Goal: Task Accomplishment & Management: Use online tool/utility

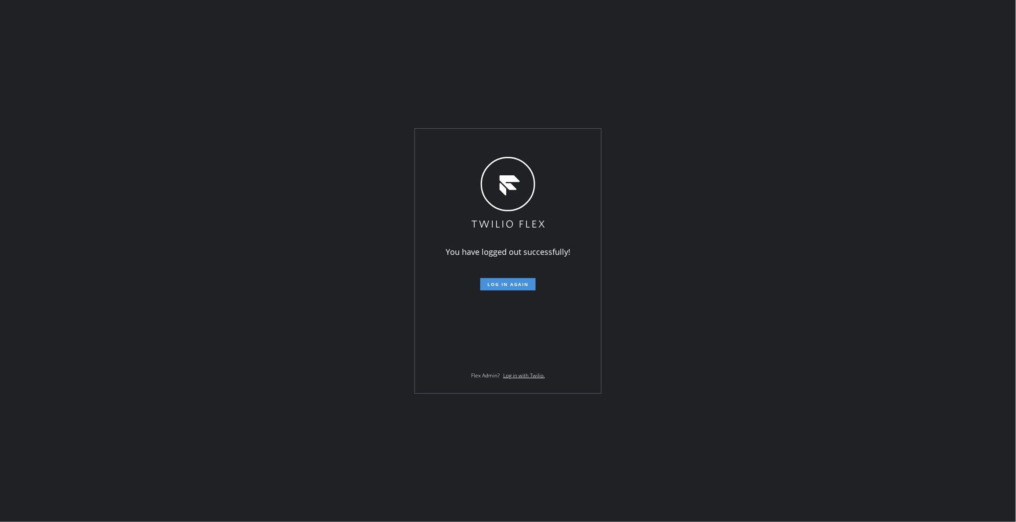
click at [511, 282] on span "Log in again" at bounding box center [508, 284] width 41 height 6
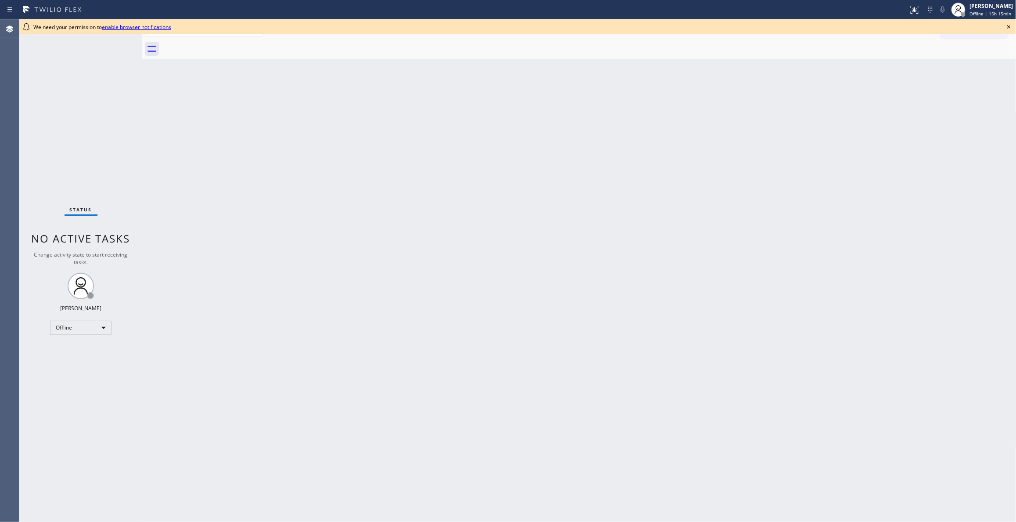
click at [907, 176] on div "Back to Dashboard Change Sender ID Customers Technicians Select a contact Outbo…" at bounding box center [579, 270] width 875 height 503
click at [1007, 27] on icon at bounding box center [1009, 27] width 11 height 11
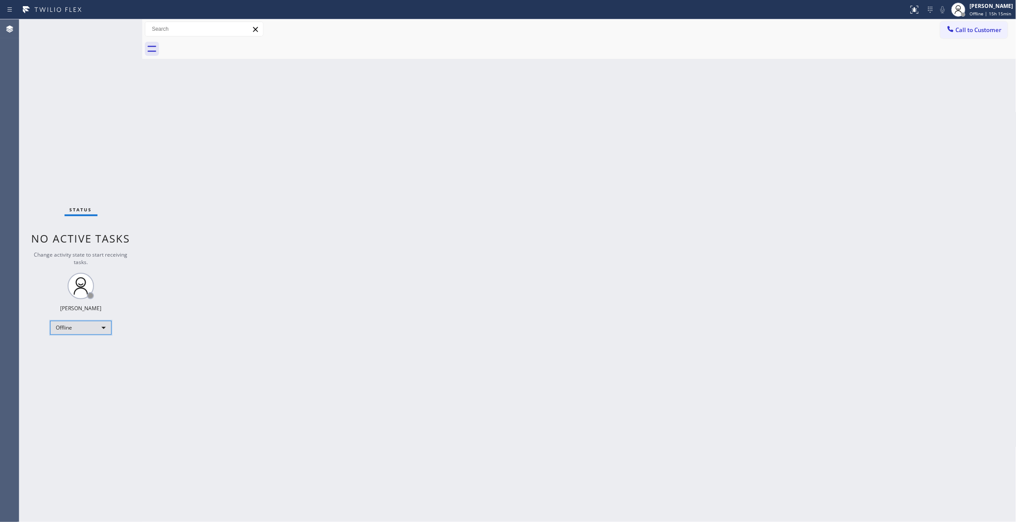
click at [87, 327] on div "Offline" at bounding box center [80, 328] width 61 height 14
click at [66, 364] on li "Unavailable" at bounding box center [80, 362] width 59 height 11
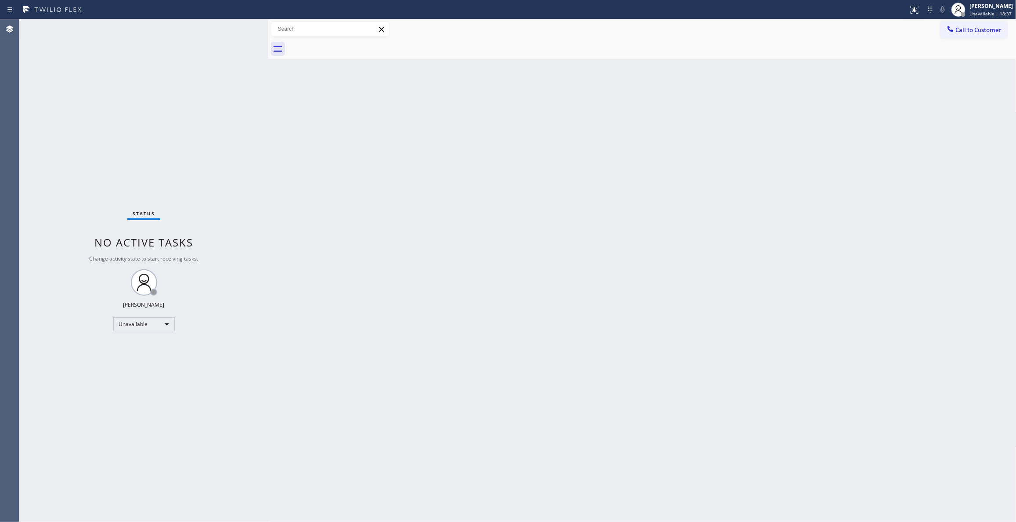
drag, startPoint x: 143, startPoint y: 50, endPoint x: 269, endPoint y: 71, distance: 127.8
click at [268, 71] on div at bounding box center [268, 270] width 0 height 503
drag, startPoint x: 812, startPoint y: 202, endPoint x: 1009, endPoint y: 56, distance: 245.2
click at [815, 199] on div "Back to Dashboard Change Sender ID Customers Technicians Select a contact Outbo…" at bounding box center [642, 270] width 748 height 503
click at [990, 36] on button "Call to Customer" at bounding box center [974, 30] width 67 height 17
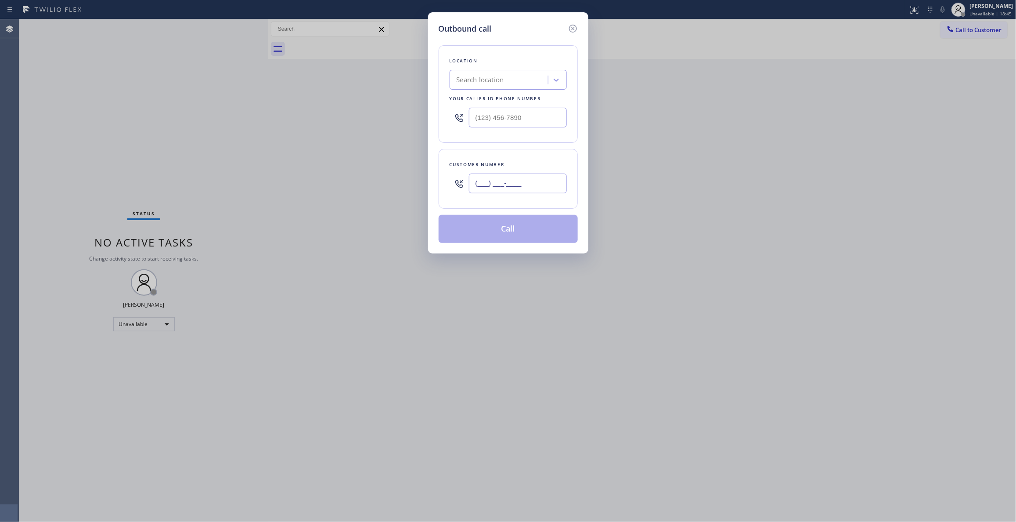
click at [517, 185] on input "(___) ___-____" at bounding box center [518, 184] width 98 height 20
paste input "310) 921-5660"
type input "(310) 921-5660"
drag, startPoint x: 549, startPoint y: 116, endPoint x: 108, endPoint y: 146, distance: 442.0
click at [67, 134] on div "Outbound call Location Search location Your caller id phone number (___) ___-__…" at bounding box center [508, 261] width 1016 height 522
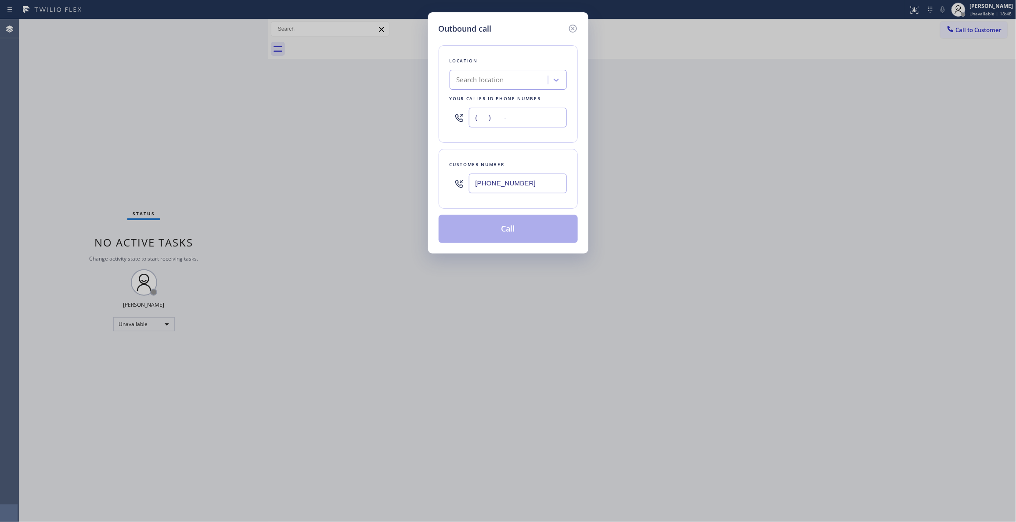
paste input "310) 868-0820"
type input "[PHONE_NUMBER]"
drag, startPoint x: 535, startPoint y: 182, endPoint x: 326, endPoint y: 181, distance: 209.1
click at [326, 181] on div "Outbound call Location Alliance HVAC Rancho Palos Verdes Your caller id phone n…" at bounding box center [508, 261] width 1016 height 522
click at [503, 230] on button "Call" at bounding box center [508, 229] width 139 height 28
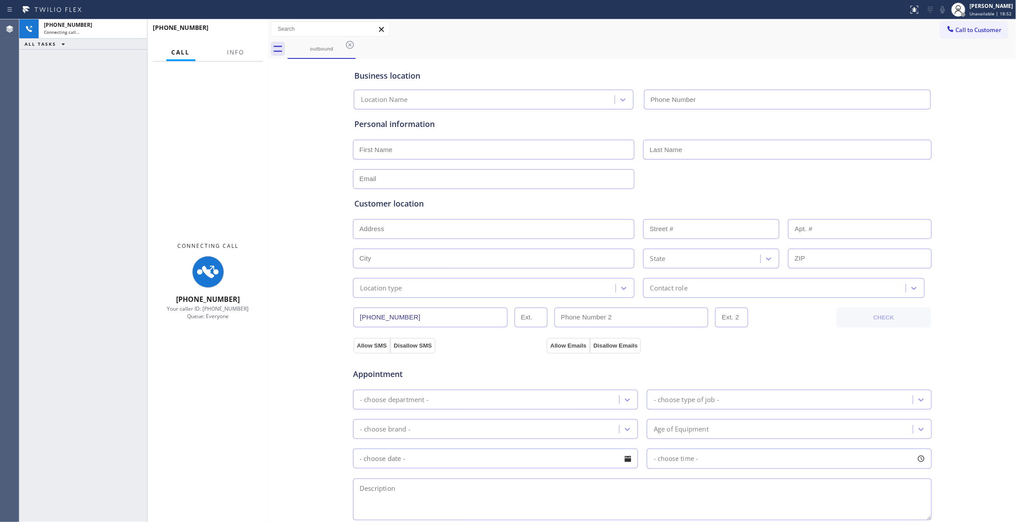
type input "[PHONE_NUMBER]"
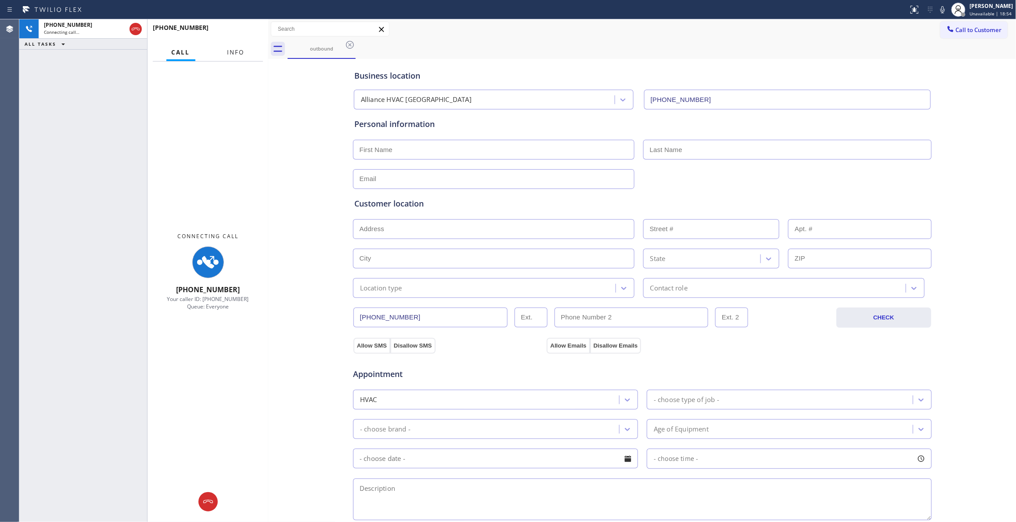
click at [233, 53] on span "Info" at bounding box center [236, 52] width 17 height 8
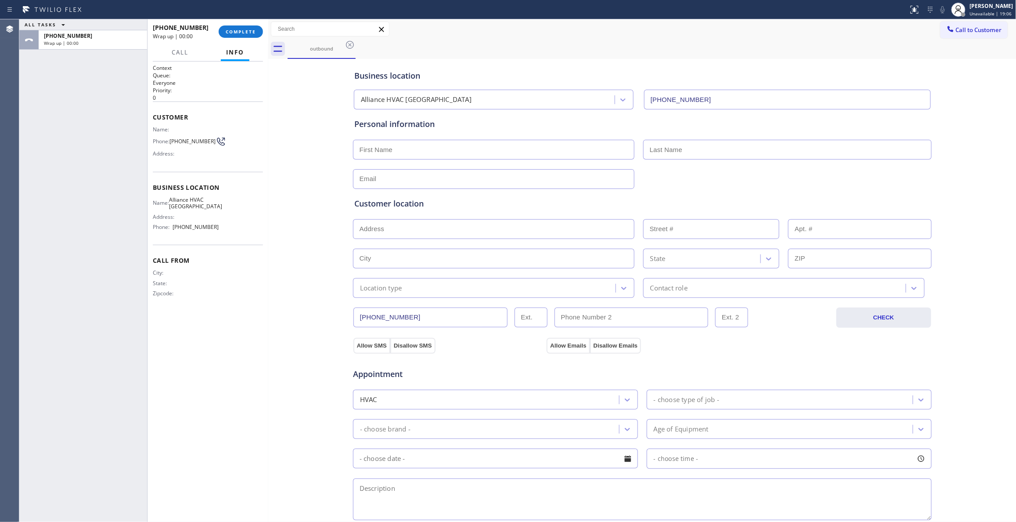
click at [950, 199] on div "Business location Alliance HVAC Rancho Palos Verdes (310) 868-0820 Personal inf…" at bounding box center [643, 361] width 744 height 600
click at [245, 30] on span "COMPLETE" at bounding box center [241, 32] width 30 height 6
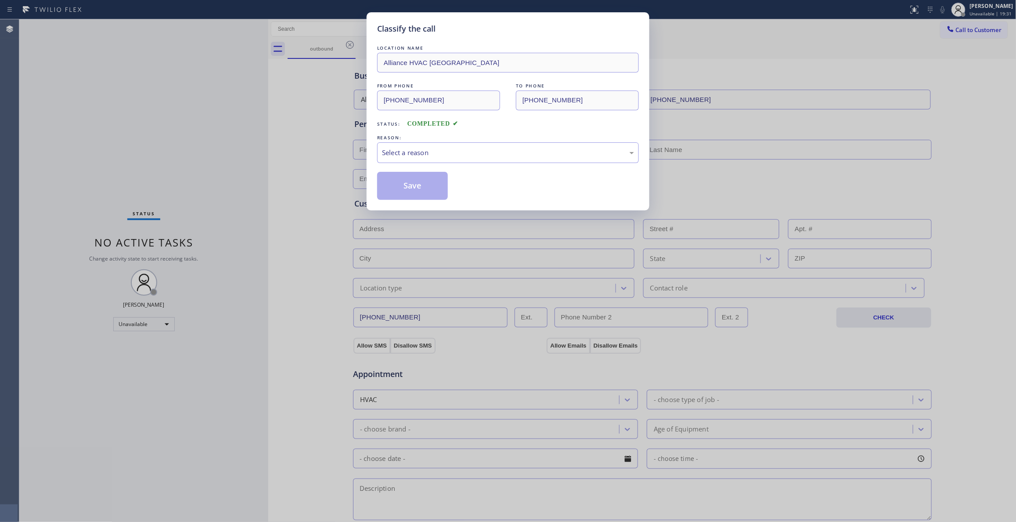
click at [955, 197] on div "Classify the call LOCATION NAME Alliance HVAC Rancho Palos Verdes FROM PHONE (3…" at bounding box center [508, 261] width 1016 height 522
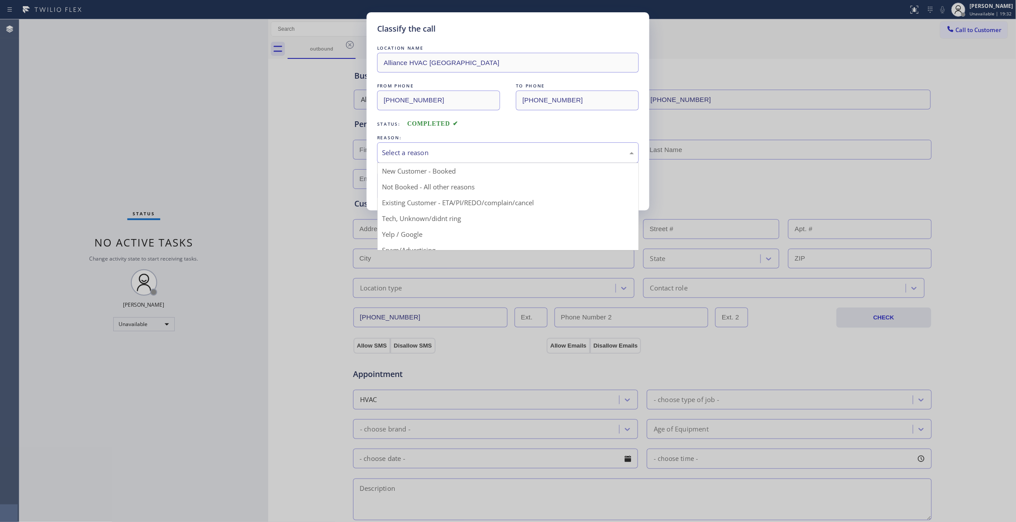
click at [429, 150] on div "Select a reason" at bounding box center [508, 153] width 252 height 10
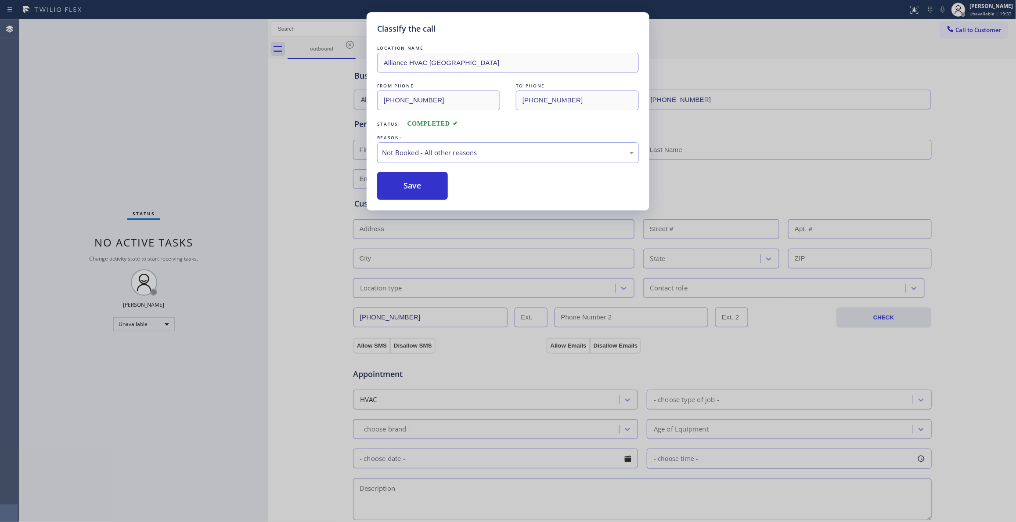
click at [403, 191] on button "Save" at bounding box center [412, 186] width 71 height 28
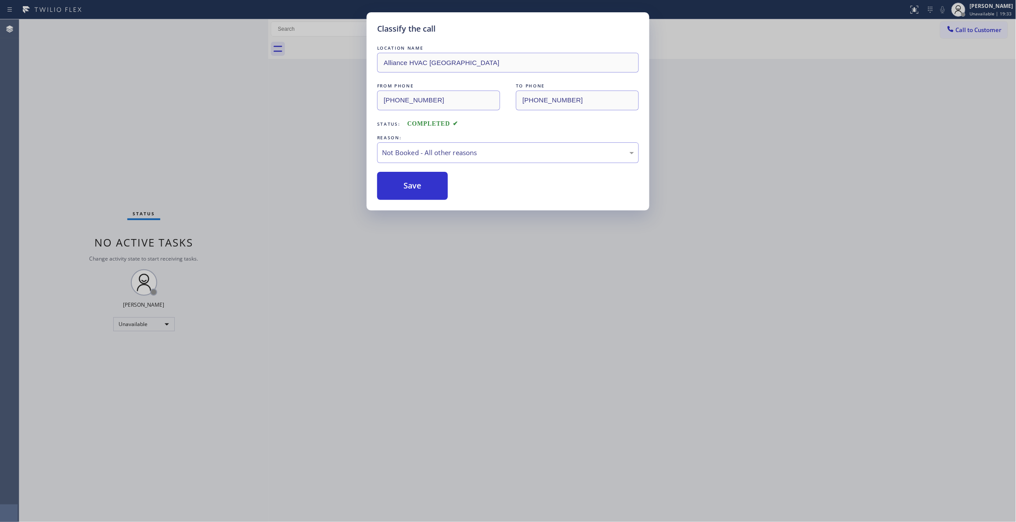
click at [403, 191] on button "Save" at bounding box center [412, 186] width 71 height 28
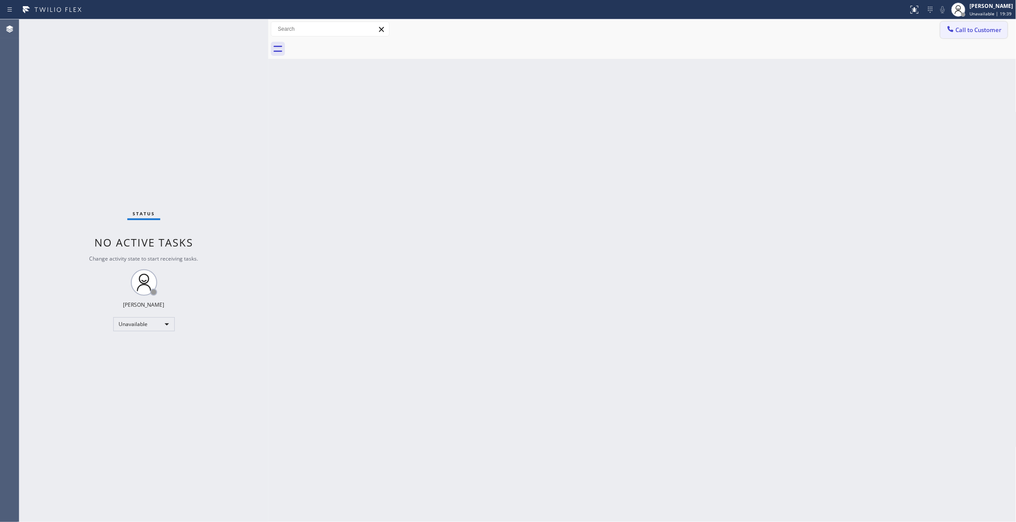
click at [965, 30] on span "Call to Customer" at bounding box center [979, 30] width 46 height 8
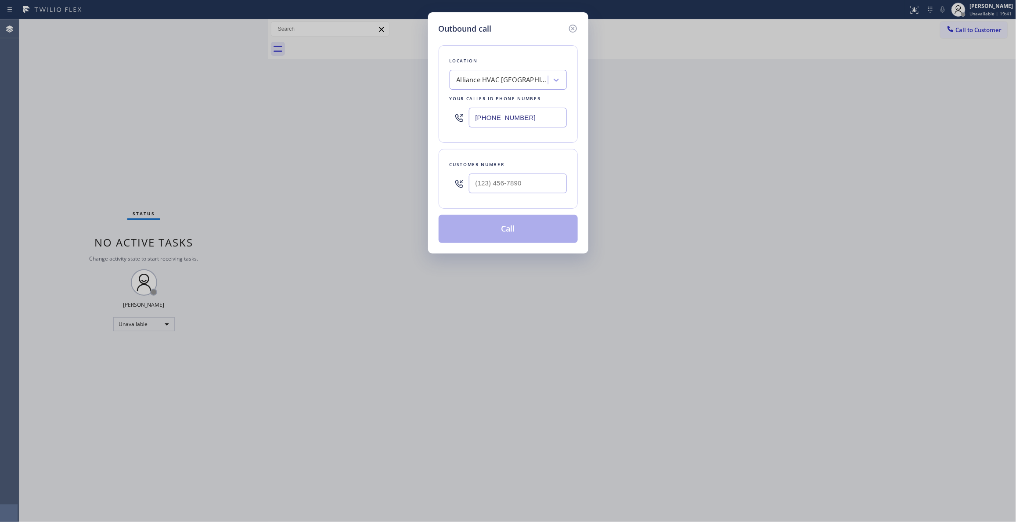
drag, startPoint x: 865, startPoint y: 139, endPoint x: 682, endPoint y: 26, distance: 214.8
click at [865, 135] on div "Outbound call Location Alliance HVAC Rancho Palos Verdes Your caller id phone n…" at bounding box center [508, 261] width 1016 height 522
click at [571, 30] on icon at bounding box center [573, 28] width 11 height 11
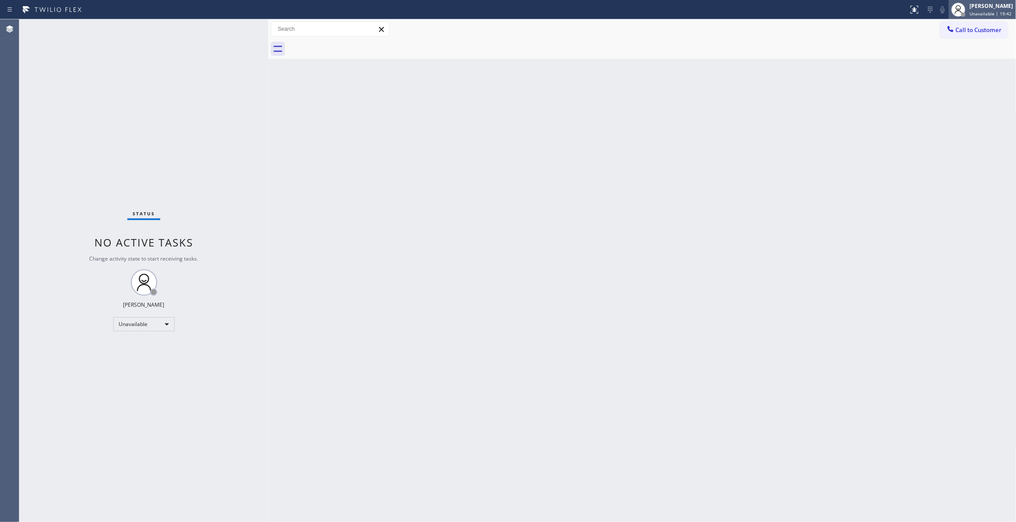
click at [983, 13] on span "Unavailable | 19:42" at bounding box center [991, 14] width 42 height 6
click at [942, 49] on button "Available" at bounding box center [973, 46] width 88 height 11
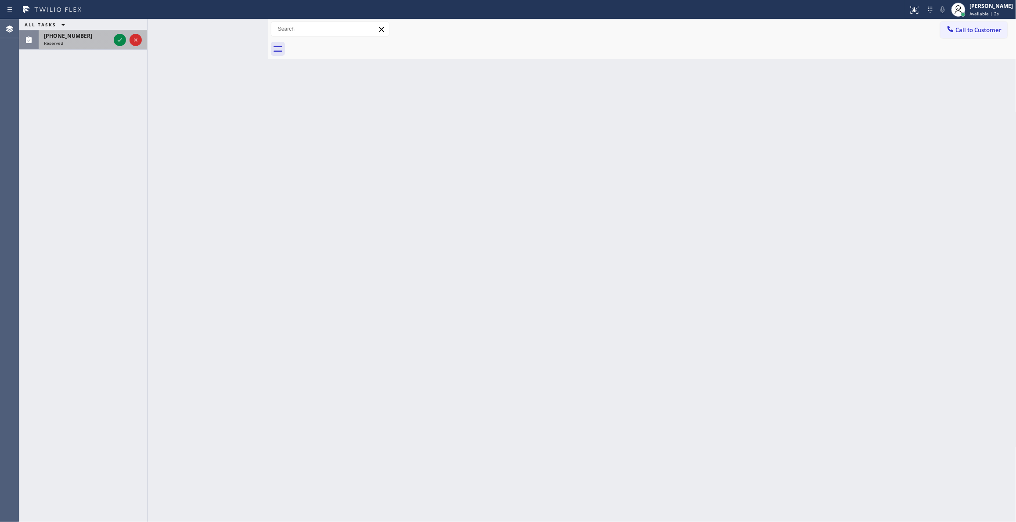
click at [85, 43] on div "Reserved" at bounding box center [77, 43] width 66 height 6
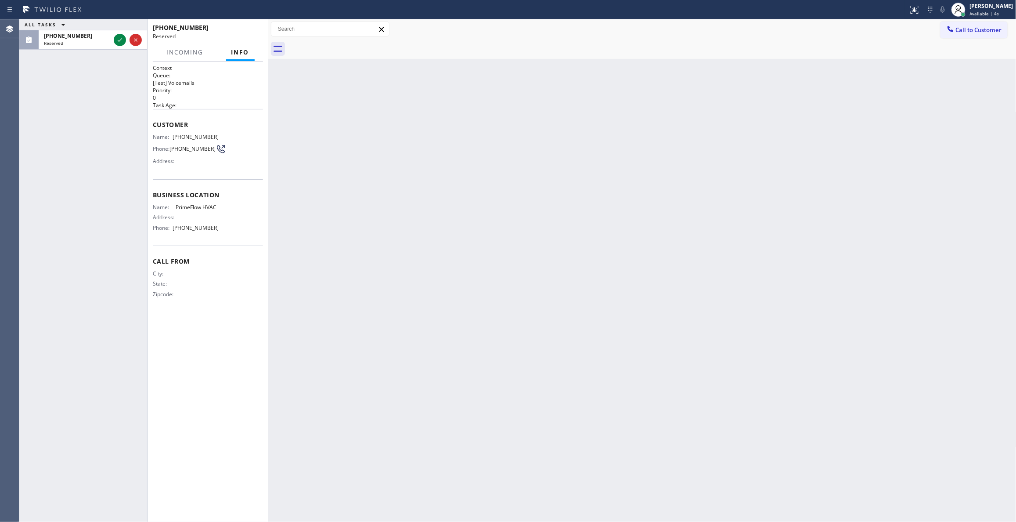
drag, startPoint x: 192, startPoint y: 167, endPoint x: 180, endPoint y: 160, distance: 14.0
click at [180, 160] on div "Name: (510) 201-0779 Phone: (510) 201-0779 Address:" at bounding box center [186, 151] width 66 height 35
drag, startPoint x: 194, startPoint y: 154, endPoint x: 173, endPoint y: 146, distance: 22.4
click at [173, 146] on span "(510) 201-0779" at bounding box center [193, 148] width 46 height 7
drag, startPoint x: 232, startPoint y: 225, endPoint x: 151, endPoint y: 136, distance: 120.3
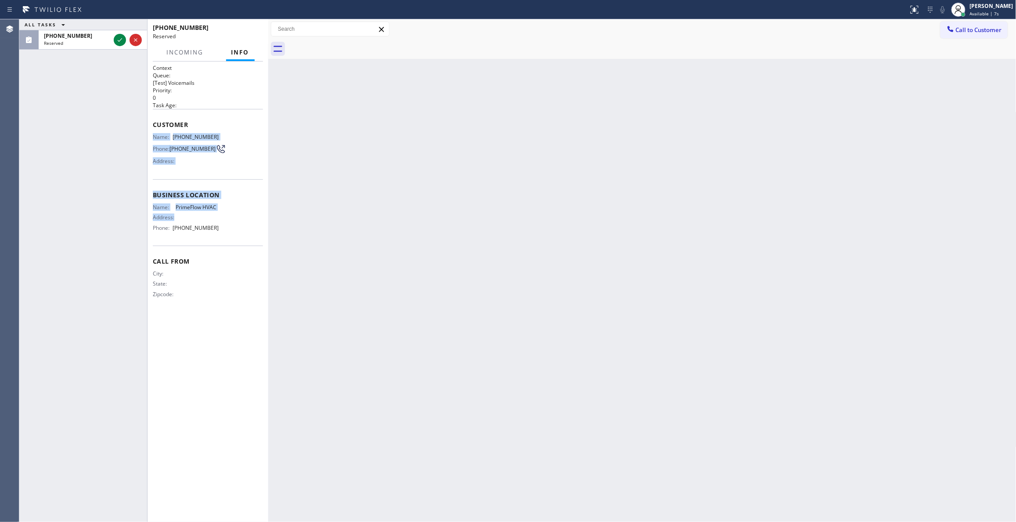
click at [151, 136] on div "Context Queue: [Test] Voicemails Priority: 0 Task Age: Customer Name: (510) 201…" at bounding box center [208, 291] width 121 height 460
copy div "Name: (510) 201-0779 Phone: (510) 201-0779 Address: Business location Name: Pri…"
drag, startPoint x: 500, startPoint y: 235, endPoint x: 479, endPoint y: 207, distance: 34.4
click at [500, 235] on div "Back to Dashboard Change Sender ID Customers Technicians Select a contact Outbo…" at bounding box center [642, 270] width 748 height 503
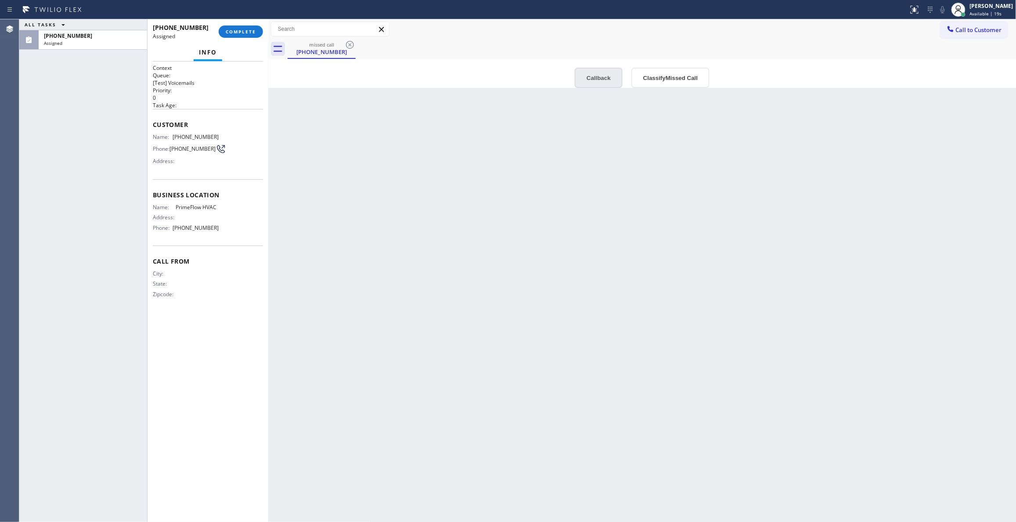
click at [604, 80] on button "Callback" at bounding box center [599, 78] width 48 height 20
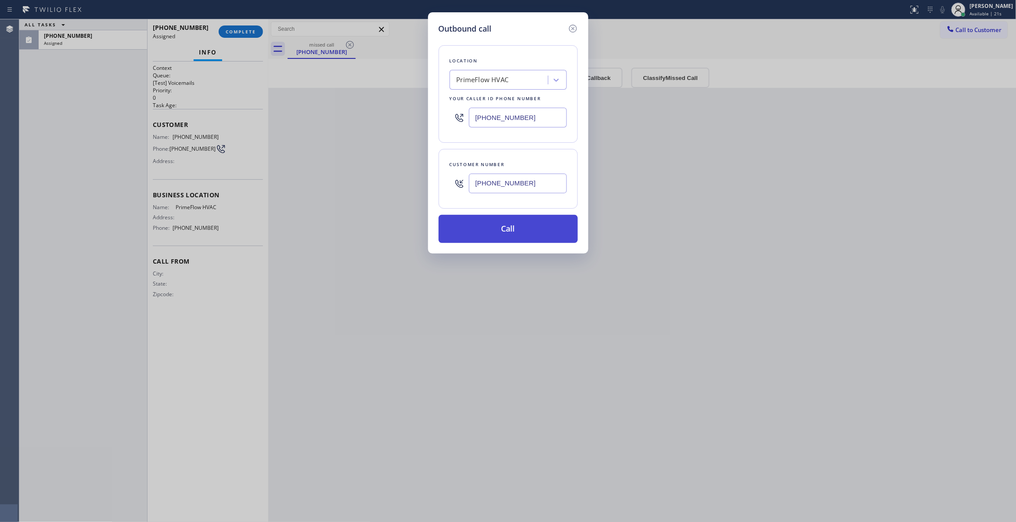
click at [489, 236] on button "Call" at bounding box center [508, 229] width 139 height 28
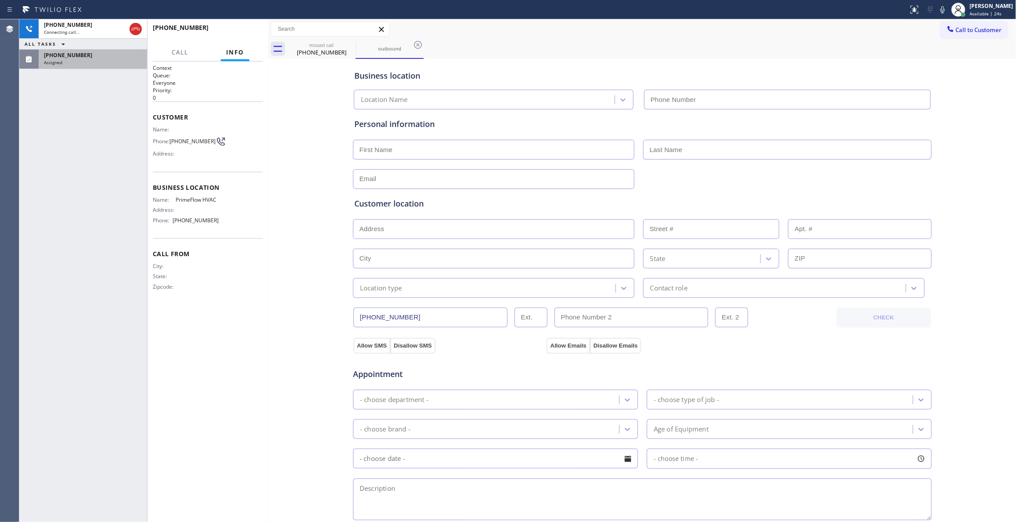
type input "(510) 272-7448"
click at [81, 62] on div "Assigned" at bounding box center [93, 62] width 98 height 6
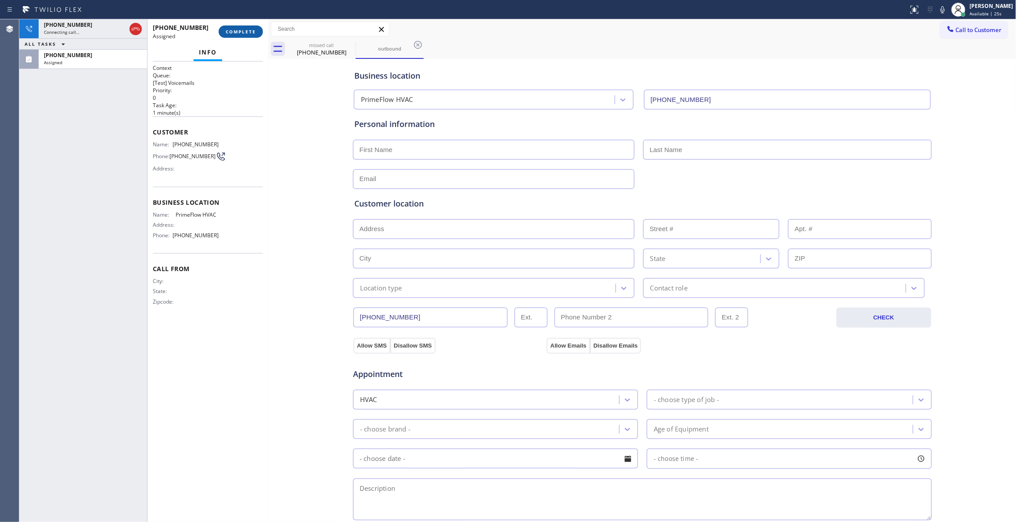
click at [250, 33] on span "COMPLETE" at bounding box center [241, 32] width 30 height 6
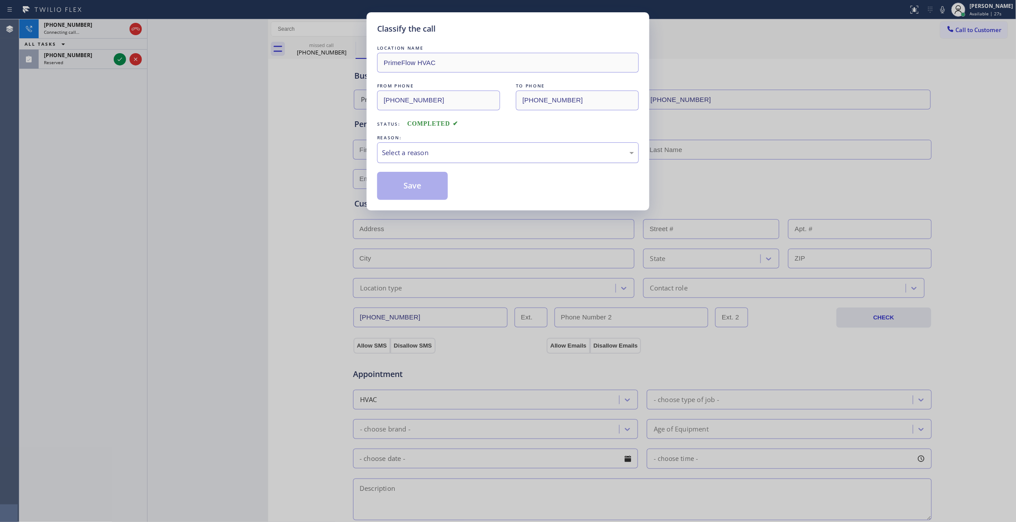
click at [396, 151] on div "Select a reason" at bounding box center [508, 153] width 252 height 10
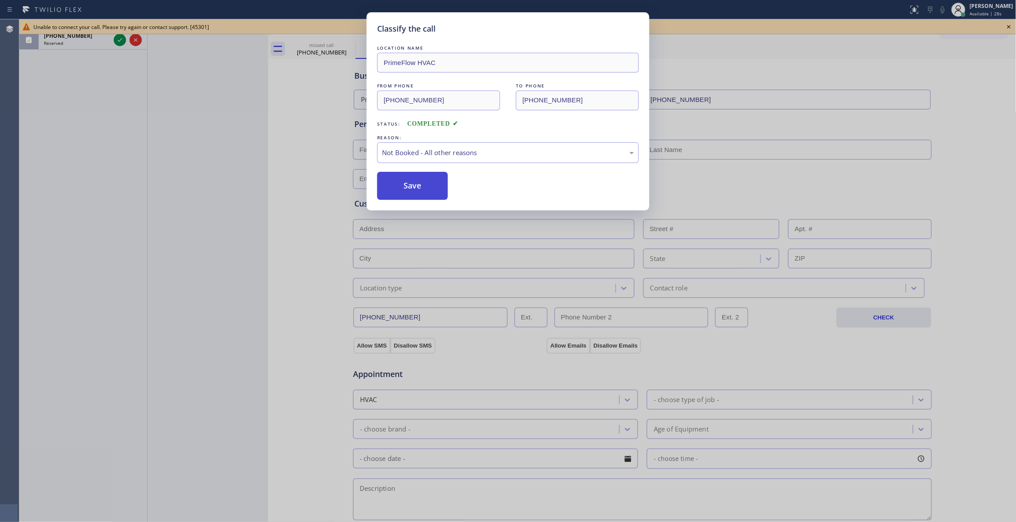
click at [405, 185] on button "Save" at bounding box center [412, 186] width 71 height 28
drag, startPoint x: 405, startPoint y: 185, endPoint x: 273, endPoint y: 112, distance: 150.6
click at [405, 185] on button "Save" at bounding box center [412, 186] width 71 height 28
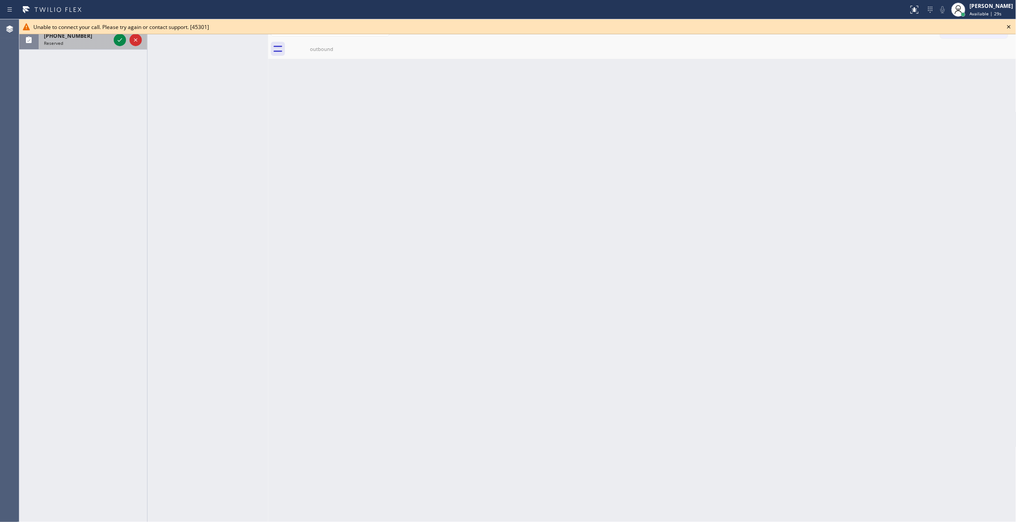
click at [74, 40] on div "Reserved" at bounding box center [77, 43] width 66 height 6
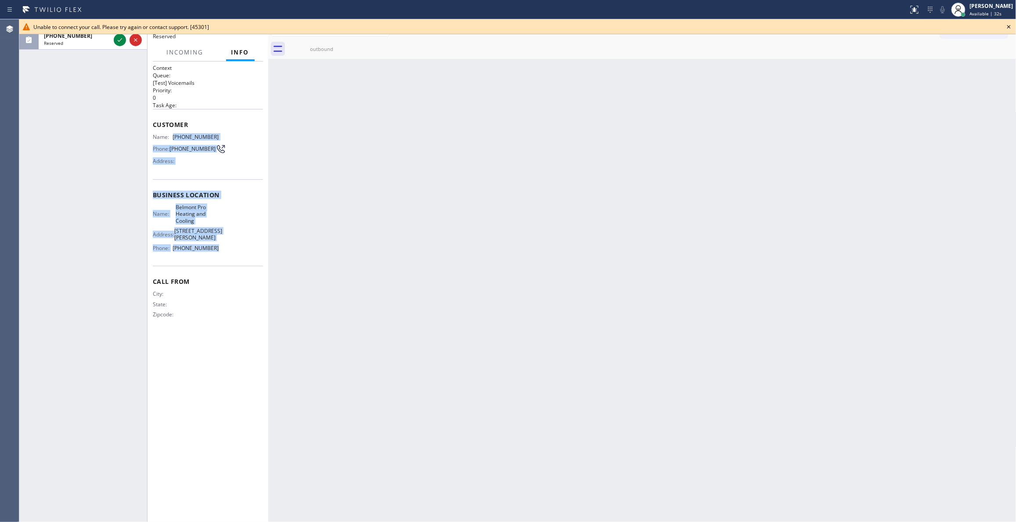
drag, startPoint x: 228, startPoint y: 248, endPoint x: 173, endPoint y: 134, distance: 125.7
click at [173, 134] on div "Context Queue: [Test] Voicemails Priority: 0 Task Age: Customer Name: (650) 412…" at bounding box center [208, 198] width 110 height 268
copy div "(650) 412-8661 Phone: (650) 412-8661 Address: Business location Name: Belmont P…"
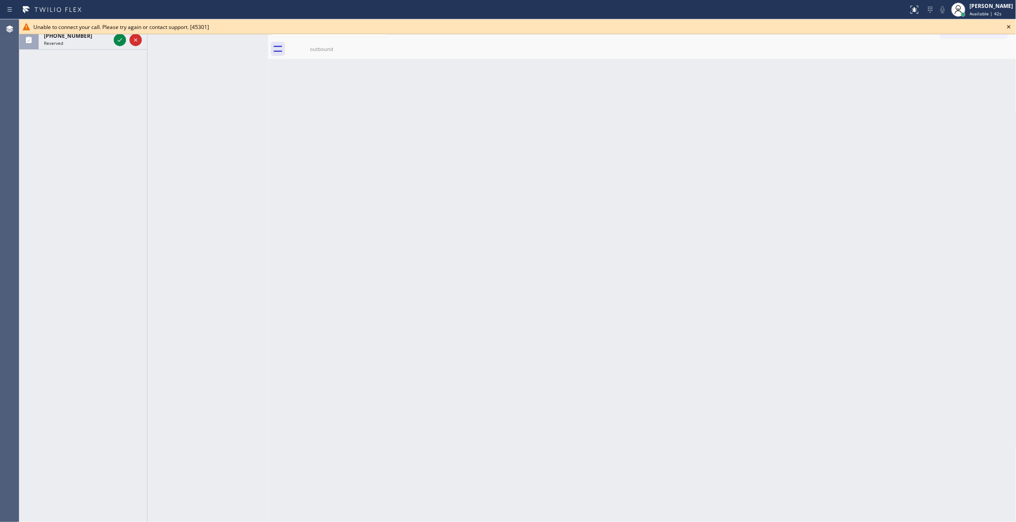
click at [466, 257] on div "Back to Dashboard Change Sender ID Customers Technicians Select a contact Outbo…" at bounding box center [642, 270] width 748 height 503
click at [1009, 27] on icon at bounding box center [1009, 27] width 11 height 11
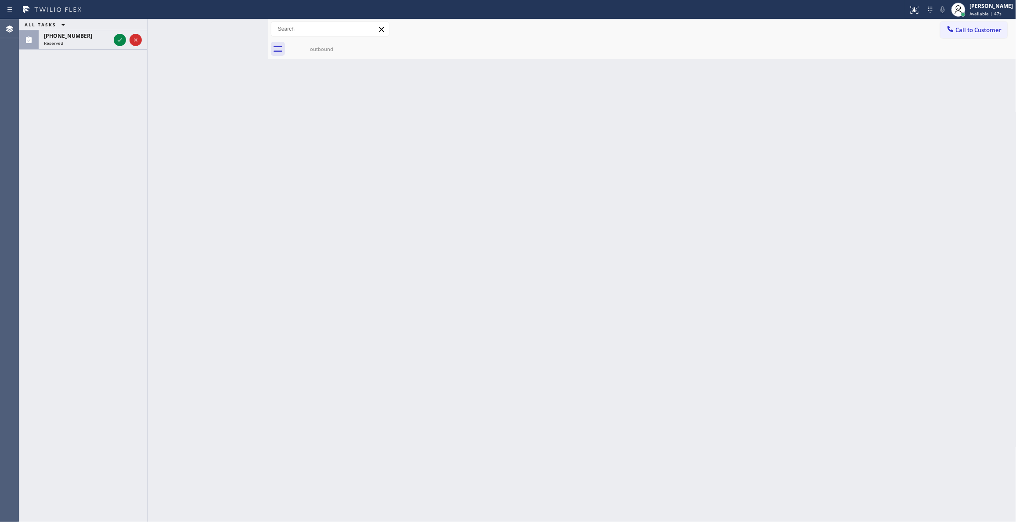
click at [86, 43] on div "Reserved" at bounding box center [77, 43] width 66 height 6
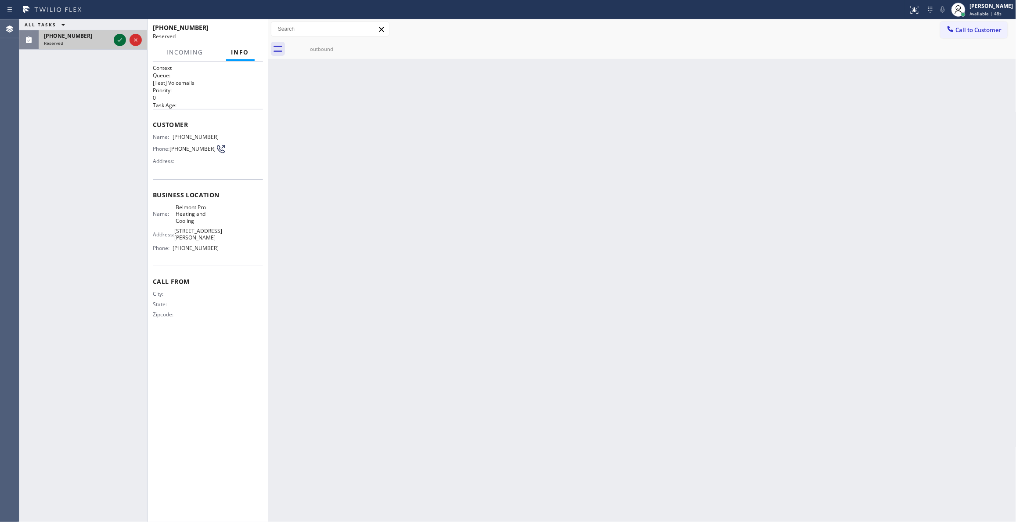
click at [125, 39] on div at bounding box center [120, 40] width 12 height 11
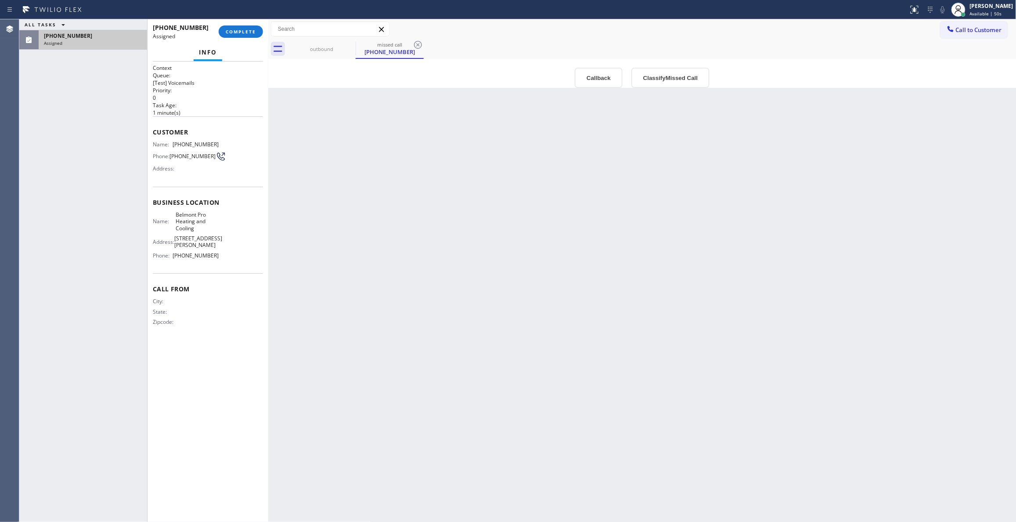
type input "(650) 684-5478"
click at [598, 78] on button "Callback" at bounding box center [599, 78] width 48 height 20
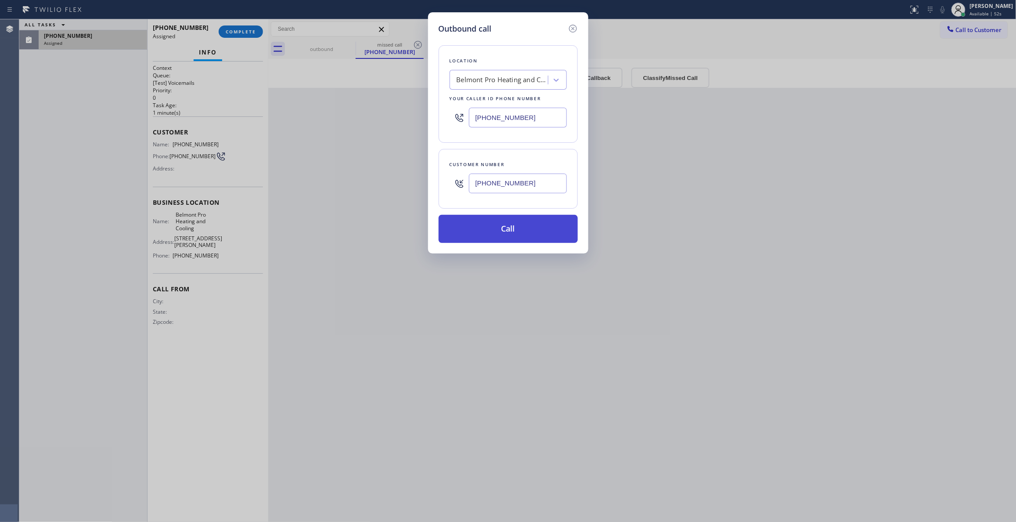
click at [505, 235] on button "Call" at bounding box center [508, 229] width 139 height 28
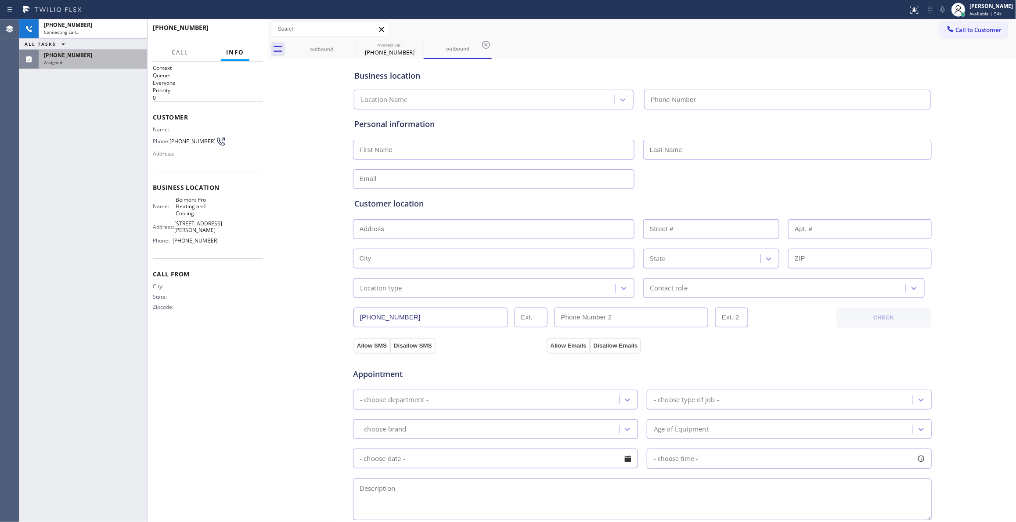
type input "(650) 684-5478"
click at [83, 58] on div "(650) 412-8661" at bounding box center [93, 54] width 98 height 7
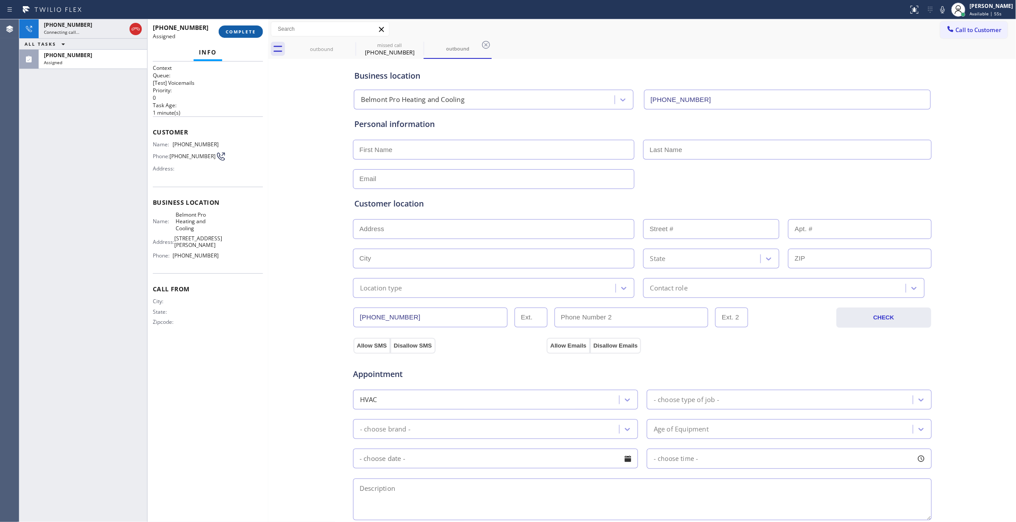
click at [241, 30] on span "COMPLETE" at bounding box center [241, 32] width 30 height 6
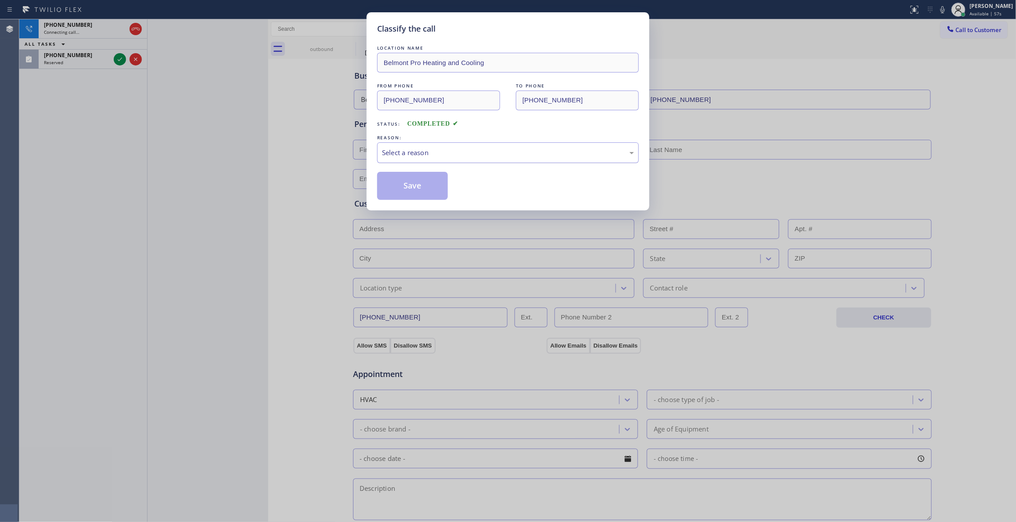
click at [422, 148] on div "Select a reason" at bounding box center [508, 153] width 252 height 10
click at [401, 188] on button "Save" at bounding box center [412, 186] width 71 height 28
drag, startPoint x: 401, startPoint y: 188, endPoint x: 105, endPoint y: 102, distance: 308.9
click at [390, 188] on button "Save" at bounding box center [412, 186] width 71 height 28
click at [87, 54] on div "Classify the call LOCATION NAME Belmont Pro Heating and Cooling FROM PHONE (650…" at bounding box center [508, 261] width 1016 height 522
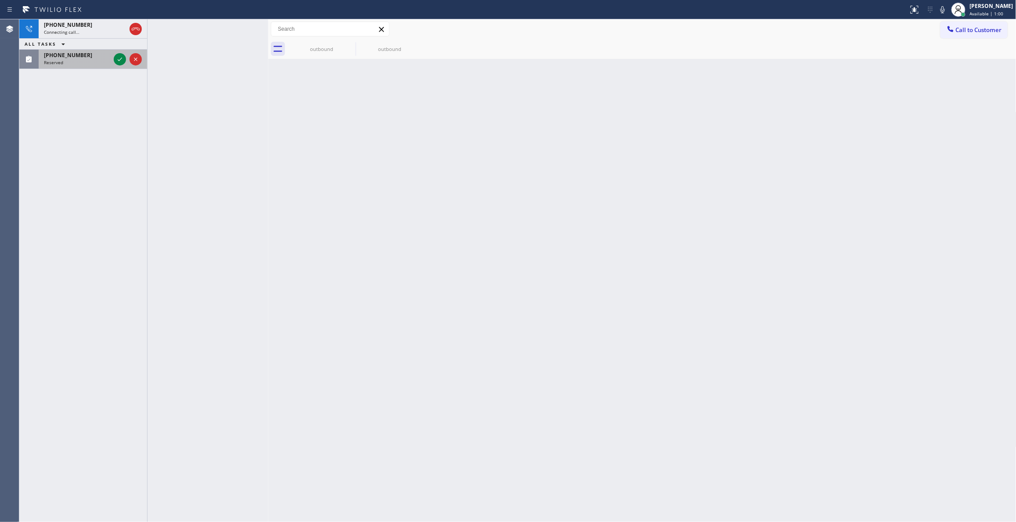
click at [82, 62] on div "Reserved" at bounding box center [77, 62] width 66 height 6
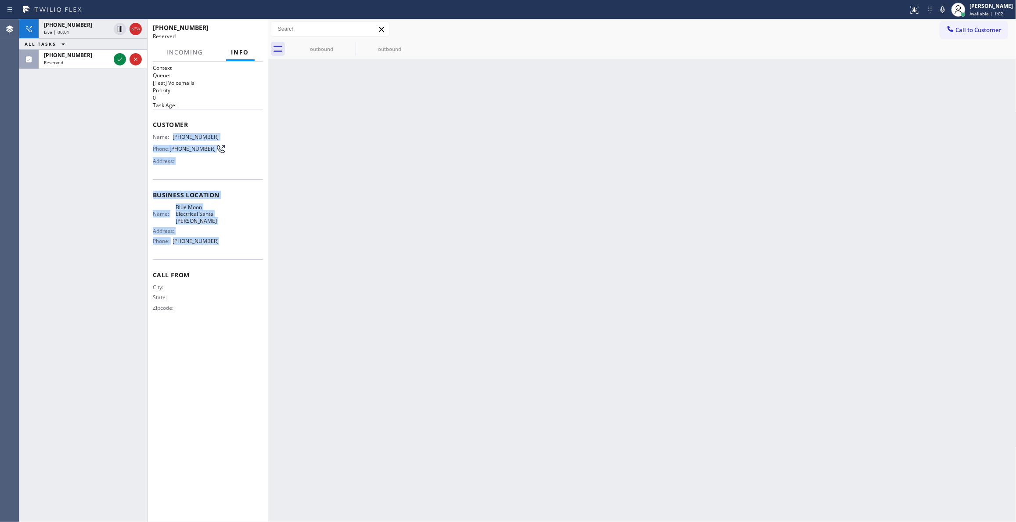
drag, startPoint x: 222, startPoint y: 259, endPoint x: 176, endPoint y: 134, distance: 133.7
click at [176, 134] on div "Context Queue: [Test] Voicemails Priority: 0 Task Age: Customer Name: (253) 281…" at bounding box center [208, 195] width 110 height 262
copy div "(253) 281-4220 Phone: (253) 281-4220 Address: Business location Name: Blue Moon…"
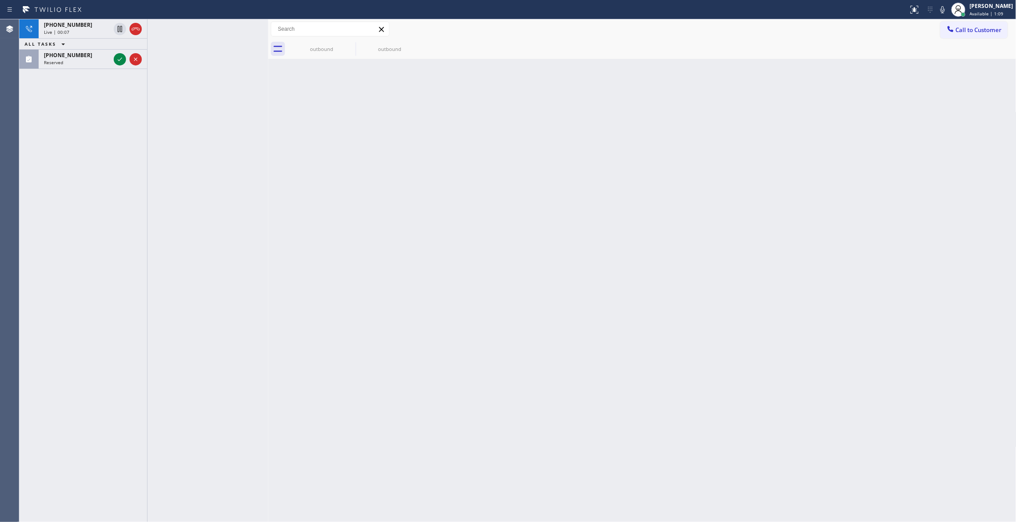
drag, startPoint x: 427, startPoint y: 242, endPoint x: 276, endPoint y: 66, distance: 232.0
click at [427, 234] on div "Back to Dashboard Change Sender ID Customers Technicians Select a contact Outbo…" at bounding box center [642, 270] width 748 height 503
click at [139, 29] on icon at bounding box center [135, 29] width 11 height 11
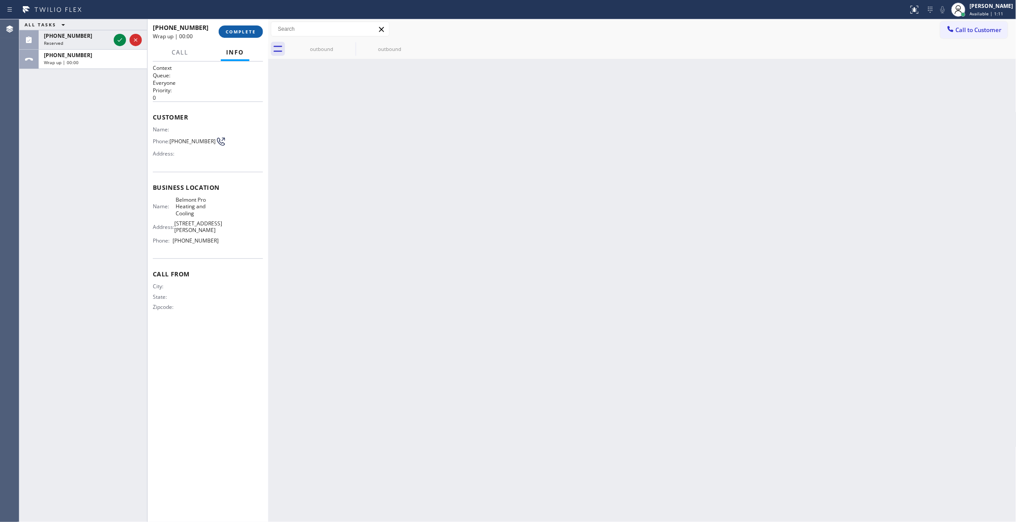
click at [255, 32] on span "COMPLETE" at bounding box center [241, 32] width 30 height 6
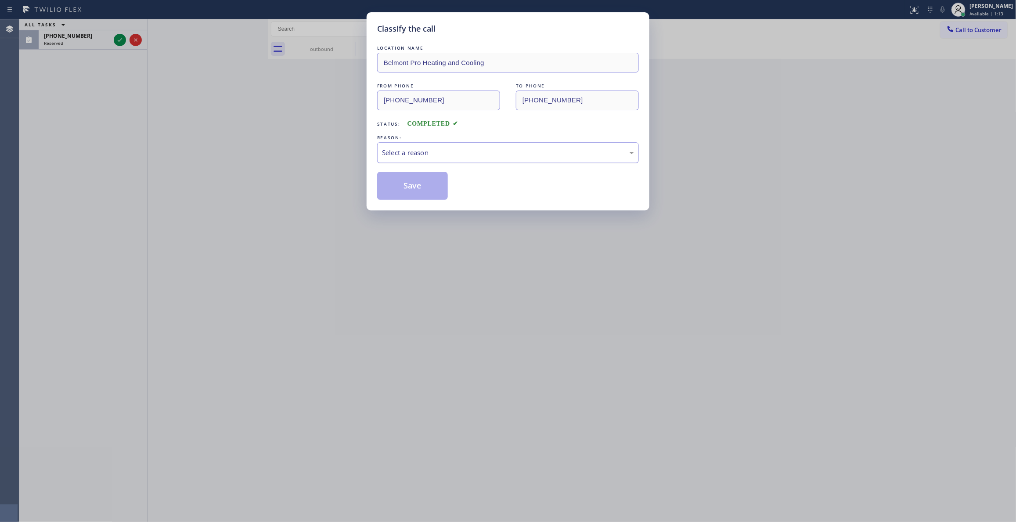
click at [430, 146] on div "Select a reason" at bounding box center [508, 152] width 262 height 21
click at [426, 192] on button "Save" at bounding box center [412, 186] width 71 height 28
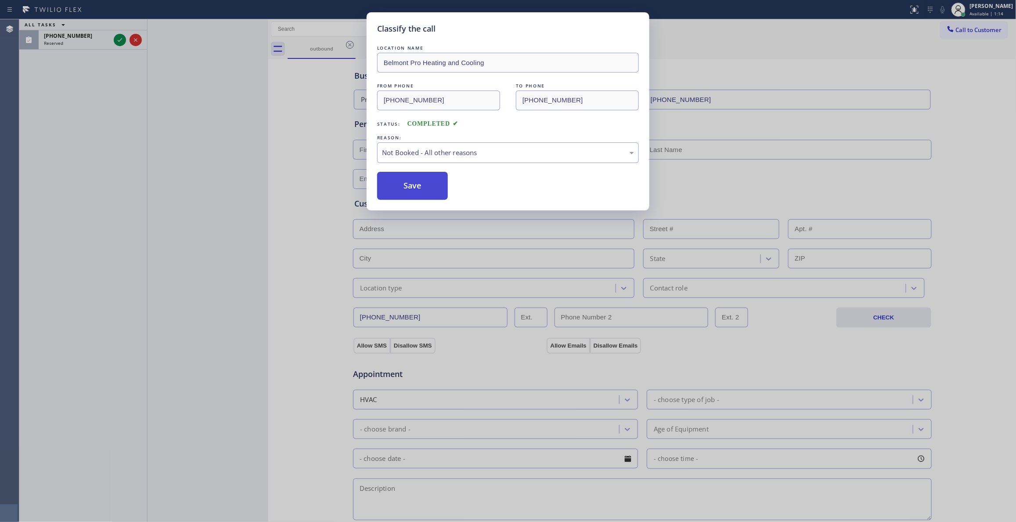
click at [426, 191] on button "Save" at bounding box center [412, 186] width 71 height 28
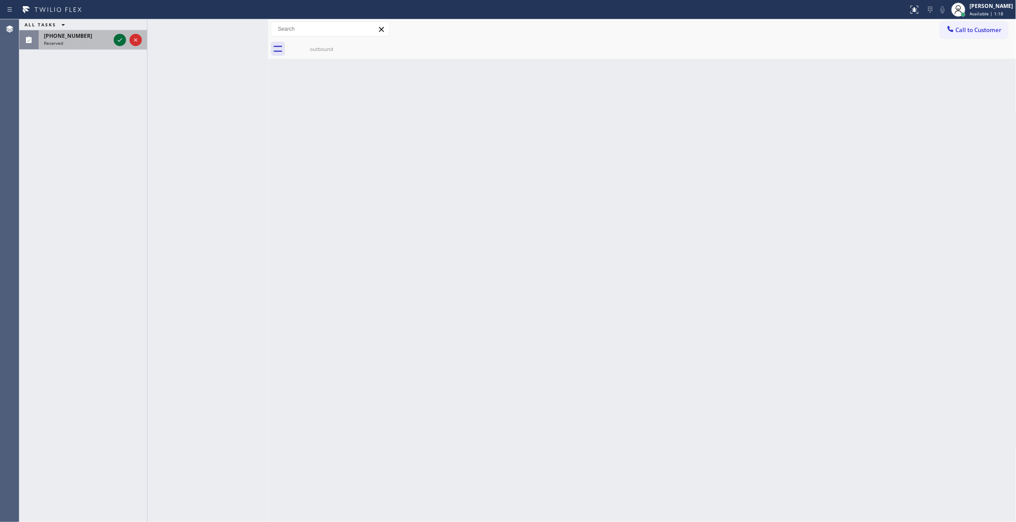
click at [115, 37] on icon at bounding box center [120, 40] width 11 height 11
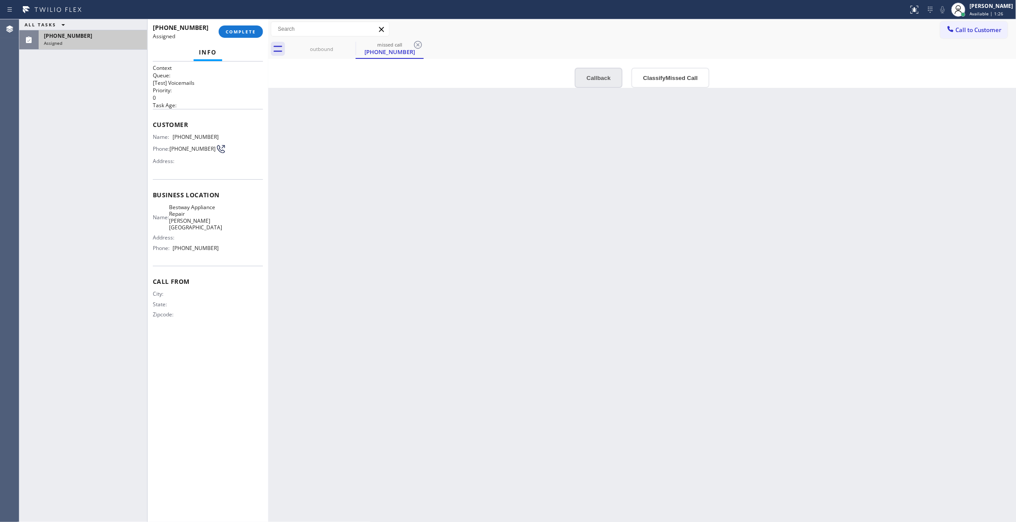
click at [592, 76] on button "Callback" at bounding box center [599, 78] width 48 height 20
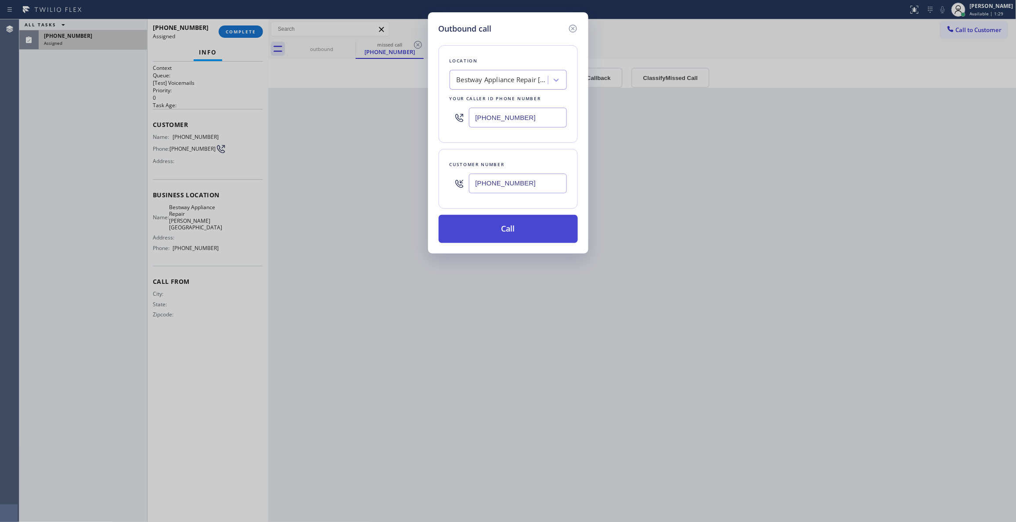
click at [480, 232] on button "Call" at bounding box center [508, 229] width 139 height 28
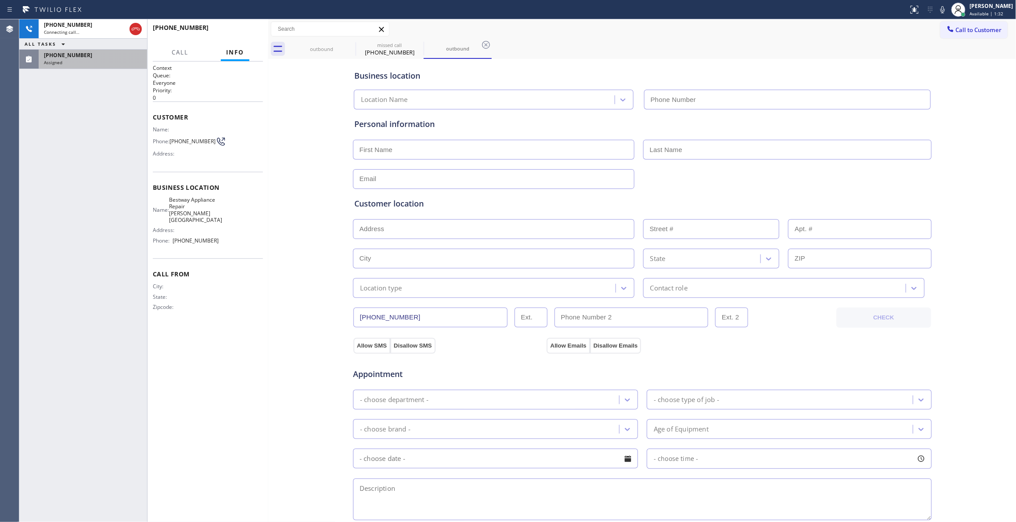
type input "(310) 362-9094"
click at [101, 61] on div "Assigned" at bounding box center [93, 62] width 98 height 6
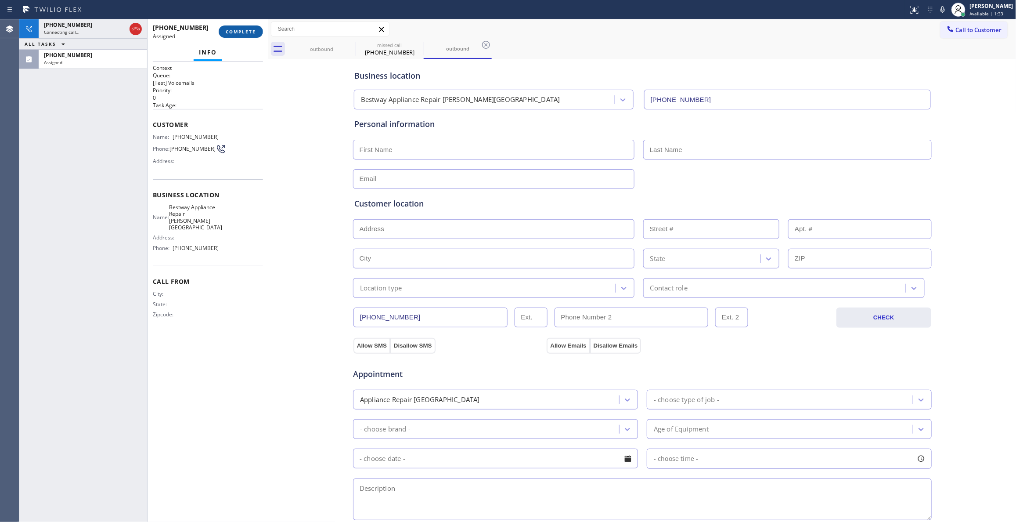
click at [238, 32] on span "COMPLETE" at bounding box center [241, 32] width 30 height 6
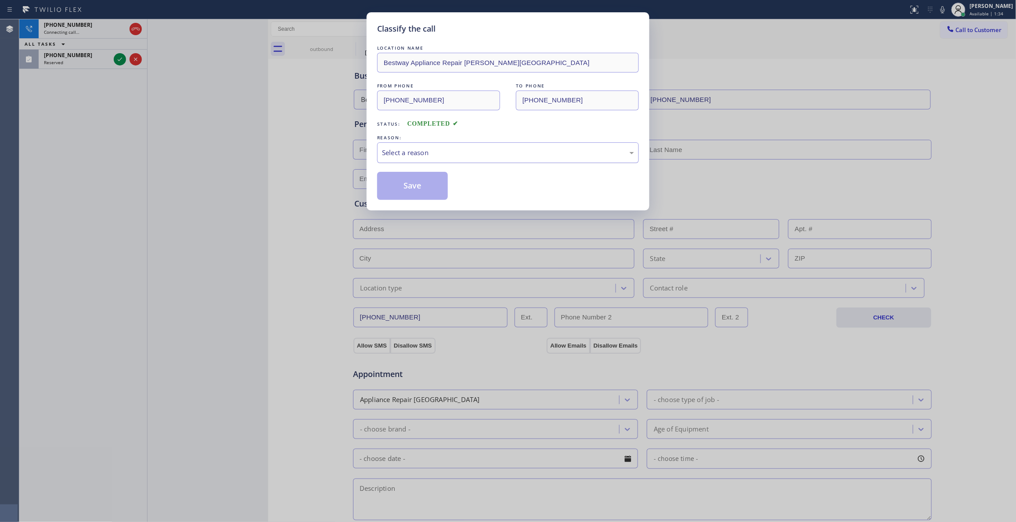
click at [409, 155] on div "Select a reason" at bounding box center [508, 153] width 252 height 10
click at [405, 187] on button "Save" at bounding box center [412, 186] width 71 height 28
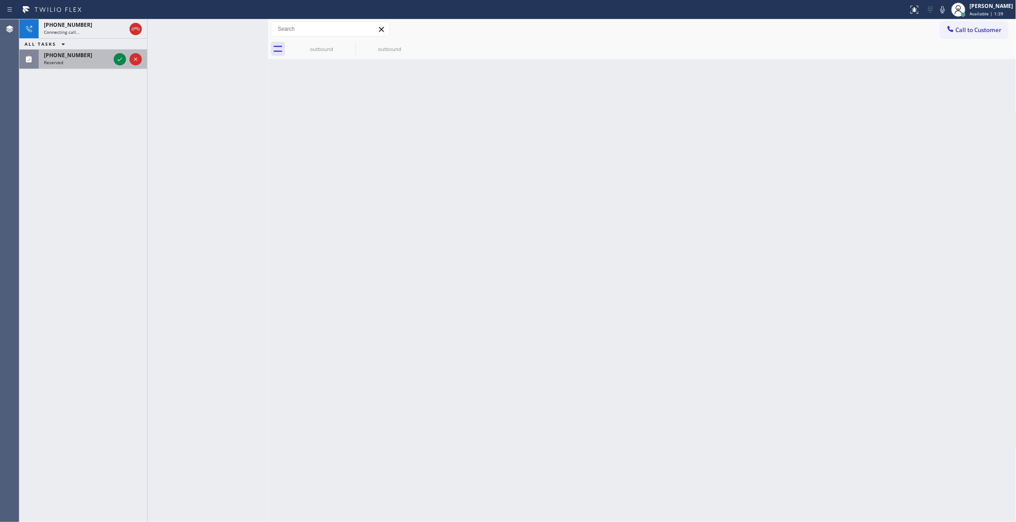
click at [96, 61] on div "Reserved" at bounding box center [77, 62] width 66 height 6
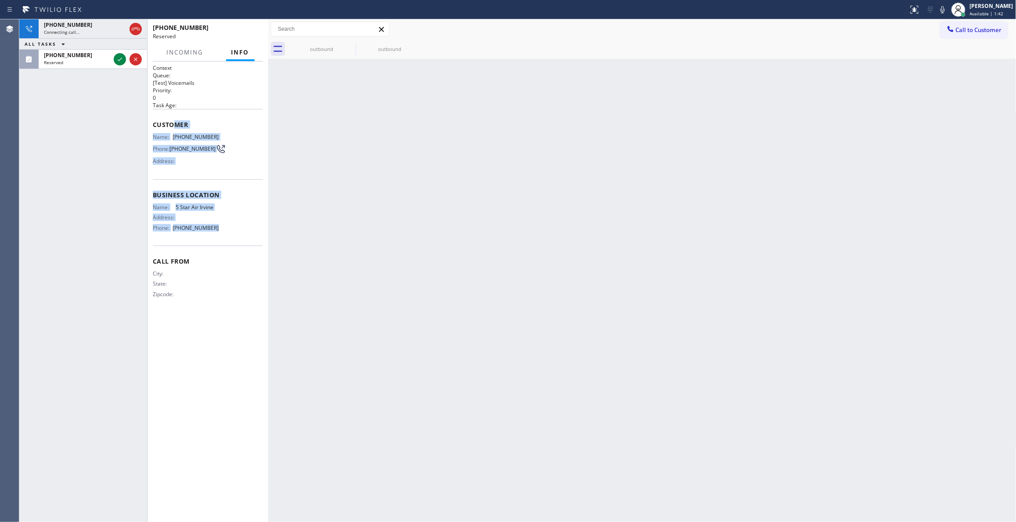
drag, startPoint x: 224, startPoint y: 242, endPoint x: 172, endPoint y: 131, distance: 122.8
click at [172, 131] on div "Context Queue: [Test] Voicemails Priority: 0 Task Age: Customer Name: (619) 202…" at bounding box center [208, 188] width 110 height 248
copy div "mer Name: (619) 202-3234 Phone: (619) 202-3234 Address: Business location Name:…"
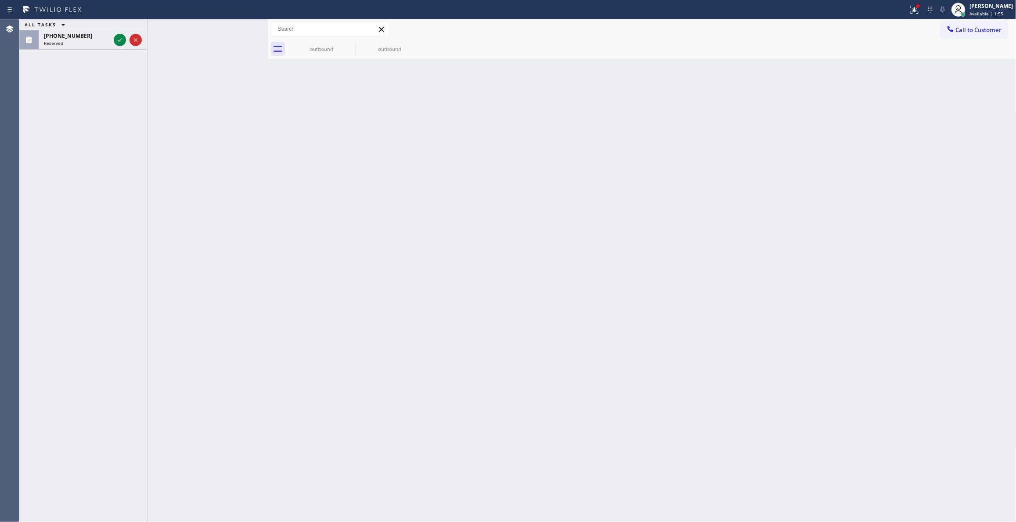
click at [436, 253] on div "Back to Dashboard Change Sender ID Customers Technicians Select a contact Outbo…" at bounding box center [642, 270] width 748 height 503
click at [86, 40] on div "Reserved" at bounding box center [77, 43] width 66 height 6
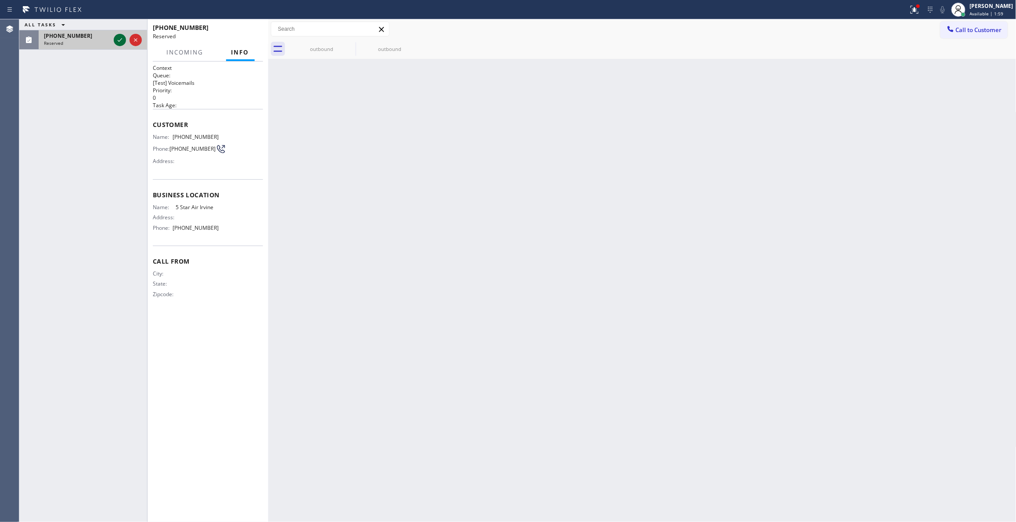
click at [117, 40] on icon at bounding box center [120, 40] width 11 height 11
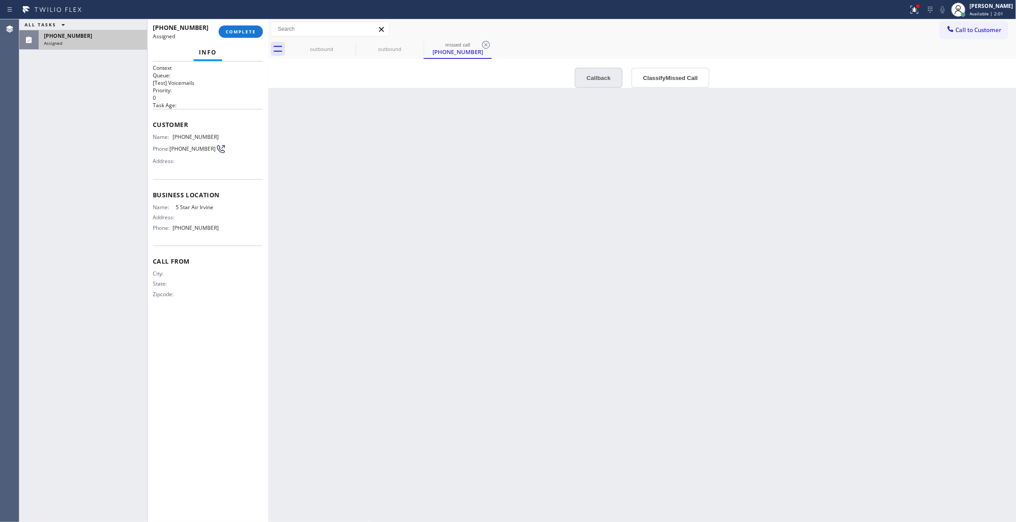
type input "(949) 894-4434"
drag, startPoint x: 603, startPoint y: 79, endPoint x: 437, endPoint y: 60, distance: 166.7
click at [603, 78] on button "Callback" at bounding box center [599, 78] width 48 height 20
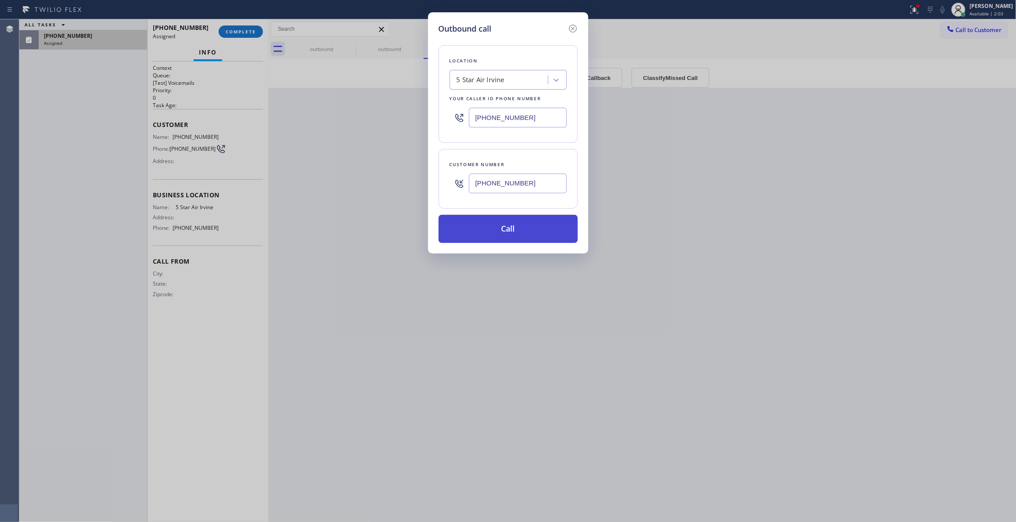
click at [491, 222] on button "Call" at bounding box center [508, 229] width 139 height 28
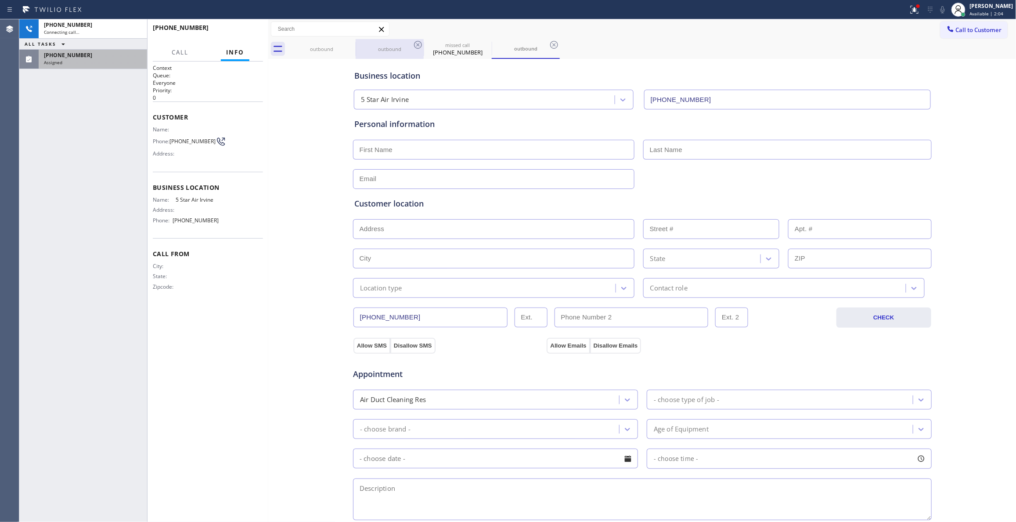
type input "(949) 894-4434"
drag, startPoint x: 414, startPoint y: 44, endPoint x: 355, endPoint y: 47, distance: 58.5
click at [0, 0] on icon at bounding box center [0, 0] width 0 height 0
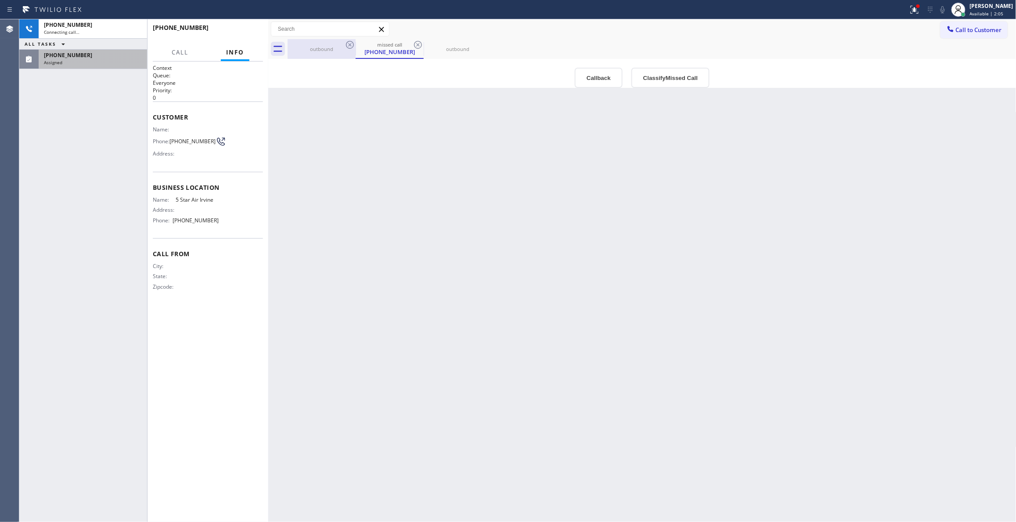
click at [342, 45] on div "outbound" at bounding box center [322, 49] width 66 height 20
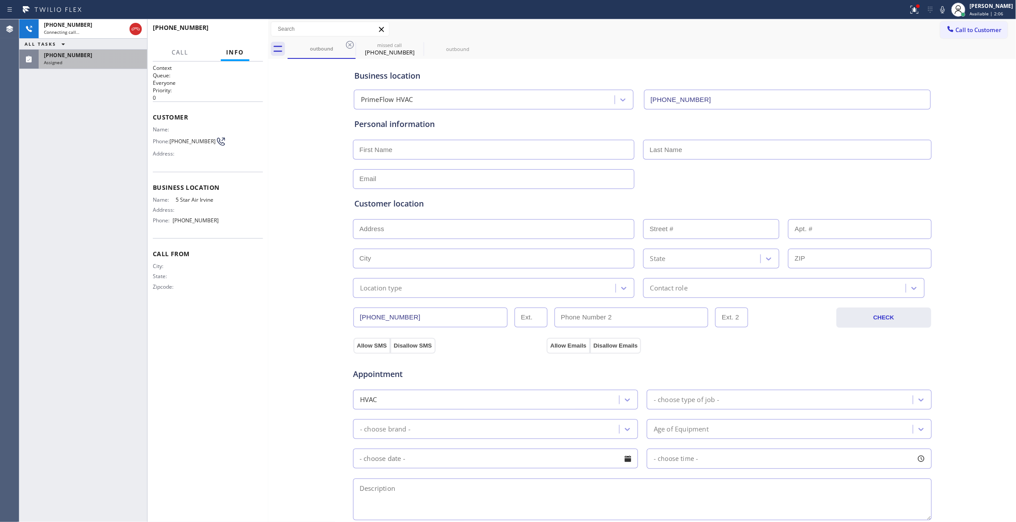
drag, startPoint x: 348, startPoint y: 46, endPoint x: 427, endPoint y: 48, distance: 79.5
click at [348, 46] on icon at bounding box center [350, 45] width 11 height 11
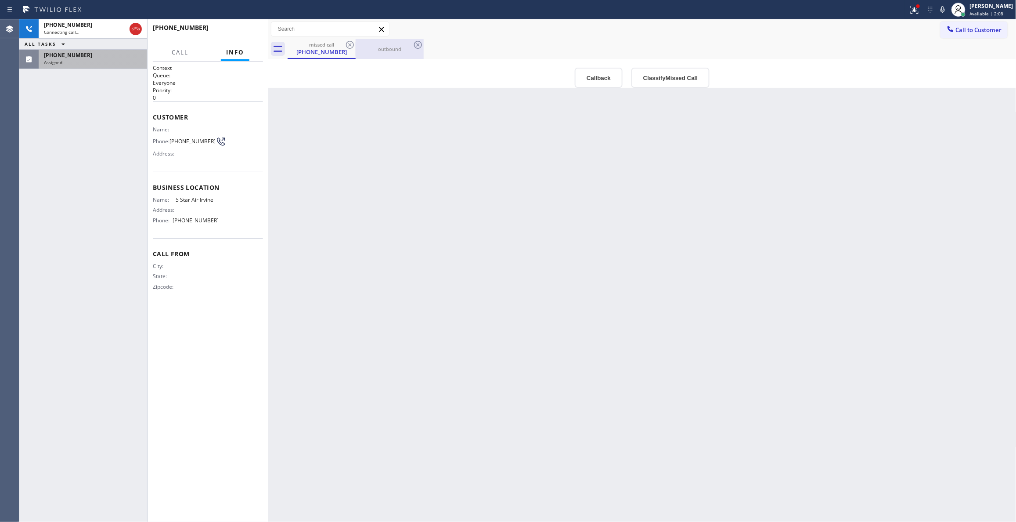
click at [391, 51] on div "outbound" at bounding box center [390, 49] width 66 height 7
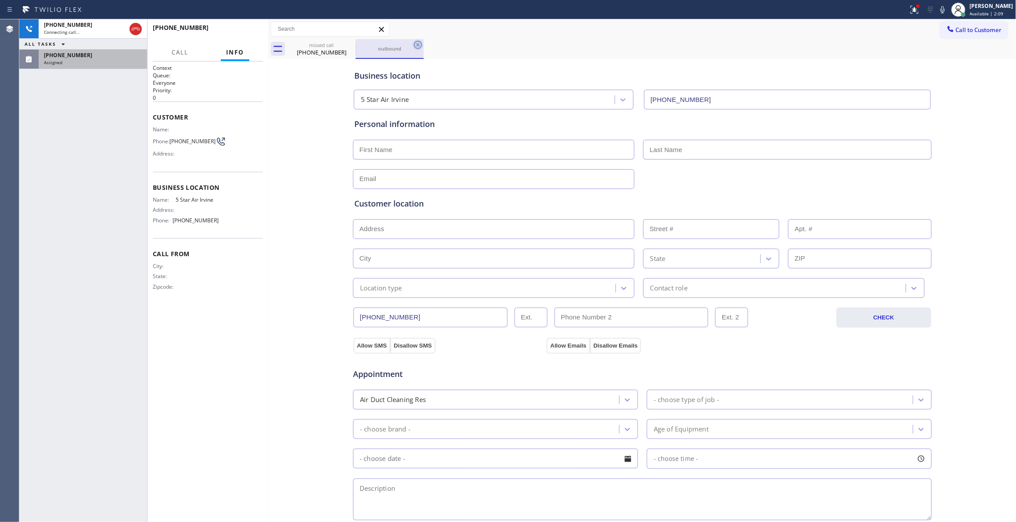
click at [416, 47] on icon at bounding box center [418, 45] width 11 height 11
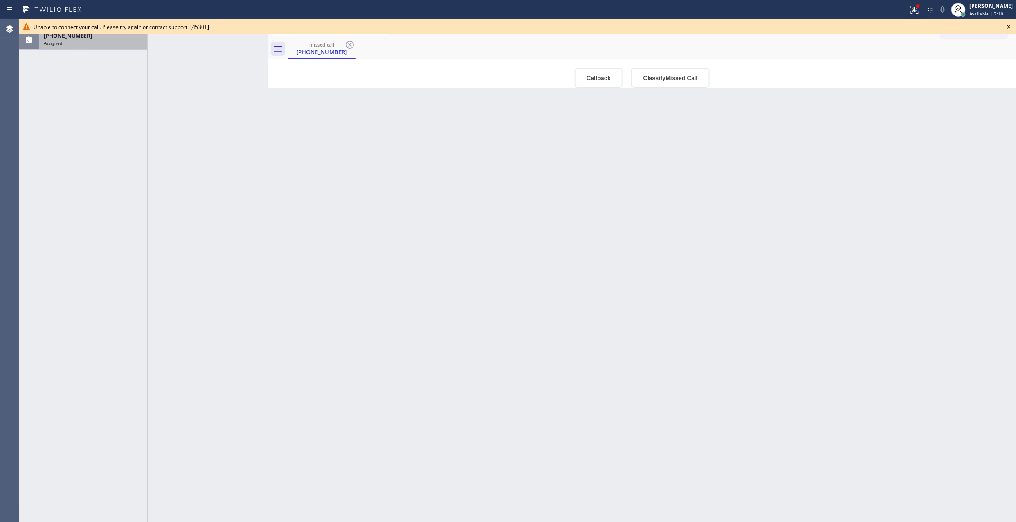
click at [106, 44] on div "Assigned" at bounding box center [93, 43] width 98 height 6
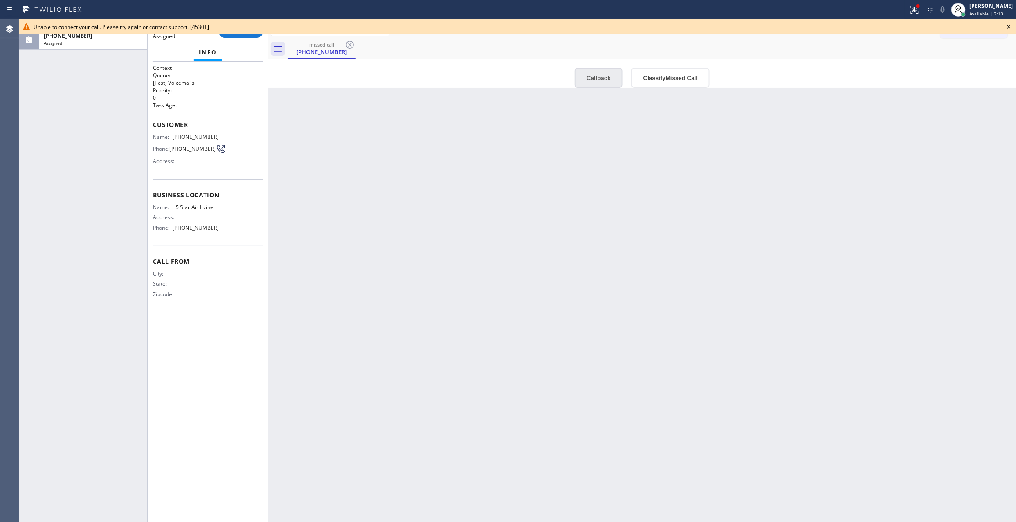
click at [602, 80] on button "Callback" at bounding box center [599, 78] width 48 height 20
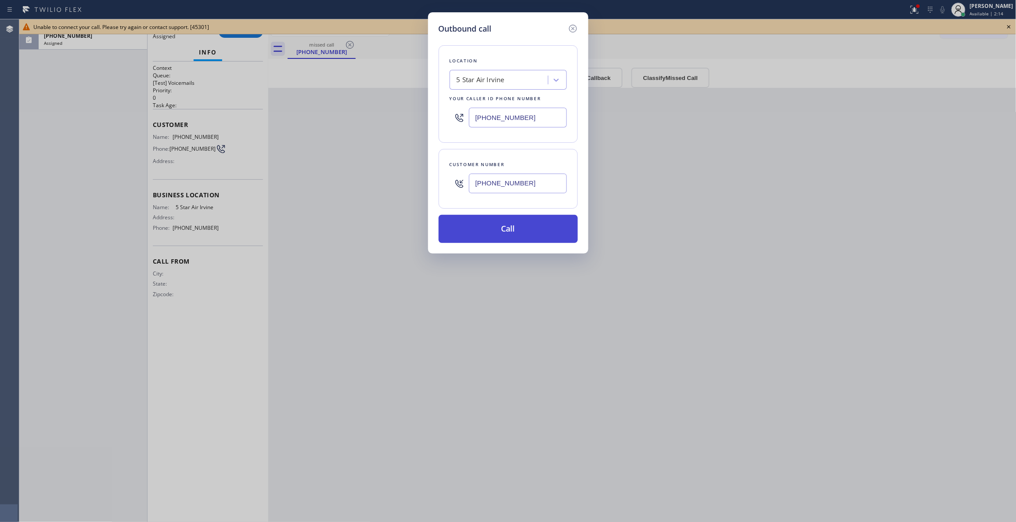
click at [506, 222] on button "Call" at bounding box center [508, 229] width 139 height 28
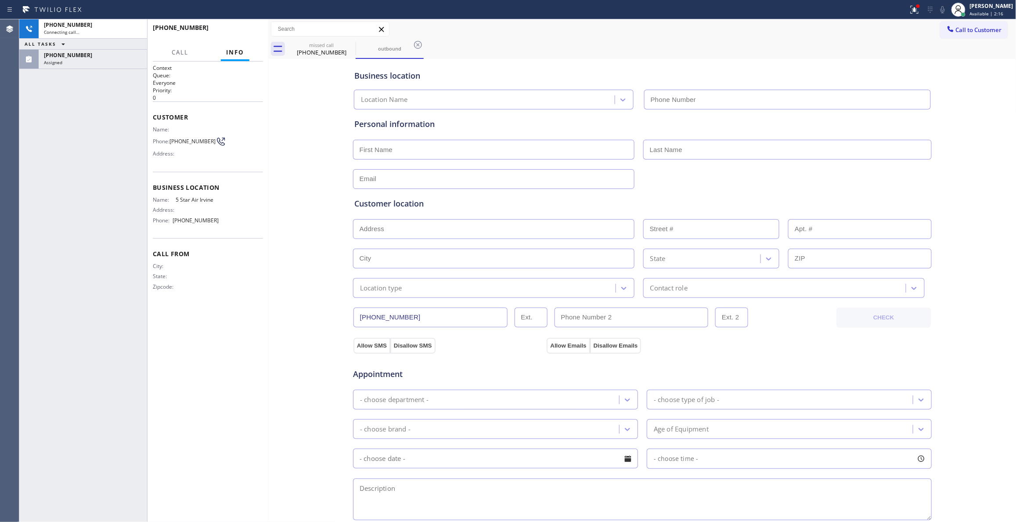
type input "(949) 894-4434"
click at [92, 60] on div "Assigned" at bounding box center [93, 62] width 98 height 6
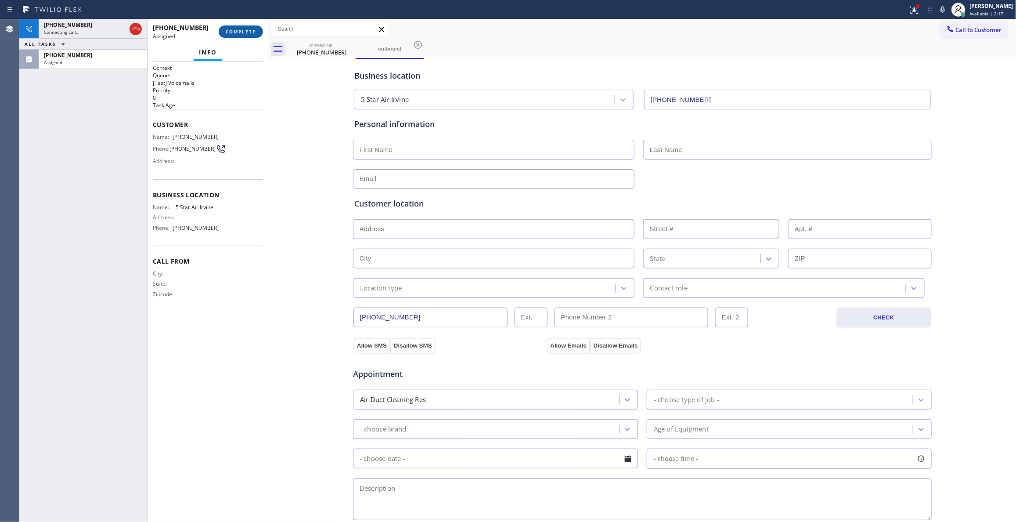
click at [245, 35] on button "COMPLETE" at bounding box center [241, 31] width 44 height 12
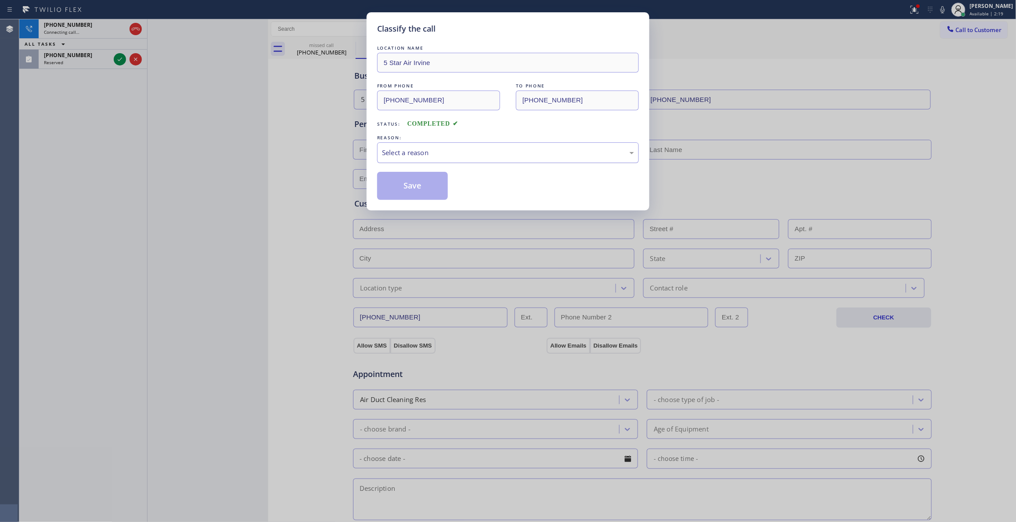
click at [422, 158] on div "Select a reason" at bounding box center [508, 153] width 252 height 10
click at [413, 190] on button "Save" at bounding box center [412, 186] width 71 height 28
drag, startPoint x: 413, startPoint y: 190, endPoint x: 129, endPoint y: 104, distance: 297.0
click at [409, 189] on button "Save" at bounding box center [412, 186] width 71 height 28
click at [103, 62] on div "Classify the call LOCATION NAME 5 Star Air Irvine FROM PHONE (619) 202-3234 TO …" at bounding box center [508, 261] width 1016 height 522
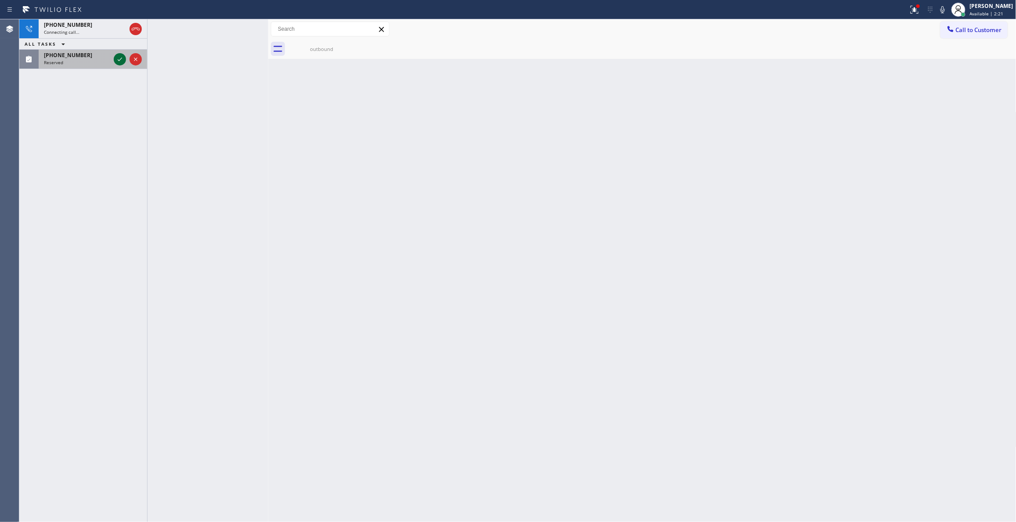
click at [116, 60] on icon at bounding box center [120, 59] width 11 height 11
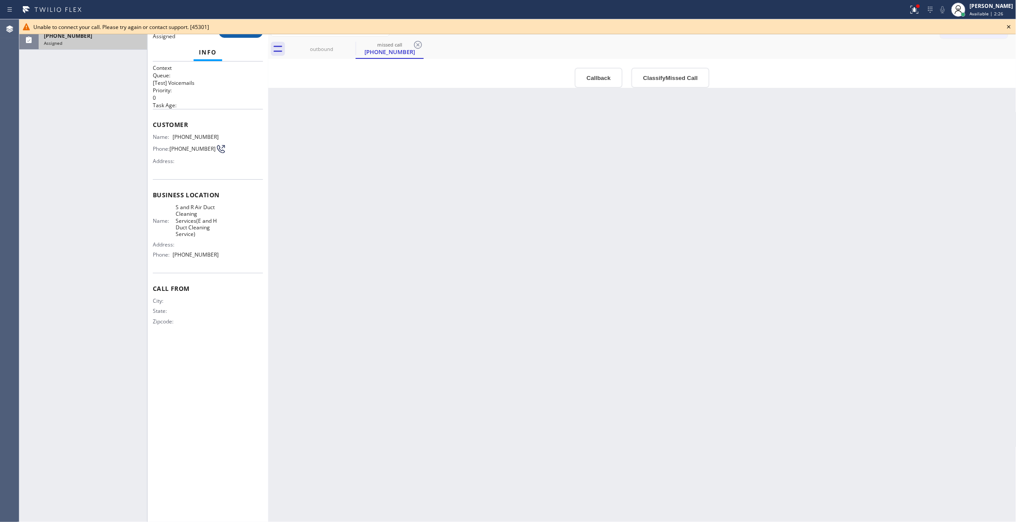
click at [245, 34] on div at bounding box center [517, 34] width 997 height 0
click at [597, 78] on button "Callback" at bounding box center [599, 78] width 48 height 20
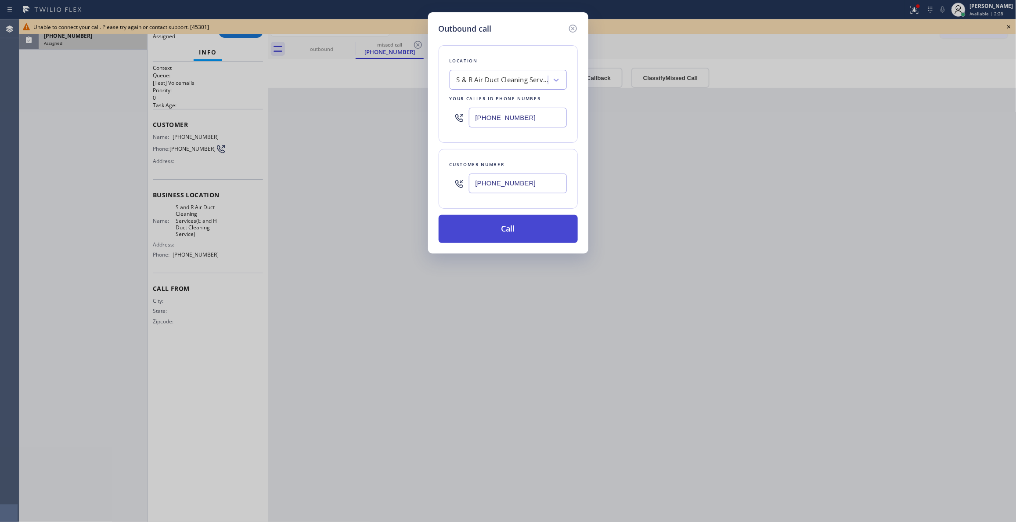
click at [502, 235] on button "Call" at bounding box center [508, 229] width 139 height 28
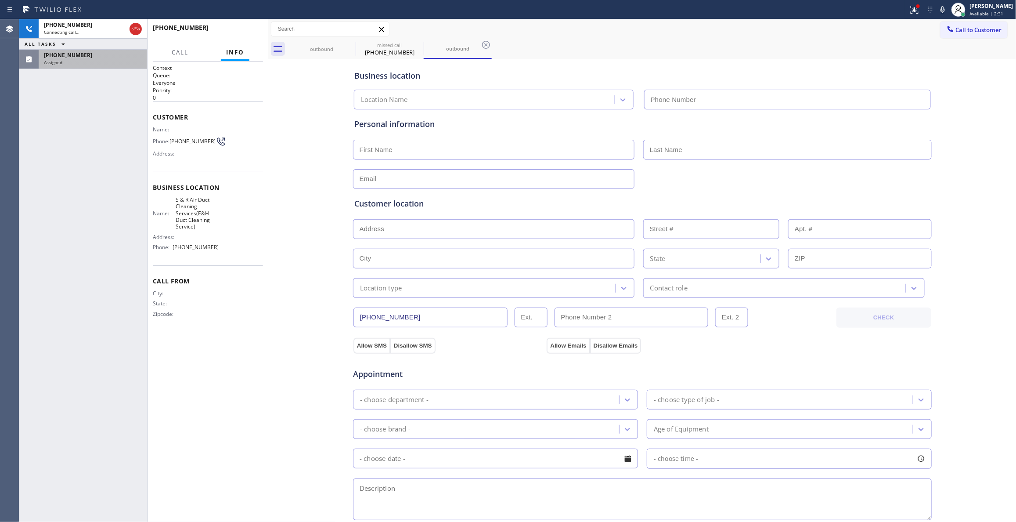
click at [113, 61] on div "Assigned" at bounding box center [93, 62] width 98 height 6
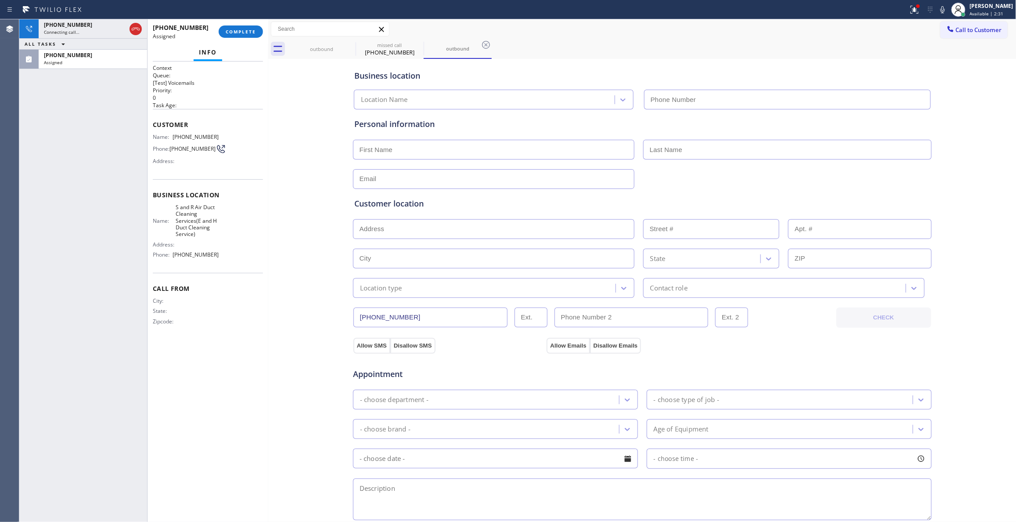
type input "(855) 231-3158"
click at [231, 31] on span "COMPLETE" at bounding box center [241, 32] width 30 height 6
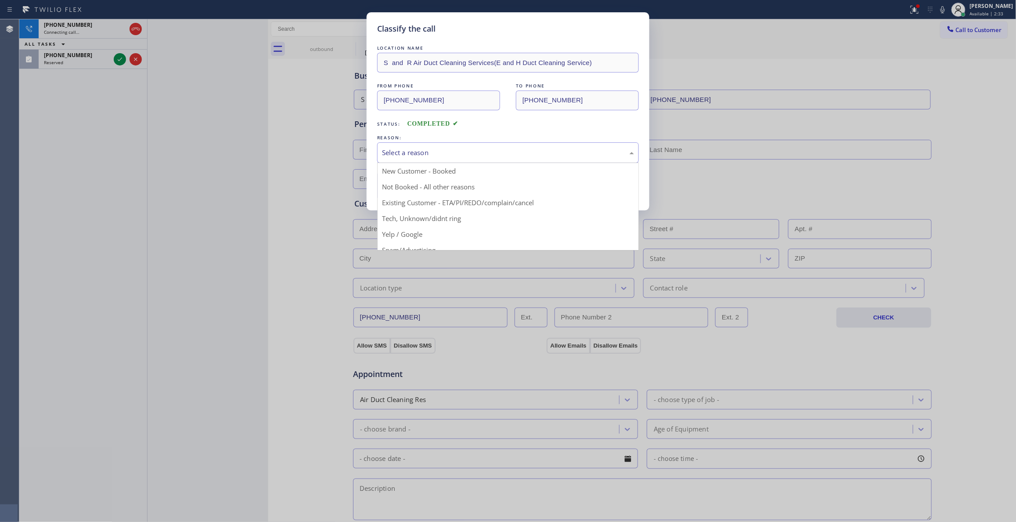
click at [437, 152] on div "Select a reason" at bounding box center [508, 153] width 252 height 10
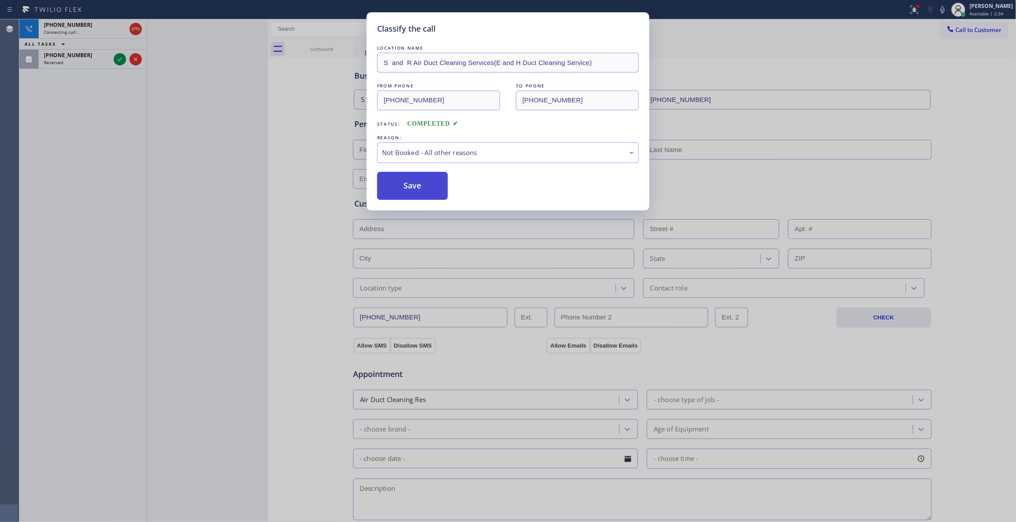
click at [398, 183] on button "Save" at bounding box center [412, 186] width 71 height 28
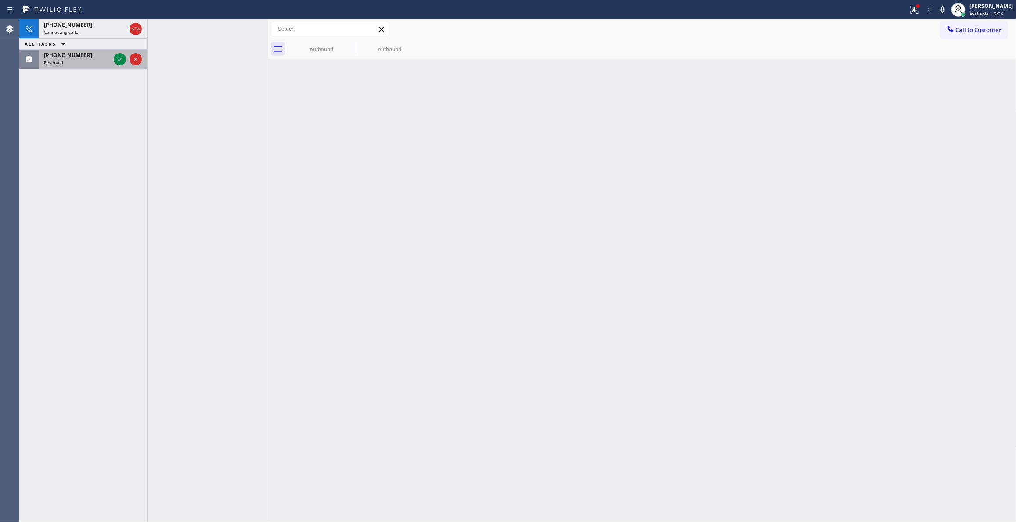
click at [88, 61] on div "Reserved" at bounding box center [77, 62] width 66 height 6
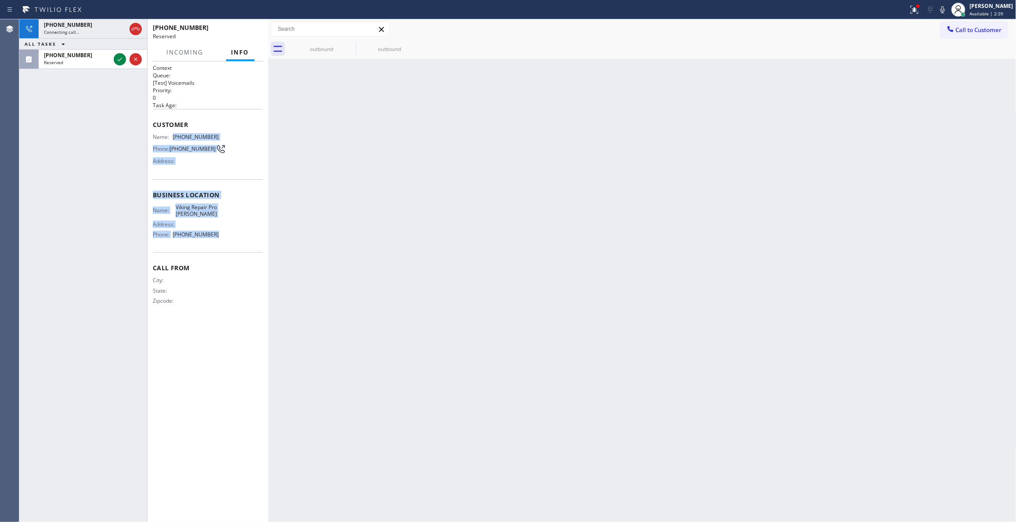
drag, startPoint x: 226, startPoint y: 245, endPoint x: 174, endPoint y: 139, distance: 117.7
click at [174, 139] on div "Context Queue: [Test] Voicemails Priority: 0 Task Age: Customer Name: (732) 209…" at bounding box center [208, 191] width 110 height 255
copy div "(732) 209-6237 Phone: (732) 209-6237 Address: Business location Name: Viking Re…"
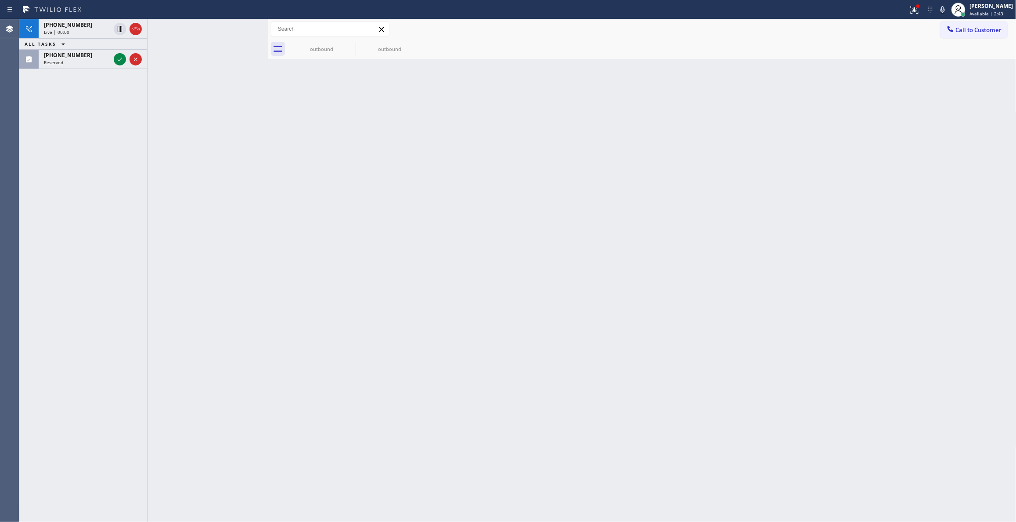
click at [371, 213] on div "Back to Dashboard Change Sender ID Customers Technicians Select a contact Outbo…" at bounding box center [642, 270] width 748 height 503
click at [135, 29] on icon at bounding box center [135, 29] width 11 height 11
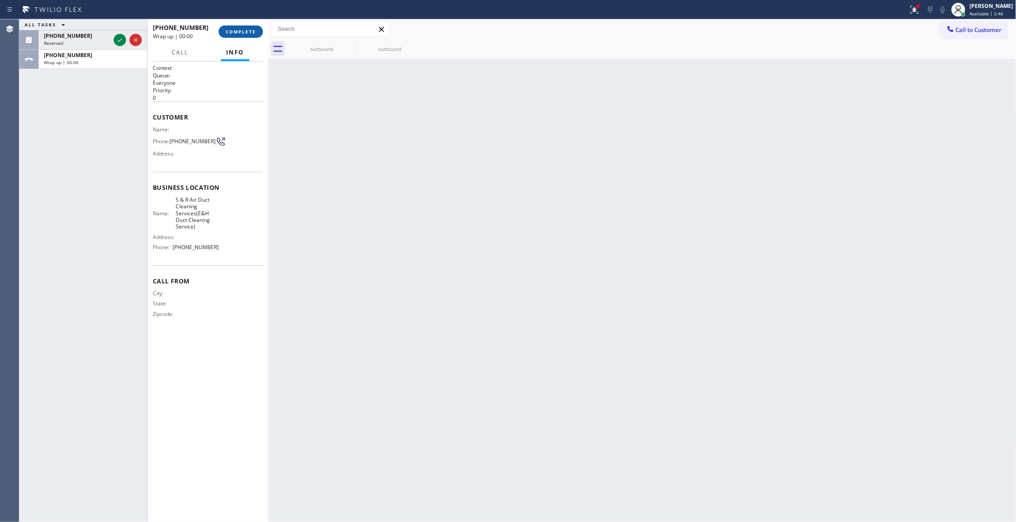
click at [249, 33] on span "COMPLETE" at bounding box center [241, 32] width 30 height 6
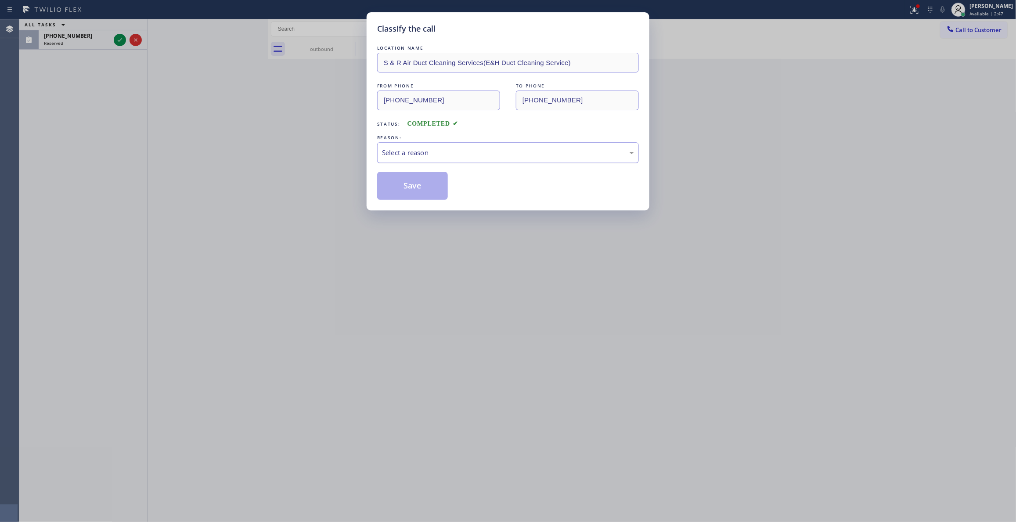
click at [424, 155] on div "Select a reason" at bounding box center [508, 153] width 252 height 10
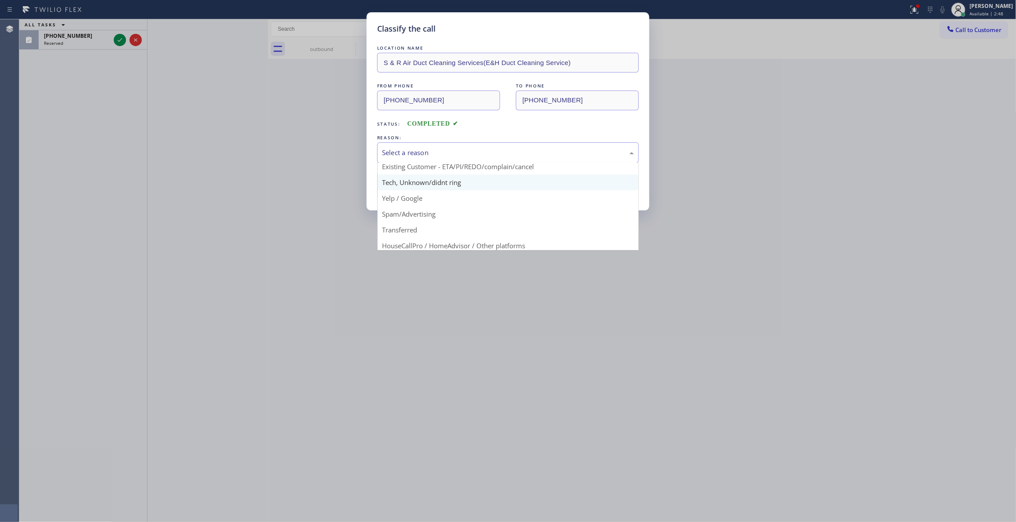
scroll to position [55, 0]
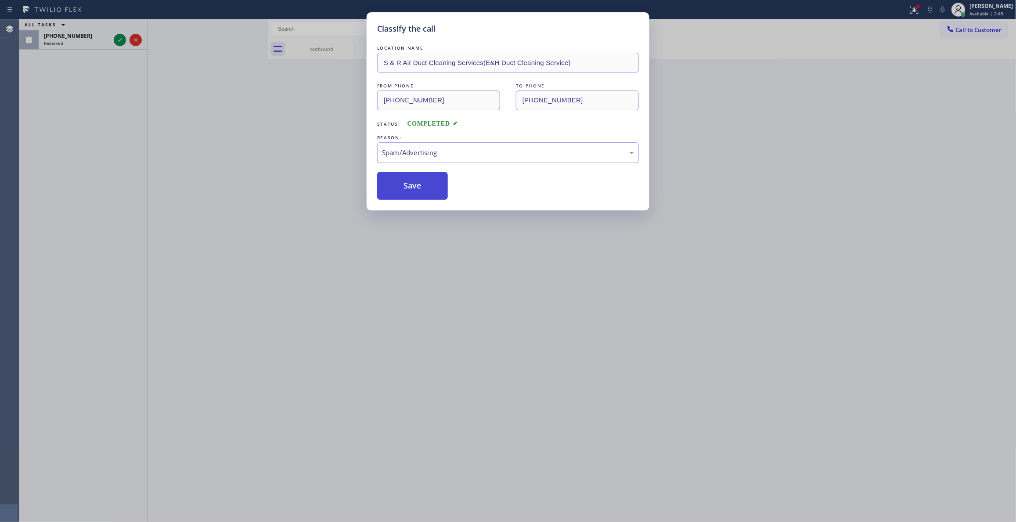
click at [412, 188] on button "Save" at bounding box center [412, 186] width 71 height 28
drag, startPoint x: 412, startPoint y: 188, endPoint x: 397, endPoint y: 155, distance: 36.6
click at [412, 187] on button "Save" at bounding box center [412, 186] width 71 height 28
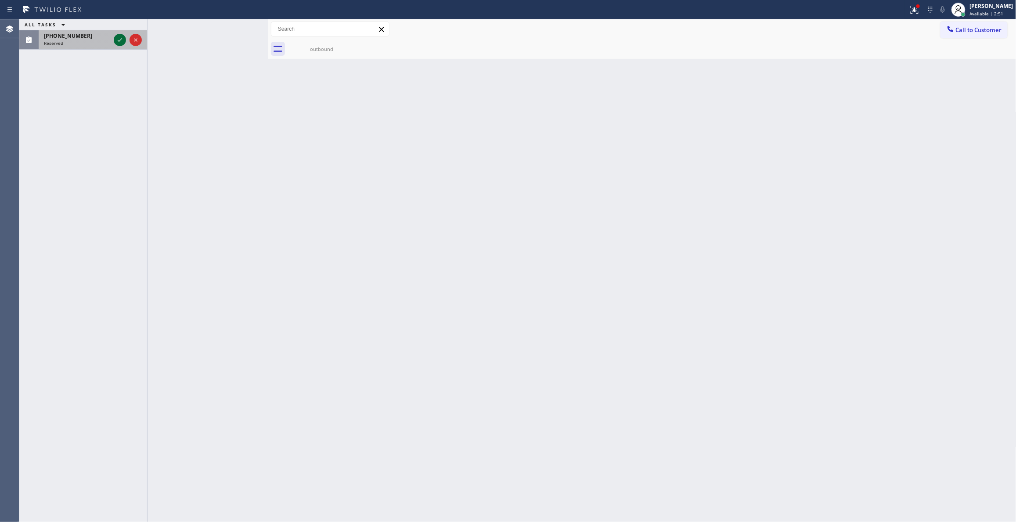
click at [119, 40] on icon at bounding box center [120, 40] width 11 height 11
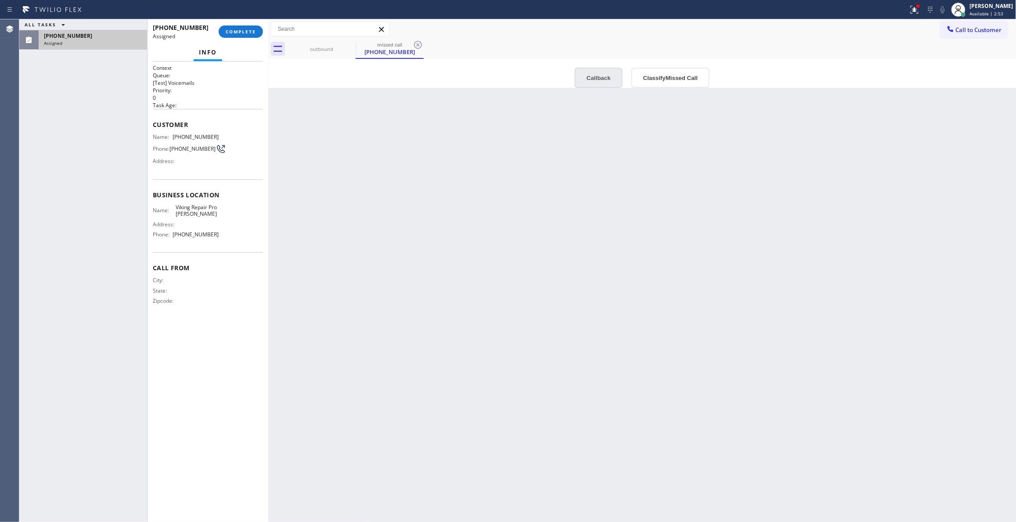
click at [608, 73] on button "Callback" at bounding box center [599, 78] width 48 height 20
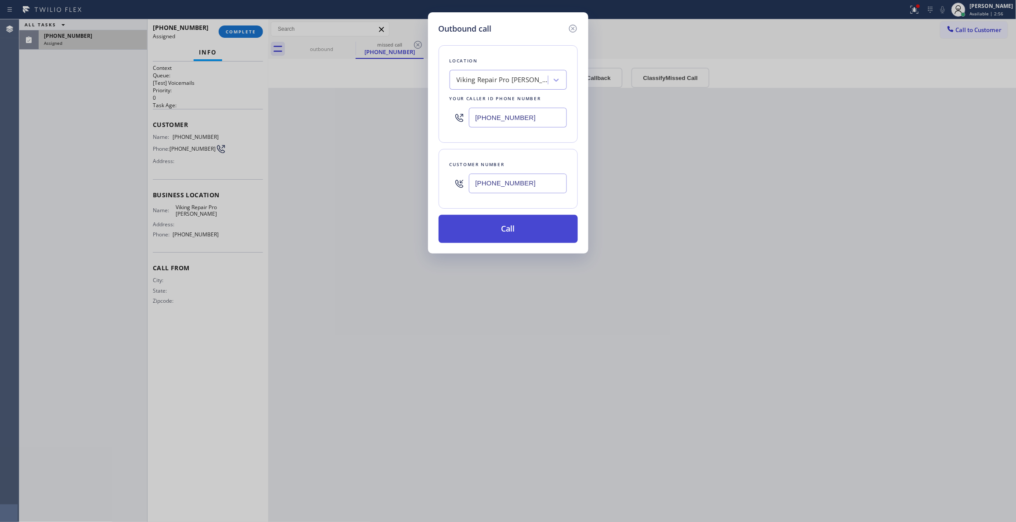
click at [480, 220] on button "Call" at bounding box center [508, 229] width 139 height 28
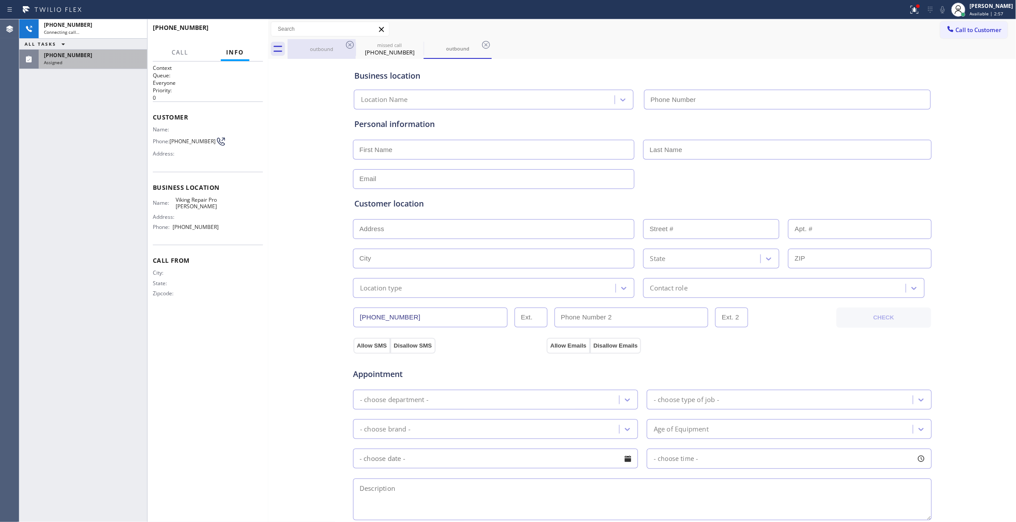
type input "(732) 800-9109"
click at [325, 49] on div "outbound" at bounding box center [322, 49] width 66 height 7
click at [348, 45] on icon at bounding box center [350, 45] width 11 height 11
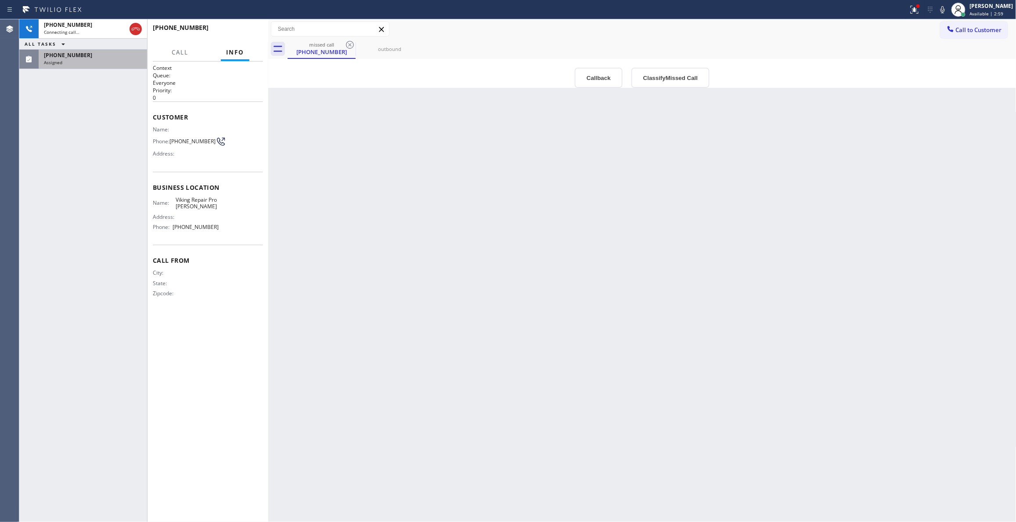
click at [88, 64] on div "Assigned" at bounding box center [93, 62] width 98 height 6
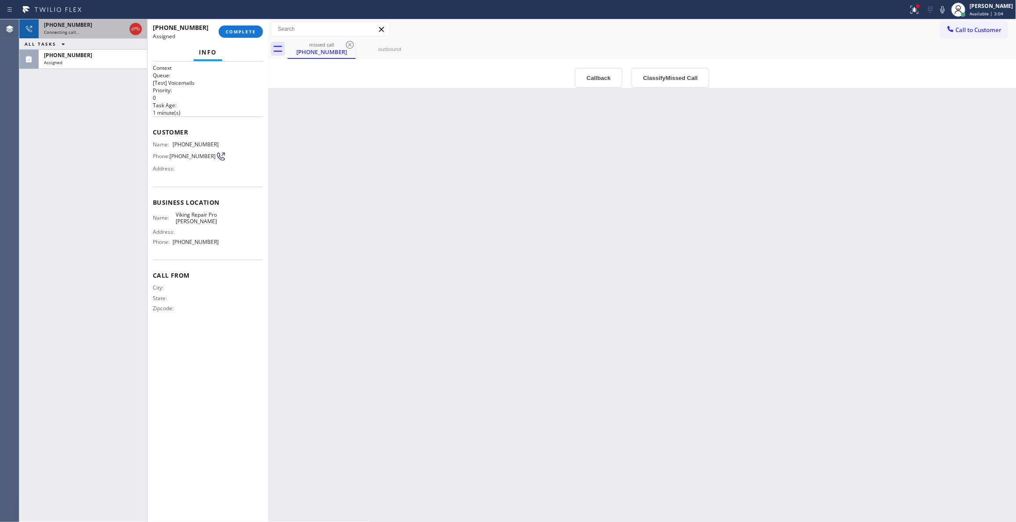
click at [92, 27] on div "+17322096237" at bounding box center [85, 24] width 82 height 7
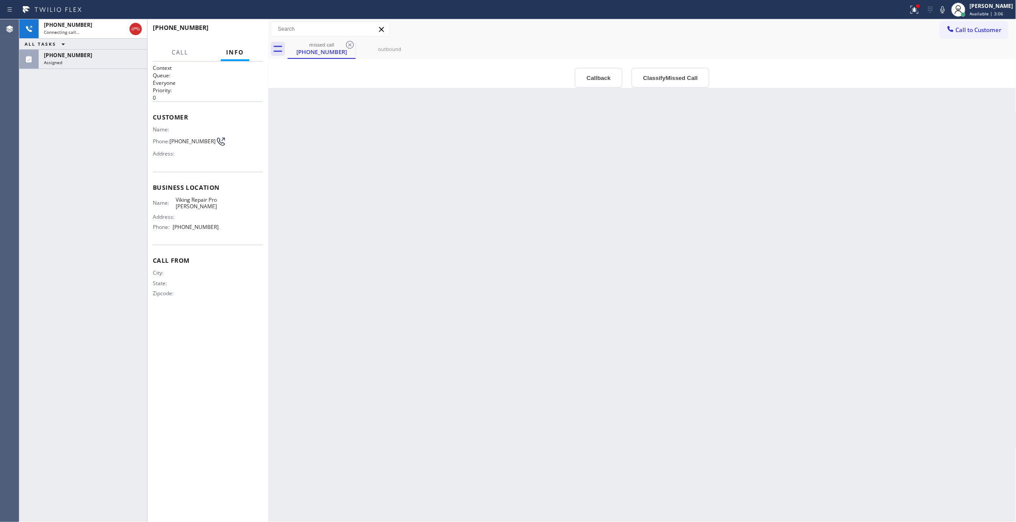
click at [95, 48] on div "ALL TASKS ALL TASKS ACTIVE TASKS TASKS IN WRAP UP" at bounding box center [83, 44] width 128 height 11
click at [97, 58] on div "(732) 209-6237" at bounding box center [93, 54] width 98 height 7
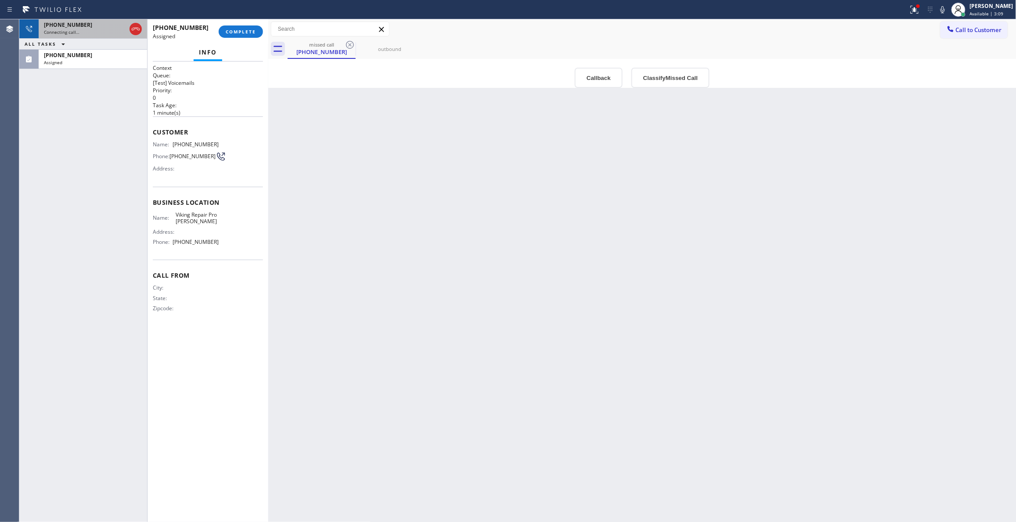
click at [92, 24] on div "+17322096237" at bounding box center [85, 24] width 82 height 7
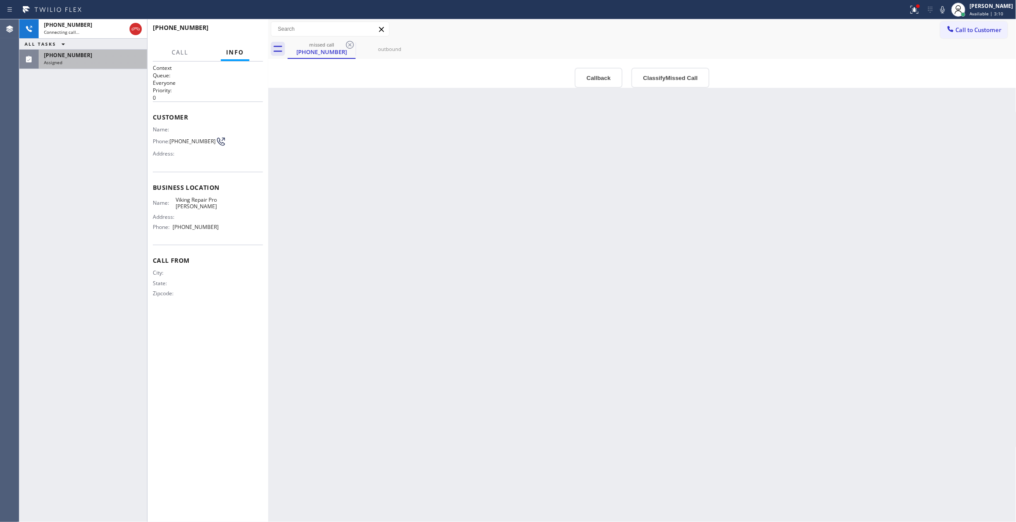
click at [98, 58] on div "(732) 209-6237" at bounding box center [93, 54] width 98 height 7
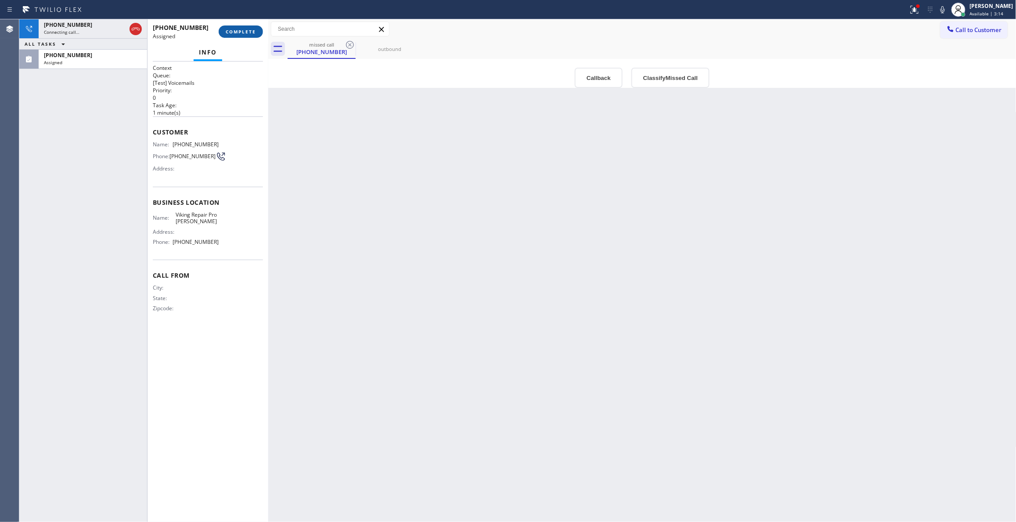
click at [252, 33] on span "COMPLETE" at bounding box center [241, 32] width 30 height 6
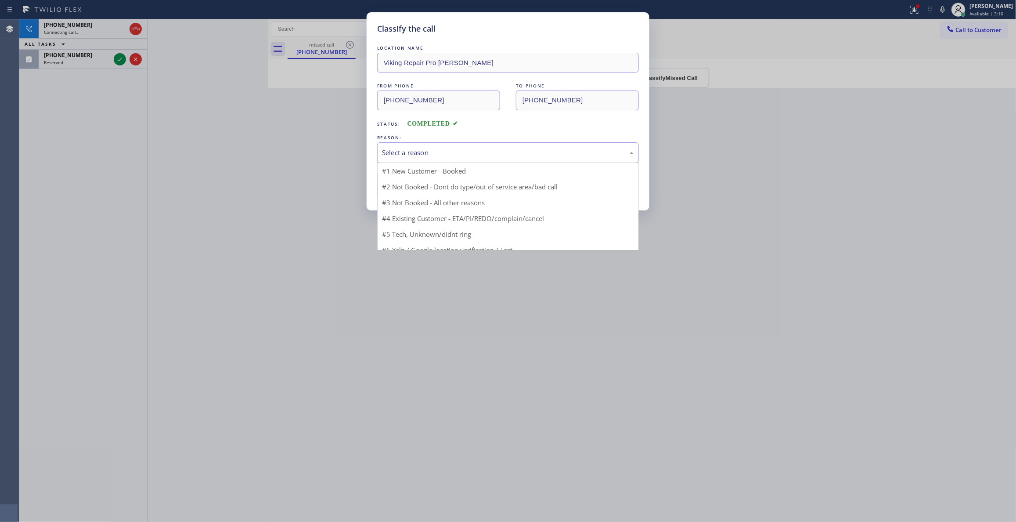
click at [437, 146] on div "Select a reason" at bounding box center [508, 152] width 262 height 21
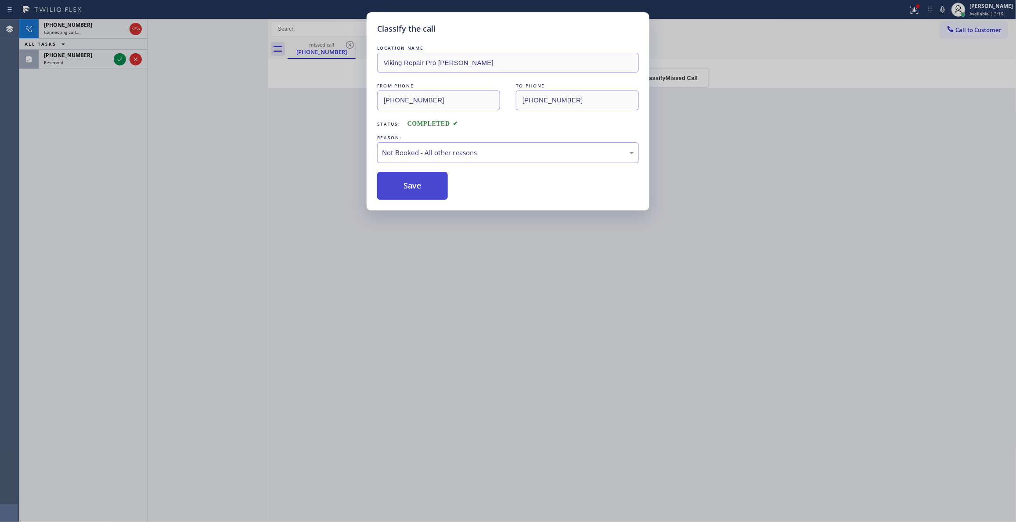
click at [419, 188] on button "Save" at bounding box center [412, 186] width 71 height 28
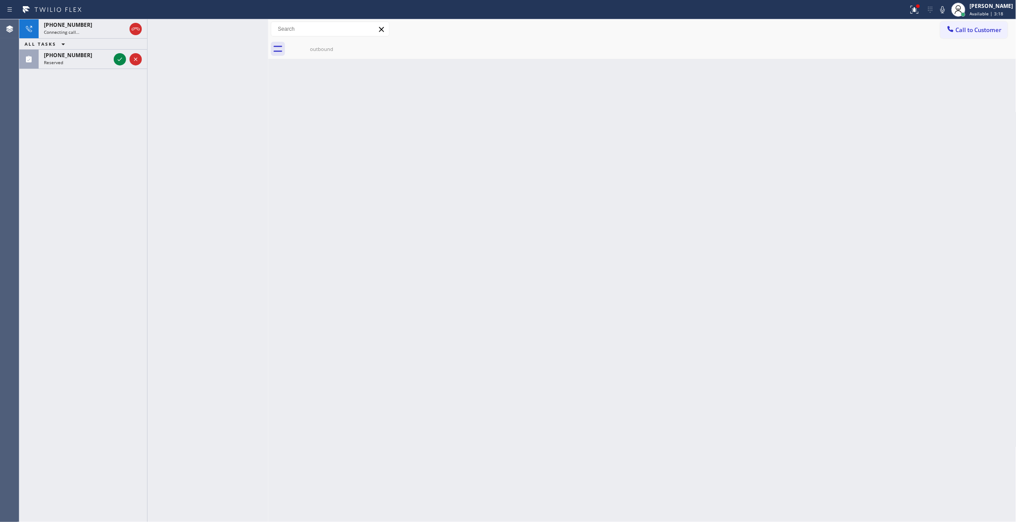
click at [88, 29] on div "Connecting call…" at bounding box center [85, 32] width 82 height 6
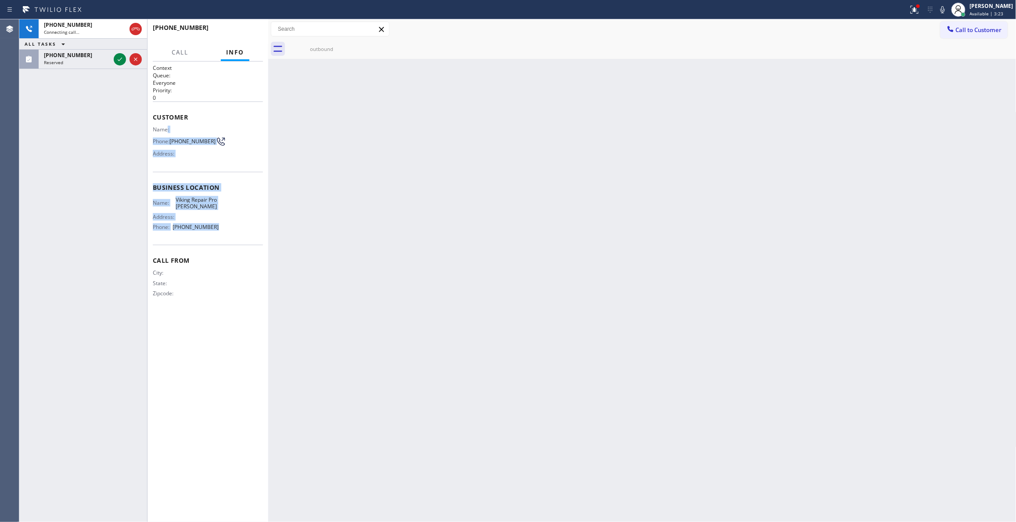
drag, startPoint x: 168, startPoint y: 134, endPoint x: 216, endPoint y: 219, distance: 98.0
click at [217, 225] on div "Context Queue: Everyone Priority: 0 Customer Name: Phone: (732) 209-6237 Addres…" at bounding box center [208, 187] width 110 height 247
copy div ": Phone: (732) 209-6237 Address: Business location Name: Viking Repair Pro Eliz…"
click at [79, 61] on div "Reserved" at bounding box center [77, 62] width 66 height 6
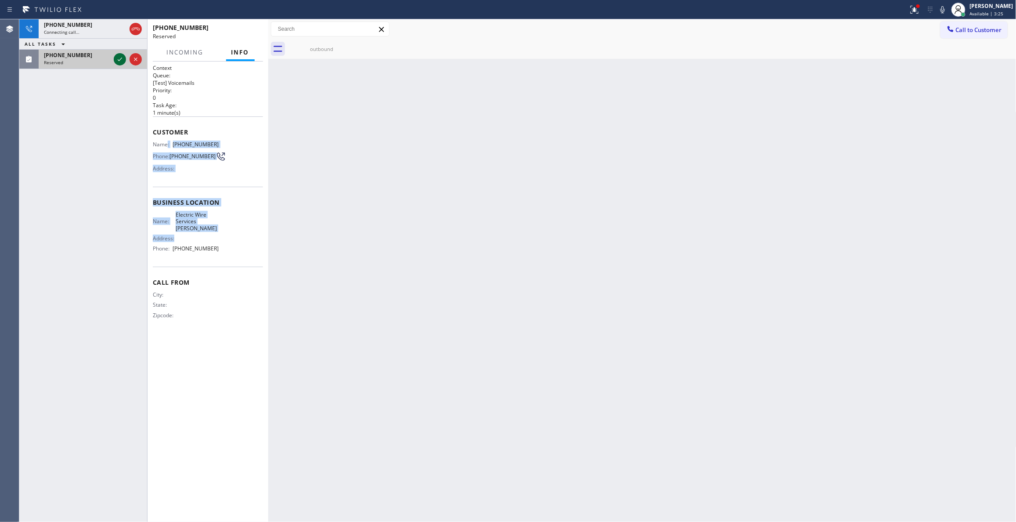
click at [122, 58] on icon at bounding box center [120, 59] width 11 height 11
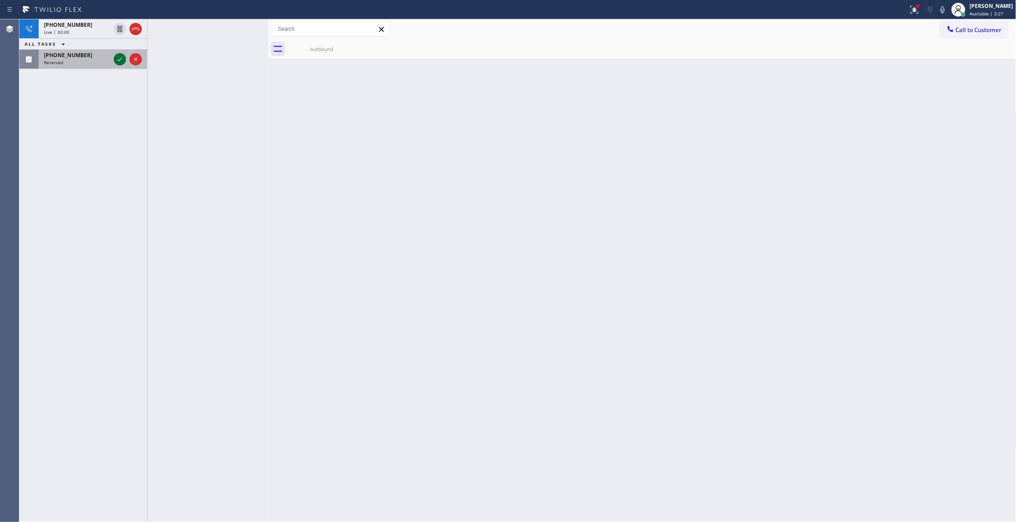
click at [119, 59] on icon at bounding box center [120, 59] width 11 height 11
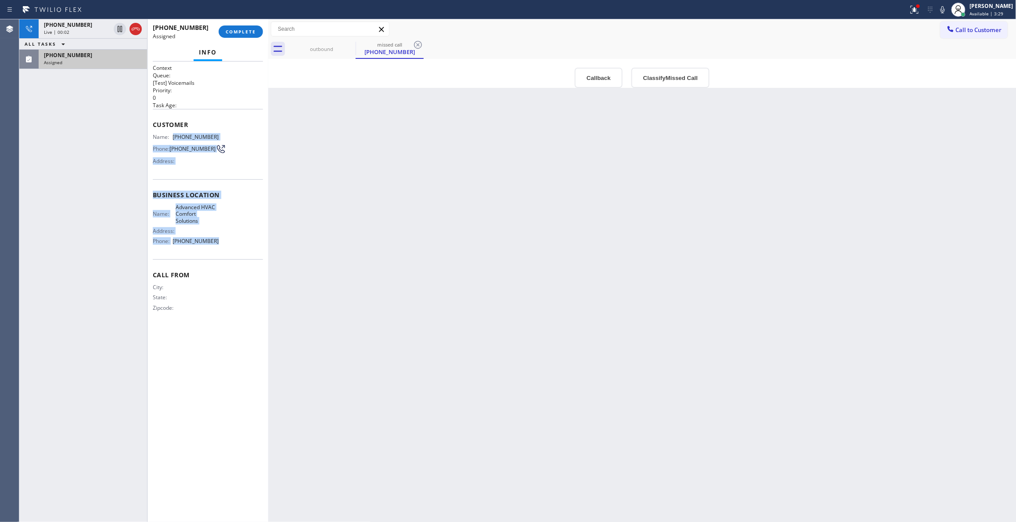
drag, startPoint x: 203, startPoint y: 235, endPoint x: 174, endPoint y: 136, distance: 102.9
click at [174, 136] on div "Context Queue: [Test] Voicemails Priority: 0 Task Age: Customer Name: (619) 202…" at bounding box center [208, 195] width 110 height 262
copy div "(619) 202-3234 Phone: (619) 202-3234 Address: Business location Name: Advanced …"
click at [65, 29] on span "Live | 00:04" at bounding box center [56, 32] width 25 height 6
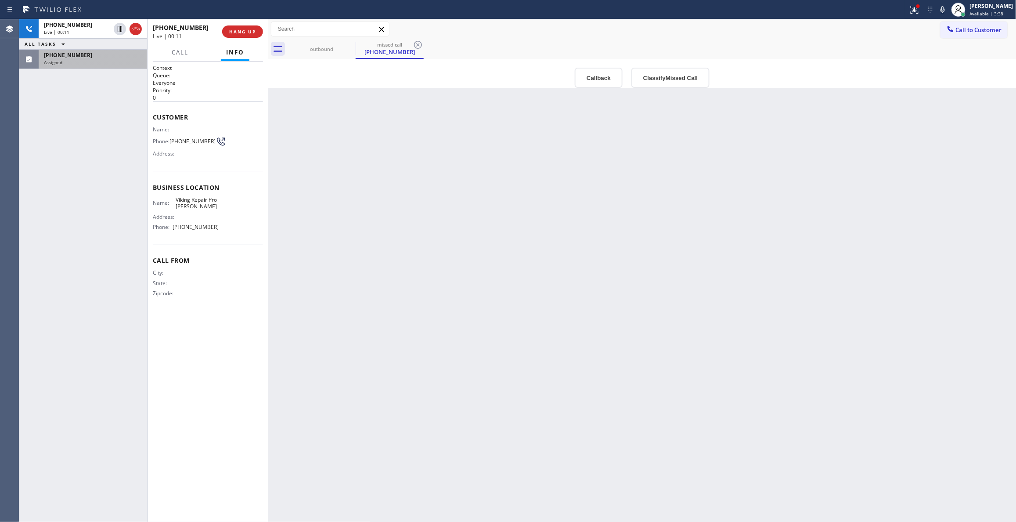
drag, startPoint x: 466, startPoint y: 271, endPoint x: 244, endPoint y: 69, distance: 300.4
click at [466, 268] on div "Back to Dashboard Change Sender ID Customers Technicians Select a contact Outbo…" at bounding box center [642, 270] width 748 height 503
click at [96, 28] on div "+17322096237" at bounding box center [77, 24] width 66 height 7
click at [91, 34] on div "Live | 00:19" at bounding box center [77, 32] width 66 height 6
click at [243, 34] on span "COMPLETE" at bounding box center [241, 32] width 30 height 6
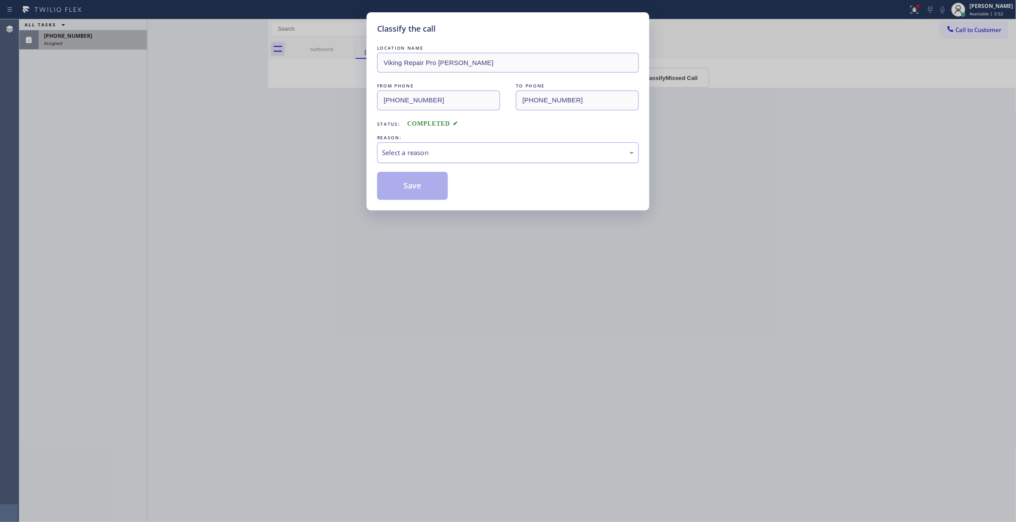
click at [419, 151] on div "Select a reason" at bounding box center [508, 153] width 252 height 10
click at [401, 187] on button "Save" at bounding box center [412, 186] width 71 height 28
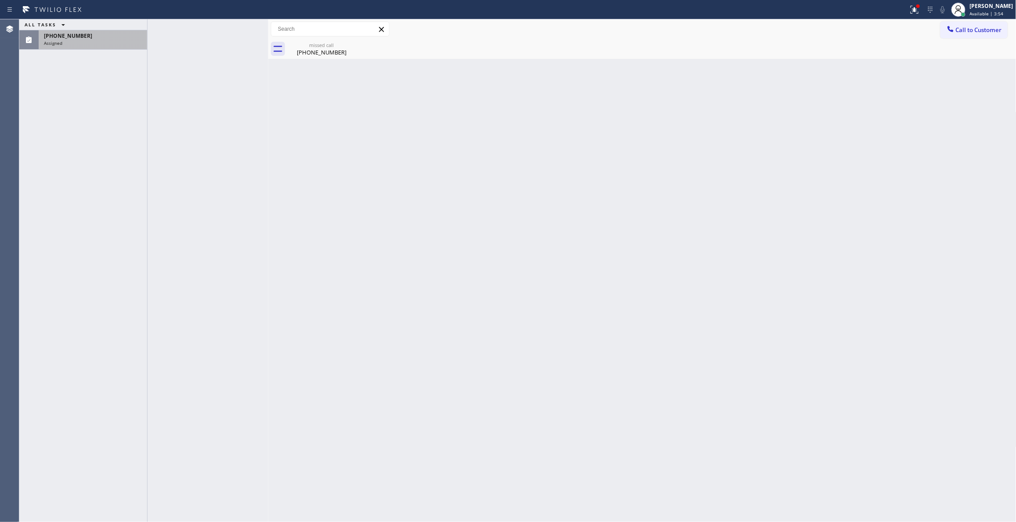
click at [107, 41] on div "Assigned" at bounding box center [93, 43] width 98 height 6
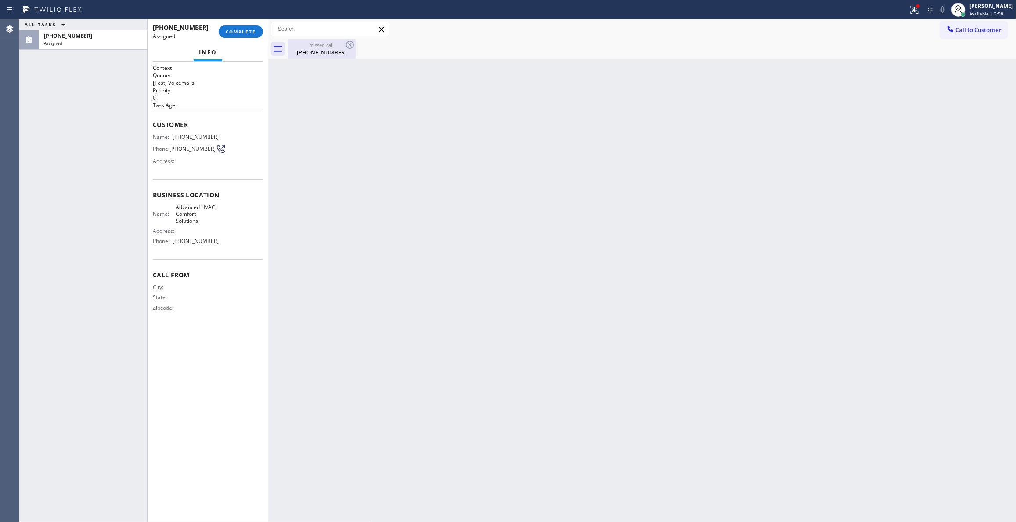
click at [321, 50] on div "(619) 202-3234" at bounding box center [322, 52] width 66 height 8
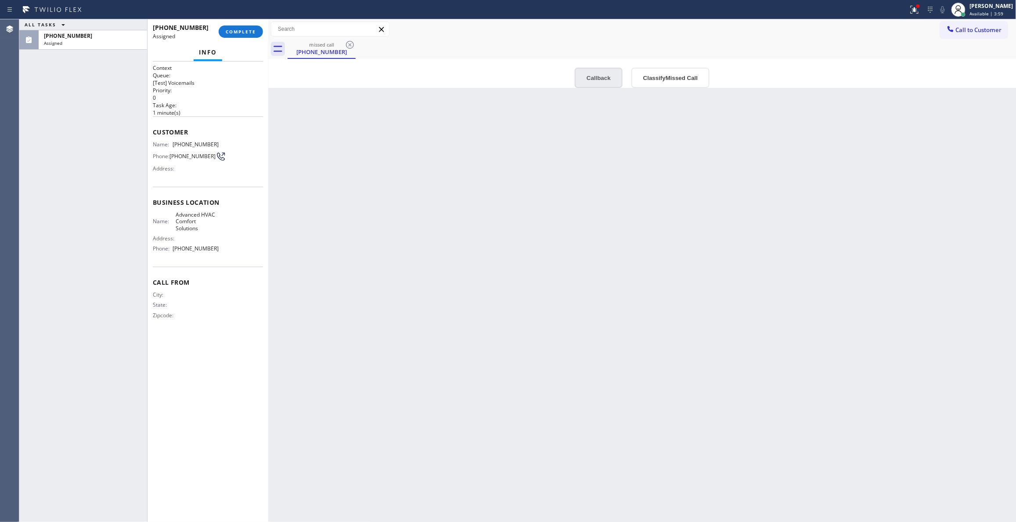
click at [593, 82] on button "Callback" at bounding box center [599, 78] width 48 height 20
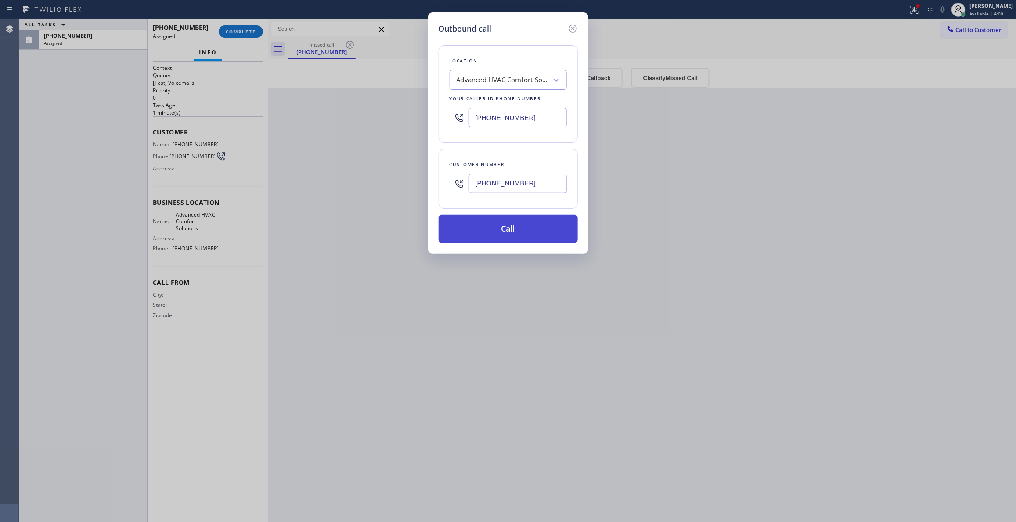
click at [477, 237] on button "Call" at bounding box center [508, 229] width 139 height 28
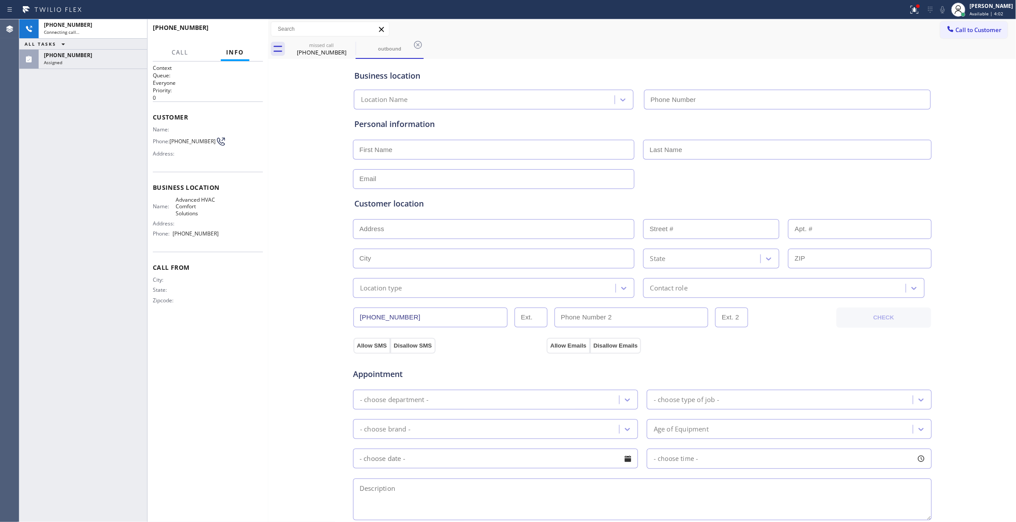
type input "(510) 751-3031"
click at [304, 235] on div "Business location Advanced HVAC Comfort Solutions (510) 751-3031 Personal infor…" at bounding box center [643, 361] width 744 height 600
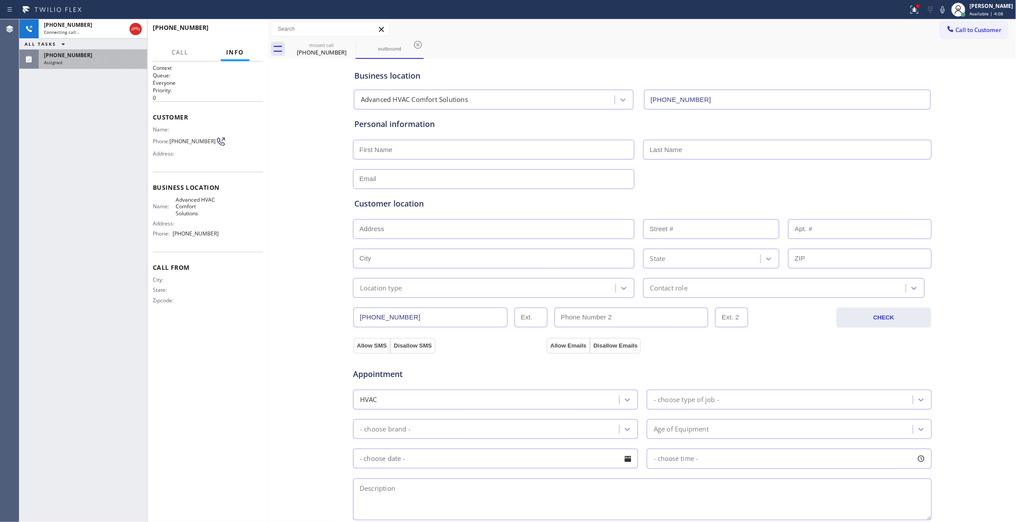
click at [112, 62] on div "Assigned" at bounding box center [93, 62] width 98 height 6
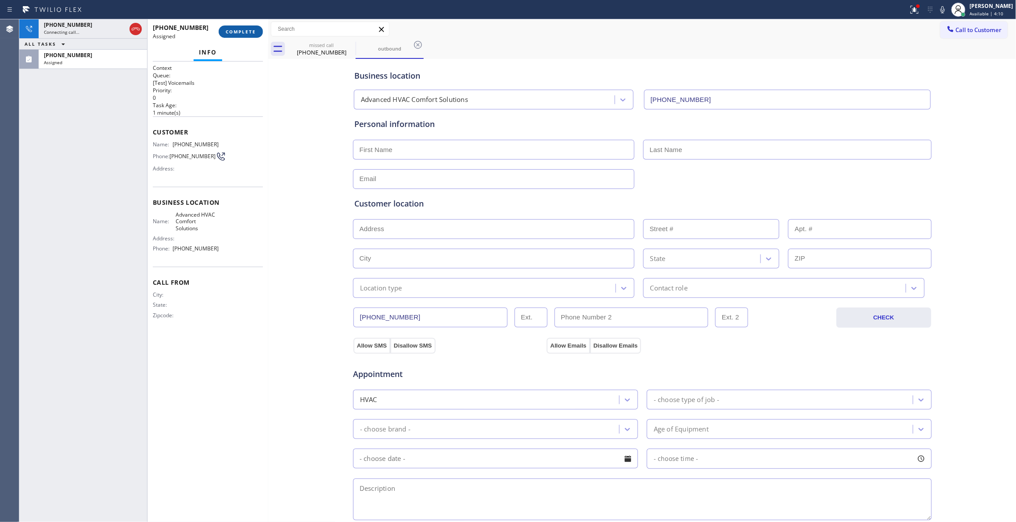
click at [235, 28] on button "COMPLETE" at bounding box center [241, 31] width 44 height 12
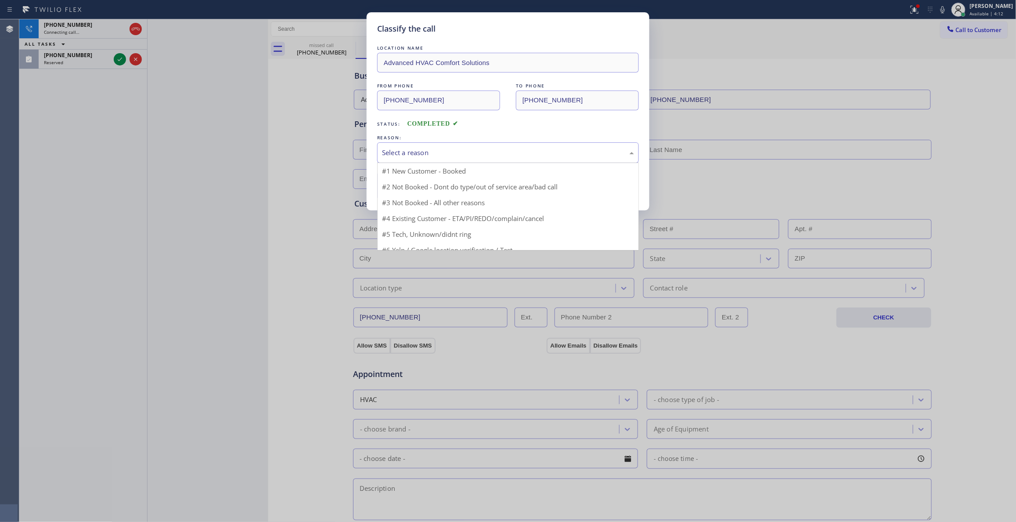
click at [416, 155] on div "Select a reason" at bounding box center [508, 153] width 252 height 10
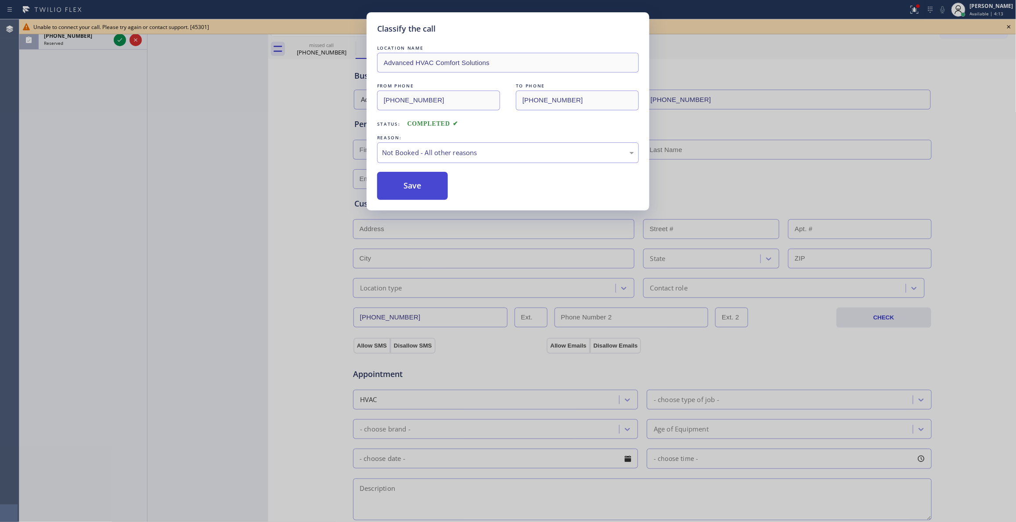
click at [410, 188] on button "Save" at bounding box center [412, 186] width 71 height 28
click at [208, 64] on div "Classify the call LOCATION NAME Advanced HVAC Comfort Solutions FROM PHONE (619…" at bounding box center [508, 261] width 1016 height 522
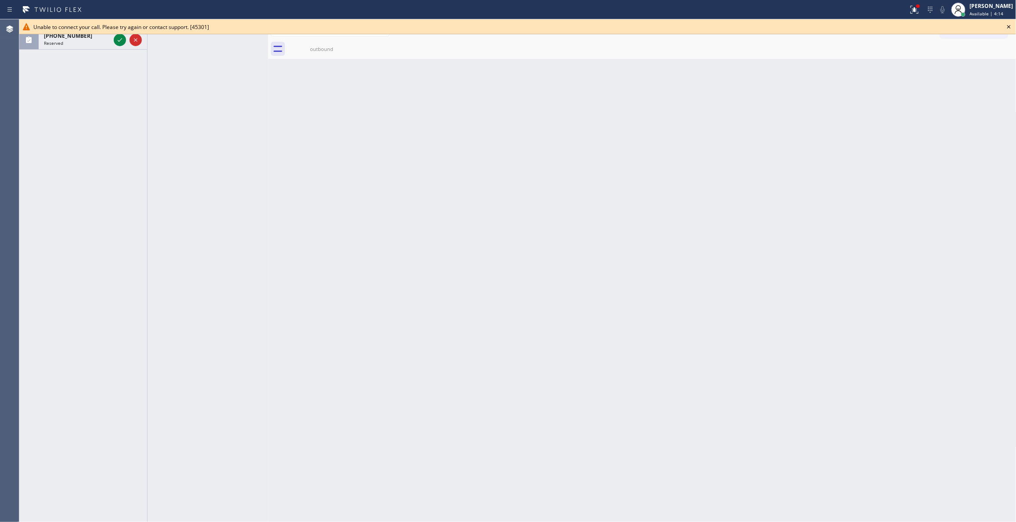
click at [1009, 24] on icon at bounding box center [1009, 27] width 11 height 11
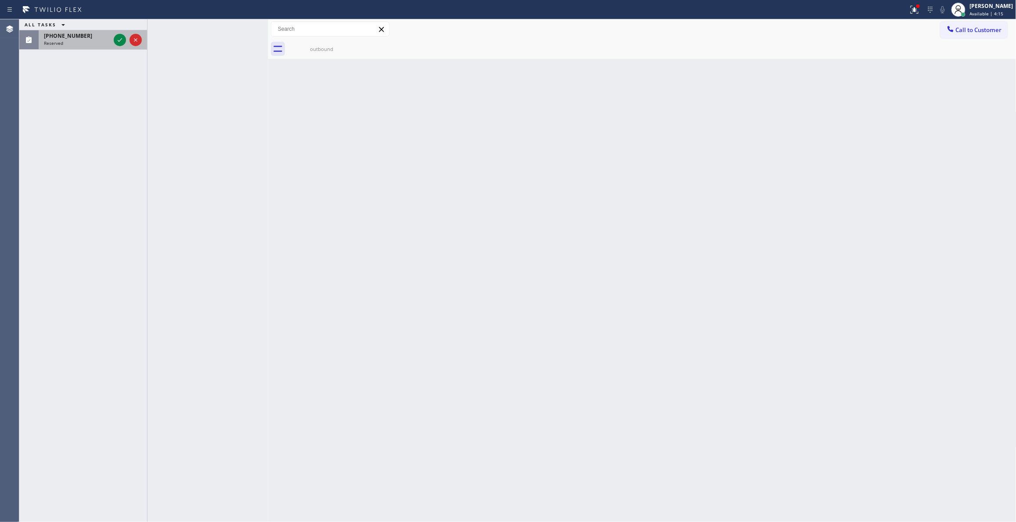
click at [90, 41] on div "Reserved" at bounding box center [77, 43] width 66 height 6
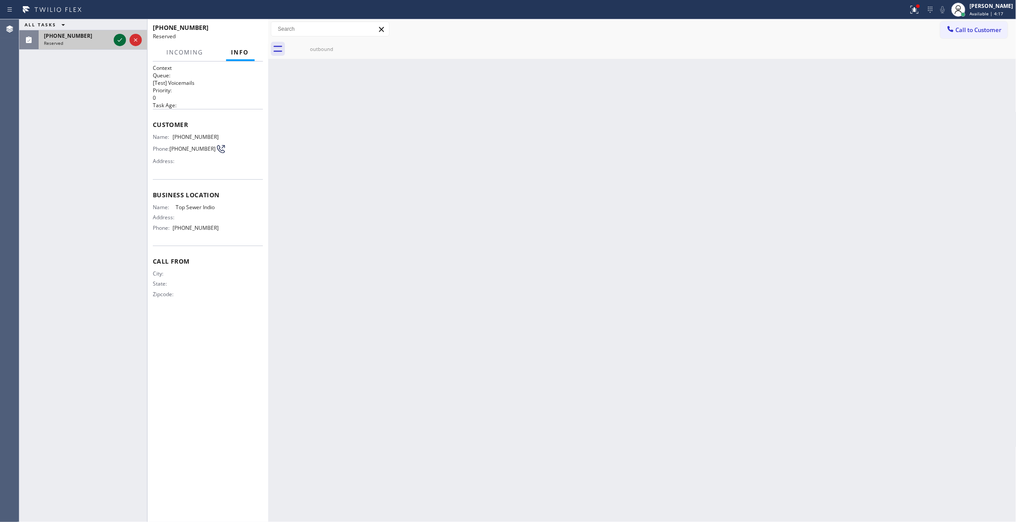
click at [119, 41] on icon at bounding box center [120, 40] width 4 height 4
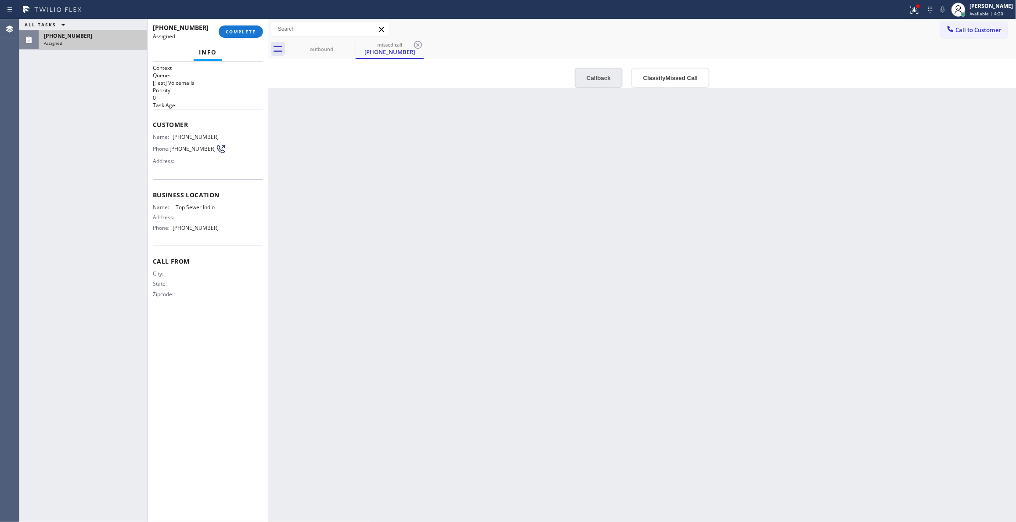
click at [594, 80] on button "Callback" at bounding box center [599, 78] width 48 height 20
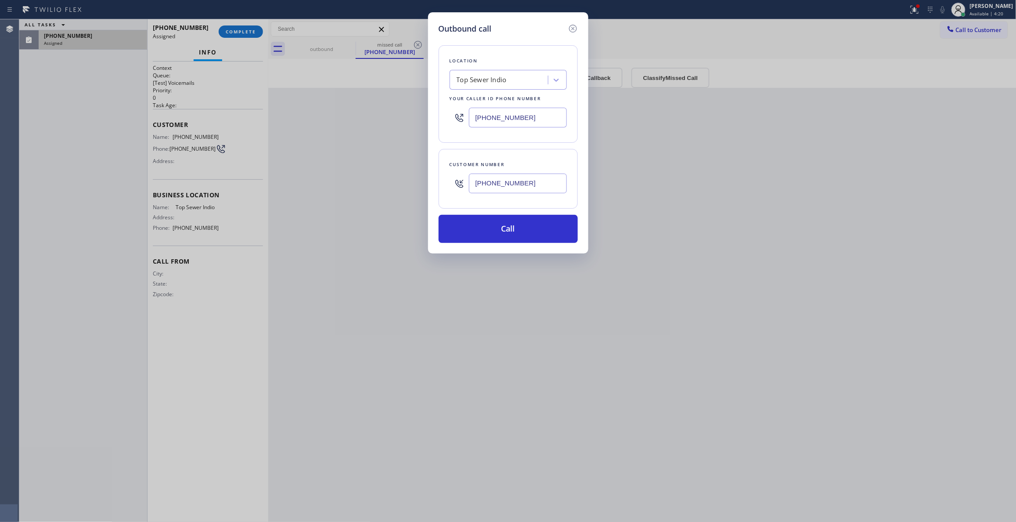
click at [343, 51] on div "Outbound call Location Top Sewer Indio Your caller id phone number (760) 493-61…" at bounding box center [508, 261] width 1016 height 522
click at [503, 233] on button "Call" at bounding box center [508, 229] width 139 height 28
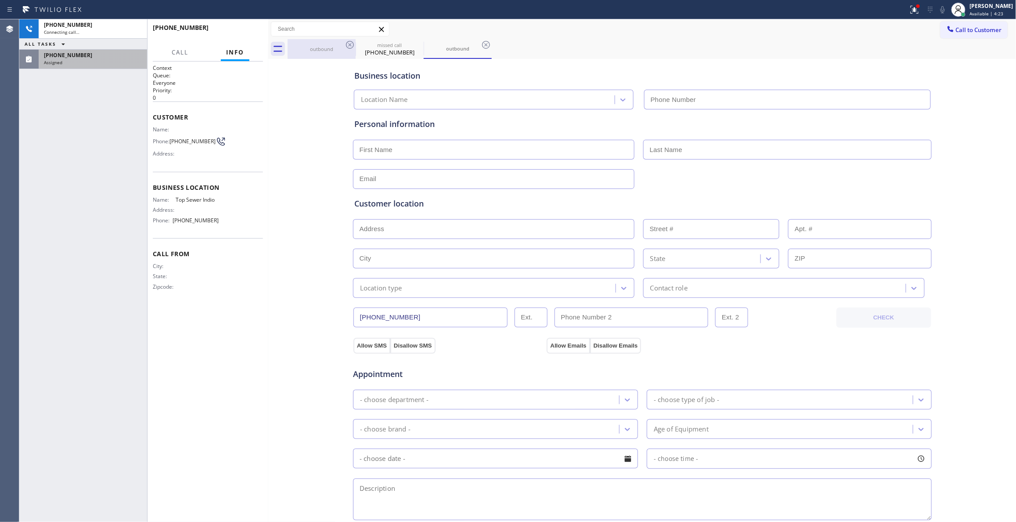
type input "(760) 493-6143"
drag, startPoint x: 349, startPoint y: 45, endPoint x: 114, endPoint y: 50, distance: 234.6
click at [0, 0] on icon at bounding box center [0, 0] width 0 height 0
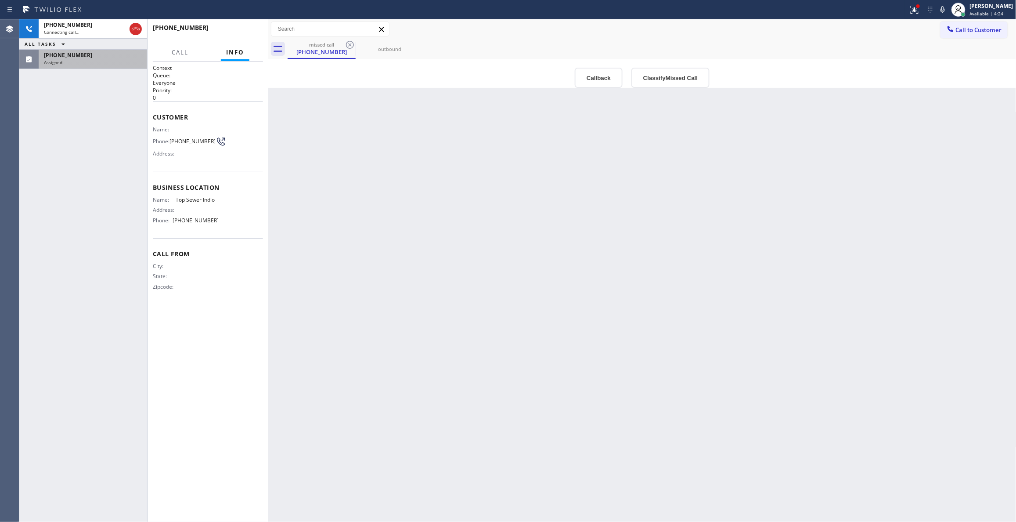
click at [114, 50] on div "(304) 486-8503 Assigned" at bounding box center [91, 59] width 105 height 19
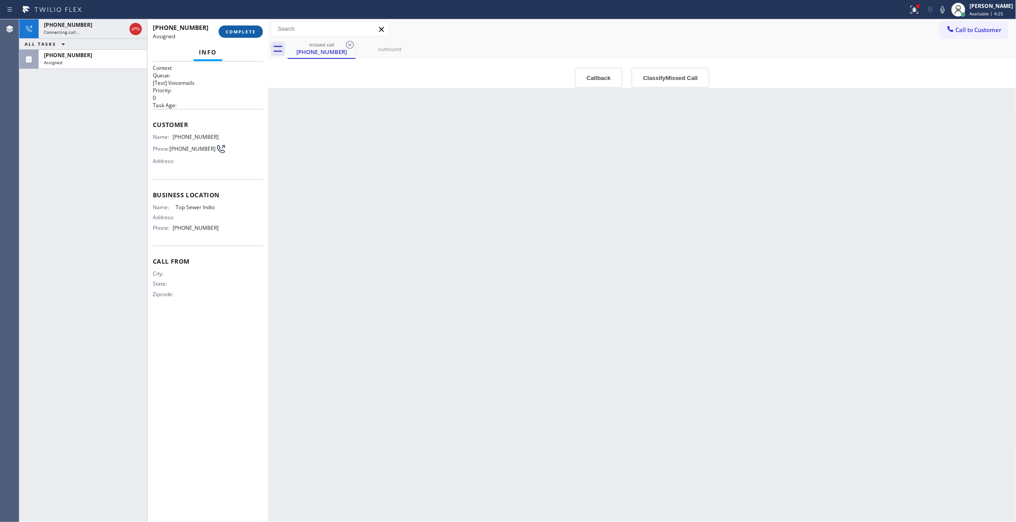
click at [249, 32] on span "COMPLETE" at bounding box center [241, 32] width 30 height 6
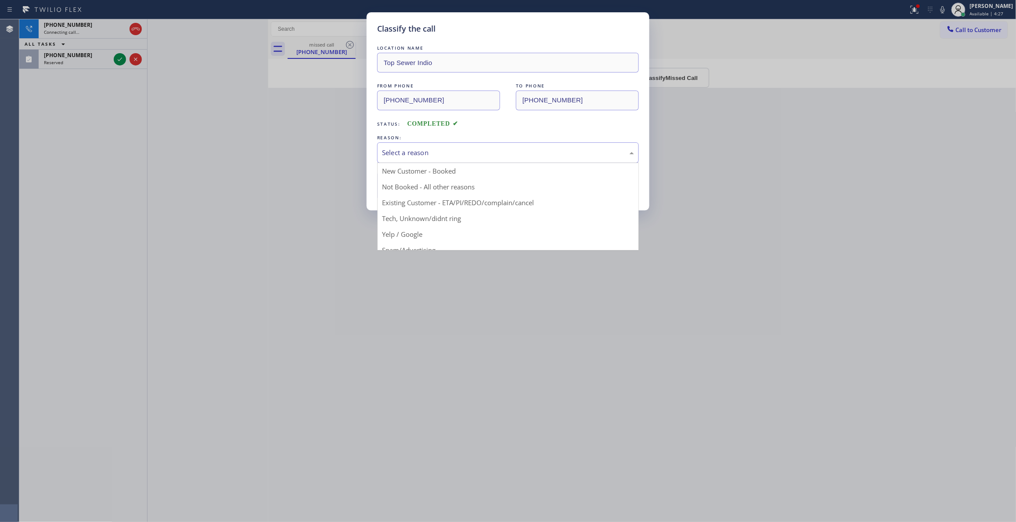
click at [412, 155] on div "Select a reason" at bounding box center [508, 153] width 252 height 10
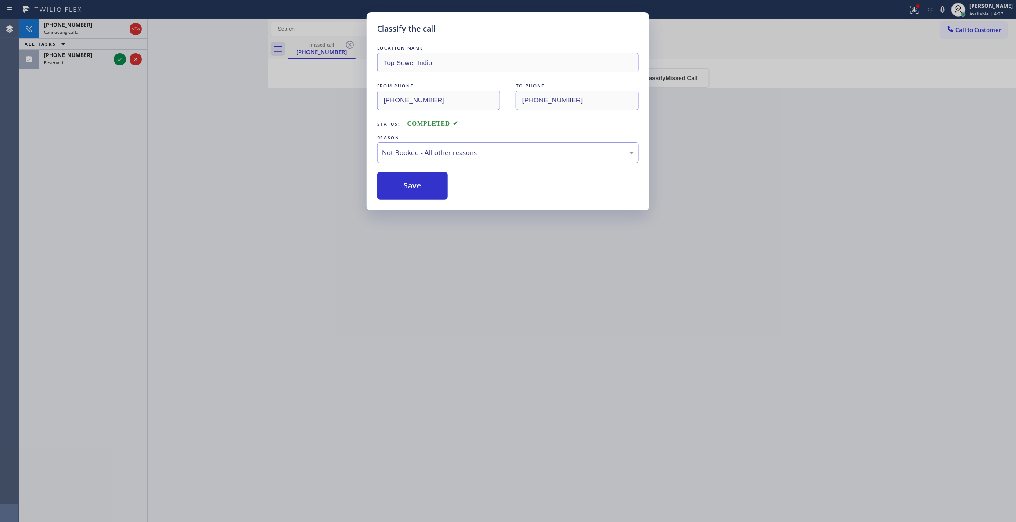
click at [413, 186] on button "Save" at bounding box center [412, 186] width 71 height 28
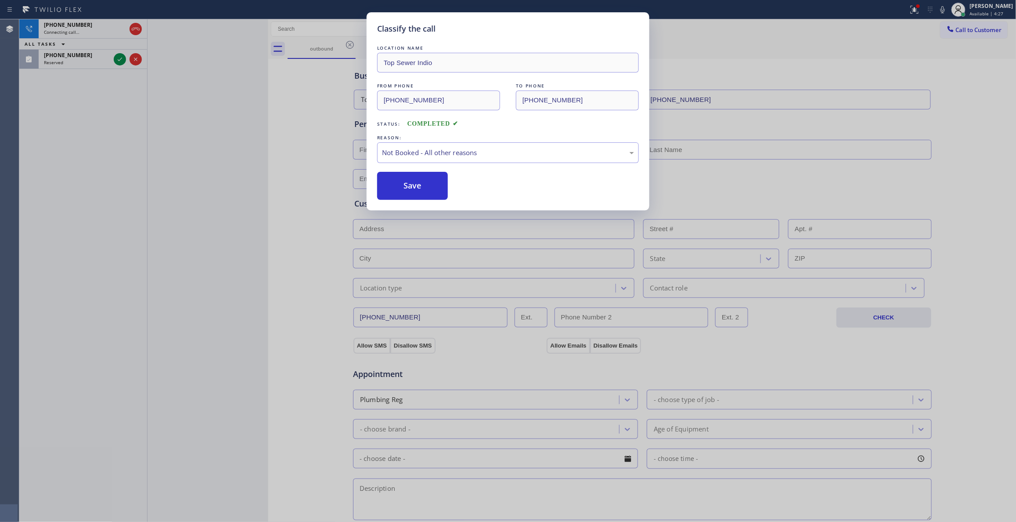
drag, startPoint x: 413, startPoint y: 186, endPoint x: 188, endPoint y: 90, distance: 245.2
click at [412, 186] on button "Save" at bounding box center [412, 186] width 71 height 28
click at [85, 60] on div "Classify the call LOCATION NAME Top Sewer Indio FROM PHONE (304) 486-8503 TO PH…" at bounding box center [508, 261] width 1016 height 522
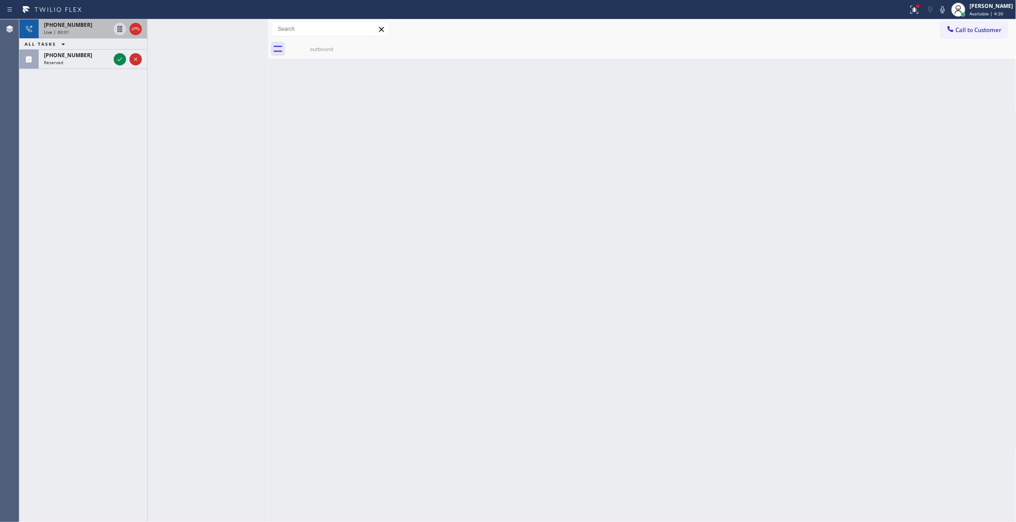
click at [89, 30] on div "Live | 00:01" at bounding box center [77, 32] width 66 height 6
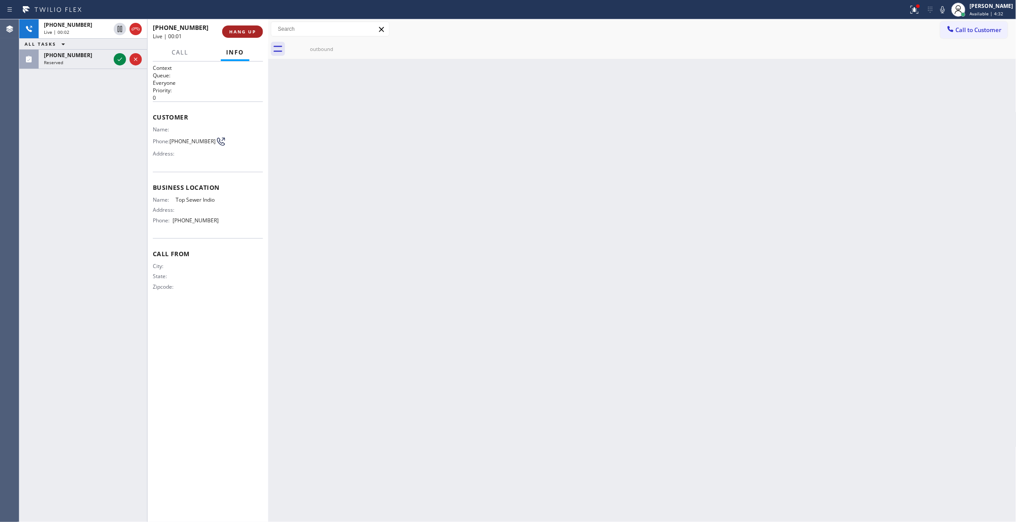
click at [245, 29] on span "HANG UP" at bounding box center [242, 32] width 27 height 6
click at [249, 32] on span "COMPLETE" at bounding box center [241, 32] width 30 height 6
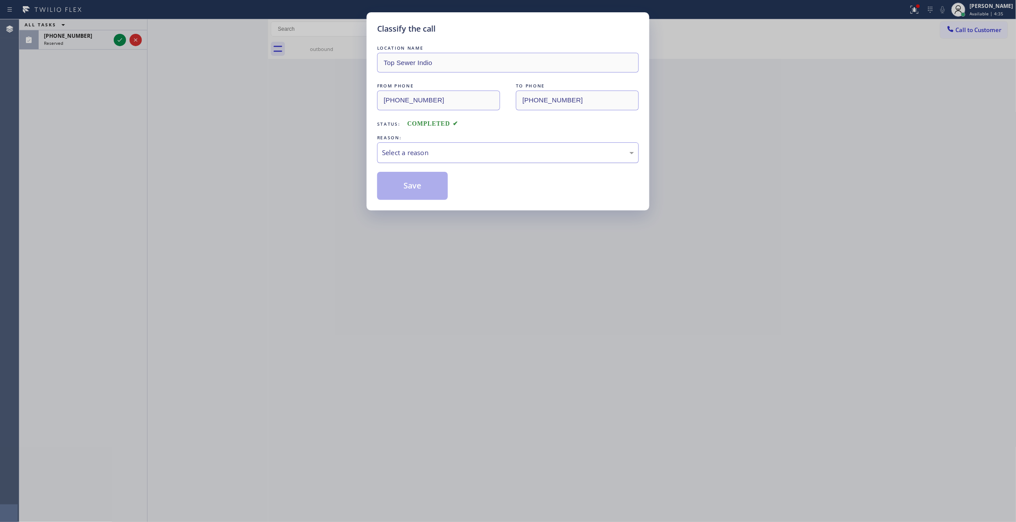
click at [418, 155] on div "Select a reason" at bounding box center [508, 153] width 252 height 10
click at [422, 182] on button "Save" at bounding box center [412, 186] width 71 height 28
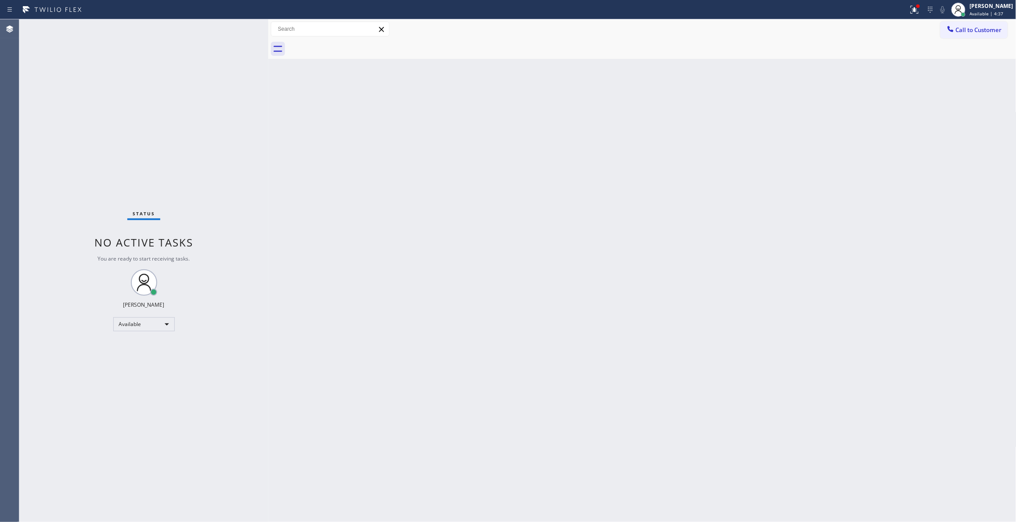
click at [90, 41] on div "Status No active tasks You are ready to start receiving tasks. Louis Manuel Pad…" at bounding box center [143, 270] width 249 height 503
click at [911, 9] on icon at bounding box center [915, 10] width 8 height 8
click at [851, 119] on button "Clear issues" at bounding box center [857, 115] width 103 height 12
click at [595, 246] on div "Back to Dashboard Change Sender ID Customers Technicians Select a contact Outbo…" at bounding box center [642, 270] width 748 height 503
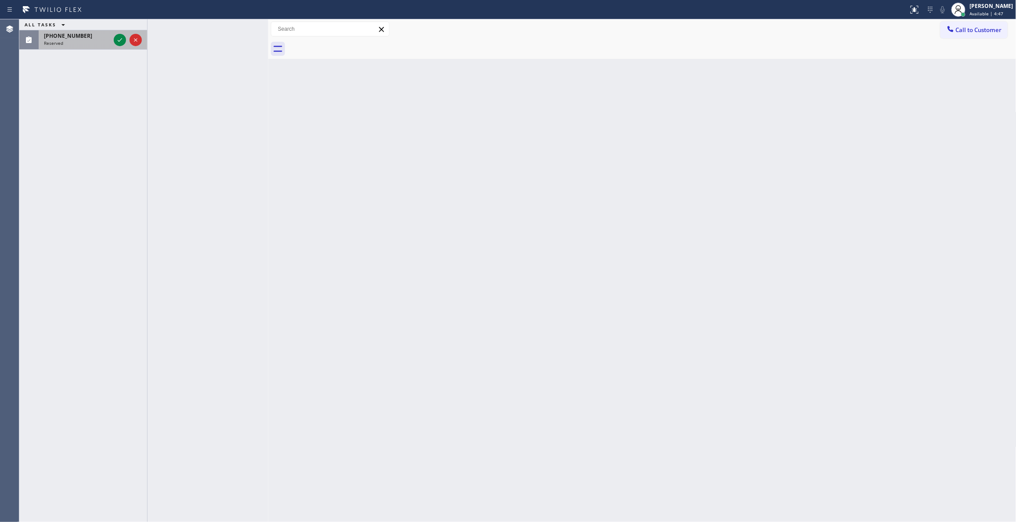
click at [83, 34] on div "(213) 207-1843" at bounding box center [77, 35] width 66 height 7
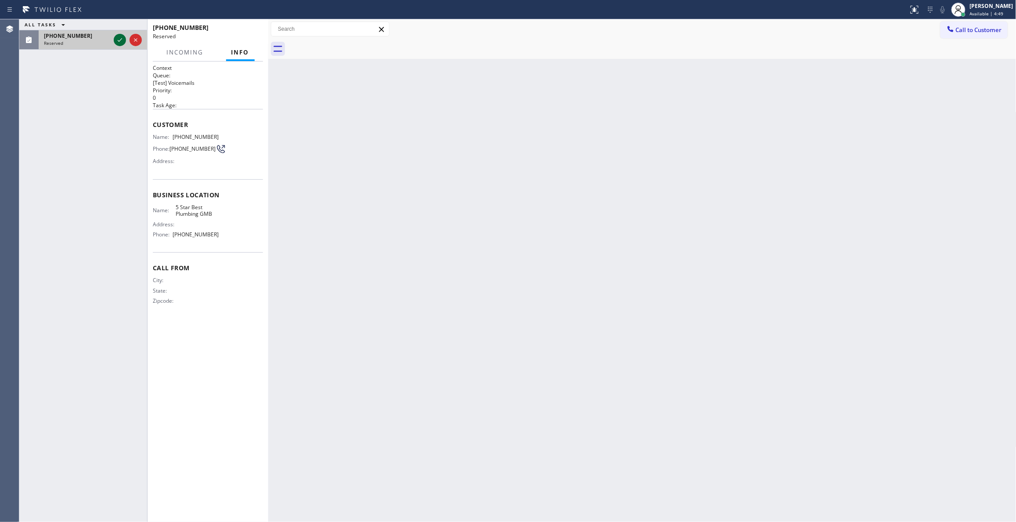
click at [119, 40] on icon at bounding box center [120, 40] width 11 height 11
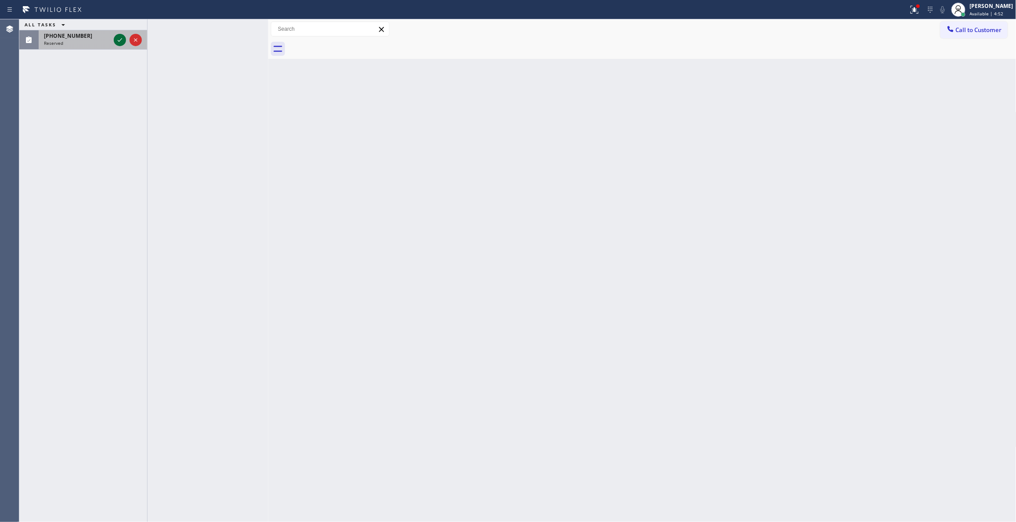
click at [115, 41] on icon at bounding box center [120, 40] width 11 height 11
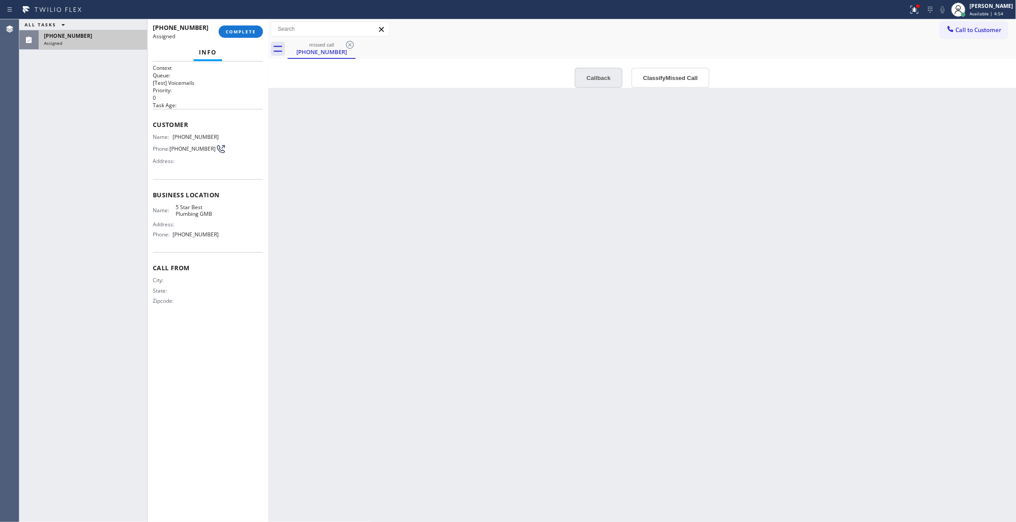
click at [604, 78] on button "Callback" at bounding box center [599, 78] width 48 height 20
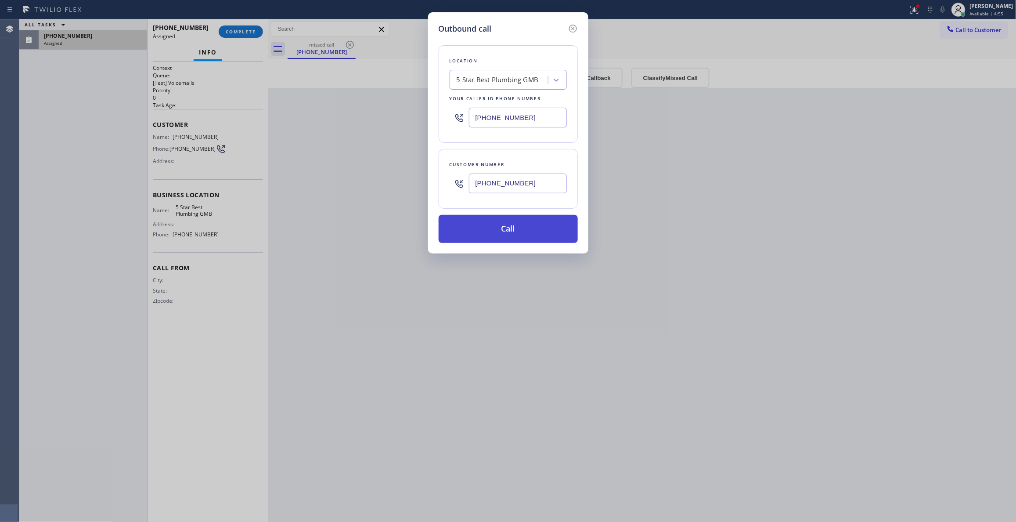
click at [499, 232] on button "Call" at bounding box center [508, 229] width 139 height 28
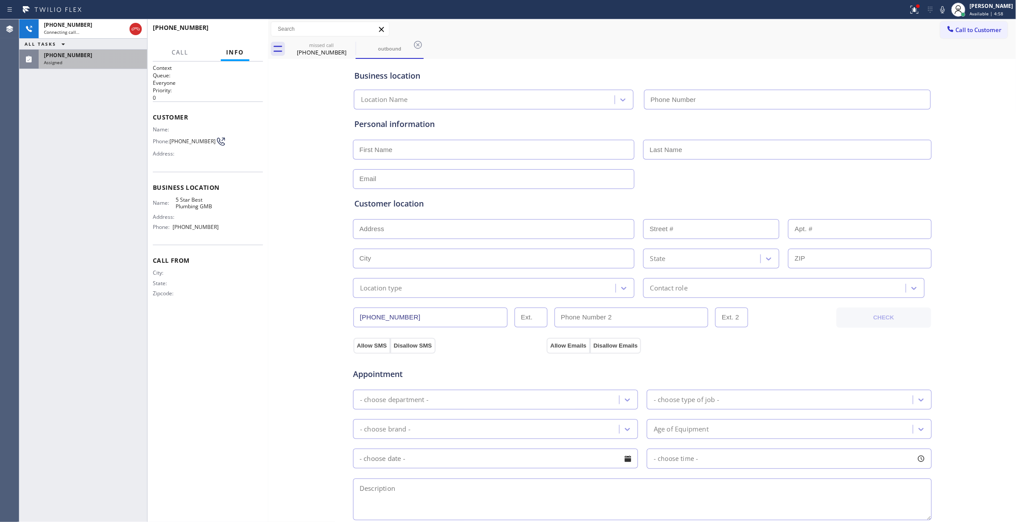
type input "(213) 600-7224"
click at [89, 62] on div "Assigned" at bounding box center [93, 62] width 98 height 6
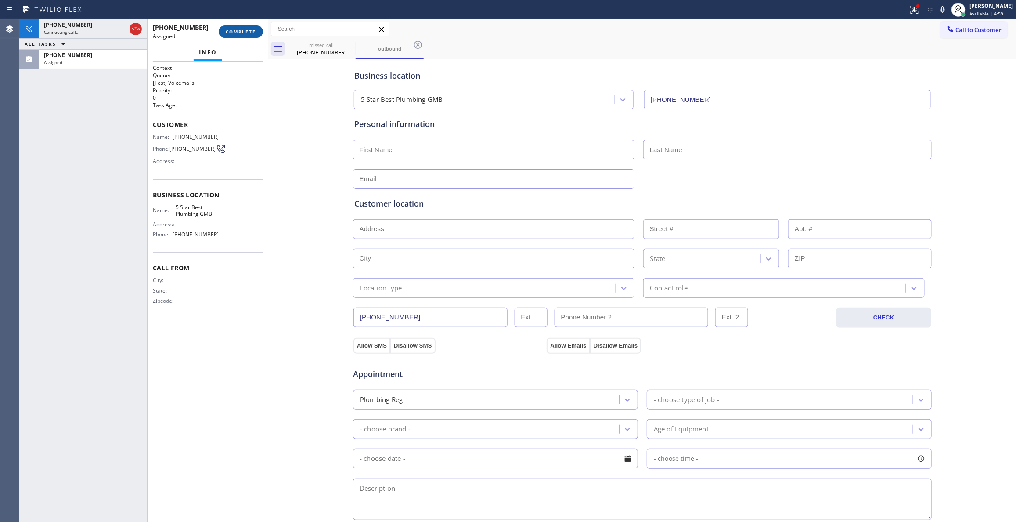
click at [240, 32] on span "COMPLETE" at bounding box center [241, 32] width 30 height 6
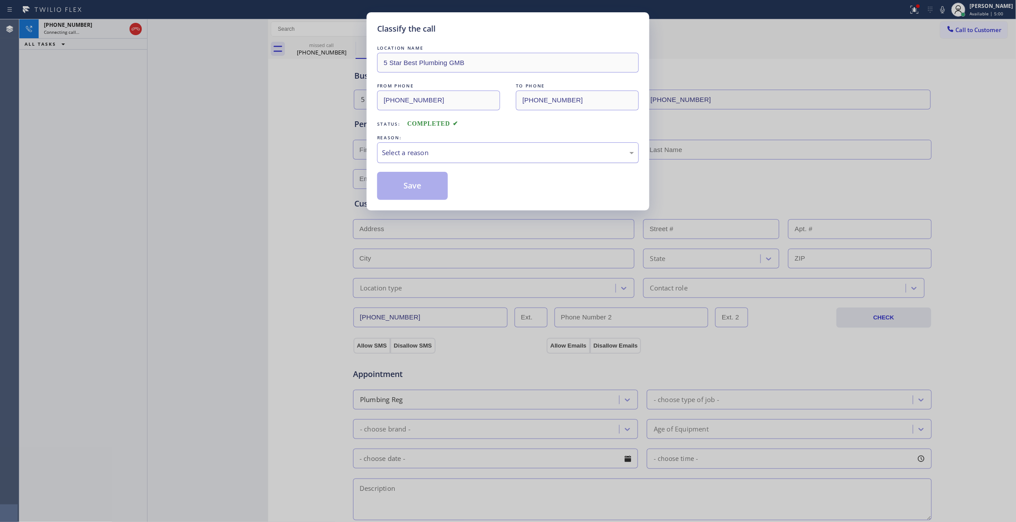
click at [430, 152] on div "Select a reason" at bounding box center [508, 153] width 252 height 10
click at [402, 184] on button "Save" at bounding box center [412, 186] width 71 height 28
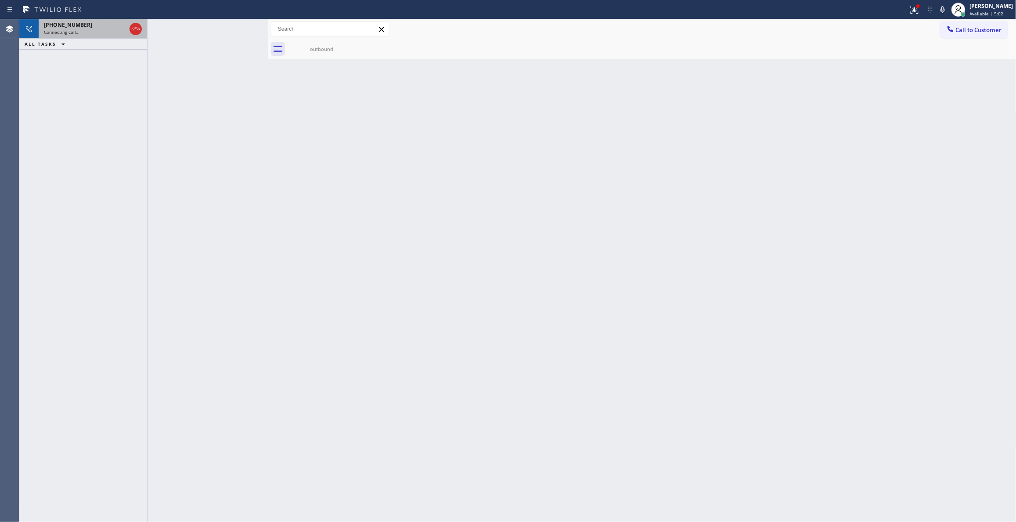
click at [101, 30] on div "Connecting call…" at bounding box center [85, 32] width 82 height 6
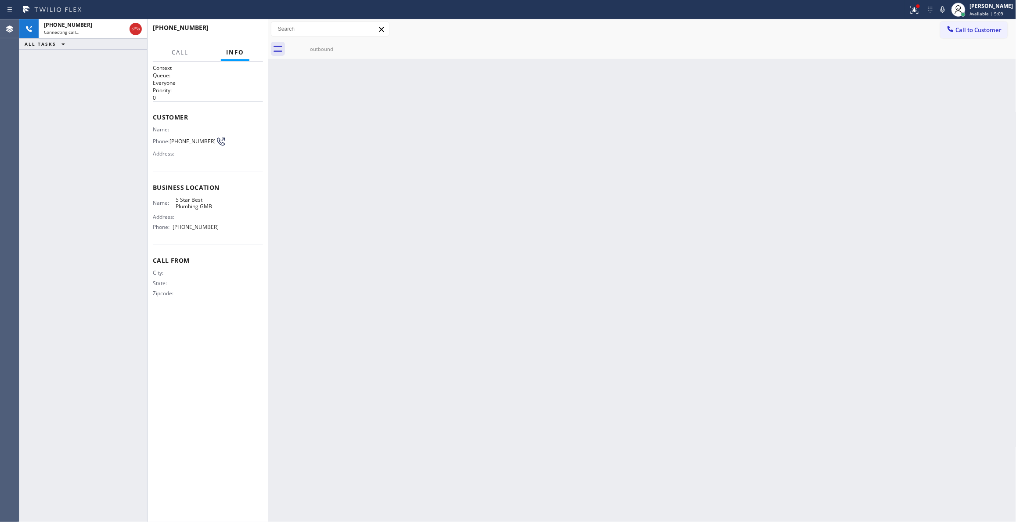
click at [446, 211] on div "Back to Dashboard Change Sender ID Customers Technicians Select a contact Outbo…" at bounding box center [642, 270] width 748 height 503
click at [135, 29] on icon at bounding box center [136, 29] width 8 height 3
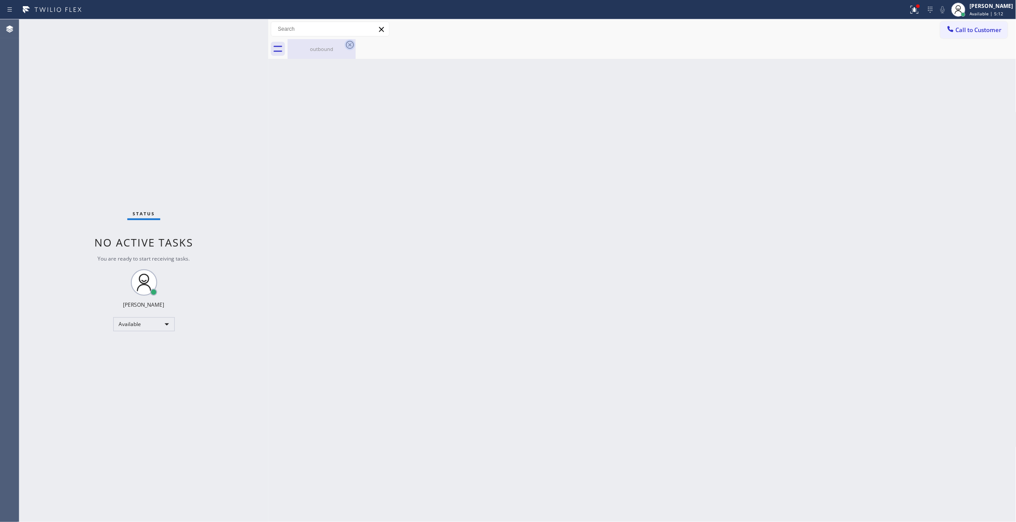
click at [348, 46] on icon at bounding box center [350, 45] width 11 height 11
click at [351, 44] on icon at bounding box center [350, 45] width 8 height 8
click at [336, 48] on div "outbound" at bounding box center [322, 49] width 66 height 7
click at [999, 30] on span "Call to Customer" at bounding box center [979, 30] width 46 height 8
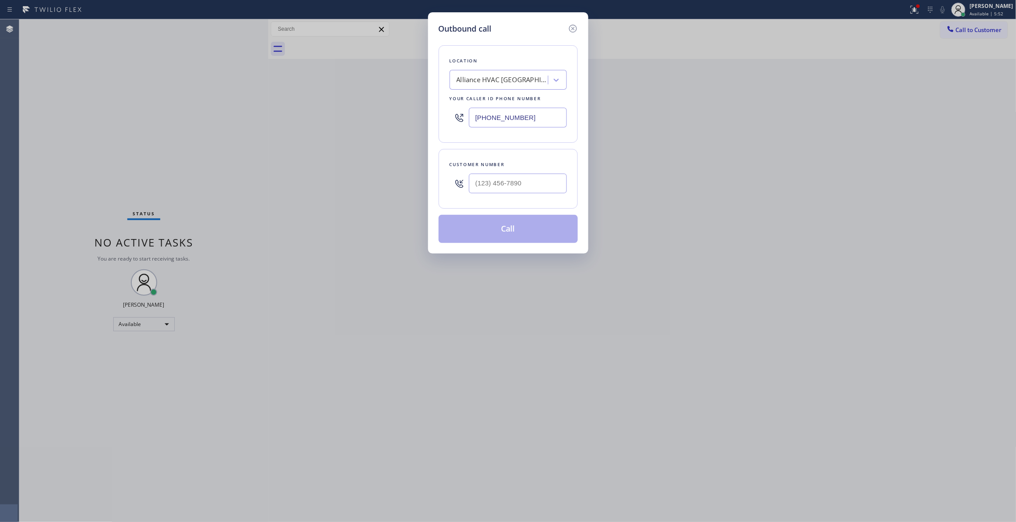
drag, startPoint x: 545, startPoint y: 119, endPoint x: 81, endPoint y: 141, distance: 464.0
click at [92, 141] on div "Outbound call Location Alliance HVAC Rancho Palos Verdes Your caller id phone n…" at bounding box center [508, 261] width 1016 height 522
paste input "949) 894-4434"
type input "(949) 894-4434"
click at [505, 178] on input "(___) ___-____" at bounding box center [518, 184] width 98 height 20
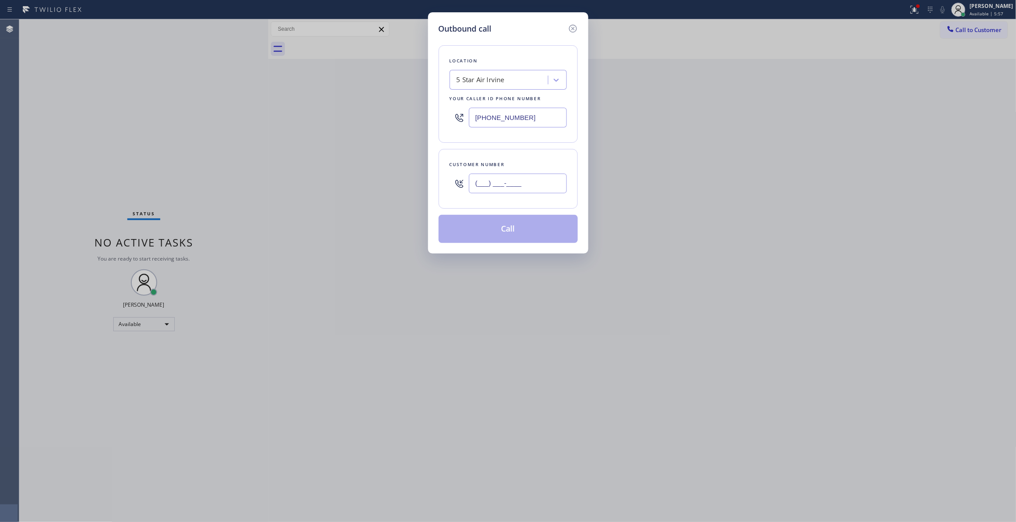
paste input "619) 202-3234"
type input "(619) 202-3234"
click at [517, 231] on button "Call" at bounding box center [508, 229] width 139 height 28
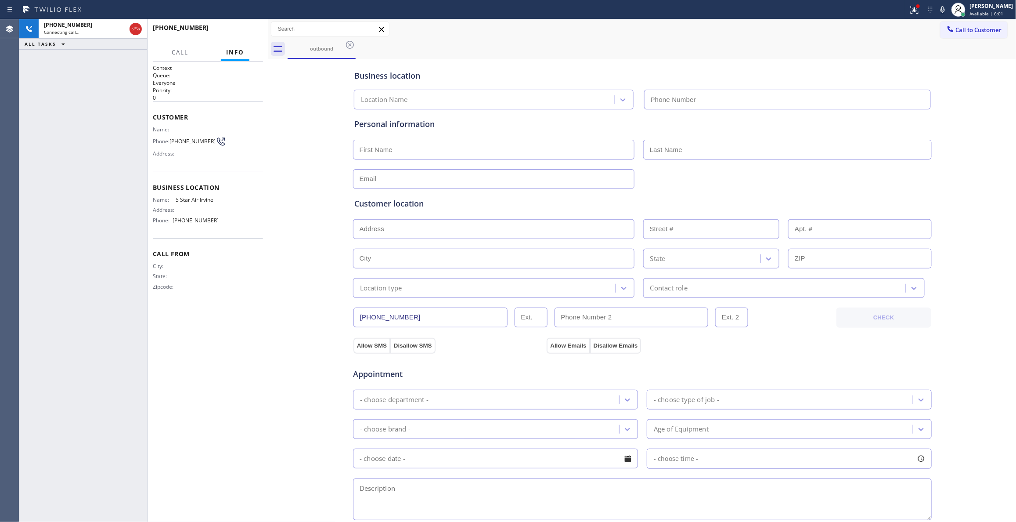
click at [334, 184] on div "Business location Location Name Personal information Customer location >> ADD N…" at bounding box center [643, 361] width 744 height 600
type input "(949) 894-4434"
click at [910, 8] on icon at bounding box center [915, 9] width 11 height 11
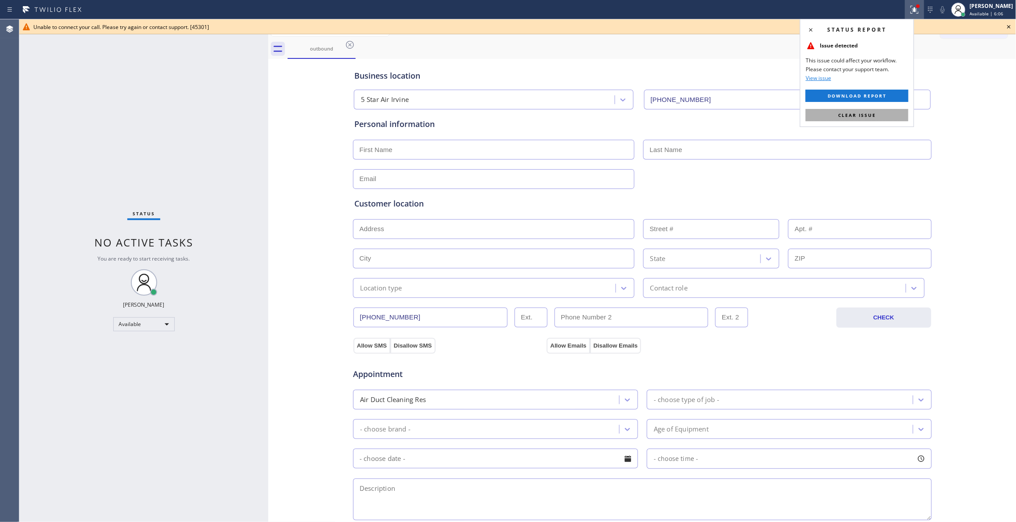
click at [852, 119] on button "Clear issue" at bounding box center [857, 115] width 103 height 12
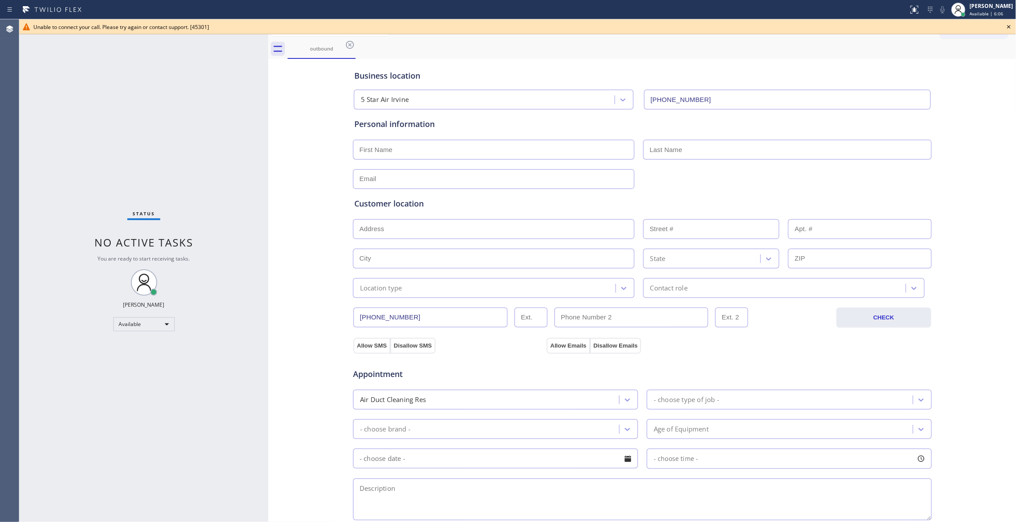
click at [1012, 27] on icon at bounding box center [1009, 27] width 11 height 11
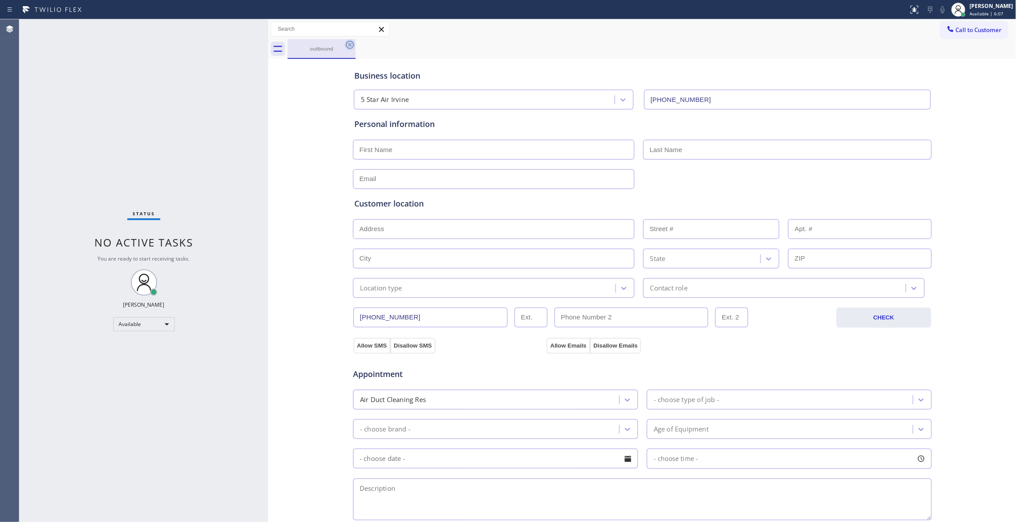
click at [350, 43] on icon at bounding box center [350, 45] width 11 height 11
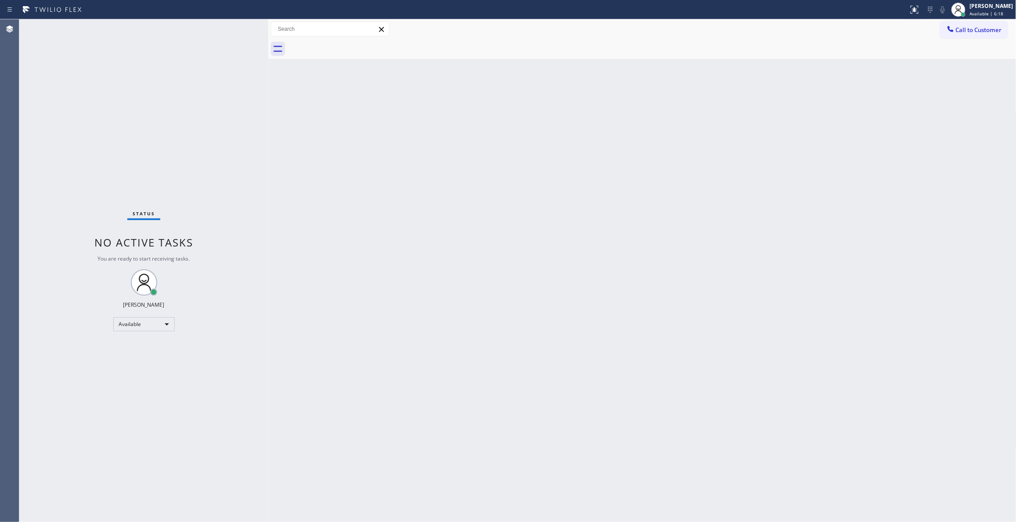
click at [721, 174] on div "Back to Dashboard Change Sender ID Customers Technicians Select a contact Outbo…" at bounding box center [642, 270] width 748 height 503
click at [976, 30] on span "Call to Customer" at bounding box center [979, 30] width 46 height 8
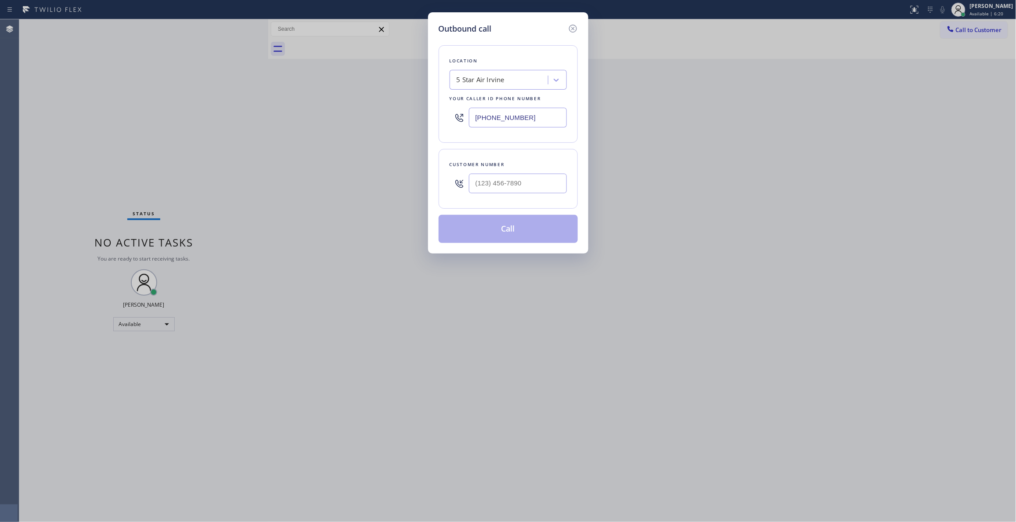
drag, startPoint x: 536, startPoint y: 115, endPoint x: 195, endPoint y: 125, distance: 340.6
click at [227, 123] on div "Outbound call Location 5 Star Air Irvine Your caller id phone number (949) 894-…" at bounding box center [508, 261] width 1016 height 522
paste input "714) 752-4815"
type input "(714) 752-4815"
click at [526, 195] on div at bounding box center [518, 183] width 98 height 29
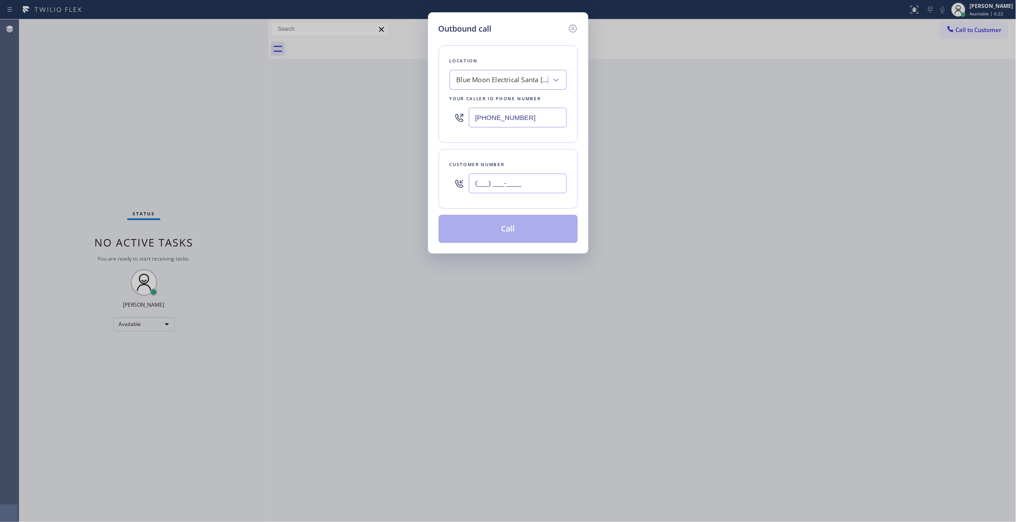
click at [520, 186] on input "(___) ___-____" at bounding box center [518, 184] width 98 height 20
paste input "253) 281-4220"
type input "(253) 281-4220"
click at [508, 232] on button "Call" at bounding box center [508, 229] width 139 height 28
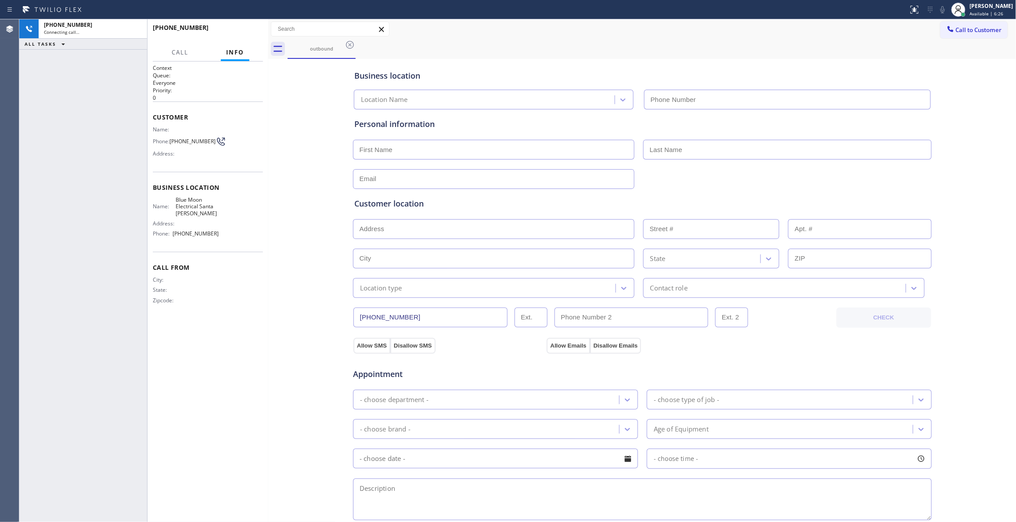
type input "(714) 752-4815"
click at [286, 260] on div "Business location Blue Moon Electrical Santa Ana (714) 752-4815 Personal inform…" at bounding box center [643, 361] width 744 height 600
click at [240, 32] on span "HANG UP" at bounding box center [242, 32] width 27 height 6
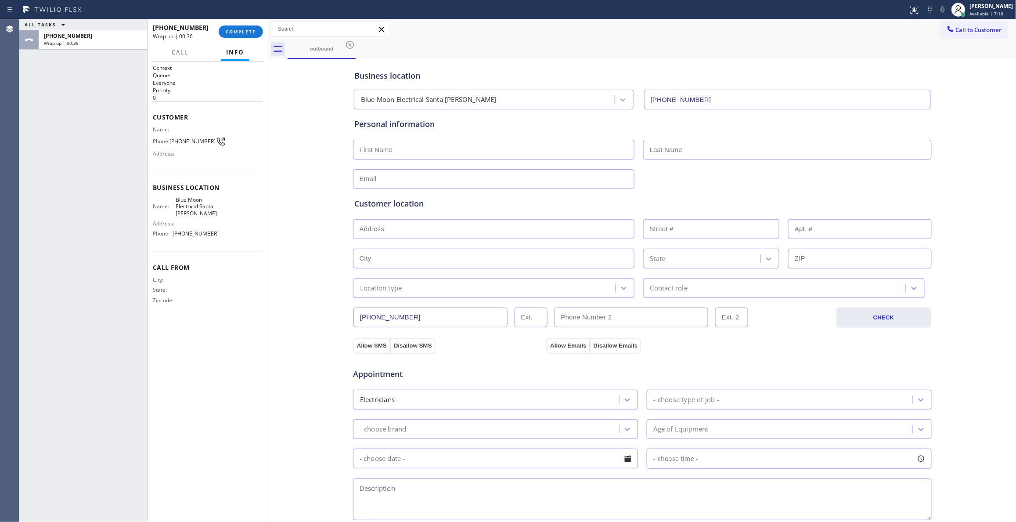
click at [294, 206] on div "Business location Blue Moon Electrical Santa Ana (714) 752-4815 Personal inform…" at bounding box center [643, 361] width 744 height 600
drag, startPoint x: 190, startPoint y: 148, endPoint x: 171, endPoint y: 141, distance: 20.5
click at [171, 141] on div "Phone: (253) 281-4220" at bounding box center [186, 141] width 66 height 11
copy div "(253) 281-4220"
click at [245, 31] on span "COMPLETE" at bounding box center [241, 32] width 30 height 6
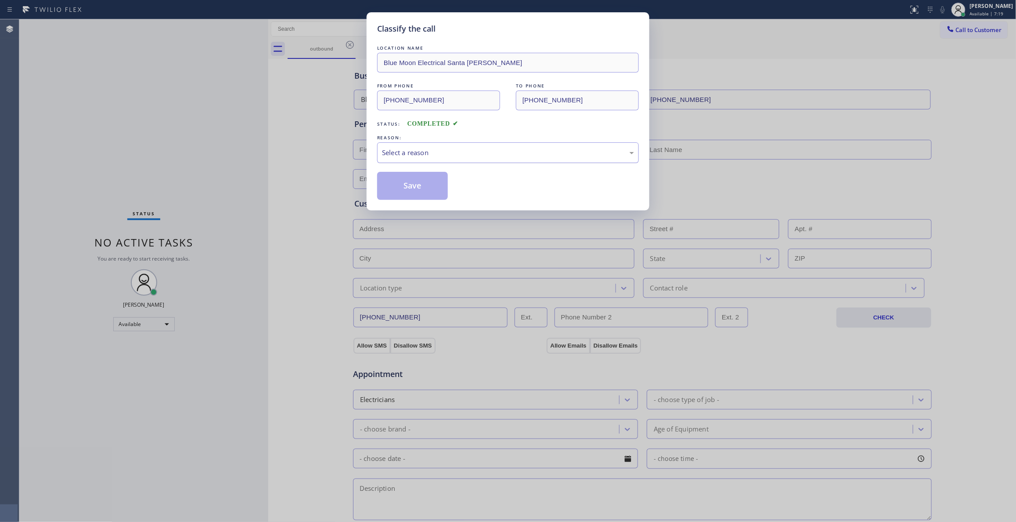
click at [396, 158] on div "Select a reason" at bounding box center [508, 153] width 252 height 10
click at [400, 183] on button "Save" at bounding box center [412, 186] width 71 height 28
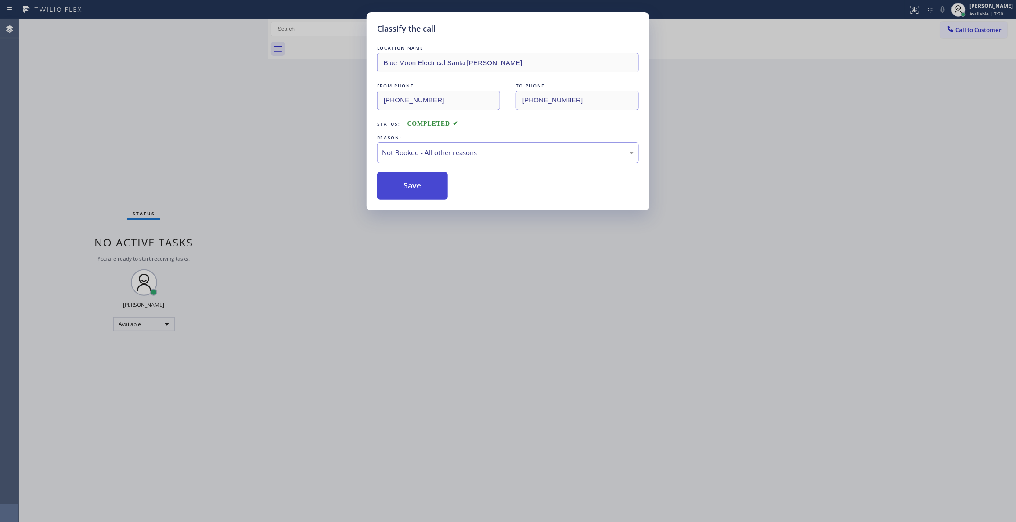
click at [400, 183] on button "Save" at bounding box center [412, 186] width 71 height 28
click at [429, 184] on div "Classify the call LOCATION NAME Alliance HVAC Rancho Palos Verdes FROM PHONE (3…" at bounding box center [517, 270] width 997 height 503
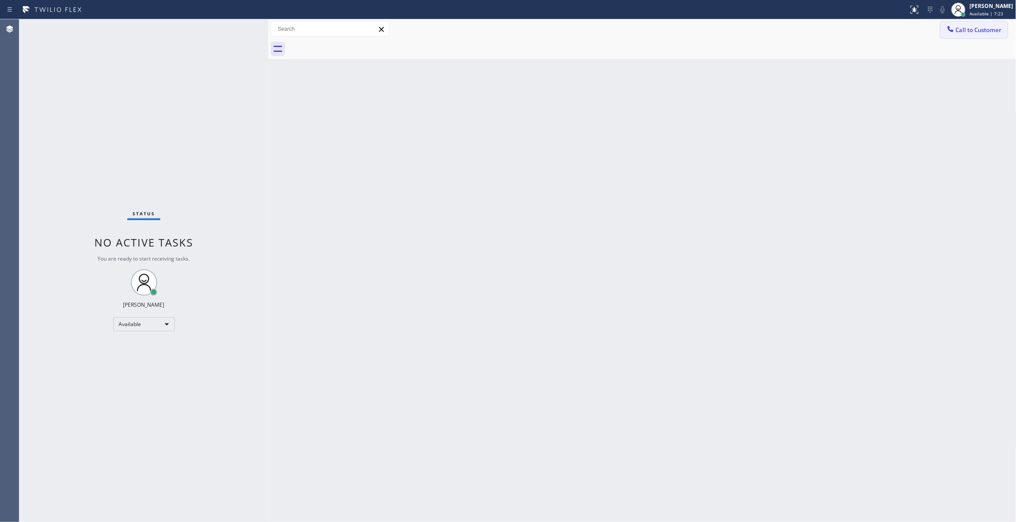
click at [975, 30] on span "Call to Customer" at bounding box center [979, 30] width 46 height 8
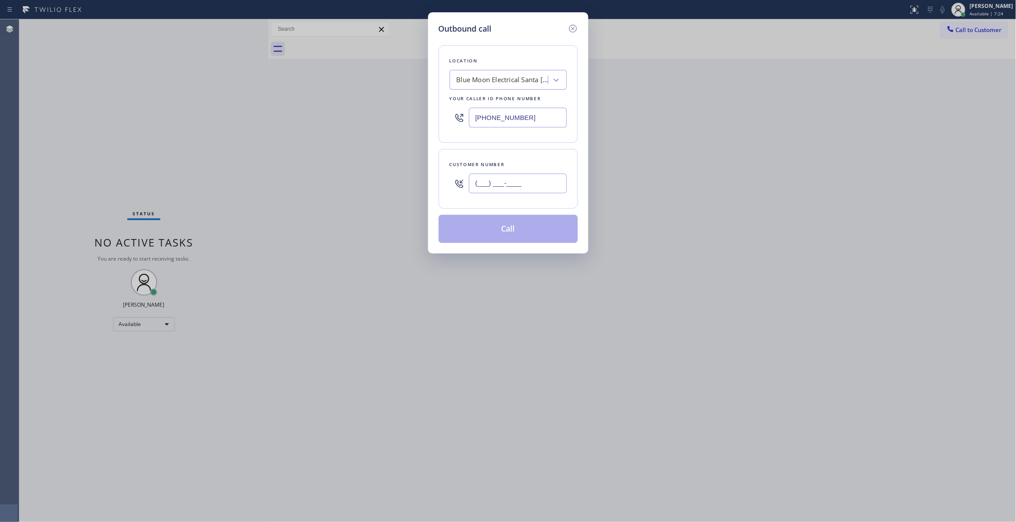
click at [479, 181] on input "(___) ___-____" at bounding box center [518, 184] width 98 height 20
paste input "253) 281-4220"
type input "(253) 281-4220"
click at [497, 239] on button "Call" at bounding box center [508, 229] width 139 height 28
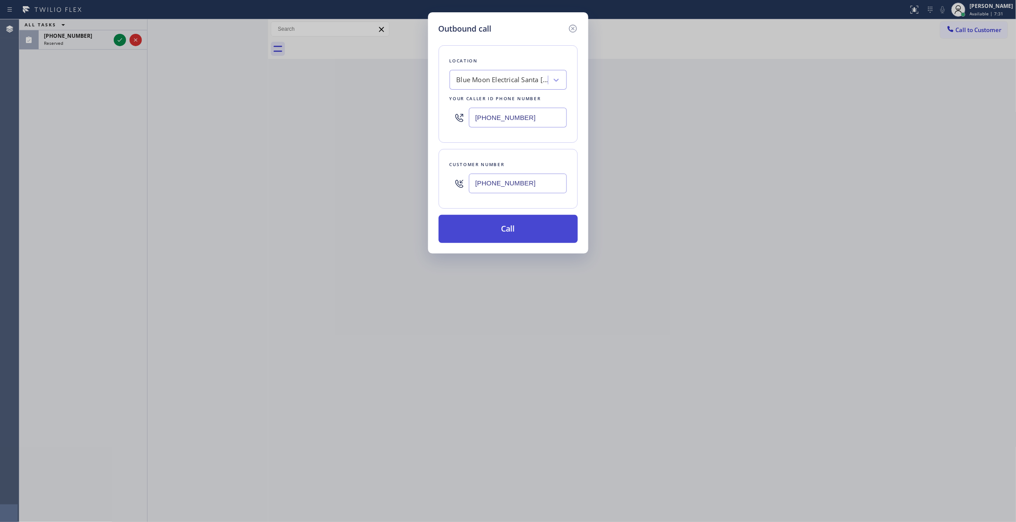
click at [491, 234] on button "Call" at bounding box center [508, 229] width 139 height 28
click at [498, 232] on button "Call" at bounding box center [508, 229] width 139 height 28
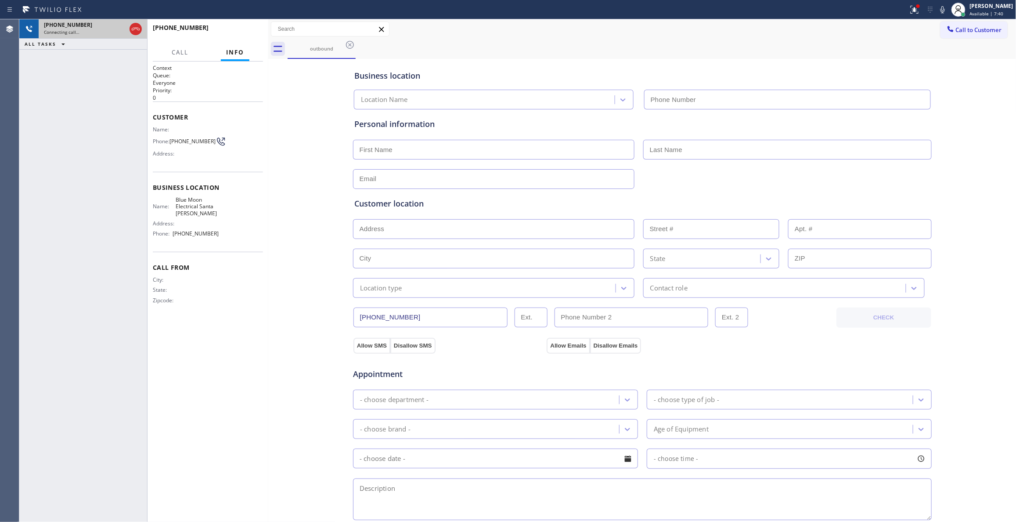
type input "(714) 752-4815"
click at [276, 325] on div "Business location Blue Moon Electrical Santa Ana (714) 752-4815 Personal inform…" at bounding box center [643, 361] width 744 height 600
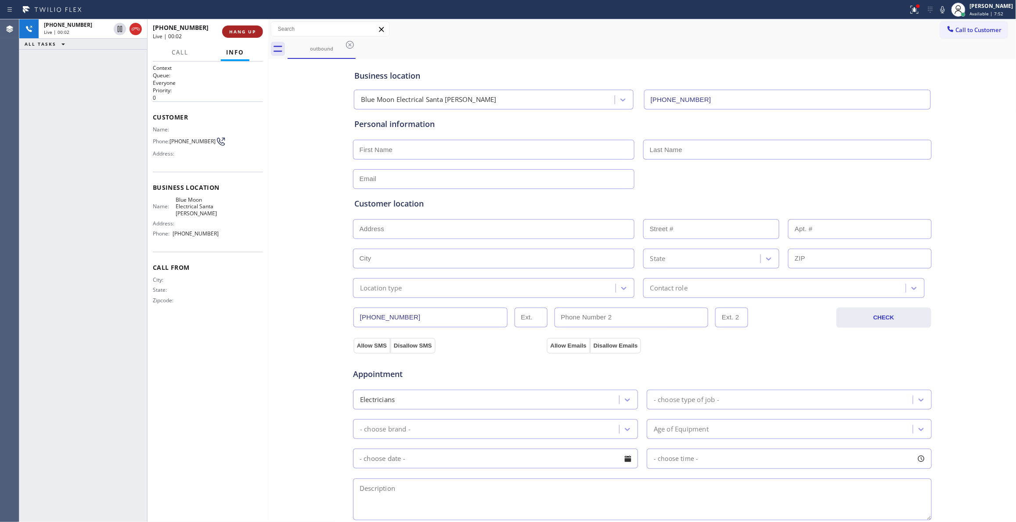
click at [247, 33] on span "HANG UP" at bounding box center [242, 32] width 27 height 6
click at [243, 27] on button "COMPLETE" at bounding box center [241, 31] width 44 height 12
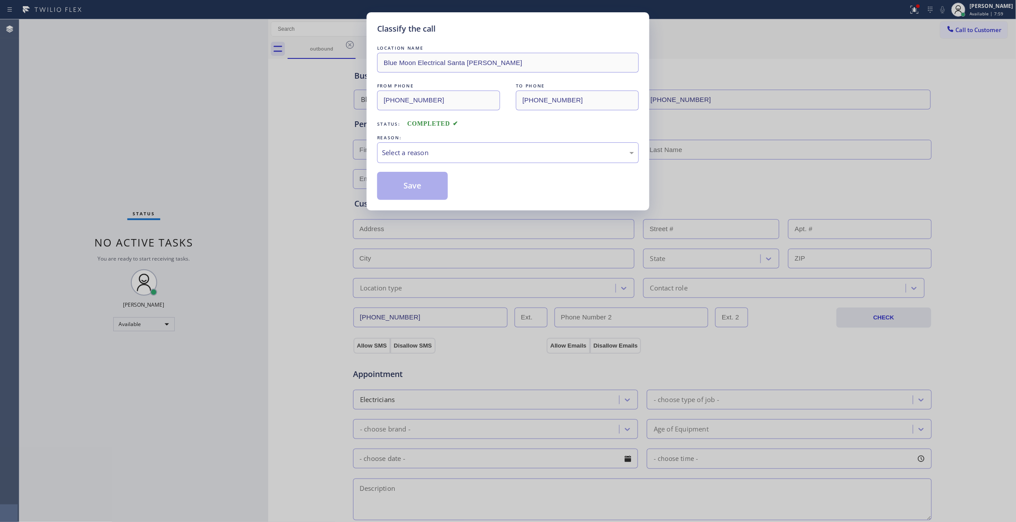
click at [419, 167] on div "LOCATION NAME Blue Moon Electrical Santa Ana FROM PHONE (714) 752-4815 TO PHONE…" at bounding box center [508, 121] width 262 height 156
click at [414, 158] on div "Select a reason" at bounding box center [508, 153] width 252 height 10
click at [414, 187] on button "Save" at bounding box center [412, 186] width 71 height 28
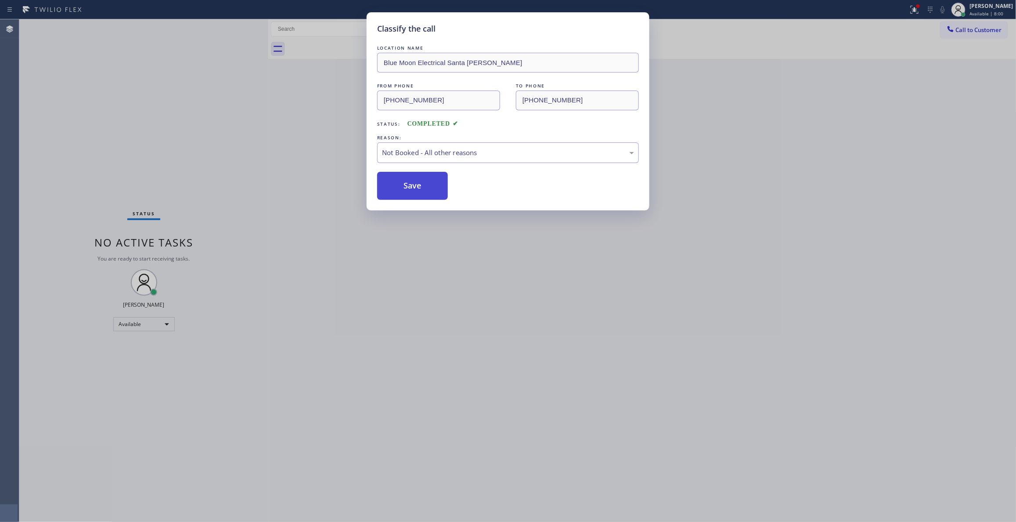
click at [414, 186] on button "Save" at bounding box center [412, 186] width 71 height 28
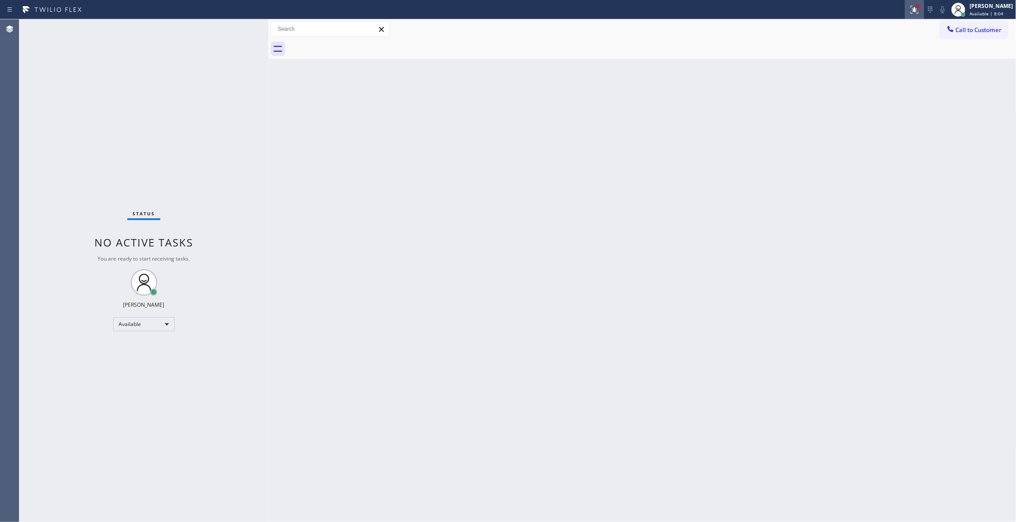
click at [910, 11] on icon at bounding box center [915, 9] width 11 height 11
click at [846, 116] on span "Clear issues" at bounding box center [857, 115] width 41 height 6
click at [879, 198] on div "Back to Dashboard Change Sender ID Customers Technicians Select a contact Outbo…" at bounding box center [642, 270] width 748 height 503
drag, startPoint x: 962, startPoint y: 117, endPoint x: 971, endPoint y: 44, distance: 73.4
click at [962, 117] on div "Back to Dashboard Change Sender ID Customers Technicians Select a contact Outbo…" at bounding box center [642, 270] width 748 height 503
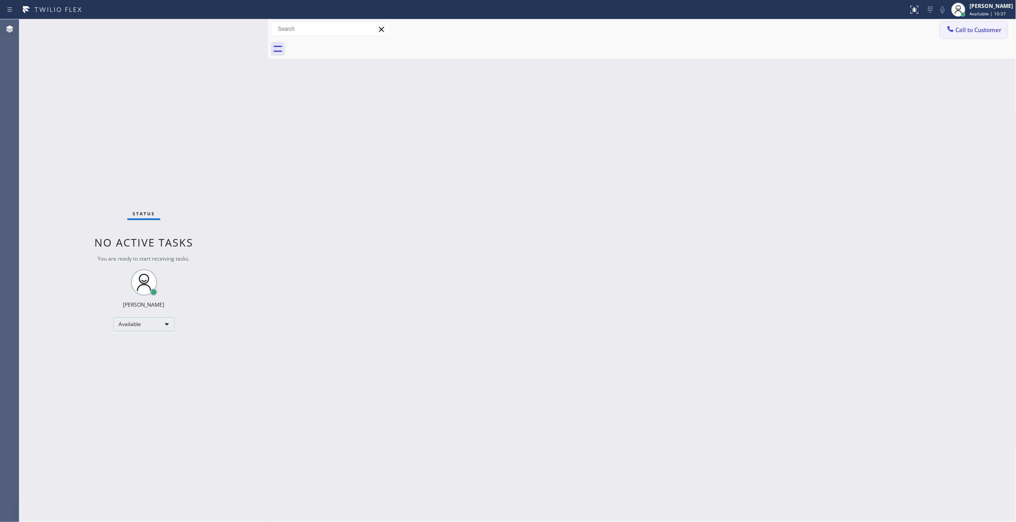
click at [972, 30] on span "Call to Customer" at bounding box center [979, 30] width 46 height 8
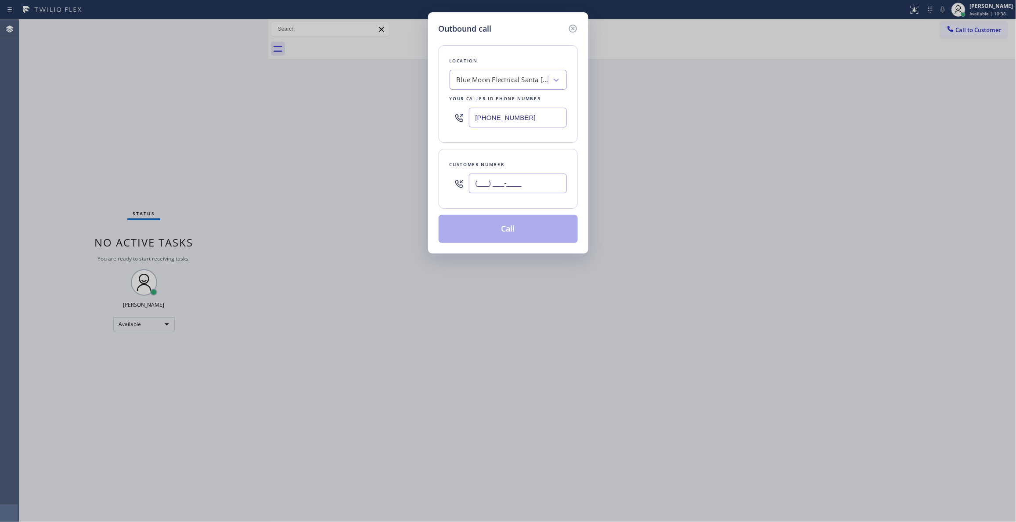
click at [519, 177] on input "(___) ___-____" at bounding box center [518, 184] width 98 height 20
paste input "510) 201-0779"
type input "(510) 201-0779"
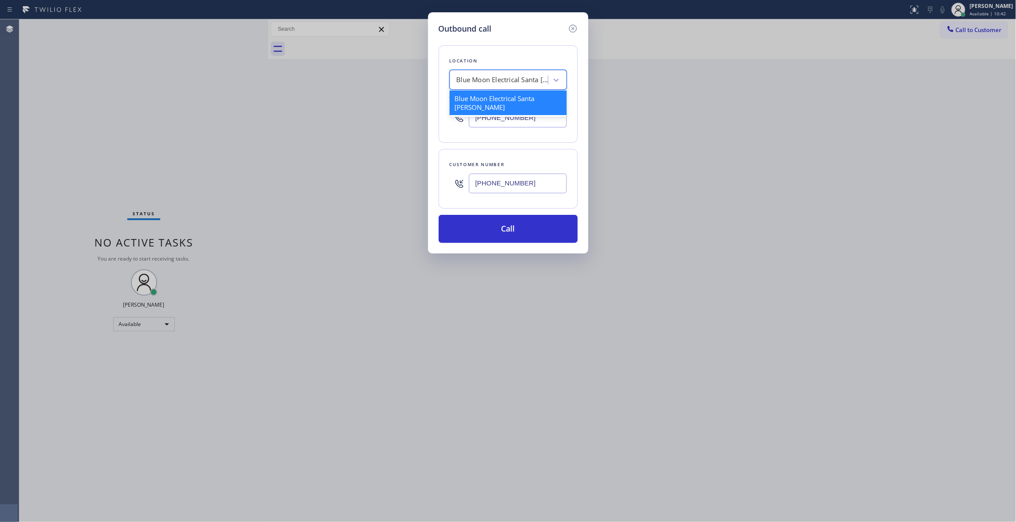
click at [510, 77] on div "Blue Moon Electrical Santa Ana" at bounding box center [503, 80] width 92 height 10
paste input "PrimeFlow HVAC"
type input "PrimeFlow HVAC"
click at [488, 100] on div "PrimeFlow HVAC" at bounding box center [508, 98] width 117 height 16
type input "(510) 272-7448"
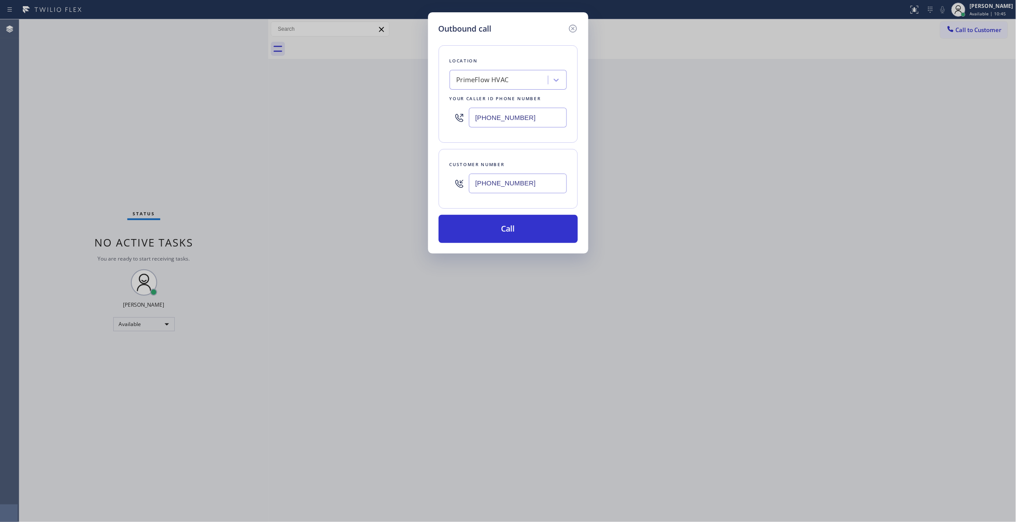
drag, startPoint x: 541, startPoint y: 184, endPoint x: 411, endPoint y: 183, distance: 130.0
click at [411, 183] on div "Outbound call Location PrimeFlow HVAC Your caller id phone number (510) 272-744…" at bounding box center [508, 261] width 1016 height 522
click at [496, 233] on button "Call" at bounding box center [508, 229] width 139 height 28
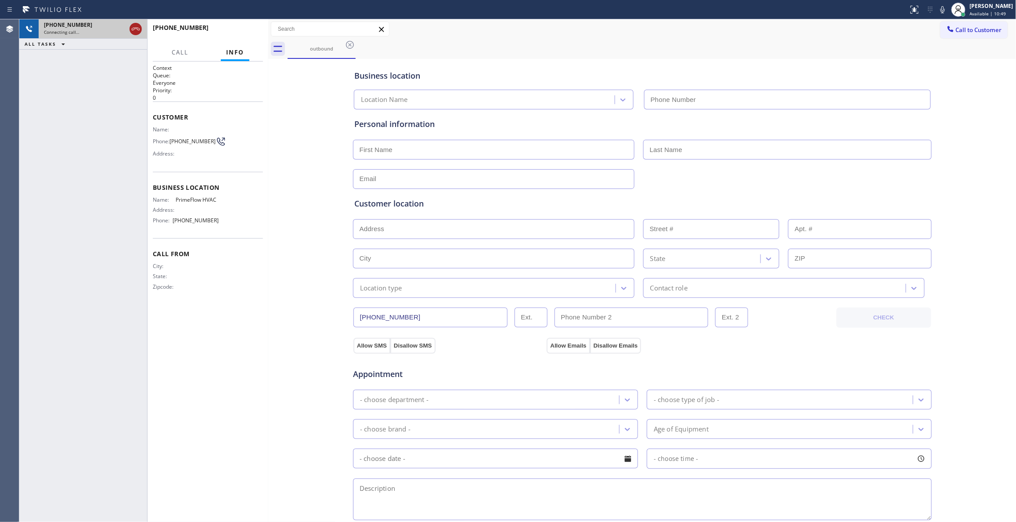
type input "(510) 272-7448"
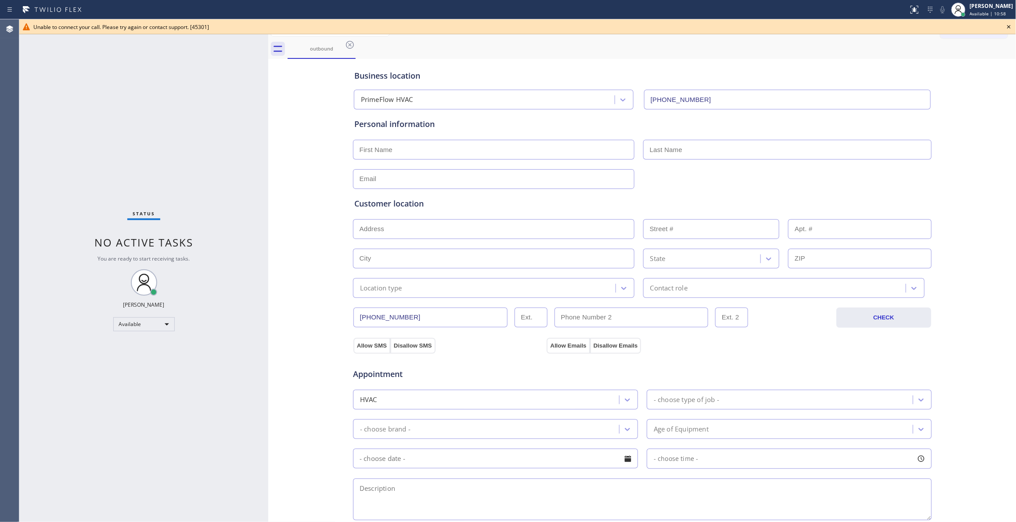
click at [1010, 26] on icon at bounding box center [1010, 27] width 4 height 4
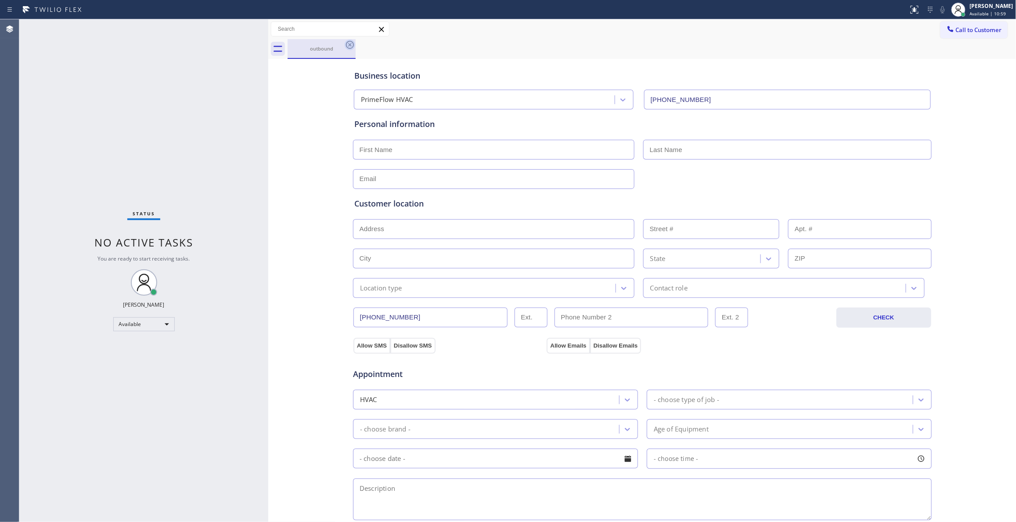
click at [351, 44] on icon at bounding box center [350, 45] width 8 height 8
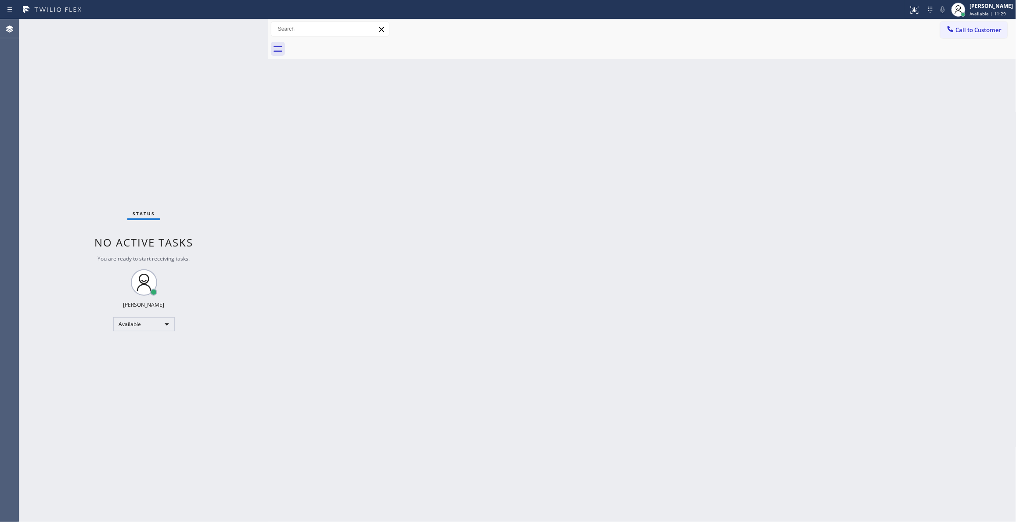
drag, startPoint x: 640, startPoint y: 162, endPoint x: 750, endPoint y: 97, distance: 128.0
click at [641, 162] on div "Back to Dashboard Change Sender ID Customers Technicians Select a contact Outbo…" at bounding box center [642, 270] width 748 height 503
click at [967, 31] on span "Call to Customer" at bounding box center [979, 30] width 46 height 8
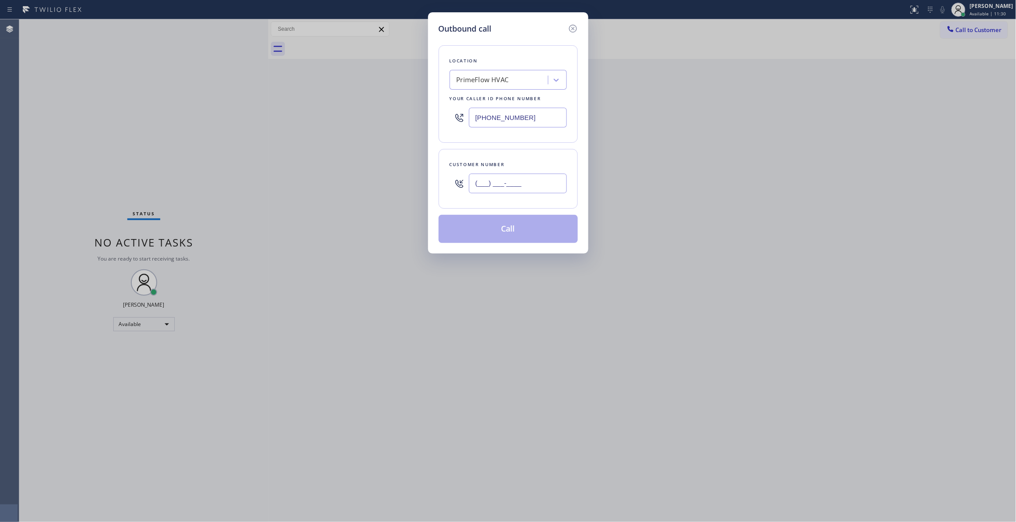
click at [526, 178] on input "(___) ___-____" at bounding box center [518, 184] width 98 height 20
paste input "479) 381-2777"
type input "(479) 381-2777"
drag, startPoint x: 549, startPoint y: 115, endPoint x: 264, endPoint y: 136, distance: 285.9
click at [239, 119] on div "Outbound call Location PrimeFlow HVAC Your caller id phone number (510) 272-744…" at bounding box center [508, 261] width 1016 height 522
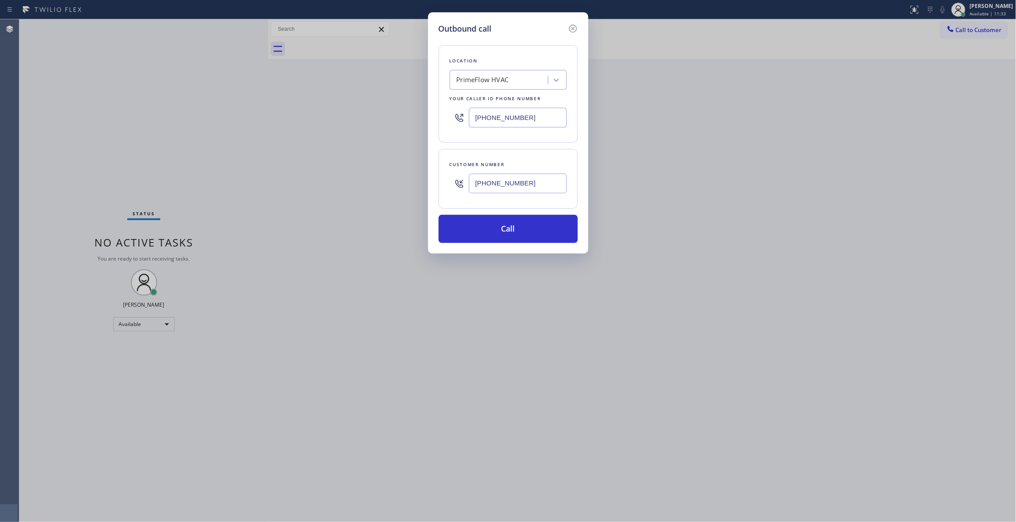
paste input "880-3442"
type input "(510) 880-3442"
click at [517, 230] on button "Call" at bounding box center [508, 229] width 139 height 28
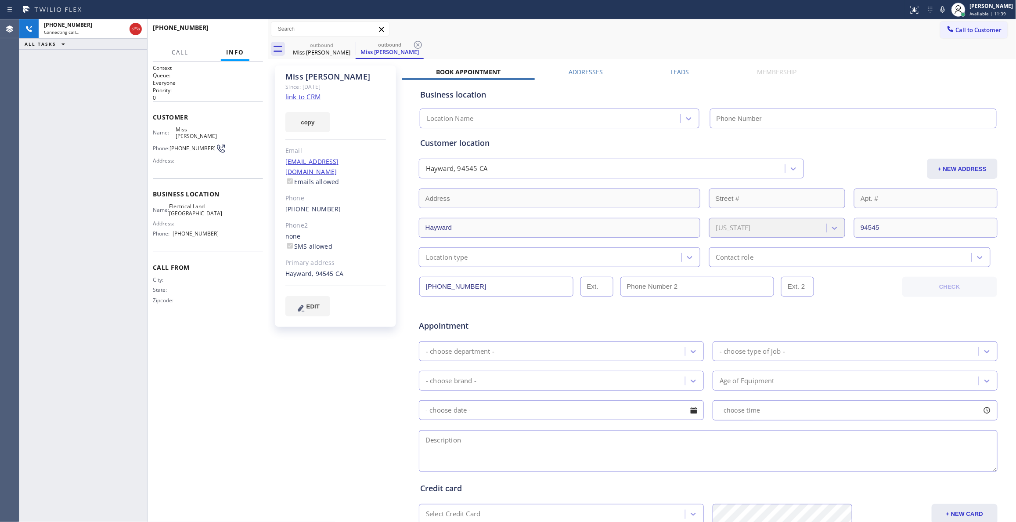
type input "(510) 880-3442"
click at [419, 46] on icon at bounding box center [418, 45] width 8 height 8
click at [307, 98] on link "link to CRM" at bounding box center [303, 96] width 35 height 9
click at [246, 30] on span "HANG UP" at bounding box center [242, 32] width 27 height 6
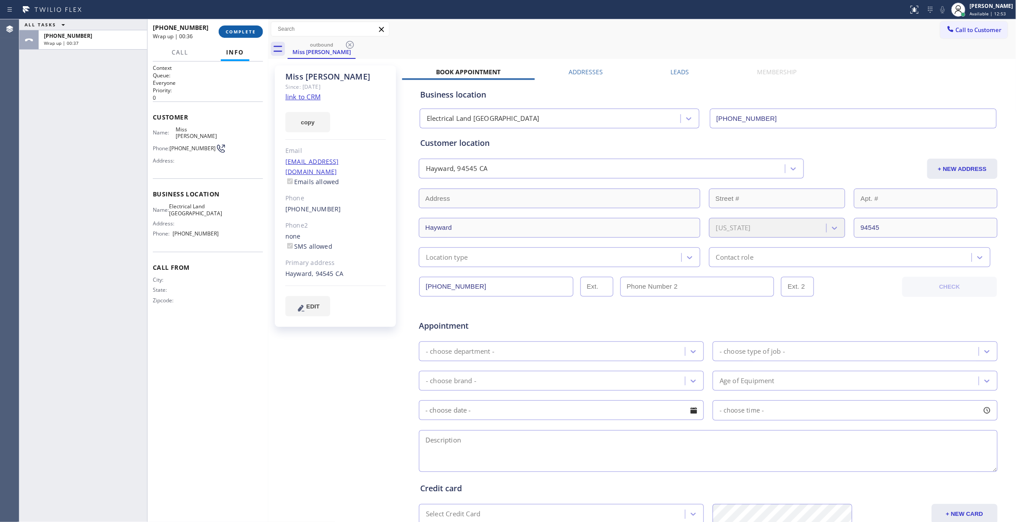
click at [235, 30] on span "COMPLETE" at bounding box center [241, 32] width 30 height 6
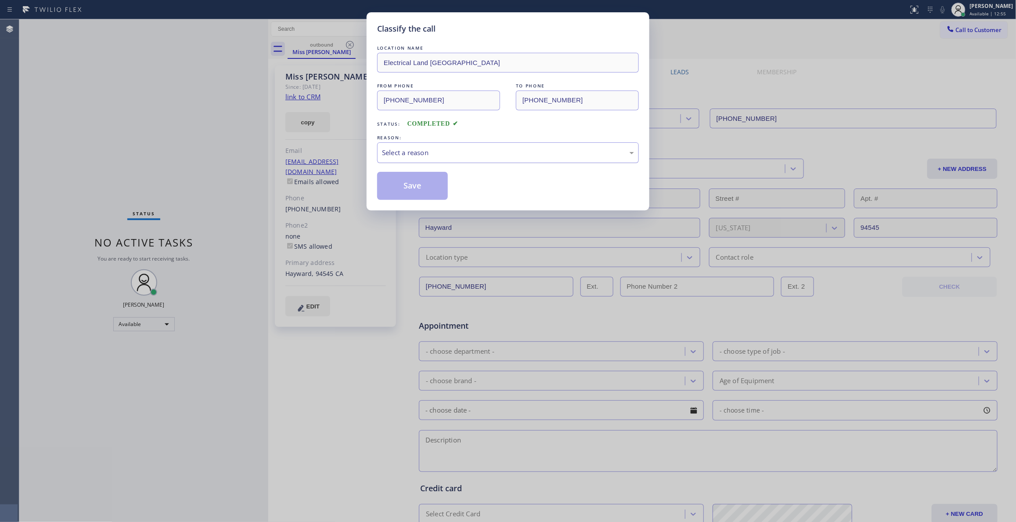
click at [396, 144] on div "Select a reason" at bounding box center [508, 152] width 262 height 21
click at [401, 191] on button "Save" at bounding box center [412, 186] width 71 height 28
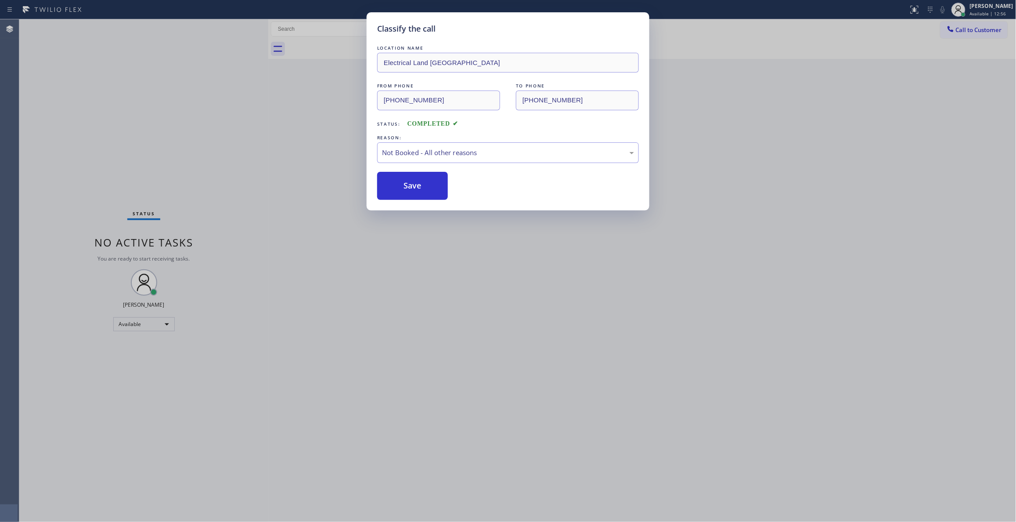
click at [401, 191] on button "Save" at bounding box center [412, 186] width 71 height 28
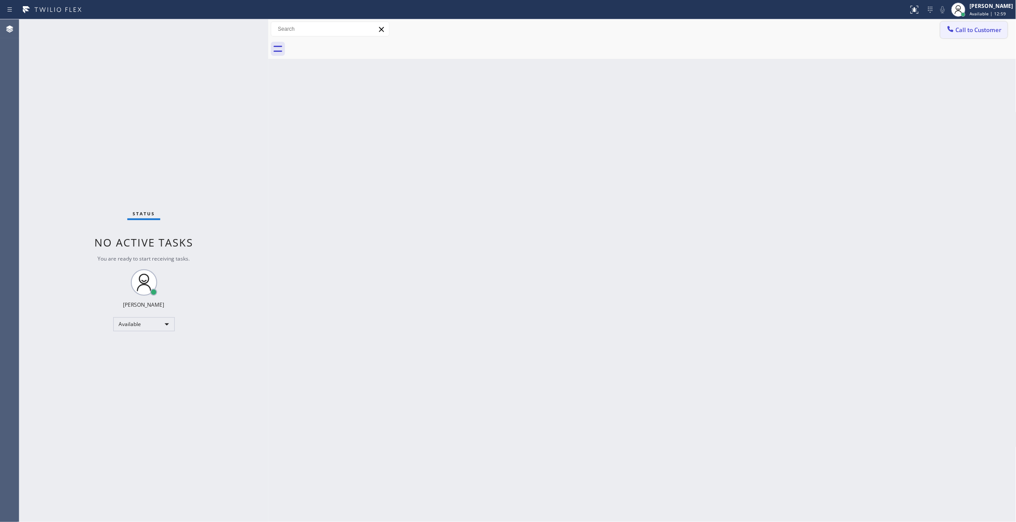
click at [987, 27] on span "Call to Customer" at bounding box center [979, 30] width 46 height 8
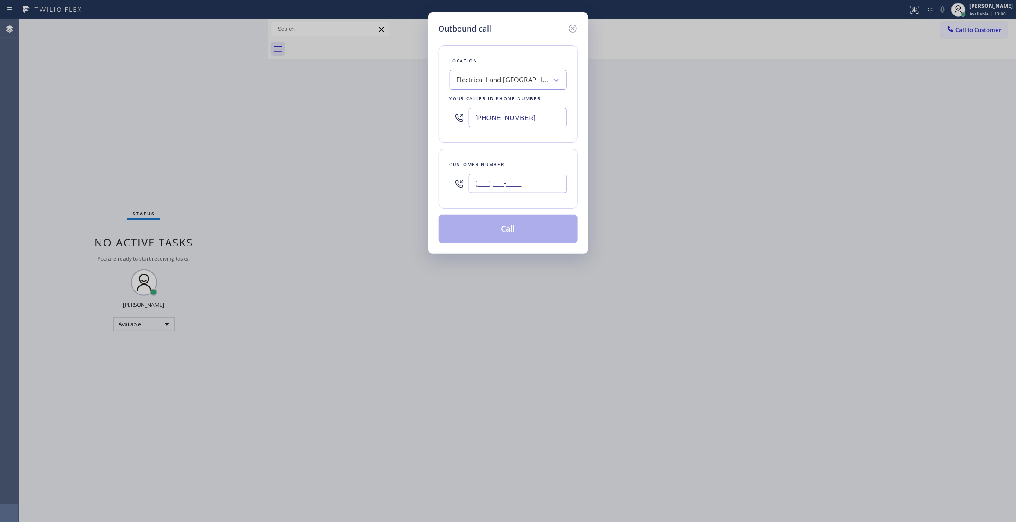
click at [517, 176] on input "(___) ___-____" at bounding box center [518, 184] width 98 height 20
paste input "650) 412-8661"
type input "(650) 412-8661"
paste input "650) 684-5478"
drag, startPoint x: 545, startPoint y: 115, endPoint x: 329, endPoint y: 118, distance: 216.1
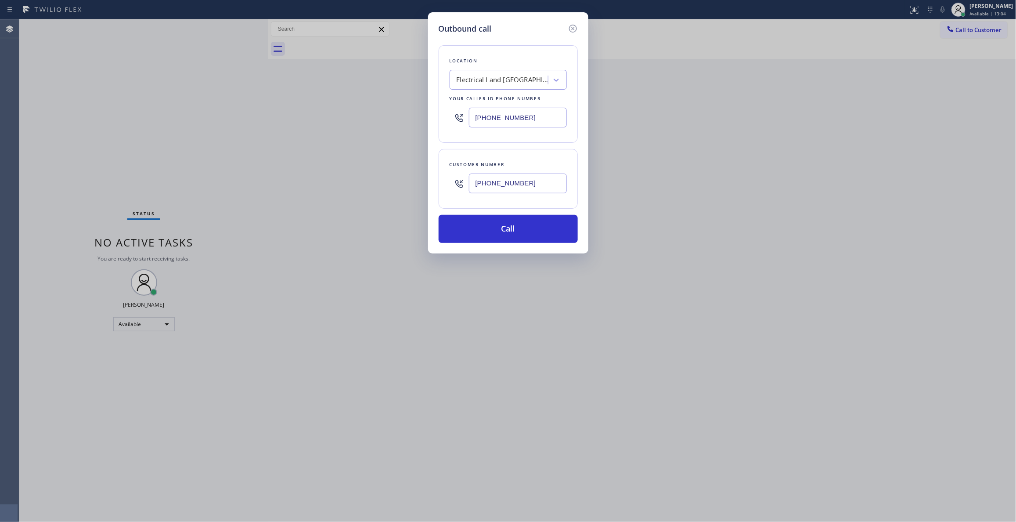
click at [329, 118] on div "Outbound call Location Electrical Land Union City Your caller id phone number (…" at bounding box center [508, 261] width 1016 height 522
type input "(650) 684-5478"
drag, startPoint x: 547, startPoint y: 185, endPoint x: 366, endPoint y: 181, distance: 181.0
click at [365, 181] on div "Outbound call Location Belmont Pro Heating and Cooling Your caller id phone num…" at bounding box center [508, 261] width 1016 height 522
click at [505, 231] on button "Call" at bounding box center [508, 229] width 139 height 28
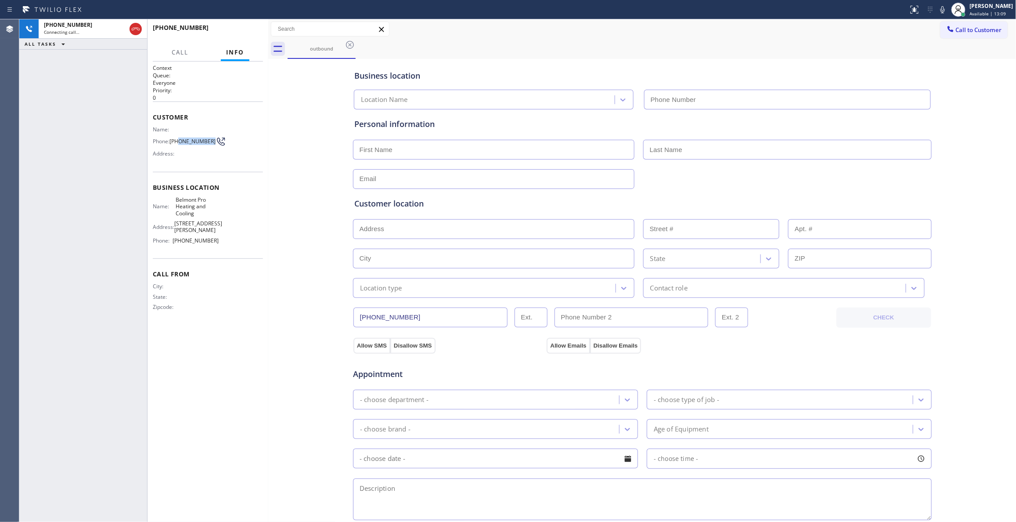
type input "(650) 684-5478"
drag, startPoint x: 190, startPoint y: 148, endPoint x: 171, endPoint y: 140, distance: 20.8
click at [171, 140] on div "Phone: (650) 412-8661" at bounding box center [186, 141] width 66 height 11
copy div "(650) 412-8661"
click at [299, 166] on div "Business location Belmont Pro Heating and Cooling (650) 684-5478 Personal infor…" at bounding box center [643, 361] width 744 height 600
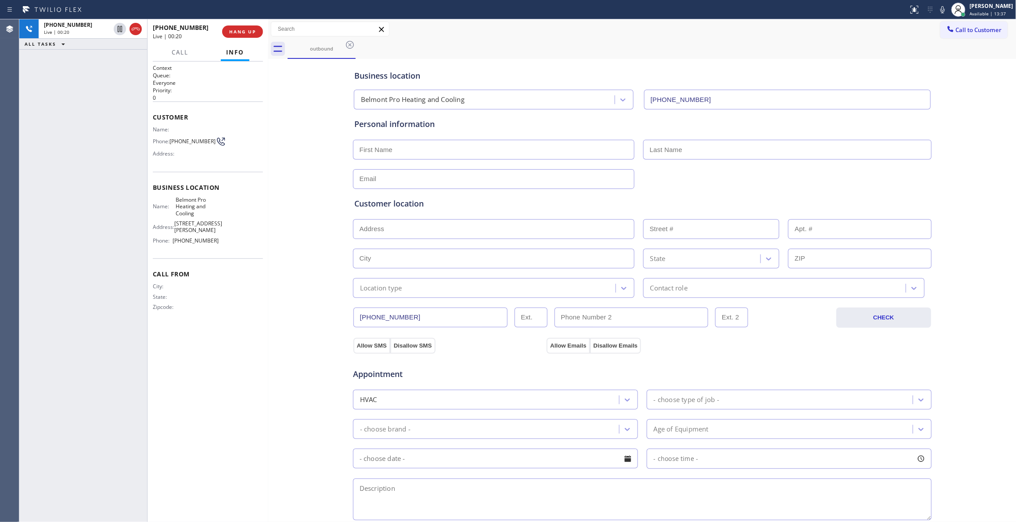
drag, startPoint x: 293, startPoint y: 152, endPoint x: 264, endPoint y: 90, distance: 68.4
click at [293, 151] on div "Business location Belmont Pro Heating and Cooling (650) 684-5478 Personal infor…" at bounding box center [643, 361] width 744 height 600
click at [242, 28] on button "HANG UP" at bounding box center [242, 31] width 41 height 12
click at [241, 27] on button "COMPLETE" at bounding box center [241, 31] width 44 height 12
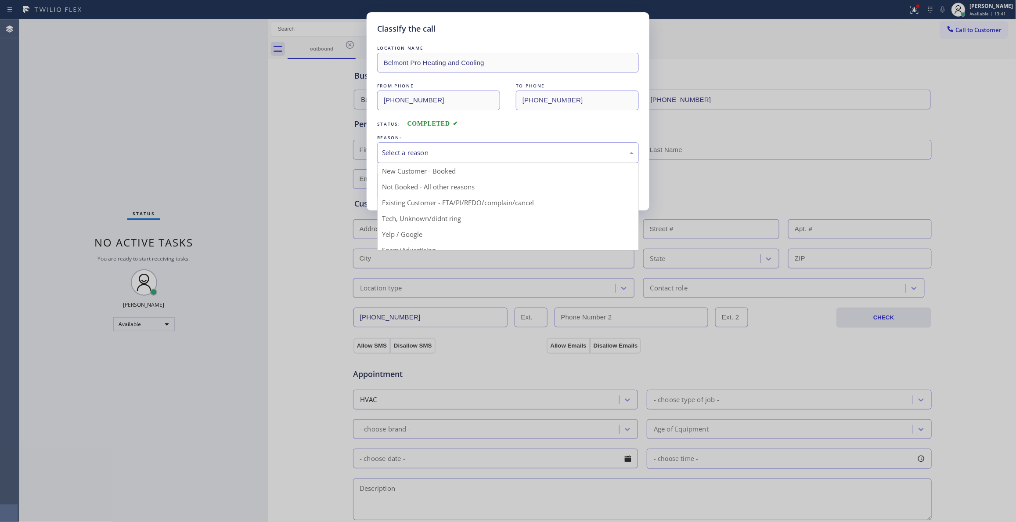
click at [431, 150] on div "Select a reason" at bounding box center [508, 153] width 252 height 10
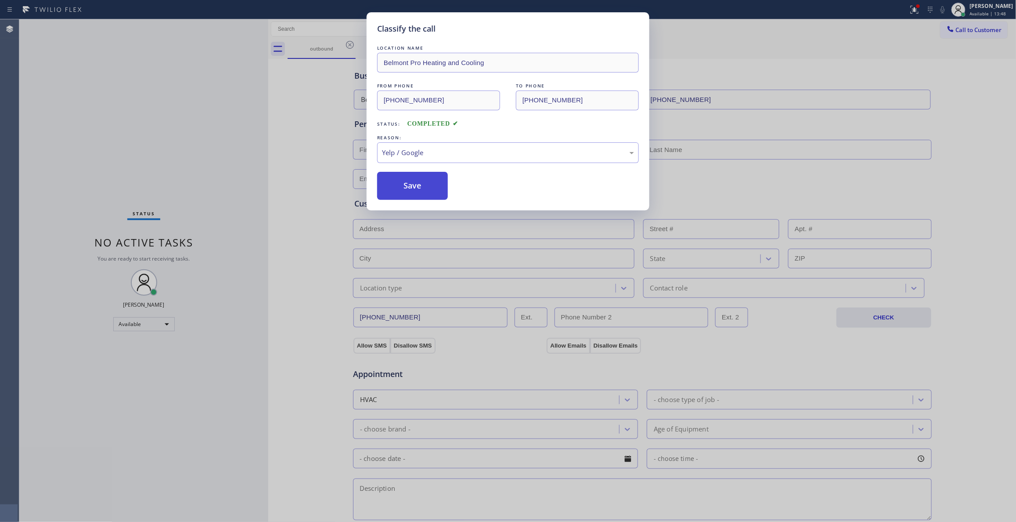
click at [412, 187] on button "Save" at bounding box center [412, 186] width 71 height 28
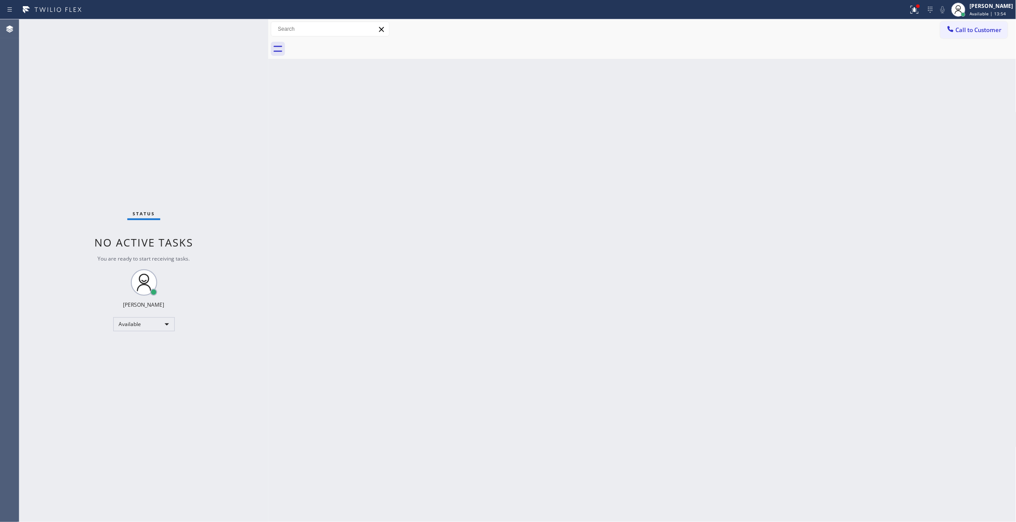
click at [726, 132] on div "Back to Dashboard Change Sender ID Customers Technicians Select a contact Outbo…" at bounding box center [642, 270] width 748 height 503
click at [967, 31] on span "Call to Customer" at bounding box center [979, 30] width 46 height 8
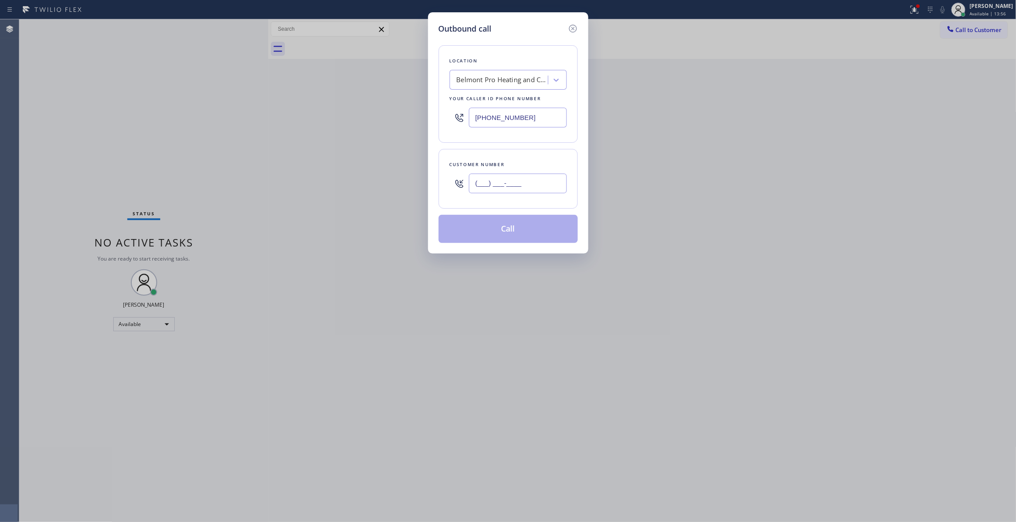
click at [499, 185] on input "(___) ___-____" at bounding box center [518, 184] width 98 height 20
paste input "253) 281-4220"
type input "(253) 281-4220"
drag, startPoint x: 552, startPoint y: 115, endPoint x: 266, endPoint y: 101, distance: 286.8
click at [248, 95] on div "Outbound call Location Belmont Pro Heating and Cooling Your caller id phone num…" at bounding box center [508, 261] width 1016 height 522
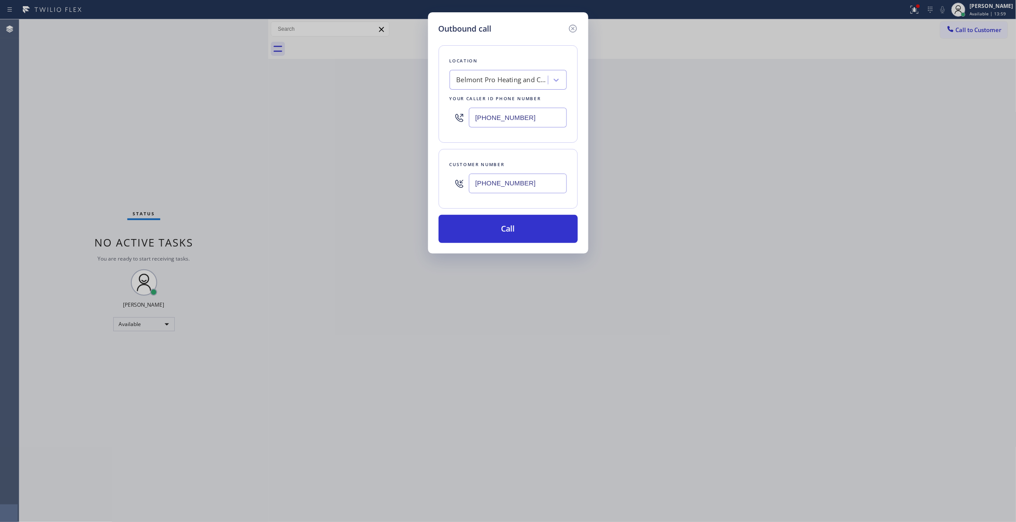
paste input "714) 752-4815"
type input "(714) 752-4815"
drag, startPoint x: 550, startPoint y: 184, endPoint x: 397, endPoint y: 177, distance: 153.5
click at [397, 177] on div "Outbound call Location Blue Moon Electrical Santa Ana Your caller id phone numb…" at bounding box center [508, 261] width 1016 height 522
click at [481, 231] on button "Call" at bounding box center [508, 229] width 139 height 28
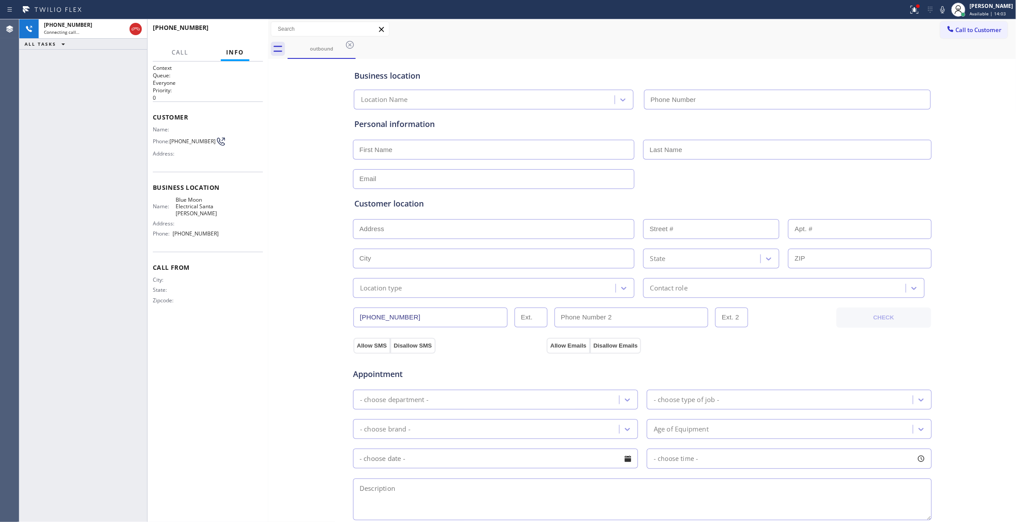
type input "(714) 752-4815"
click at [235, 24] on div "+12532814220 Live | 00:02 HANG UP" at bounding box center [208, 31] width 110 height 23
click at [182, 145] on span "(253) 281-4220" at bounding box center [193, 141] width 46 height 7
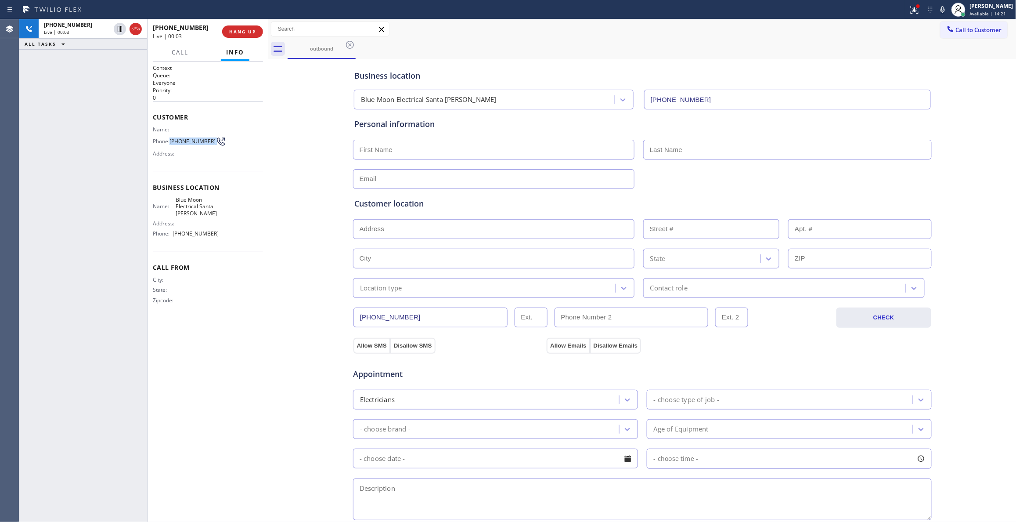
copy div "(253) 281-4220"
click at [243, 32] on span "HANG UP" at bounding box center [242, 32] width 27 height 6
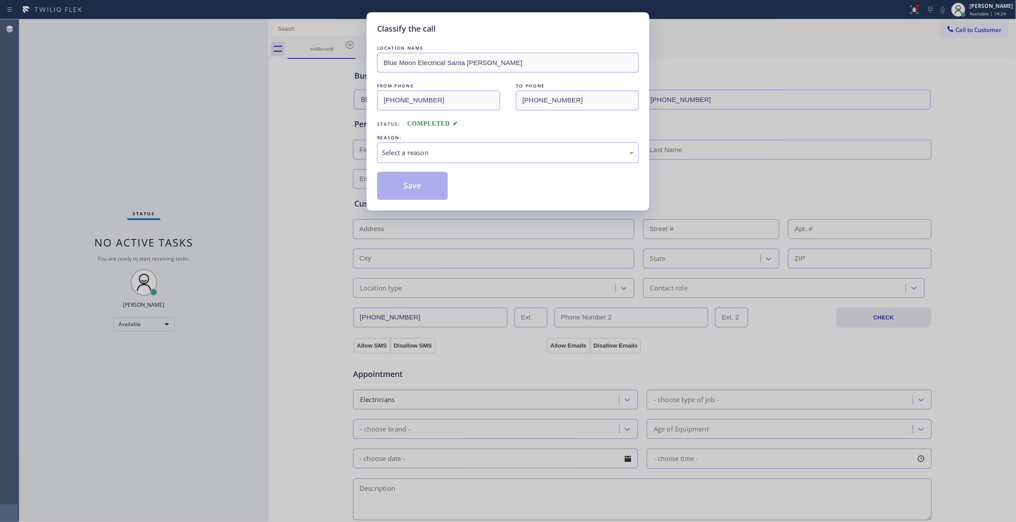
click at [229, 30] on div "Classify the call LOCATION NAME Blue Moon Electrical Santa Ana FROM PHONE (714)…" at bounding box center [508, 261] width 1016 height 522
click at [394, 152] on div "Select a reason" at bounding box center [508, 153] width 252 height 10
click at [400, 185] on button "Save" at bounding box center [412, 186] width 71 height 28
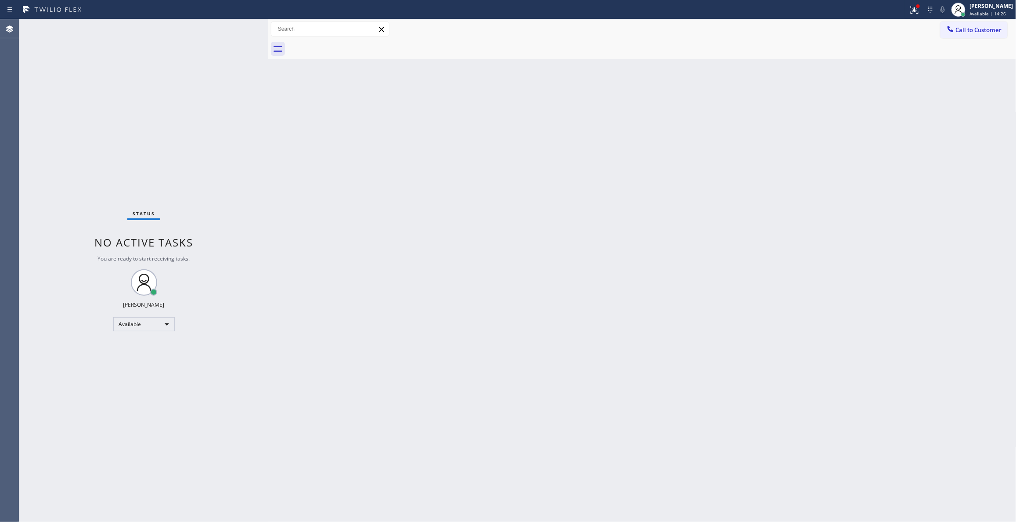
drag, startPoint x: 982, startPoint y: 29, endPoint x: 651, endPoint y: 61, distance: 333.1
click at [970, 32] on span "Call to Customer" at bounding box center [979, 30] width 46 height 8
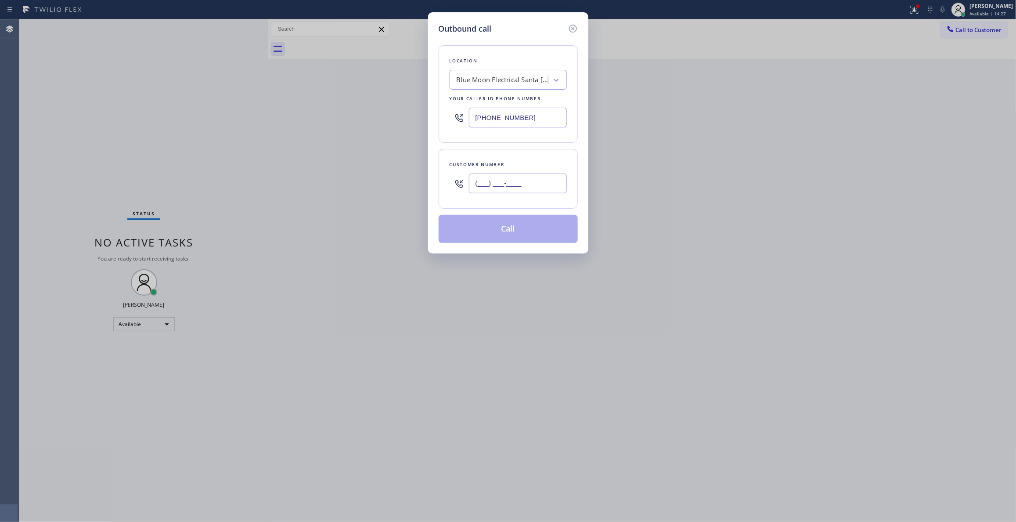
click at [522, 188] on input "(___) ___-____" at bounding box center [518, 184] width 98 height 20
paste input "253) 281-4220"
type input "(253) 281-4220"
click at [483, 235] on button "Call" at bounding box center [508, 229] width 139 height 28
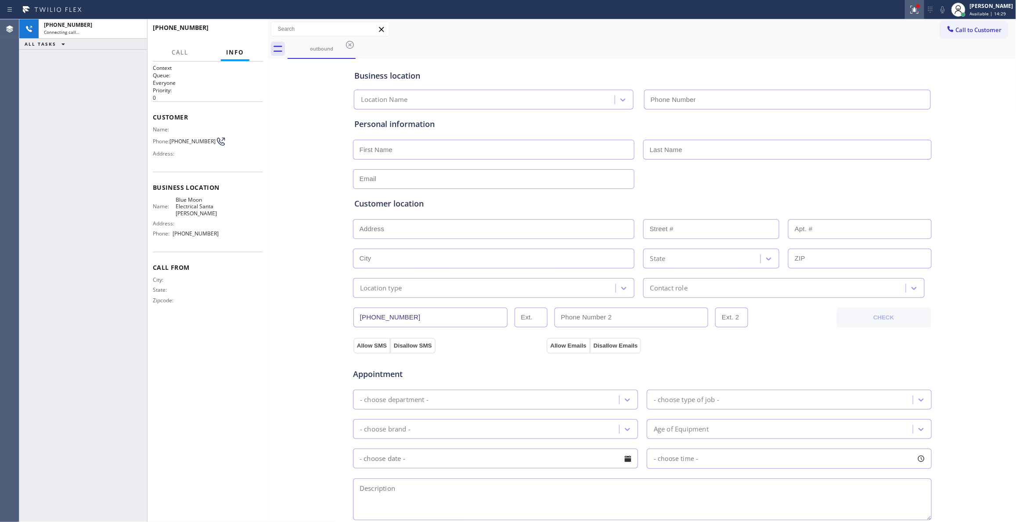
click at [910, 14] on icon at bounding box center [915, 9] width 11 height 11
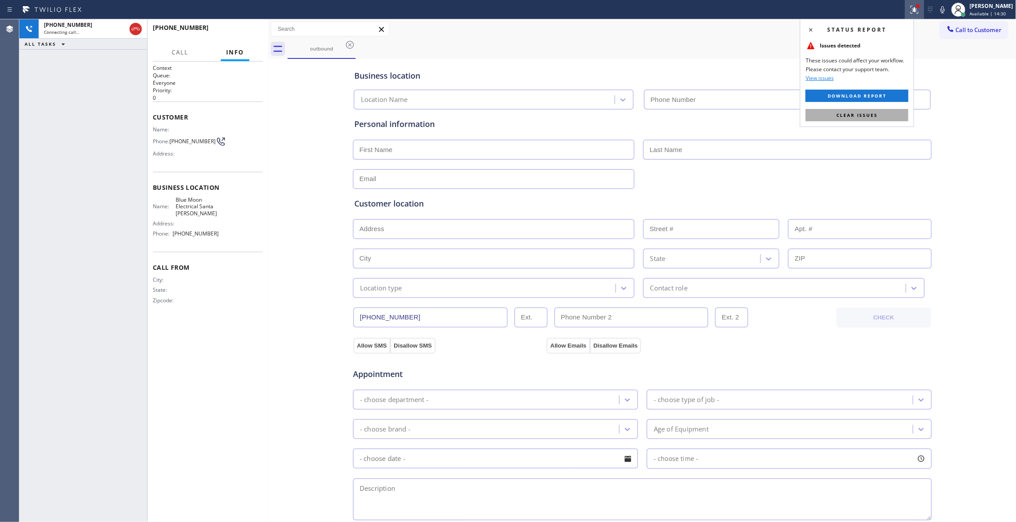
click at [882, 118] on button "Clear issues" at bounding box center [857, 115] width 103 height 12
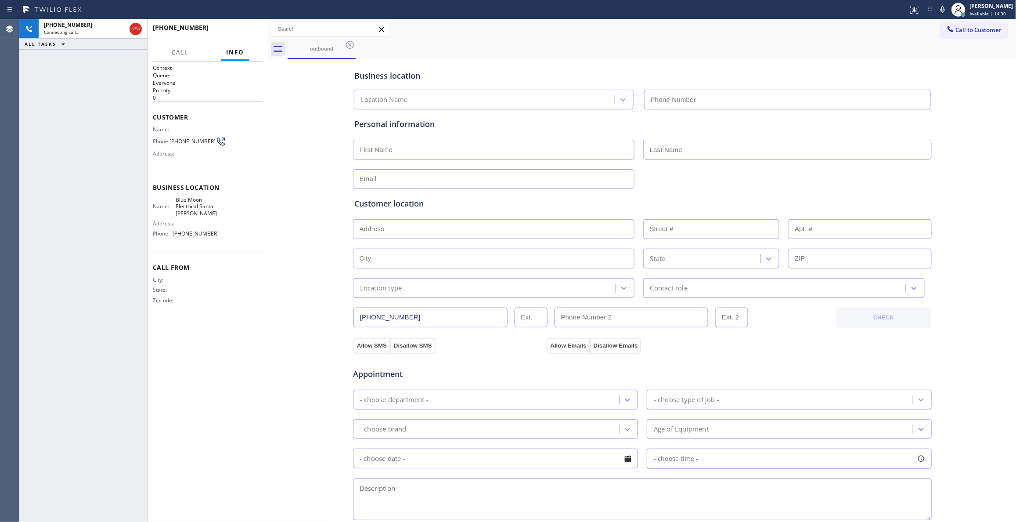
type input "(714) 752-4815"
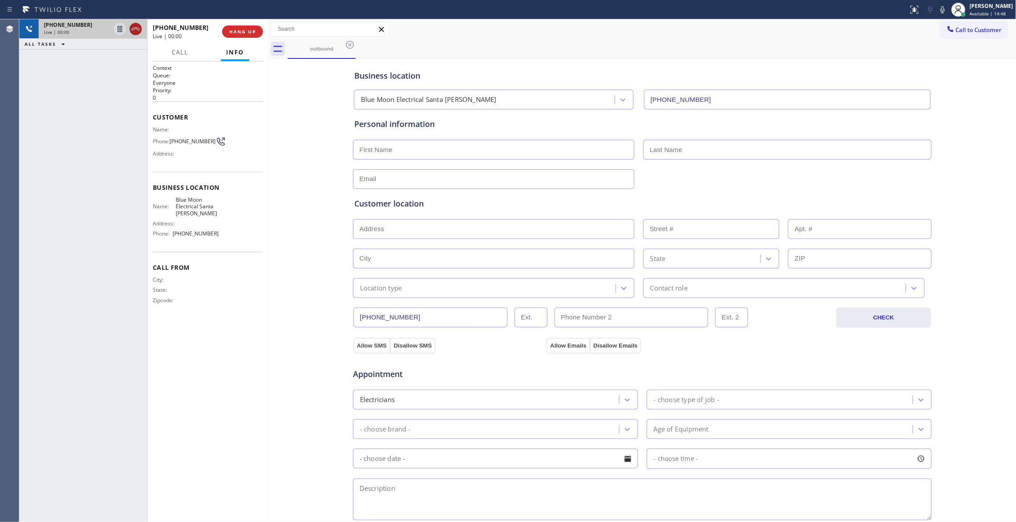
click at [137, 28] on icon at bounding box center [135, 29] width 11 height 11
click at [224, 44] on button "Info" at bounding box center [235, 52] width 29 height 17
click at [232, 36] on button "COMPLETE" at bounding box center [241, 31] width 44 height 12
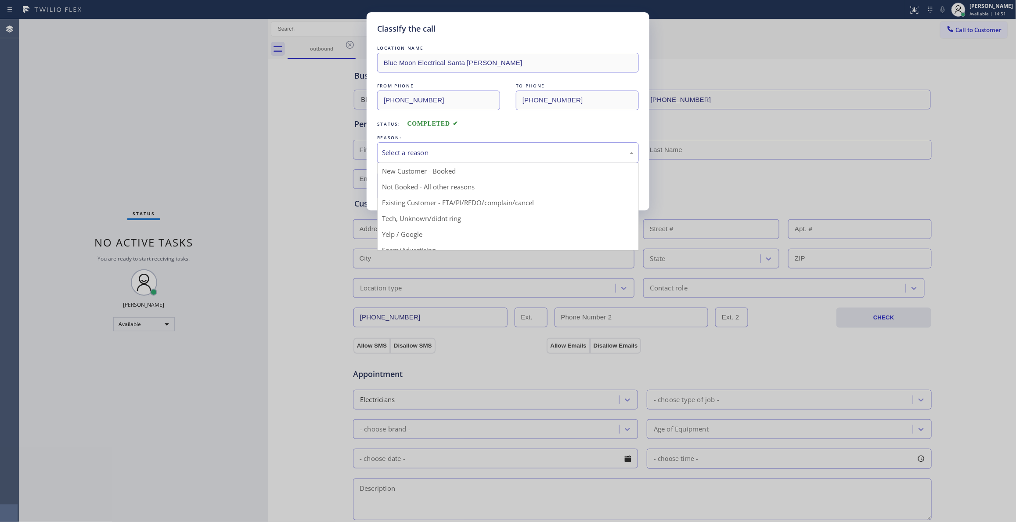
click at [423, 152] on div "Select a reason" at bounding box center [508, 153] width 252 height 10
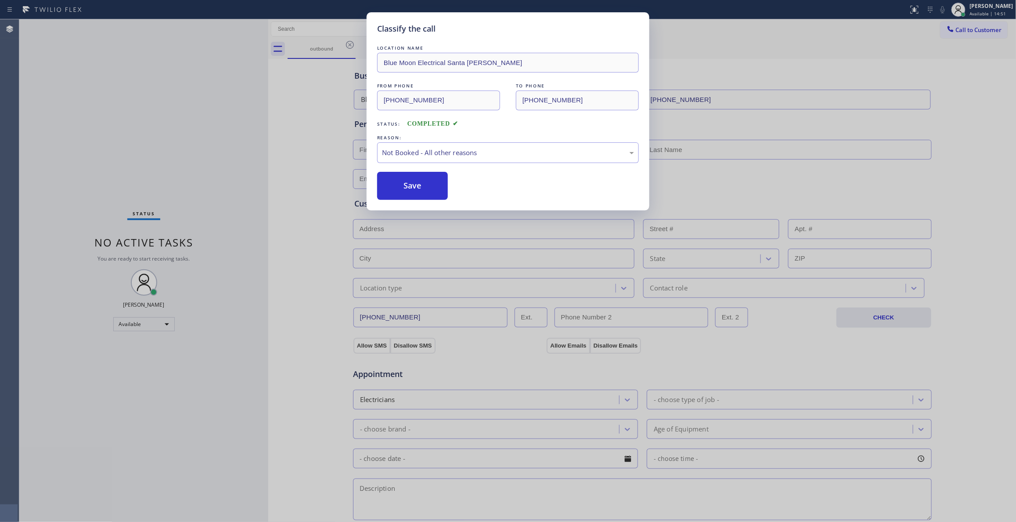
click at [411, 184] on button "Save" at bounding box center [412, 186] width 71 height 28
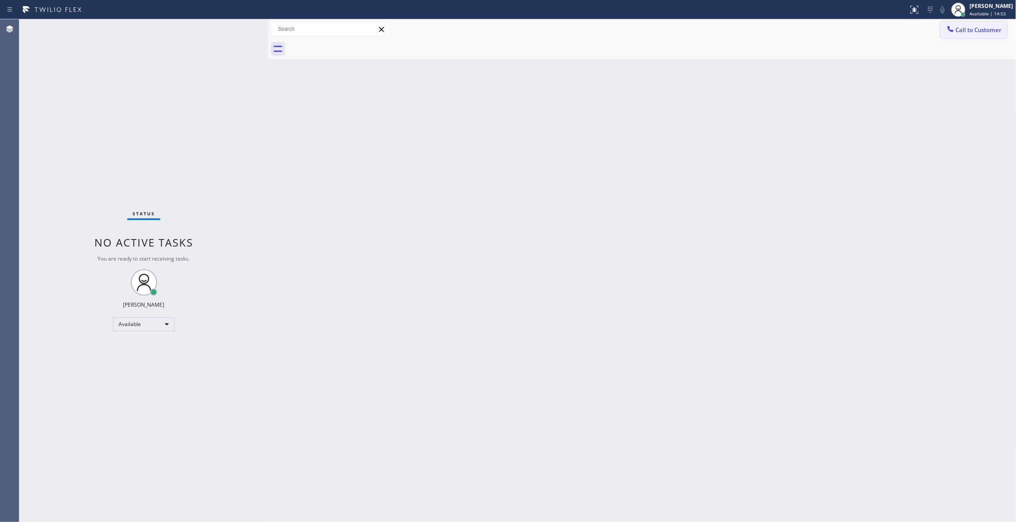
click at [983, 33] on span "Call to Customer" at bounding box center [979, 30] width 46 height 8
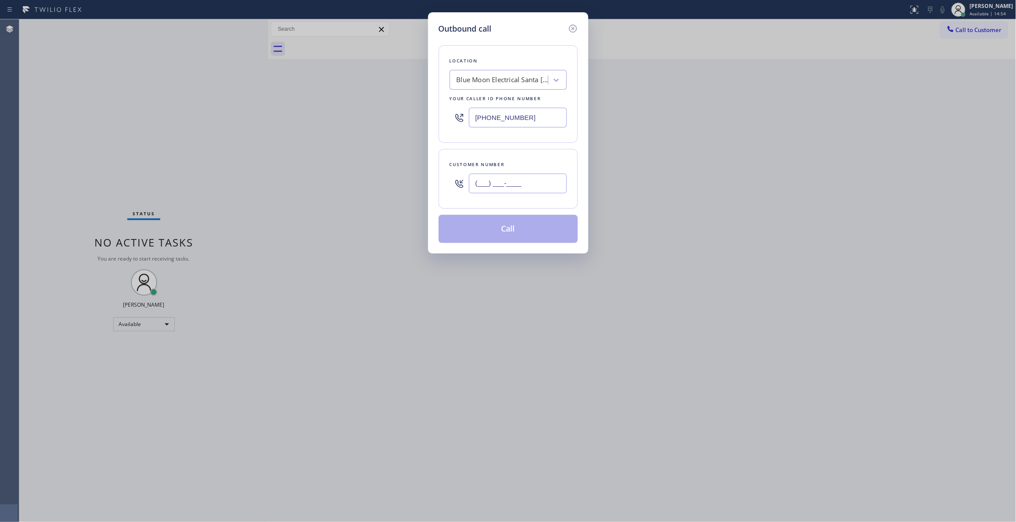
click at [550, 187] on input "(___) ___-____" at bounding box center [518, 184] width 98 height 20
paste input "253) 281-4220"
type input "(253) 281-4220"
click at [513, 235] on button "Call" at bounding box center [508, 229] width 139 height 28
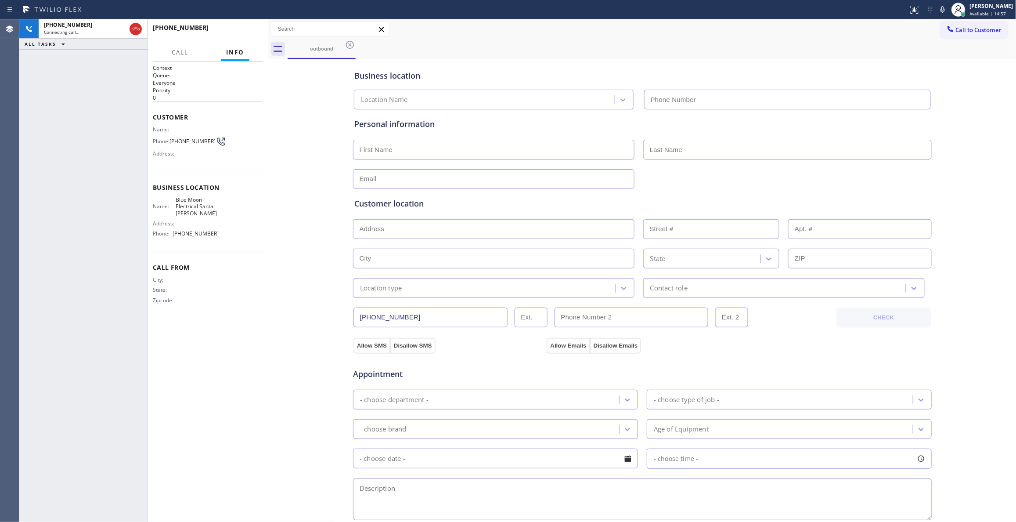
type input "(714) 752-4815"
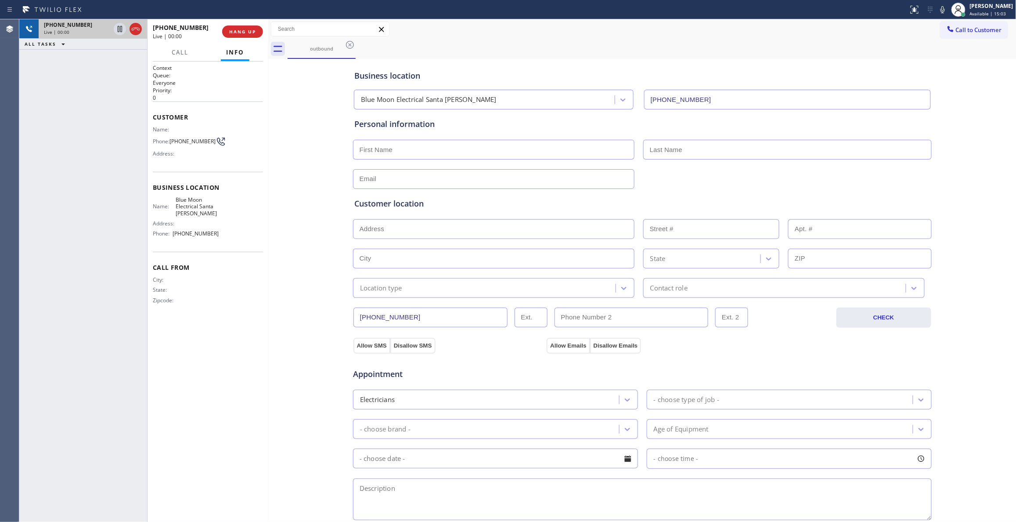
drag, startPoint x: 136, startPoint y: 30, endPoint x: 141, endPoint y: 33, distance: 6.1
click at [136, 30] on icon at bounding box center [135, 29] width 11 height 11
click at [252, 38] on div "+12532814220 Live | 00:01 HANG UP" at bounding box center [208, 31] width 110 height 23
click at [250, 36] on button "COMPLETE" at bounding box center [241, 31] width 44 height 12
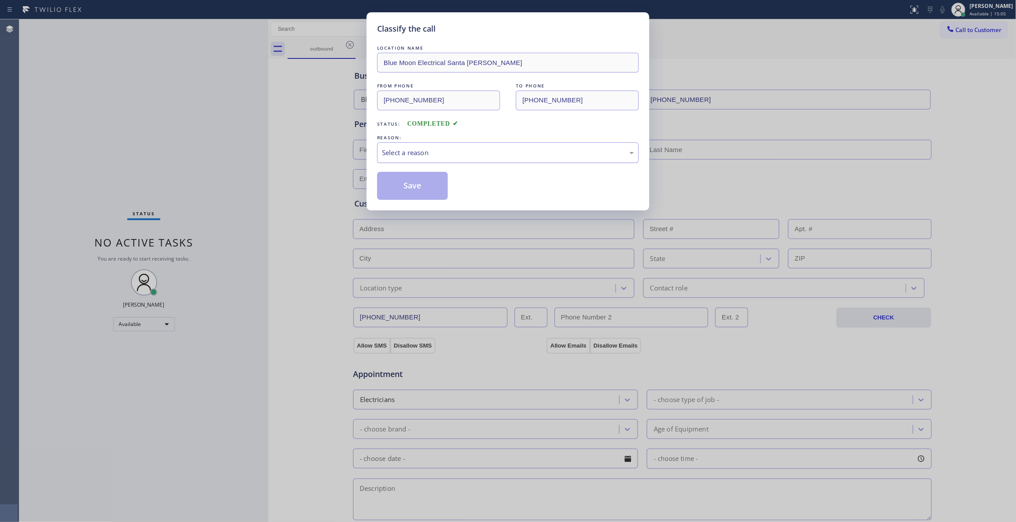
click at [440, 154] on div "Select a reason" at bounding box center [508, 153] width 252 height 10
click at [416, 190] on button "Save" at bounding box center [412, 186] width 71 height 28
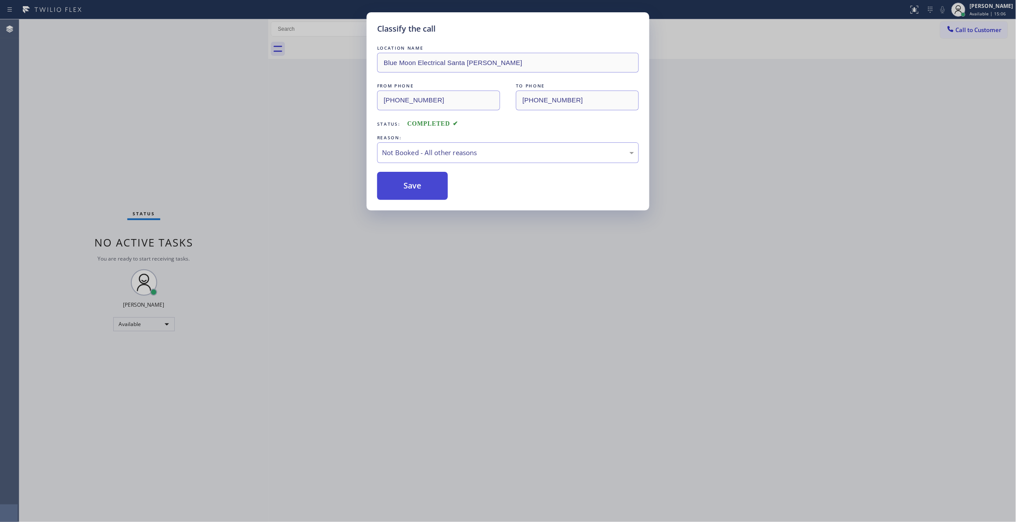
click at [416, 190] on button "Save" at bounding box center [412, 186] width 71 height 28
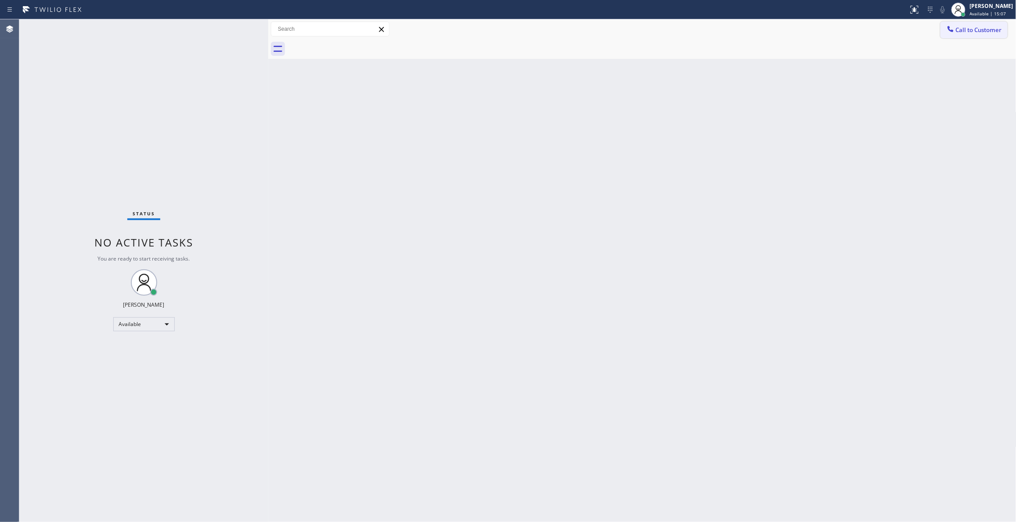
click at [976, 31] on span "Call to Customer" at bounding box center [979, 30] width 46 height 8
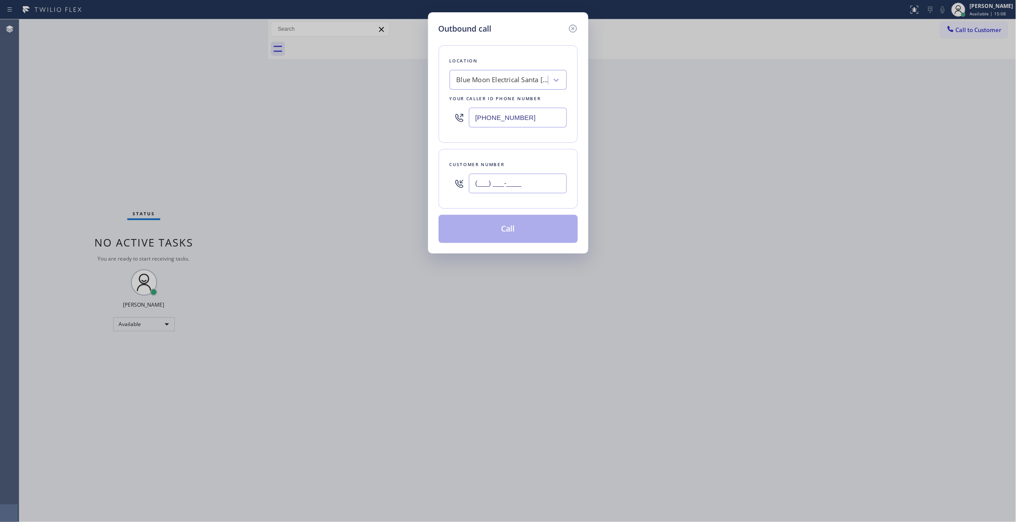
click at [502, 184] on input "(___) ___-____" at bounding box center [518, 184] width 98 height 20
paste input "253) 281-4220"
type input "(253) 281-4220"
click at [488, 236] on button "Call" at bounding box center [508, 229] width 139 height 28
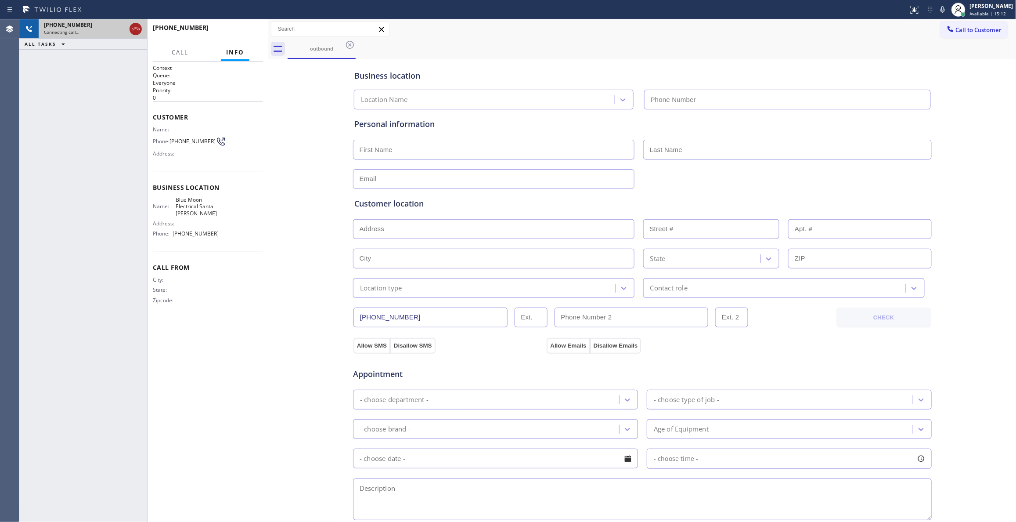
type input "(714) 752-4815"
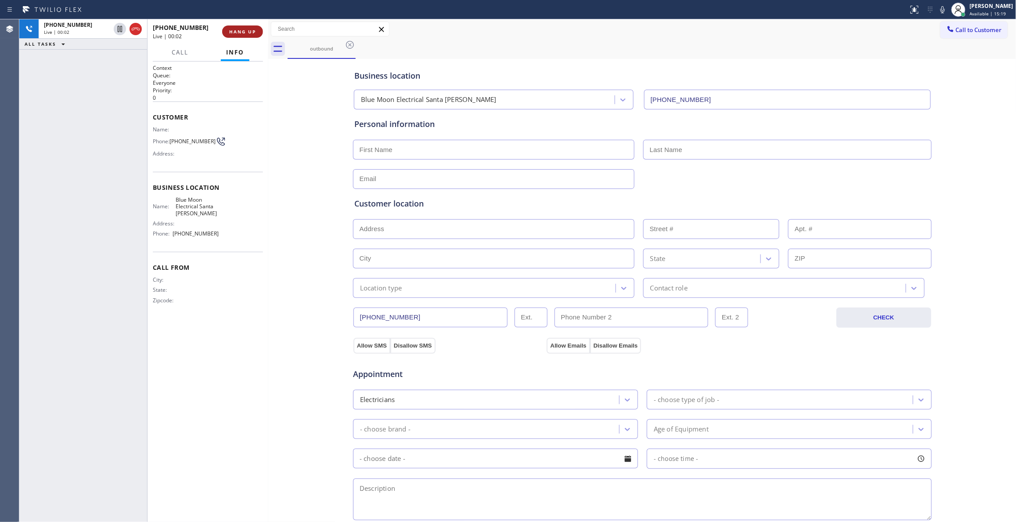
click at [248, 29] on span "HANG UP" at bounding box center [242, 32] width 27 height 6
click at [243, 32] on span "HANG UP" at bounding box center [242, 32] width 27 height 6
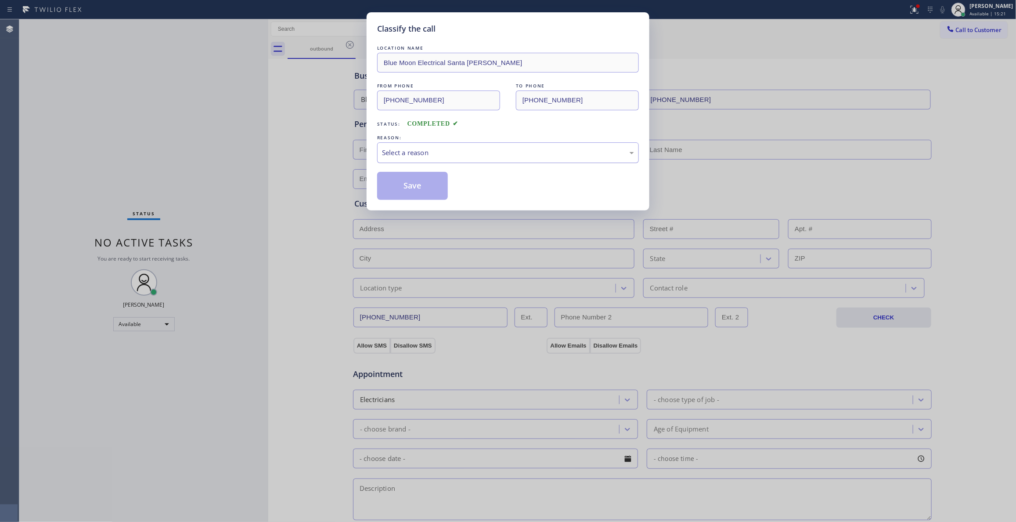
click at [423, 160] on div "Select a reason" at bounding box center [508, 152] width 262 height 21
click at [409, 188] on button "Save" at bounding box center [412, 186] width 71 height 28
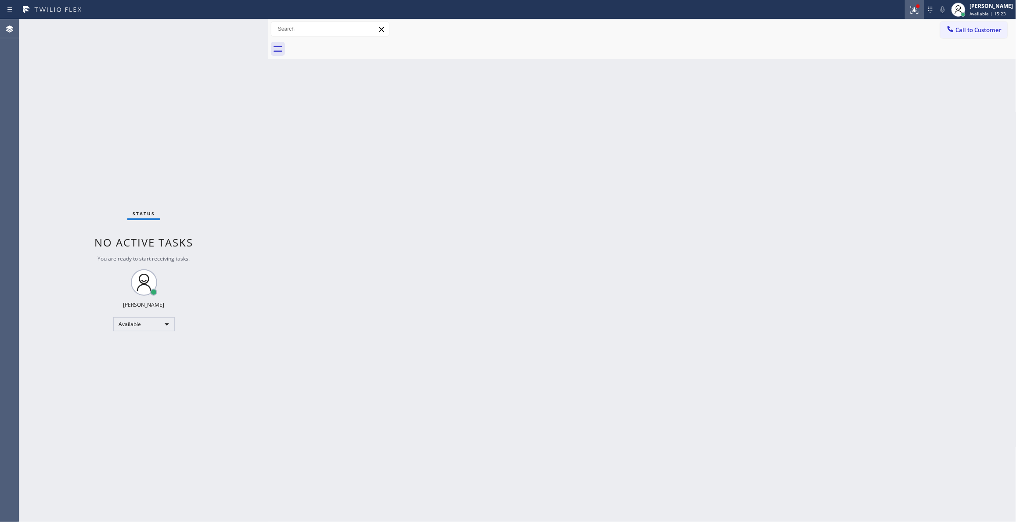
click at [910, 10] on icon at bounding box center [915, 9] width 11 height 11
click at [887, 116] on button "Clear issues" at bounding box center [857, 115] width 103 height 12
click at [958, 36] on button "Call to Customer" at bounding box center [974, 30] width 67 height 17
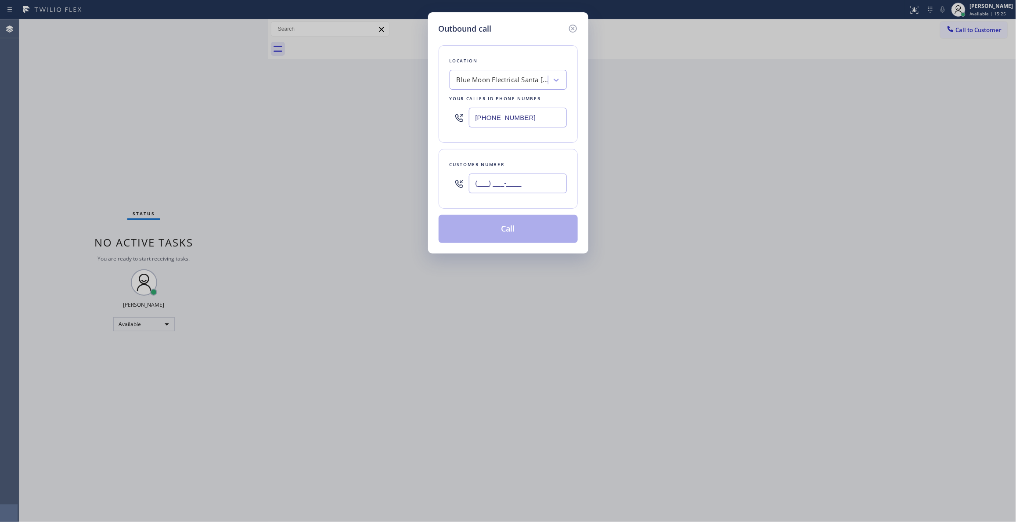
click at [506, 186] on input "(___) ___-____" at bounding box center [518, 184] width 98 height 20
paste input "253) 281-4220"
type input "(253) 281-4220"
click at [495, 233] on button "Call" at bounding box center [508, 229] width 139 height 28
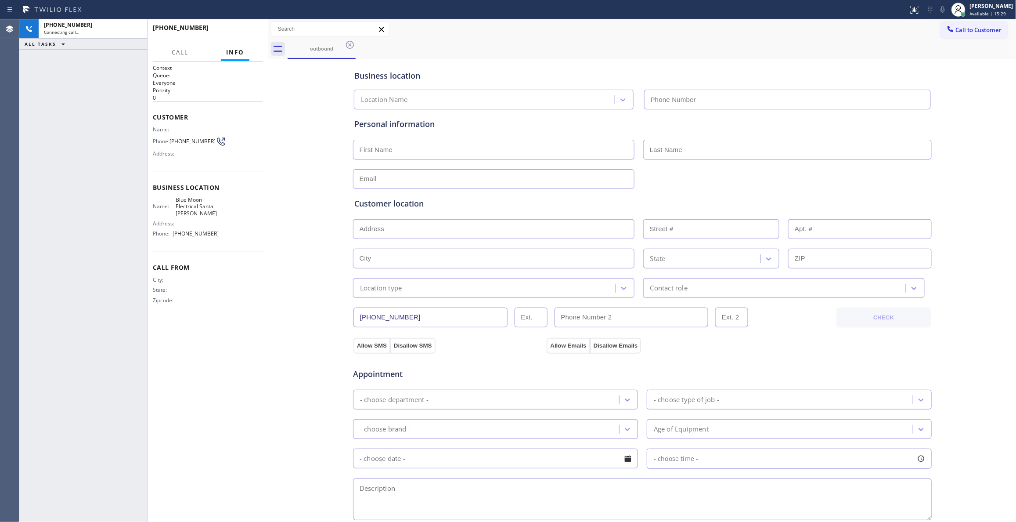
type input "(714) 752-4815"
click at [910, 12] on icon at bounding box center [915, 9] width 11 height 11
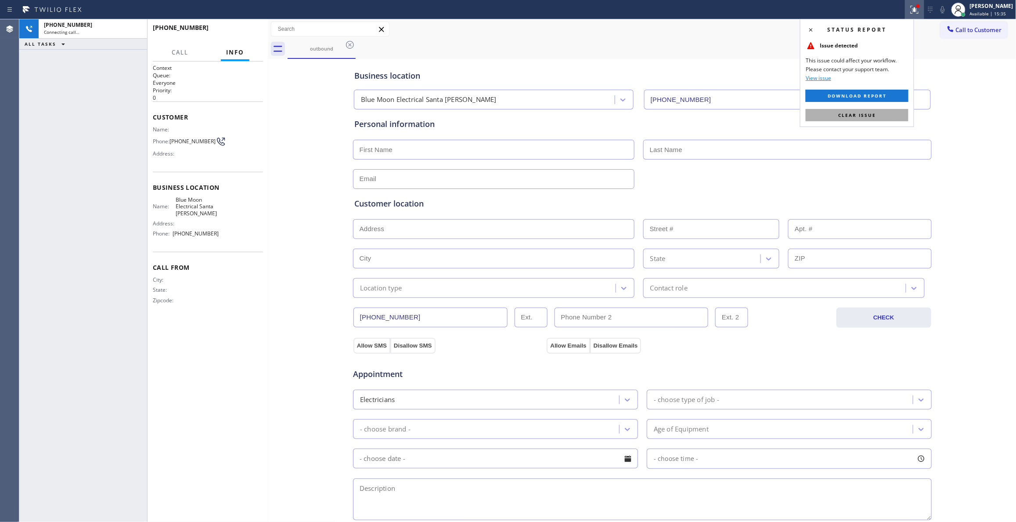
click at [883, 112] on button "Clear issue" at bounding box center [857, 115] width 103 height 12
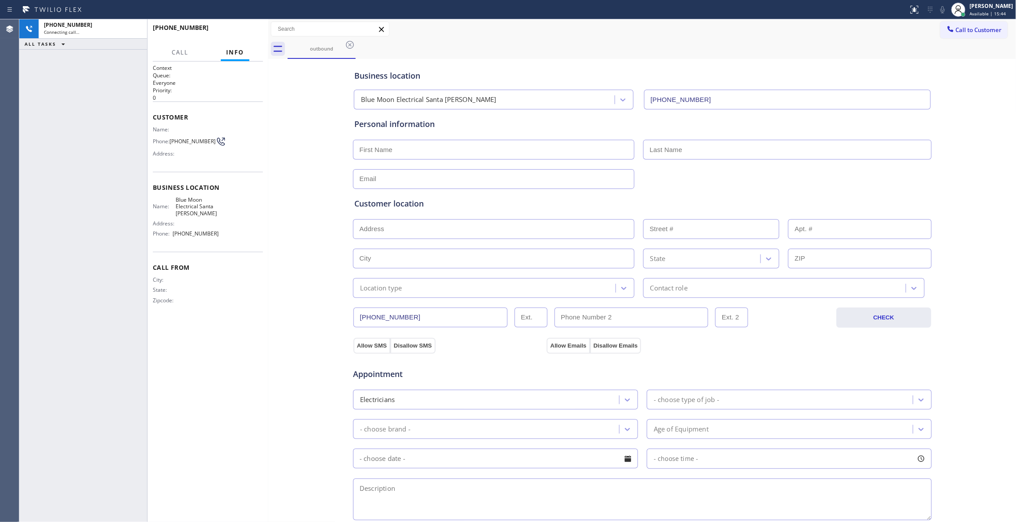
click at [297, 358] on div "Business location Blue Moon Electrical Santa Ana (714) 752-4815 Personal inform…" at bounding box center [643, 361] width 744 height 600
click at [102, 30] on div "Connecting call…" at bounding box center [93, 32] width 98 height 6
click at [115, 34] on div "Connecting call…" at bounding box center [93, 32] width 98 height 6
click at [331, 49] on div "outbound" at bounding box center [322, 48] width 66 height 7
click at [108, 32] on div "Connecting call…" at bounding box center [93, 32] width 98 height 6
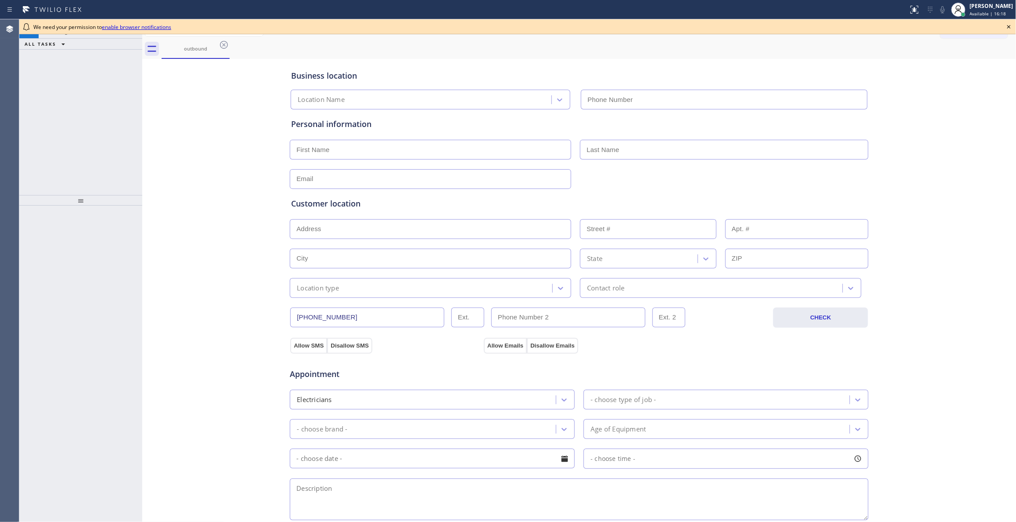
click at [938, 409] on div "Business location Location Name Personal information Customer location >> ADD N…" at bounding box center [580, 361] width 870 height 600
click at [1009, 25] on icon at bounding box center [1009, 27] width 11 height 11
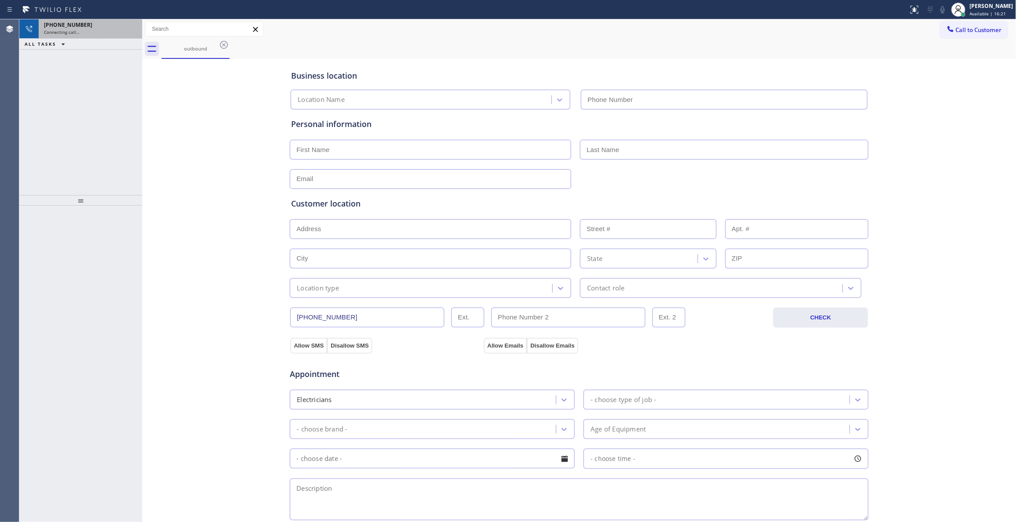
click at [122, 27] on div "[PHONE_NUMBER]" at bounding box center [90, 24] width 93 height 7
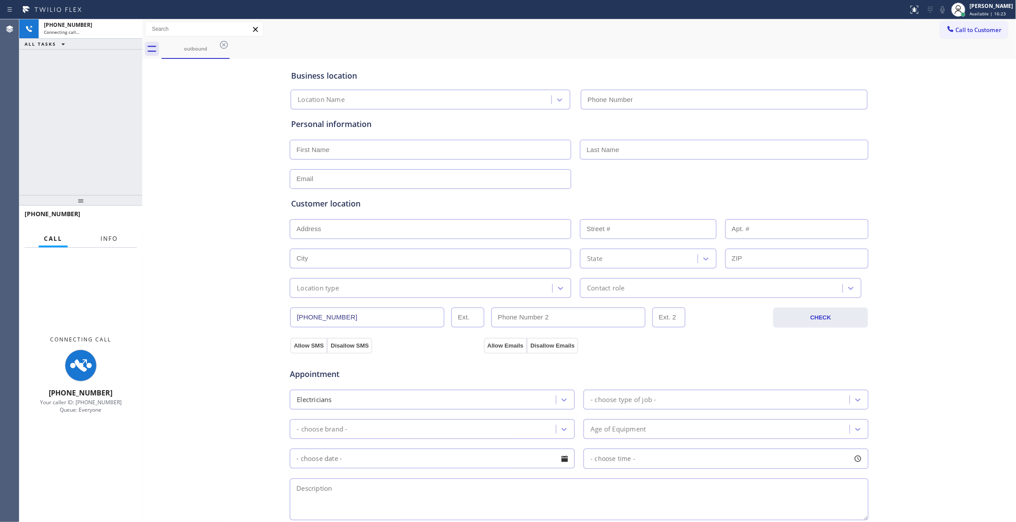
click at [108, 243] on button "Info" at bounding box center [109, 238] width 28 height 17
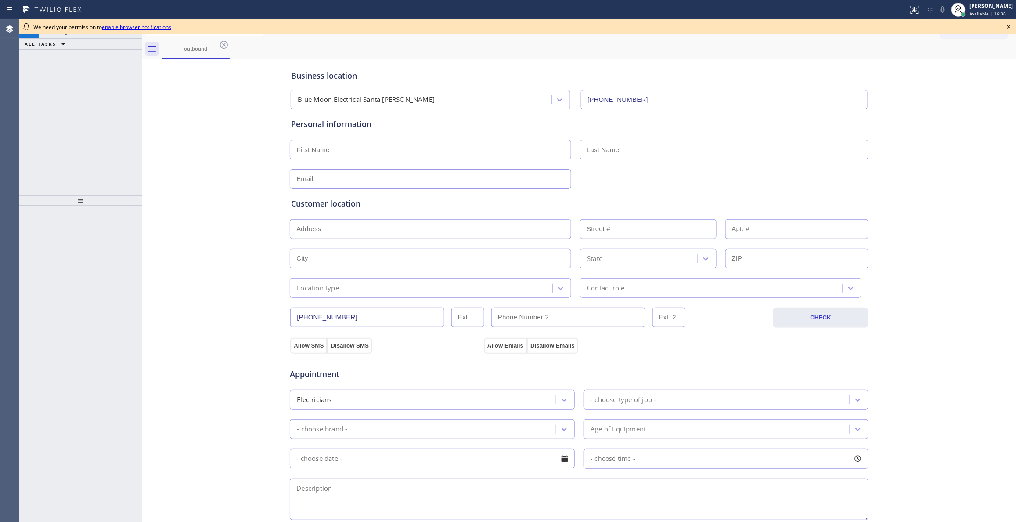
type input "(714) 752-4815"
drag, startPoint x: 937, startPoint y: 186, endPoint x: 907, endPoint y: 155, distance: 42.9
click at [937, 186] on div "Business location Blue Moon Electrical [GEOGRAPHIC_DATA][PERSON_NAME] [PHONE_NU…" at bounding box center [580, 361] width 870 height 600
click at [218, 44] on div "outbound" at bounding box center [196, 48] width 66 height 19
click at [224, 42] on icon at bounding box center [224, 45] width 11 height 11
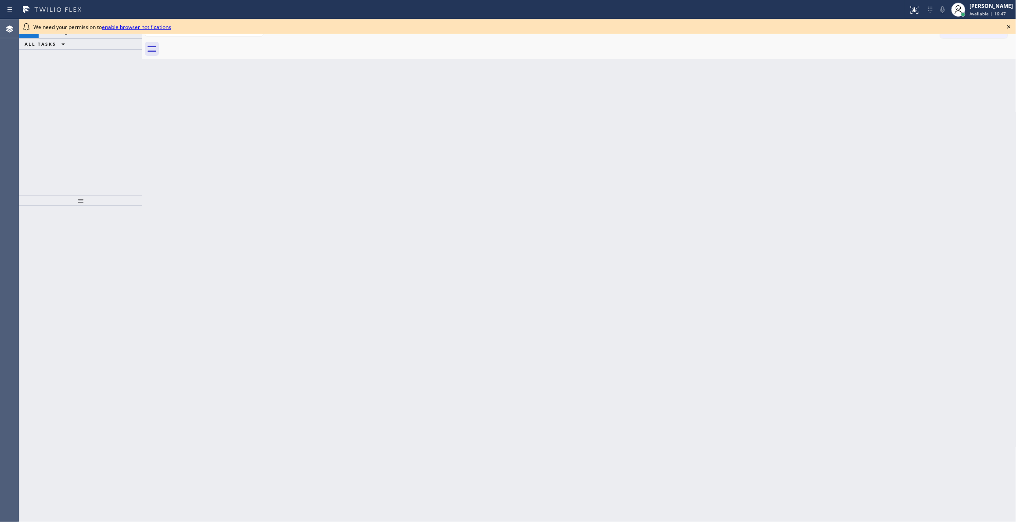
click at [1010, 23] on icon at bounding box center [1009, 27] width 11 height 11
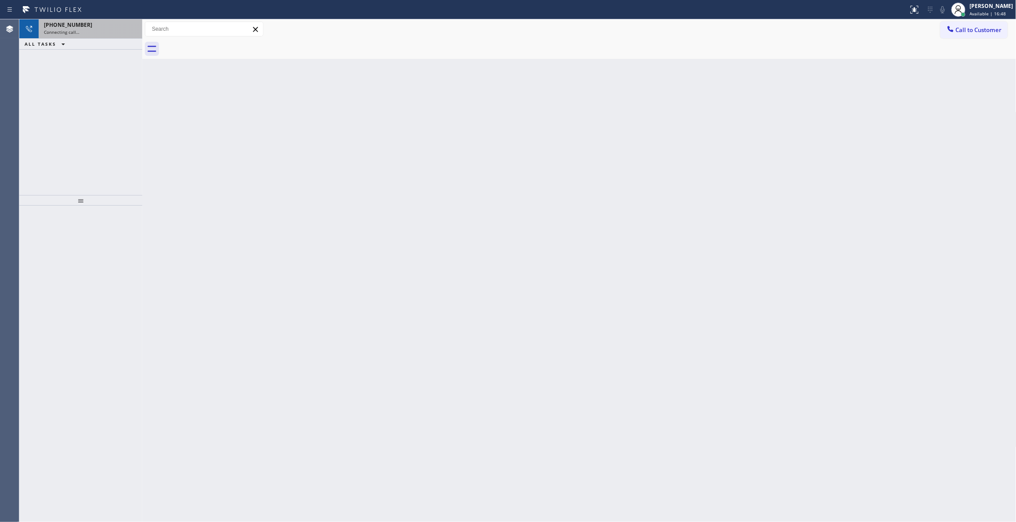
click at [112, 32] on div "Connecting call…" at bounding box center [90, 32] width 93 height 6
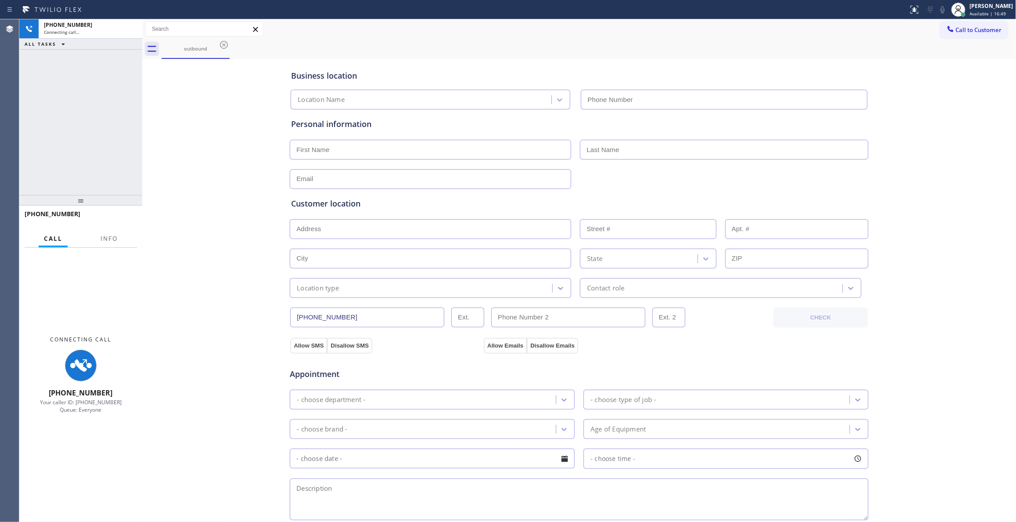
type input "[PHONE_NUMBER]"
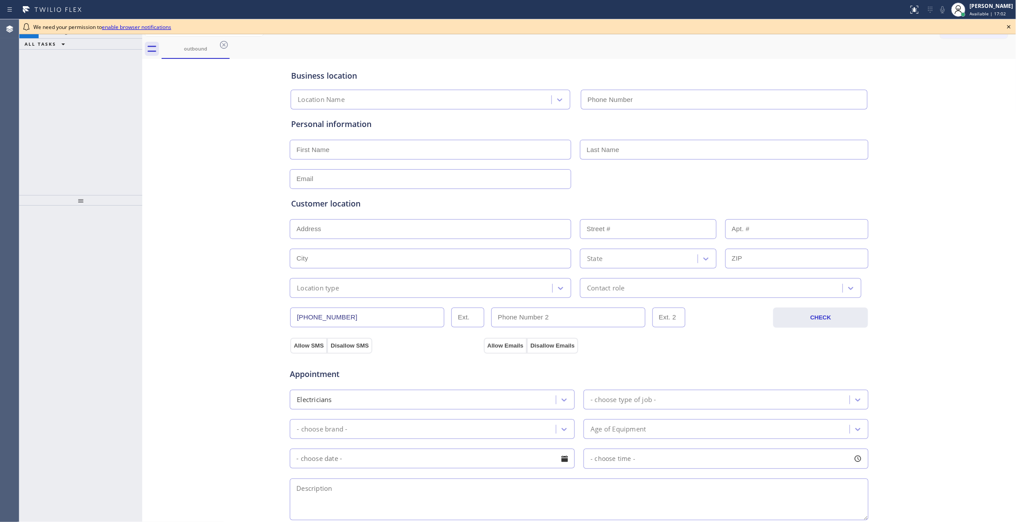
type input "[PHONE_NUMBER]"
click at [1009, 25] on icon at bounding box center [1009, 27] width 11 height 11
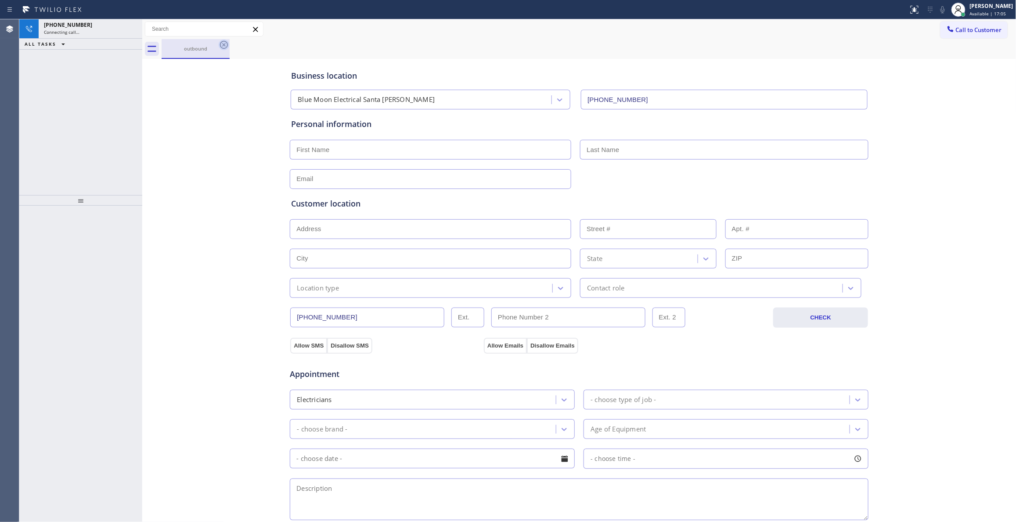
click at [225, 44] on icon at bounding box center [224, 45] width 11 height 11
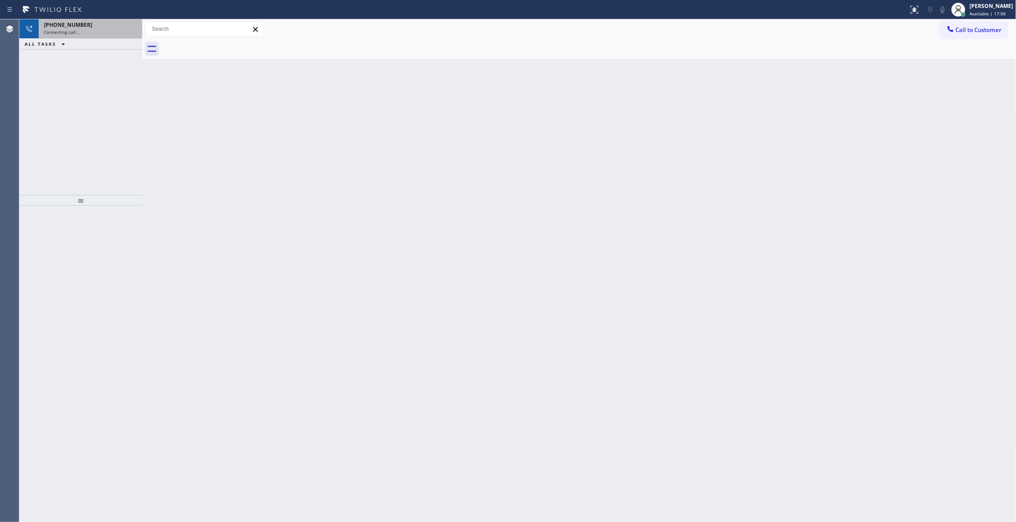
click at [95, 28] on div "[PHONE_NUMBER]" at bounding box center [90, 24] width 93 height 7
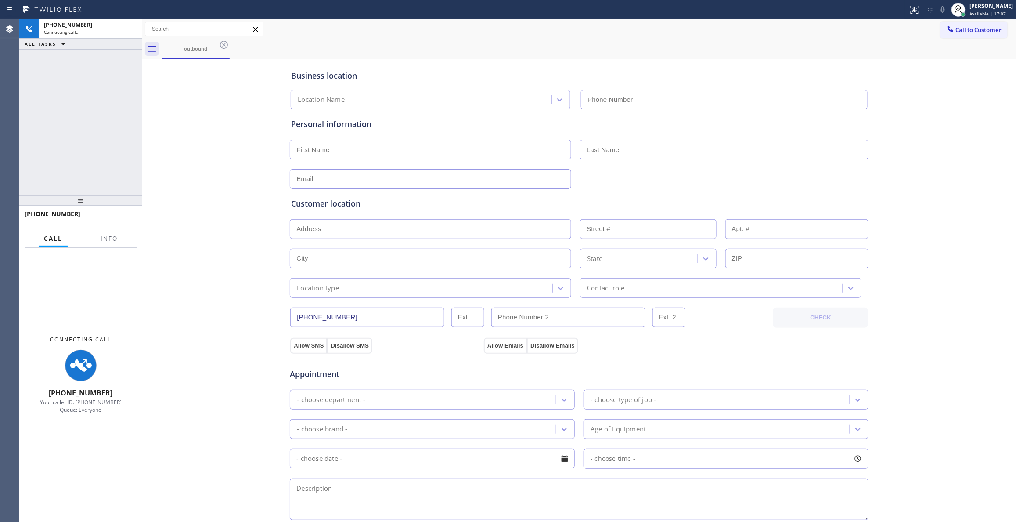
type input "[PHONE_NUMBER]"
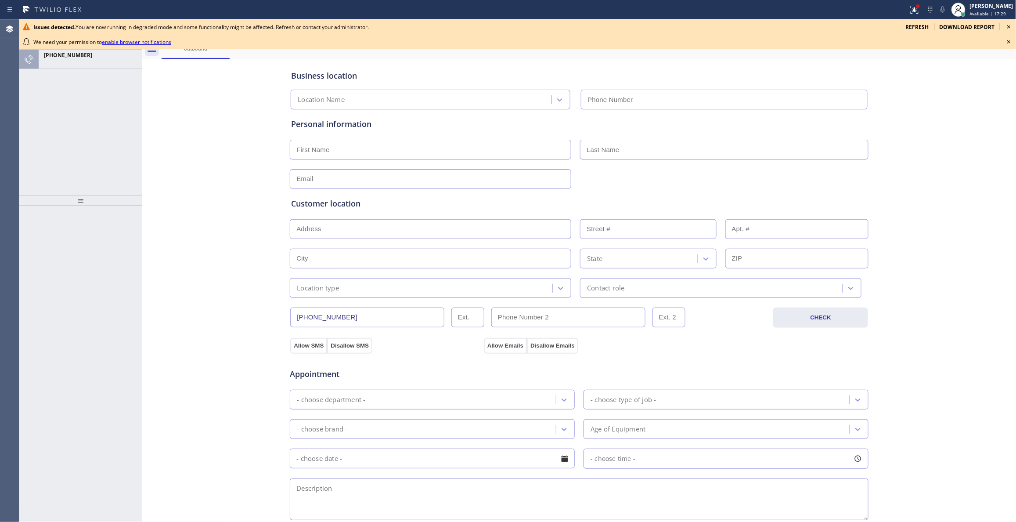
type input "[PHONE_NUMBER]"
click at [104, 63] on div at bounding box center [90, 62] width 93 height 6
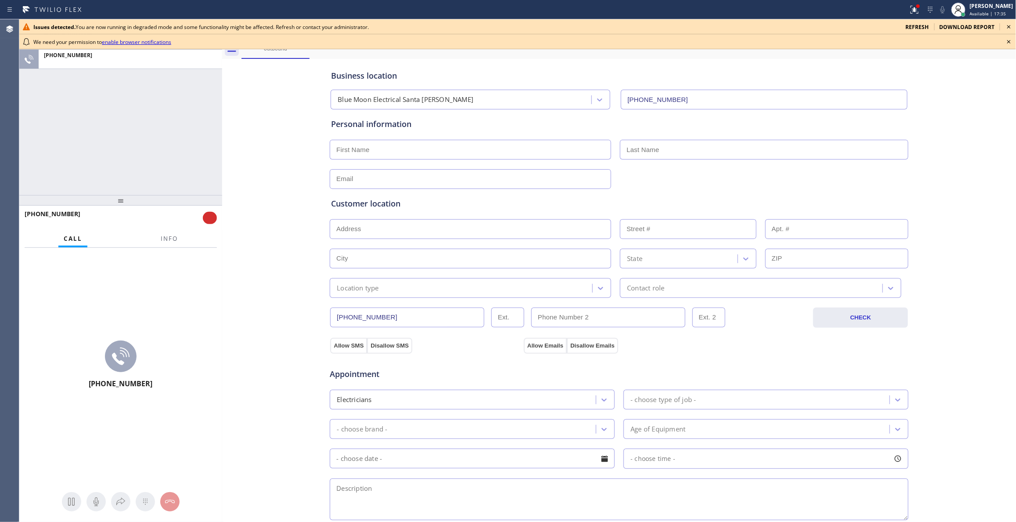
drag, startPoint x: 141, startPoint y: 153, endPoint x: 221, endPoint y: 163, distance: 80.5
click at [222, 163] on div at bounding box center [222, 270] width 0 height 503
click at [1009, 41] on icon at bounding box center [1009, 41] width 11 height 11
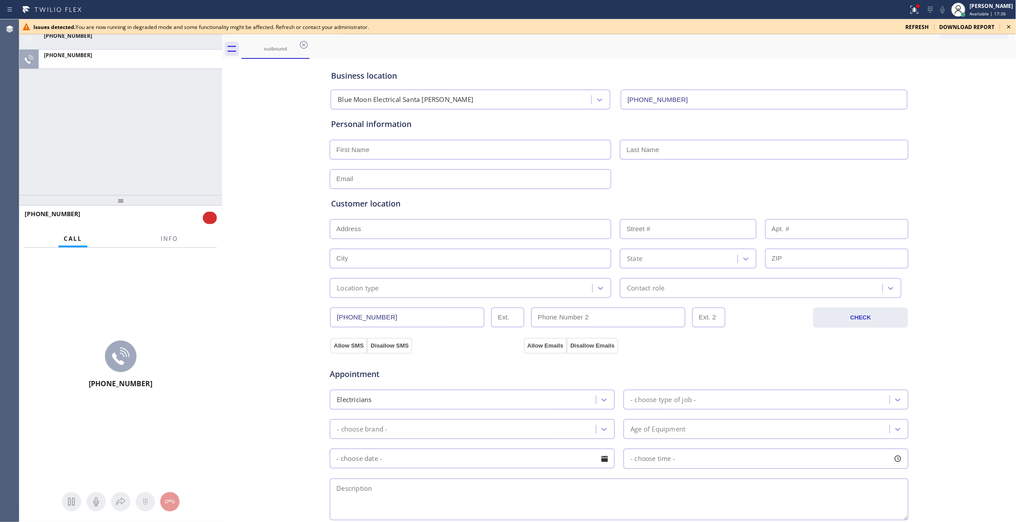
click at [1009, 25] on icon at bounding box center [1009, 27] width 11 height 11
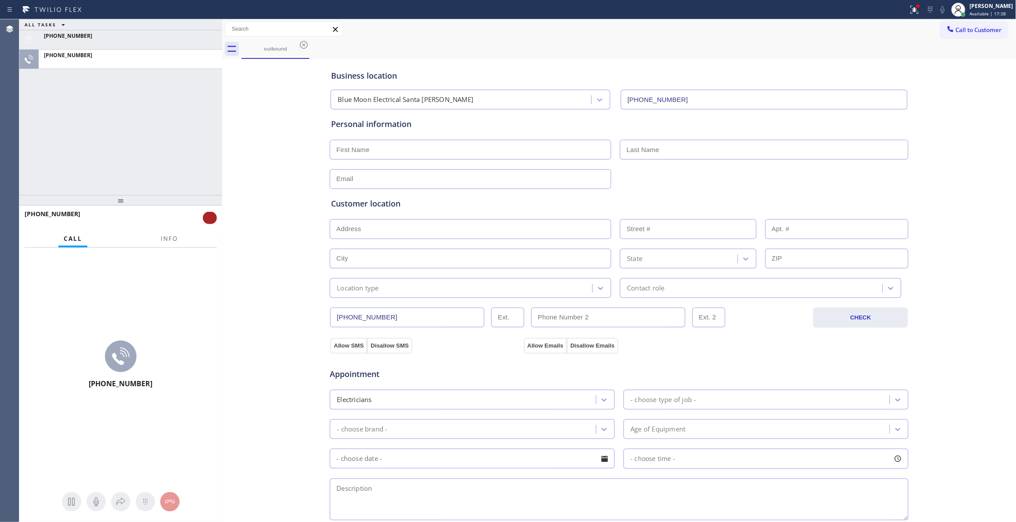
click at [208, 220] on button at bounding box center [210, 218] width 14 height 12
click at [166, 239] on span "Info" at bounding box center [169, 239] width 17 height 8
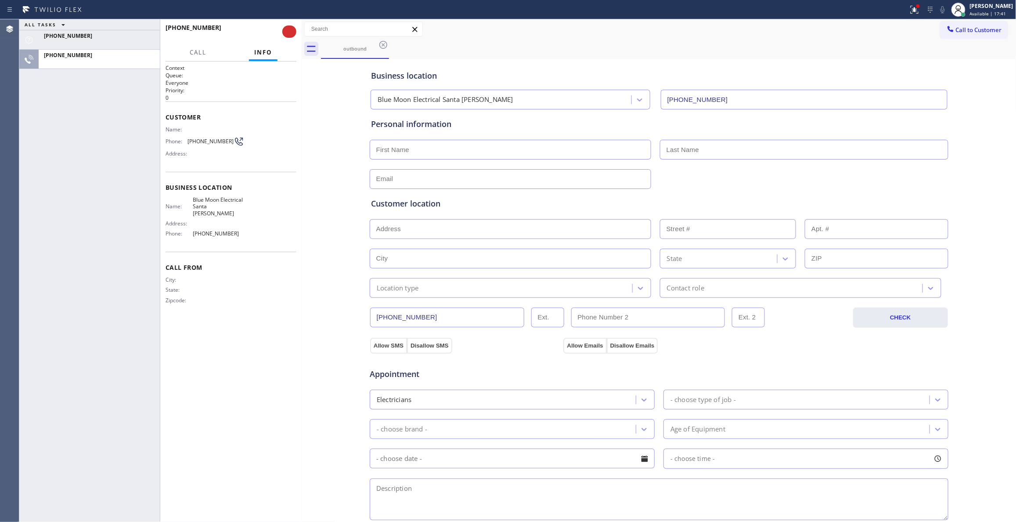
drag, startPoint x: 222, startPoint y: 142, endPoint x: 301, endPoint y: 144, distance: 79.5
click at [302, 144] on div at bounding box center [302, 270] width 0 height 503
click at [290, 33] on button at bounding box center [289, 31] width 14 height 12
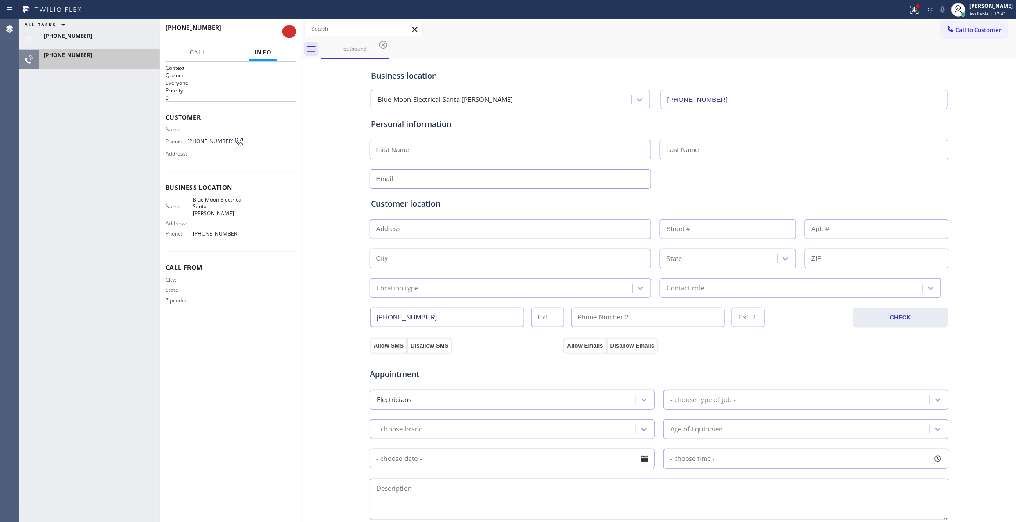
click at [89, 57] on div "+12532814220" at bounding box center [99, 54] width 111 height 7
click at [97, 38] on div "(805) 505-7114" at bounding box center [99, 35] width 111 height 7
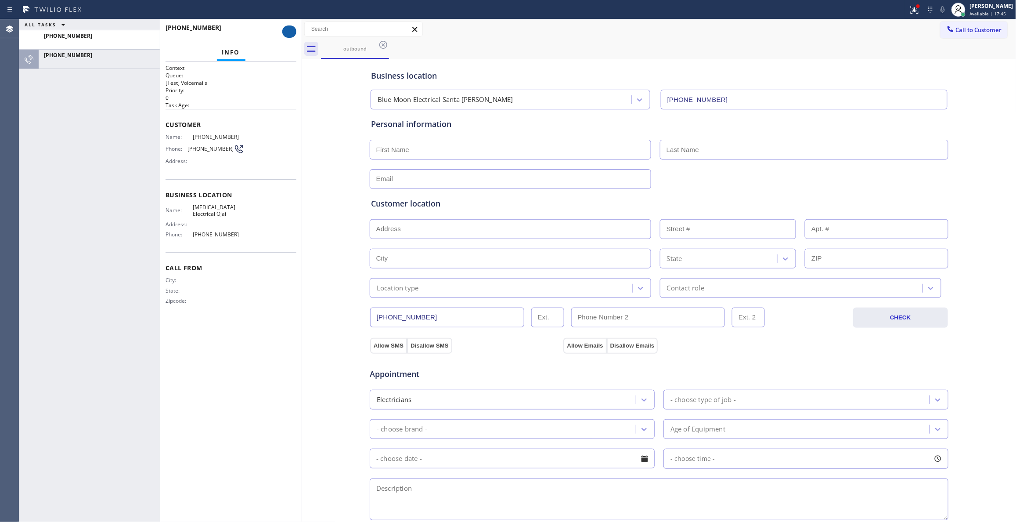
click at [287, 32] on button at bounding box center [289, 31] width 14 height 12
click at [286, 32] on button at bounding box center [289, 31] width 14 height 12
click at [75, 62] on div at bounding box center [99, 62] width 111 height 6
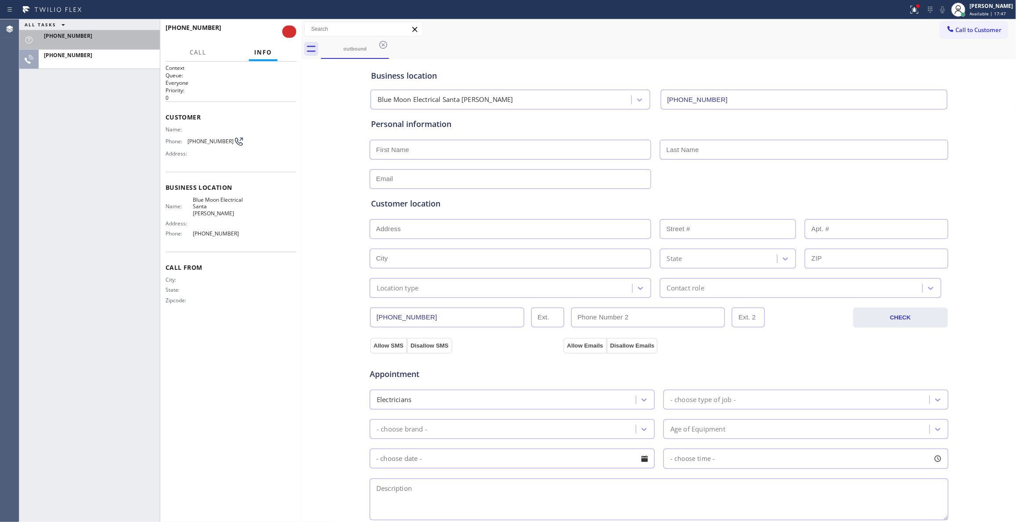
click at [94, 40] on div at bounding box center [99, 43] width 111 height 6
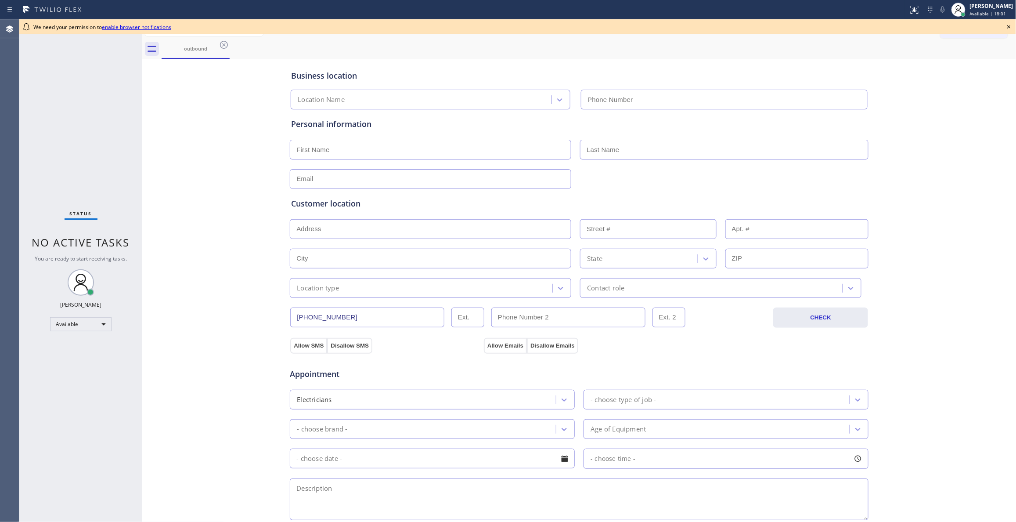
type input "[PHONE_NUMBER]"
click at [222, 42] on icon at bounding box center [224, 45] width 8 height 8
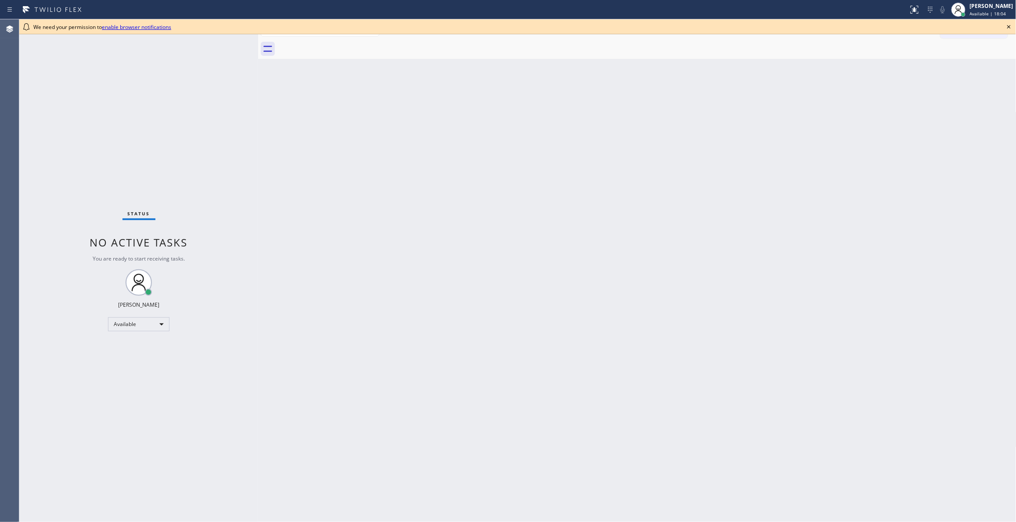
drag, startPoint x: 143, startPoint y: 65, endPoint x: 302, endPoint y: 74, distance: 159.3
click at [258, 74] on div at bounding box center [258, 270] width 0 height 503
click at [1012, 25] on icon at bounding box center [1009, 27] width 11 height 11
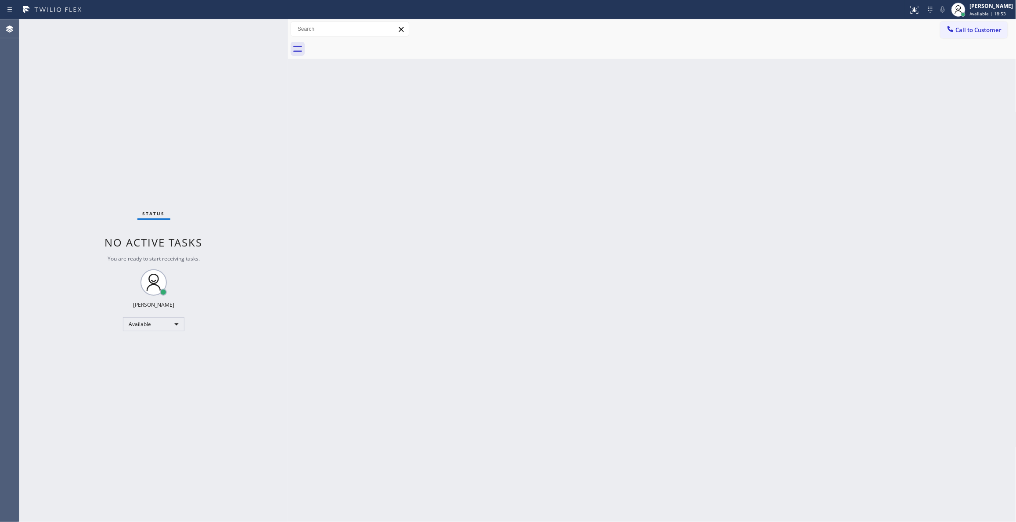
click at [904, 222] on div "Back to Dashboard Change Sender ID Customers Technicians Select a contact Outbo…" at bounding box center [652, 270] width 729 height 503
click at [981, 34] on button "Call to Customer" at bounding box center [974, 30] width 67 height 17
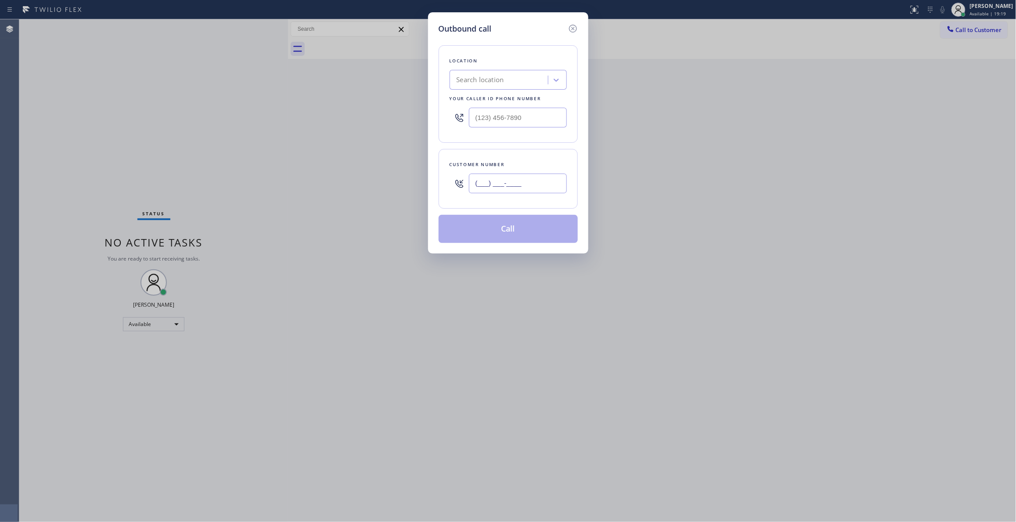
click at [489, 187] on input "(___) ___-____" at bounding box center [518, 184] width 98 height 20
paste input "253) 281-4220"
type input "[PHONE_NUMBER]"
drag, startPoint x: 558, startPoint y: 117, endPoint x: 114, endPoint y: 115, distance: 443.7
click at [115, 115] on div "Outbound call Location Search location Your caller id phone number (___) ___-__…" at bounding box center [508, 261] width 1016 height 522
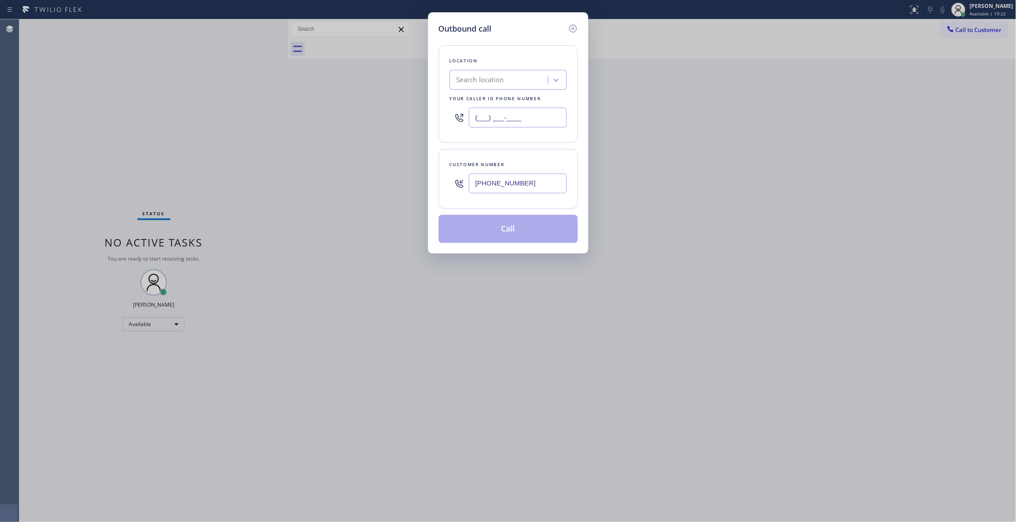
paste input "714) 752-4815"
type input "(714) 752-4815"
drag, startPoint x: 496, startPoint y: 177, endPoint x: 389, endPoint y: 180, distance: 107.2
click at [389, 180] on div "Outbound call Location Blue Moon Electrical Santa Ana Your caller id phone numb…" at bounding box center [508, 261] width 1016 height 522
click at [505, 218] on button "Call" at bounding box center [508, 229] width 139 height 28
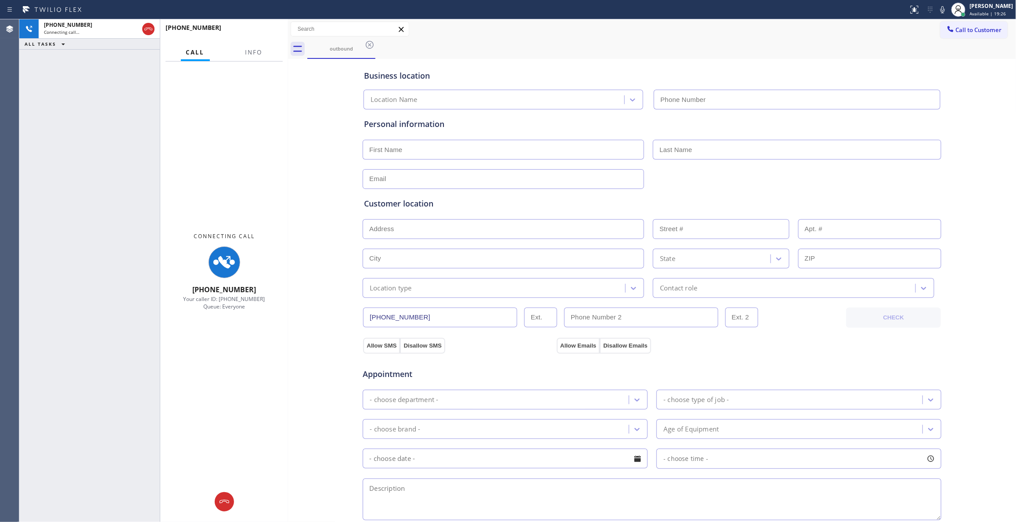
type input "(714) 752-4815"
drag, startPoint x: 315, startPoint y: 365, endPoint x: 285, endPoint y: 253, distance: 115.6
click at [315, 365] on div "Business location Blue Moon Electrical Santa Ana (714) 752-4815 Personal inform…" at bounding box center [652, 361] width 724 height 600
click at [258, 47] on button "Info" at bounding box center [254, 52] width 28 height 17
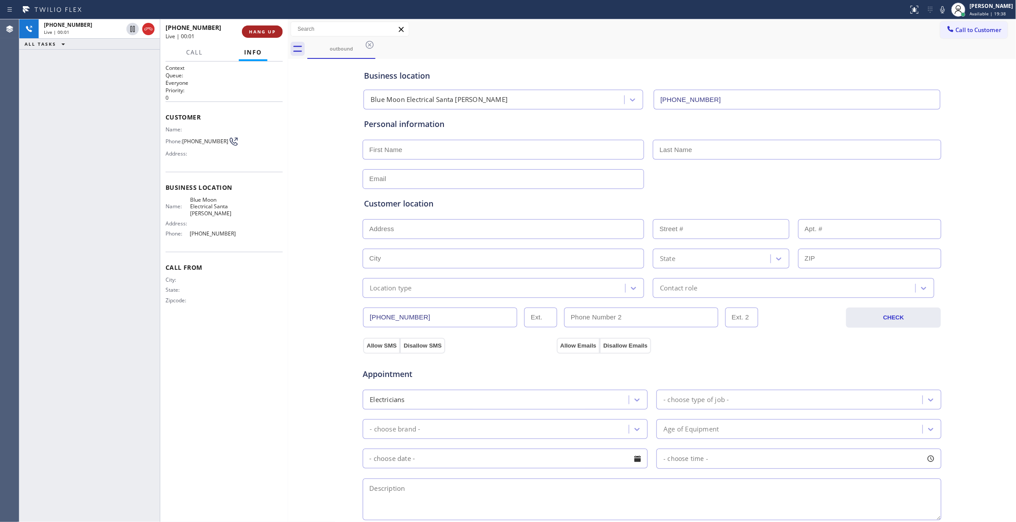
click at [248, 37] on button "HANG UP" at bounding box center [262, 31] width 41 height 12
click at [249, 33] on span "HANG UP" at bounding box center [262, 32] width 27 height 6
click at [249, 33] on span "COMPLETE" at bounding box center [261, 32] width 30 height 6
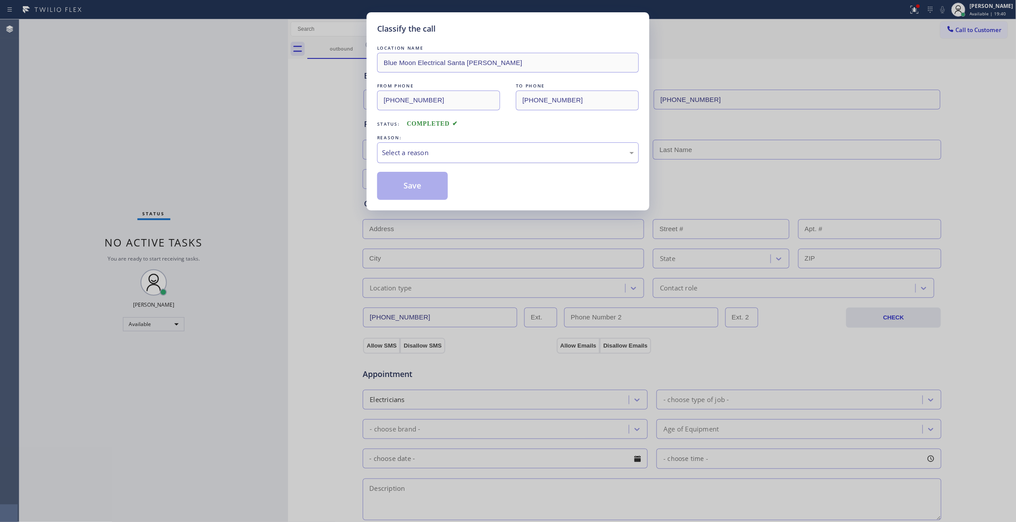
click at [416, 151] on div "Select a reason" at bounding box center [508, 153] width 252 height 10
click at [397, 192] on button "Save" at bounding box center [412, 186] width 71 height 28
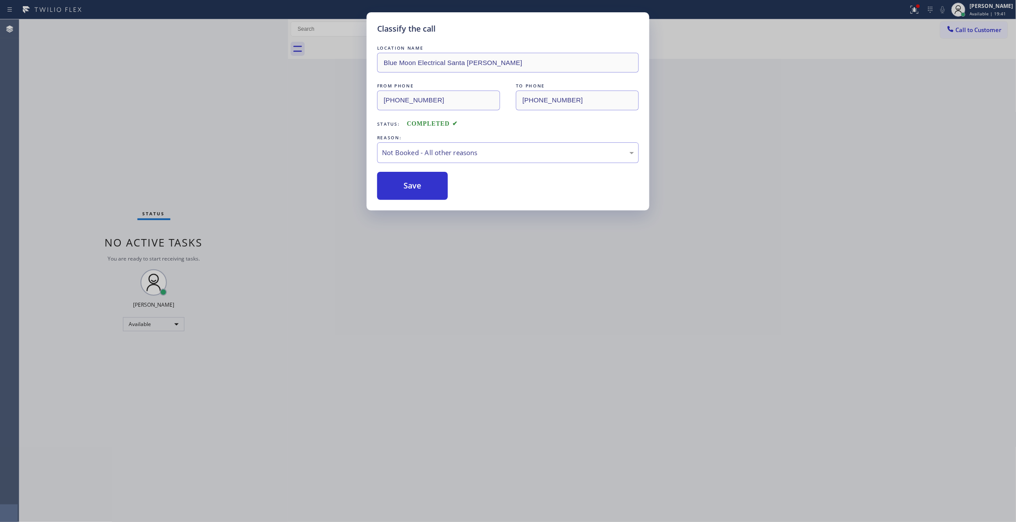
click at [397, 192] on button "Save" at bounding box center [412, 186] width 71 height 28
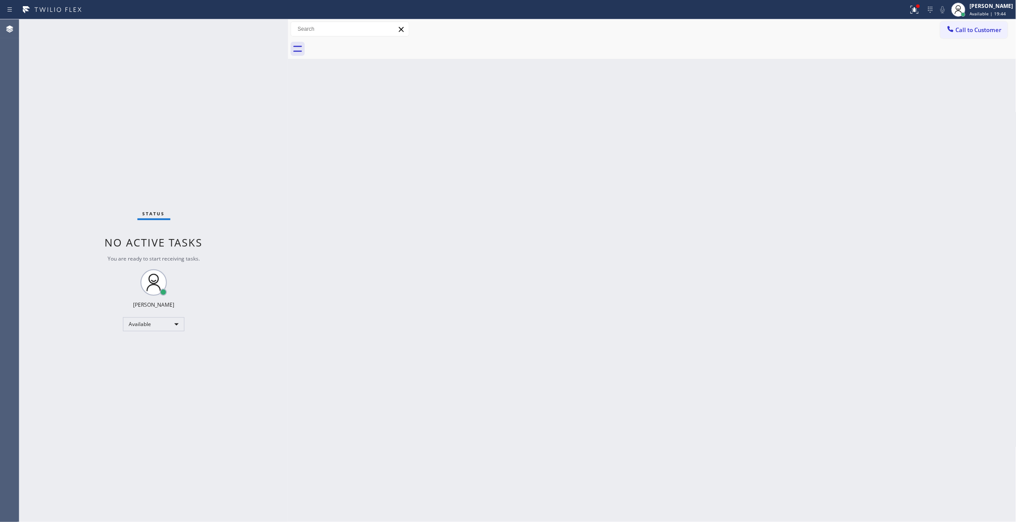
click at [586, 141] on div "Back to Dashboard Change Sender ID Customers Technicians Select a contact Outbo…" at bounding box center [652, 270] width 729 height 503
click at [905, 14] on button at bounding box center [914, 9] width 19 height 19
click at [876, 115] on span "Clear issues" at bounding box center [857, 115] width 41 height 6
click at [988, 34] on button "Call to Customer" at bounding box center [974, 30] width 67 height 17
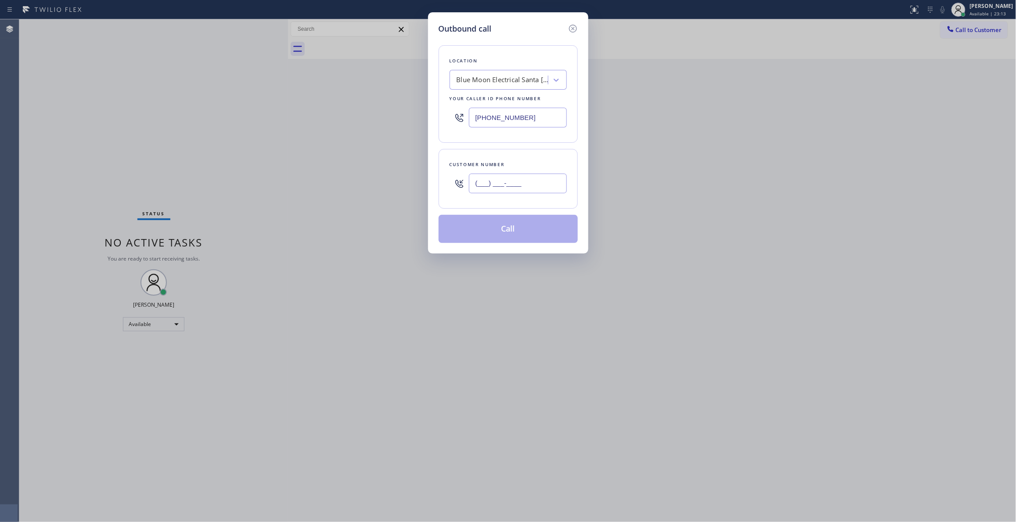
click at [493, 181] on input "(___) ___-____" at bounding box center [518, 184] width 98 height 20
paste input "714) 267-6048"
type input "(714) 267-6048"
drag, startPoint x: 538, startPoint y: 115, endPoint x: 314, endPoint y: 121, distance: 224.6
click at [303, 109] on div "Outbound call Location Blue Moon Electrical Santa Ana Your caller id phone numb…" at bounding box center [508, 261] width 1016 height 522
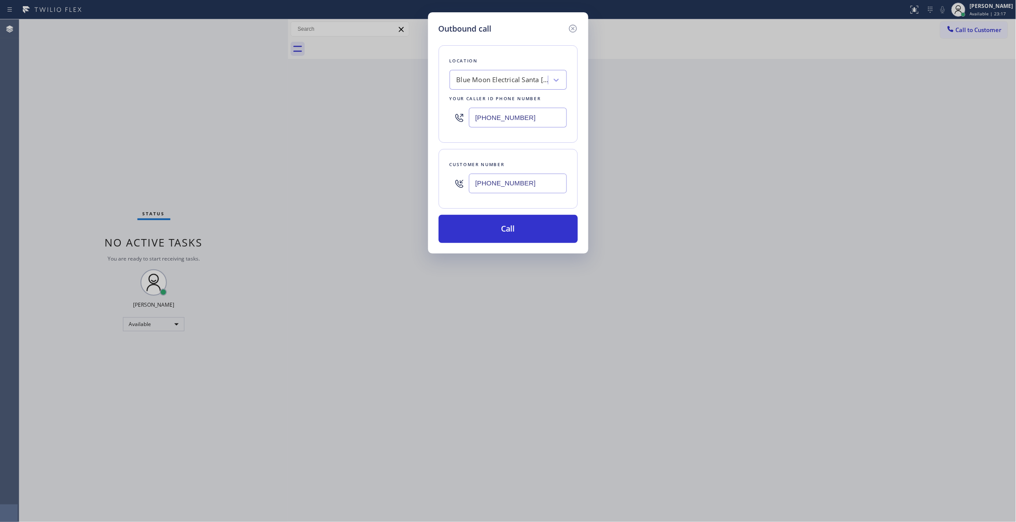
paste input "855) 731-4952"
type input "(855) 731-4952"
drag, startPoint x: 546, startPoint y: 187, endPoint x: 386, endPoint y: 181, distance: 160.9
click at [386, 181] on div "Outbound call Location 5 Star Appliance Repair Your caller id phone number (855…" at bounding box center [508, 261] width 1016 height 522
click at [512, 229] on button "Call" at bounding box center [508, 229] width 139 height 28
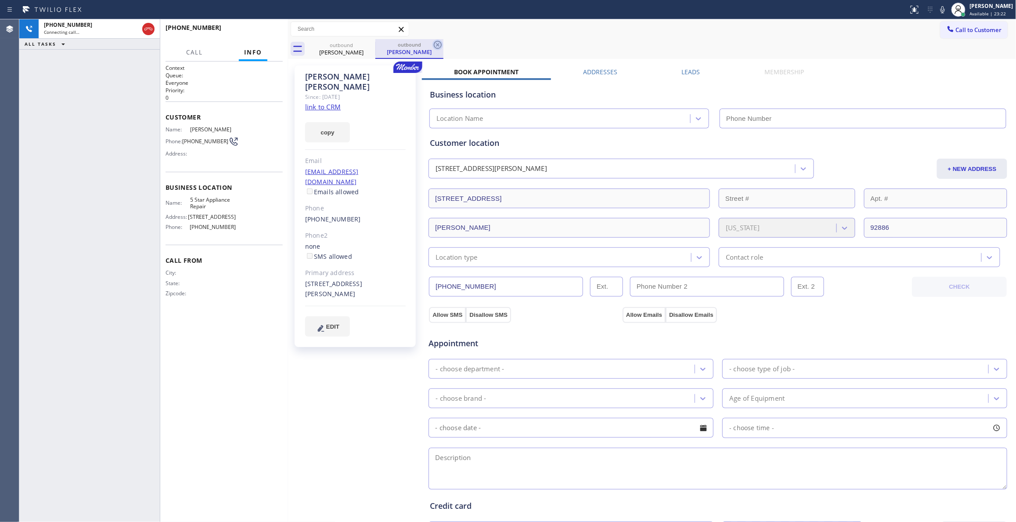
click at [438, 44] on icon at bounding box center [438, 45] width 8 height 8
type input "(855) 731-4952"
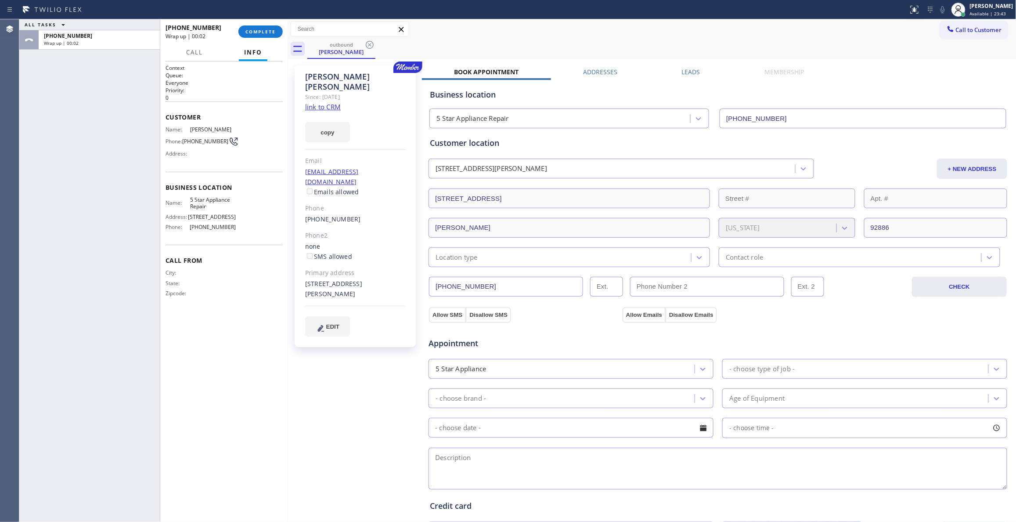
click at [199, 139] on span "(714) 267-6048" at bounding box center [205, 141] width 46 height 7
copy div "(714) 267-6048"
click at [274, 27] on button "COMPLETE" at bounding box center [261, 31] width 44 height 12
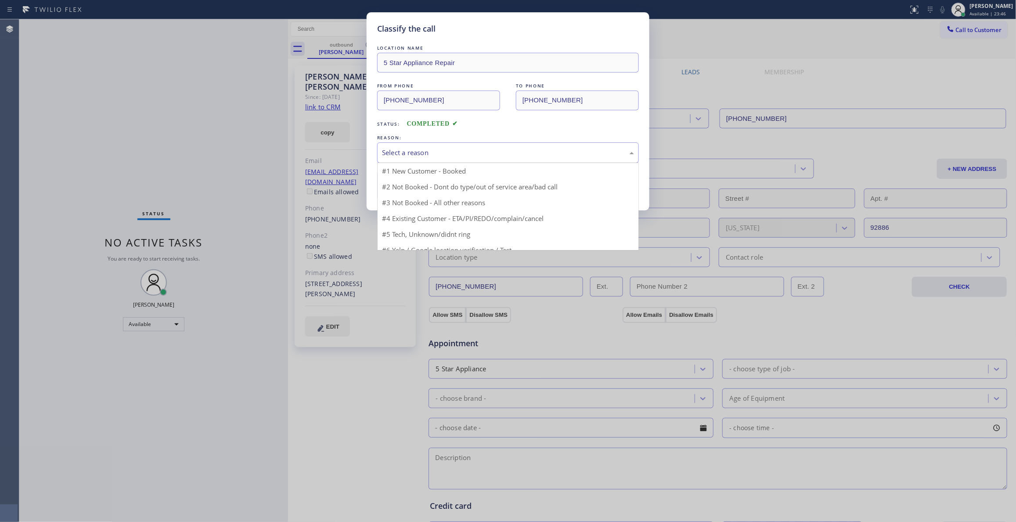
click at [445, 150] on div "Select a reason" at bounding box center [508, 153] width 252 height 10
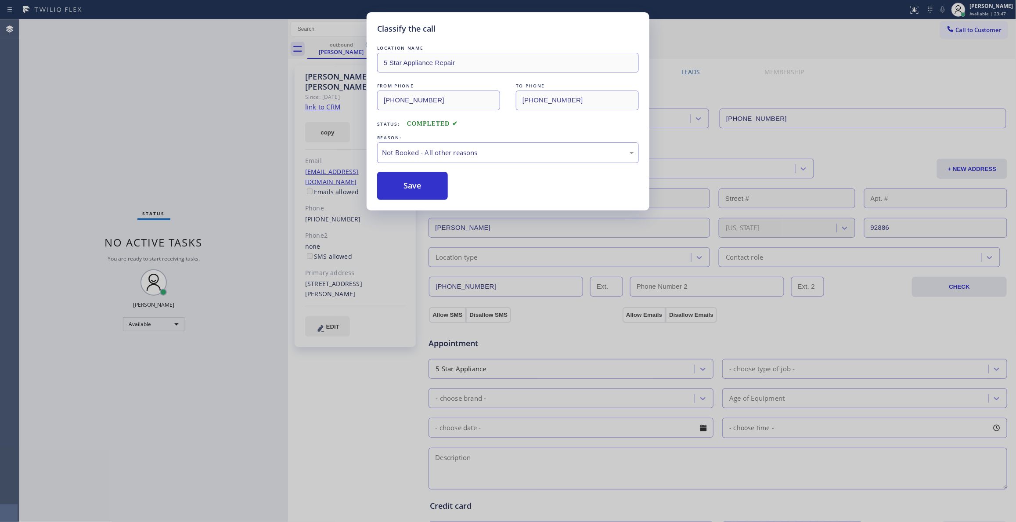
click at [396, 186] on button "Save" at bounding box center [412, 186] width 71 height 28
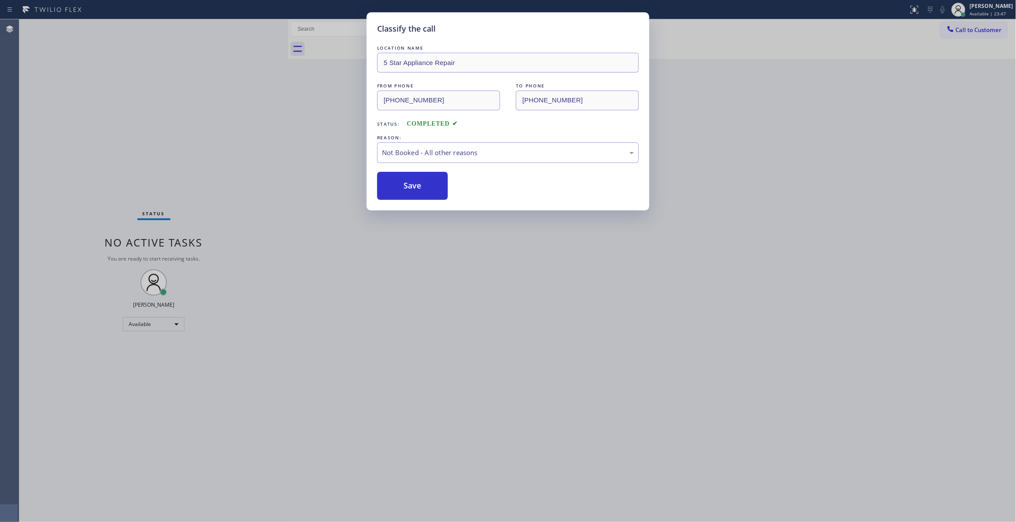
drag, startPoint x: 396, startPoint y: 186, endPoint x: 939, endPoint y: 46, distance: 561.1
click at [396, 185] on button "Save" at bounding box center [412, 186] width 71 height 28
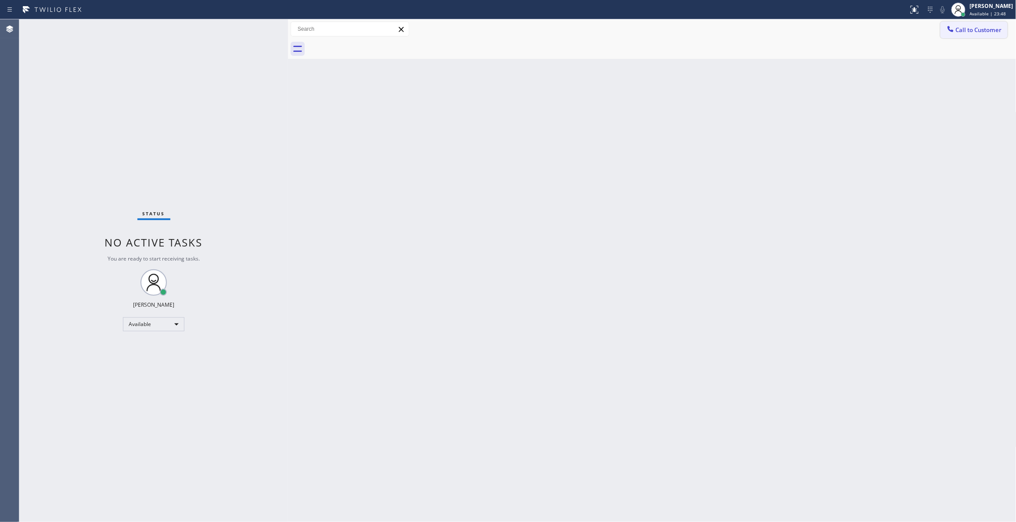
click at [978, 29] on span "Call to Customer" at bounding box center [979, 30] width 46 height 8
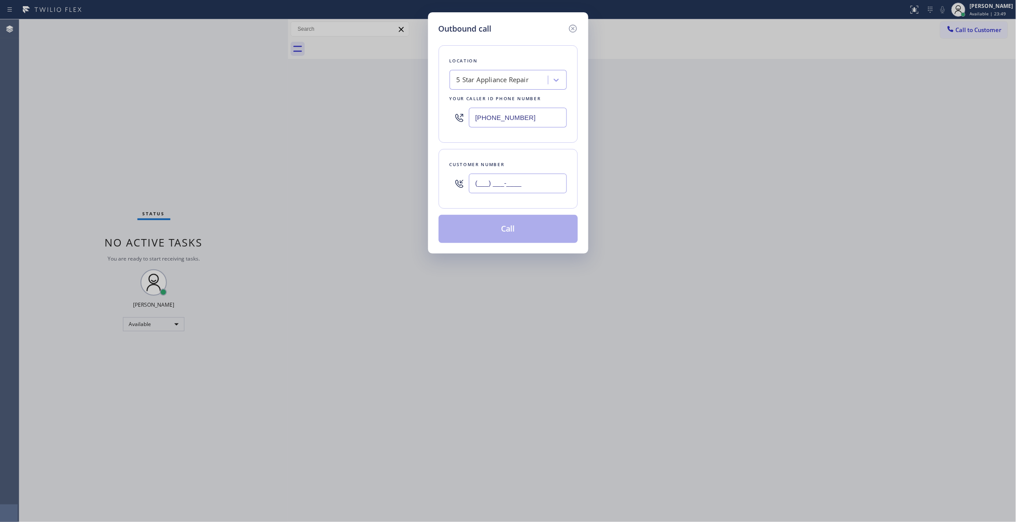
click at [515, 183] on input "(___) ___-____" at bounding box center [518, 184] width 98 height 20
paste input "714) 267-6048"
type input "(714) 267-6048"
click at [504, 225] on button "Call" at bounding box center [508, 229] width 139 height 28
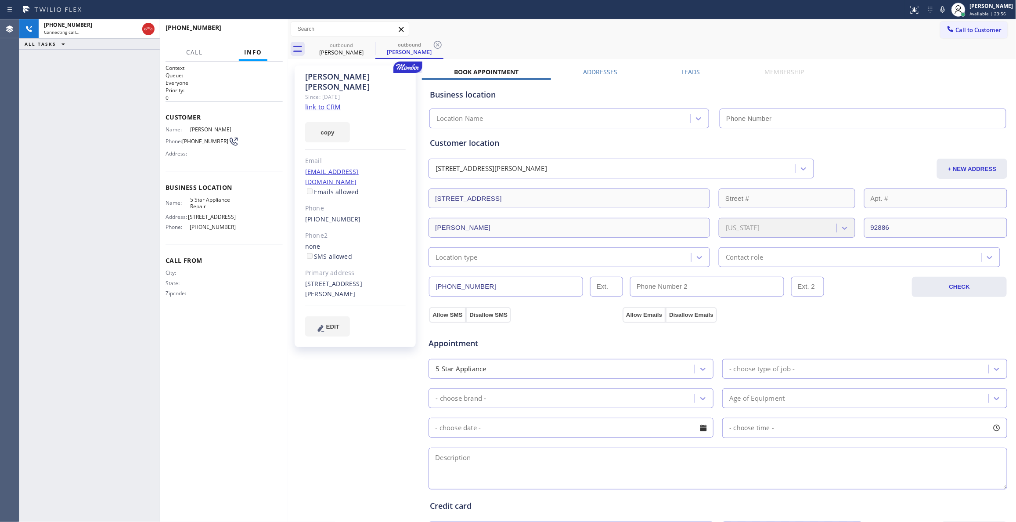
type input "(855) 731-4952"
click at [437, 44] on icon at bounding box center [438, 45] width 11 height 11
click at [254, 33] on span "HANG UP" at bounding box center [262, 32] width 27 height 6
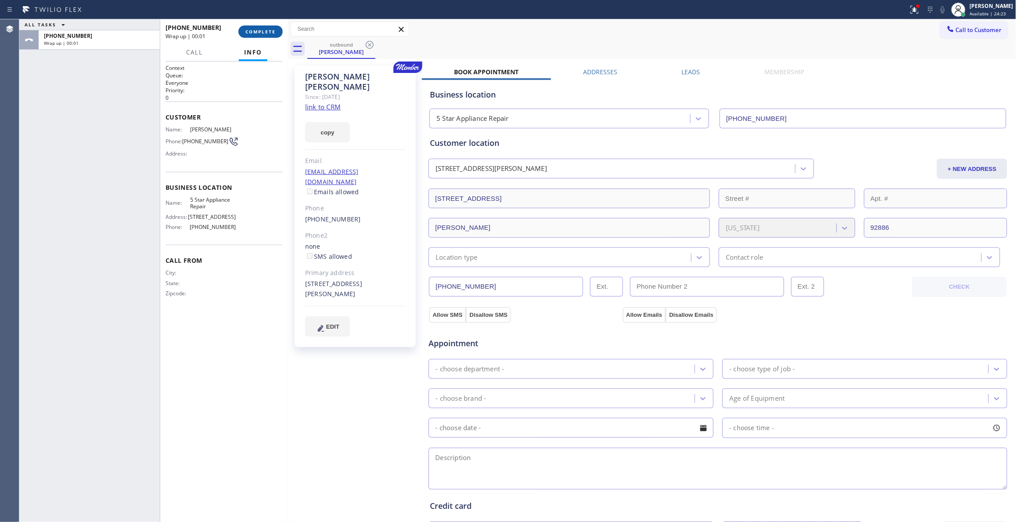
click at [254, 33] on span "COMPLETE" at bounding box center [261, 32] width 30 height 6
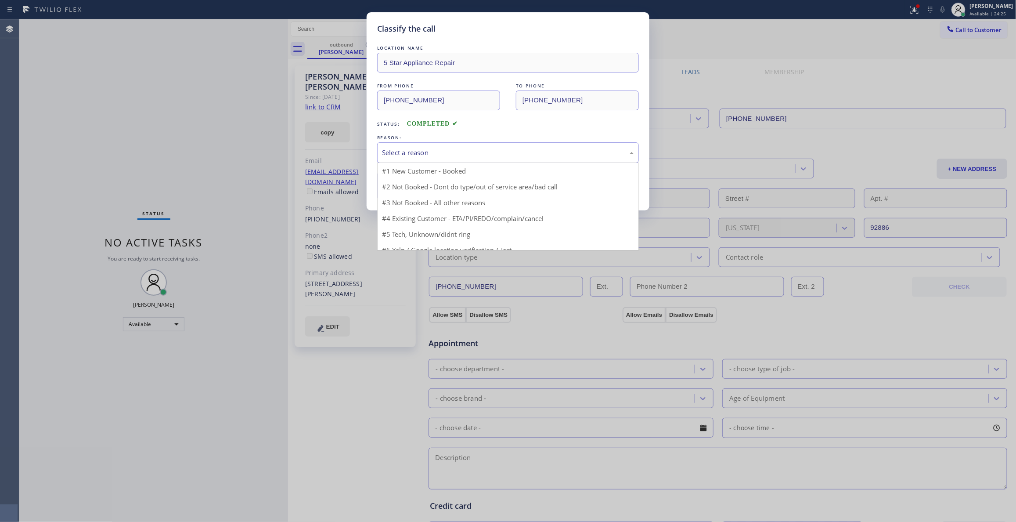
click at [433, 152] on div "Select a reason" at bounding box center [508, 153] width 252 height 10
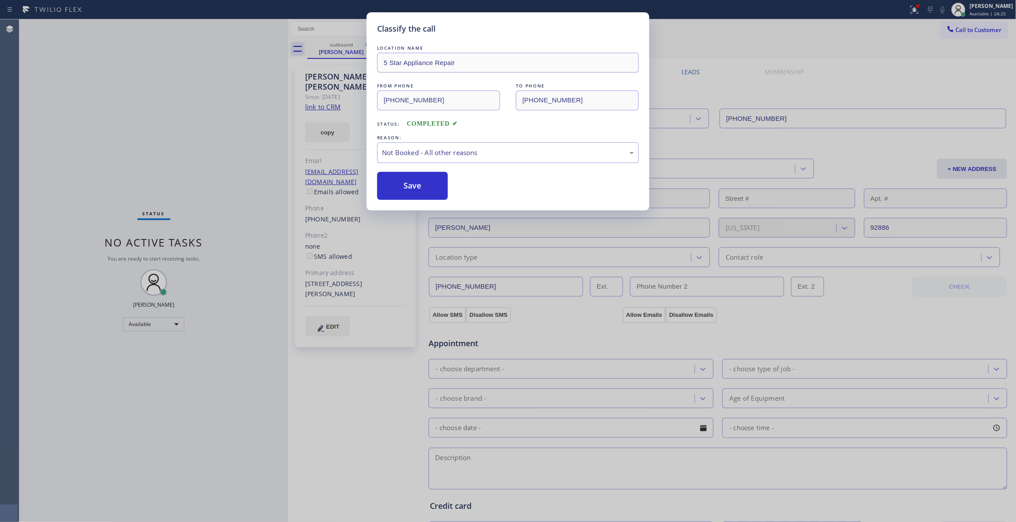
click at [420, 187] on button "Save" at bounding box center [412, 186] width 71 height 28
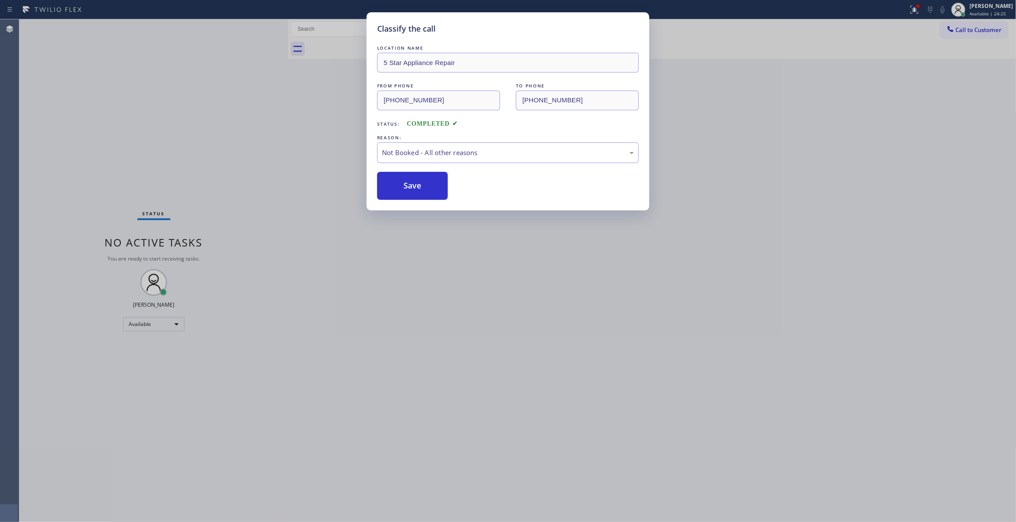
click at [420, 187] on button "Save" at bounding box center [412, 186] width 71 height 28
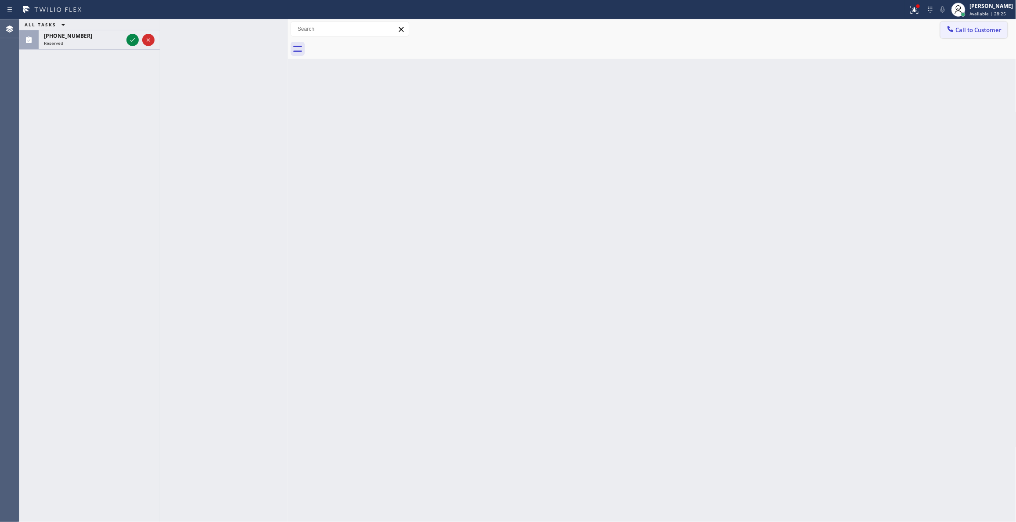
click at [993, 30] on span "Call to Customer" at bounding box center [979, 30] width 46 height 8
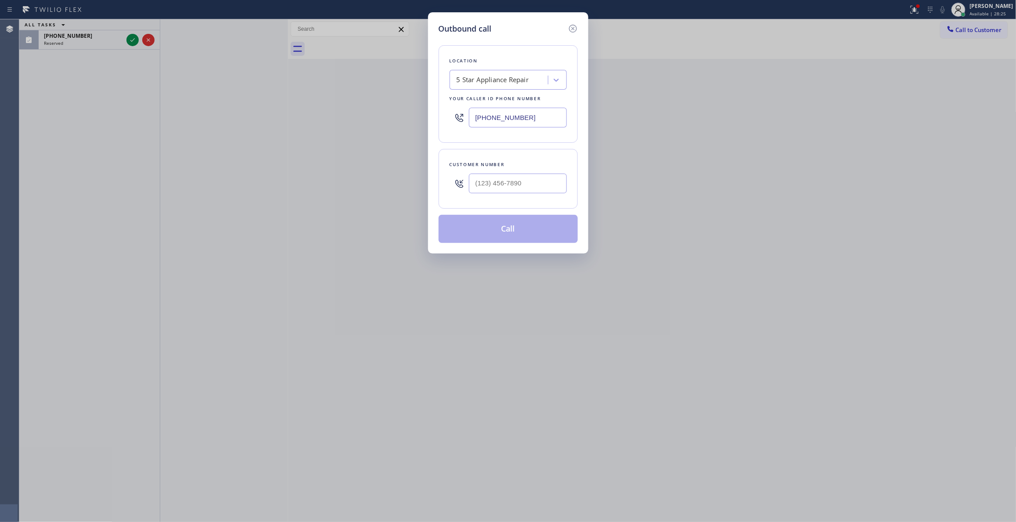
drag, startPoint x: 533, startPoint y: 119, endPoint x: 157, endPoint y: 69, distance: 379.9
click at [331, 137] on div "Outbound call Location 5 Star Appliance Repair Your caller id phone number (855…" at bounding box center [508, 261] width 1016 height 522
paste input "650) 203-6417"
type input "(650) 203-6417"
click at [129, 40] on div "Outbound call Location Appliance Repair Burlingame Your caller id phone number …" at bounding box center [508, 261] width 1016 height 522
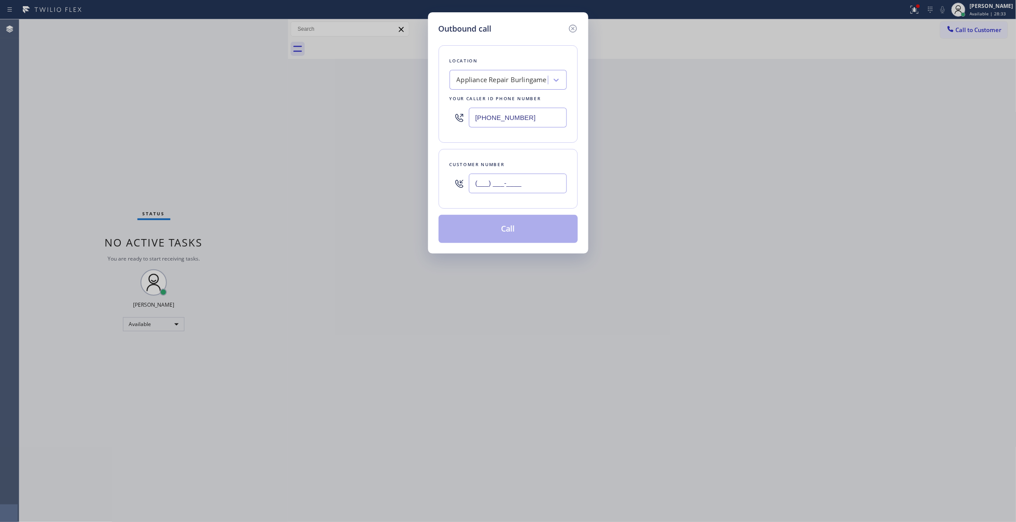
click at [506, 185] on input "(___) ___-____" at bounding box center [518, 184] width 98 height 20
paste input "973) 271-2901"
drag, startPoint x: 533, startPoint y: 181, endPoint x: 417, endPoint y: 181, distance: 116.4
click at [412, 181] on div "Outbound call Location Appliance Repair Burlingame Your caller id phone number …" at bounding box center [508, 261] width 1016 height 522
type input "(973) 271-2901"
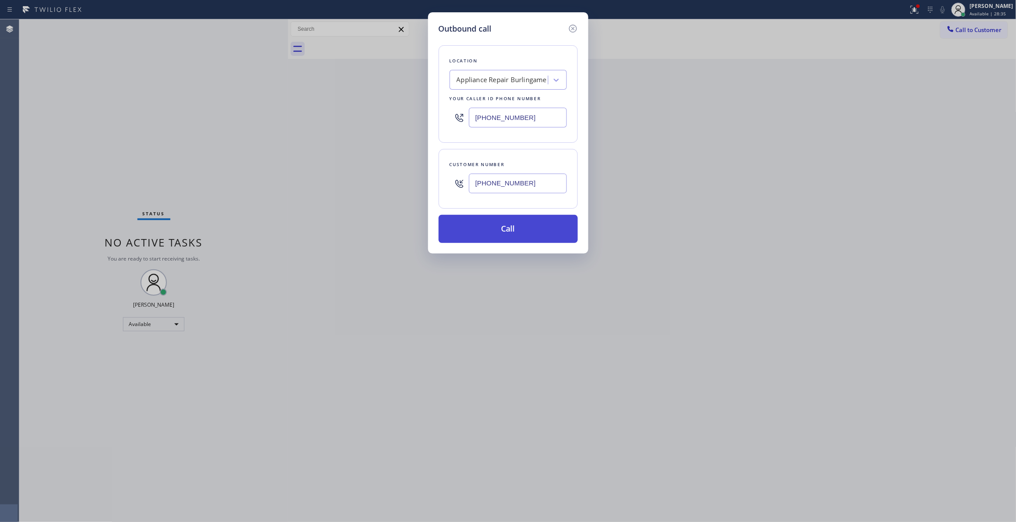
click at [498, 225] on button "Call" at bounding box center [508, 229] width 139 height 28
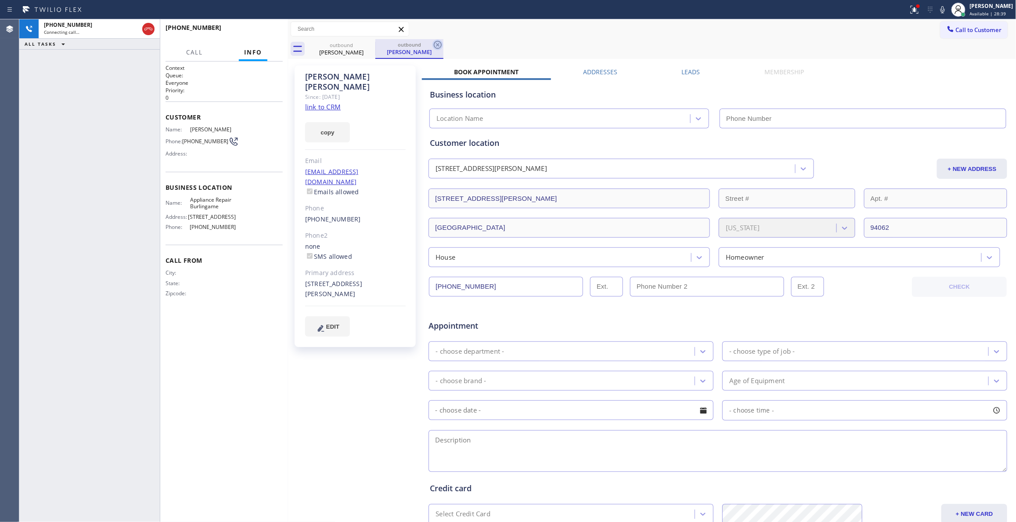
click at [438, 44] on icon at bounding box center [438, 45] width 11 height 11
type input "(650) 203-6417"
click at [266, 30] on span "HANG UP" at bounding box center [262, 32] width 27 height 6
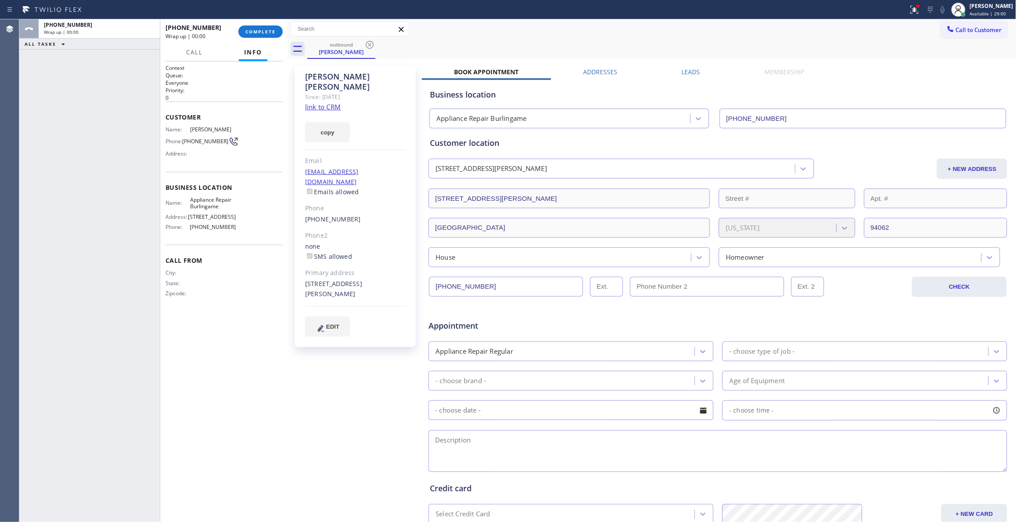
click at [199, 143] on span "(973) 271-2901" at bounding box center [205, 141] width 46 height 7
copy div "(973) 271-2901"
click at [250, 27] on button "COMPLETE" at bounding box center [261, 31] width 44 height 12
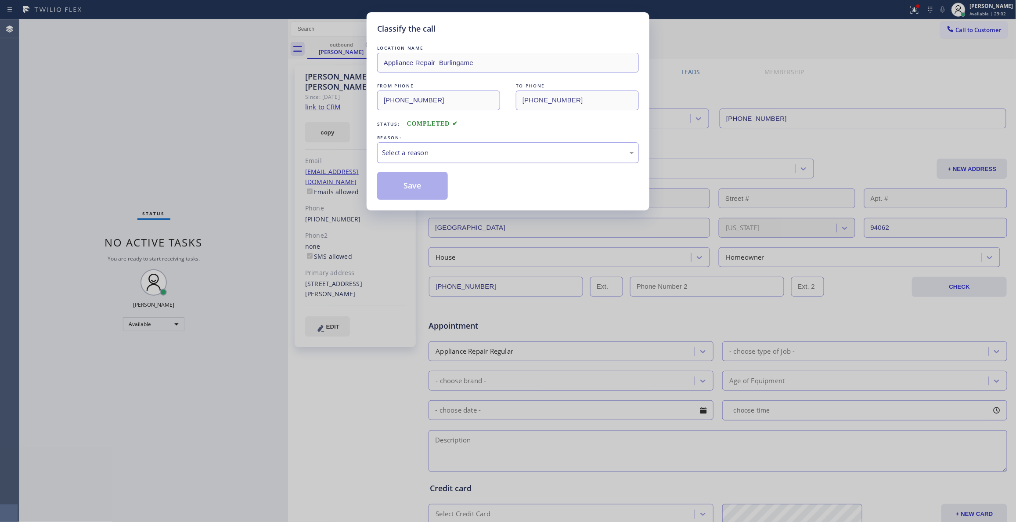
drag, startPoint x: 425, startPoint y: 152, endPoint x: 424, endPoint y: 157, distance: 5.3
click at [425, 152] on div "Select a reason" at bounding box center [508, 153] width 252 height 10
click at [421, 190] on button "Save" at bounding box center [412, 186] width 71 height 28
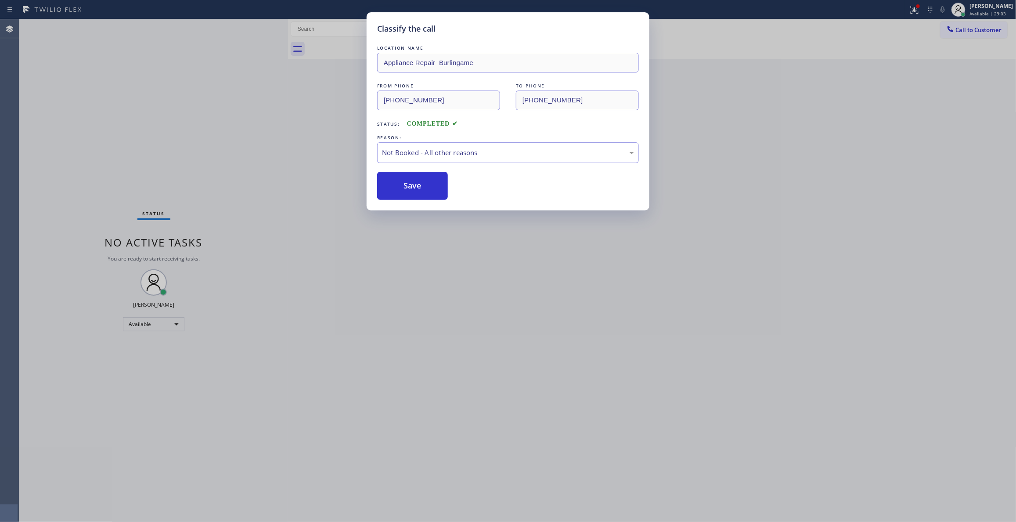
click at [421, 190] on button "Save" at bounding box center [412, 186] width 71 height 28
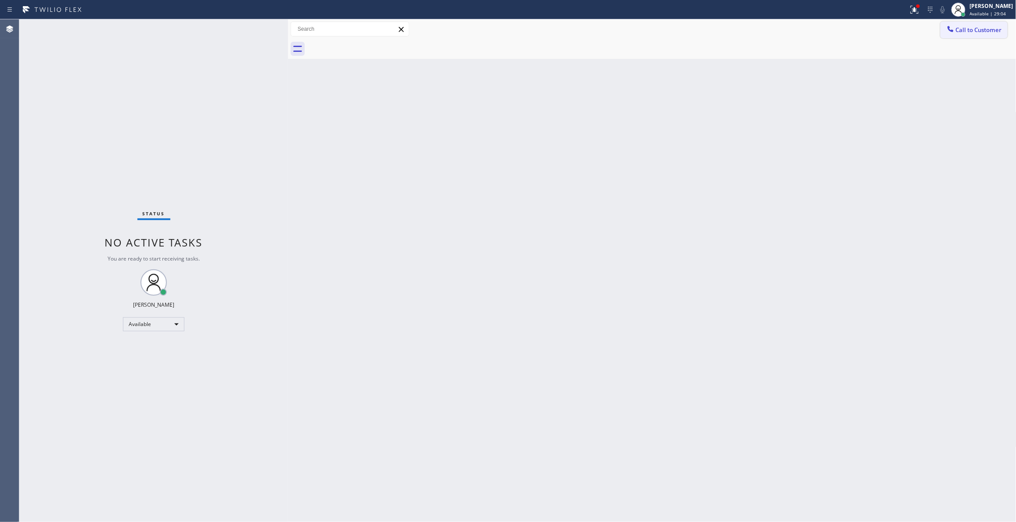
click at [987, 30] on span "Call to Customer" at bounding box center [979, 30] width 46 height 8
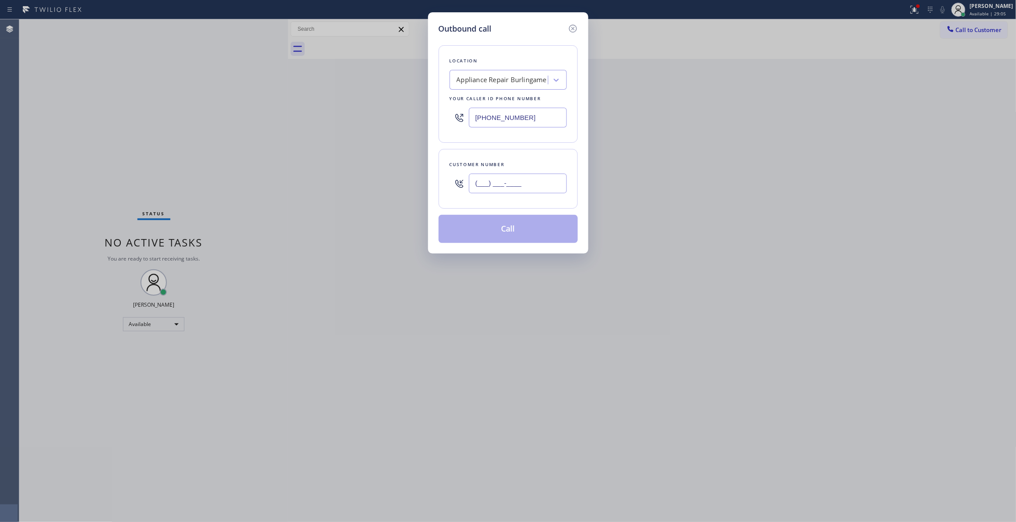
click at [538, 180] on input "(___) ___-____" at bounding box center [518, 184] width 98 height 20
paste input "973) 271-2901"
type input "(973) 271-2901"
click at [502, 235] on button "Call" at bounding box center [508, 229] width 139 height 28
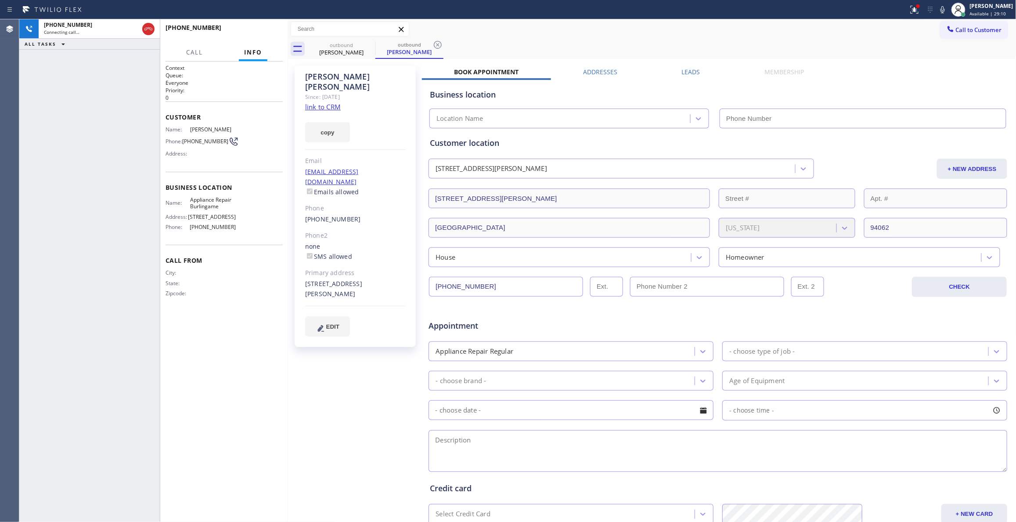
type input "(650) 203-6417"
click at [437, 45] on icon at bounding box center [438, 45] width 8 height 8
click at [917, 7] on div at bounding box center [919, 6] width 4 height 4
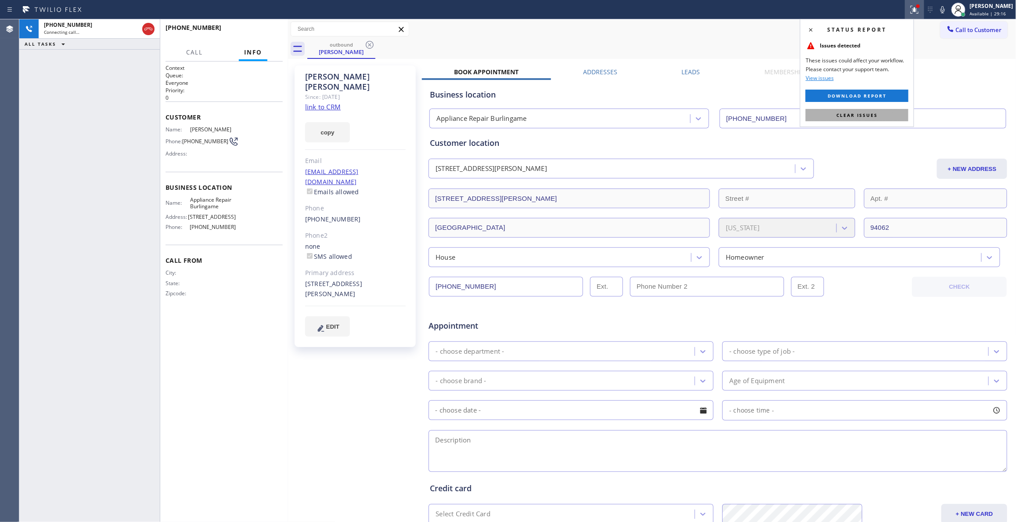
click at [889, 114] on button "Clear issues" at bounding box center [857, 115] width 103 height 12
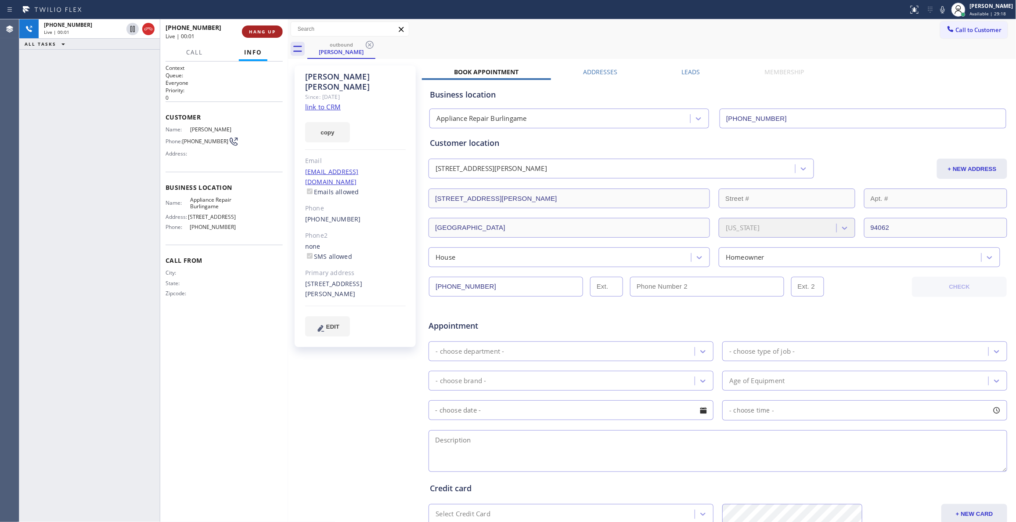
click at [271, 32] on span "HANG UP" at bounding box center [262, 32] width 27 height 6
click at [271, 32] on span "COMPLETE" at bounding box center [261, 32] width 30 height 6
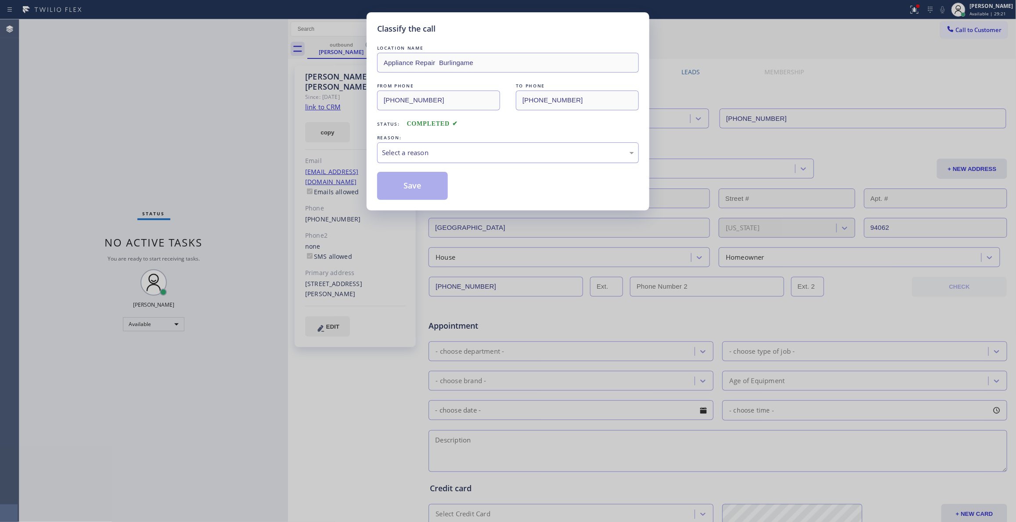
click at [422, 152] on div "Select a reason" at bounding box center [508, 153] width 252 height 10
click at [408, 184] on button "Save" at bounding box center [412, 186] width 71 height 28
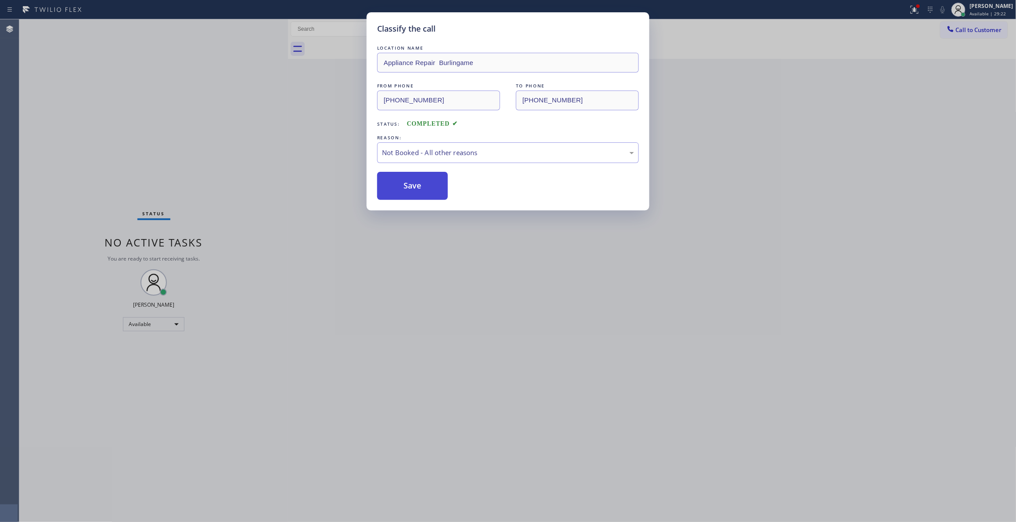
click at [408, 184] on button "Save" at bounding box center [412, 186] width 71 height 28
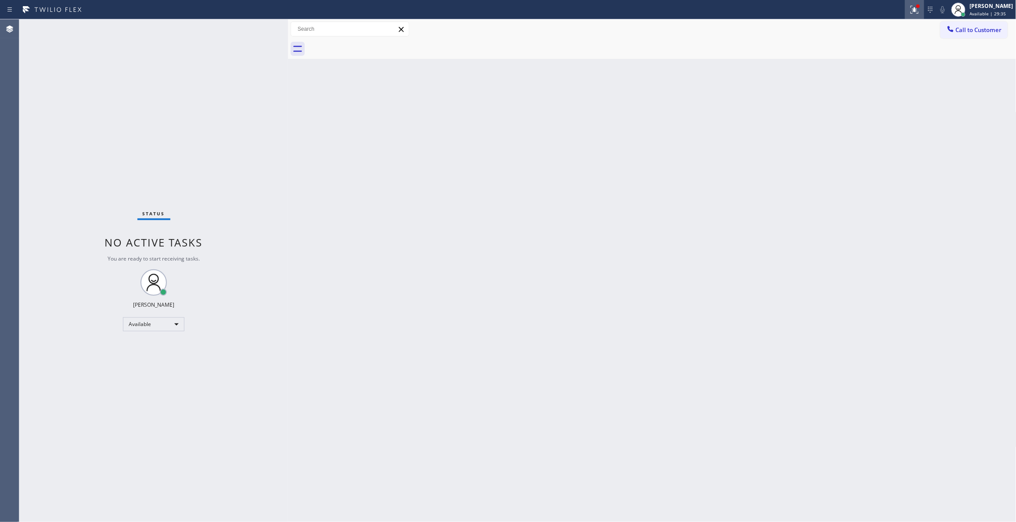
click at [905, 9] on div at bounding box center [914, 9] width 19 height 11
click at [864, 119] on button "Clear issues" at bounding box center [857, 115] width 103 height 12
drag, startPoint x: 902, startPoint y: 225, endPoint x: 887, endPoint y: 215, distance: 18.0
click at [902, 223] on div "Back to Dashboard Change Sender ID Customers Technicians Select a contact Outbo…" at bounding box center [652, 270] width 729 height 503
click at [905, 175] on div "Back to Dashboard Change Sender ID Customers Technicians Select a contact Outbo…" at bounding box center [652, 270] width 729 height 503
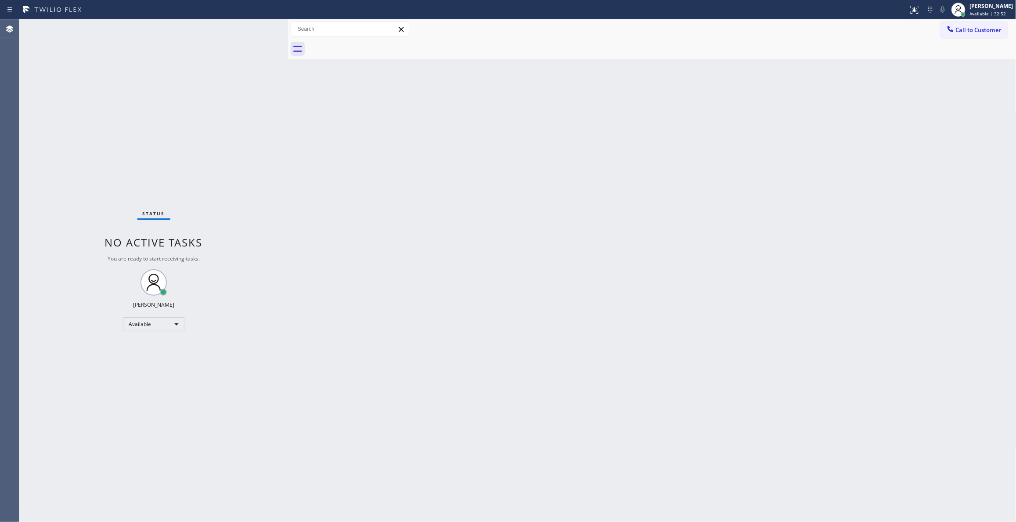
click at [953, 177] on div "Back to Dashboard Change Sender ID Customers Technicians Select a contact Outbo…" at bounding box center [652, 270] width 729 height 503
click at [982, 29] on span "Call to Customer" at bounding box center [979, 30] width 46 height 8
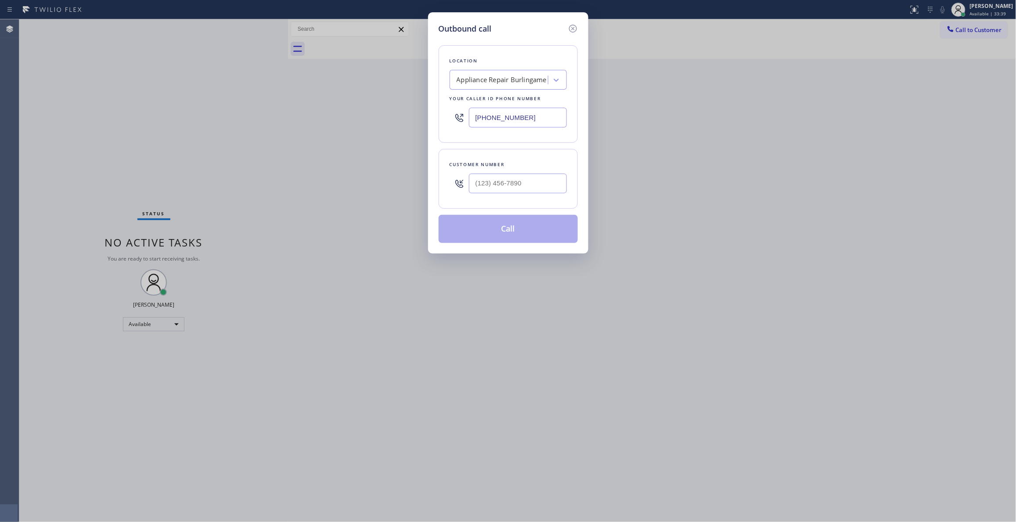
drag, startPoint x: 536, startPoint y: 116, endPoint x: 245, endPoint y: 104, distance: 291.5
click at [245, 104] on div "Outbound call Location Appliance Repair Burlingame Your caller id phone number …" at bounding box center [508, 261] width 1016 height 522
paste input "855) 731-4952"
type input "(855) 731-4952"
click at [497, 185] on input "(___) ___-____" at bounding box center [518, 184] width 98 height 20
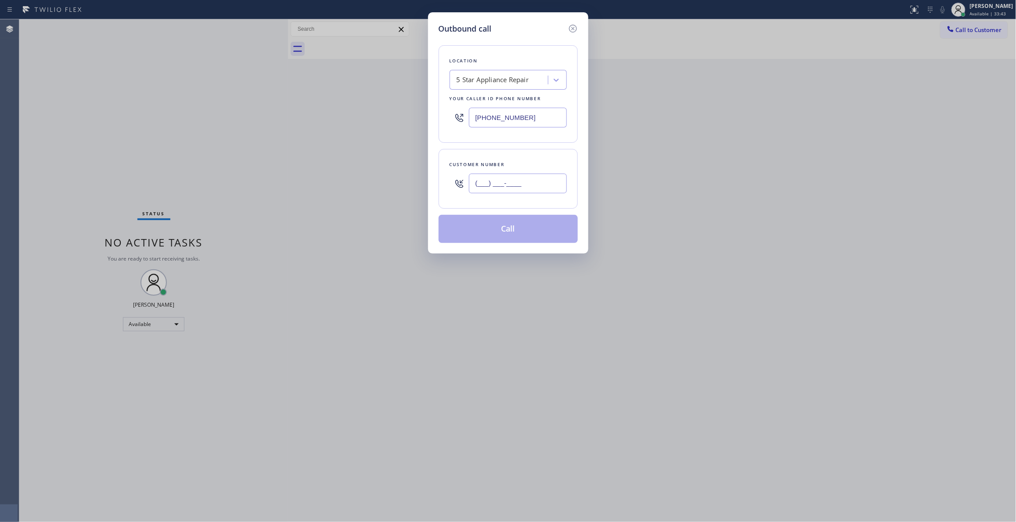
paste input "217) 417-6562"
type input "(217) 417-6562"
click at [513, 232] on button "Call" at bounding box center [508, 229] width 139 height 28
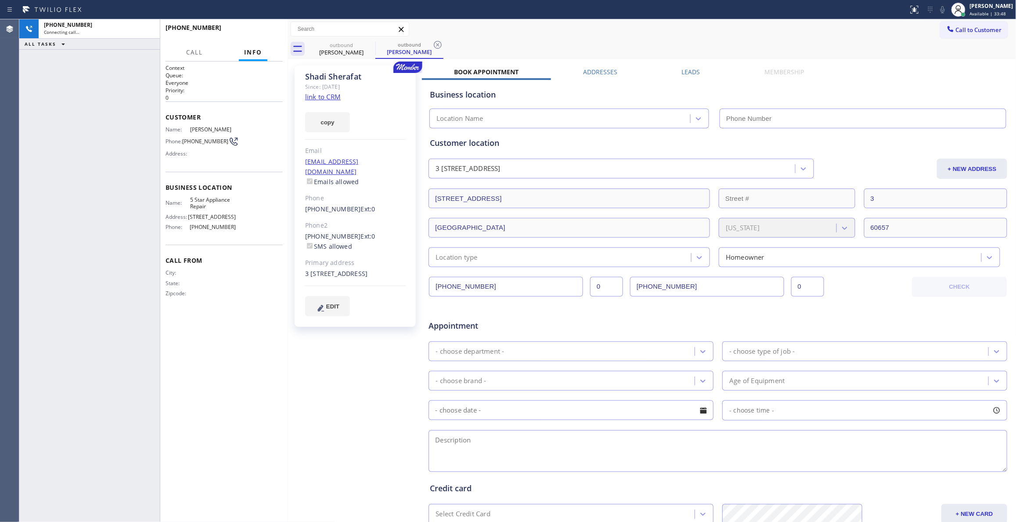
type input "(855) 731-4952"
click at [437, 42] on icon at bounding box center [438, 45] width 11 height 11
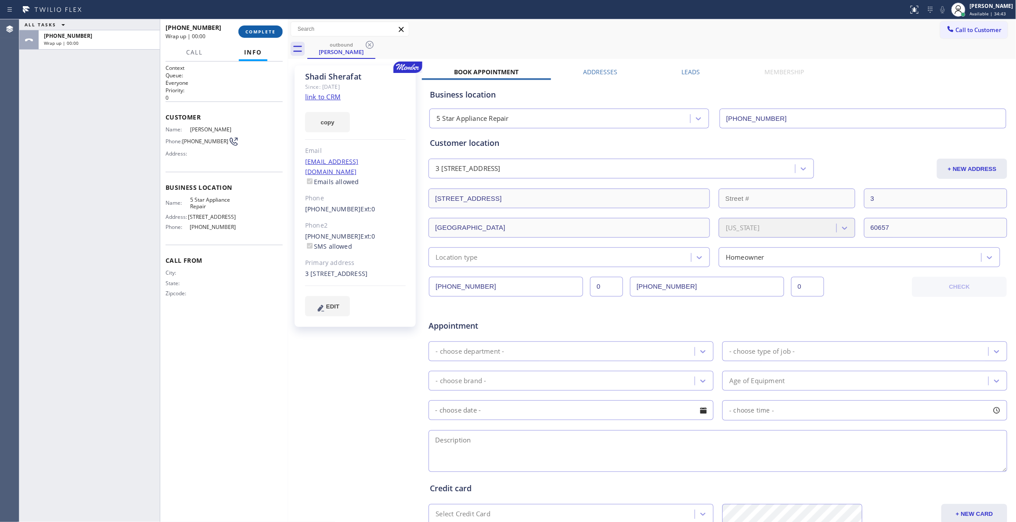
click at [266, 33] on span "COMPLETE" at bounding box center [261, 32] width 30 height 6
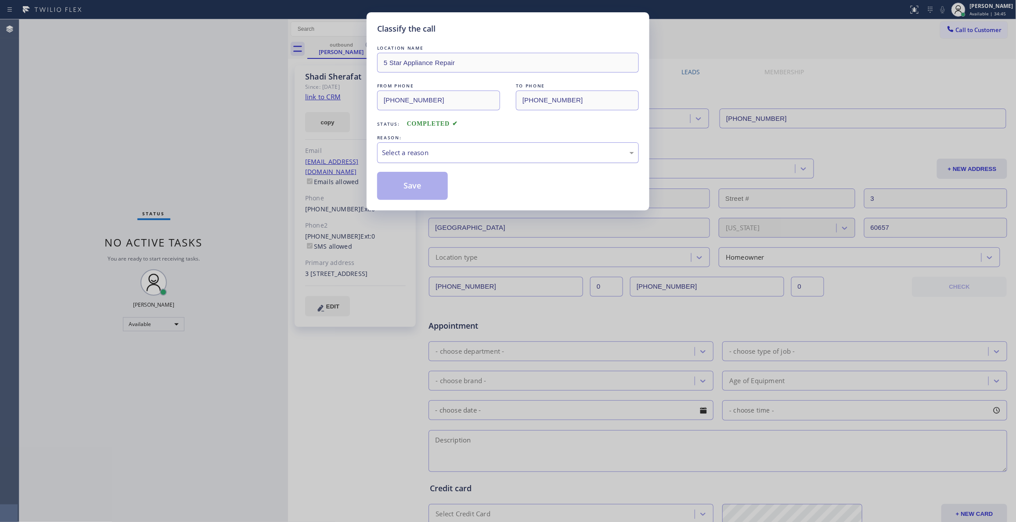
click at [401, 148] on div "Select a reason" at bounding box center [508, 153] width 252 height 10
click at [416, 192] on button "Save" at bounding box center [412, 186] width 71 height 28
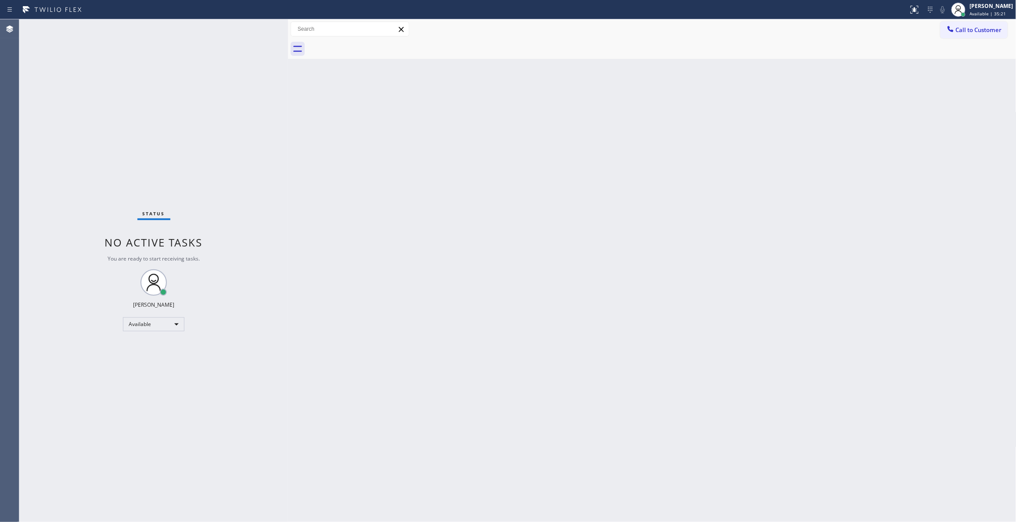
click at [927, 155] on div "Back to Dashboard Change Sender ID Customers Technicians Select a contact Outbo…" at bounding box center [652, 270] width 729 height 503
click at [846, 240] on div "Back to Dashboard Change Sender ID Customers Technicians Select a contact Outbo…" at bounding box center [652, 270] width 729 height 503
click at [867, 255] on div "Back to Dashboard Change Sender ID Customers Technicians Select a contact Outbo…" at bounding box center [652, 270] width 729 height 503
click at [984, 28] on span "Call to Customer" at bounding box center [979, 30] width 46 height 8
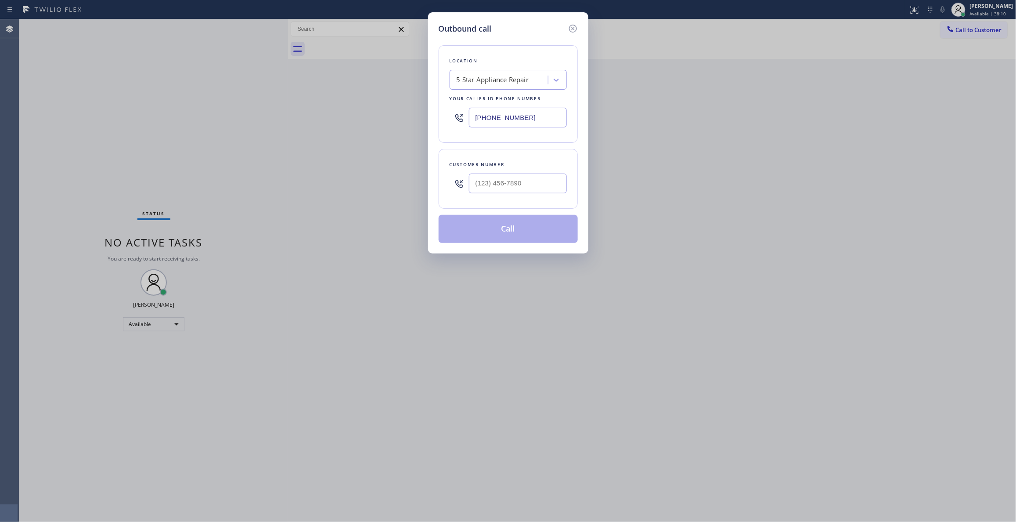
drag, startPoint x: 540, startPoint y: 123, endPoint x: 333, endPoint y: 11, distance: 235.4
click at [245, 109] on div "Outbound call Location 5 Star Appliance Repair Your caller id phone number (855…" at bounding box center [508, 261] width 1016 height 522
paste input "714) 677-8441"
type input "(714) 677-8441"
click at [513, 180] on input "(___) ___-____" at bounding box center [518, 184] width 98 height 20
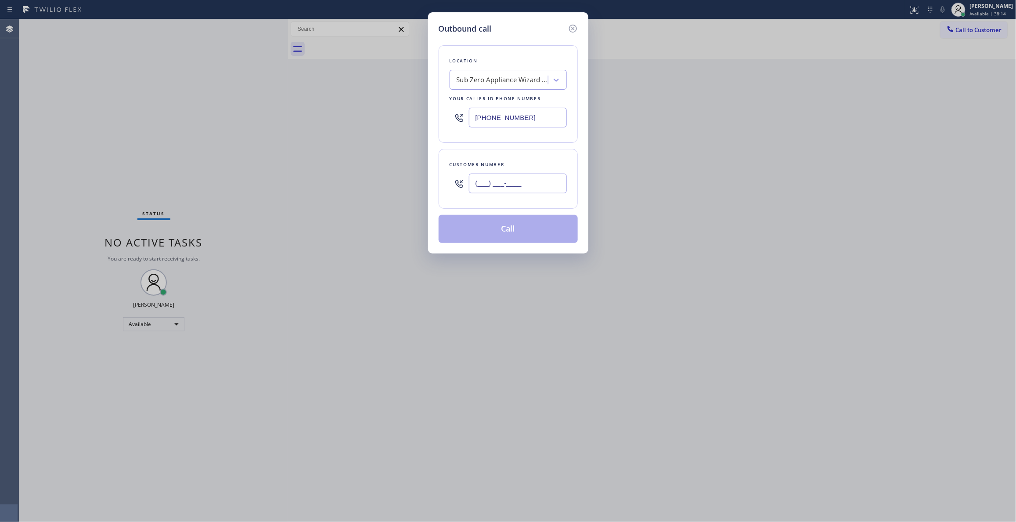
paste input "949) 433-7639"
type input "(949) 433-7639"
click at [506, 230] on button "Call" at bounding box center [508, 229] width 139 height 28
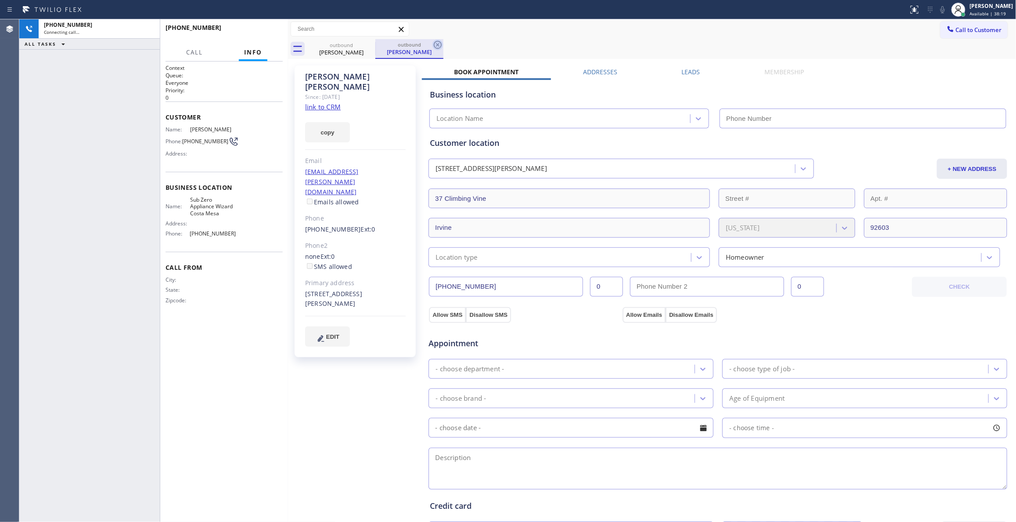
click at [435, 44] on icon at bounding box center [438, 45] width 11 height 11
type input "(714) 677-8441"
click at [327, 102] on link "link to CRM" at bounding box center [323, 106] width 36 height 9
click at [209, 141] on span "(949) 433-7639" at bounding box center [205, 141] width 46 height 7
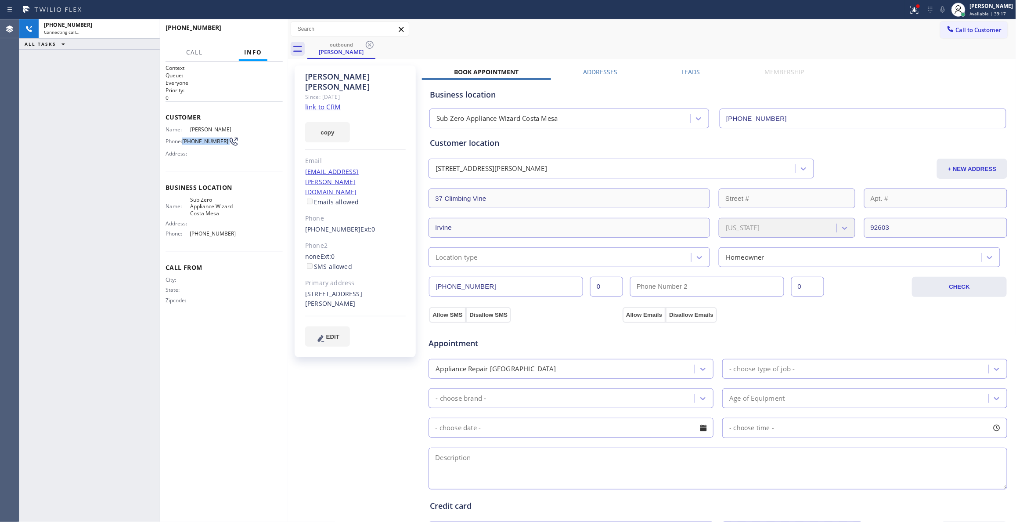
click at [209, 141] on span "(949) 433-7639" at bounding box center [205, 141] width 46 height 7
copy div "(949) 433-7639"
click at [910, 11] on icon at bounding box center [915, 9] width 11 height 11
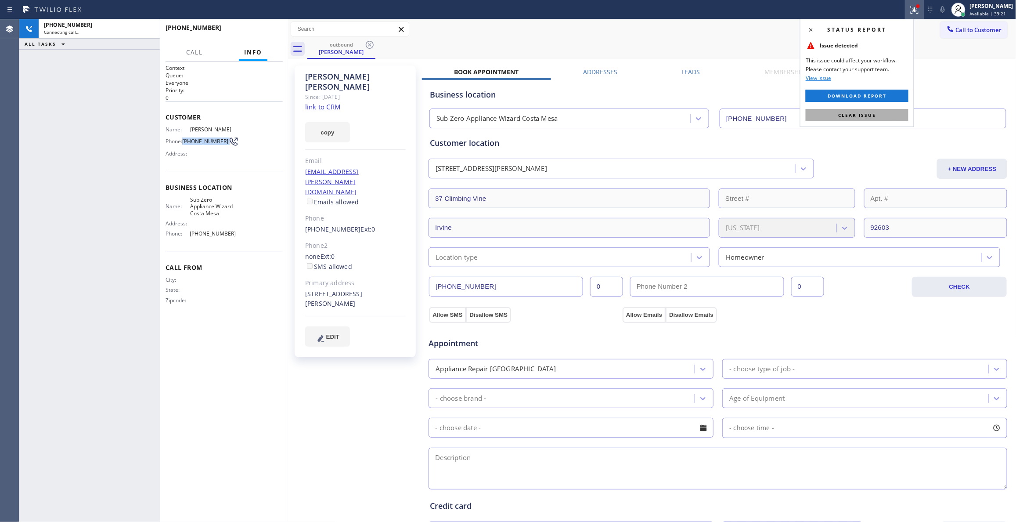
click at [868, 116] on span "Clear issue" at bounding box center [858, 115] width 38 height 6
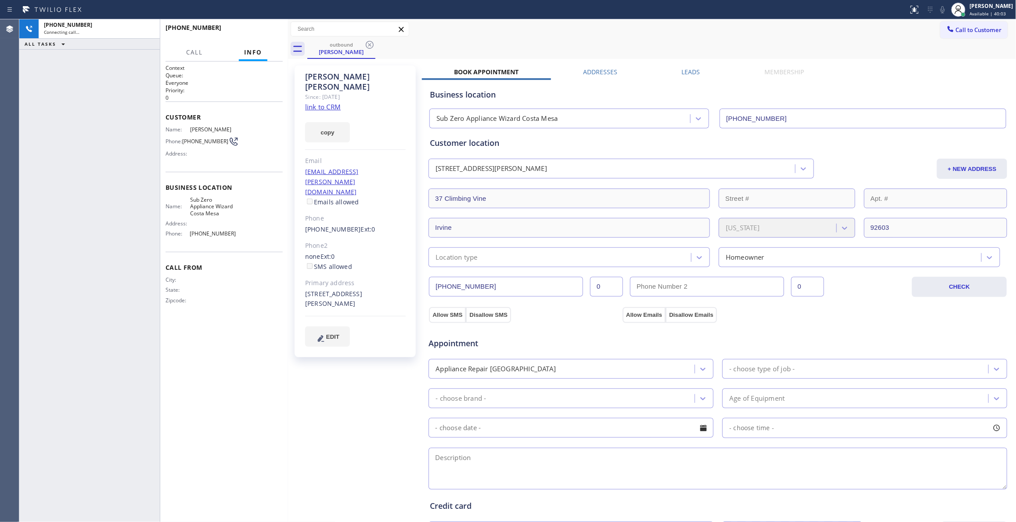
click at [101, 154] on div "+19494337639 Connecting call… ALL TASKS ALL TASKS ACTIVE TASKS TASKS IN WRAP UP" at bounding box center [89, 270] width 141 height 503
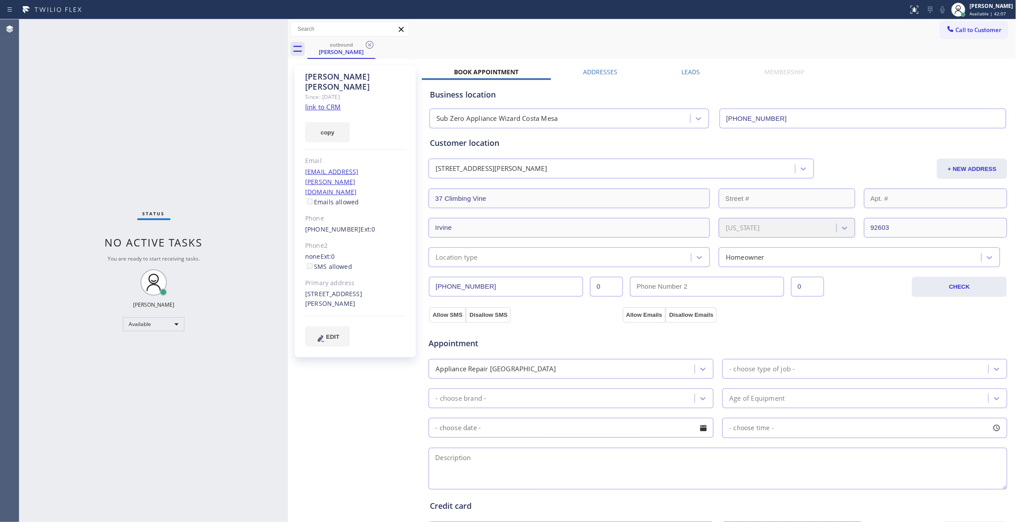
click at [876, 332] on div "Appointment" at bounding box center [718, 338] width 581 height 22
click at [371, 46] on icon at bounding box center [370, 45] width 11 height 11
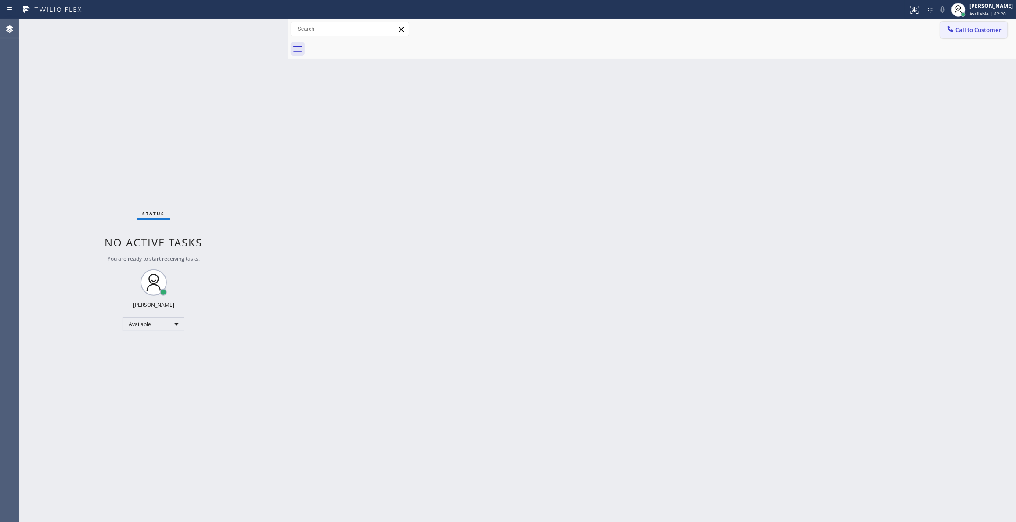
click at [982, 27] on span "Call to Customer" at bounding box center [979, 30] width 46 height 8
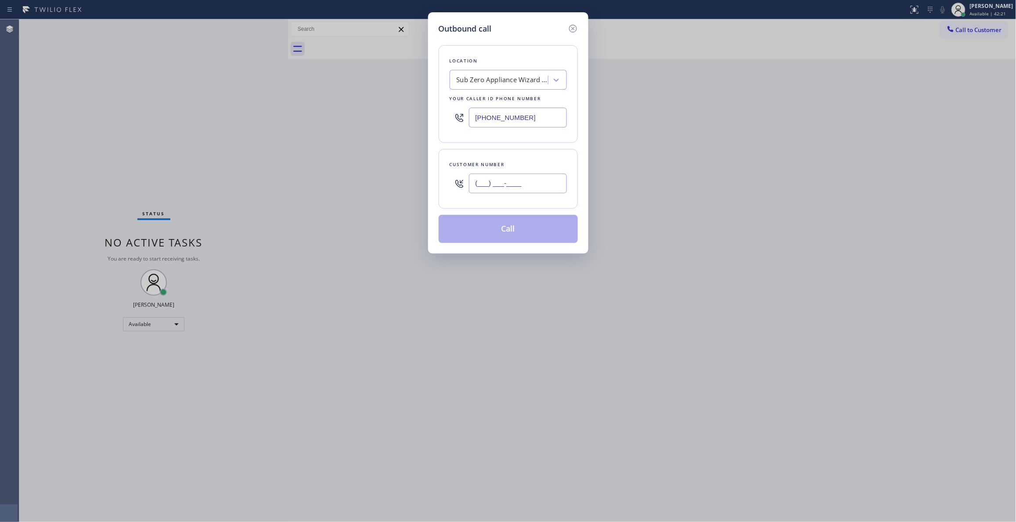
click at [541, 184] on input "(___) ___-____" at bounding box center [518, 184] width 98 height 20
paste input "949) 433-7639"
type input "(949) 433-7639"
click at [495, 235] on button "Call" at bounding box center [508, 229] width 139 height 28
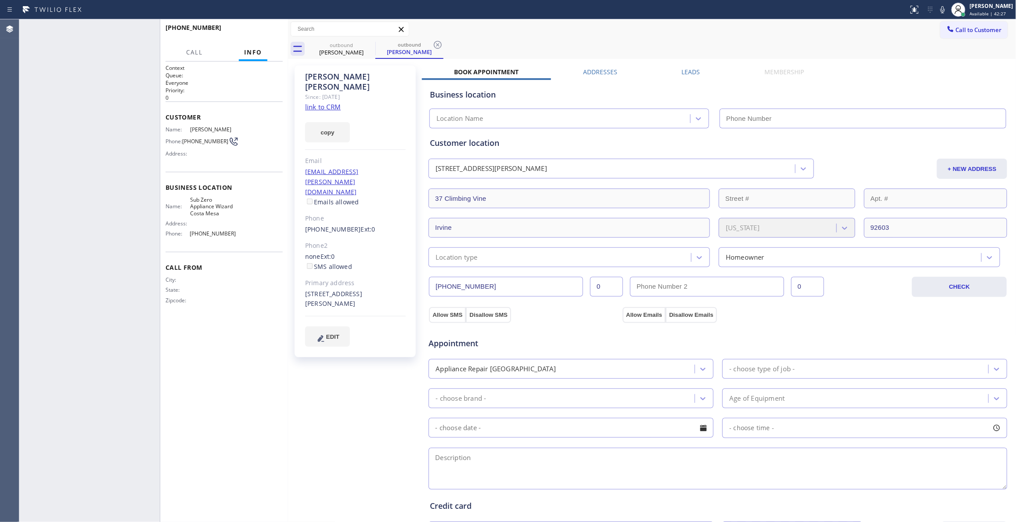
type input "(714) 677-8441"
click at [438, 40] on icon at bounding box center [438, 45] width 11 height 11
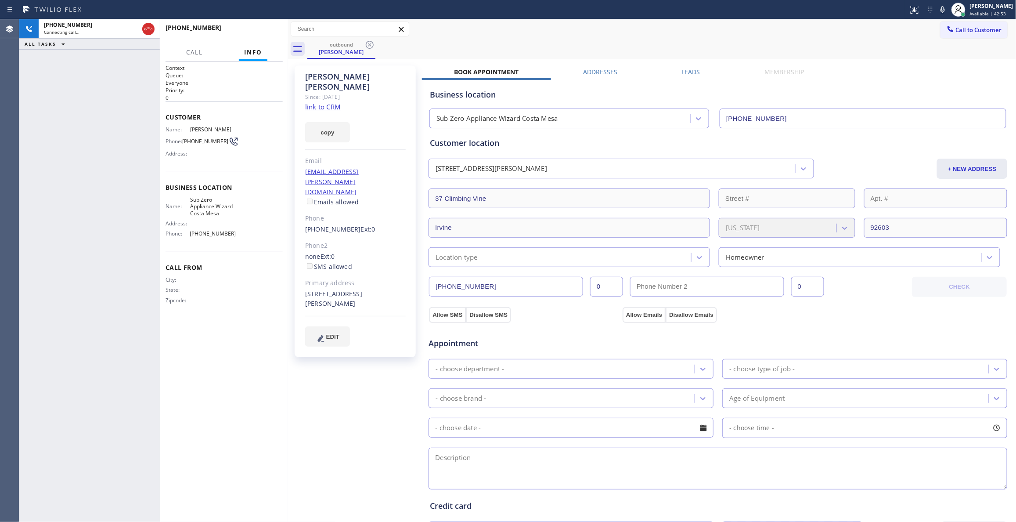
click at [83, 60] on div "+19494337639 Connecting call… ALL TASKS ALL TASKS ACTIVE TASKS TASKS IN WRAP UP" at bounding box center [89, 270] width 141 height 503
click at [250, 26] on button "HANG UP" at bounding box center [262, 31] width 41 height 12
click at [267, 30] on span "COMPLETE" at bounding box center [261, 32] width 30 height 6
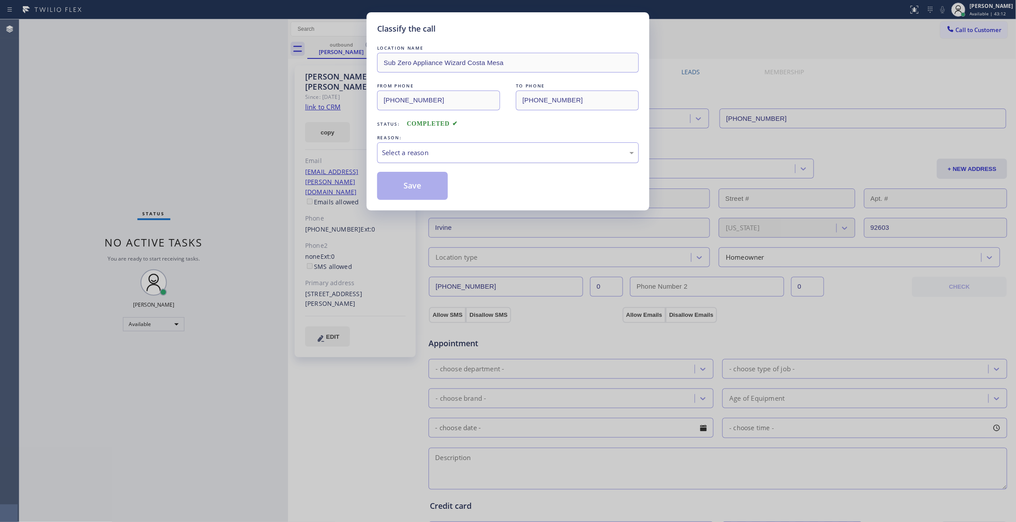
click at [390, 155] on div "Select a reason" at bounding box center [508, 153] width 252 height 10
click at [399, 187] on button "Save" at bounding box center [412, 186] width 71 height 28
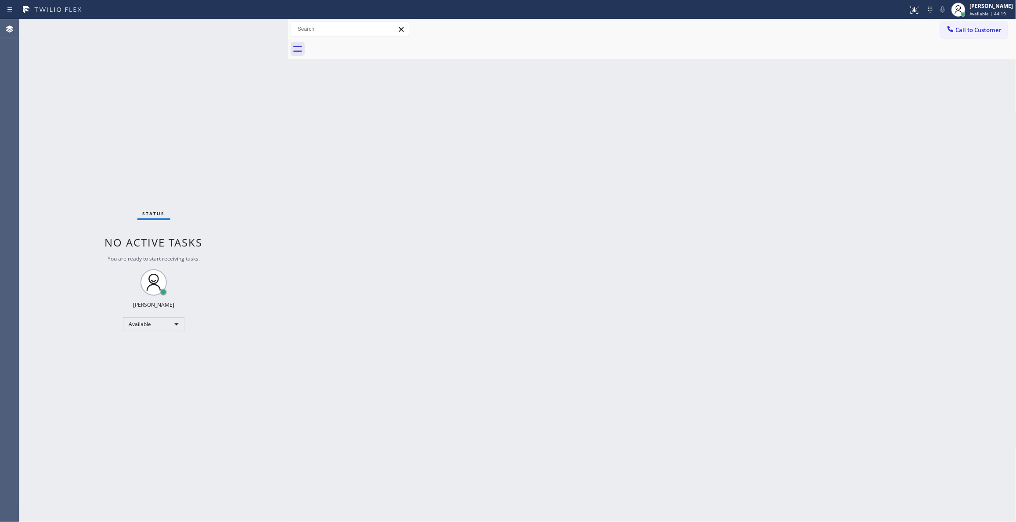
drag, startPoint x: 935, startPoint y: 190, endPoint x: 935, endPoint y: 132, distance: 57.5
click at [935, 188] on div "Back to Dashboard Change Sender ID Customers Technicians Select a contact Outbo…" at bounding box center [652, 270] width 729 height 503
click at [872, 233] on div "Back to Dashboard Change Sender ID Customers Technicians Select a contact Outbo…" at bounding box center [652, 270] width 729 height 503
click at [918, 237] on div "Back to Dashboard Change Sender ID Customers Technicians Select a contact Outbo…" at bounding box center [652, 270] width 729 height 503
click at [981, 22] on button "Call to Customer" at bounding box center [974, 30] width 67 height 17
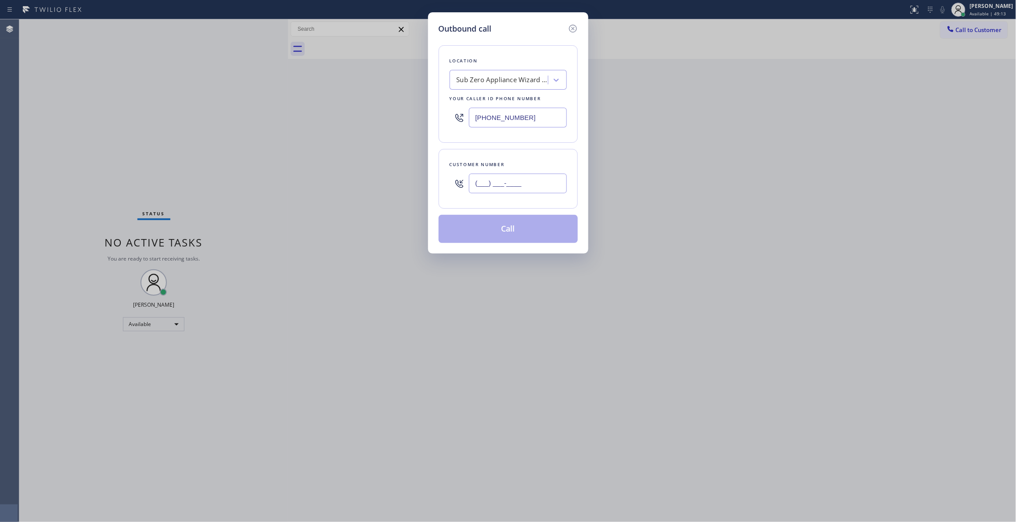
click at [482, 185] on input "(___) ___-____" at bounding box center [518, 184] width 98 height 20
paste input "714) 404-7794"
type input "(714) 404-7794"
paste input "203-2694"
drag, startPoint x: 538, startPoint y: 119, endPoint x: 380, endPoint y: 123, distance: 158.2
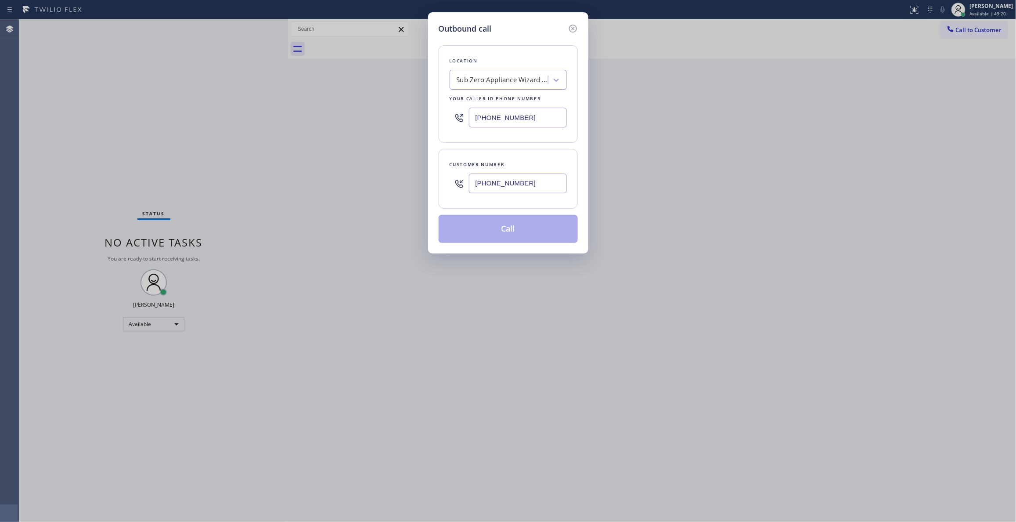
click at [380, 123] on div "Outbound call Location Sub Zero Appliance Wizard Costa Mesa Your caller id phon…" at bounding box center [508, 261] width 1016 height 522
click at [541, 122] on input "(714) 203-2694" at bounding box center [518, 118] width 98 height 20
drag, startPoint x: 543, startPoint y: 119, endPoint x: 388, endPoint y: 113, distance: 154.7
click at [388, 113] on div "Outbound call Location Sub Zero Appliance Wizard Costa Mesa Your caller id phon…" at bounding box center [508, 261] width 1016 height 522
paste input "text"
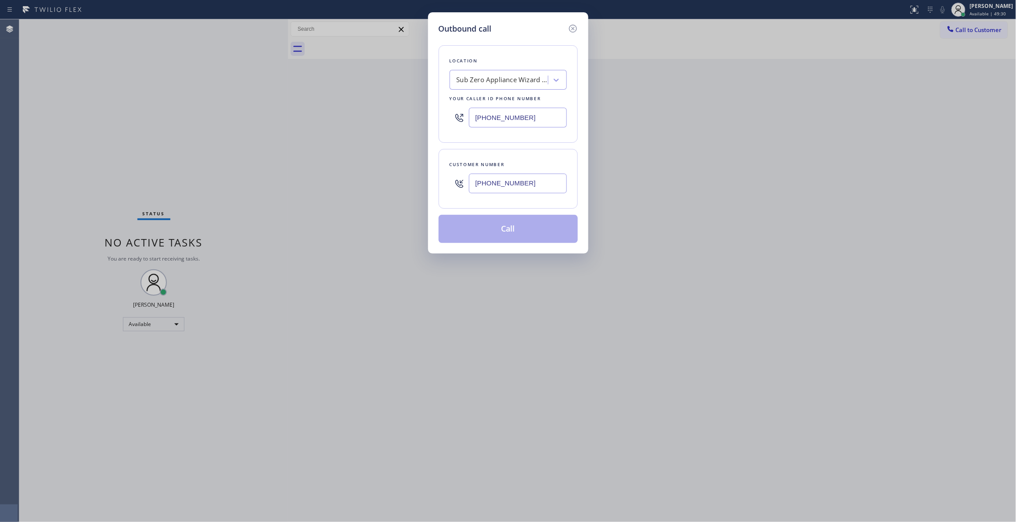
type input "(714) 203-2694"
drag, startPoint x: 539, startPoint y: 185, endPoint x: 419, endPoint y: 183, distance: 119.9
click at [415, 183] on div "Outbound call Location Yorba Linda Appliance Repair Your caller id phone number…" at bounding box center [508, 261] width 1016 height 522
click at [531, 227] on button "Call" at bounding box center [508, 229] width 139 height 28
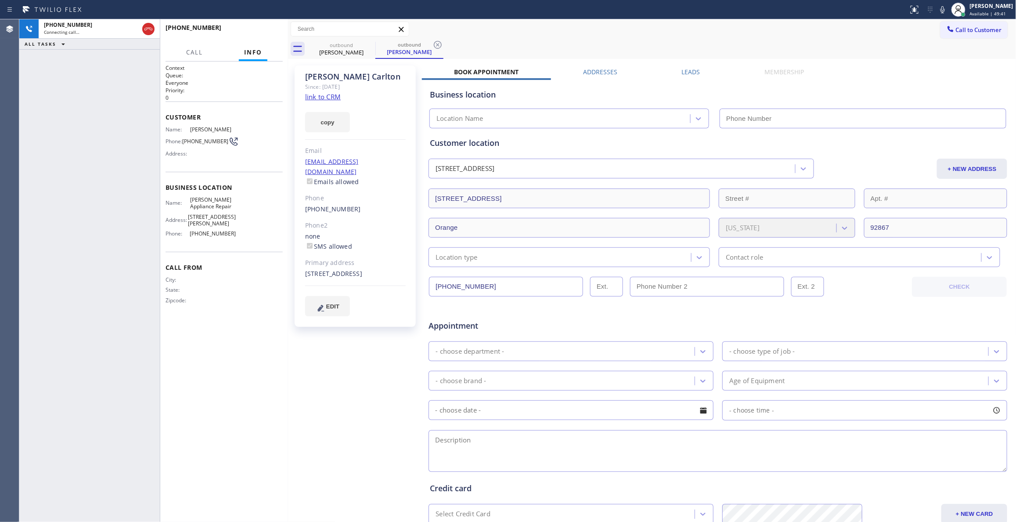
type input "(714) 203-2694"
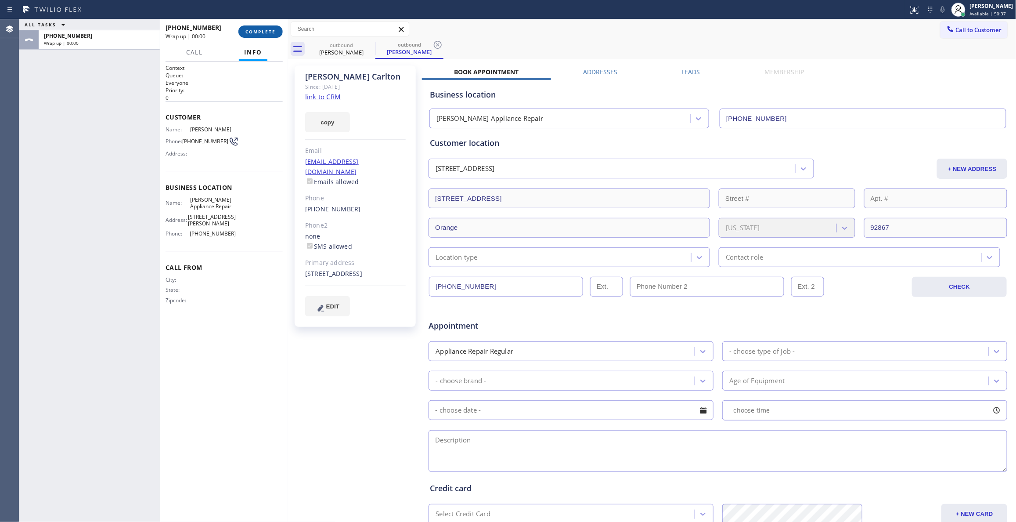
click at [271, 33] on span "COMPLETE" at bounding box center [261, 32] width 30 height 6
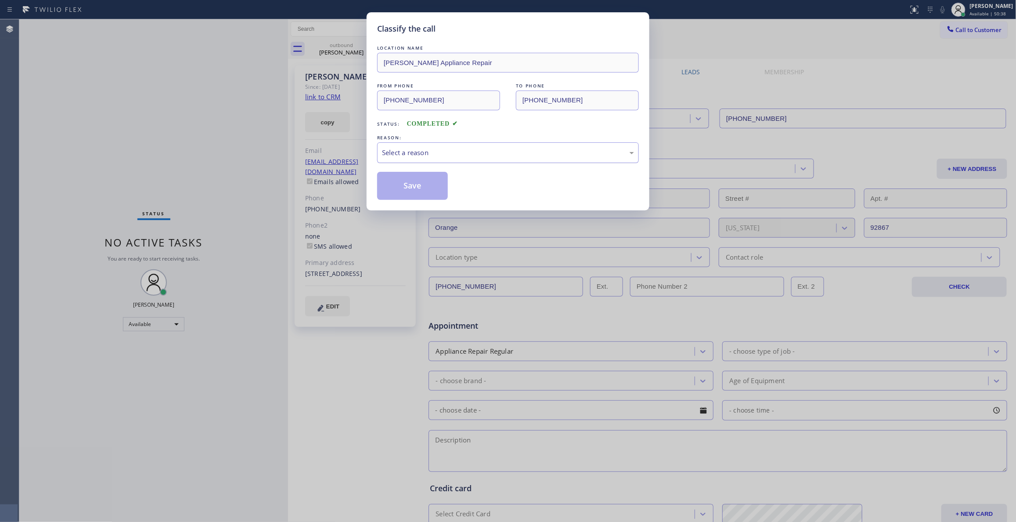
click at [403, 155] on div "Select a reason" at bounding box center [508, 153] width 252 height 10
click at [403, 187] on button "Save" at bounding box center [412, 186] width 71 height 28
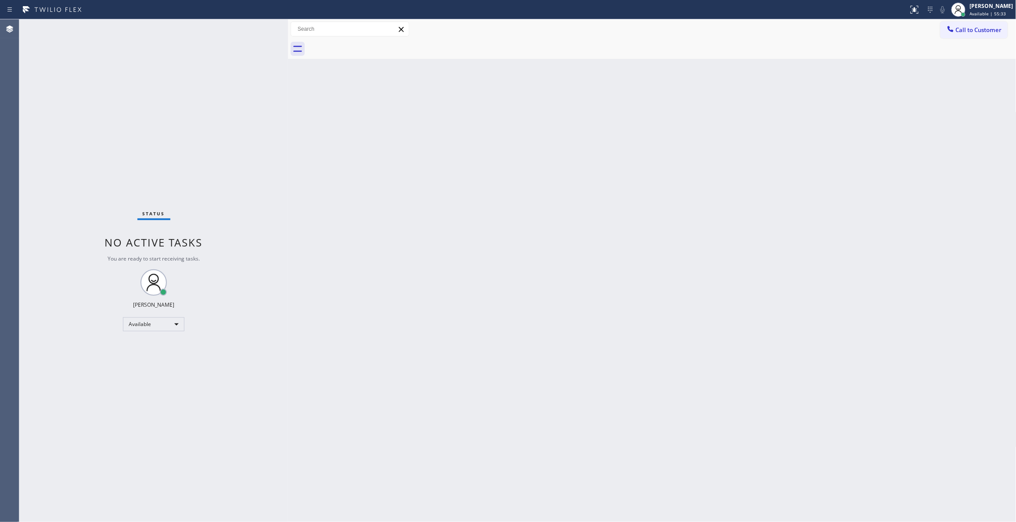
click at [955, 358] on div "Back to Dashboard Change Sender ID Customers Technicians Select a contact Outbo…" at bounding box center [652, 270] width 729 height 503
click at [973, 32] on span "Call to Customer" at bounding box center [979, 30] width 46 height 8
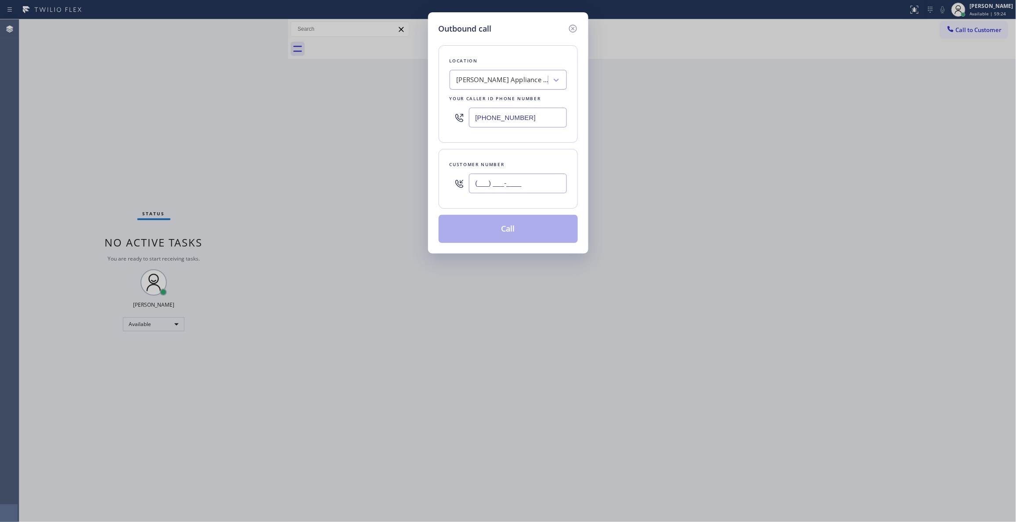
click at [517, 185] on input "(___) ___-____" at bounding box center [518, 184] width 98 height 20
paste input "818) 389-8777"
type input "(818) 389-8777"
drag, startPoint x: 534, startPoint y: 117, endPoint x: 383, endPoint y: 103, distance: 151.3
click at [383, 103] on div "Outbound call Location Yorba Linda Appliance Repair Your caller id phone number…" at bounding box center [508, 261] width 1016 height 522
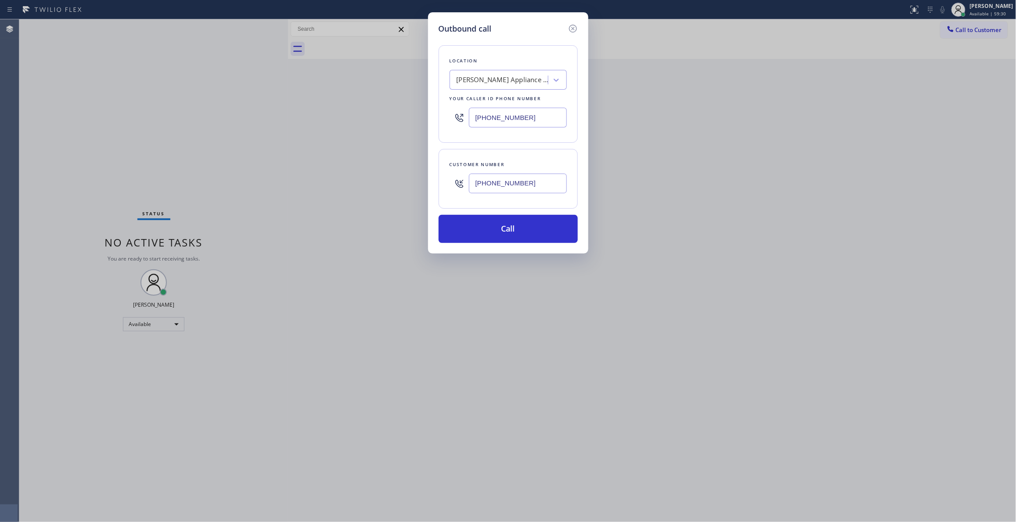
paste input "855) 731-4952"
type input "(855) 731-4952"
drag, startPoint x: 535, startPoint y: 192, endPoint x: 416, endPoint y: 178, distance: 118.9
click at [416, 178] on div "Outbound call Location 5 Star Appliance Repair Your caller id phone number (855…" at bounding box center [508, 261] width 1016 height 522
click at [510, 235] on button "Call" at bounding box center [508, 229] width 139 height 28
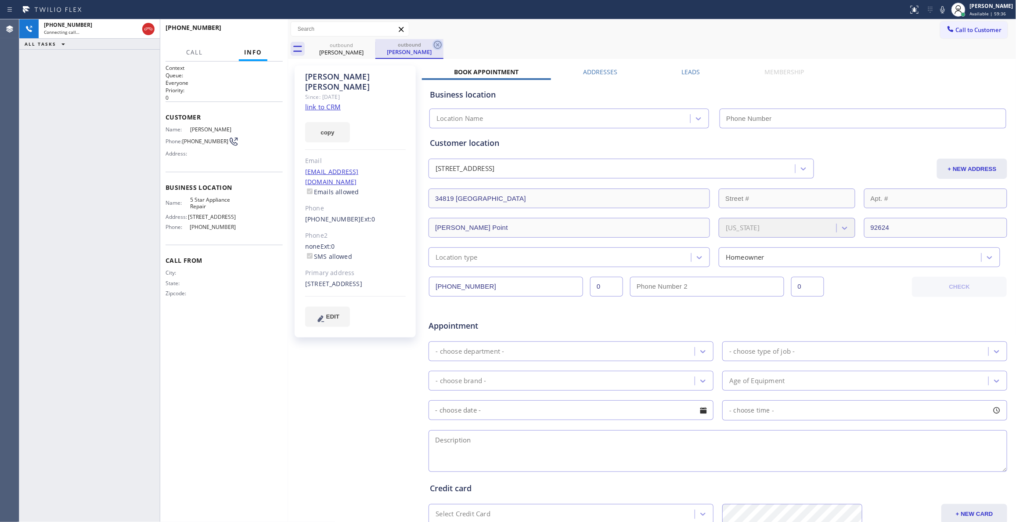
type input "(855) 731-4952"
click at [439, 44] on icon at bounding box center [438, 45] width 8 height 8
click at [267, 30] on span "HANG UP" at bounding box center [262, 32] width 27 height 6
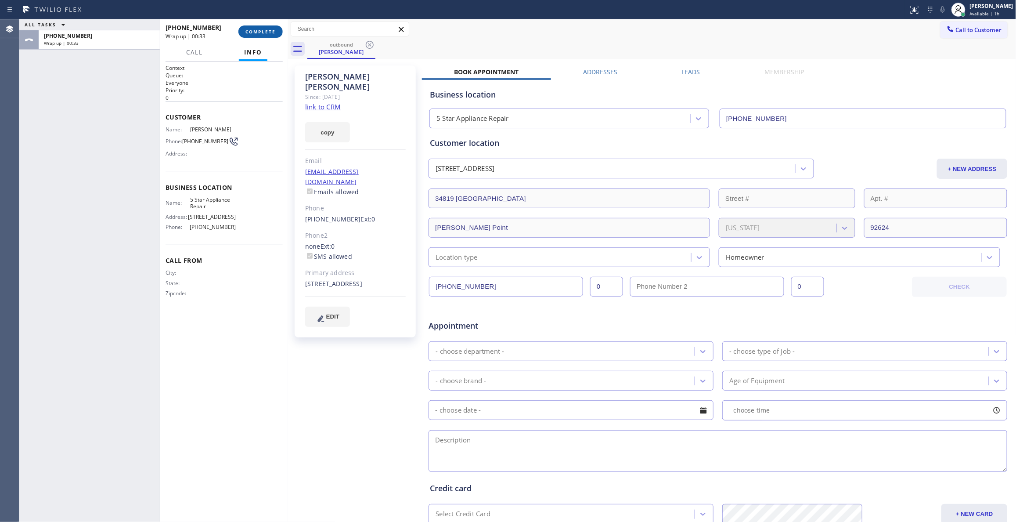
click at [260, 34] on span "COMPLETE" at bounding box center [261, 32] width 30 height 6
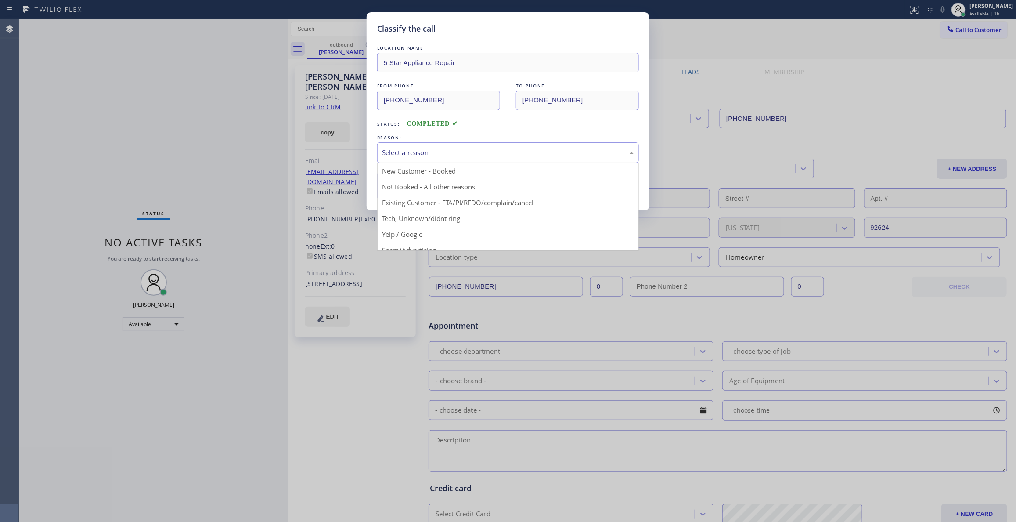
click at [418, 150] on div "Select a reason" at bounding box center [508, 153] width 252 height 10
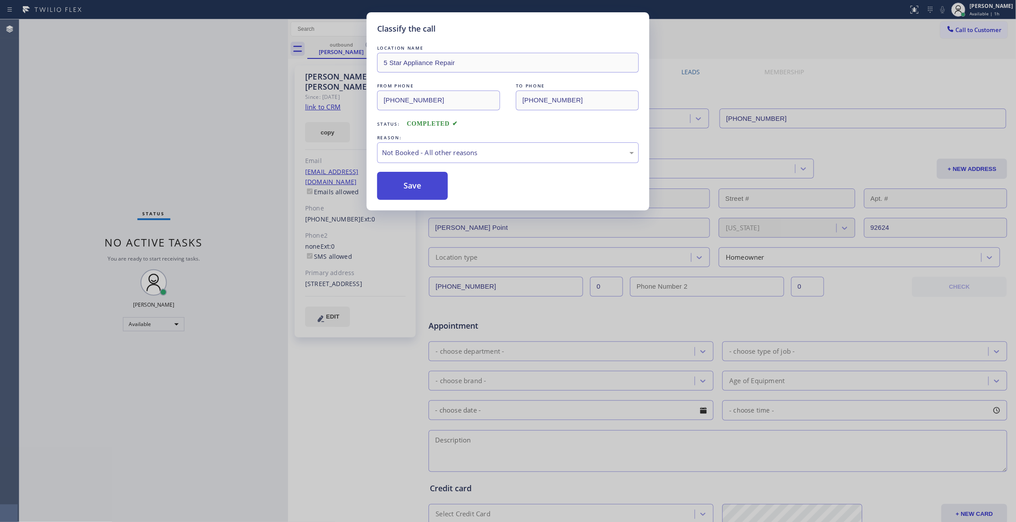
click at [419, 189] on button "Save" at bounding box center [412, 186] width 71 height 28
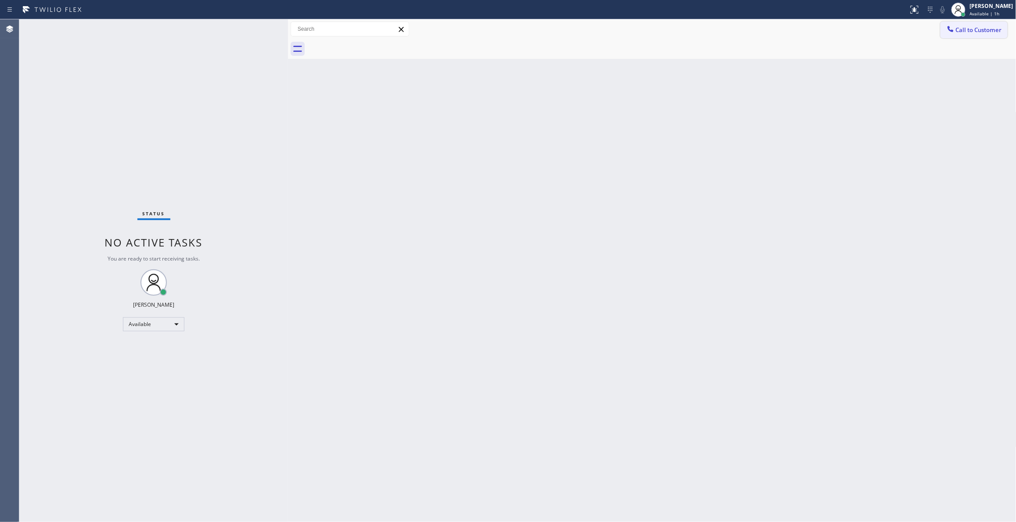
click at [983, 34] on button "Call to Customer" at bounding box center [974, 30] width 67 height 17
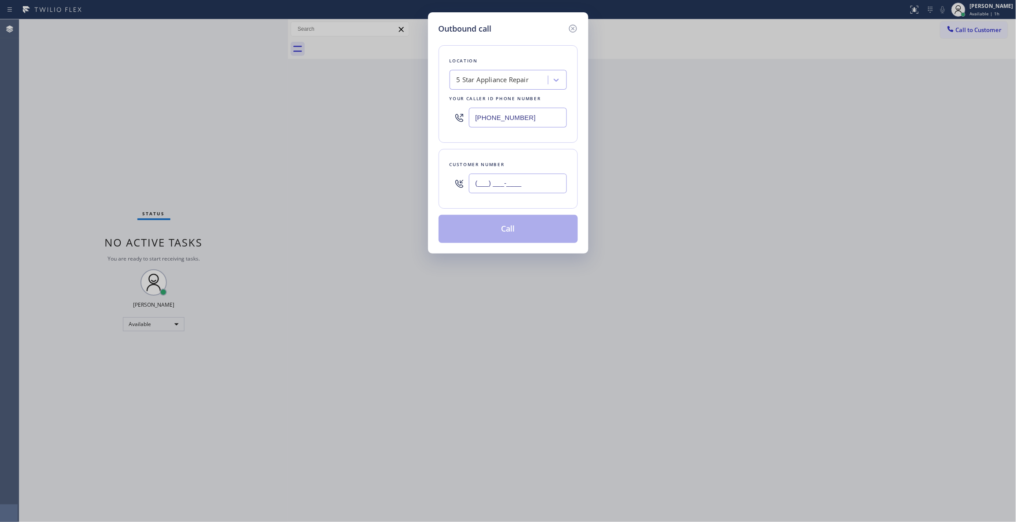
click at [514, 185] on input "(___) ___-____" at bounding box center [518, 184] width 98 height 20
paste input "818) 389-8777"
type input "(818) 389-8777"
click at [504, 233] on button "Call" at bounding box center [508, 229] width 139 height 28
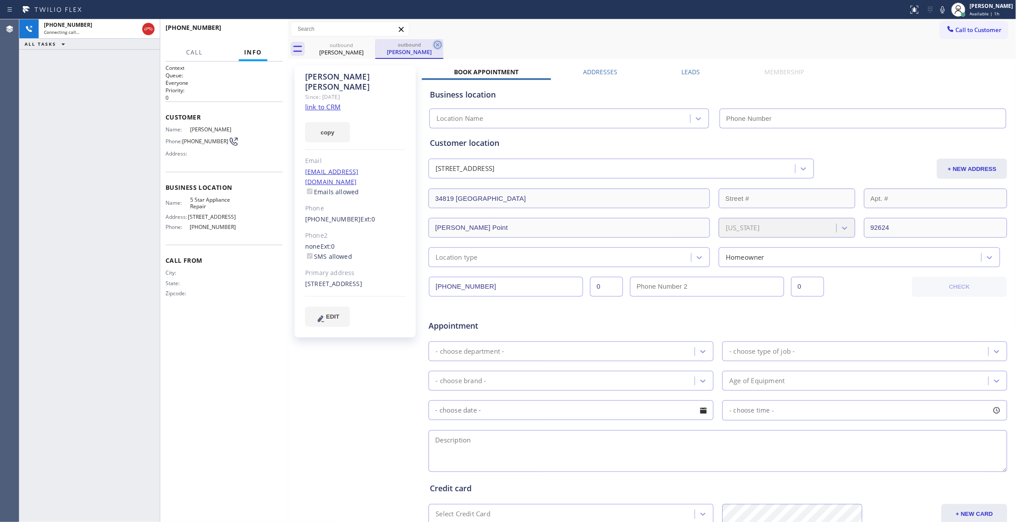
click at [438, 48] on icon at bounding box center [438, 45] width 8 height 8
type input "(855) 731-4952"
click at [257, 343] on div "Context Queue: Everyone Priority: 0 Customer Name: Dennis Erdman Phone: (818) 3…" at bounding box center [224, 291] width 117 height 455
click at [250, 29] on span "HANG UP" at bounding box center [262, 32] width 27 height 6
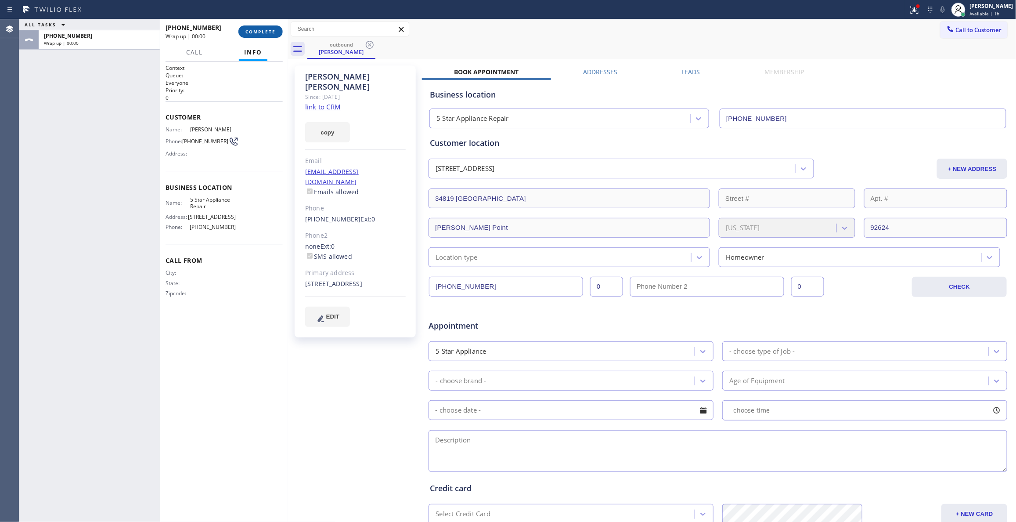
click at [250, 29] on span "COMPLETE" at bounding box center [261, 32] width 30 height 6
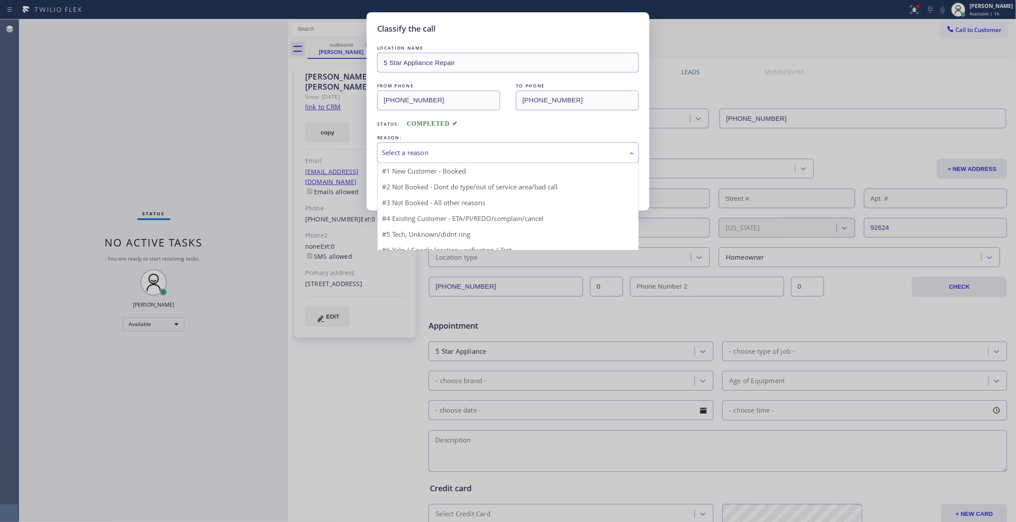
click at [405, 151] on div "Select a reason" at bounding box center [508, 153] width 252 height 10
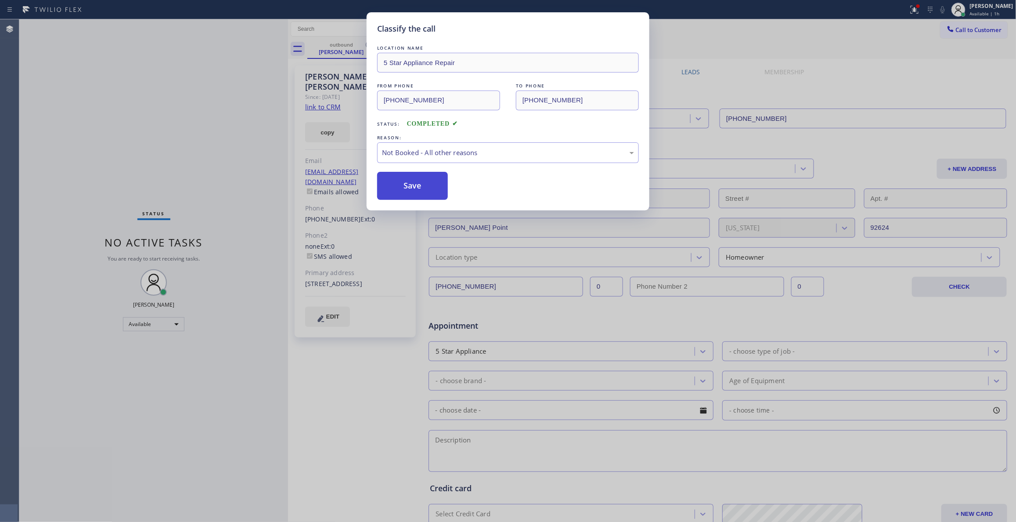
click at [405, 190] on button "Save" at bounding box center [412, 186] width 71 height 28
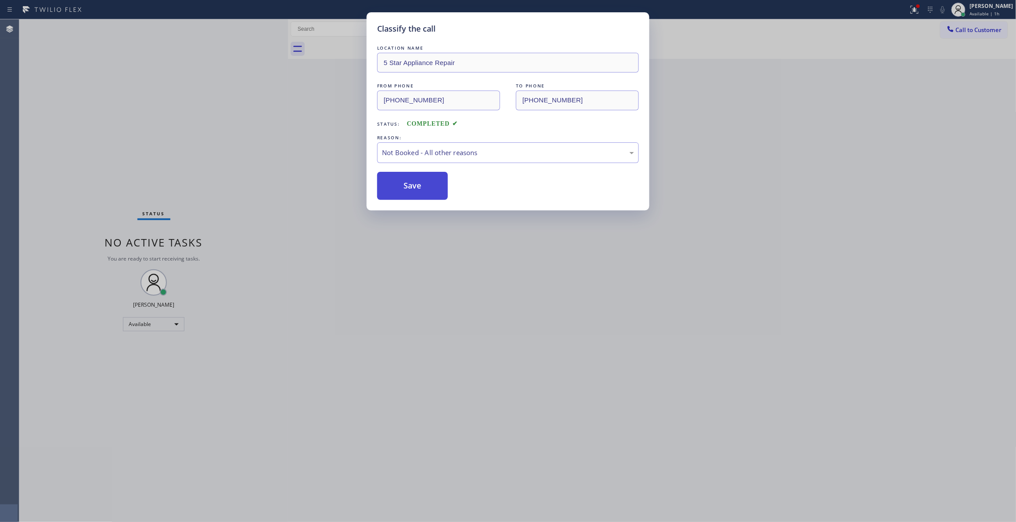
click at [405, 190] on button "Save" at bounding box center [412, 186] width 71 height 28
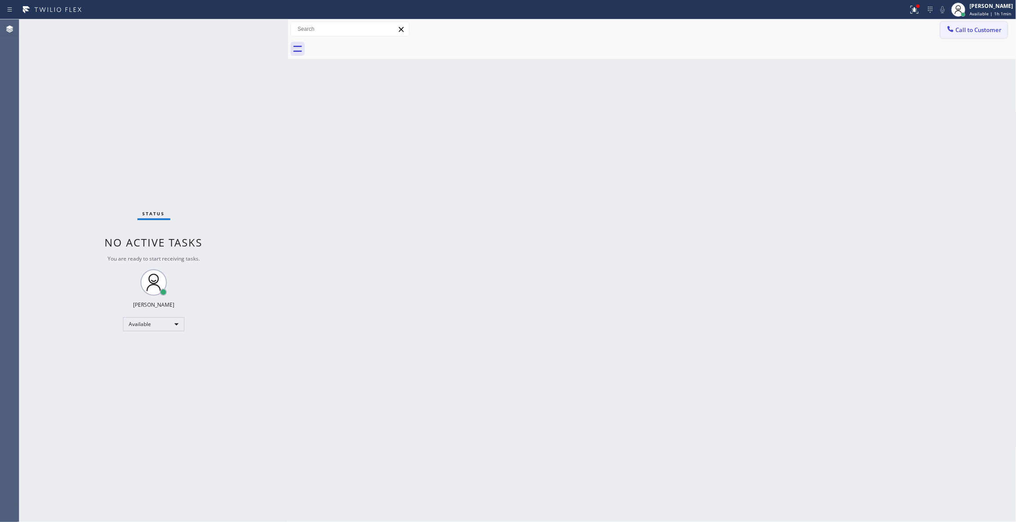
click at [976, 26] on span "Call to Customer" at bounding box center [979, 30] width 46 height 8
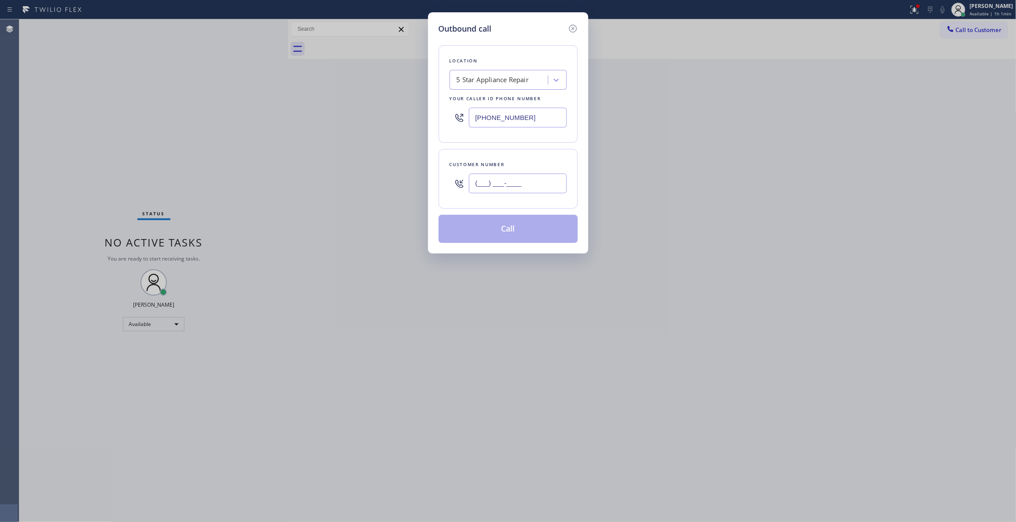
click at [531, 178] on input "(___) ___-____" at bounding box center [518, 184] width 98 height 20
paste input "480) 510-4431"
type input "(480) 510-4431"
drag, startPoint x: 542, startPoint y: 122, endPoint x: 425, endPoint y: 154, distance: 121.2
click at [260, 106] on div "Outbound call Location 5 Star Appliance Repair Your caller id phone number (855…" at bounding box center [508, 261] width 1016 height 522
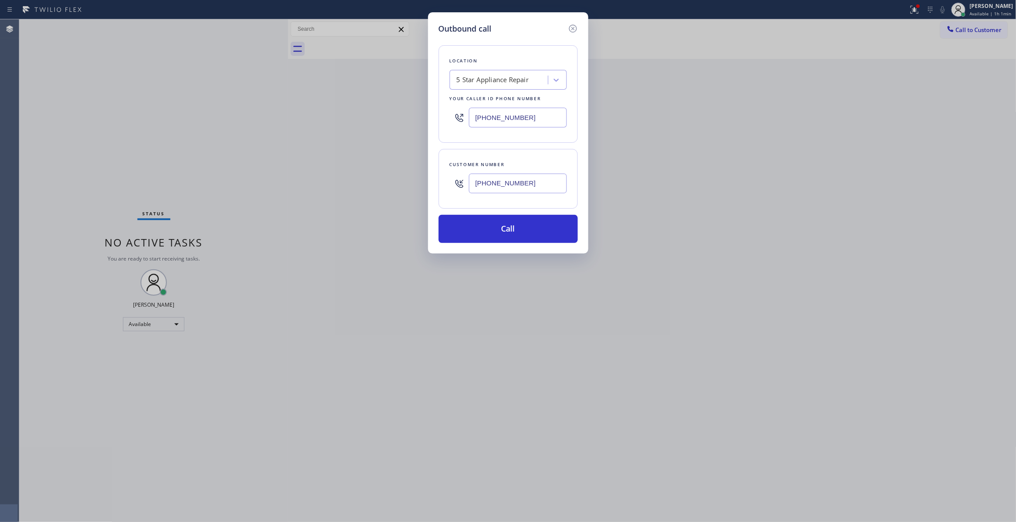
paste input "623) 292-5313"
type input "(623) 292-5313"
drag, startPoint x: 545, startPoint y: 185, endPoint x: 406, endPoint y: 180, distance: 138.5
click at [406, 180] on div "Outbound call Location Wolf Top Choice Appliance Repair Mesa Your caller id pho…" at bounding box center [508, 261] width 1016 height 522
click at [495, 229] on button "Call" at bounding box center [508, 229] width 139 height 28
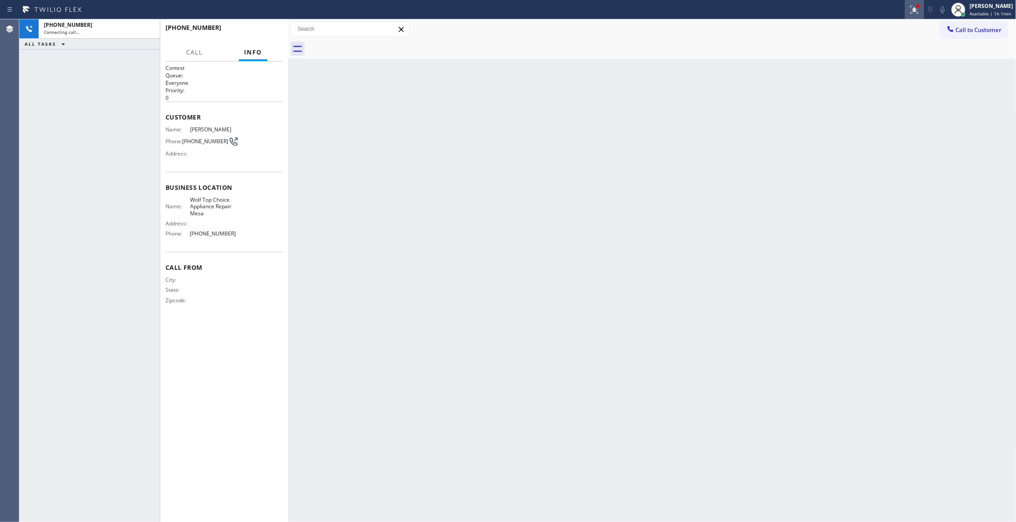
click at [910, 11] on icon at bounding box center [915, 9] width 11 height 11
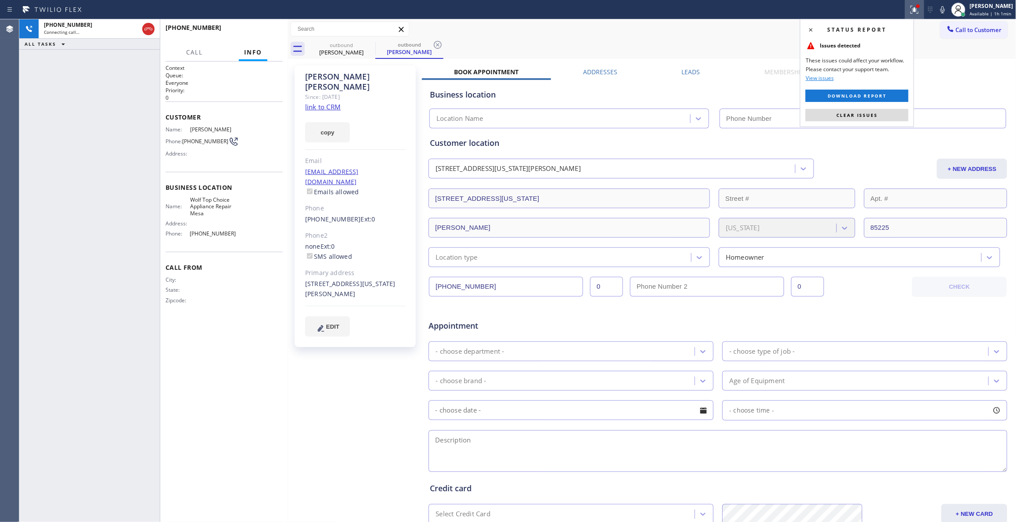
click at [868, 112] on span "Clear issues" at bounding box center [857, 115] width 41 height 6
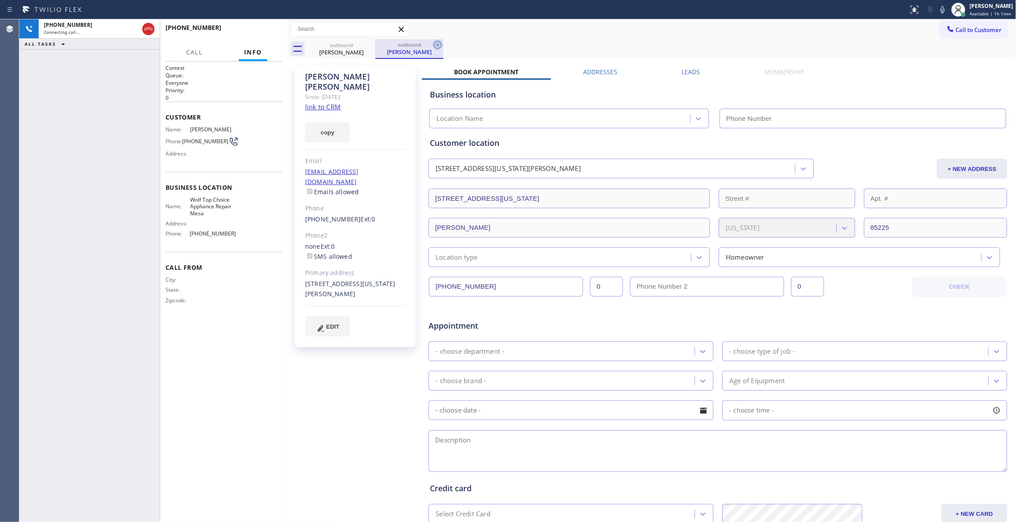
type input "(623) 292-5313"
click at [438, 42] on icon at bounding box center [438, 45] width 11 height 11
drag, startPoint x: 222, startPoint y: 143, endPoint x: 187, endPoint y: 141, distance: 35.2
click at [187, 141] on span "(480) 510-4431" at bounding box center [205, 141] width 46 height 7
copy span "(480) 510-4431"
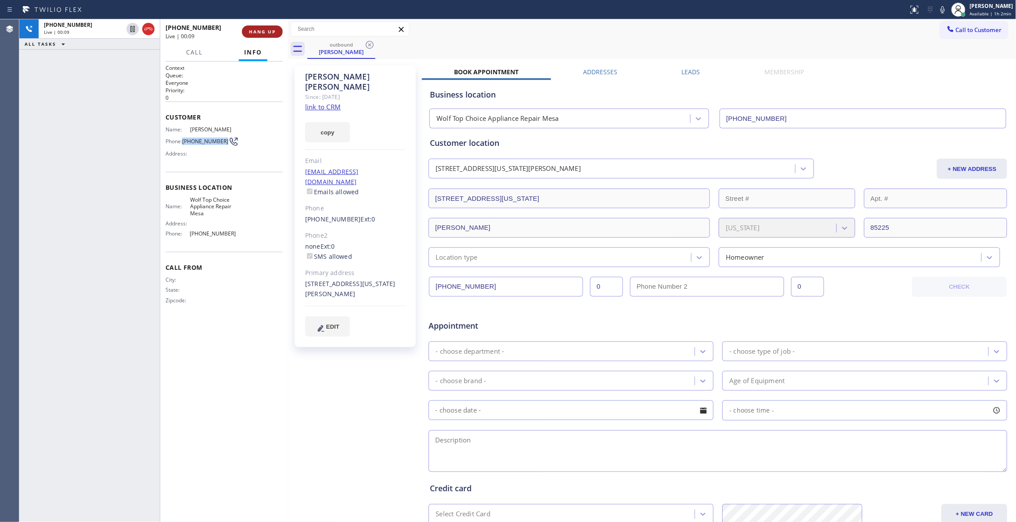
click at [253, 33] on span "HANG UP" at bounding box center [262, 32] width 27 height 6
click at [264, 33] on span "COMPLETE" at bounding box center [261, 32] width 30 height 6
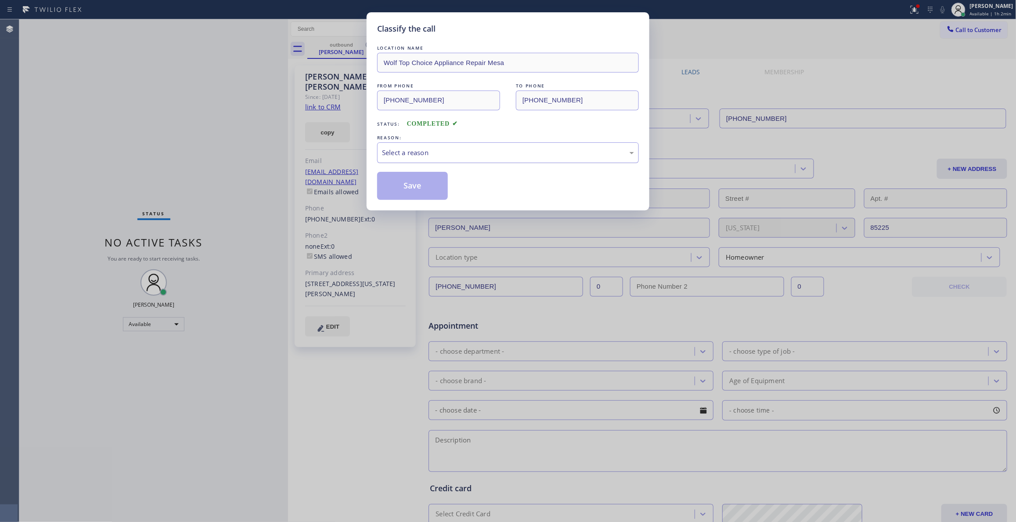
click at [419, 151] on div "Select a reason" at bounding box center [508, 153] width 252 height 10
click at [414, 188] on button "Save" at bounding box center [412, 186] width 71 height 28
click at [413, 188] on button "Save" at bounding box center [412, 186] width 71 height 28
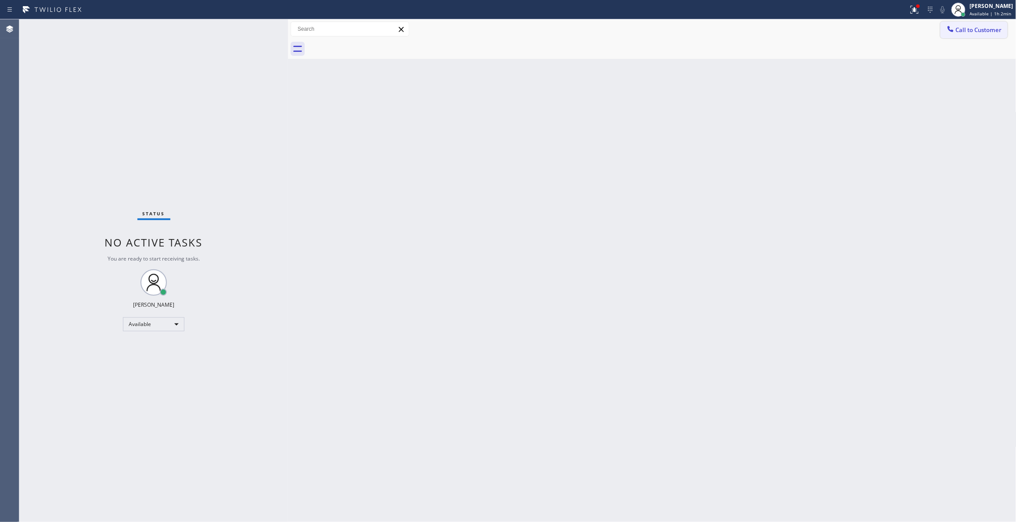
click at [958, 31] on span "Call to Customer" at bounding box center [979, 30] width 46 height 8
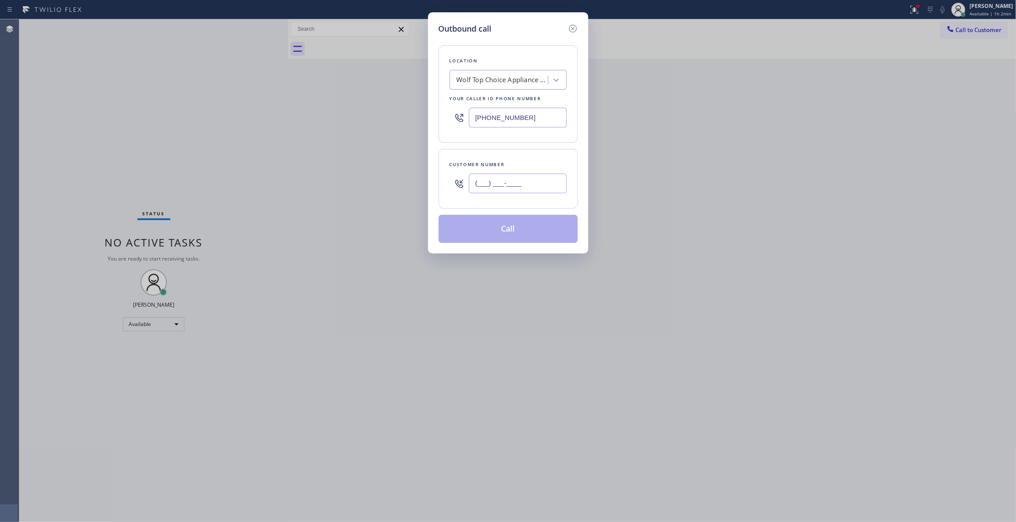
click at [499, 181] on input "(___) ___-____" at bounding box center [518, 184] width 98 height 20
paste input "480) 510-4431"
type input "(480) 510-4431"
click at [508, 232] on button "Call" at bounding box center [508, 229] width 139 height 28
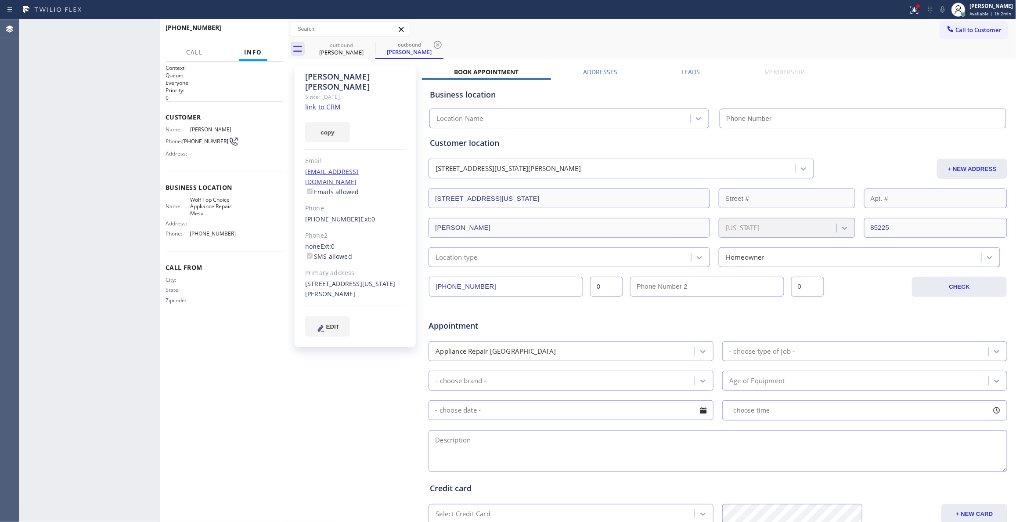
type input "(623) 292-5313"
click at [257, 33] on span "HANG UP" at bounding box center [262, 32] width 27 height 6
click at [911, 9] on icon at bounding box center [915, 10] width 8 height 8
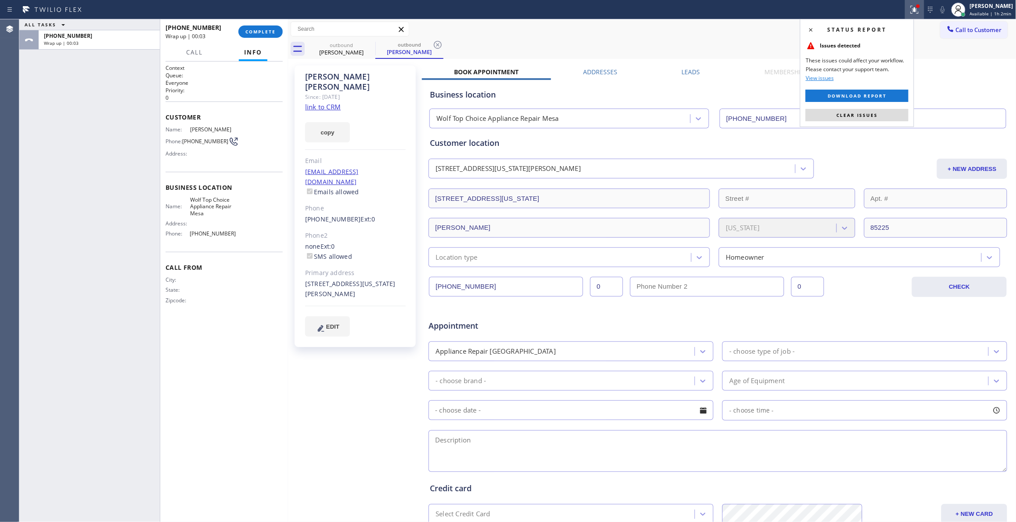
click at [879, 116] on button "Clear issues" at bounding box center [857, 115] width 103 height 12
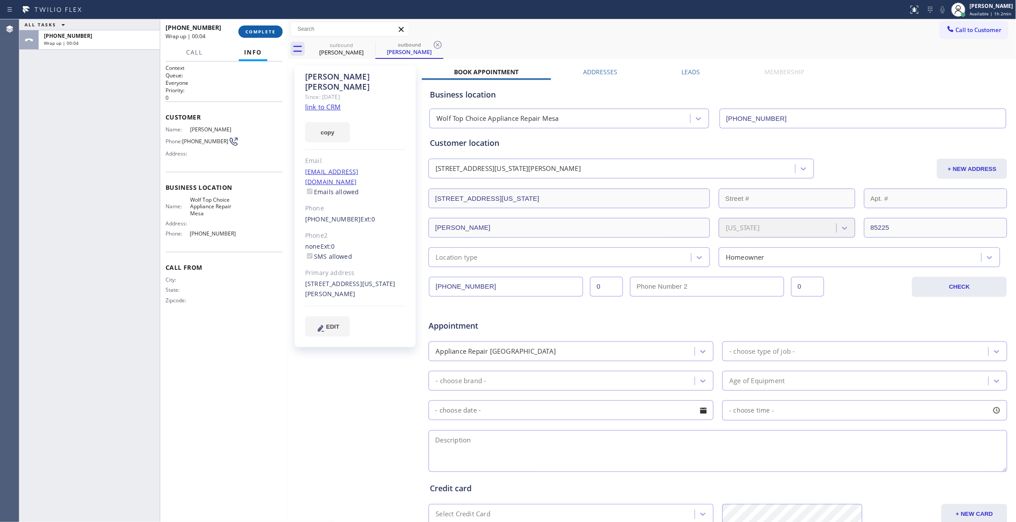
click at [248, 27] on button "COMPLETE" at bounding box center [261, 31] width 44 height 12
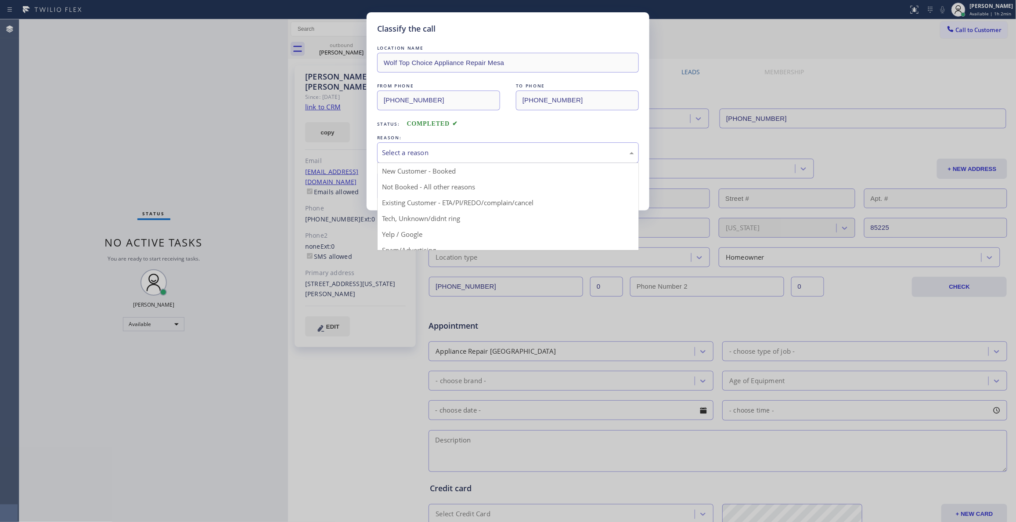
click at [399, 150] on div "Select a reason" at bounding box center [508, 153] width 252 height 10
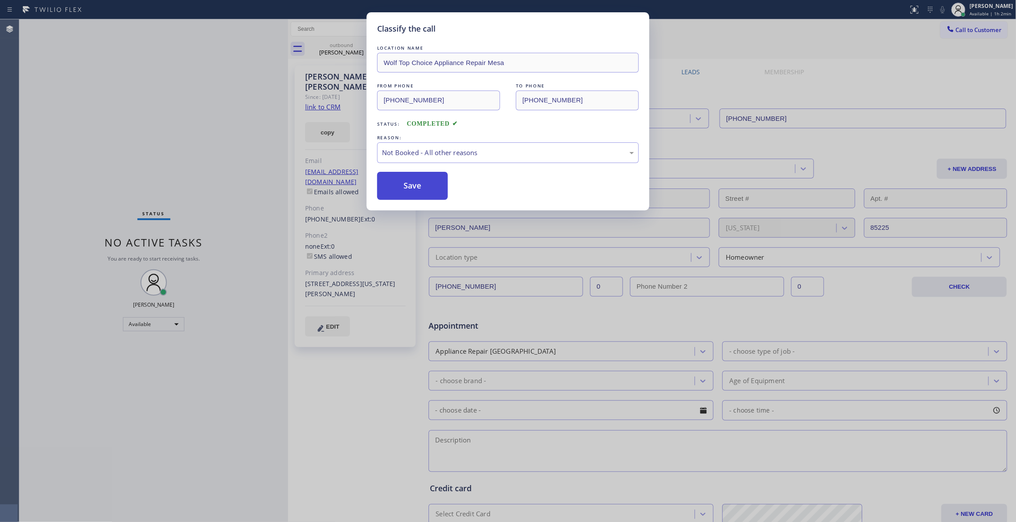
click at [396, 187] on button "Save" at bounding box center [412, 186] width 71 height 28
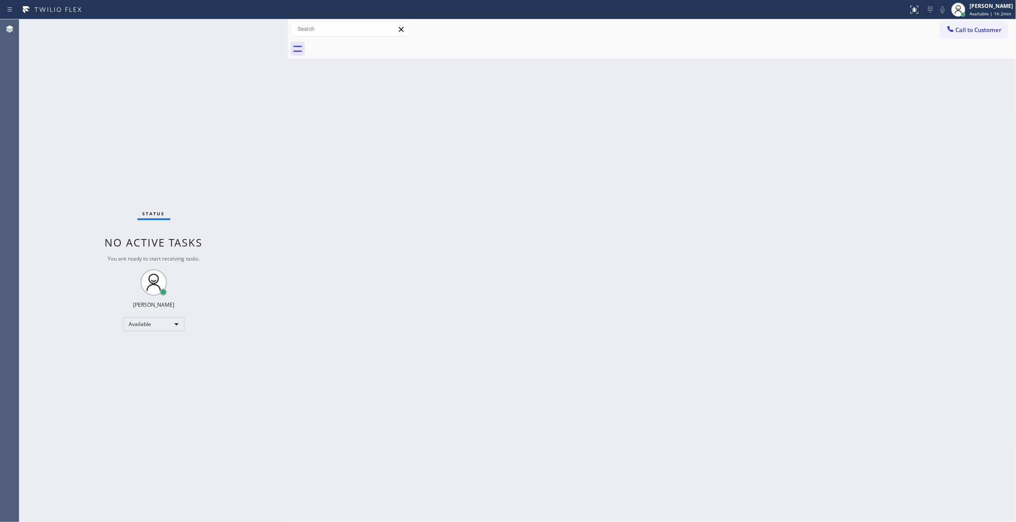
click at [883, 185] on div "Back to Dashboard Change Sender ID Customers Technicians Select a contact Outbo…" at bounding box center [652, 270] width 729 height 503
click at [988, 30] on span "Call to Customer" at bounding box center [979, 30] width 46 height 8
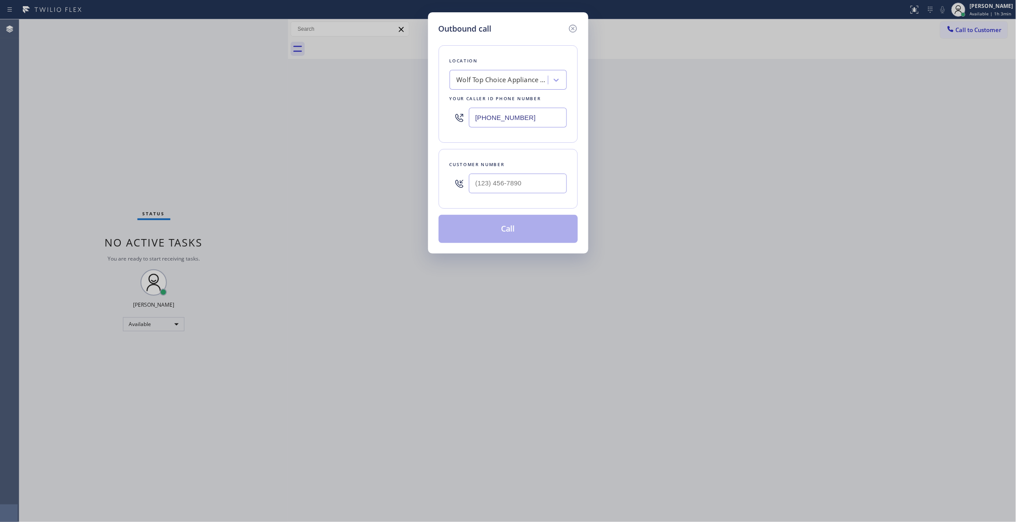
drag, startPoint x: 535, startPoint y: 115, endPoint x: 259, endPoint y: 7, distance: 296.1
click at [146, 106] on div "Outbound call Location Wolf Top Choice Appliance Repair Mesa Your caller id pho…" at bounding box center [508, 261] width 1016 height 522
paste input "323) 416-2342"
type input "[PHONE_NUMBER]"
click at [496, 190] on input "(___) ___-____" at bounding box center [518, 184] width 98 height 20
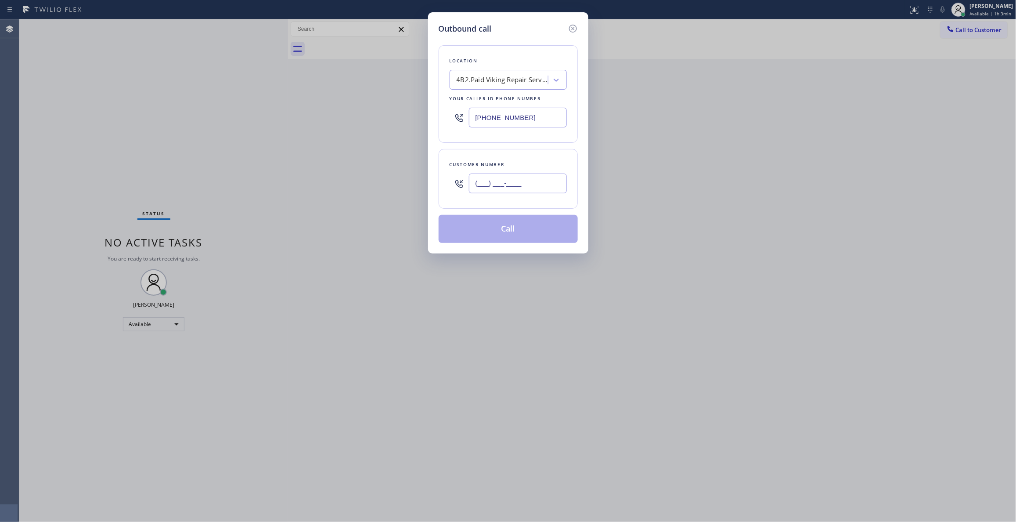
paste input "310) 528-9200"
type input "(310) 528-9200"
click at [508, 234] on button "Call" at bounding box center [508, 229] width 139 height 28
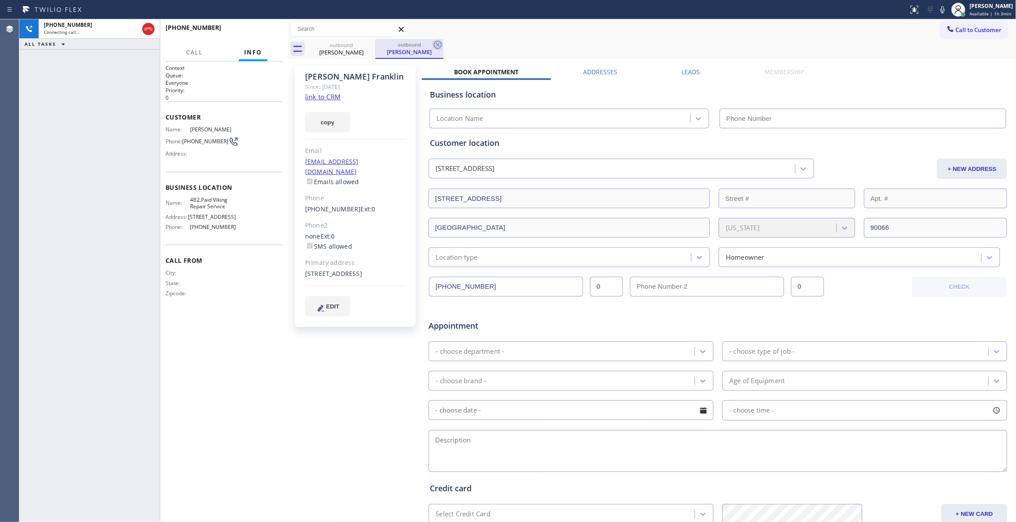
type input "[PHONE_NUMBER]"
click at [437, 45] on icon at bounding box center [438, 45] width 11 height 11
click at [270, 28] on button "HANG UP" at bounding box center [262, 31] width 41 height 12
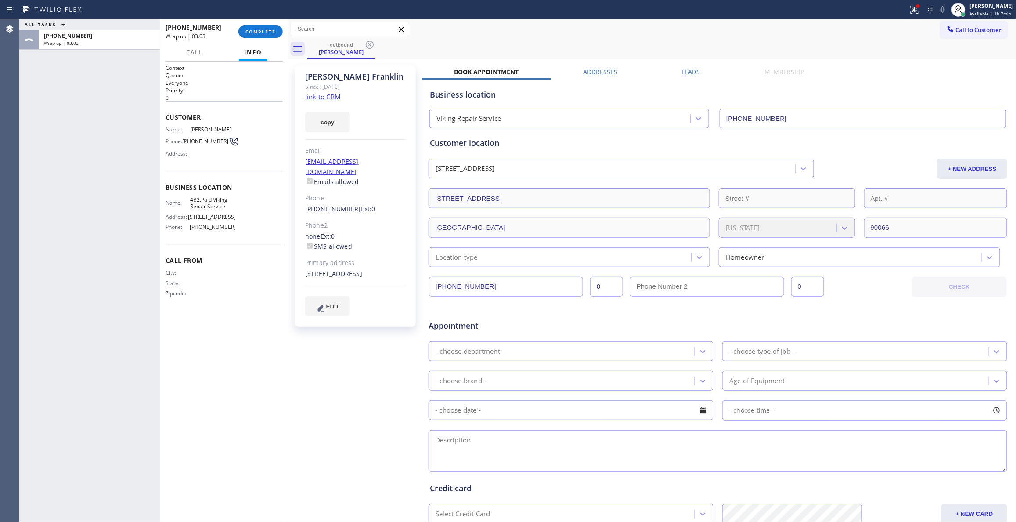
click at [271, 25] on div "+13105289200 Wrap up | 03:03 COMPLETE" at bounding box center [224, 31] width 117 height 23
click at [271, 29] on span "COMPLETE" at bounding box center [261, 32] width 30 height 6
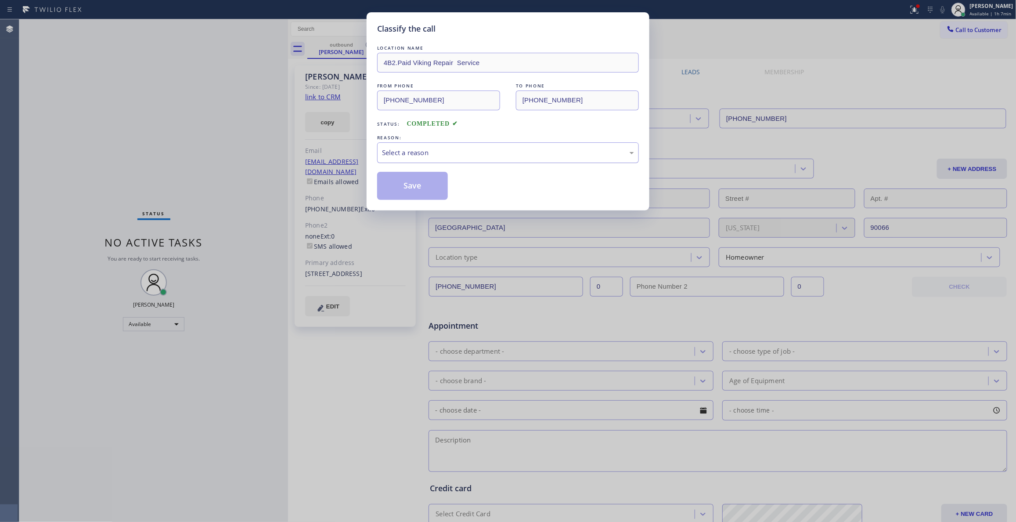
click at [459, 150] on div "Select a reason" at bounding box center [508, 153] width 252 height 10
click at [426, 185] on button "Save" at bounding box center [412, 186] width 71 height 28
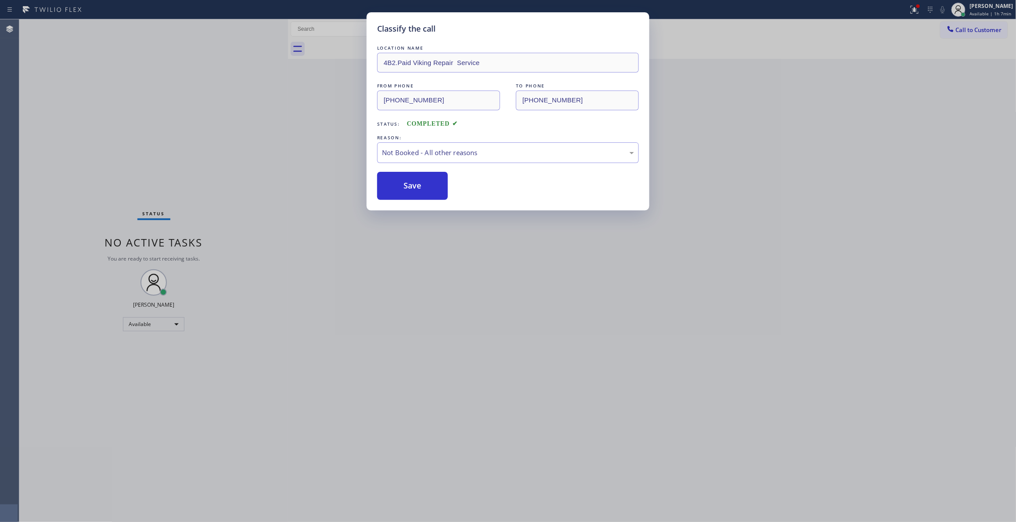
click at [426, 185] on button "Save" at bounding box center [412, 186] width 71 height 28
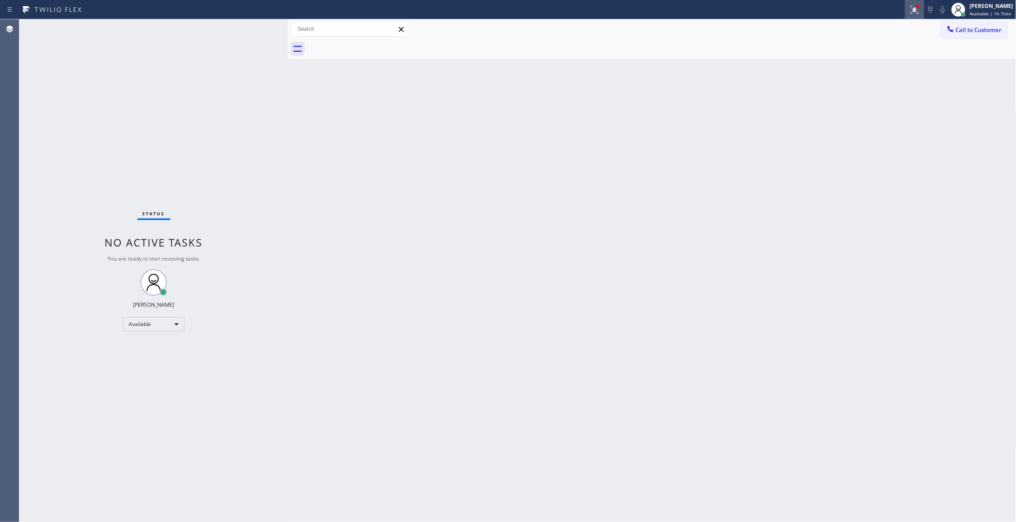
click at [906, 16] on button at bounding box center [914, 9] width 19 height 19
click at [816, 117] on button "Clear issues" at bounding box center [857, 115] width 103 height 12
click at [861, 215] on div "Back to Dashboard Change Sender ID Customers Technicians Select a contact Outbo…" at bounding box center [652, 270] width 729 height 503
click at [988, 29] on span "Call to Customer" at bounding box center [979, 30] width 46 height 8
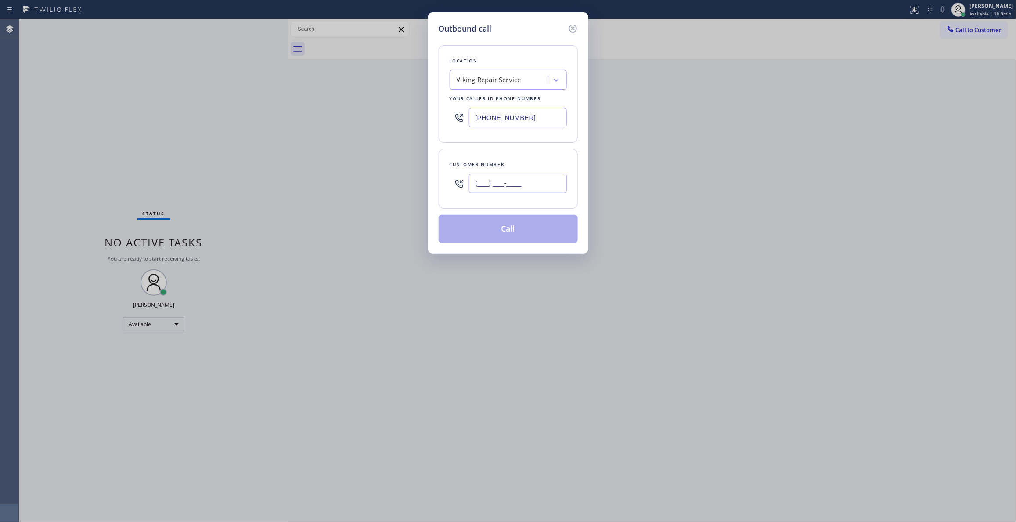
click at [505, 185] on input "(___) ___-____" at bounding box center [518, 184] width 98 height 20
paste input "310) 528-9200"
type input "(310) 528-9200"
click at [504, 225] on button "Call" at bounding box center [508, 229] width 139 height 28
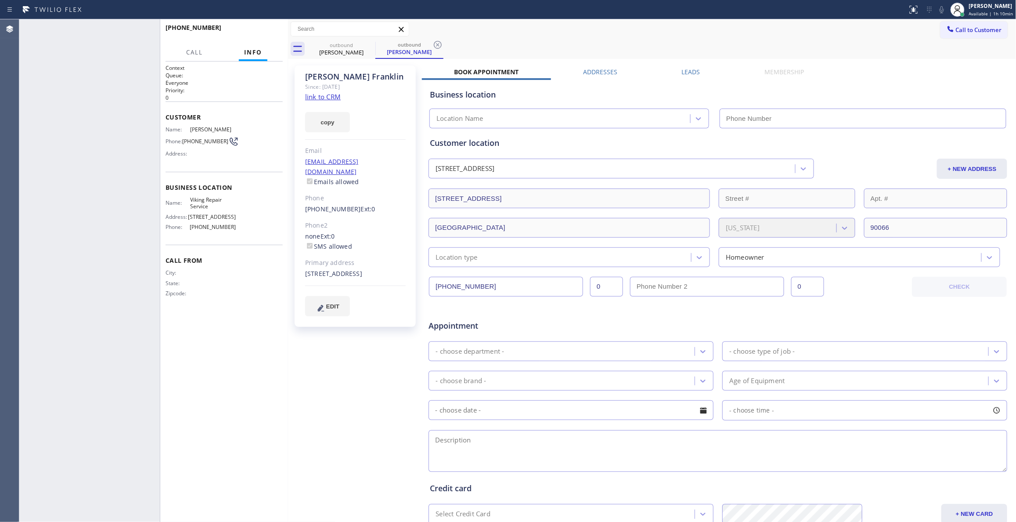
type input "[PHONE_NUMBER]"
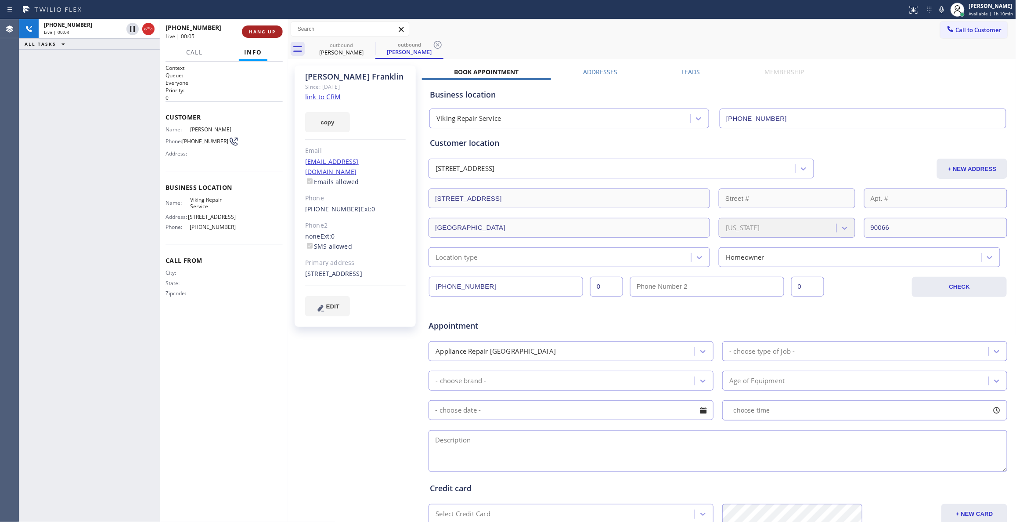
click at [264, 30] on span "HANG UP" at bounding box center [262, 32] width 27 height 6
click at [438, 44] on icon at bounding box center [438, 45] width 8 height 8
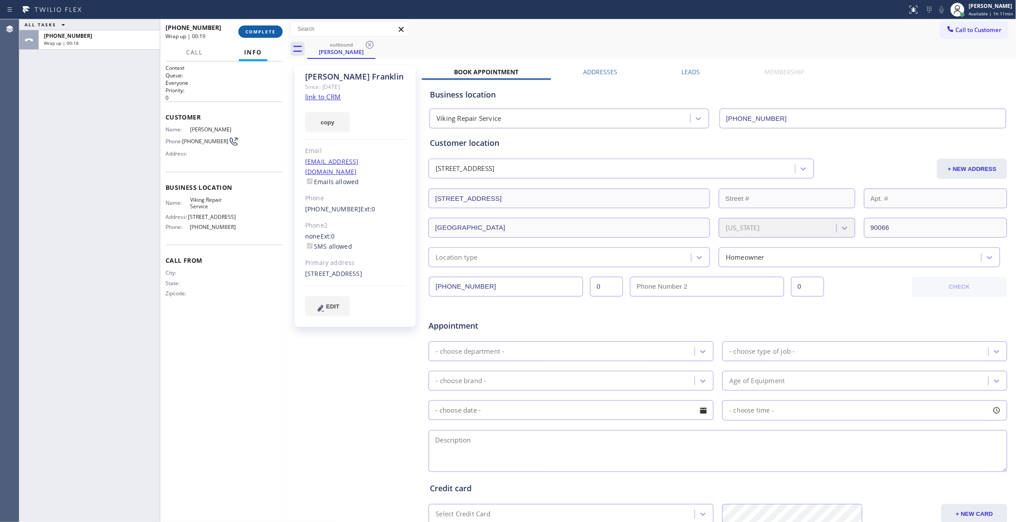
click at [267, 30] on span "COMPLETE" at bounding box center [261, 32] width 30 height 6
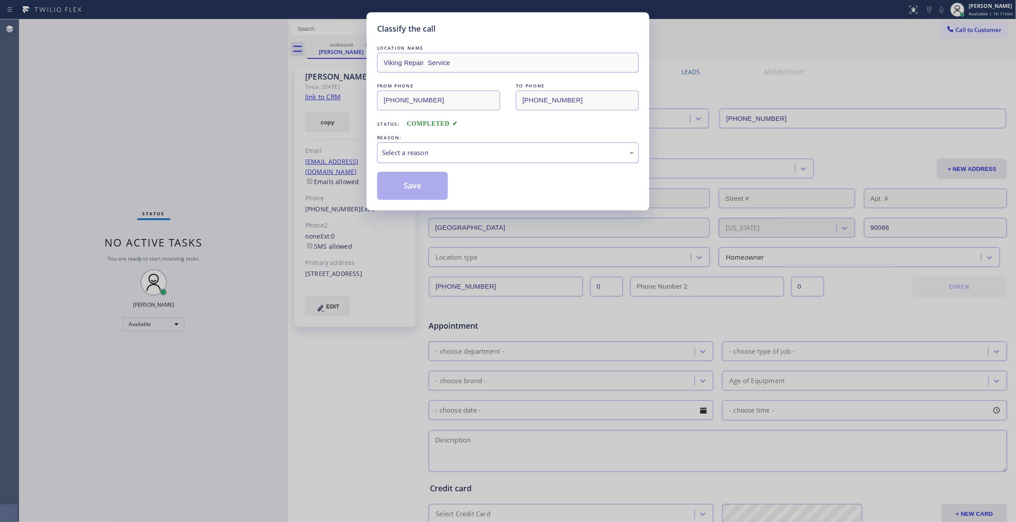
click at [410, 143] on div "Select a reason" at bounding box center [508, 152] width 262 height 21
click at [415, 190] on button "Save" at bounding box center [412, 186] width 71 height 28
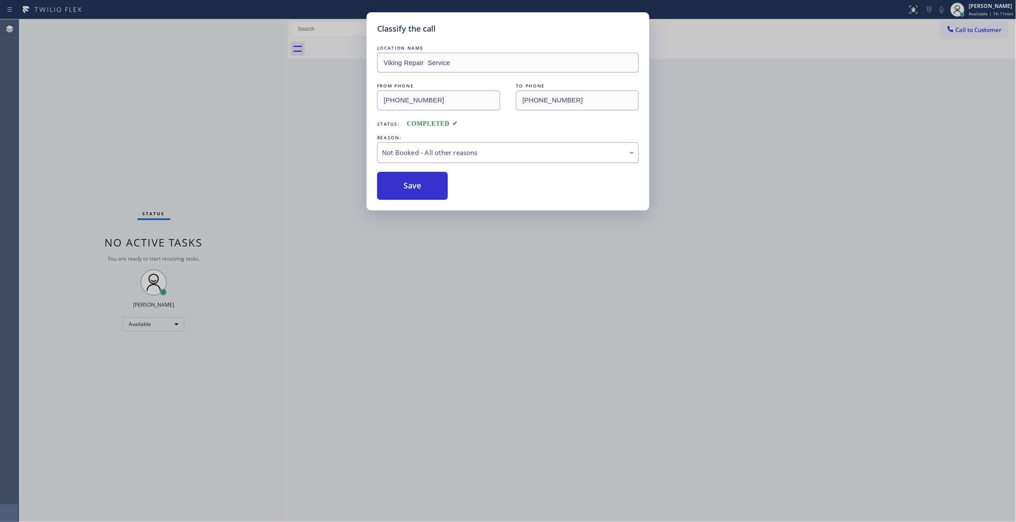
click at [415, 190] on button "Save" at bounding box center [412, 186] width 71 height 28
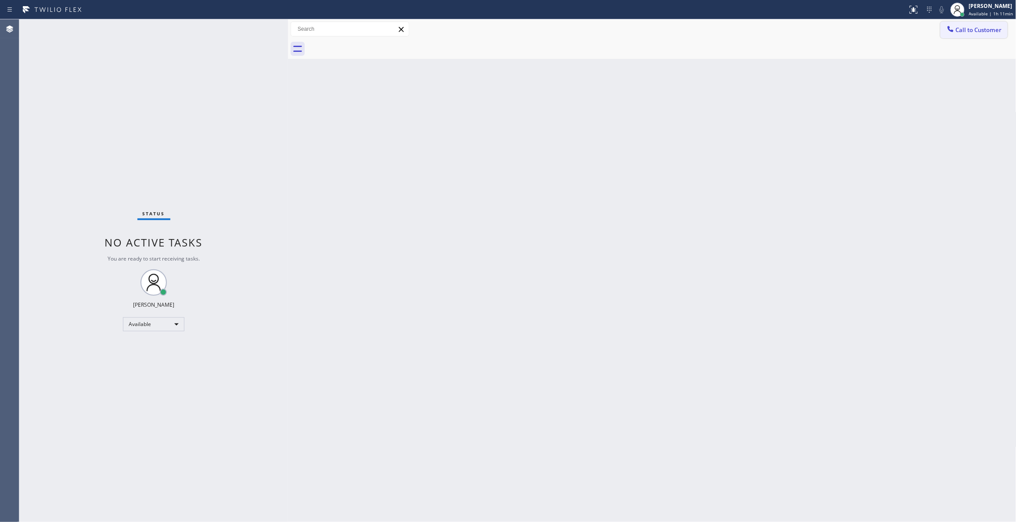
click at [974, 30] on span "Call to Customer" at bounding box center [979, 30] width 46 height 8
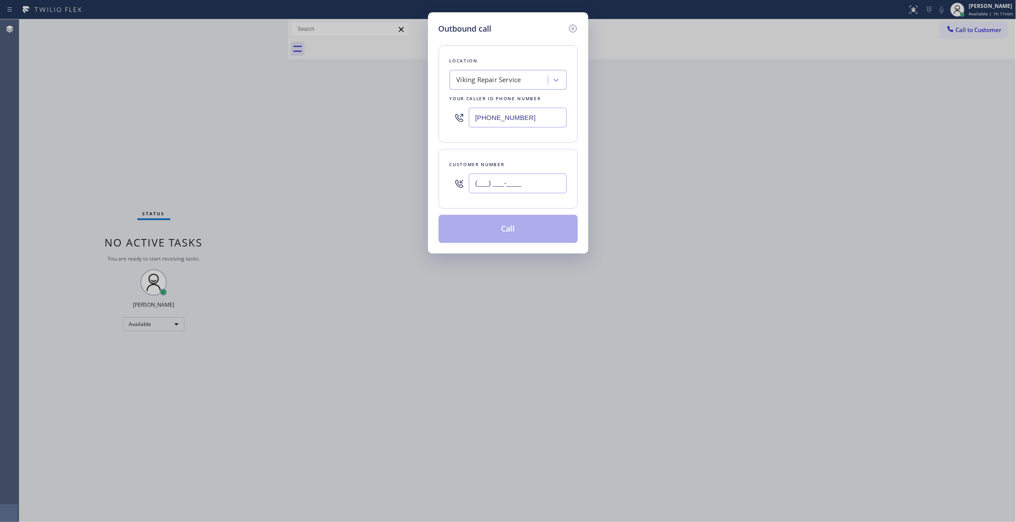
click at [510, 183] on input "(___) ___-____" at bounding box center [518, 184] width 98 height 20
paste input "310) 528-9200"
type input "(310) 528-9200"
click at [490, 72] on div "Viking Repair Service" at bounding box center [500, 79] width 96 height 15
type input "Home alliance"
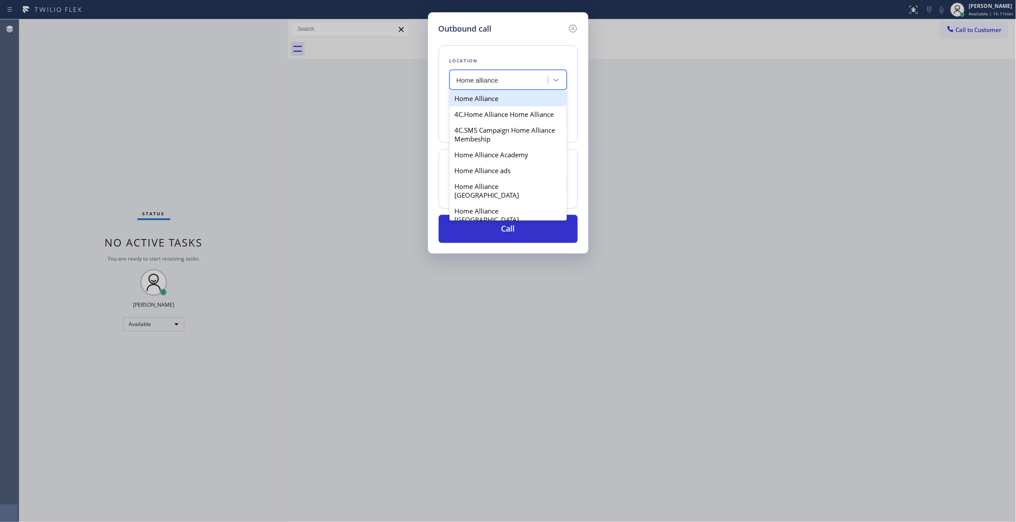
click at [495, 98] on div "Home Alliance" at bounding box center [508, 98] width 117 height 16
type input "(877) 777-0796"
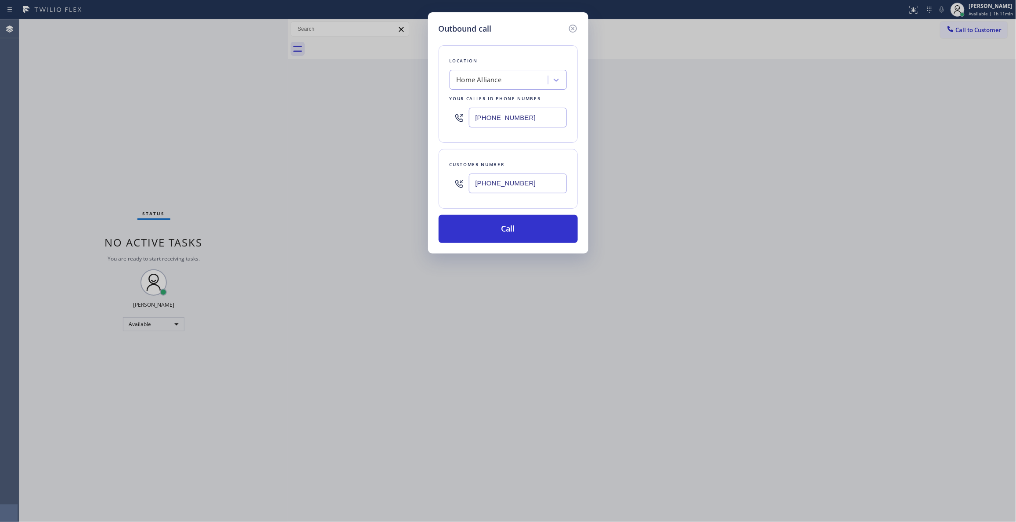
drag, startPoint x: 531, startPoint y: 184, endPoint x: 427, endPoint y: 184, distance: 103.2
click at [427, 184] on div "Outbound call Location Home Alliance Your caller id phone number (877) 777-0796…" at bounding box center [508, 261] width 1016 height 522
click at [480, 233] on button "Call" at bounding box center [508, 229] width 139 height 28
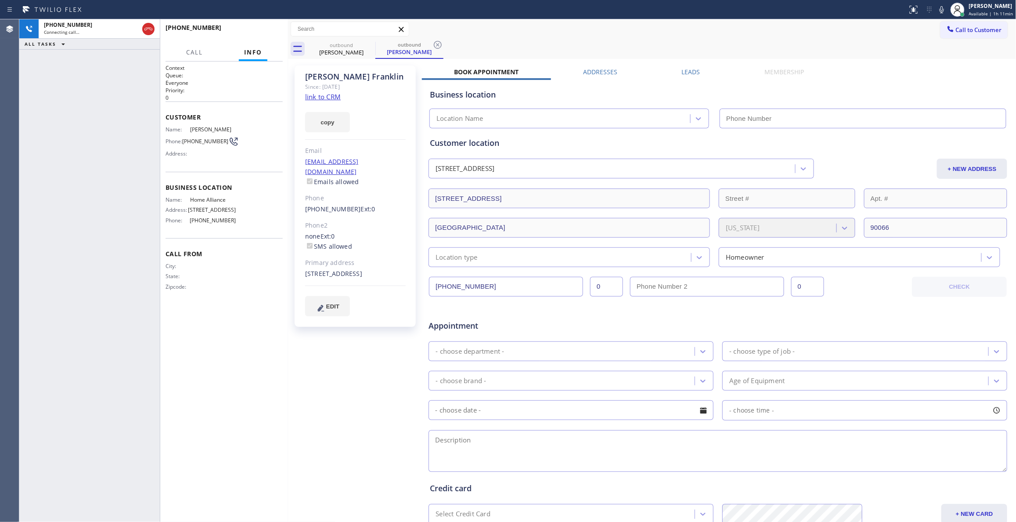
type input "(877) 777-0796"
click at [257, 44] on button "Info" at bounding box center [253, 52] width 29 height 17
click at [257, 32] on span "HANG UP" at bounding box center [262, 32] width 27 height 6
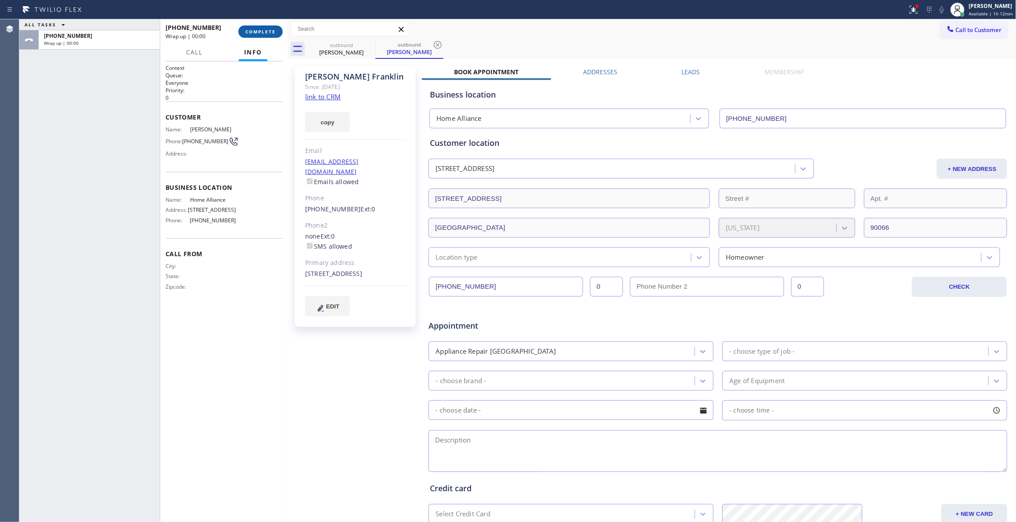
click at [269, 34] on button "COMPLETE" at bounding box center [261, 31] width 44 height 12
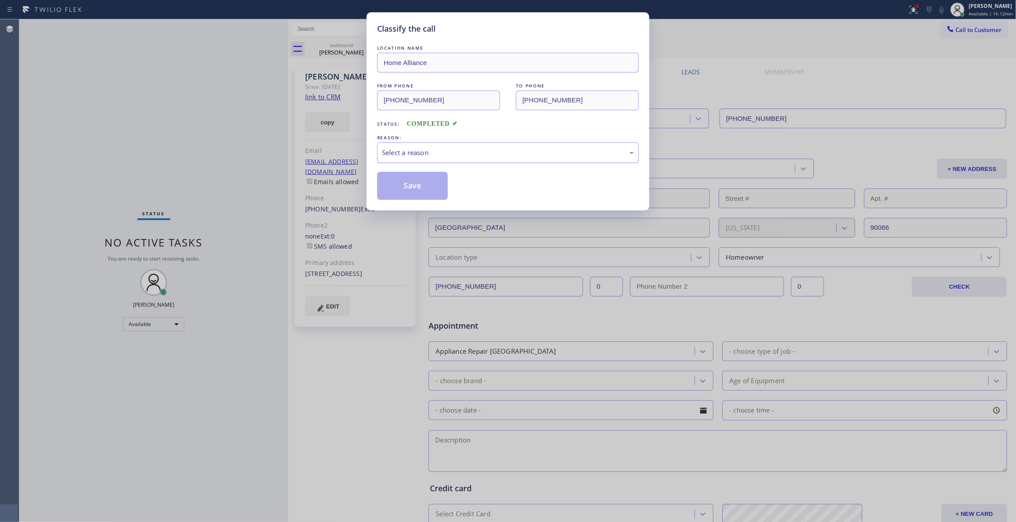
click at [401, 154] on div "Select a reason" at bounding box center [508, 153] width 252 height 10
click at [401, 185] on button "Save" at bounding box center [412, 186] width 71 height 28
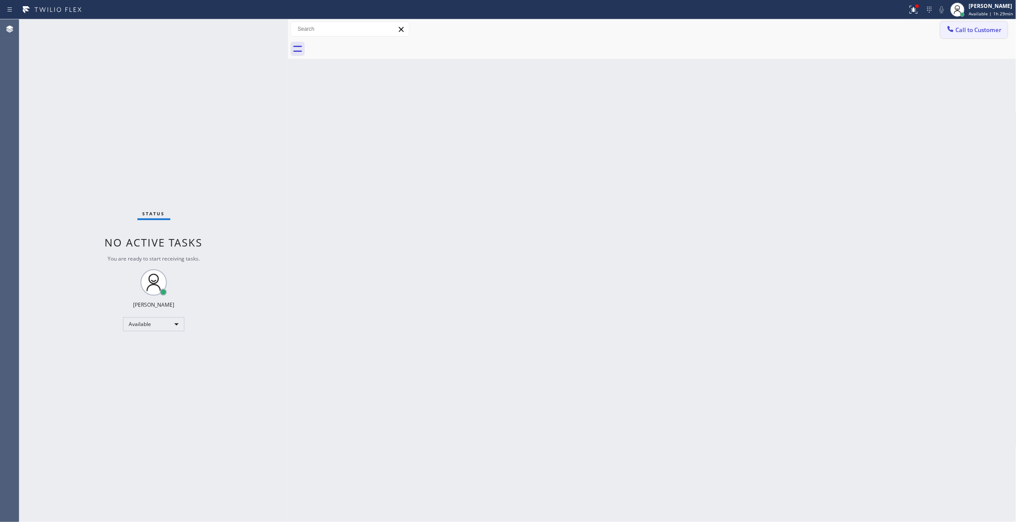
click at [974, 30] on span "Call to Customer" at bounding box center [979, 30] width 46 height 8
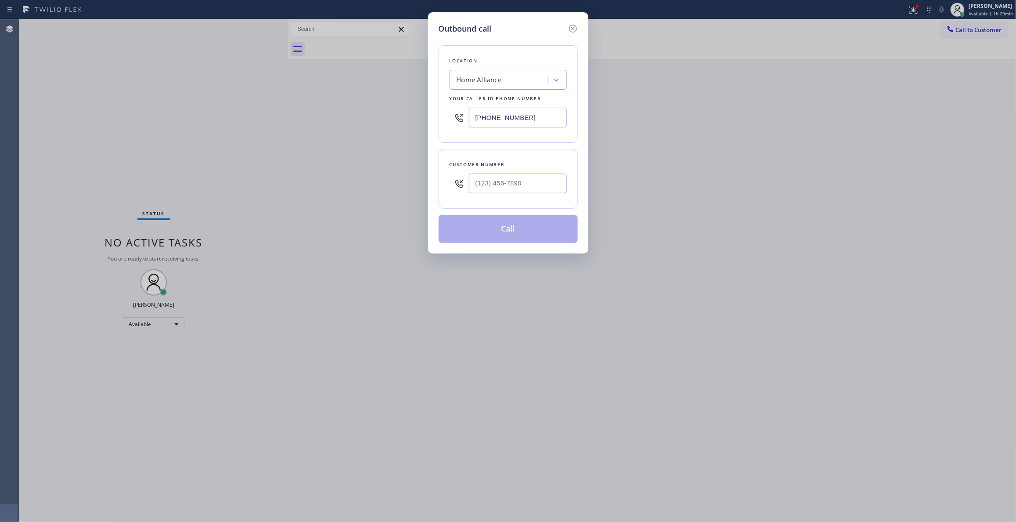
drag, startPoint x: 546, startPoint y: 118, endPoint x: 261, endPoint y: 137, distance: 286.2
click at [204, 113] on div "Outbound call Location Home Alliance Your caller id phone number (877) 777-0796…" at bounding box center [508, 261] width 1016 height 522
paste input "954) 799-3474"
type input "(954) 799-3474"
click at [537, 181] on input "(___) ___-____" at bounding box center [518, 184] width 98 height 20
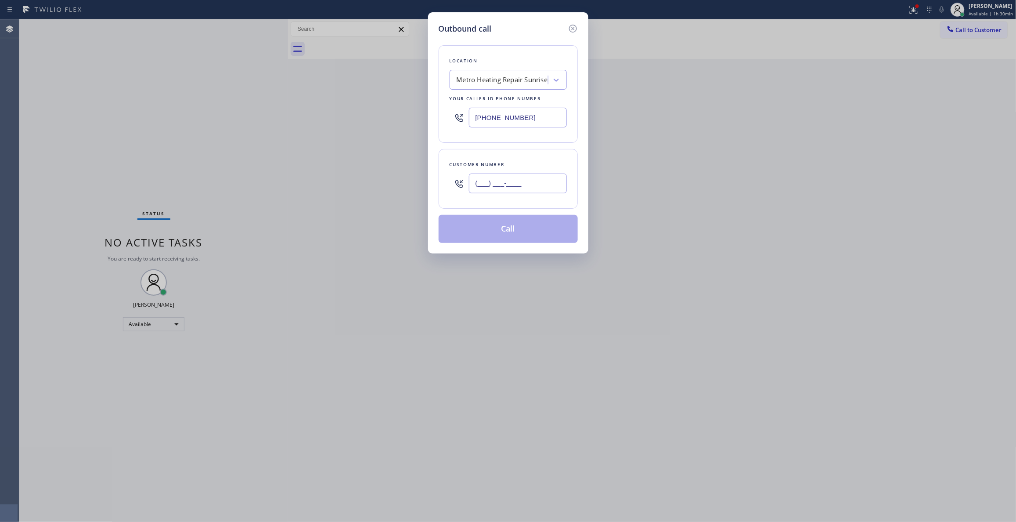
paste input "954) 676-7903"
type input "(954) 676-7903"
click at [517, 232] on button "Call" at bounding box center [508, 229] width 139 height 28
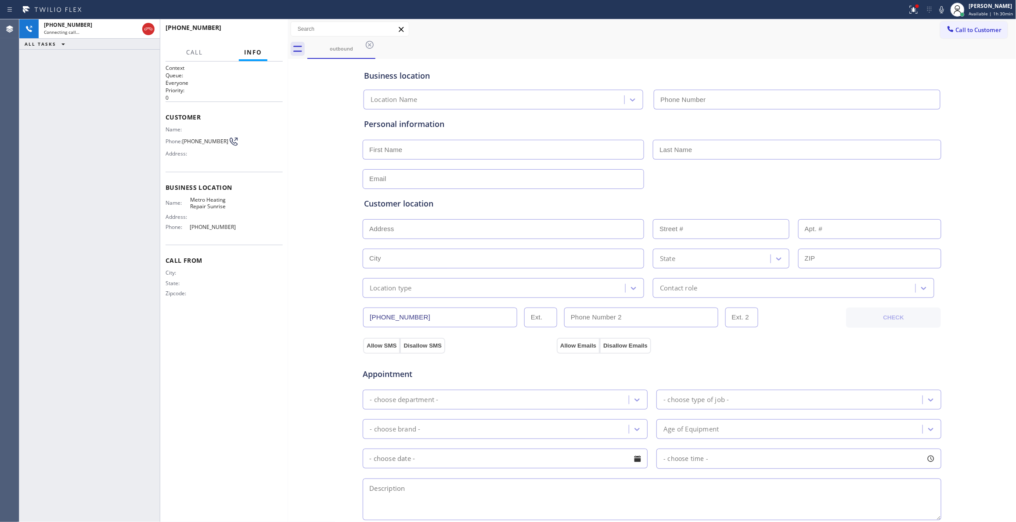
type input "(954) 799-3474"
click at [909, 12] on icon at bounding box center [914, 9] width 11 height 11
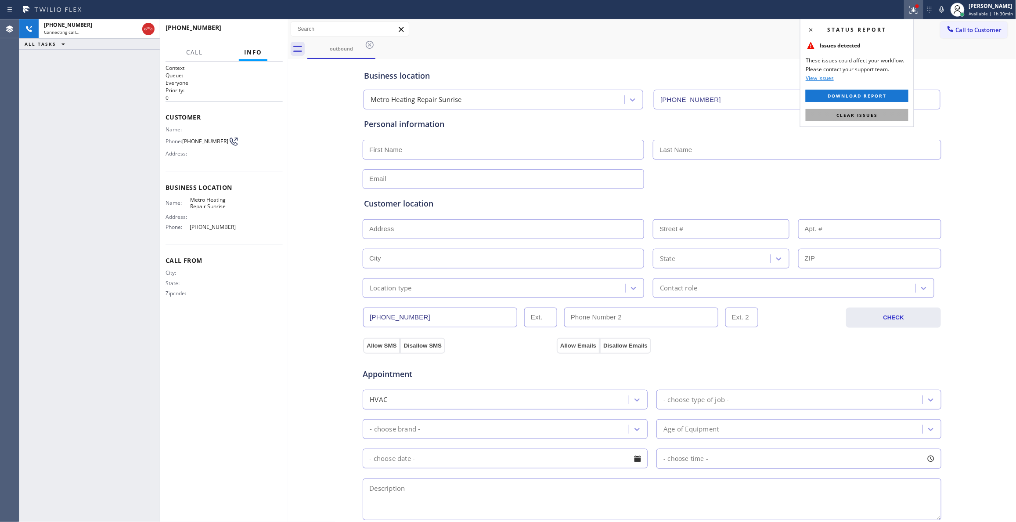
click at [870, 113] on span "Clear issues" at bounding box center [857, 115] width 41 height 6
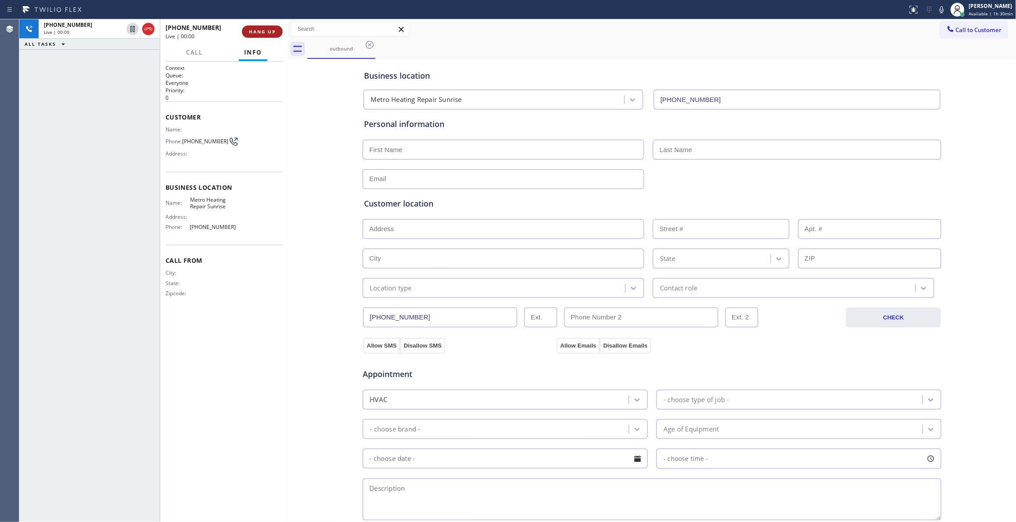
click at [257, 33] on span "HANG UP" at bounding box center [262, 32] width 27 height 6
click at [203, 144] on span "(954) 676-7903" at bounding box center [205, 141] width 46 height 7
copy div "(954) 676-7903"
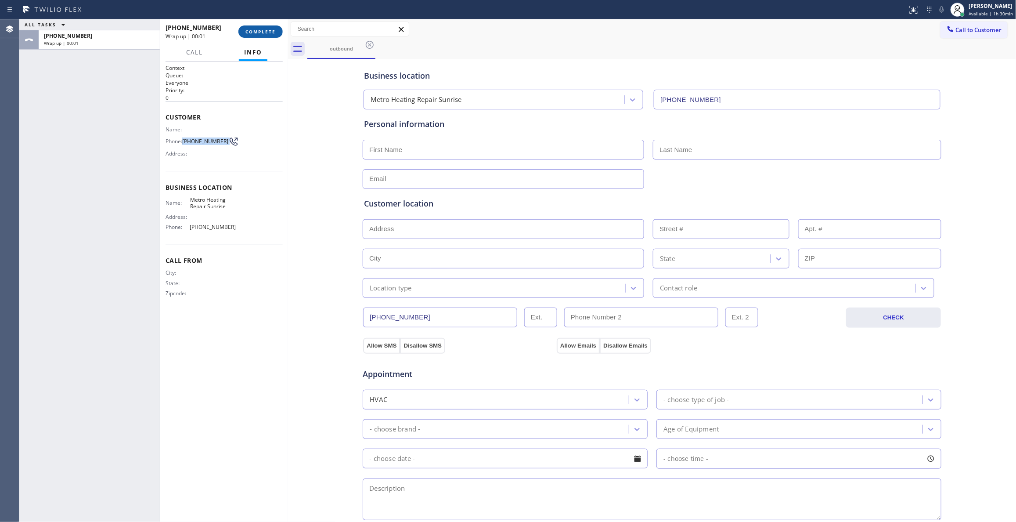
click at [266, 33] on span "COMPLETE" at bounding box center [261, 32] width 30 height 6
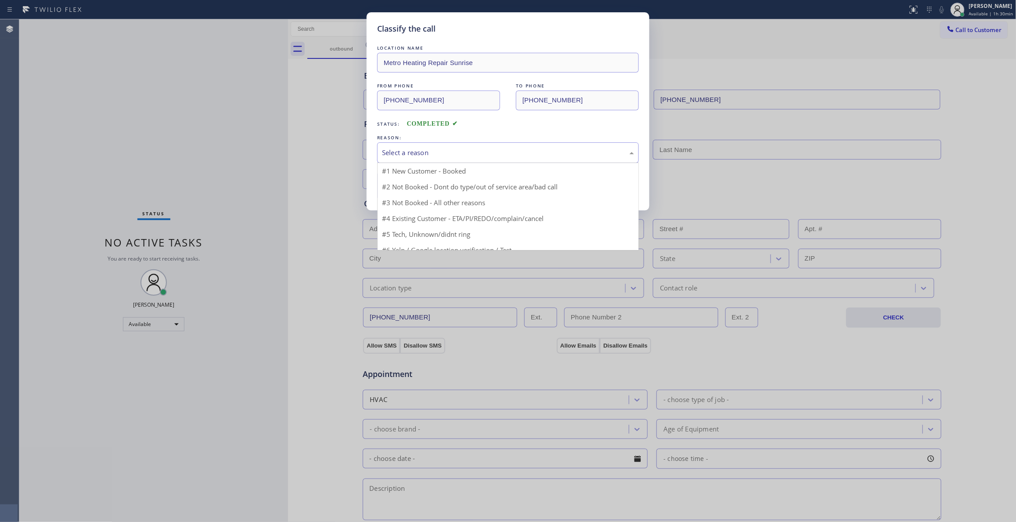
click at [426, 155] on div "Select a reason" at bounding box center [508, 153] width 252 height 10
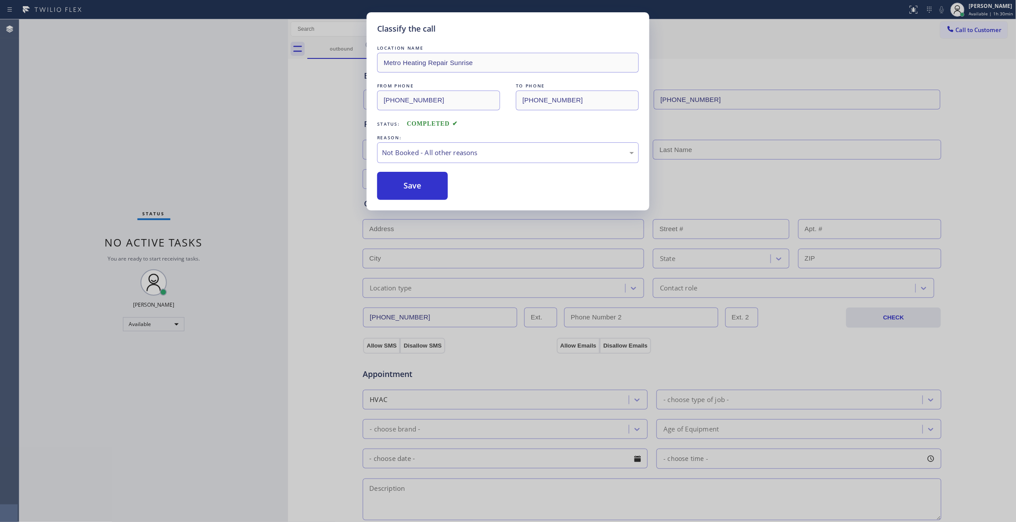
click at [427, 190] on button "Save" at bounding box center [412, 186] width 71 height 28
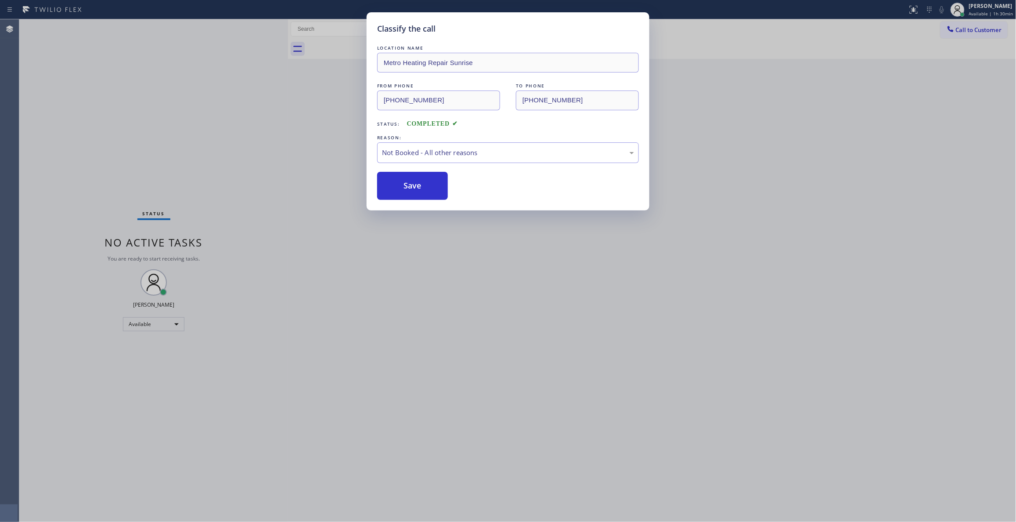
click at [427, 190] on button "Save" at bounding box center [412, 186] width 71 height 28
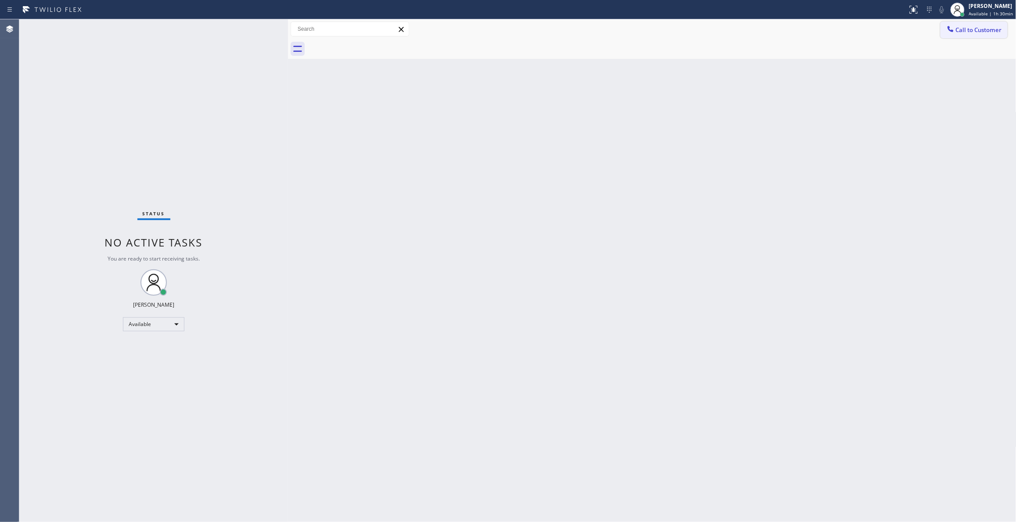
click at [976, 29] on span "Call to Customer" at bounding box center [979, 30] width 46 height 8
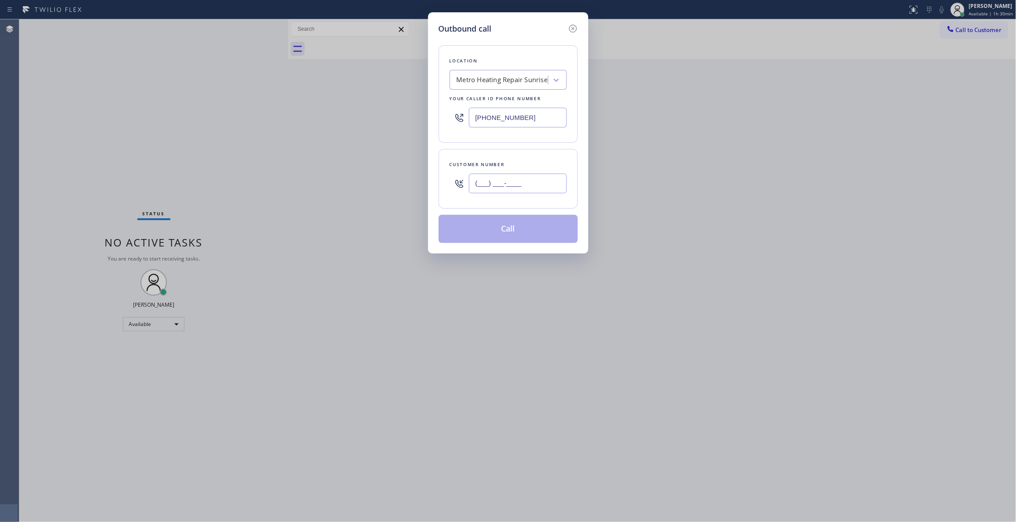
click at [498, 181] on input "(___) ___-____" at bounding box center [518, 184] width 98 height 20
paste input "954) 676-7903"
type input "(954) 676-7903"
click at [494, 239] on button "Call" at bounding box center [508, 229] width 139 height 28
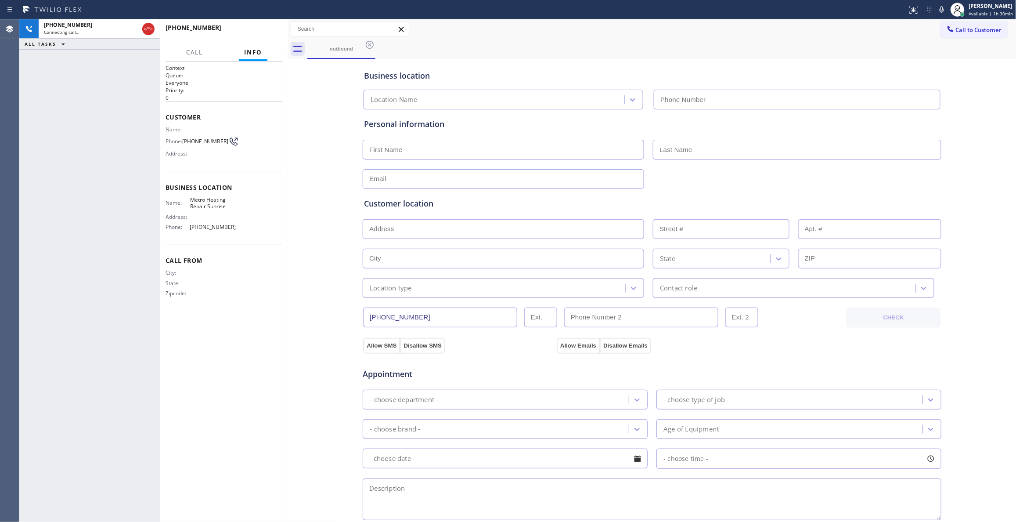
type input "(954) 799-3474"
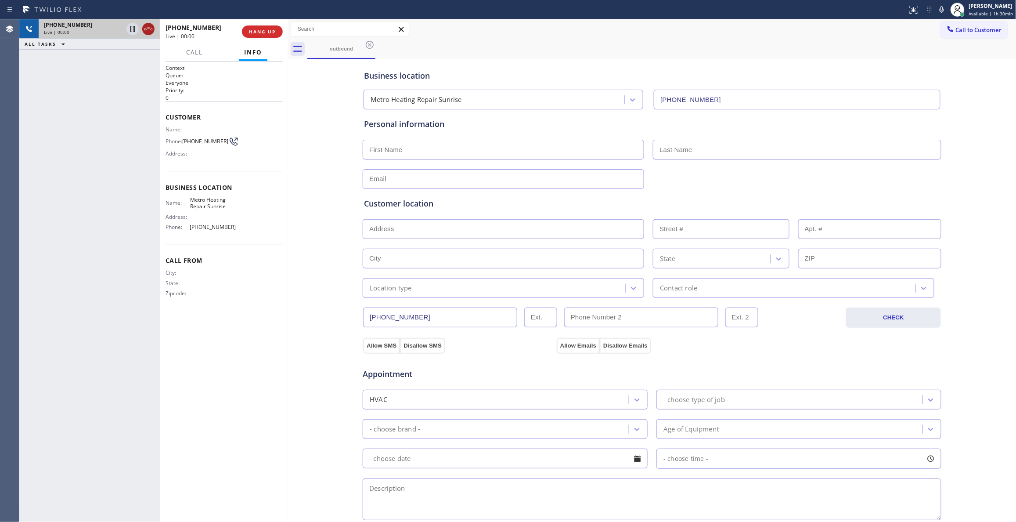
click at [146, 29] on icon at bounding box center [148, 29] width 11 height 11
click at [266, 29] on span "HANG UP" at bounding box center [262, 32] width 27 height 6
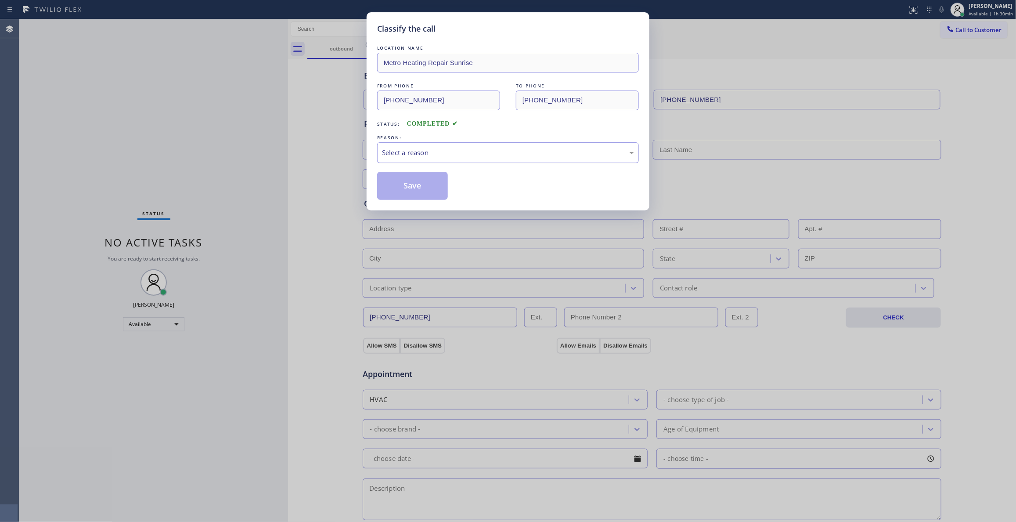
click at [407, 152] on div "Select a reason" at bounding box center [508, 153] width 252 height 10
click at [416, 183] on button "Save" at bounding box center [412, 186] width 71 height 28
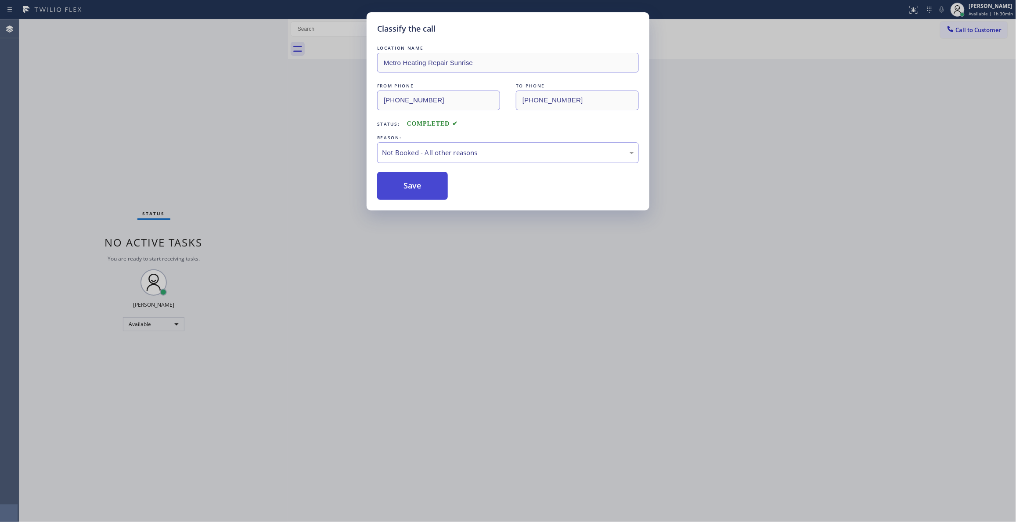
drag, startPoint x: 420, startPoint y: 185, endPoint x: 424, endPoint y: 190, distance: 6.5
click at [421, 185] on button "Save" at bounding box center [412, 186] width 71 height 28
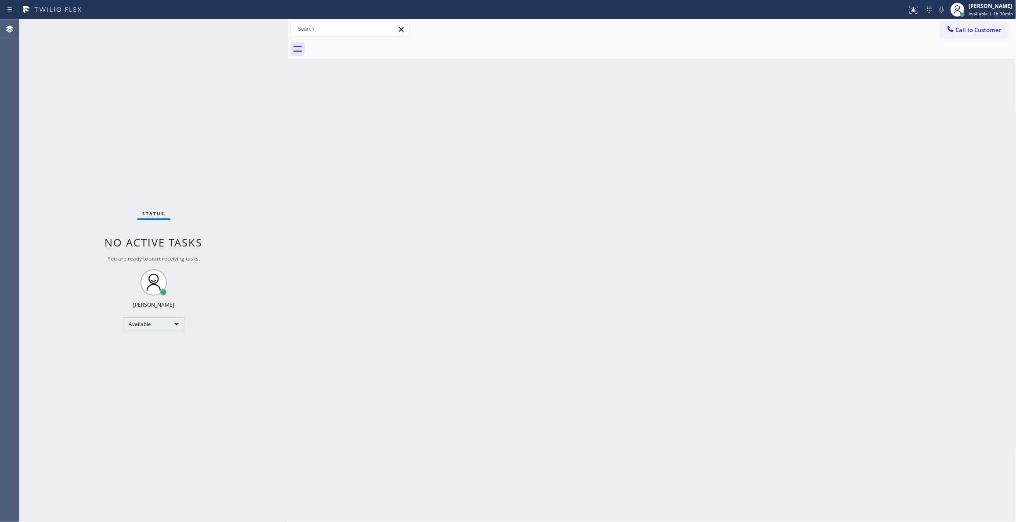
click at [974, 29] on span "Call to Customer" at bounding box center [979, 30] width 46 height 8
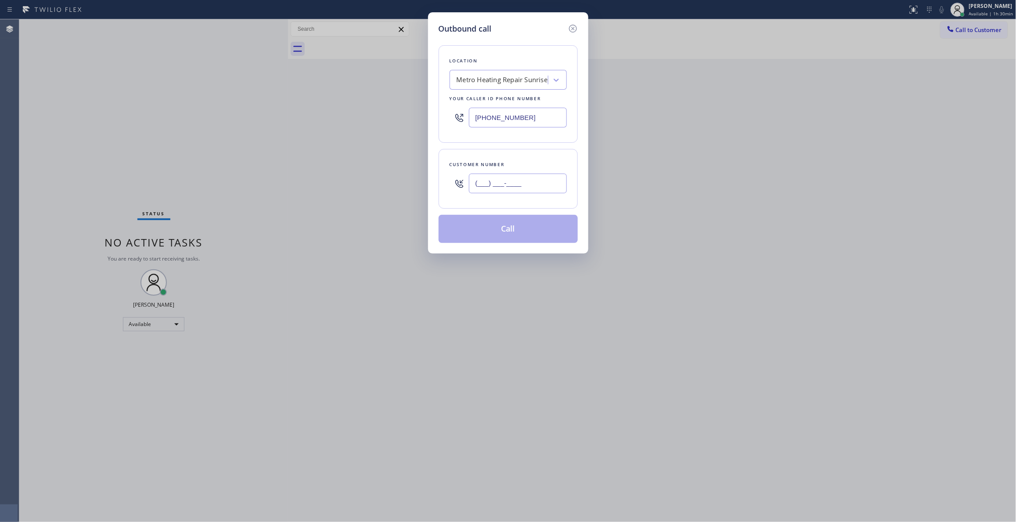
click at [505, 185] on input "(___) ___-____" at bounding box center [518, 184] width 98 height 20
paste input "954) 676-7903"
type input "(954) 676-7903"
click at [484, 232] on button "Call" at bounding box center [508, 229] width 139 height 28
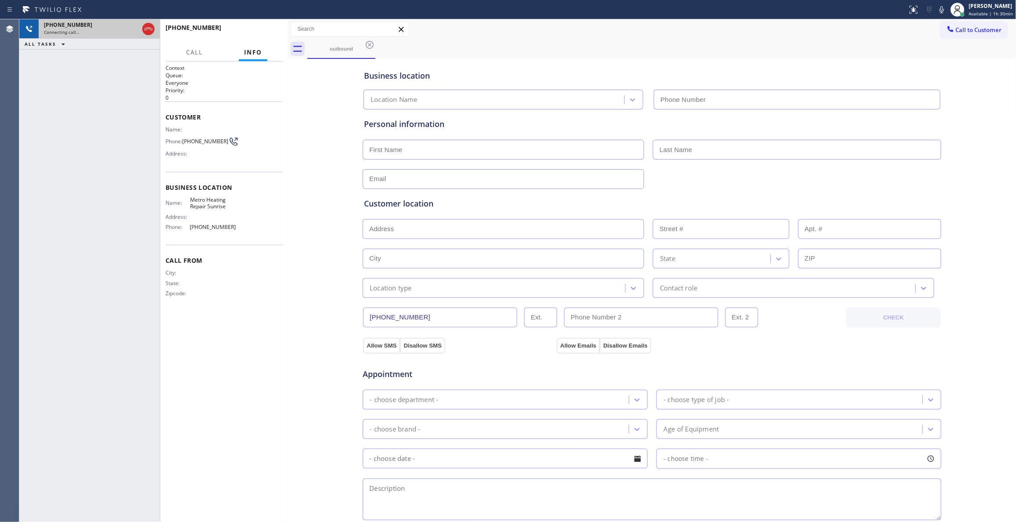
type input "(954) 799-3474"
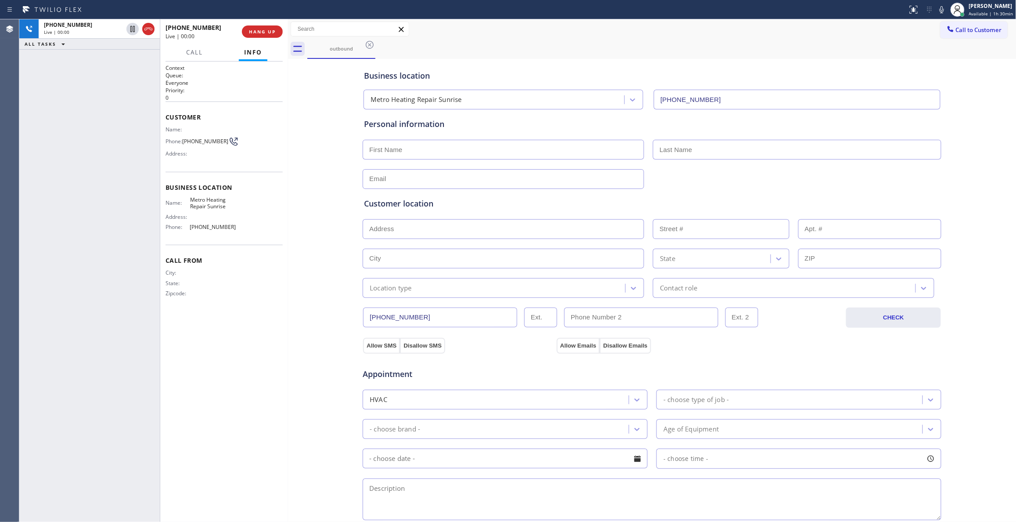
drag, startPoint x: 148, startPoint y: 29, endPoint x: 179, endPoint y: 25, distance: 30.9
click at [148, 29] on icon at bounding box center [148, 29] width 11 height 11
click at [261, 30] on span "HANG UP" at bounding box center [262, 32] width 27 height 6
click at [269, 35] on button "COMPLETE" at bounding box center [261, 31] width 44 height 12
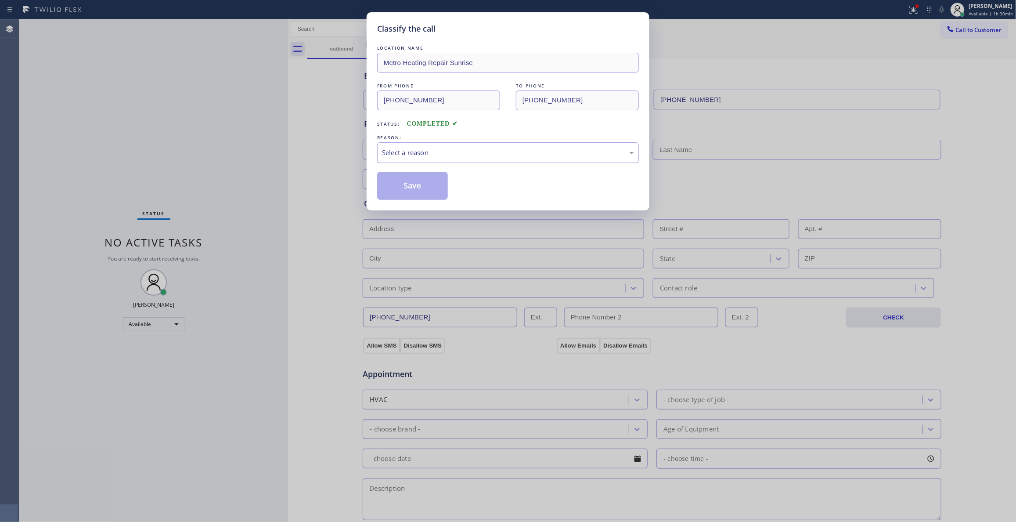
drag, startPoint x: 413, startPoint y: 150, endPoint x: 413, endPoint y: 155, distance: 5.3
click at [413, 155] on div "Select a reason" at bounding box center [508, 153] width 252 height 10
click at [420, 187] on button "Save" at bounding box center [412, 186] width 71 height 28
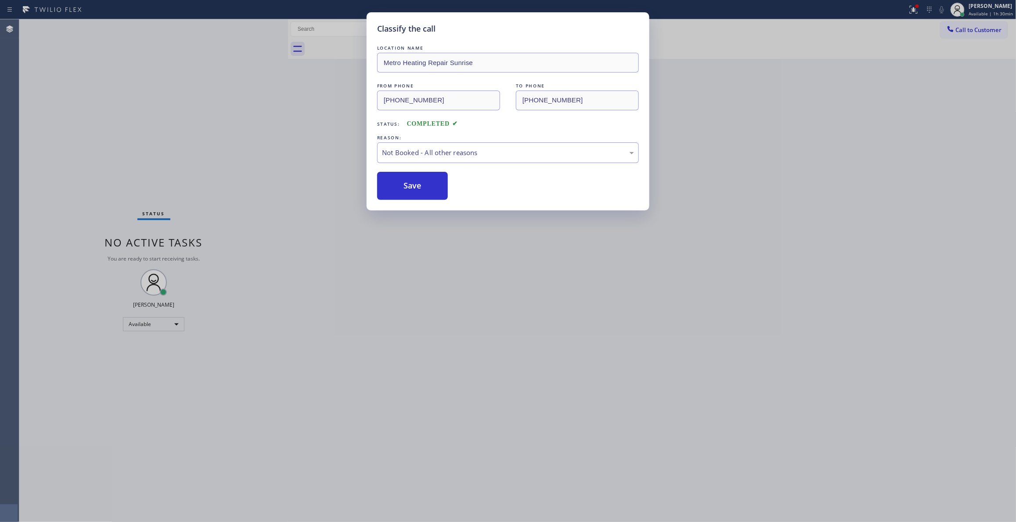
drag, startPoint x: 420, startPoint y: 187, endPoint x: 516, endPoint y: 185, distance: 95.3
click at [420, 187] on button "Save" at bounding box center [412, 186] width 71 height 28
click at [401, 187] on button "Save" at bounding box center [412, 186] width 71 height 28
click at [409, 185] on button "Save" at bounding box center [412, 186] width 71 height 28
click at [427, 187] on button "Save" at bounding box center [412, 186] width 71 height 28
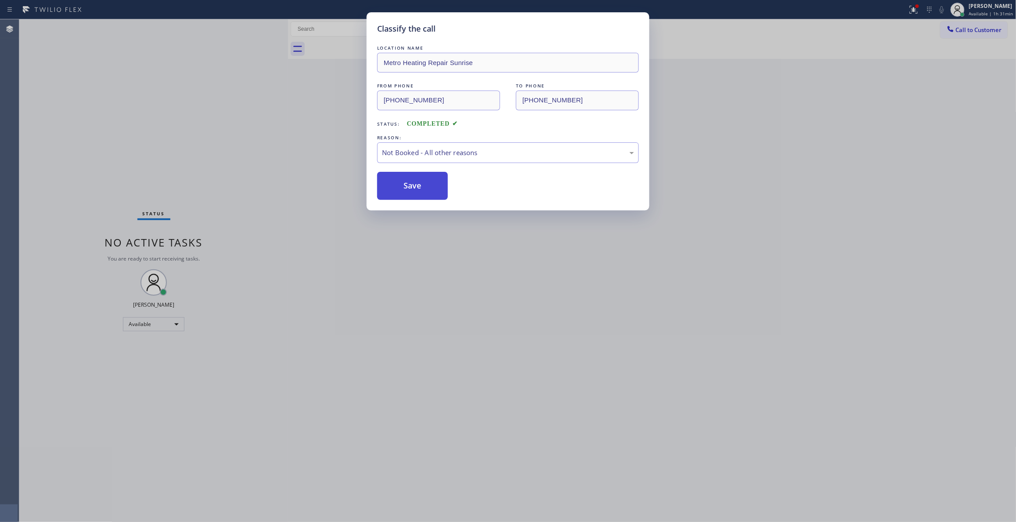
click at [422, 185] on button "Save" at bounding box center [412, 186] width 71 height 28
click at [409, 188] on button "Save" at bounding box center [412, 186] width 71 height 28
click at [749, 134] on div "Classify the call LOCATION NAME Metro Heating Repair Sunrise FROM PHONE (954) 7…" at bounding box center [508, 261] width 1016 height 522
click at [781, 138] on div "Classify the call LOCATION NAME Metro Heating Repair Sunrise FROM PHONE (954) 7…" at bounding box center [508, 261] width 1016 height 522
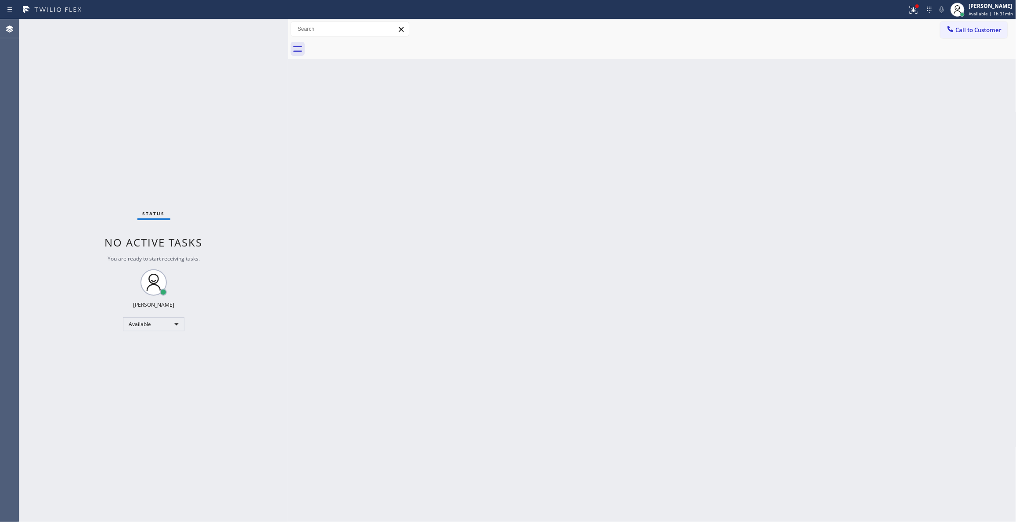
click at [977, 199] on div "Back to Dashboard Change Sender ID Customers Technicians Select a contact Outbo…" at bounding box center [652, 270] width 729 height 503
click at [909, 11] on icon at bounding box center [914, 9] width 11 height 11
click at [877, 113] on span "Clear issues" at bounding box center [857, 115] width 41 height 6
click at [745, 243] on div "Back to Dashboard Change Sender ID Customers Technicians Select a contact Outbo…" at bounding box center [652, 270] width 729 height 503
drag, startPoint x: 978, startPoint y: 33, endPoint x: 946, endPoint y: 40, distance: 32.8
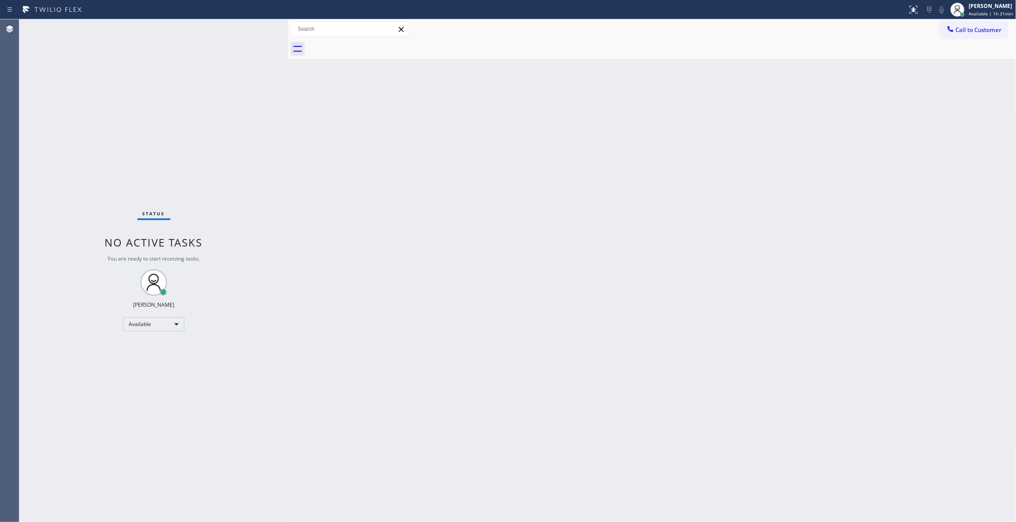
click at [977, 33] on span "Call to Customer" at bounding box center [979, 30] width 46 height 8
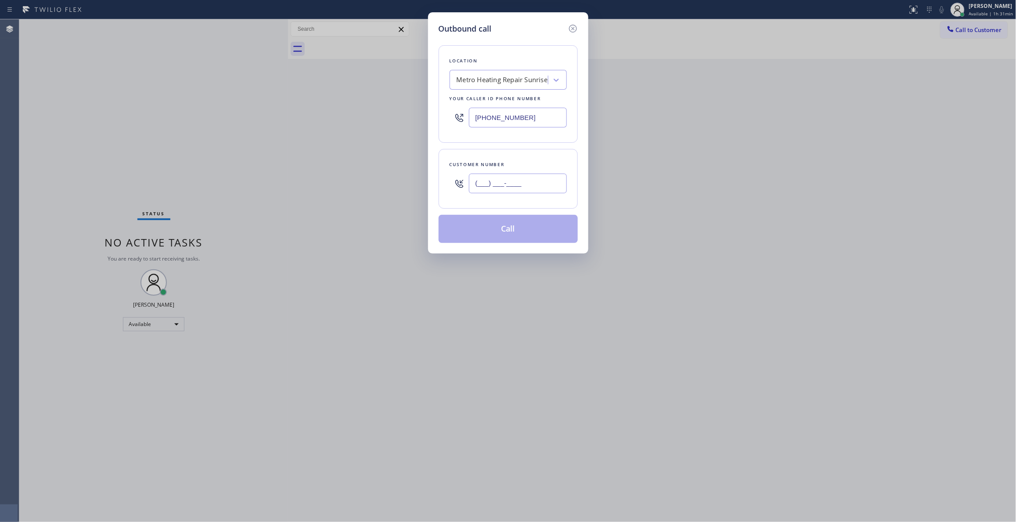
click at [514, 180] on input "(___) ___-____" at bounding box center [518, 184] width 98 height 20
paste input "954) 676-7903"
type input "(954) 676-7903"
click at [528, 228] on button "Call" at bounding box center [508, 229] width 139 height 28
click at [506, 229] on button "Call" at bounding box center [508, 229] width 139 height 28
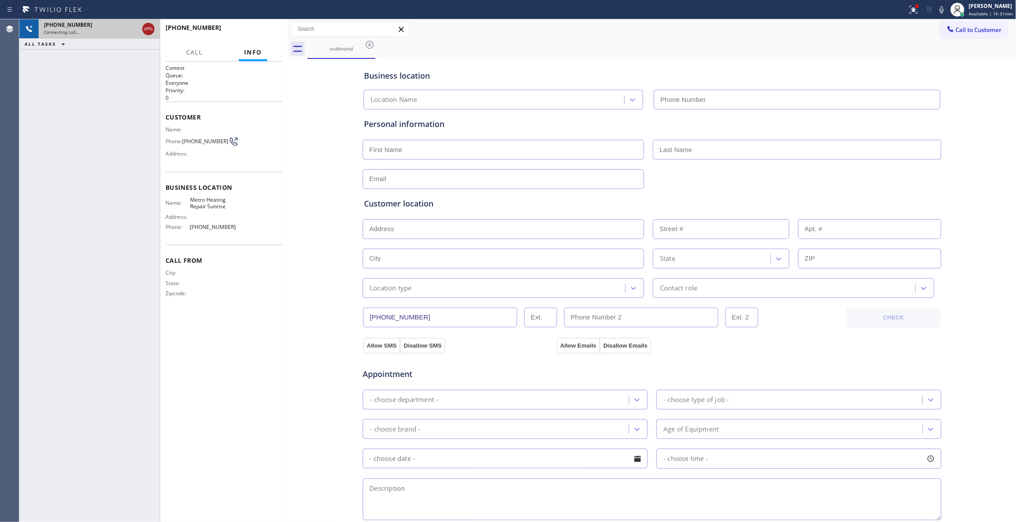
type input "(954) 799-3474"
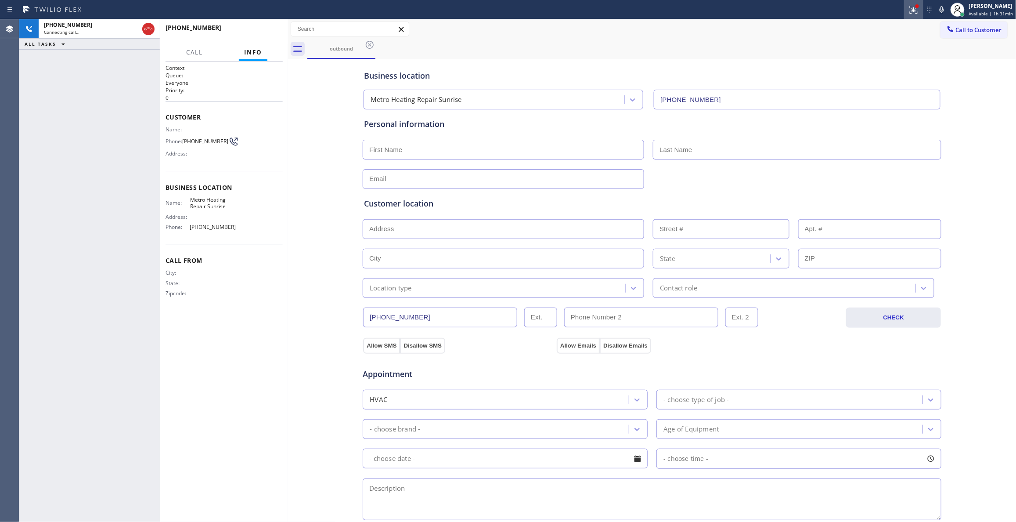
click at [911, 10] on icon at bounding box center [913, 8] width 5 height 3
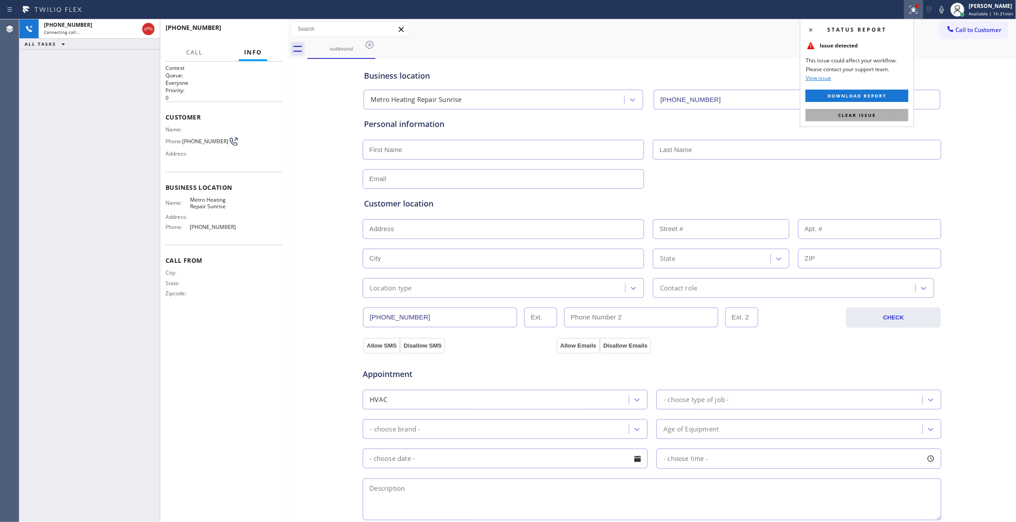
click at [850, 119] on button "Clear issue" at bounding box center [857, 115] width 103 height 12
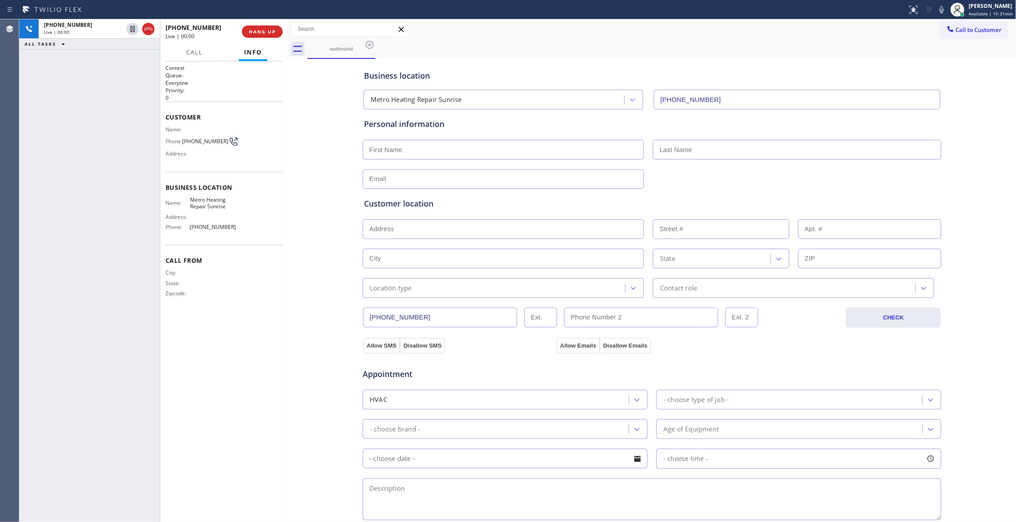
drag, startPoint x: 148, startPoint y: 26, endPoint x: 180, endPoint y: 30, distance: 31.4
click at [148, 26] on icon at bounding box center [148, 29] width 11 height 11
click at [251, 34] on span "HANG UP" at bounding box center [262, 32] width 27 height 6
click at [251, 34] on span "COMPLETE" at bounding box center [261, 32] width 30 height 6
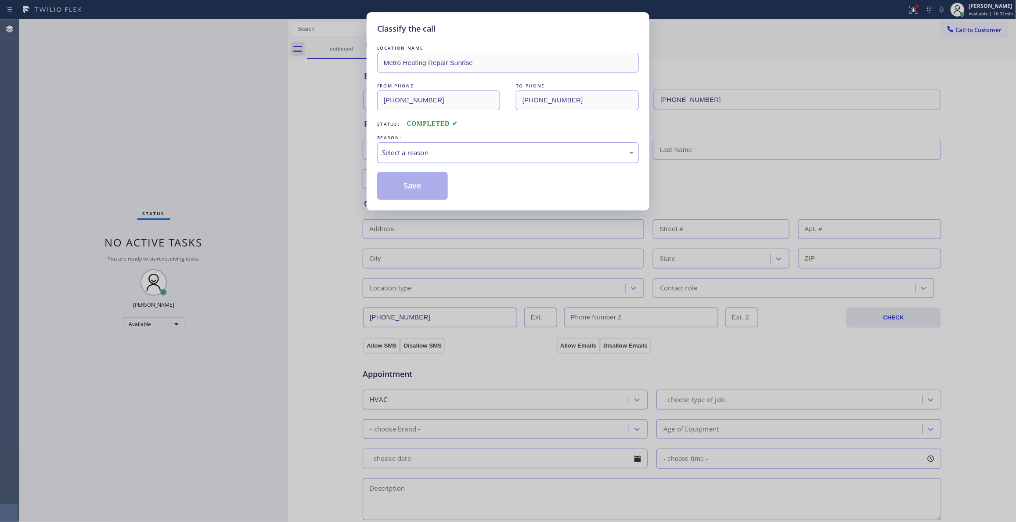
click at [414, 155] on div "Select a reason" at bounding box center [508, 153] width 252 height 10
click at [424, 180] on button "Save" at bounding box center [412, 186] width 71 height 28
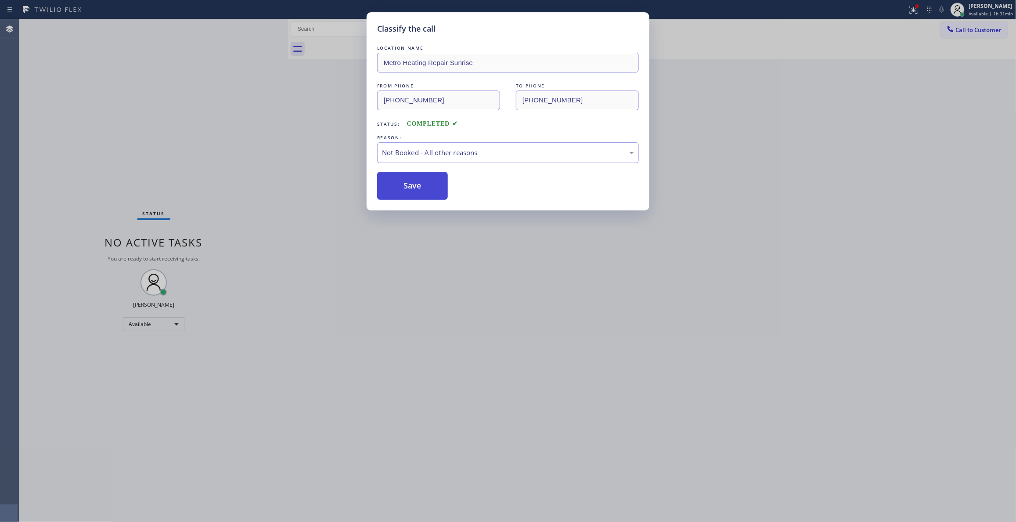
click at [423, 180] on button "Save" at bounding box center [412, 186] width 71 height 28
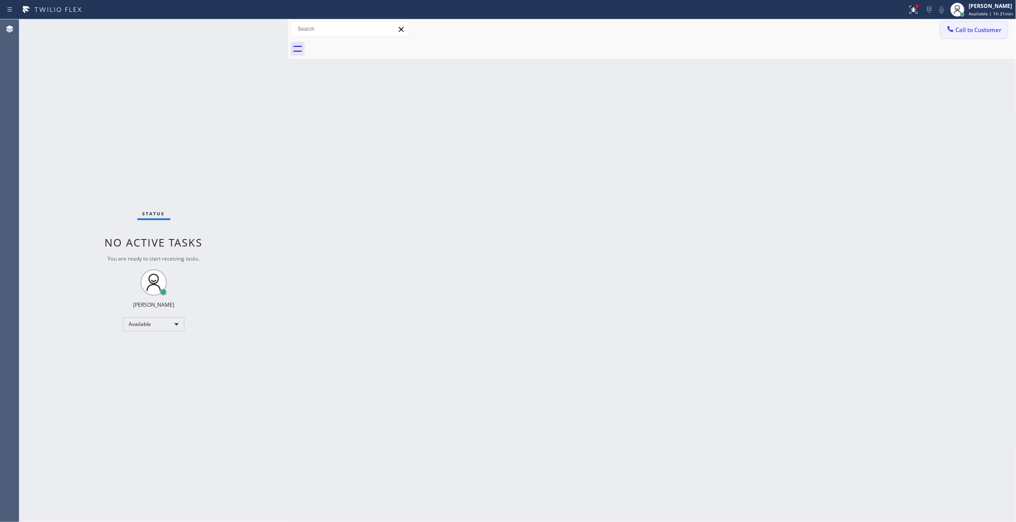
click at [975, 34] on button "Call to Customer" at bounding box center [974, 30] width 67 height 17
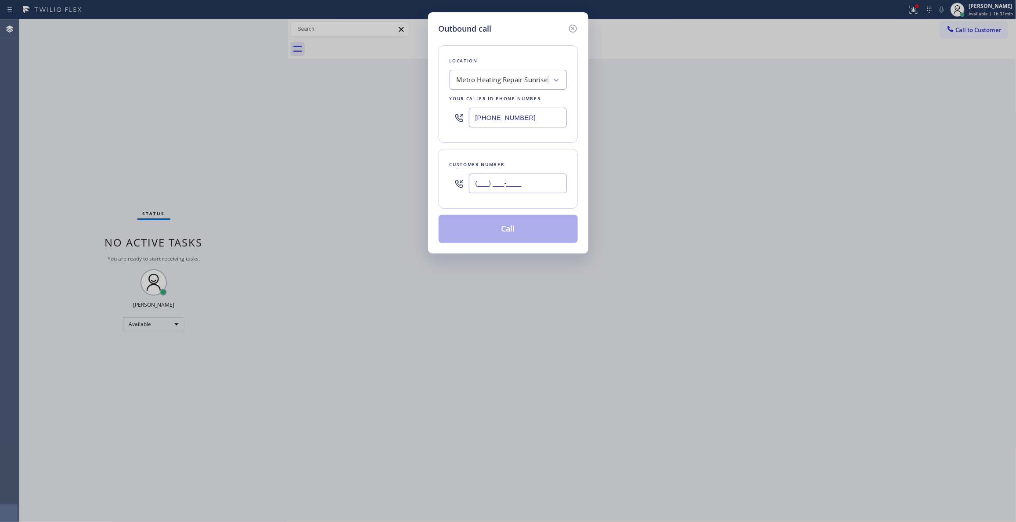
click at [505, 185] on input "(___) ___-____" at bounding box center [518, 184] width 98 height 20
paste input "954) 676-7903"
type input "(954) 676-7903"
click at [494, 228] on button "Call" at bounding box center [508, 229] width 139 height 28
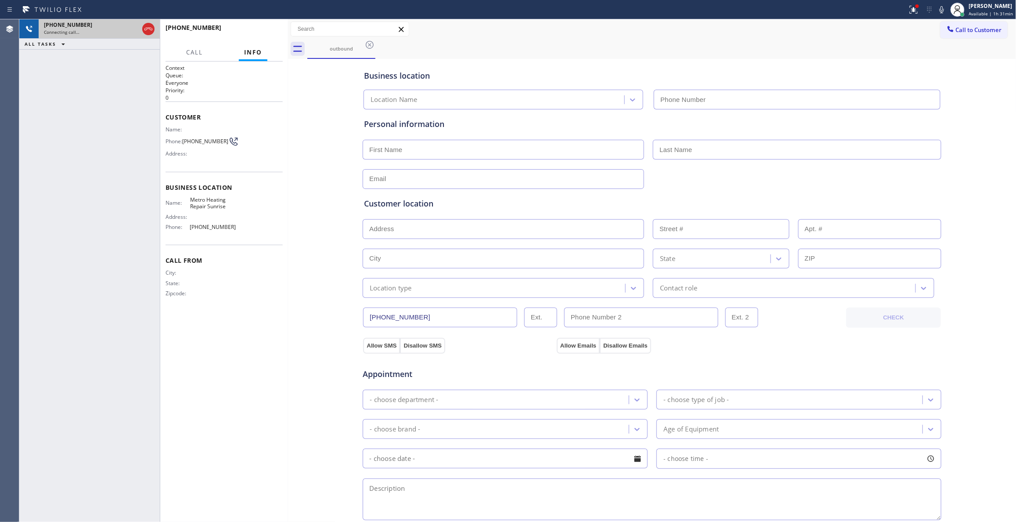
type input "(954) 799-3474"
click at [149, 27] on icon at bounding box center [148, 29] width 11 height 11
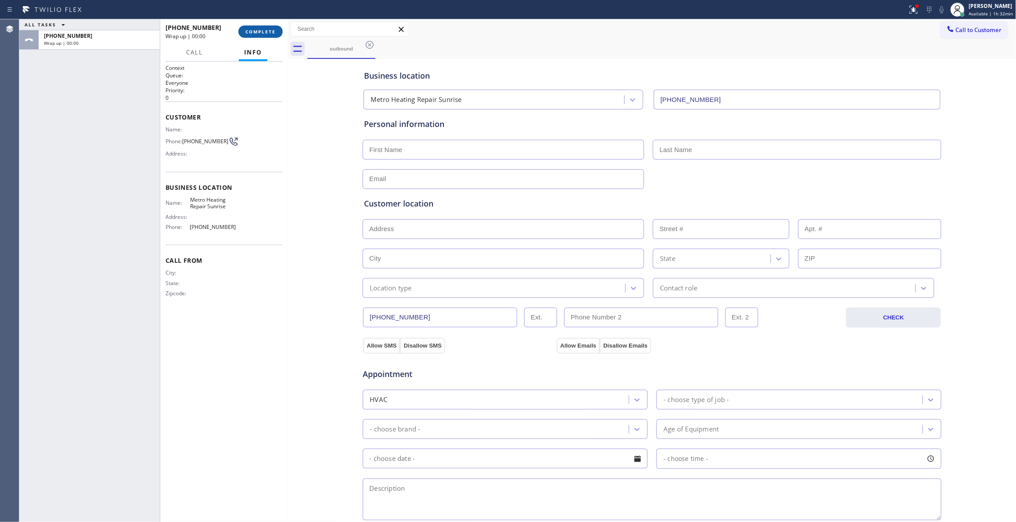
click at [262, 33] on span "COMPLETE" at bounding box center [261, 32] width 30 height 6
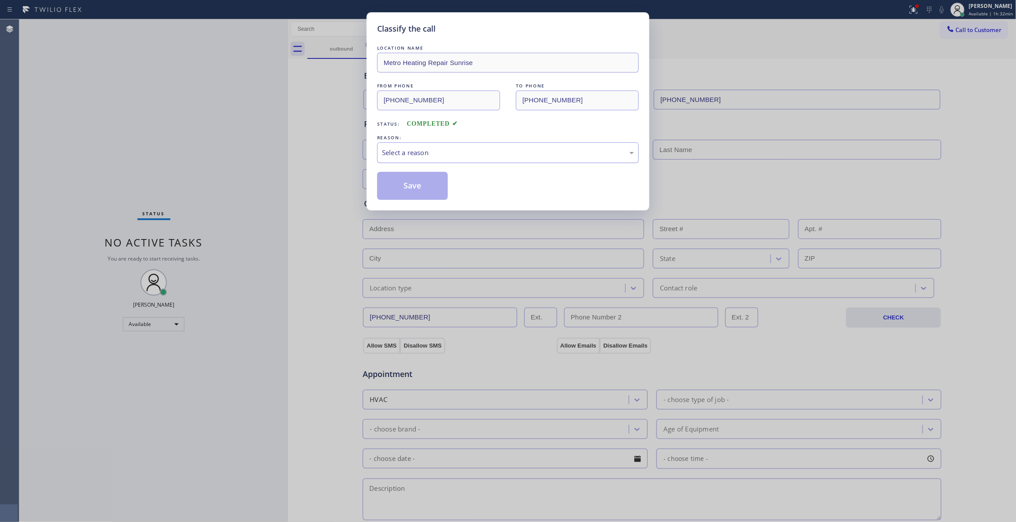
click at [445, 152] on div "Select a reason" at bounding box center [508, 153] width 252 height 10
click at [408, 184] on button "Save" at bounding box center [412, 186] width 71 height 28
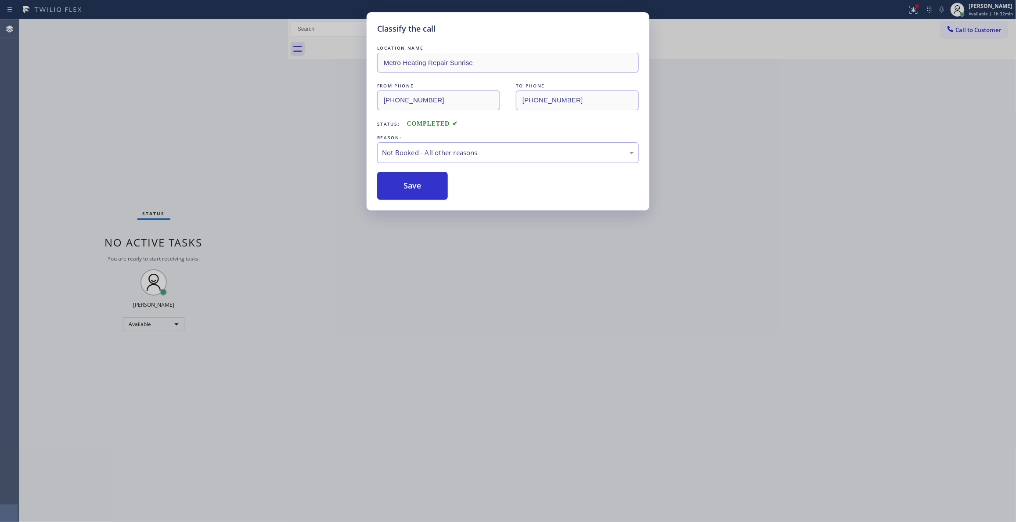
click at [408, 184] on button "Save" at bounding box center [412, 186] width 71 height 28
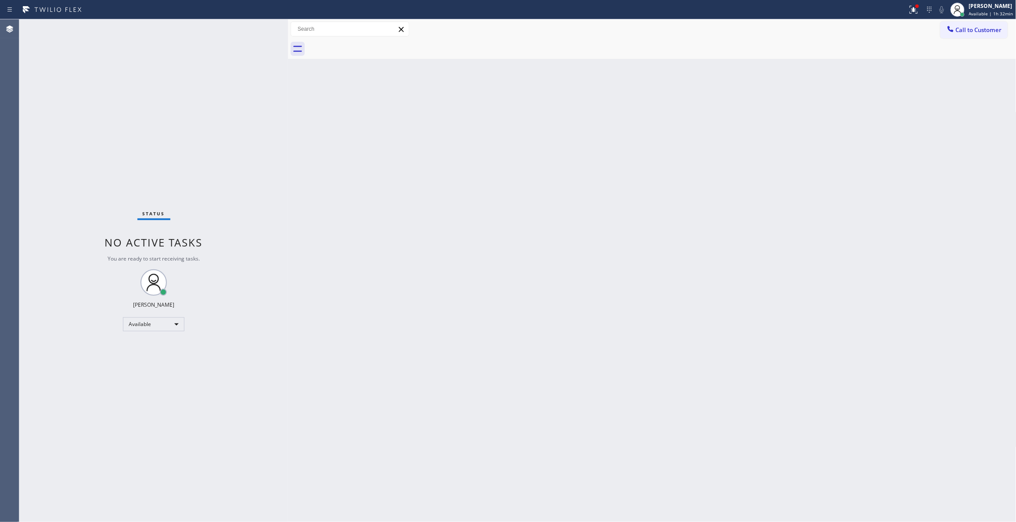
click at [971, 30] on span "Call to Customer" at bounding box center [979, 30] width 46 height 8
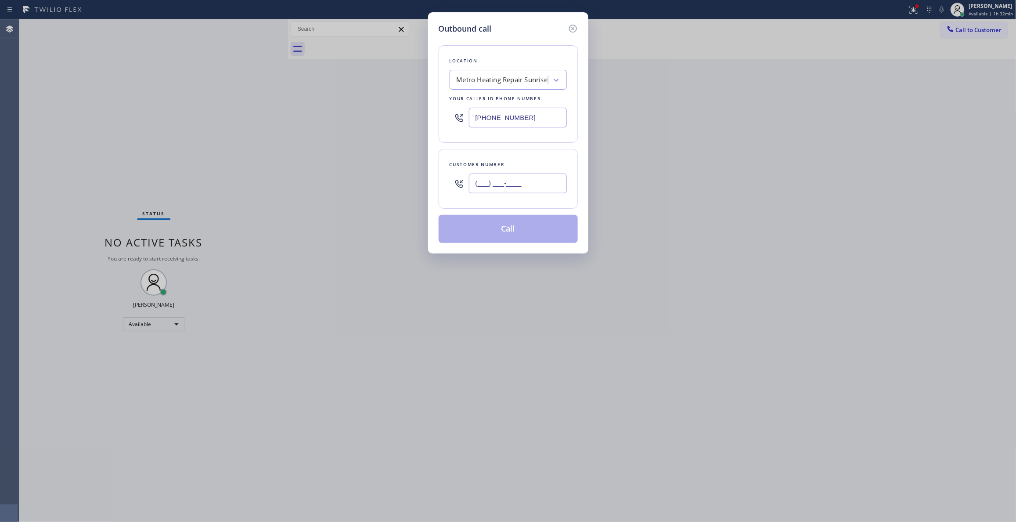
click at [547, 186] on input "(___) ___-____" at bounding box center [518, 184] width 98 height 20
paste input "954) 676-7903"
type input "(954) 676-7903"
click at [515, 229] on button "Call" at bounding box center [508, 229] width 139 height 28
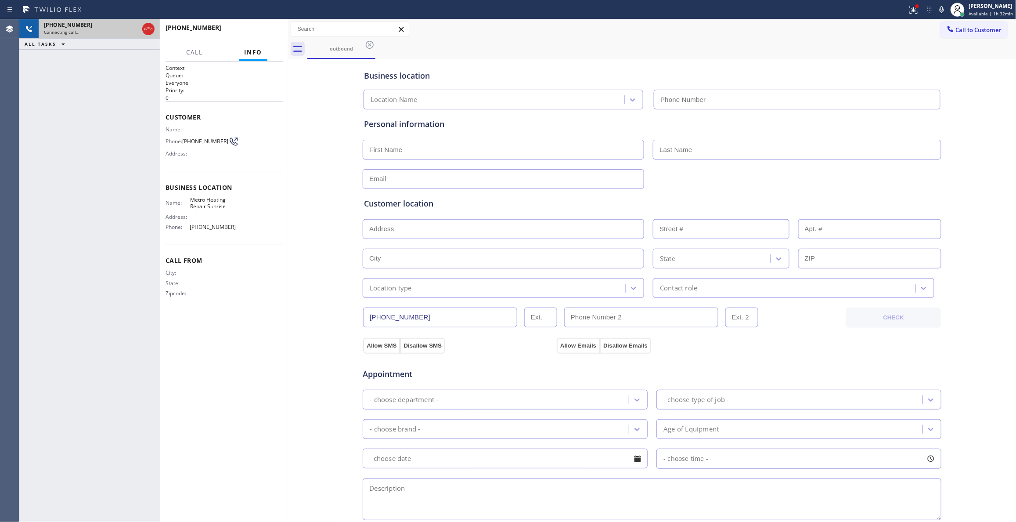
type input "(954) 799-3474"
click at [150, 28] on icon at bounding box center [148, 29] width 11 height 11
click at [259, 32] on span "HANG UP" at bounding box center [262, 32] width 27 height 6
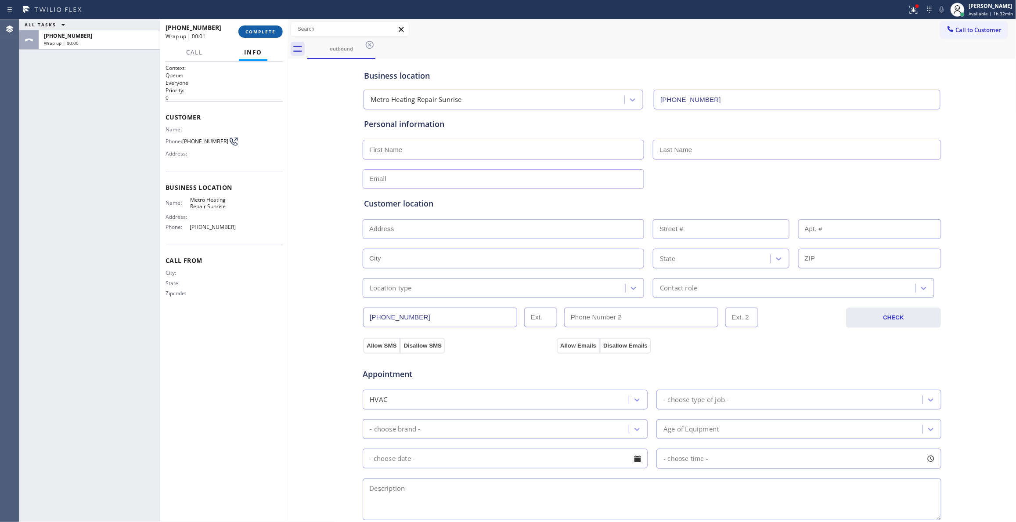
click at [246, 32] on span "COMPLETE" at bounding box center [261, 32] width 30 height 6
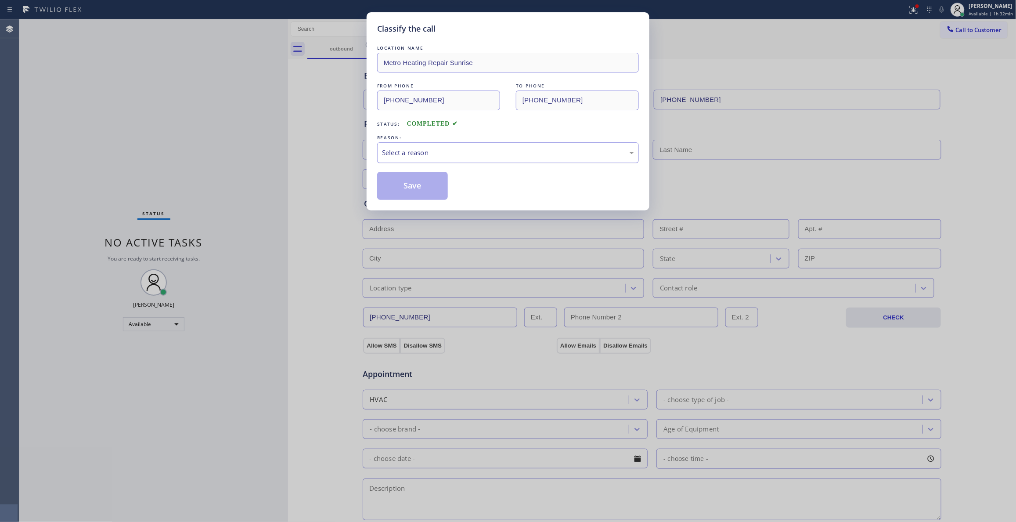
click at [394, 150] on div "Select a reason" at bounding box center [508, 153] width 252 height 10
click at [390, 184] on button "Save" at bounding box center [412, 186] width 71 height 28
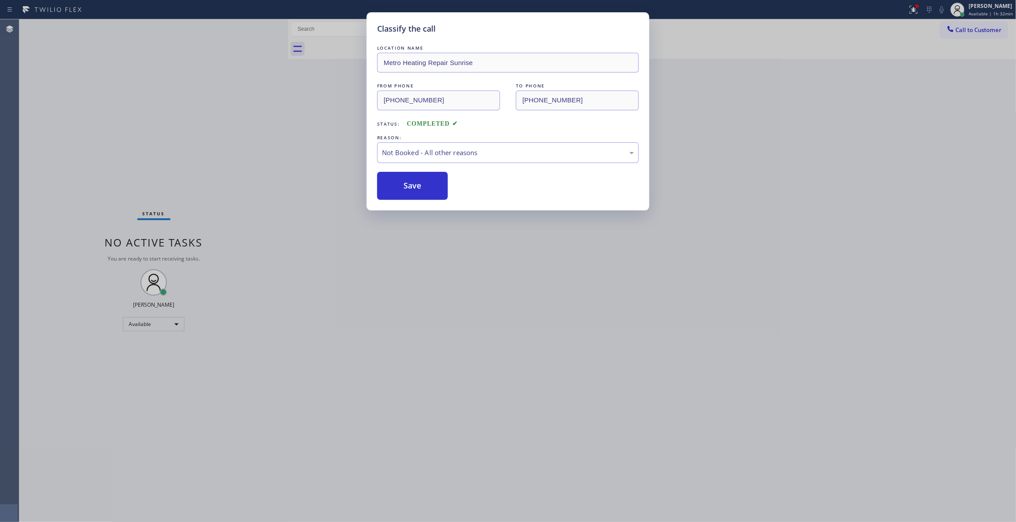
click at [390, 184] on button "Save" at bounding box center [412, 186] width 71 height 28
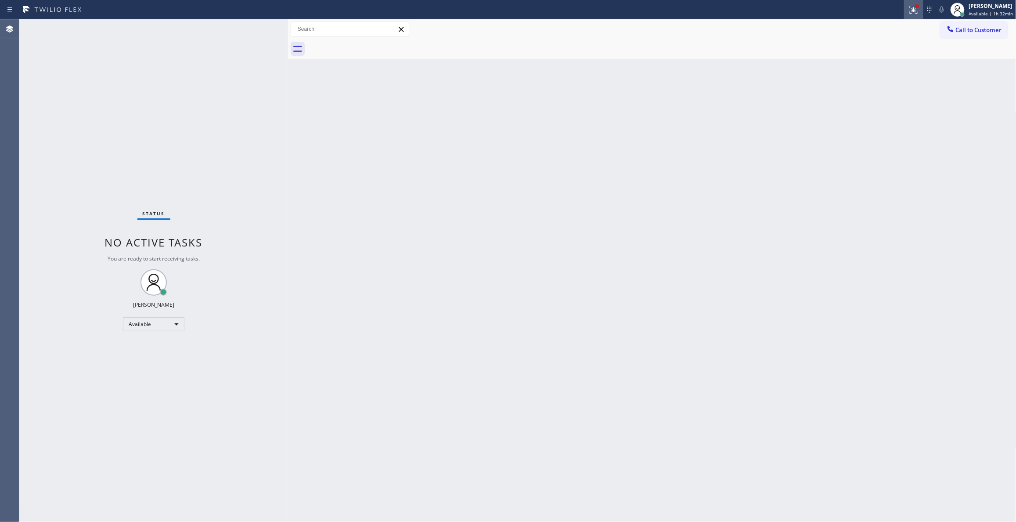
click at [909, 11] on icon at bounding box center [914, 9] width 11 height 11
click at [882, 113] on button "Clear issues" at bounding box center [857, 115] width 103 height 12
click at [973, 30] on span "Call to Customer" at bounding box center [979, 30] width 46 height 8
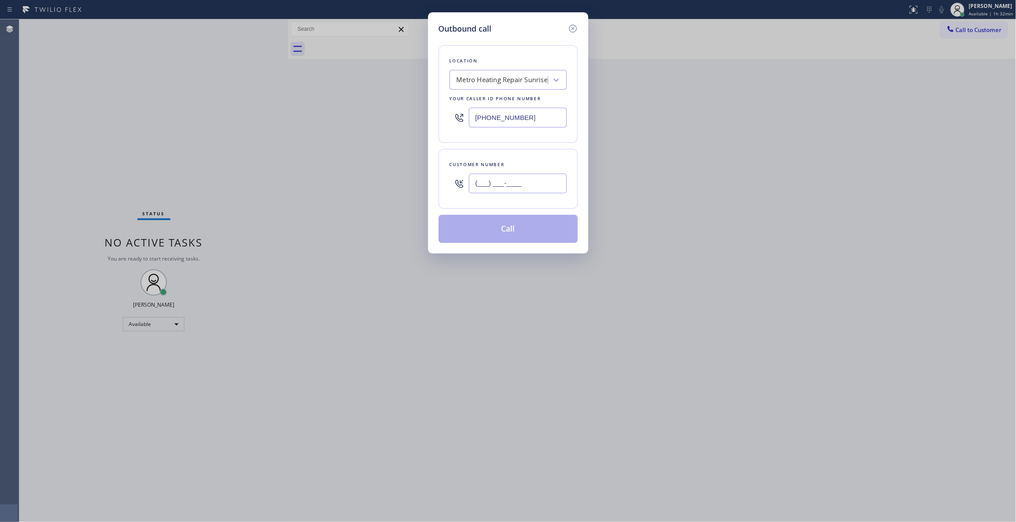
click at [524, 183] on input "(___) ___-____" at bounding box center [518, 184] width 98 height 20
paste input "954) 676-7903"
type input "(954) 676-7903"
click at [500, 232] on button "Call" at bounding box center [508, 229] width 139 height 28
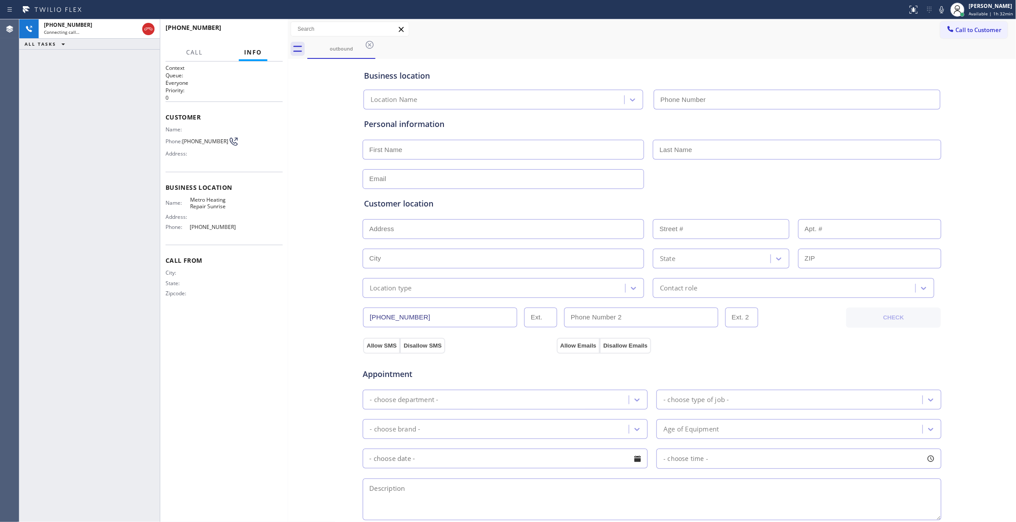
type input "(954) 799-3474"
click at [266, 34] on span "HANG UP" at bounding box center [262, 32] width 27 height 6
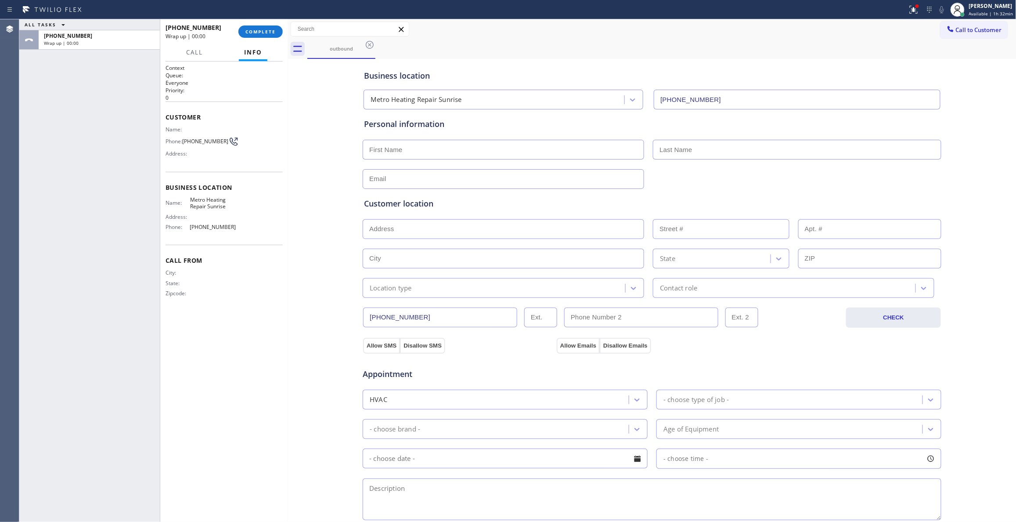
click at [201, 141] on span "(954) 676-7903" at bounding box center [205, 141] width 46 height 7
click at [202, 141] on span "(954) 676-7903" at bounding box center [205, 141] width 46 height 7
copy div "(954) 676-7903"
click at [264, 27] on button "COMPLETE" at bounding box center [261, 31] width 44 height 12
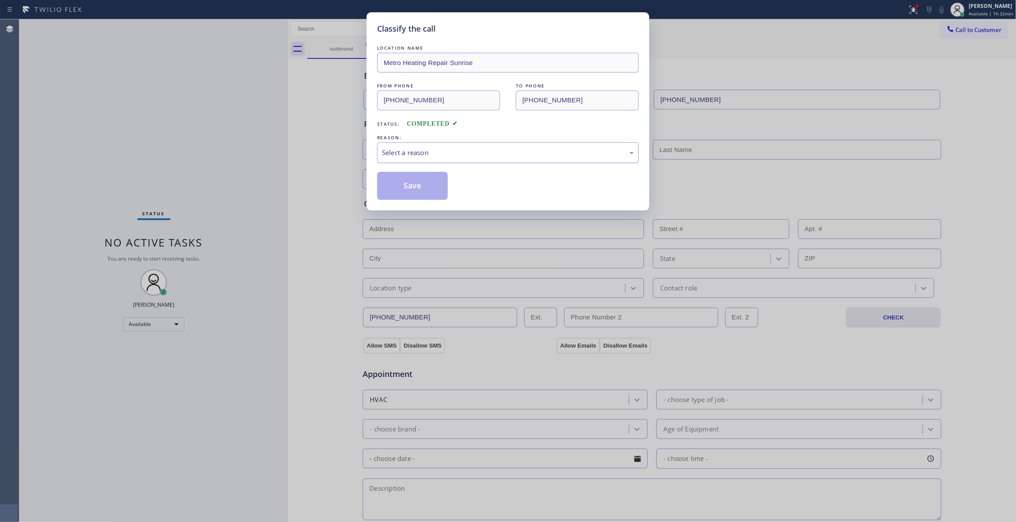
click at [419, 147] on div "Select a reason" at bounding box center [508, 152] width 262 height 21
click at [427, 184] on button "Save" at bounding box center [412, 186] width 71 height 28
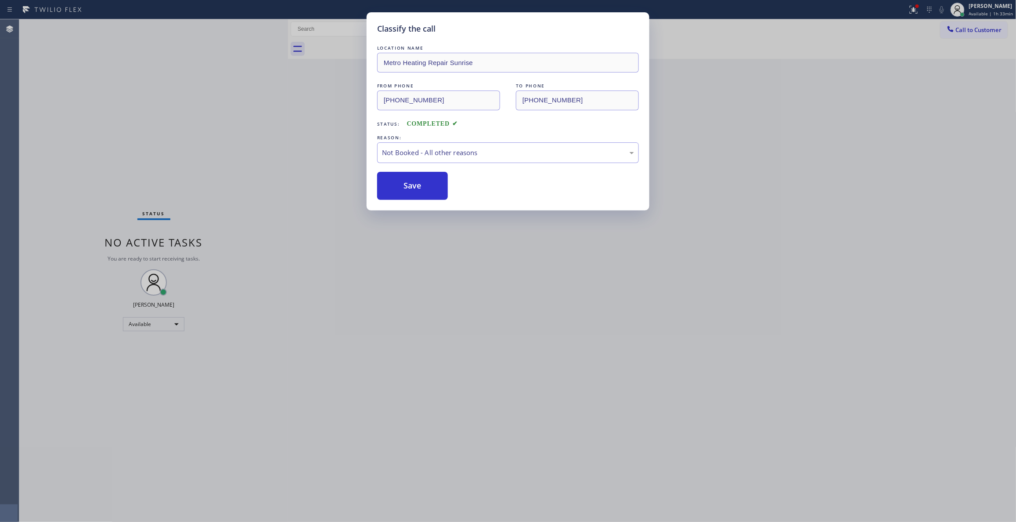
click at [427, 184] on button "Save" at bounding box center [412, 186] width 71 height 28
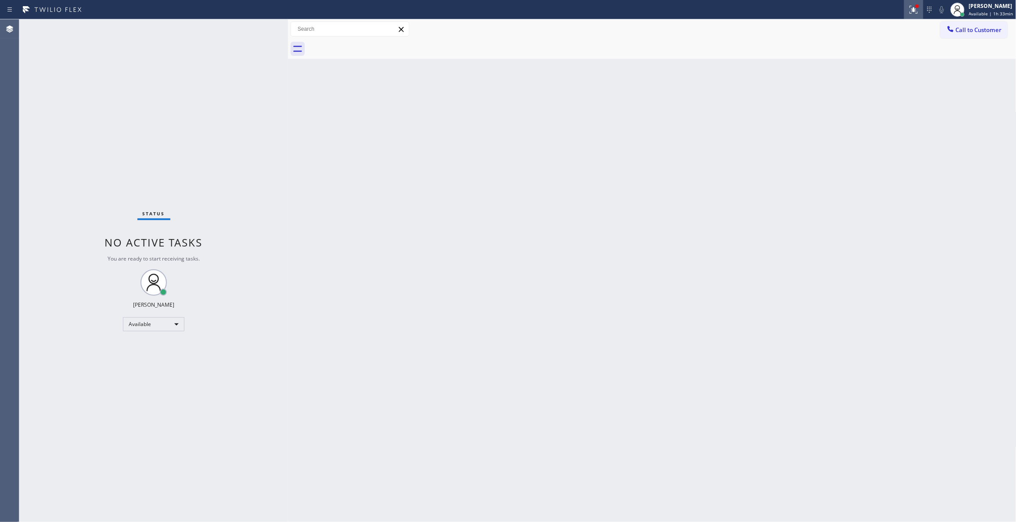
click at [911, 10] on icon at bounding box center [913, 8] width 5 height 3
click at [825, 114] on button "Clear issues" at bounding box center [857, 115] width 103 height 12
click at [972, 32] on span "Call to Customer" at bounding box center [979, 30] width 46 height 8
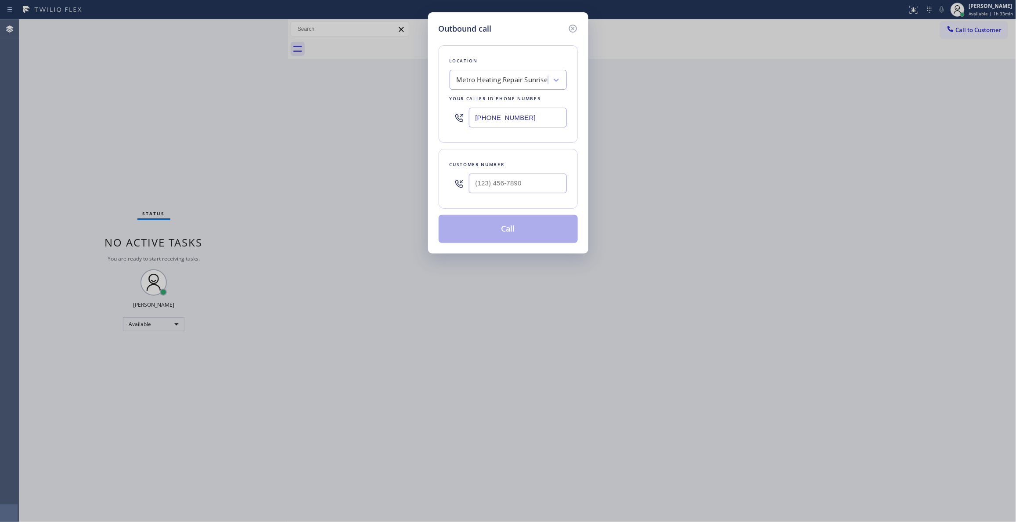
type input "(___) ___-____"
click at [535, 180] on input "(___) ___-____" at bounding box center [518, 184] width 98 height 20
click at [751, 80] on div "Outbound call Location Metro Heating Repair Sunrise Your caller id phone number…" at bounding box center [508, 261] width 1016 height 522
drag, startPoint x: 543, startPoint y: 117, endPoint x: 337, endPoint y: 129, distance: 206.4
click at [262, 97] on div "Outbound call Location Metro Heating Repair Sunrise Your caller id phone number…" at bounding box center [508, 261] width 1016 height 522
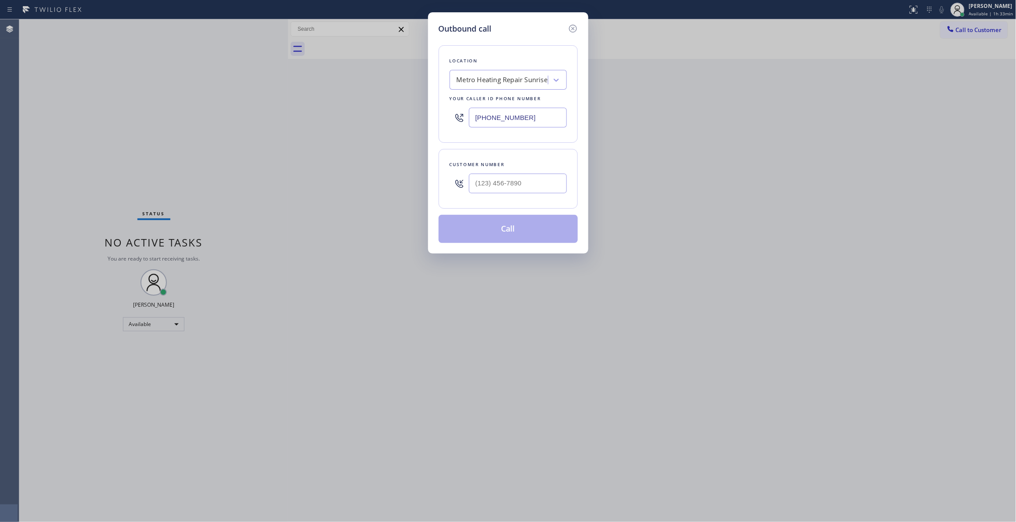
paste input "760) 388-9800"
type input "(760) 388-9800"
click at [534, 182] on input "(___) ___-____" at bounding box center [518, 184] width 98 height 20
paste input "442) 241-9300"
type input "(442) 241-9300"
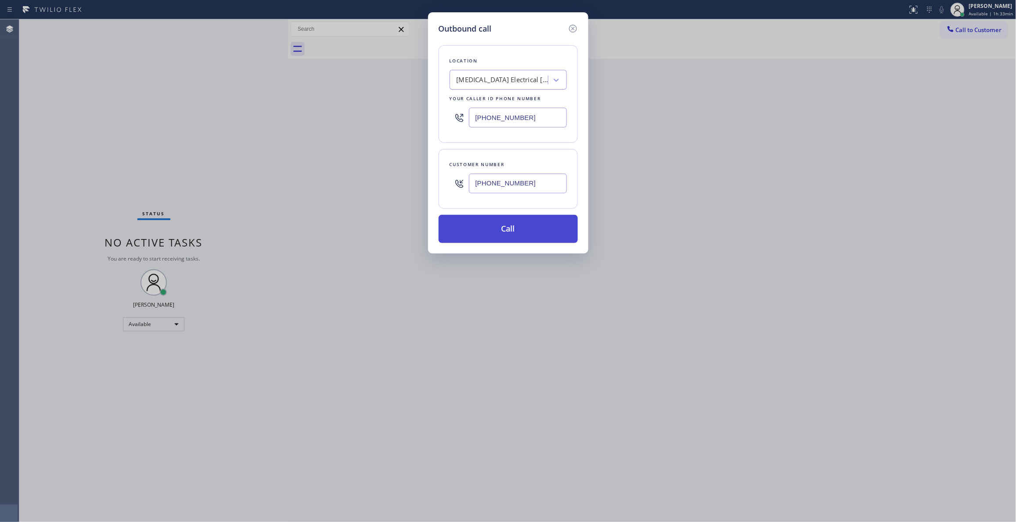
click at [535, 231] on button "Call" at bounding box center [508, 229] width 139 height 28
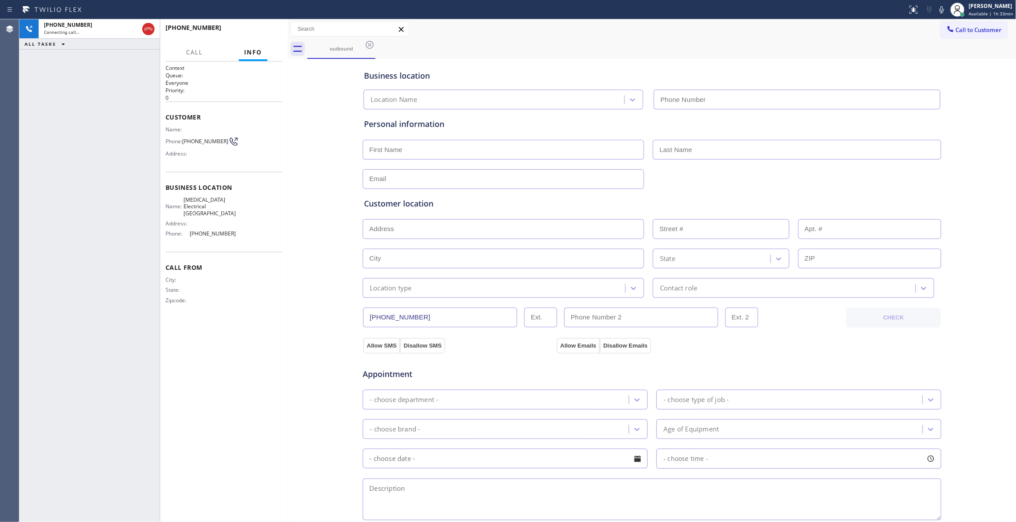
type input "(760) 388-9800"
click at [257, 29] on span "HANG UP" at bounding box center [262, 32] width 27 height 6
click at [257, 29] on span "COMPLETE" at bounding box center [261, 32] width 30 height 6
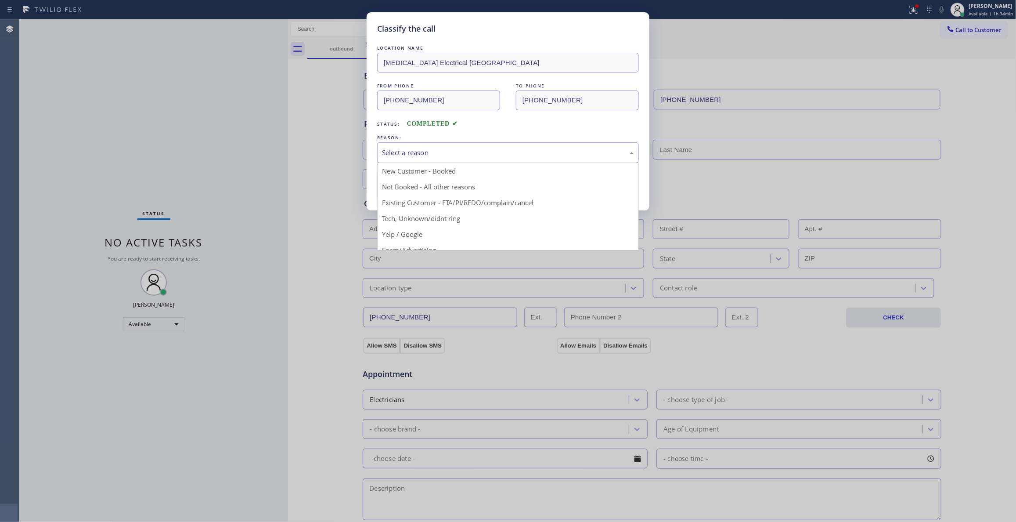
click at [445, 147] on div "Select a reason" at bounding box center [508, 152] width 262 height 21
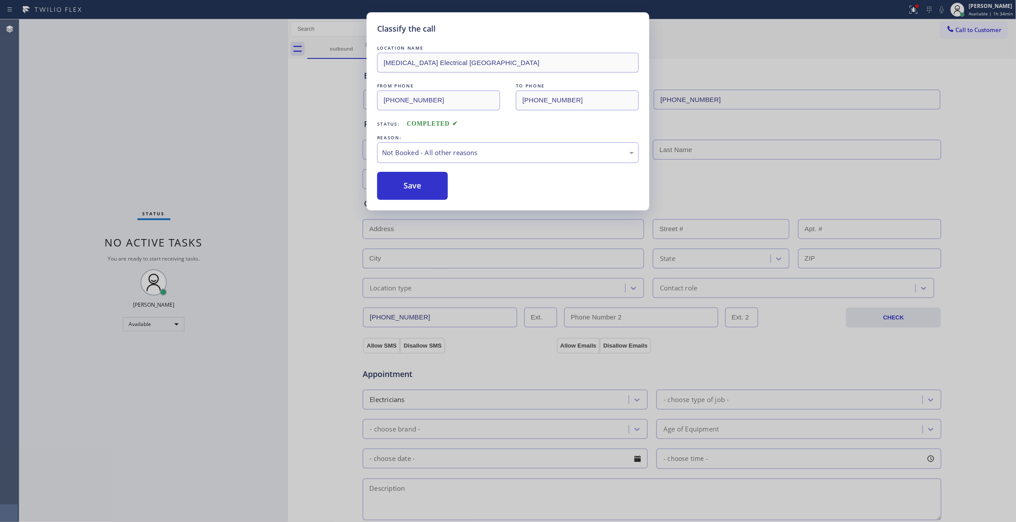
click at [414, 187] on button "Save" at bounding box center [412, 186] width 71 height 28
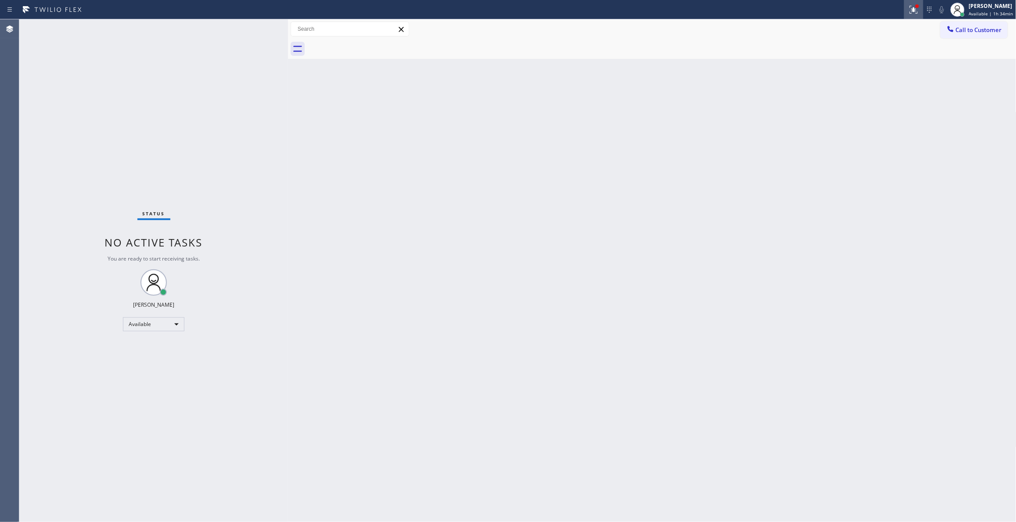
click at [909, 8] on icon at bounding box center [914, 9] width 11 height 11
click at [853, 116] on span "Clear issues" at bounding box center [857, 115] width 41 height 6
click at [971, 31] on span "Call to Customer" at bounding box center [979, 30] width 46 height 8
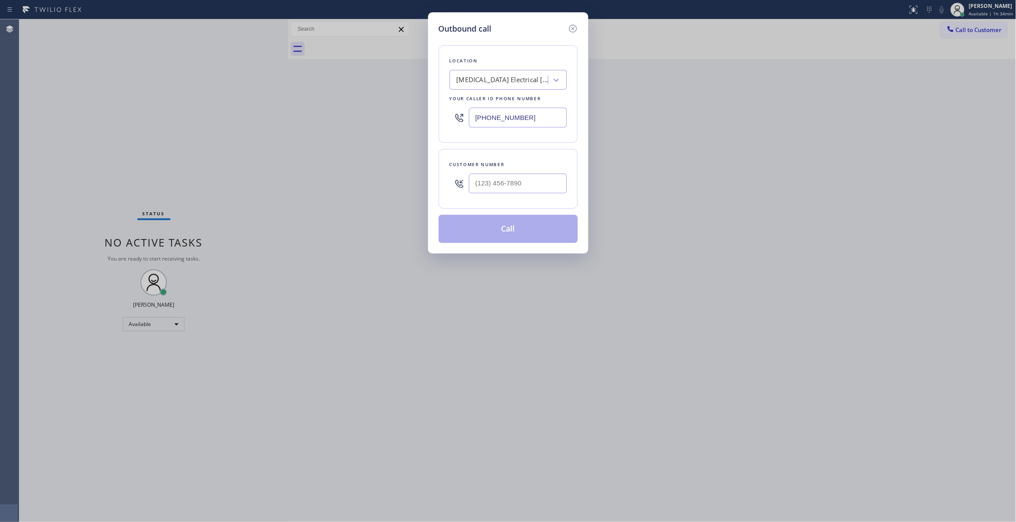
click at [508, 169] on div "Customer number" at bounding box center [508, 164] width 117 height 9
click at [510, 178] on input "(___) ___-____" at bounding box center [518, 184] width 98 height 20
paste input "442) 241-9300"
type input "(442) 241-9300"
click at [513, 229] on button "Call" at bounding box center [508, 229] width 139 height 28
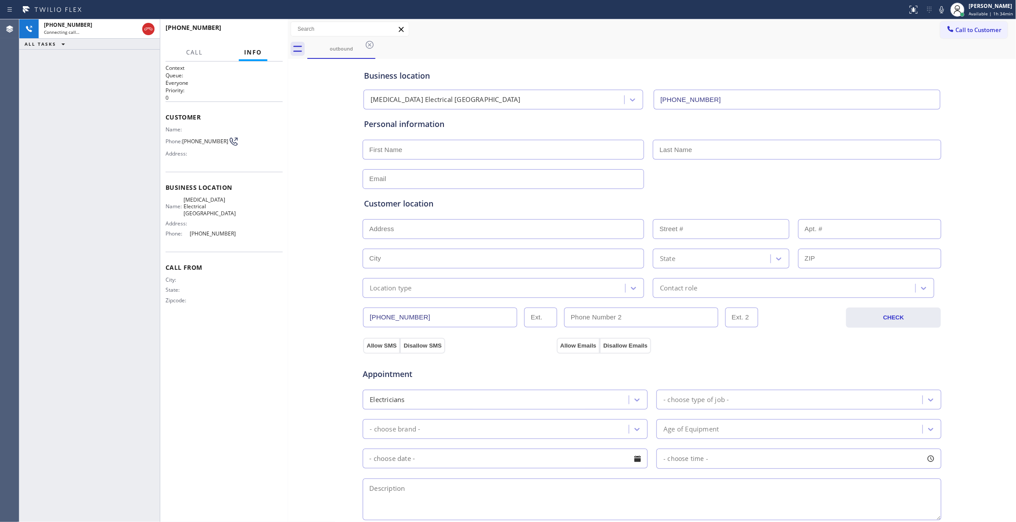
type input "(760) 388-9800"
click at [267, 27] on button "HANG UP" at bounding box center [262, 31] width 41 height 12
click at [208, 138] on span "(442) 241-9300" at bounding box center [205, 141] width 46 height 7
drag, startPoint x: 209, startPoint y: 138, endPoint x: 245, endPoint y: 68, distance: 78.8
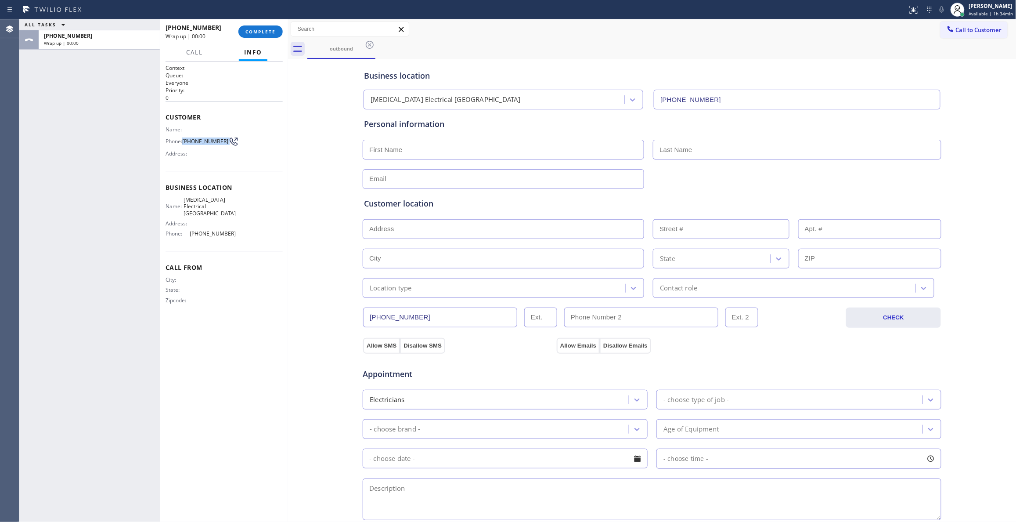
click at [210, 138] on span "(442) 241-9300" at bounding box center [205, 141] width 46 height 7
copy div "(442) 241-9300"
click at [267, 26] on button "COMPLETE" at bounding box center [261, 31] width 44 height 12
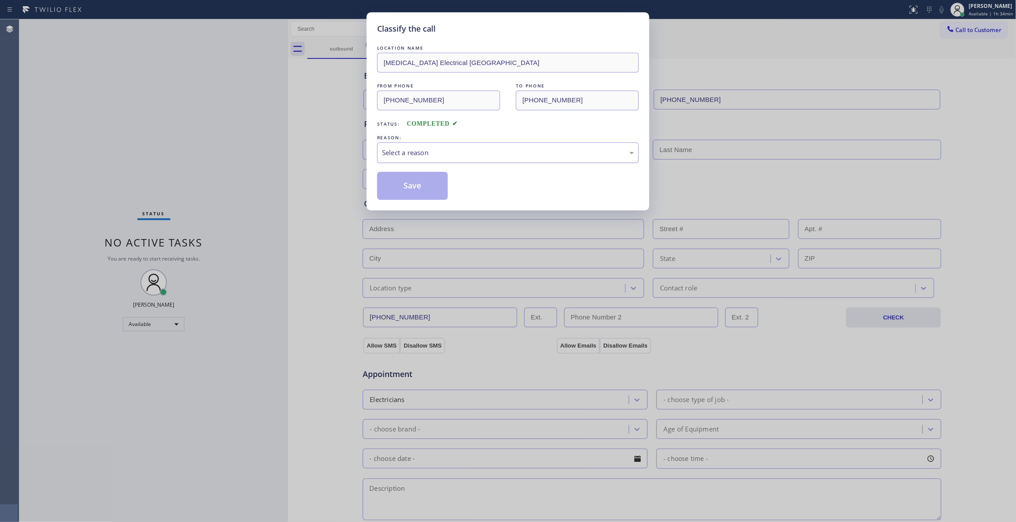
click at [440, 152] on div "Select a reason" at bounding box center [508, 153] width 252 height 10
click at [407, 190] on button "Save" at bounding box center [412, 186] width 71 height 28
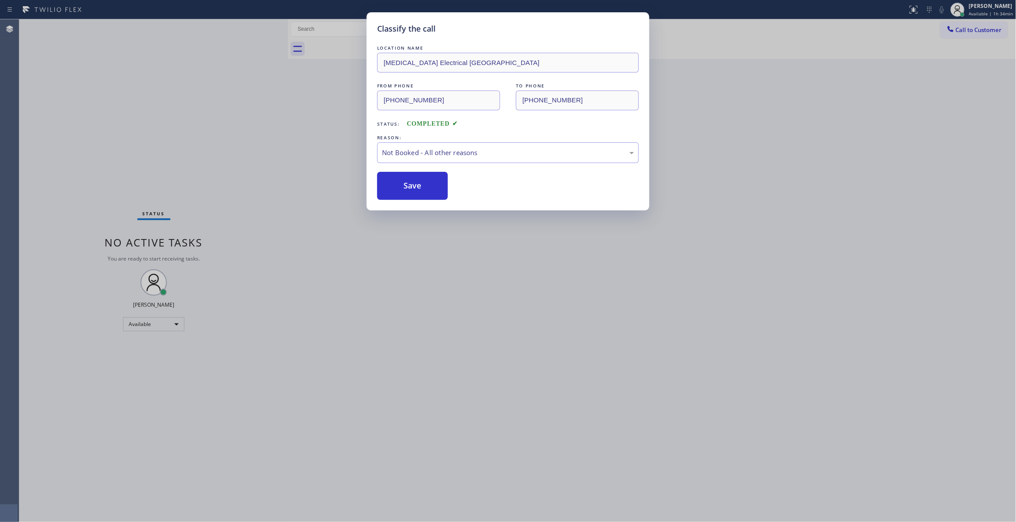
drag, startPoint x: 407, startPoint y: 190, endPoint x: 934, endPoint y: 98, distance: 535.1
click at [412, 187] on button "Save" at bounding box center [412, 186] width 71 height 28
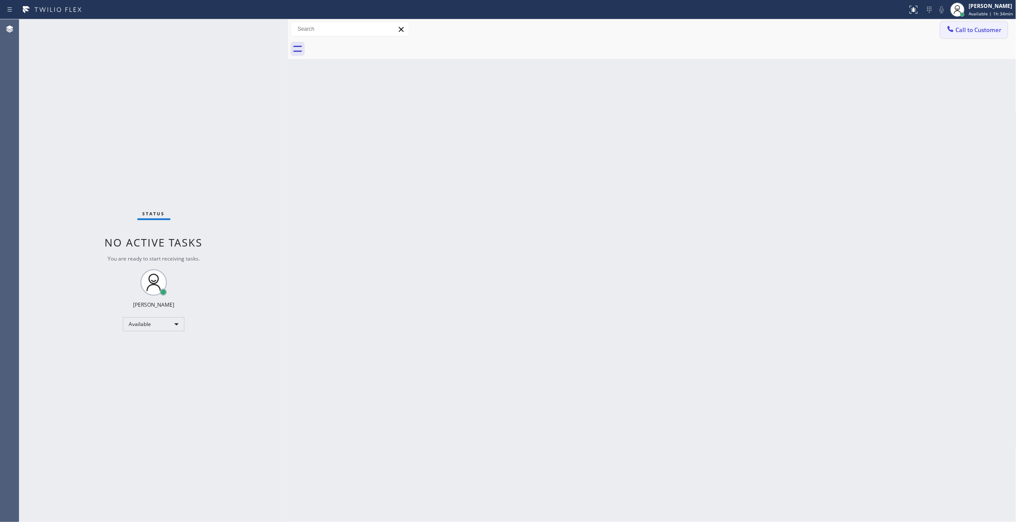
click at [979, 34] on button "Call to Customer" at bounding box center [974, 30] width 67 height 17
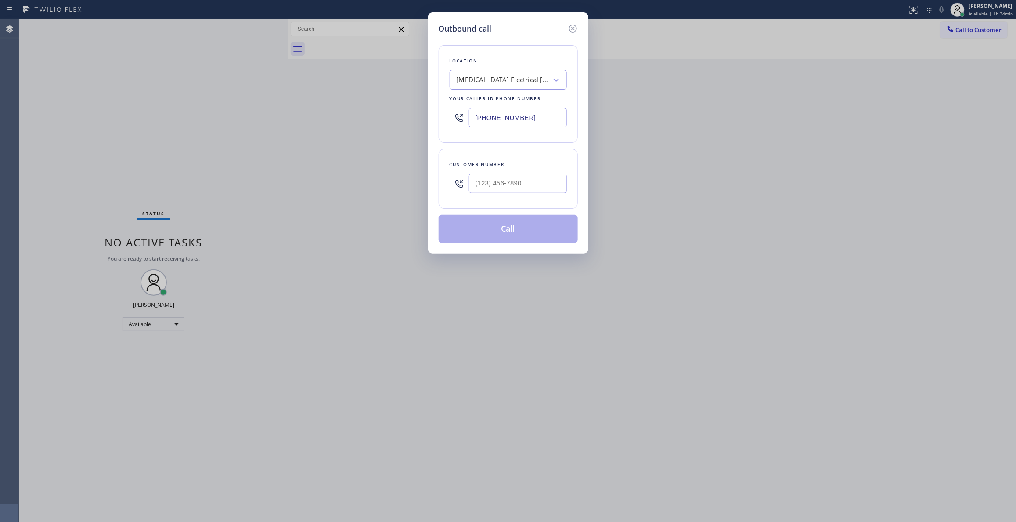
click at [546, 170] on div at bounding box center [518, 183] width 98 height 29
click at [540, 192] on input "(___) ___-____" at bounding box center [518, 184] width 98 height 20
paste input "442) 241-9300"
type input "(442) 241-9300"
click at [525, 232] on button "Call" at bounding box center [508, 229] width 139 height 28
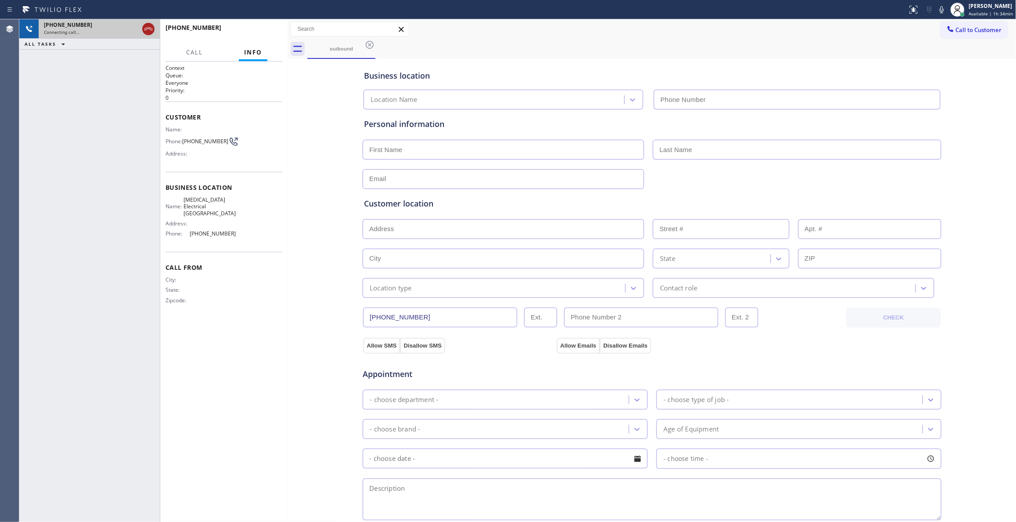
type input "(760) 388-9800"
click at [148, 26] on icon at bounding box center [148, 29] width 11 height 11
click at [264, 33] on span "HANG UP" at bounding box center [262, 32] width 27 height 6
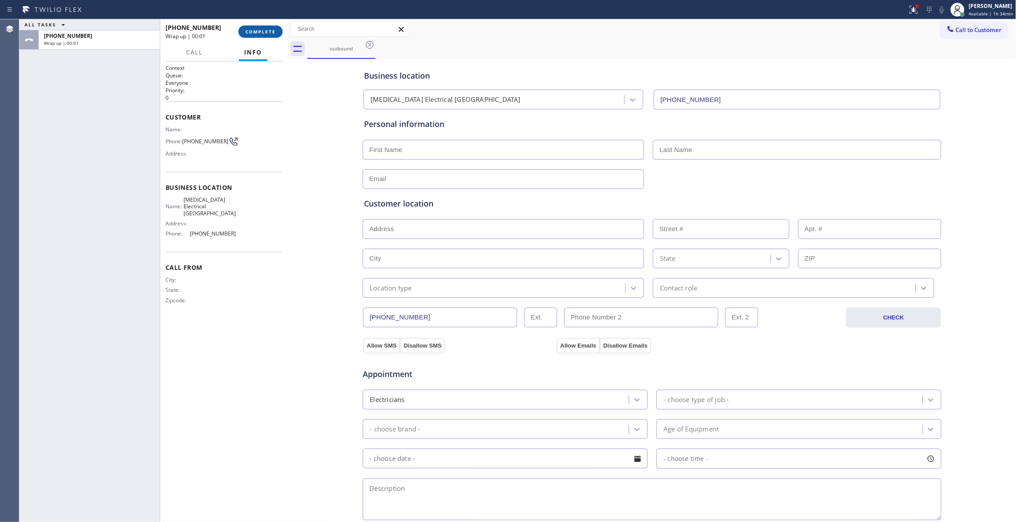
click at [253, 34] on span "COMPLETE" at bounding box center [261, 32] width 30 height 6
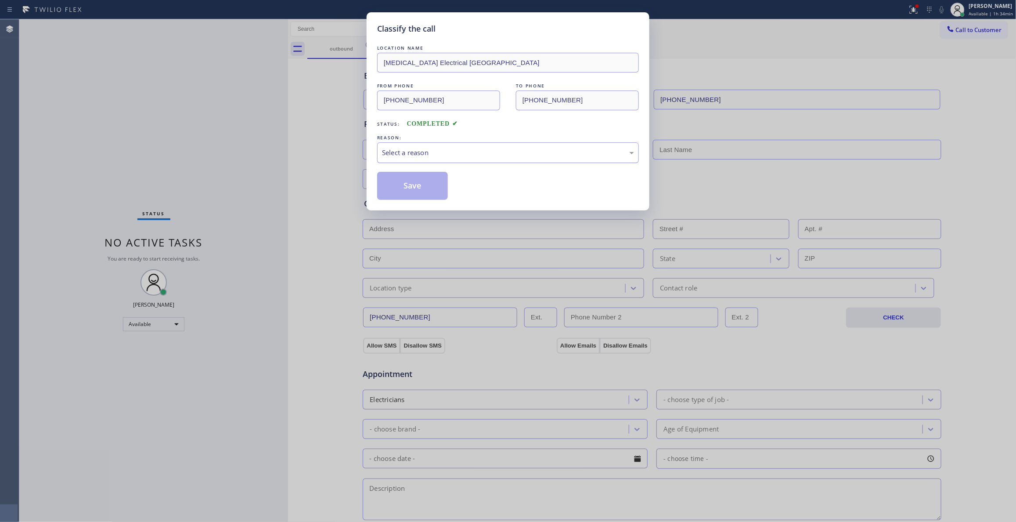
click at [399, 149] on div "Select a reason" at bounding box center [508, 153] width 252 height 10
click at [410, 187] on button "Save" at bounding box center [412, 186] width 71 height 28
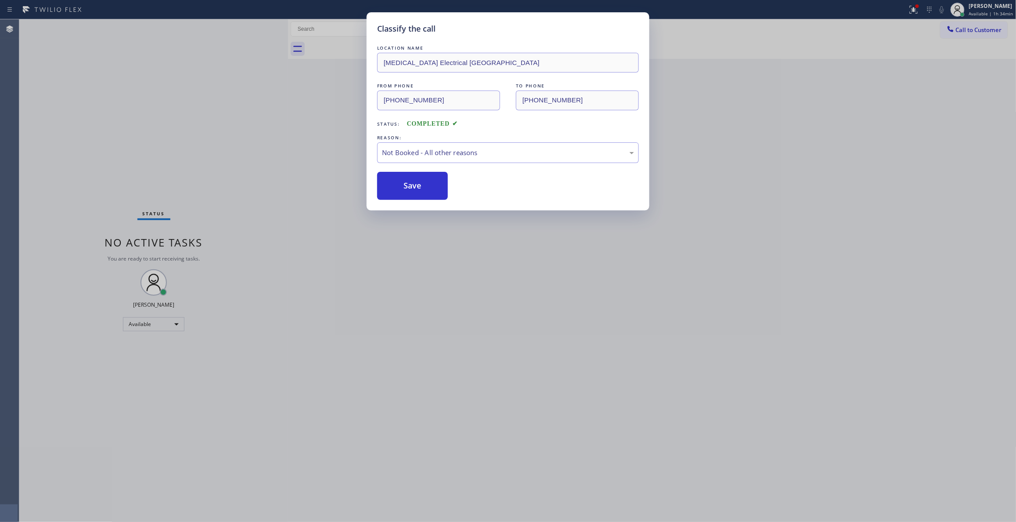
click at [410, 187] on button "Save" at bounding box center [412, 186] width 71 height 28
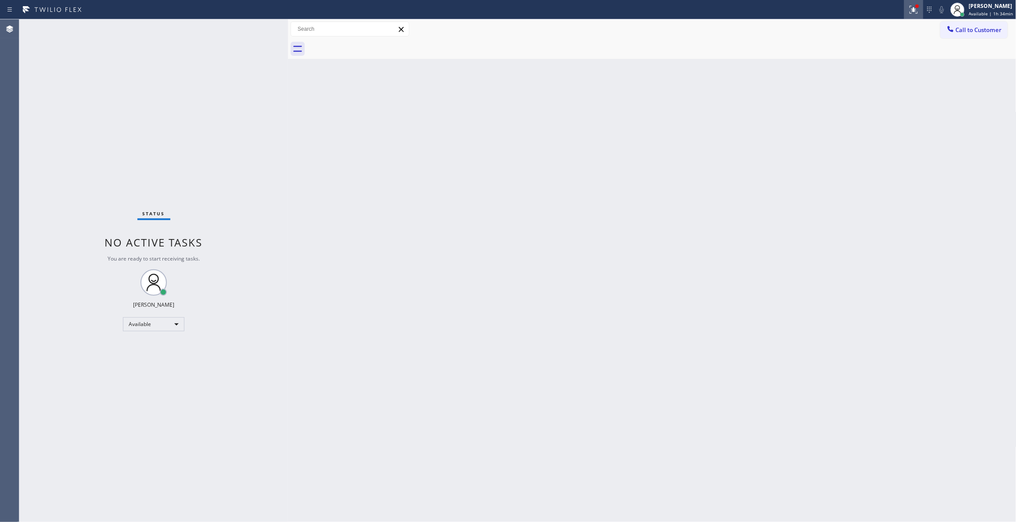
click at [911, 10] on icon at bounding box center [913, 8] width 5 height 3
click at [872, 120] on button "Clear issues" at bounding box center [857, 115] width 103 height 12
click at [976, 23] on button "Call to Customer" at bounding box center [974, 30] width 67 height 17
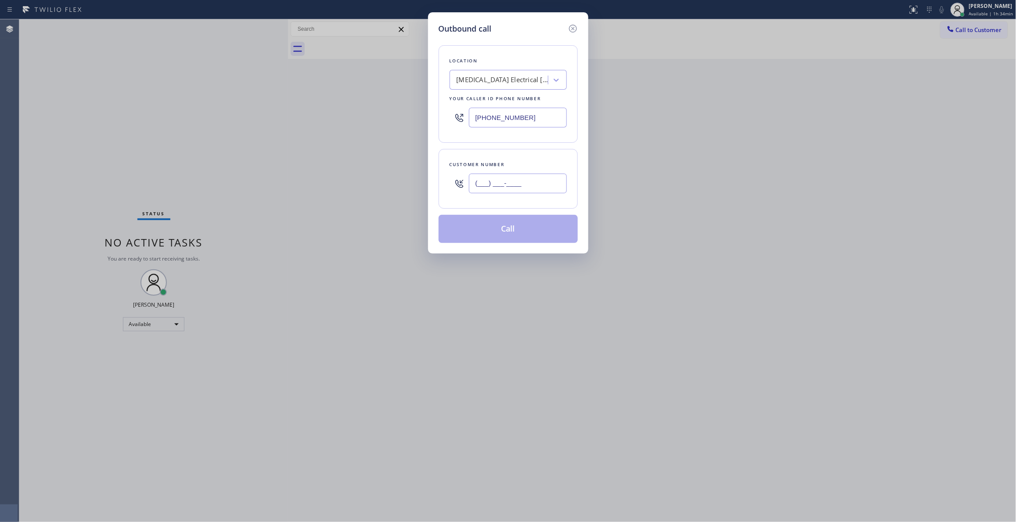
click at [498, 186] on input "(___) ___-____" at bounding box center [518, 184] width 98 height 20
paste input "442) 241-9300"
type input "(442) 241-9300"
click at [519, 231] on button "Call" at bounding box center [508, 229] width 139 height 28
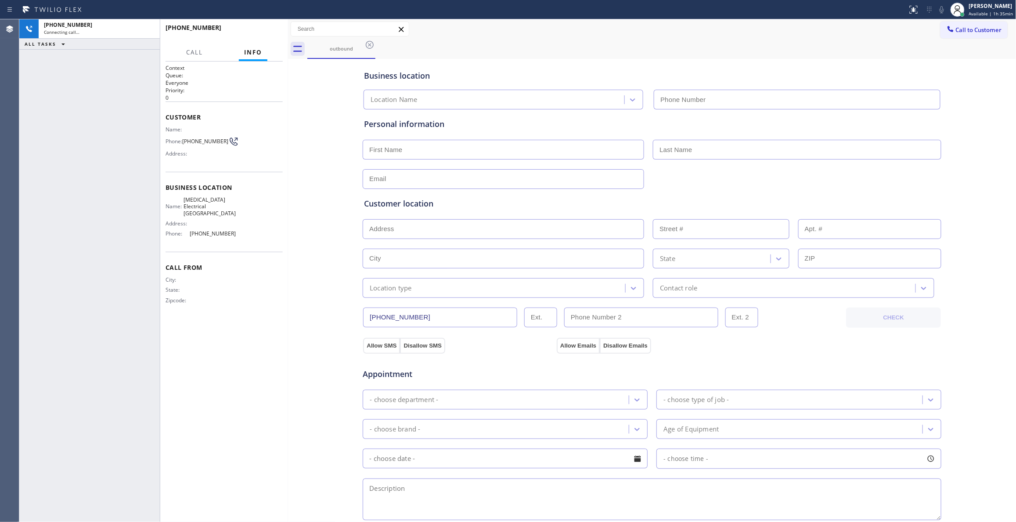
type input "(760) 388-9800"
click at [241, 30] on div "+14422419300 Live | 00:00" at bounding box center [204, 31] width 76 height 23
click at [253, 31] on span "HANG UP" at bounding box center [262, 32] width 27 height 6
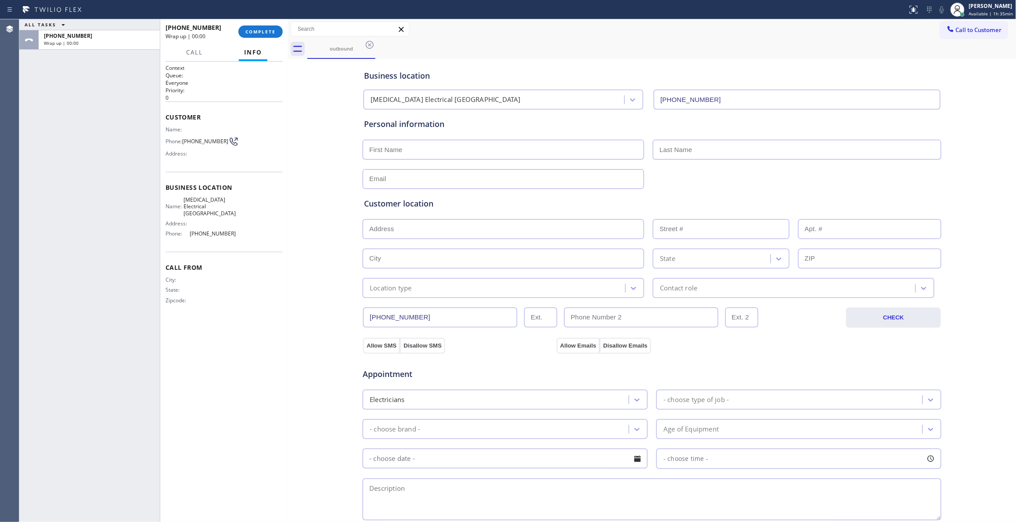
click at [215, 139] on span "(442) 241-9300" at bounding box center [205, 141] width 46 height 7
copy div "(442) 241-9300"
click at [259, 36] on button "COMPLETE" at bounding box center [261, 31] width 44 height 12
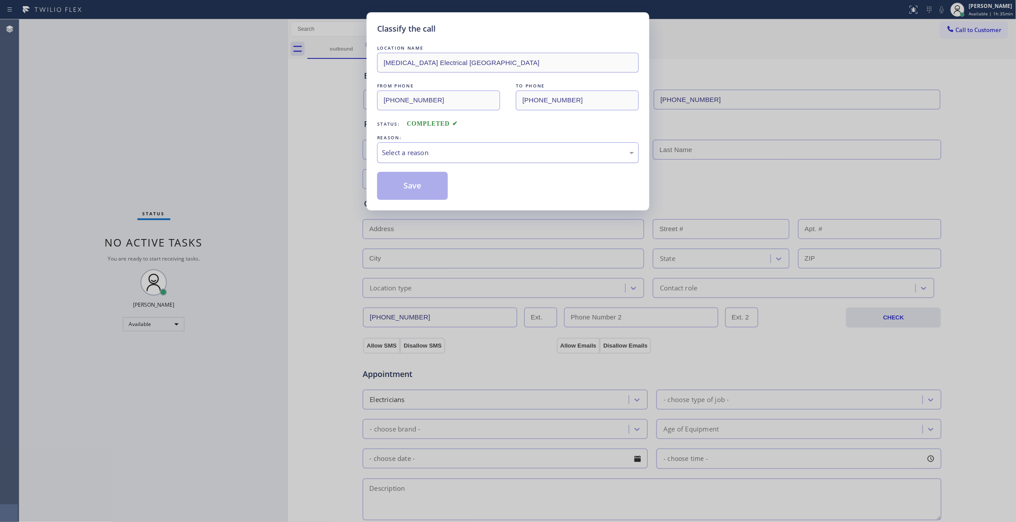
click at [451, 144] on div "Select a reason" at bounding box center [508, 152] width 262 height 21
click at [443, 183] on button "Save" at bounding box center [412, 186] width 71 height 28
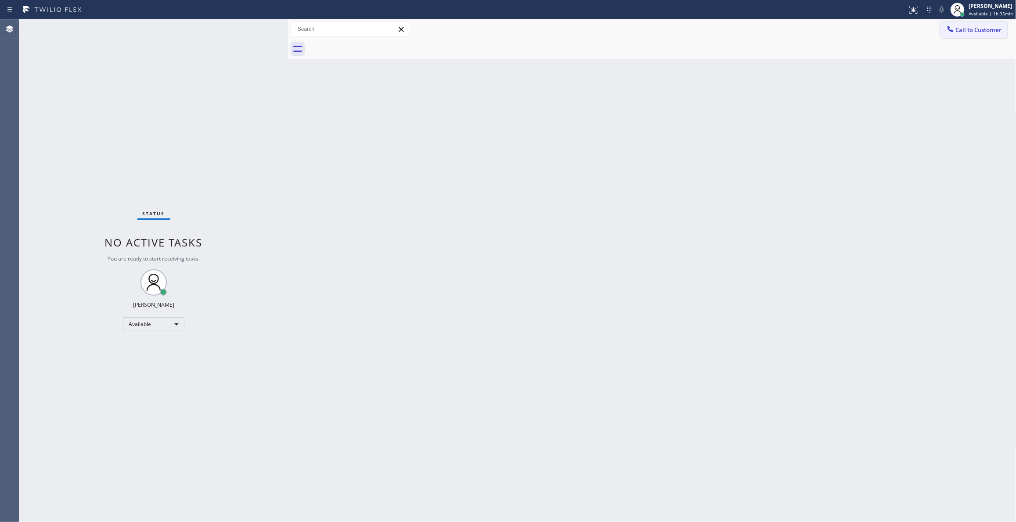
click at [988, 29] on span "Call to Customer" at bounding box center [979, 30] width 46 height 8
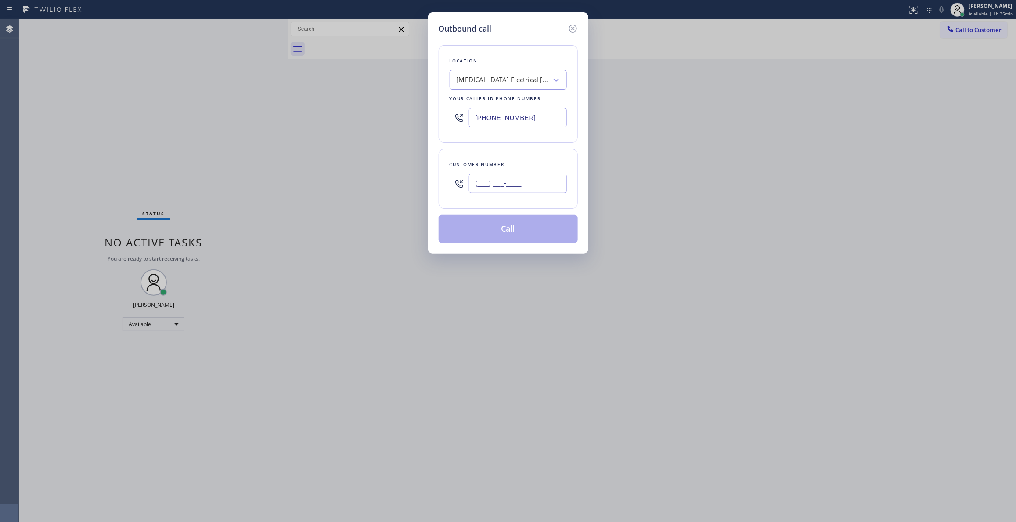
click at [513, 191] on input "(___) ___-____" at bounding box center [518, 184] width 98 height 20
paste input "442) 241-9300"
type input "(442) 241-9300"
click at [510, 231] on button "Call" at bounding box center [508, 229] width 139 height 28
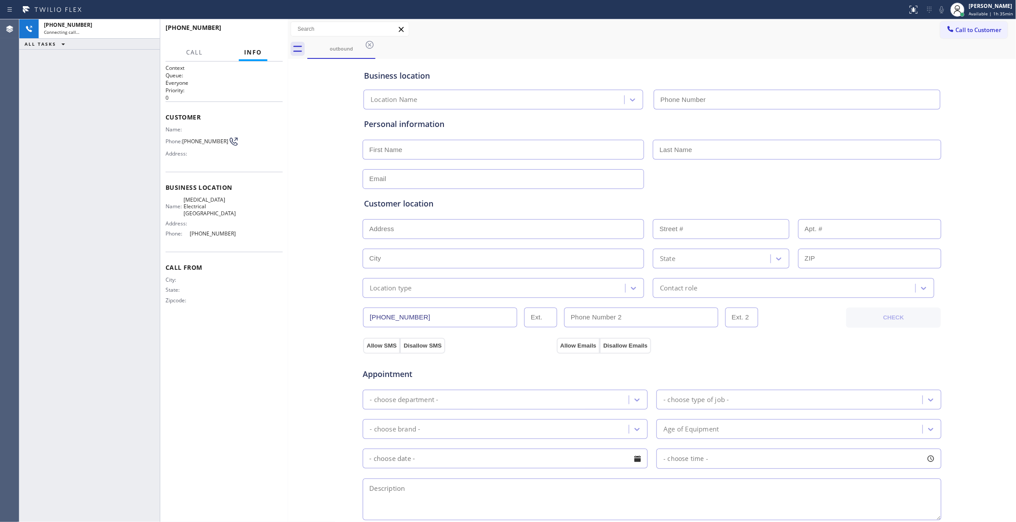
type input "(760) 388-9800"
click at [271, 376] on div "Context Queue: Everyone Priority: 0 Customer Name: Phone: (442) 241-9300 Addres…" at bounding box center [224, 291] width 117 height 455
click at [909, 11] on icon at bounding box center [914, 9] width 11 height 11
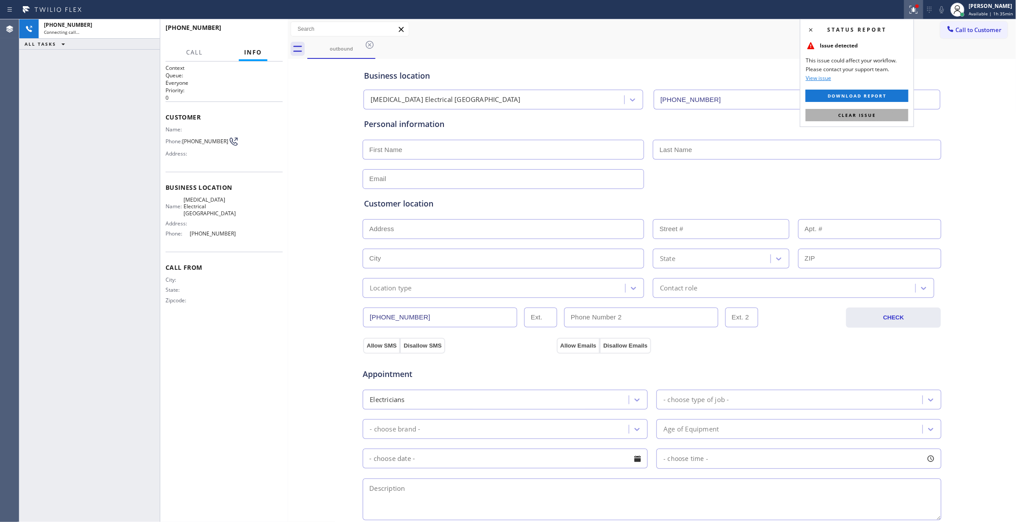
click at [823, 120] on button "Clear issue" at bounding box center [857, 115] width 103 height 12
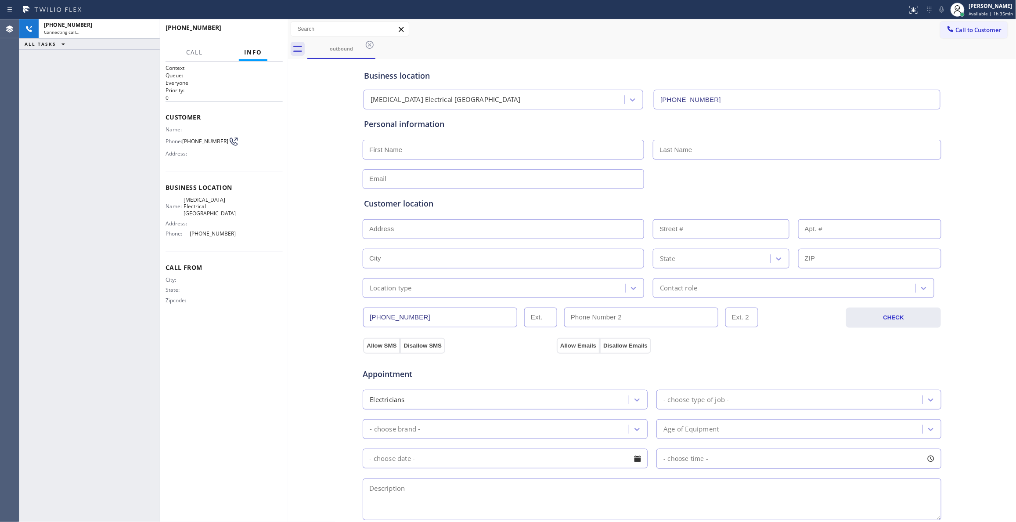
click at [960, 360] on div "Business location High Voltage Electrical Palm Springs (760) 388-9800 Personal …" at bounding box center [652, 361] width 724 height 600
click at [278, 327] on div "Context Queue: Everyone Priority: 0 Customer Name: Phone: (442) 241-9300 Addres…" at bounding box center [224, 291] width 117 height 455
click at [271, 361] on div "Context Queue: Everyone Priority: 0 Customer Name: Phone: (442) 241-9300 Addres…" at bounding box center [224, 291] width 117 height 455
click at [296, 352] on div "Business location High Voltage Electrical Palm Springs (760) 388-9800 Personal …" at bounding box center [652, 361] width 724 height 600
click at [269, 411] on div "Context Queue: Everyone Priority: 0 Customer Name: Phone: (442) 241-9300 Addres…" at bounding box center [224, 291] width 117 height 455
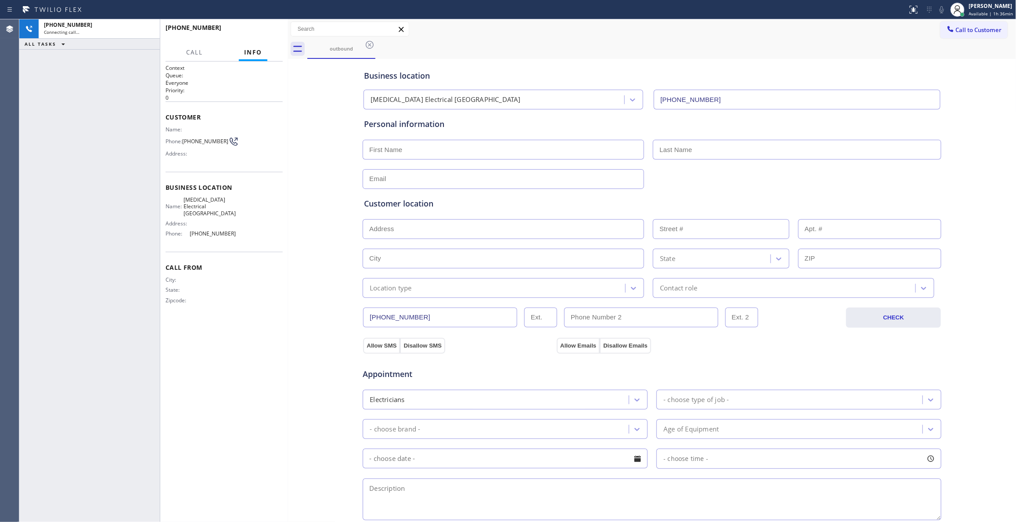
click at [893, 371] on div "Appointment" at bounding box center [652, 369] width 581 height 22
drag, startPoint x: 269, startPoint y: 368, endPoint x: 208, endPoint y: 119, distance: 255.6
click at [271, 342] on div "Context Queue: Everyone Priority: 0 Customer Name: Phone: (442) 241-9300 Addres…" at bounding box center [224, 291] width 117 height 455
click at [961, 341] on div "Business location High Voltage Electrical Palm Springs (760) 388-9800 Personal …" at bounding box center [652, 361] width 724 height 600
click at [245, 343] on div "Context Queue: Everyone Priority: 0 Customer Name: Phone: (442) 241-9300 Addres…" at bounding box center [224, 291] width 117 height 455
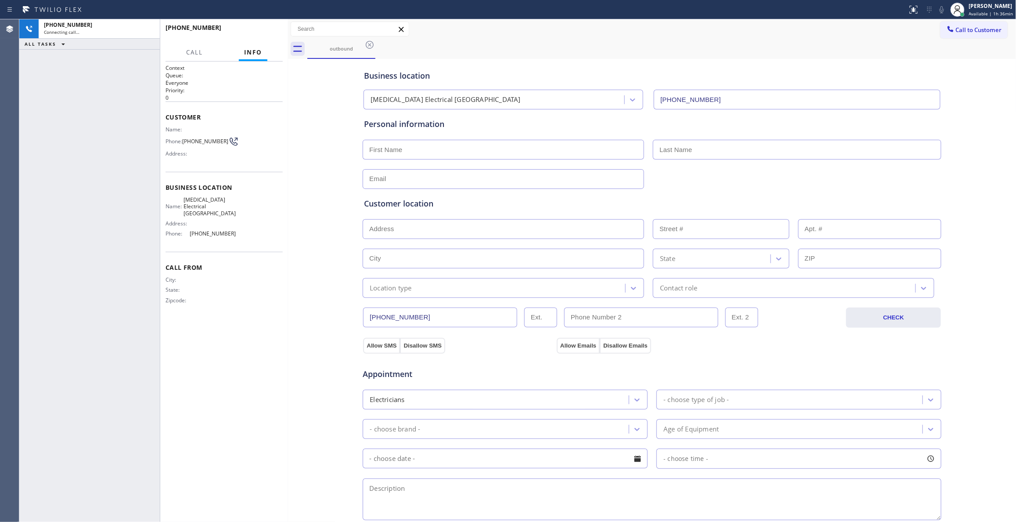
click at [299, 433] on div "Business location High Voltage Electrical Palm Springs (760) 388-9800 Personal …" at bounding box center [652, 361] width 724 height 600
click at [343, 310] on div "Business location High Voltage Electrical Palm Springs (760) 388-9800 Personal …" at bounding box center [652, 361] width 724 height 600
click at [113, 20] on div "+14422419300 Connecting call…" at bounding box center [98, 28] width 118 height 19
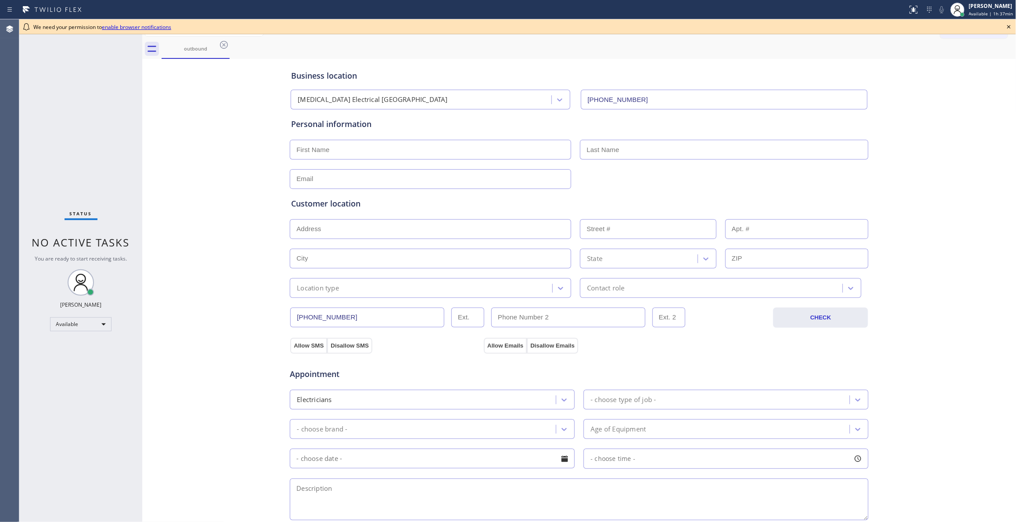
type input "[PHONE_NUMBER]"
drag, startPoint x: 979, startPoint y: 143, endPoint x: 1009, endPoint y: 40, distance: 107.2
click at [979, 134] on div "Business location [MEDICAL_DATA] Electrical [GEOGRAPHIC_DATA] [PHONE_NUMBER] Pe…" at bounding box center [580, 361] width 870 height 600
click at [1009, 26] on icon at bounding box center [1009, 27] width 11 height 11
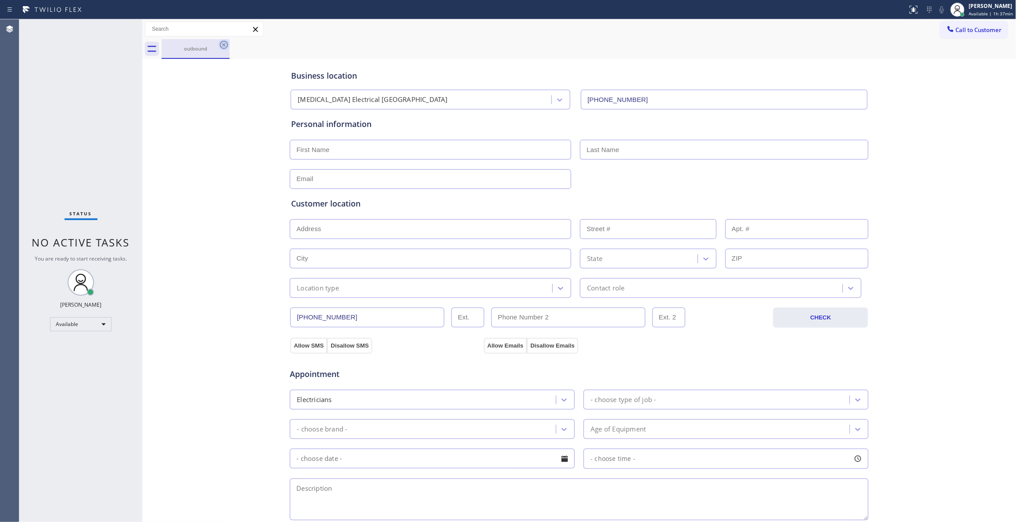
click at [223, 47] on icon at bounding box center [224, 45] width 11 height 11
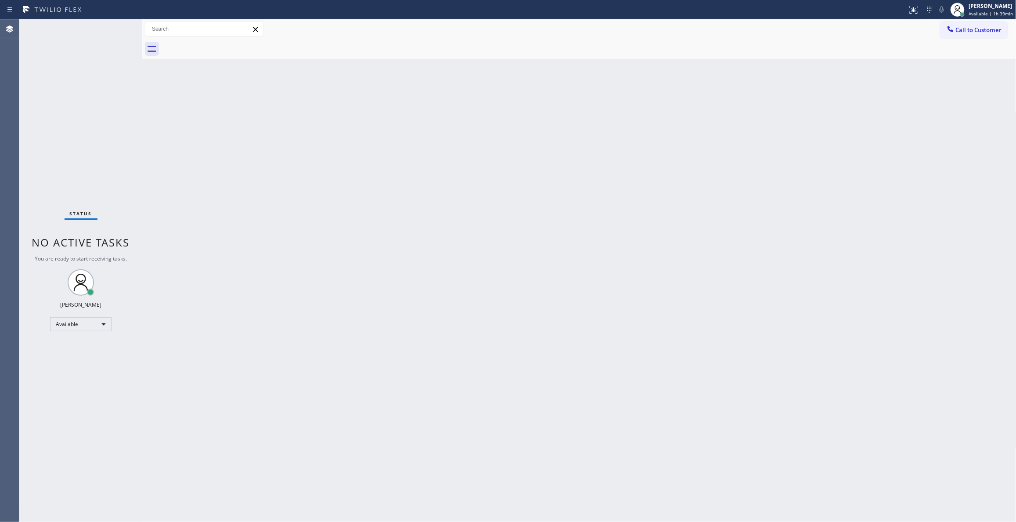
click at [953, 221] on div "Back to Dashboard Change Sender ID Customers Technicians Select a contact Outbo…" at bounding box center [579, 270] width 875 height 503
click at [84, 326] on div "Available" at bounding box center [80, 324] width 61 height 14
click at [80, 360] on li "Unavailable" at bounding box center [80, 358] width 59 height 11
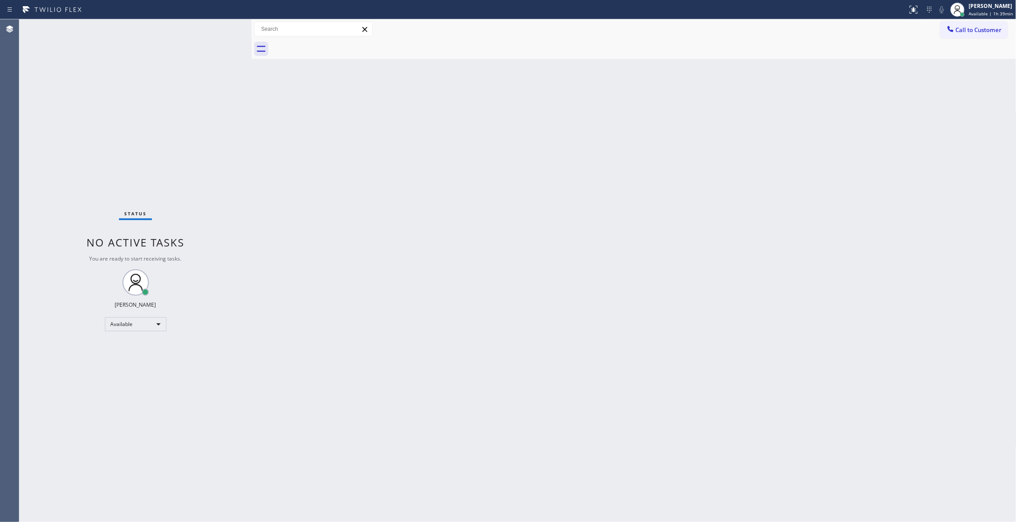
drag, startPoint x: 142, startPoint y: 56, endPoint x: 252, endPoint y: 88, distance: 113.9
click at [252, 88] on div at bounding box center [252, 270] width 0 height 503
drag, startPoint x: 253, startPoint y: 57, endPoint x: 239, endPoint y: 64, distance: 15.5
click at [238, 64] on div at bounding box center [238, 270] width 0 height 503
click at [876, 275] on div "Back to Dashboard Change Sender ID Customers Technicians Select a contact Outbo…" at bounding box center [627, 270] width 779 height 503
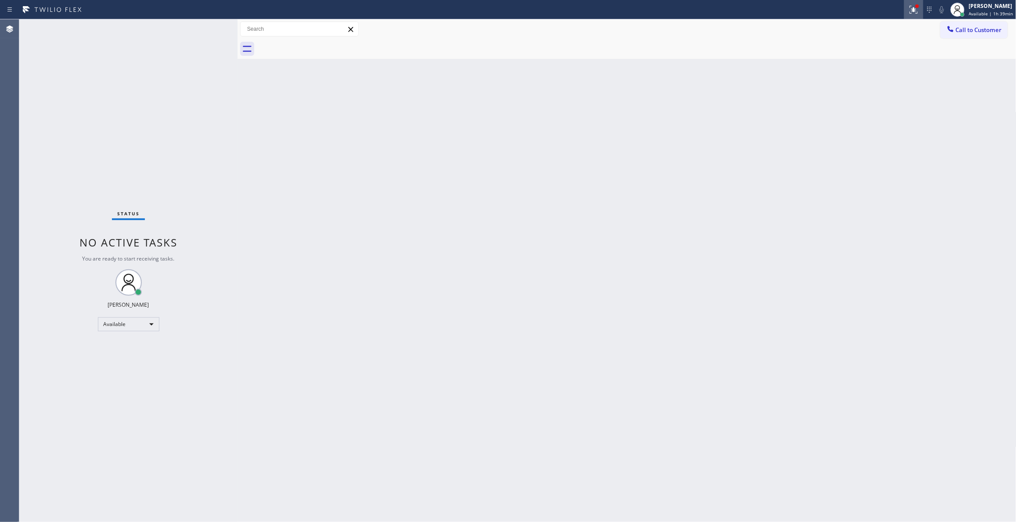
click at [909, 7] on icon at bounding box center [914, 9] width 11 height 11
click at [888, 110] on button "Clear issue" at bounding box center [857, 115] width 103 height 12
click at [970, 195] on div "Back to Dashboard Change Sender ID Customers Technicians Select a contact Outbo…" at bounding box center [627, 270] width 779 height 503
click at [916, 178] on div "Back to Dashboard Change Sender ID Customers Technicians Select a contact Outbo…" at bounding box center [627, 270] width 779 height 503
click at [889, 240] on div "Back to Dashboard Change Sender ID Customers Technicians Select a contact Outbo…" at bounding box center [627, 270] width 779 height 503
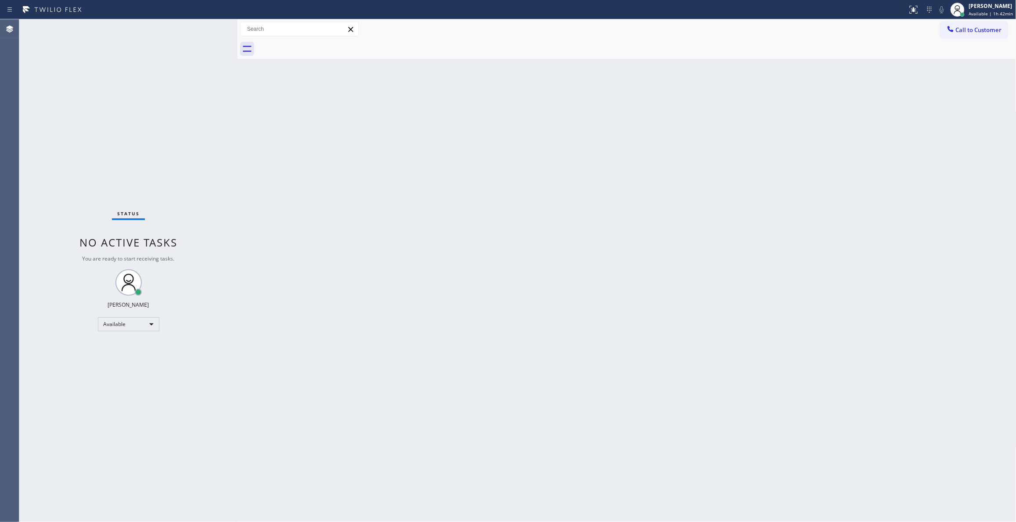
click at [466, 245] on div "Back to Dashboard Change Sender ID Customers Technicians Select a contact Outbo…" at bounding box center [627, 270] width 779 height 503
click at [417, 294] on div "Back to Dashboard Change Sender ID Customers Technicians Select a contact Outbo…" at bounding box center [627, 270] width 779 height 503
click at [972, 15] on span "Available | 1h 42min" at bounding box center [991, 14] width 44 height 6
click at [953, 69] on button "Break" at bounding box center [973, 69] width 88 height 11
drag, startPoint x: 874, startPoint y: 115, endPoint x: 889, endPoint y: 44, distance: 72.3
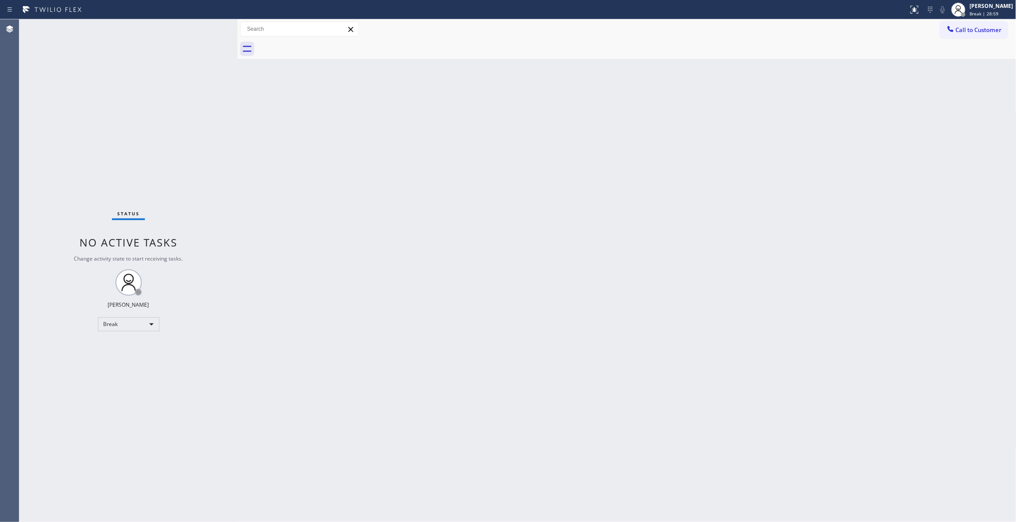
click at [874, 111] on div "Back to Dashboard Change Sender ID Customers Technicians Select a contact Outbo…" at bounding box center [627, 270] width 779 height 503
click at [970, 15] on span "Break | 29:00" at bounding box center [984, 14] width 29 height 6
click at [945, 58] on button "Unavailable" at bounding box center [973, 57] width 88 height 11
click at [766, 350] on div "Back to Dashboard Change Sender ID Customers Technicians Select a contact Outbo…" at bounding box center [627, 270] width 779 height 503
click at [972, 11] on span "Unavailable | 1s" at bounding box center [987, 14] width 35 height 6
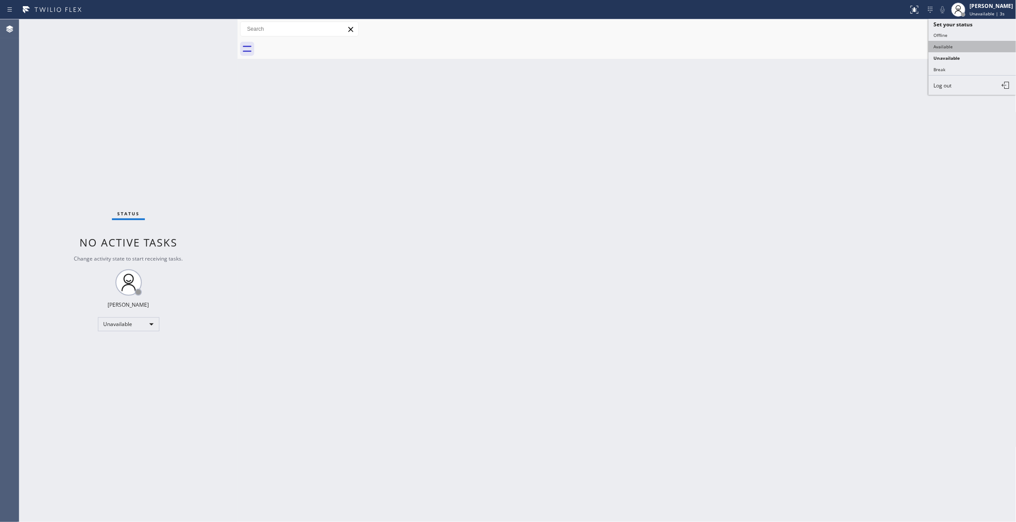
click at [940, 48] on button "Available" at bounding box center [973, 46] width 88 height 11
drag, startPoint x: 865, startPoint y: 128, endPoint x: 726, endPoint y: 123, distance: 139.8
click at [865, 128] on div "Back to Dashboard Change Sender ID Customers Technicians Select a contact Outbo…" at bounding box center [627, 270] width 779 height 503
click at [946, 194] on div "Back to Dashboard Change Sender ID Customers Technicians Select a contact Outbo…" at bounding box center [627, 270] width 779 height 503
click at [861, 235] on div "Back to Dashboard Change Sender ID Customers Technicians Select a contact Outbo…" at bounding box center [627, 270] width 779 height 503
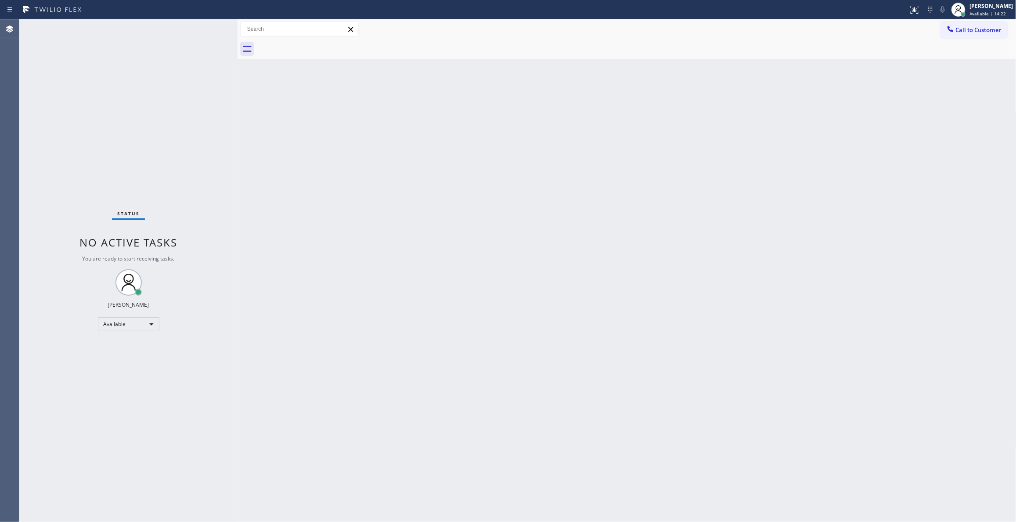
click at [866, 307] on div "Back to Dashboard Change Sender ID Customers Technicians Select a contact Outbo…" at bounding box center [627, 270] width 779 height 503
drag, startPoint x: 907, startPoint y: 97, endPoint x: 901, endPoint y: 98, distance: 6.0
click at [907, 97] on div "Back to Dashboard Change Sender ID Customers Technicians Select a contact Outbo…" at bounding box center [627, 270] width 779 height 503
click at [417, 201] on div "Back to Dashboard Change Sender ID Customers Technicians Select a contact Outbo…" at bounding box center [627, 270] width 779 height 503
click at [995, 22] on button "Call to Customer" at bounding box center [974, 30] width 67 height 17
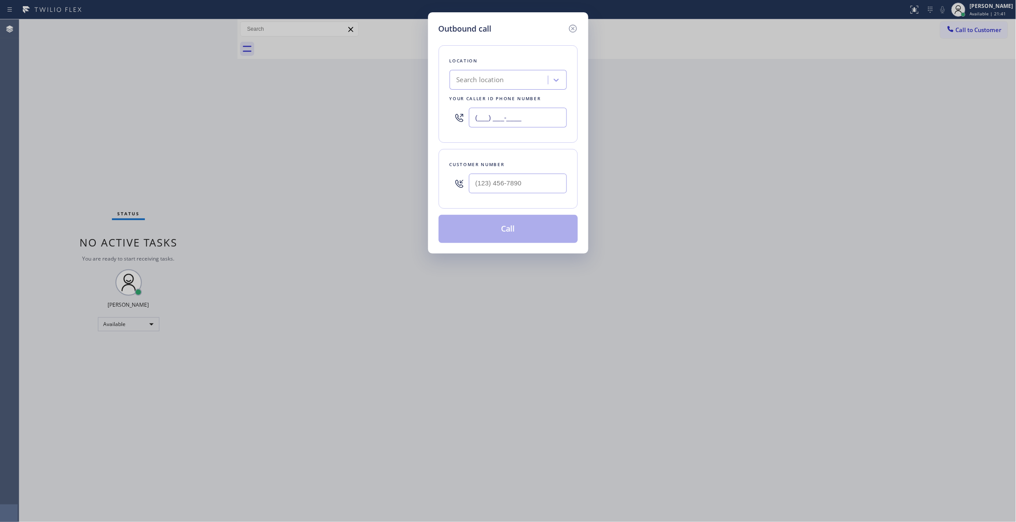
drag, startPoint x: 555, startPoint y: 119, endPoint x: 225, endPoint y: 109, distance: 330.0
click at [197, 96] on div "Outbound call Location Search location Your caller id phone number (___) ___-__…" at bounding box center [508, 261] width 1016 height 522
paste input "470) 782-9857"
type input "(470) 782-9857"
click at [505, 184] on input "(___) ___-____" at bounding box center [518, 184] width 98 height 20
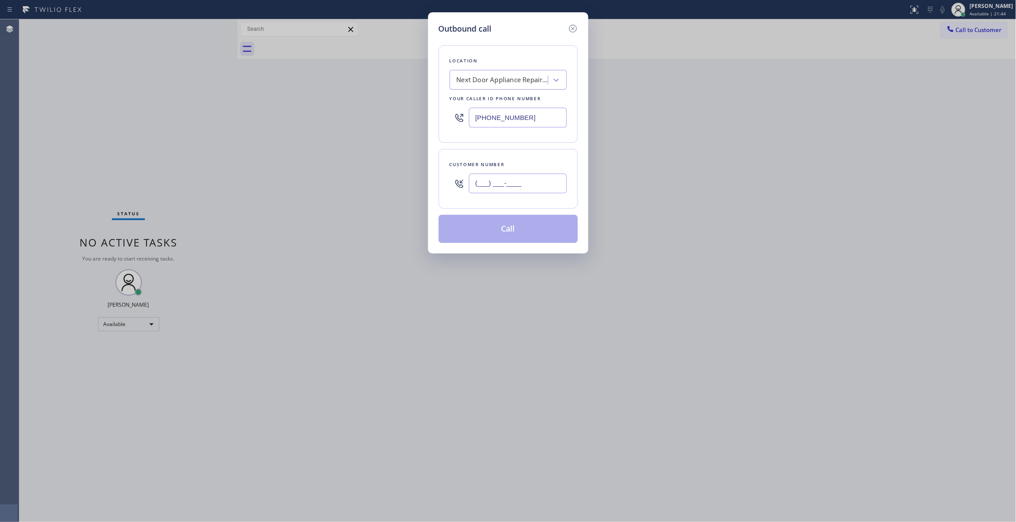
paste input "986) 286-1401"
type input "(986) 286-1401"
click at [502, 236] on button "Call" at bounding box center [508, 229] width 139 height 28
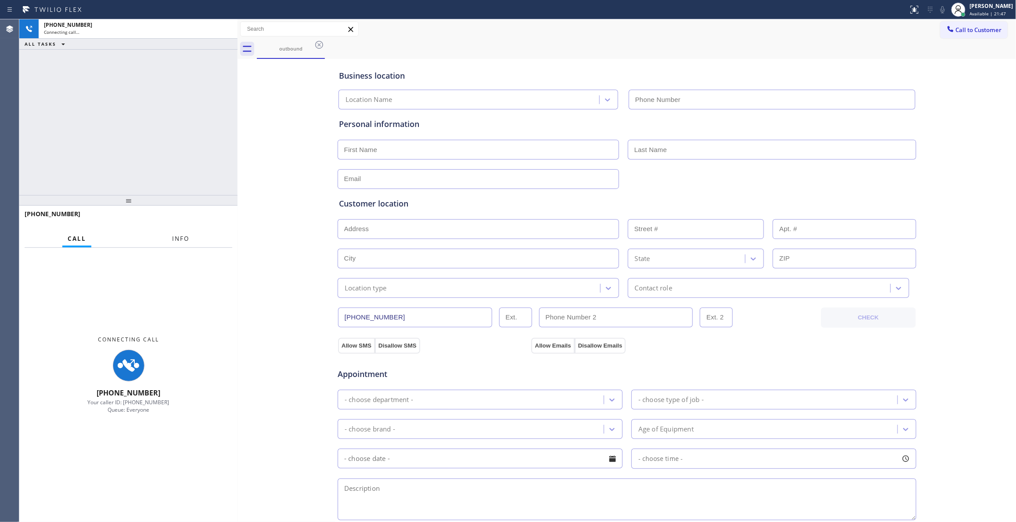
click at [175, 236] on span "Info" at bounding box center [180, 239] width 17 height 8
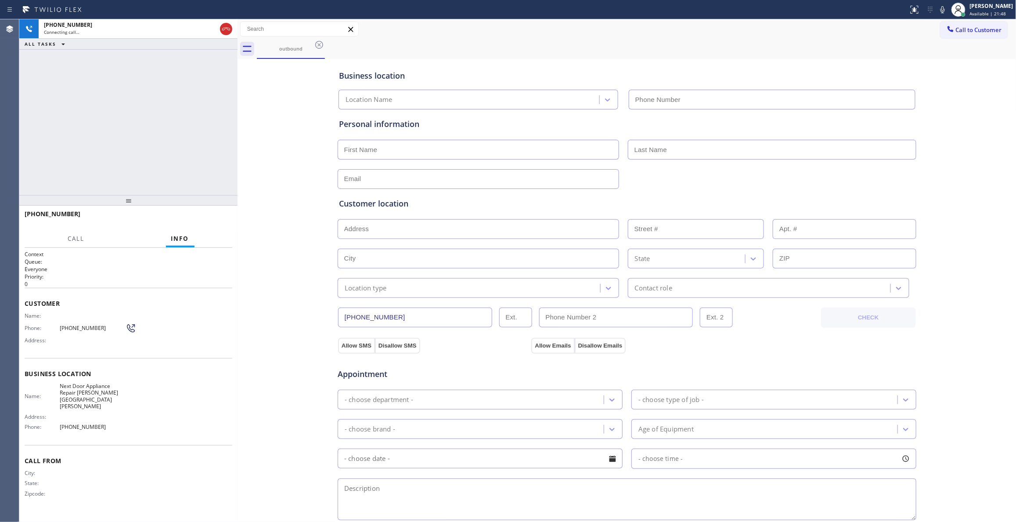
type input "(470) 782-9857"
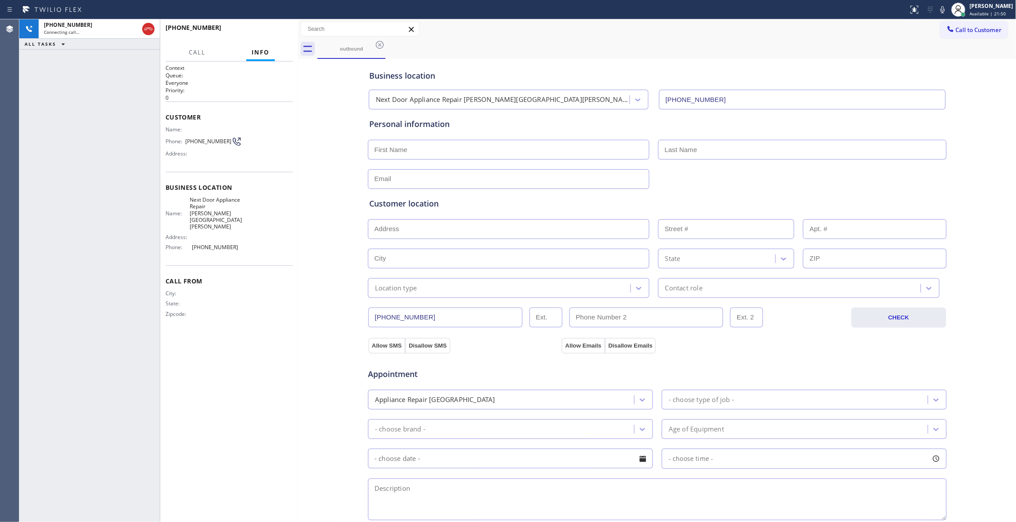
drag, startPoint x: 238, startPoint y: 128, endPoint x: 299, endPoint y: 140, distance: 61.7
click at [298, 140] on div at bounding box center [298, 270] width 0 height 503
click at [267, 28] on button "HANG UP" at bounding box center [272, 31] width 41 height 12
click at [275, 27] on button "HANG UP" at bounding box center [272, 31] width 41 height 12
click at [275, 27] on button "COMPLETE" at bounding box center [271, 31] width 44 height 12
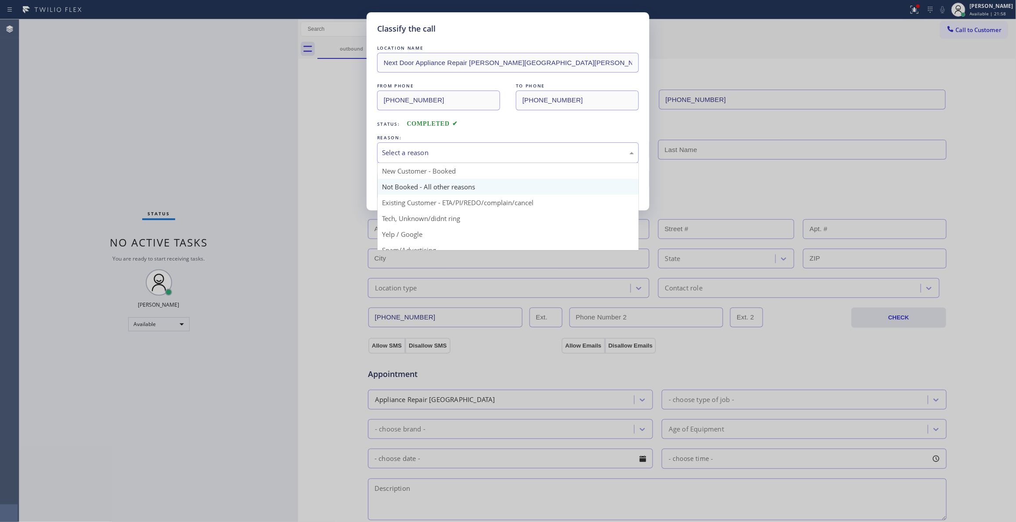
drag, startPoint x: 466, startPoint y: 150, endPoint x: 431, endPoint y: 182, distance: 46.6
click at [466, 150] on div "Select a reason" at bounding box center [508, 153] width 252 height 10
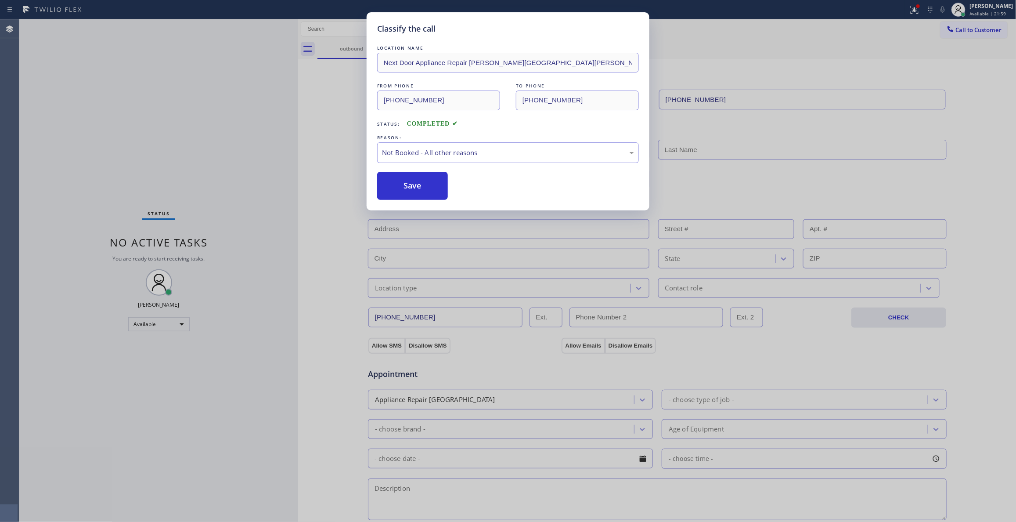
click at [426, 180] on button "Save" at bounding box center [412, 186] width 71 height 28
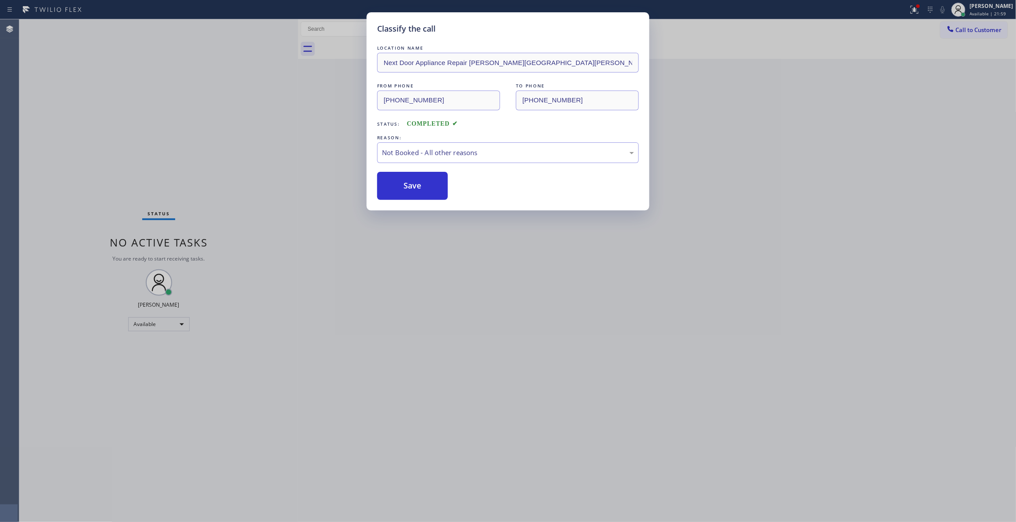
click at [426, 180] on button "Save" at bounding box center [412, 186] width 71 height 28
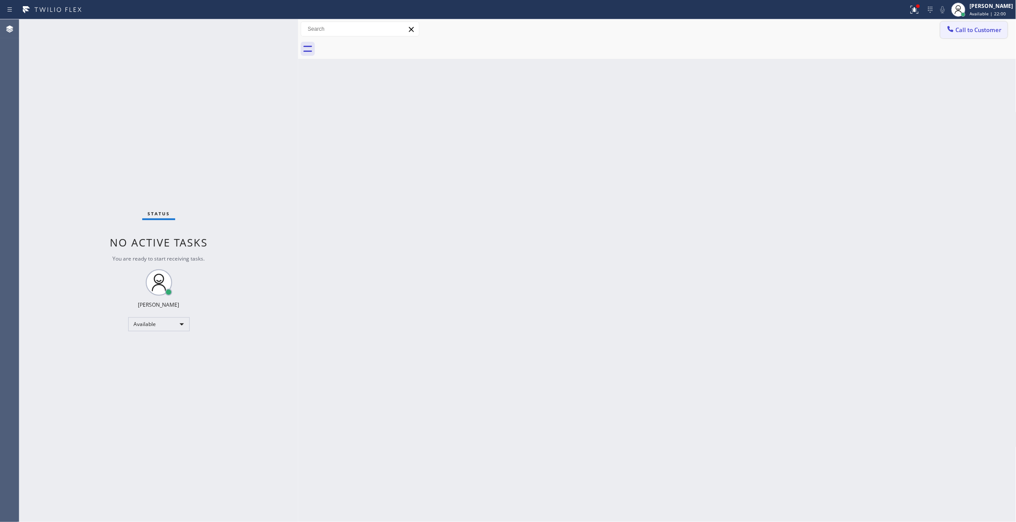
click at [974, 31] on span "Call to Customer" at bounding box center [979, 30] width 46 height 8
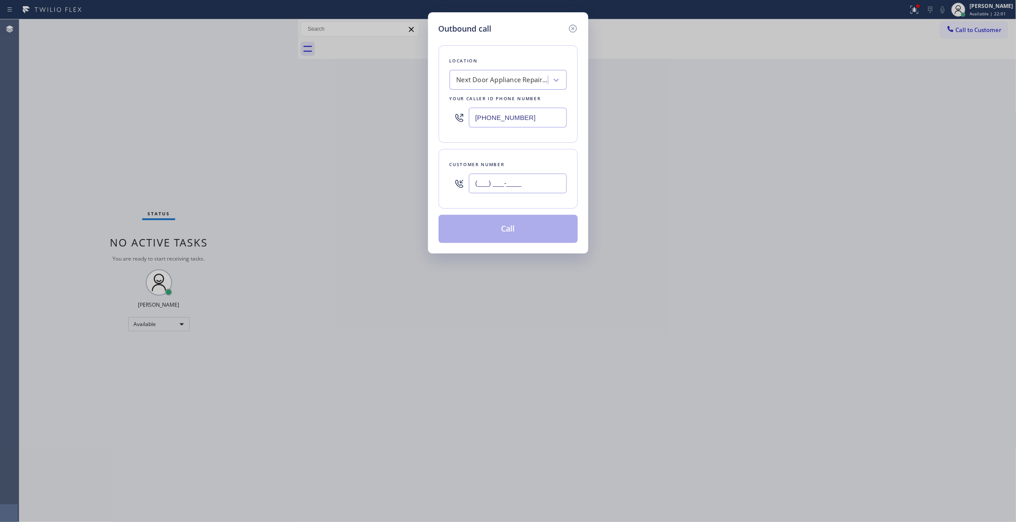
click at [488, 174] on input "(___) ___-____" at bounding box center [518, 184] width 98 height 20
paste input "986) 286-1401"
type input "(986) 286-1401"
click at [498, 231] on button "Call" at bounding box center [508, 229] width 139 height 28
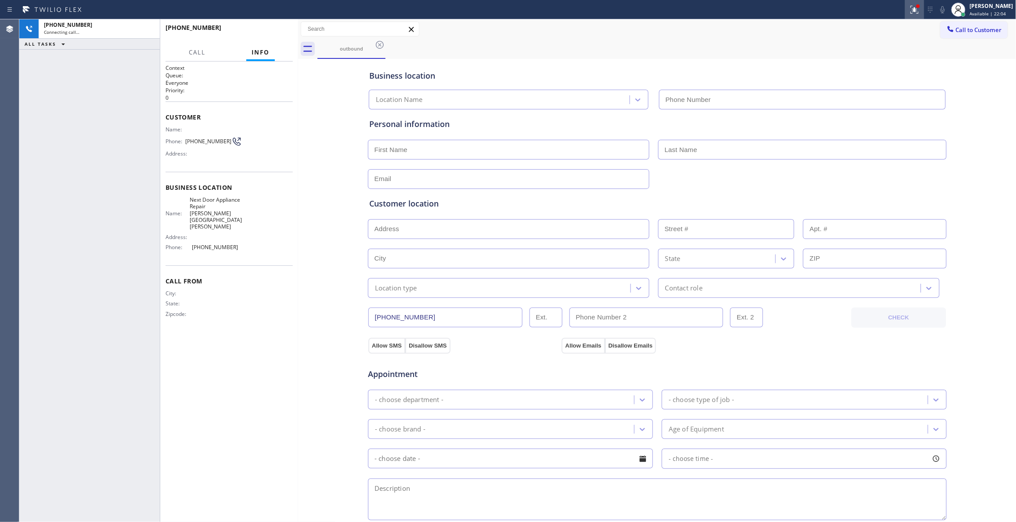
click at [910, 11] on icon at bounding box center [915, 9] width 11 height 11
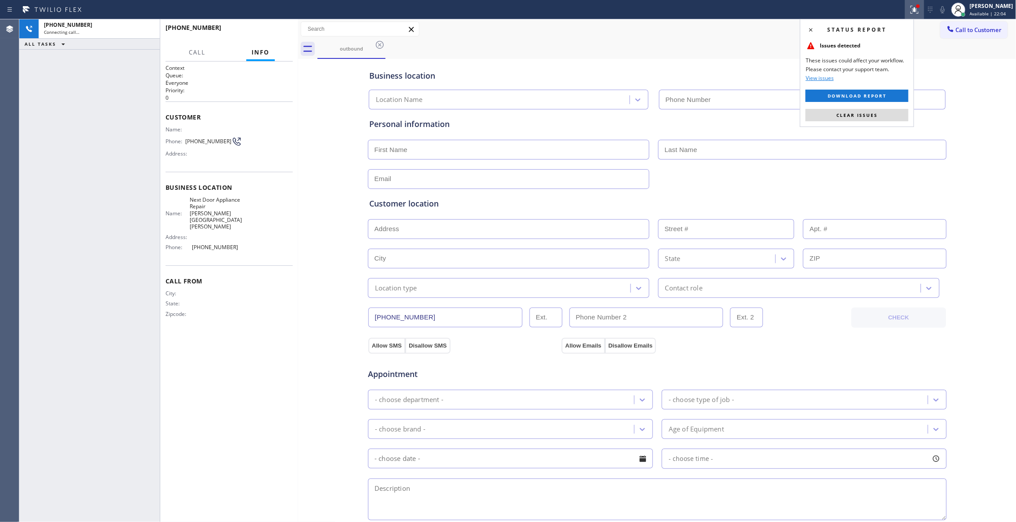
click at [886, 114] on button "Clear issues" at bounding box center [857, 115] width 103 height 12
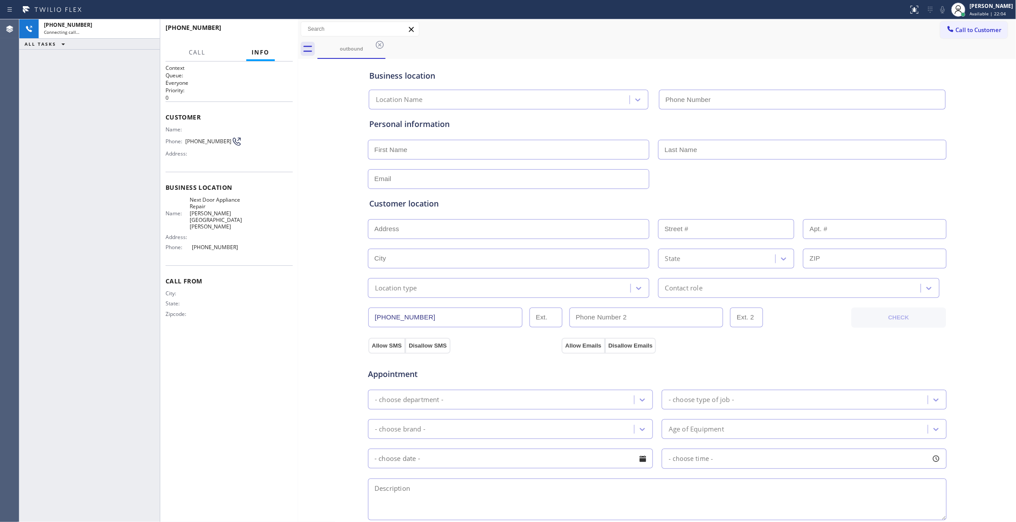
type input "(470) 782-9857"
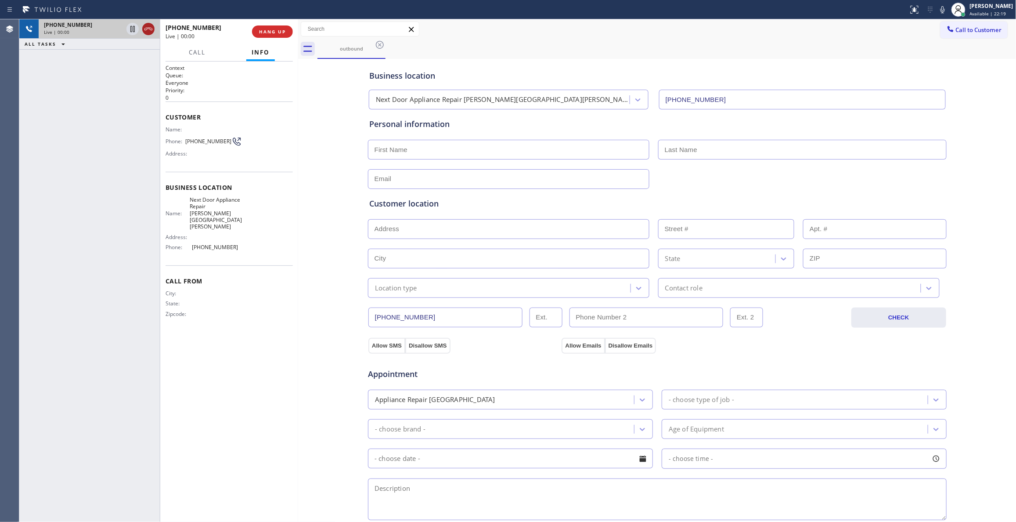
click at [146, 30] on icon at bounding box center [149, 29] width 8 height 3
click at [286, 32] on button "HANG UP" at bounding box center [272, 31] width 41 height 12
click at [271, 32] on span "COMPLETE" at bounding box center [271, 32] width 30 height 6
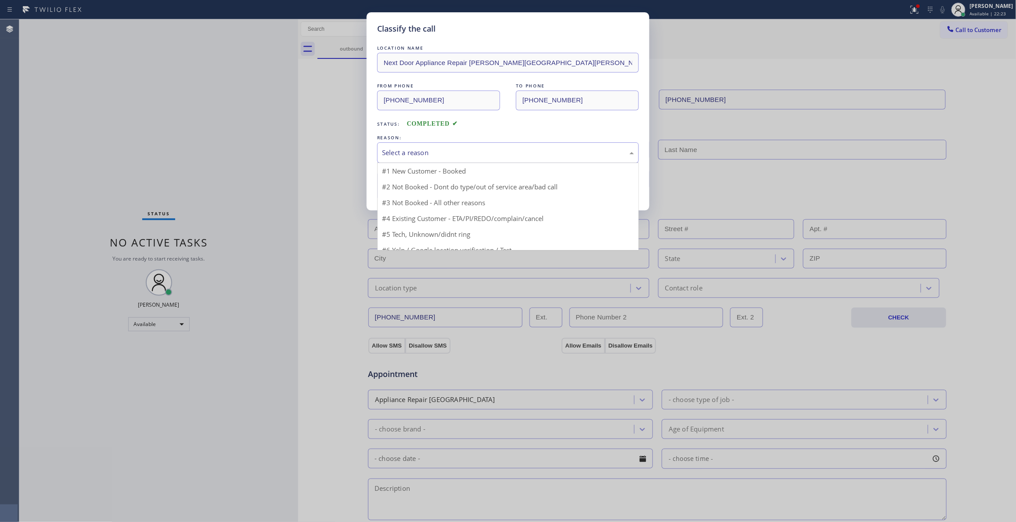
click at [436, 148] on div "Select a reason" at bounding box center [508, 153] width 252 height 10
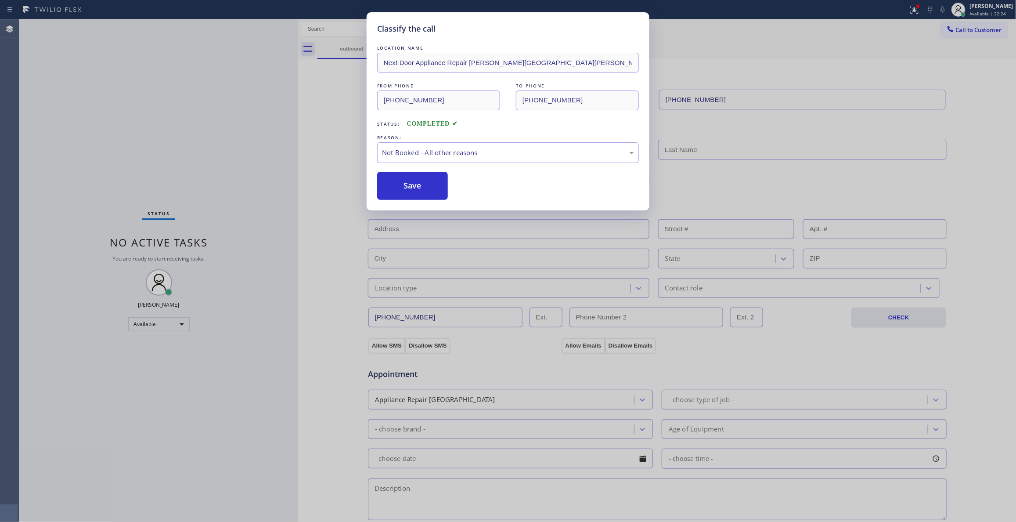
click at [438, 185] on button "Save" at bounding box center [412, 186] width 71 height 28
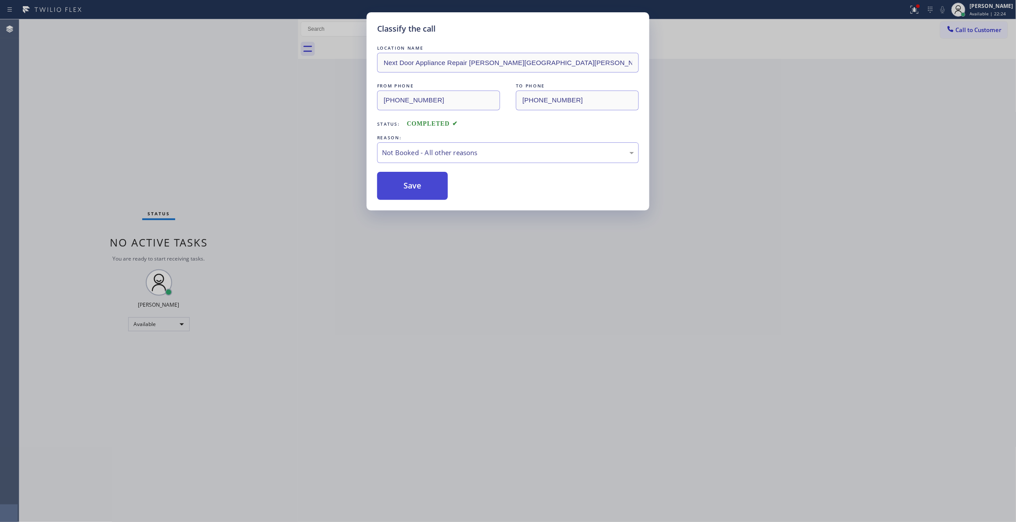
click at [437, 185] on button "Save" at bounding box center [412, 186] width 71 height 28
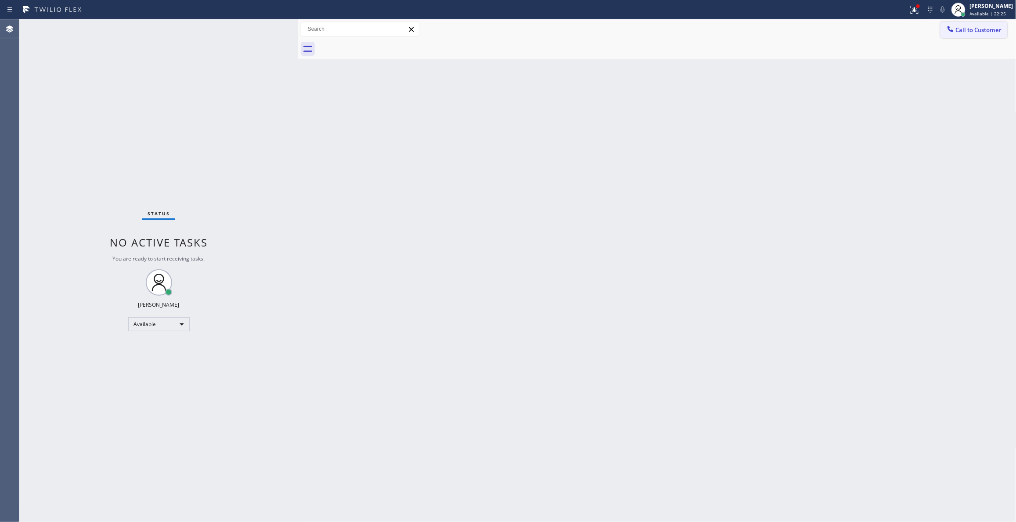
click at [983, 29] on span "Call to Customer" at bounding box center [979, 30] width 46 height 8
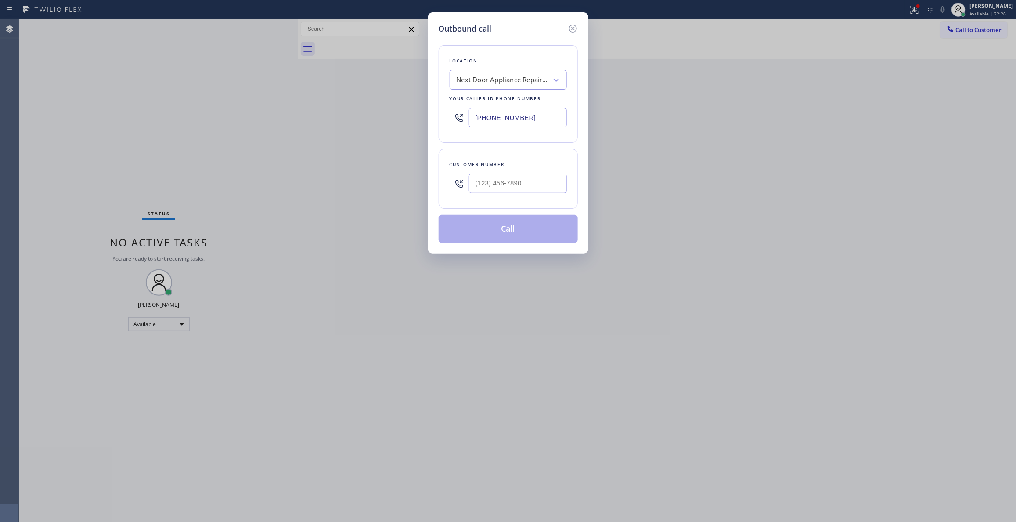
click at [512, 163] on div "Customer number" at bounding box center [508, 164] width 117 height 9
click at [517, 176] on input "(___) ___-____" at bounding box center [518, 184] width 98 height 20
paste input "986) 286-1401"
type input "(986) 286-1401"
click at [523, 229] on button "Call" at bounding box center [508, 229] width 139 height 28
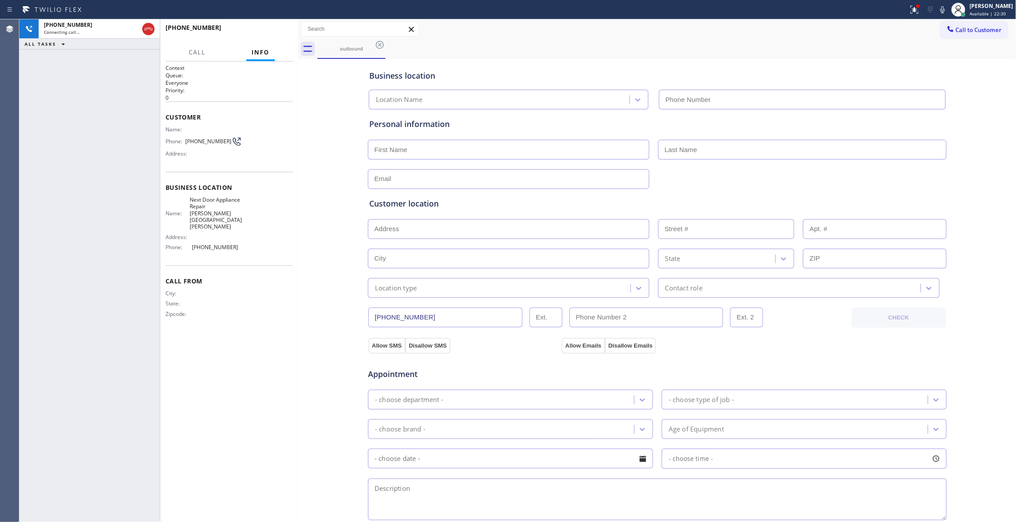
type input "(470) 782-9857"
click at [270, 35] on button "HANG UP" at bounding box center [272, 31] width 41 height 12
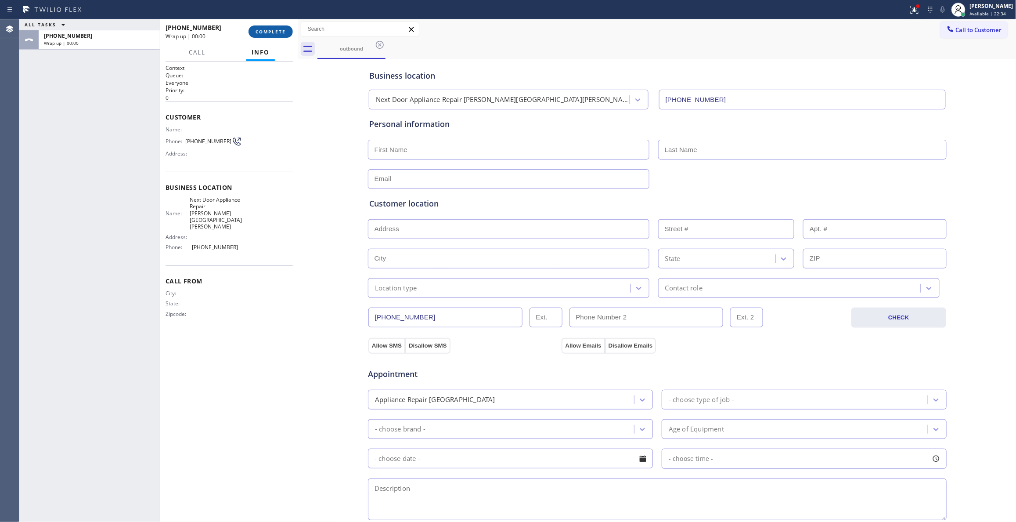
click at [279, 31] on span "COMPLETE" at bounding box center [271, 32] width 30 height 6
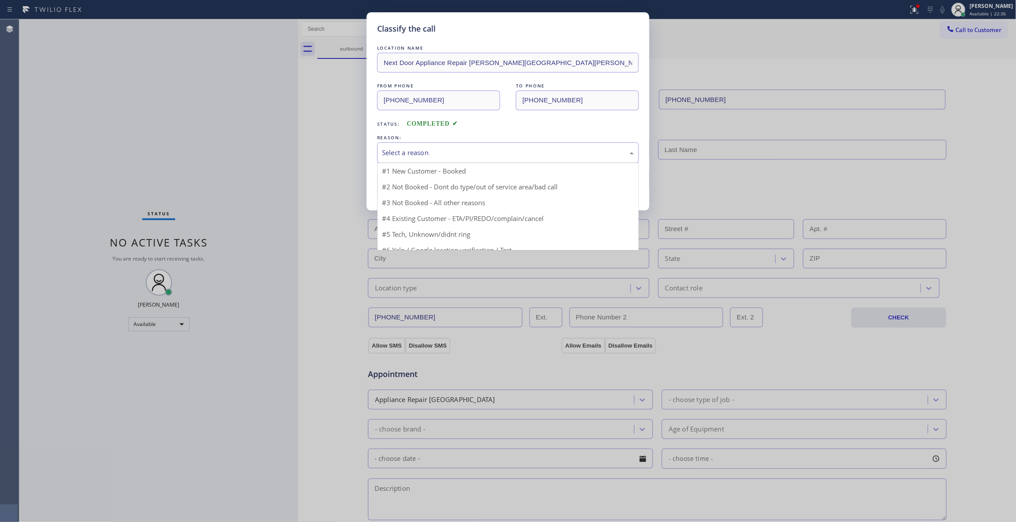
click at [429, 152] on div "Select a reason" at bounding box center [508, 153] width 252 height 10
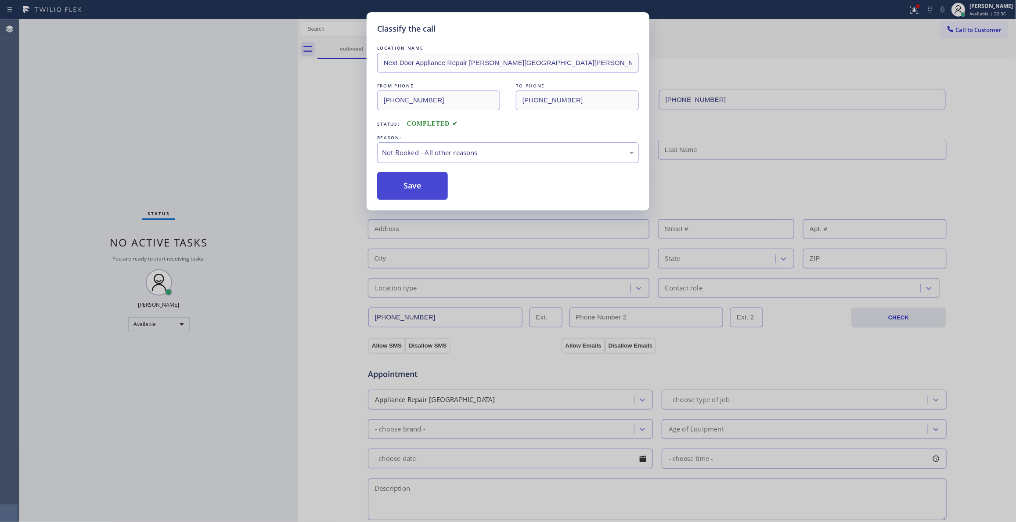
drag, startPoint x: 423, startPoint y: 187, endPoint x: 432, endPoint y: 195, distance: 12.1
click at [423, 187] on button "Save" at bounding box center [412, 186] width 71 height 28
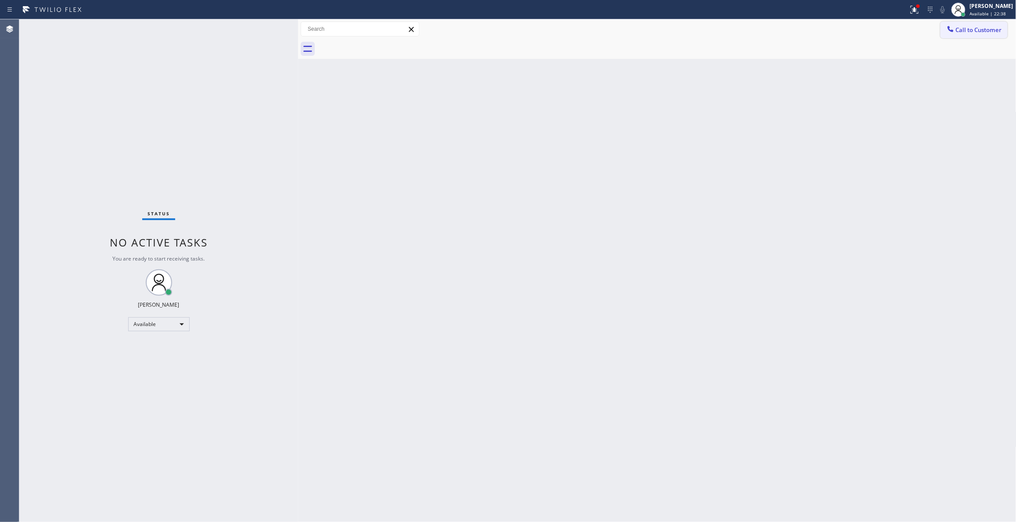
click at [980, 29] on span "Call to Customer" at bounding box center [979, 30] width 46 height 8
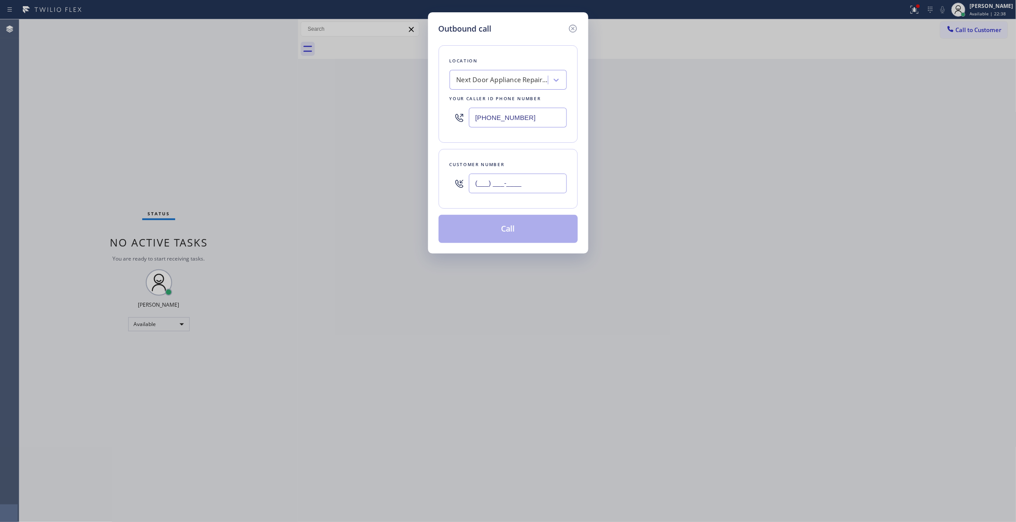
click at [526, 193] on input "(___) ___-____" at bounding box center [518, 184] width 98 height 20
paste input "986) 286-1401"
type input "(986) 286-1401"
click at [495, 220] on button "Call" at bounding box center [508, 229] width 139 height 28
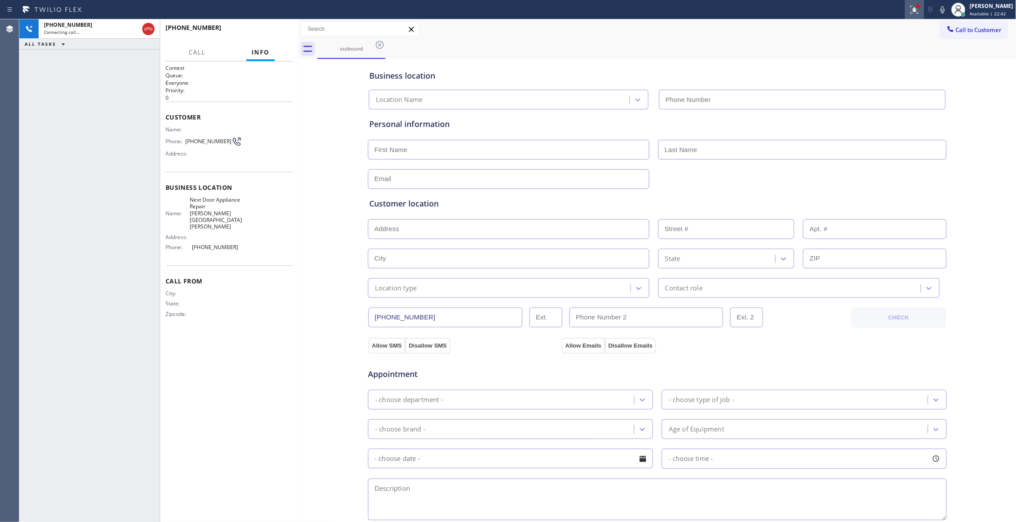
click at [910, 13] on icon at bounding box center [915, 9] width 11 height 11
type input "(470) 782-9857"
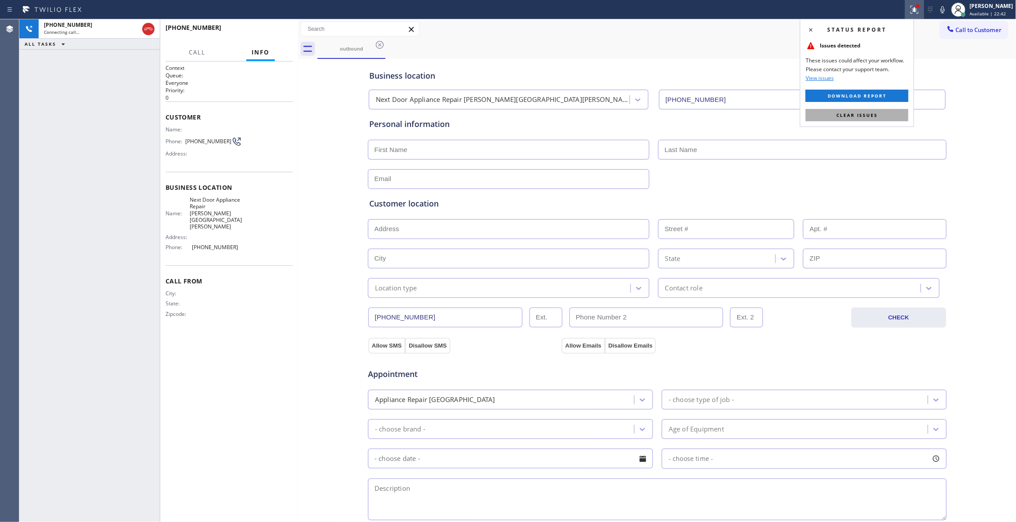
click at [885, 112] on button "Clear issues" at bounding box center [857, 115] width 103 height 12
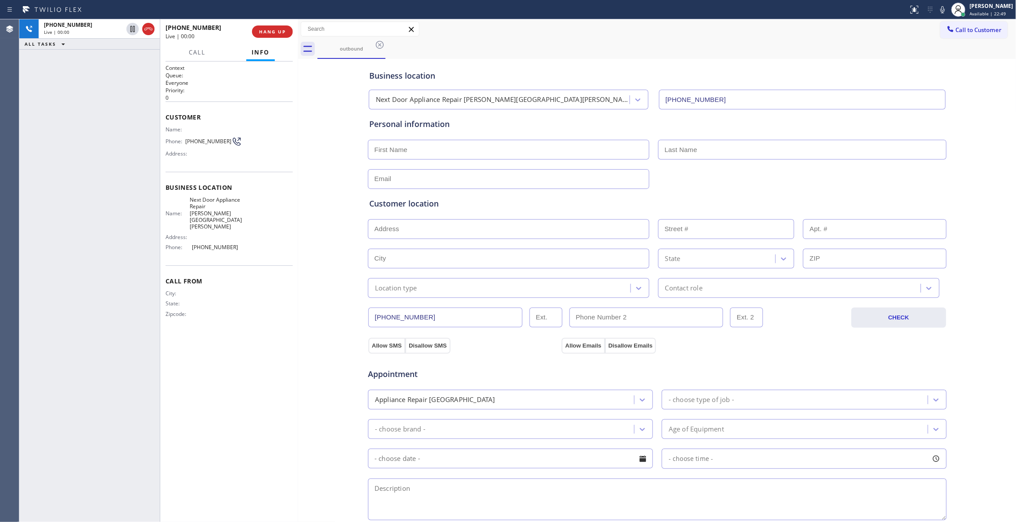
drag, startPoint x: 143, startPoint y: 31, endPoint x: 167, endPoint y: 31, distance: 24.2
click at [143, 31] on icon at bounding box center [148, 29] width 11 height 11
click at [284, 30] on span "HANG UP" at bounding box center [272, 32] width 27 height 6
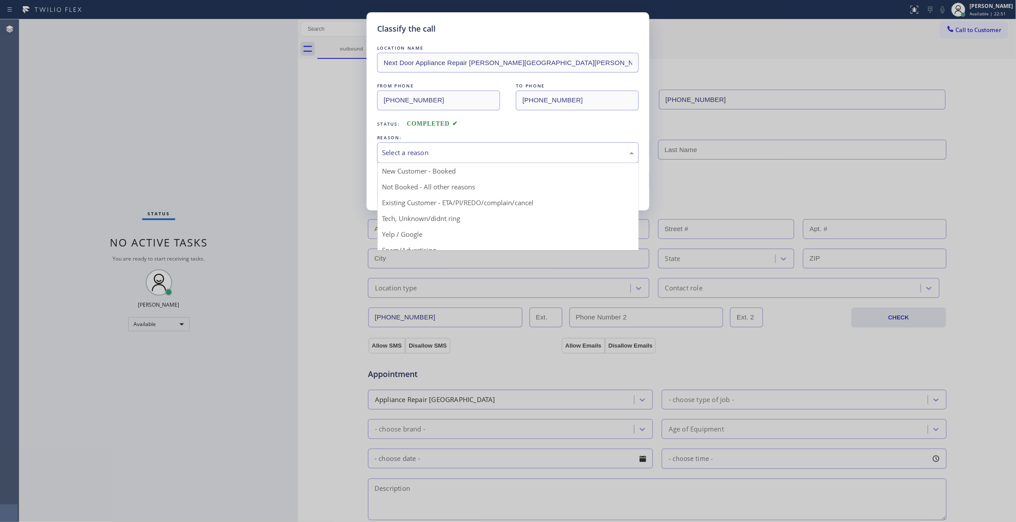
click at [437, 160] on div "Select a reason" at bounding box center [508, 152] width 262 height 21
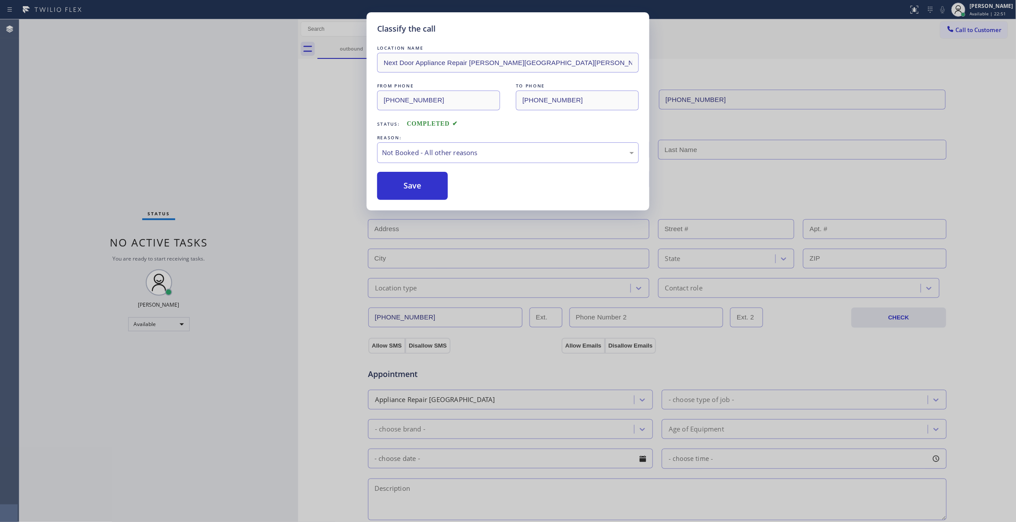
click at [426, 185] on button "Save" at bounding box center [412, 186] width 71 height 28
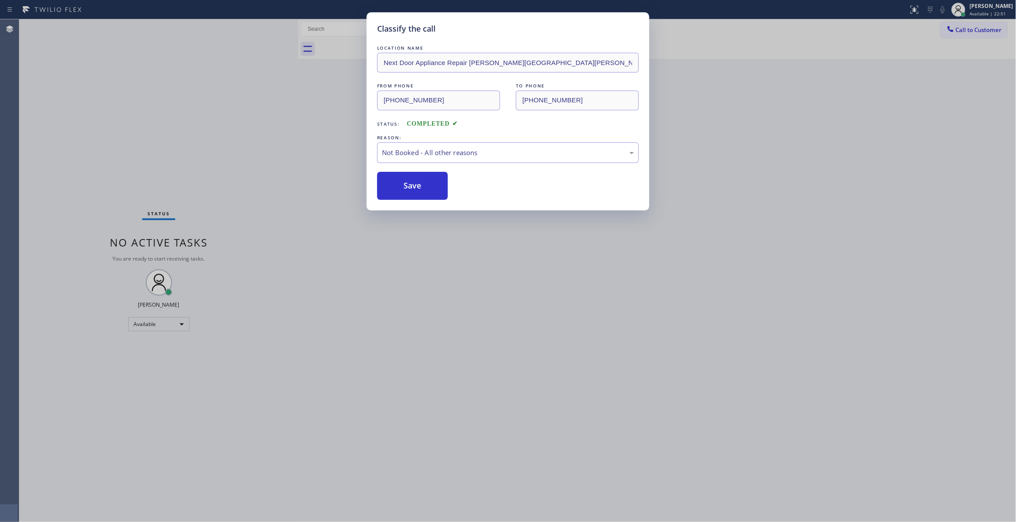
click at [426, 185] on button "Save" at bounding box center [412, 186] width 71 height 28
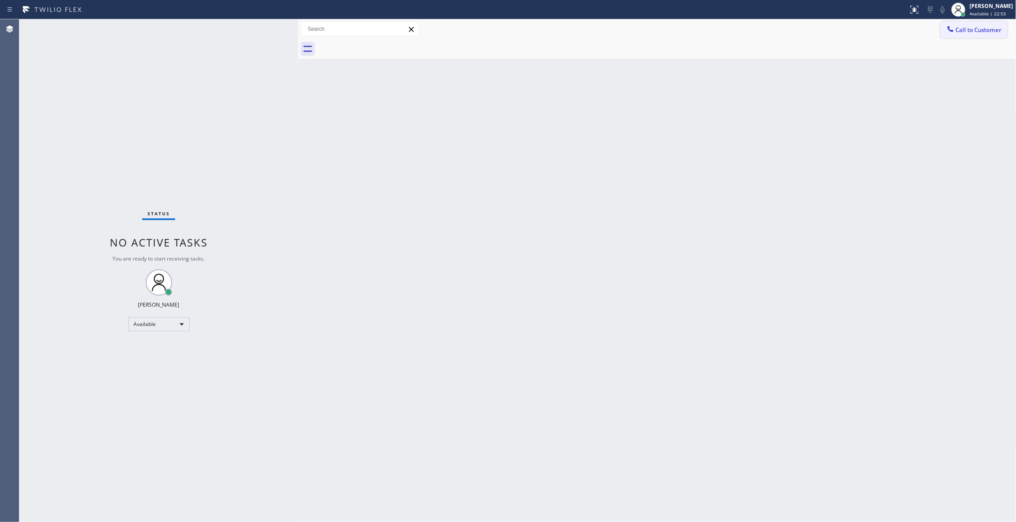
click at [979, 30] on span "Call to Customer" at bounding box center [979, 30] width 46 height 8
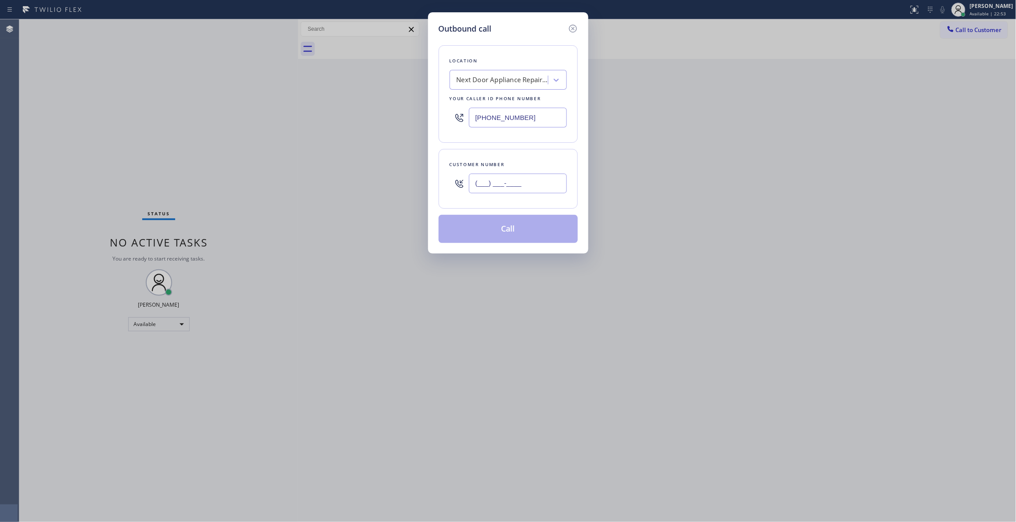
click at [526, 188] on input "(___) ___-____" at bounding box center [518, 184] width 98 height 20
paste input "986) 286-1401"
type input "(986) 286-1401"
click at [505, 232] on button "Call" at bounding box center [508, 229] width 139 height 28
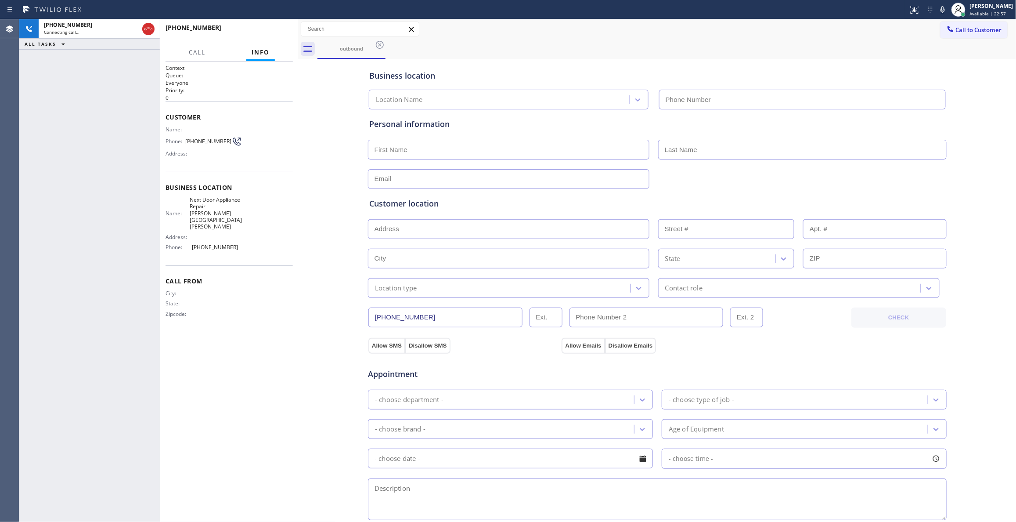
type input "(470) 782-9857"
click at [245, 31] on div "+19862861401" at bounding box center [206, 27] width 80 height 8
click at [280, 37] on button "HANG UP" at bounding box center [272, 31] width 41 height 12
click at [279, 35] on button "HANG UP" at bounding box center [272, 31] width 41 height 12
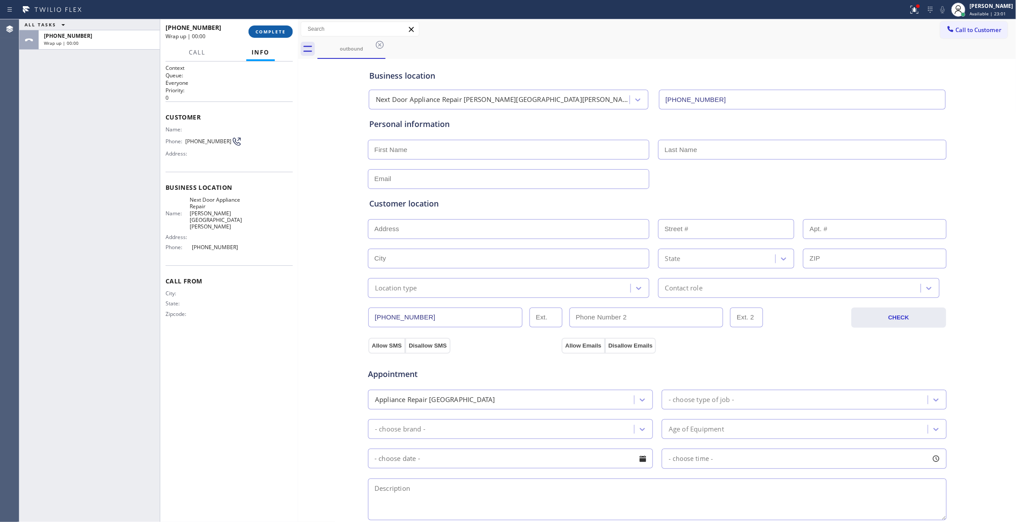
click at [278, 34] on button "COMPLETE" at bounding box center [271, 31] width 44 height 12
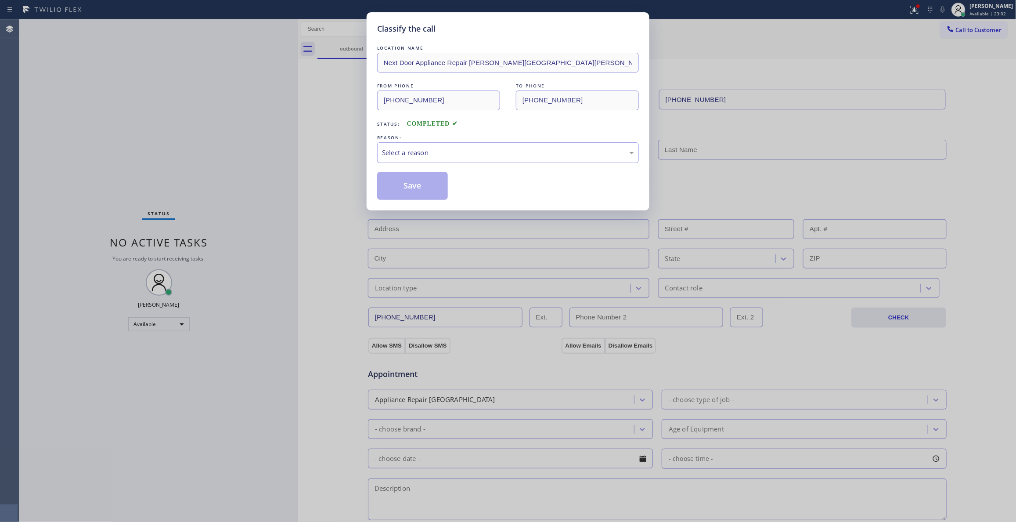
click at [287, 36] on div "Classify the call LOCATION NAME Next Door Appliance Repair Castleberry Hill FRO…" at bounding box center [508, 261] width 1016 height 522
click at [417, 155] on div "Select a reason" at bounding box center [508, 153] width 252 height 10
click at [416, 187] on button "Save" at bounding box center [412, 186] width 71 height 28
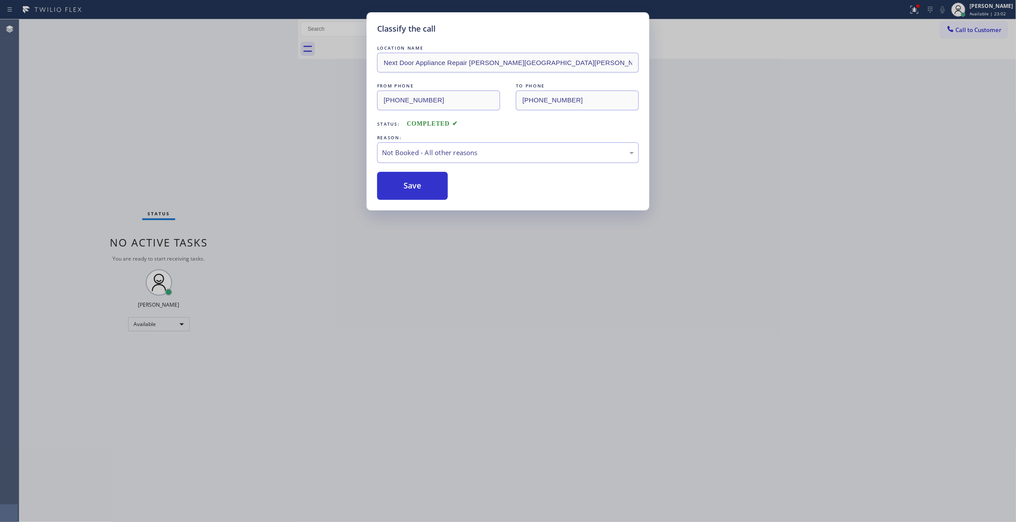
click at [416, 187] on button "Save" at bounding box center [412, 186] width 71 height 28
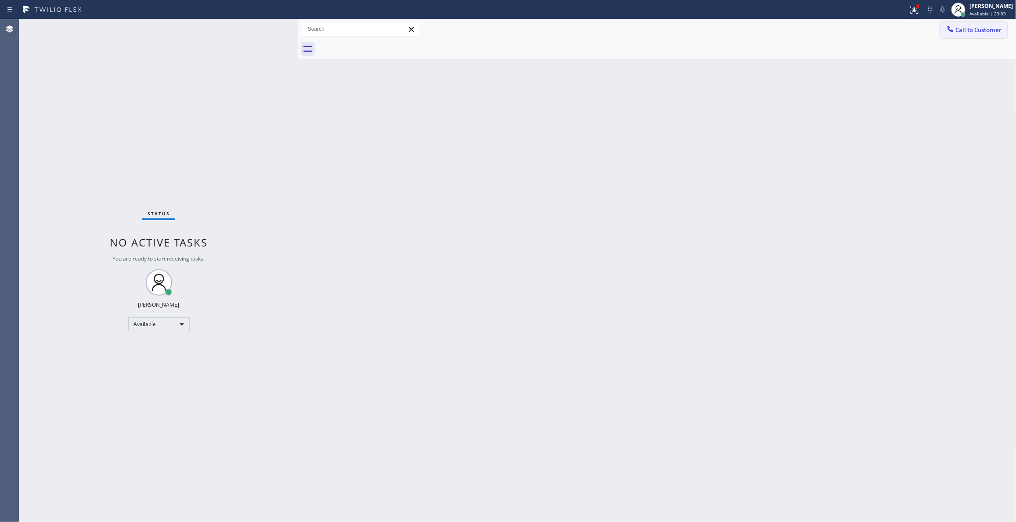
click at [971, 29] on span "Call to Customer" at bounding box center [979, 30] width 46 height 8
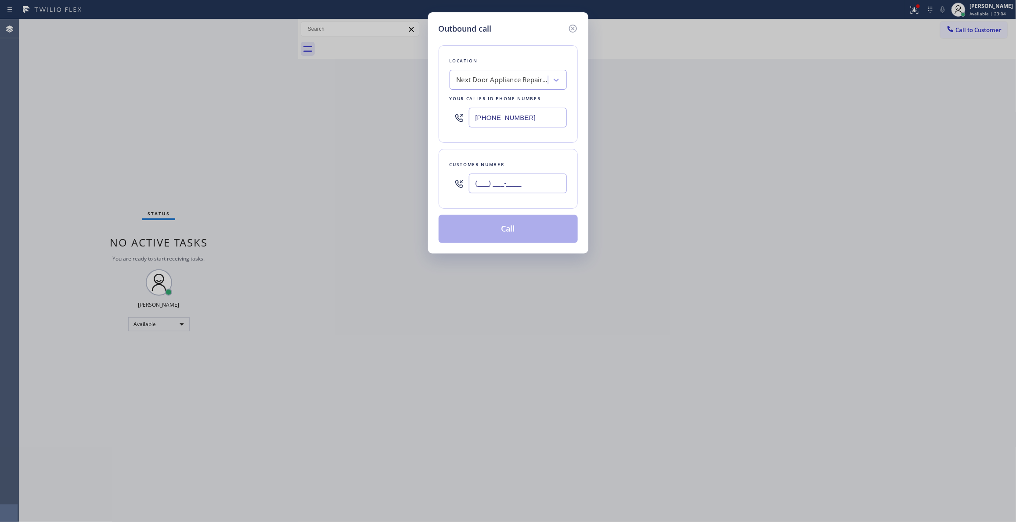
click at [494, 187] on input "(___) ___-____" at bounding box center [518, 184] width 98 height 20
paste input "986) 286-1401"
type input "(986) 286-1401"
click at [506, 229] on button "Call" at bounding box center [508, 229] width 139 height 28
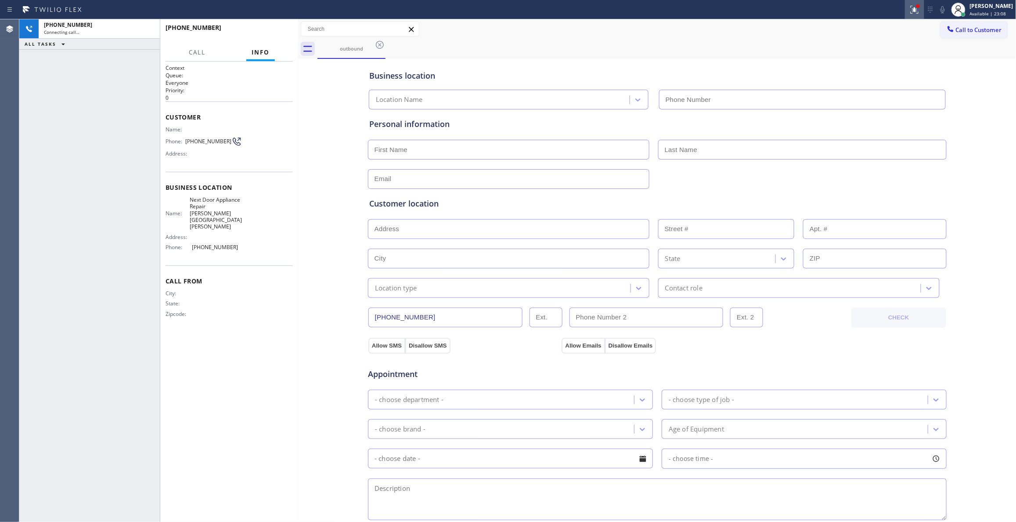
click at [910, 11] on icon at bounding box center [915, 9] width 11 height 11
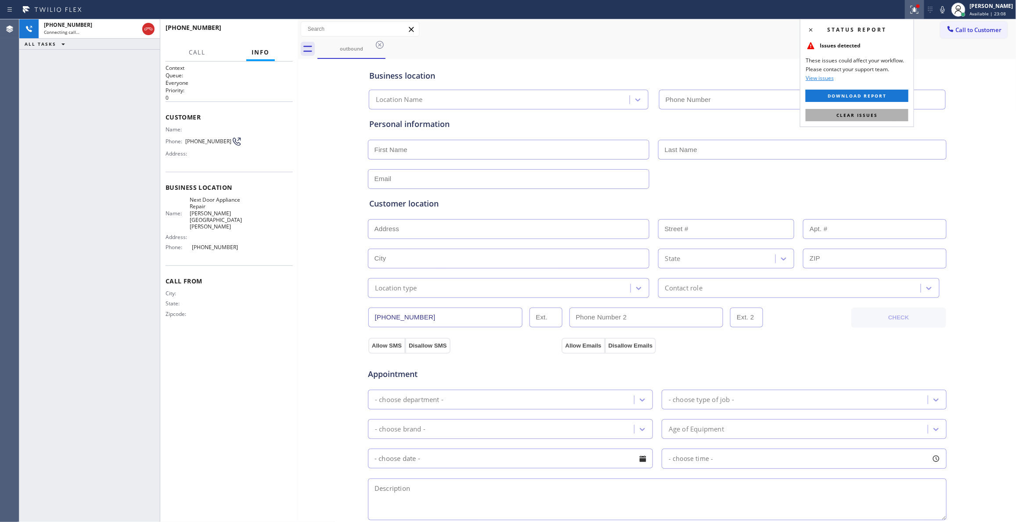
click at [878, 111] on button "Clear issues" at bounding box center [857, 115] width 103 height 12
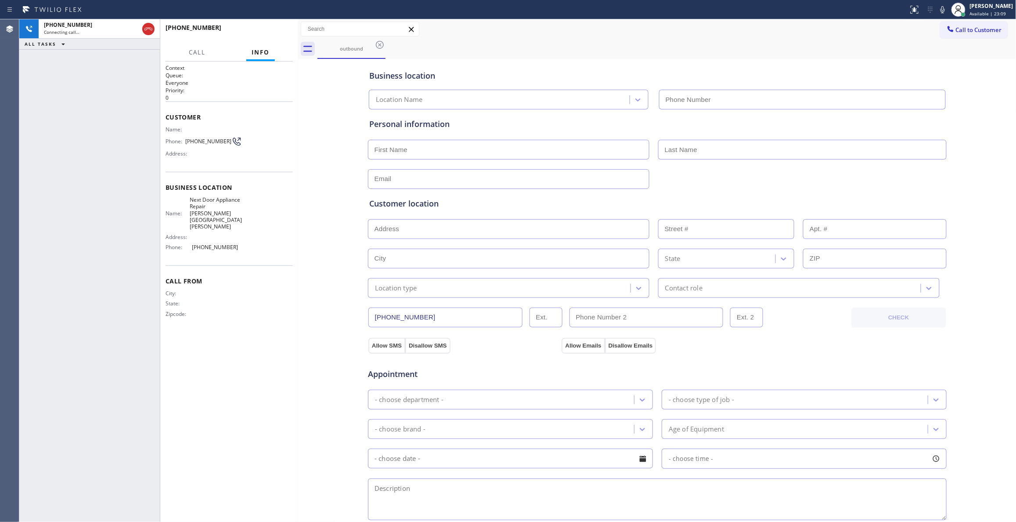
type input "(470) 782-9857"
click at [274, 32] on span "HANG UP" at bounding box center [272, 32] width 27 height 6
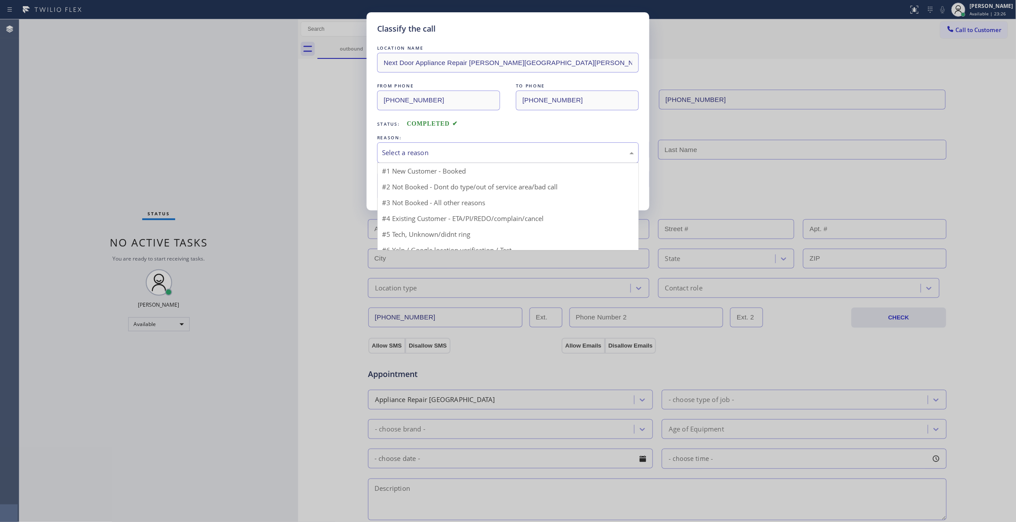
click at [450, 145] on div "Select a reason" at bounding box center [508, 152] width 262 height 21
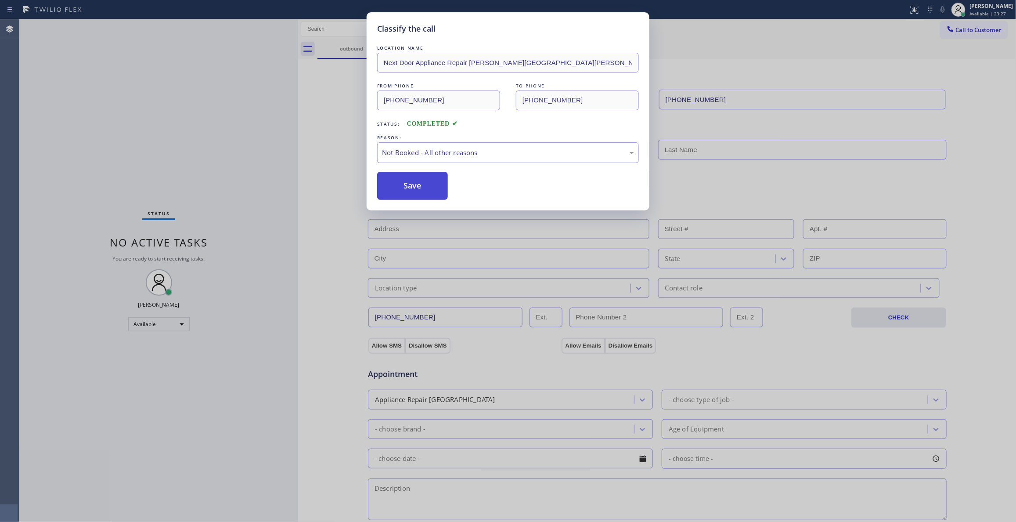
click at [429, 188] on button "Save" at bounding box center [412, 186] width 71 height 28
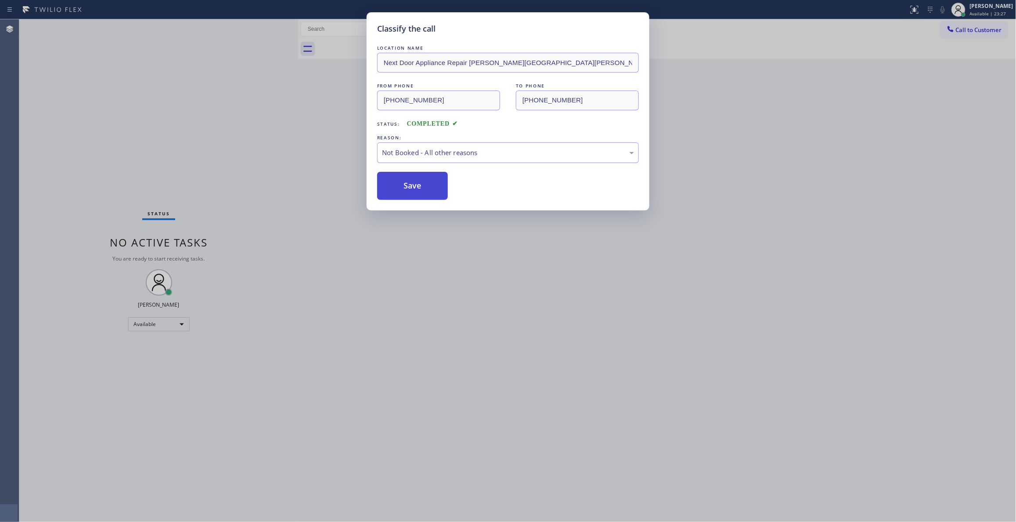
click at [429, 188] on button "Save" at bounding box center [412, 186] width 71 height 28
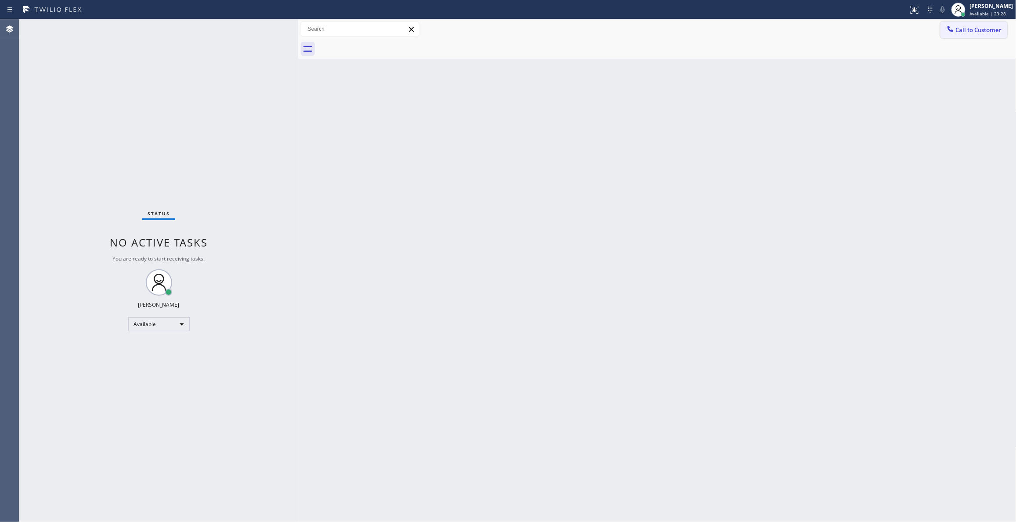
click at [983, 30] on span "Call to Customer" at bounding box center [979, 30] width 46 height 8
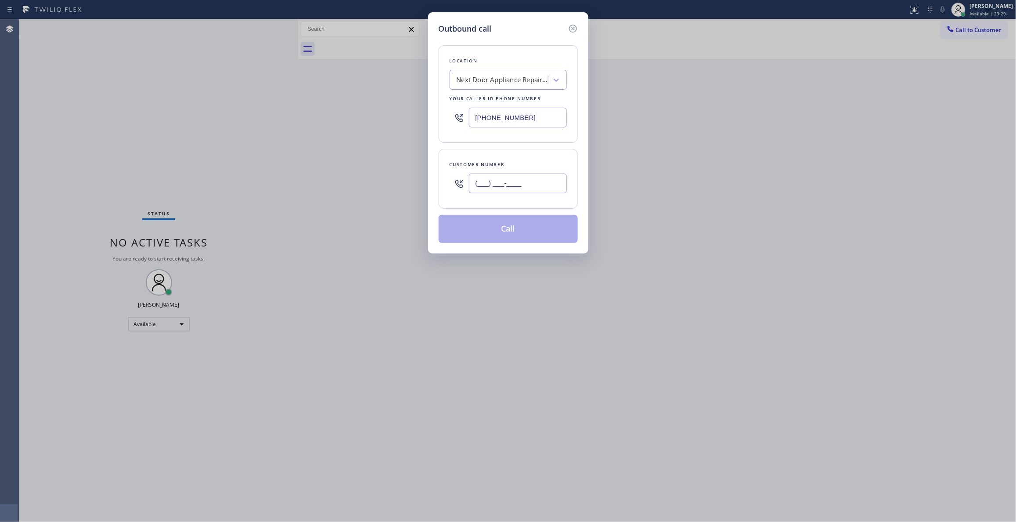
click at [518, 187] on input "(___) ___-____" at bounding box center [518, 184] width 98 height 20
paste input "986) 286-1401"
type input "(986) 286-1401"
click at [499, 222] on button "Call" at bounding box center [508, 229] width 139 height 28
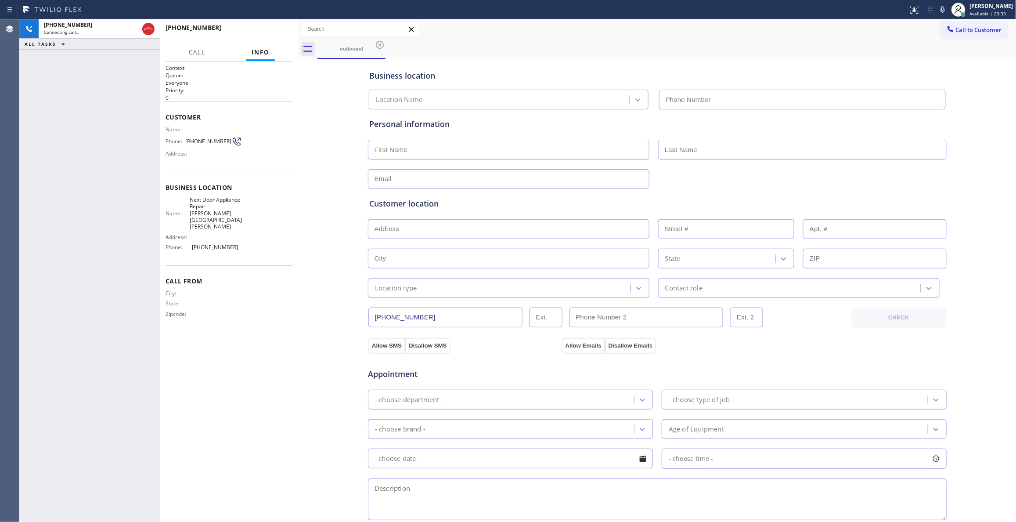
type input "(470) 782-9857"
click at [262, 25] on button "HANG UP" at bounding box center [272, 31] width 41 height 12
click at [271, 29] on span "HANG UP" at bounding box center [272, 32] width 27 height 6
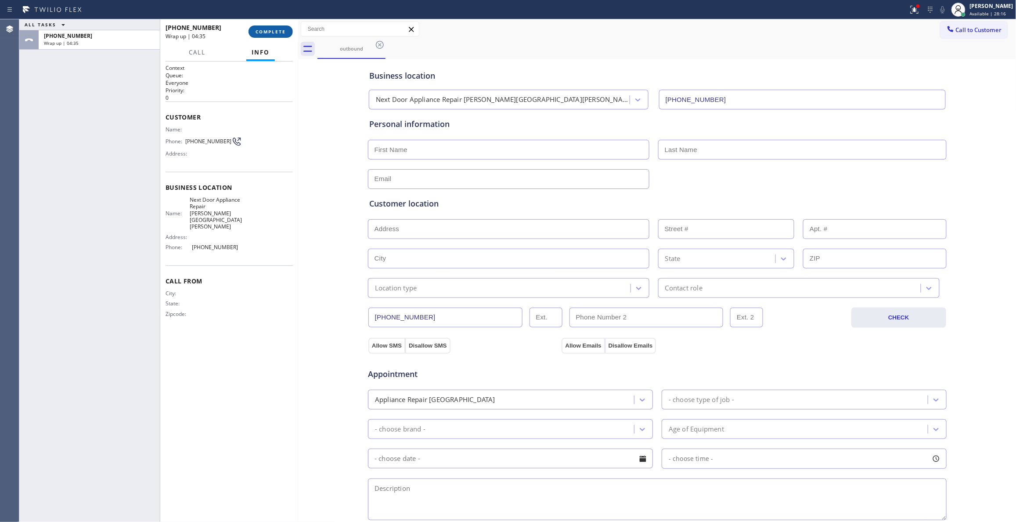
click at [258, 33] on span "COMPLETE" at bounding box center [271, 32] width 30 height 6
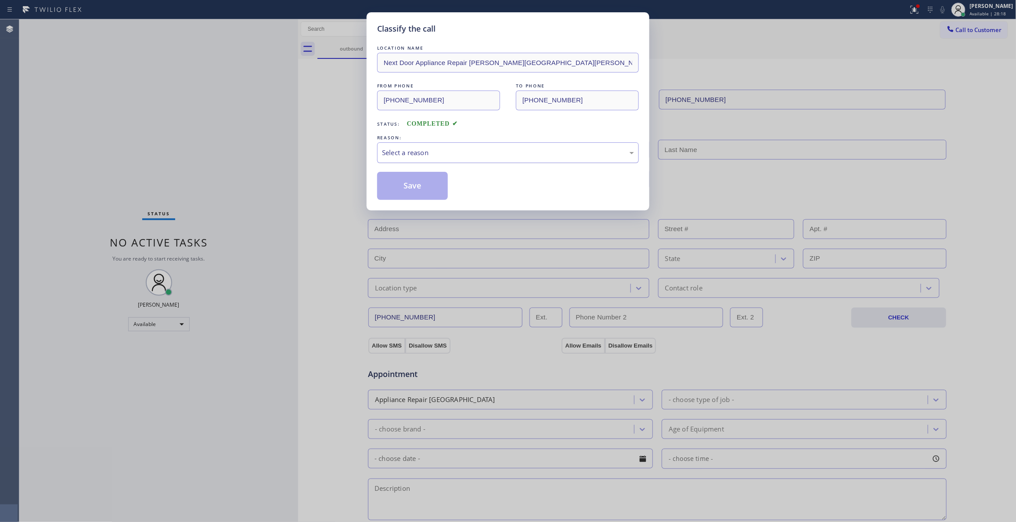
click at [412, 150] on div "Select a reason" at bounding box center [508, 153] width 252 height 10
click at [414, 190] on button "Save" at bounding box center [412, 186] width 71 height 28
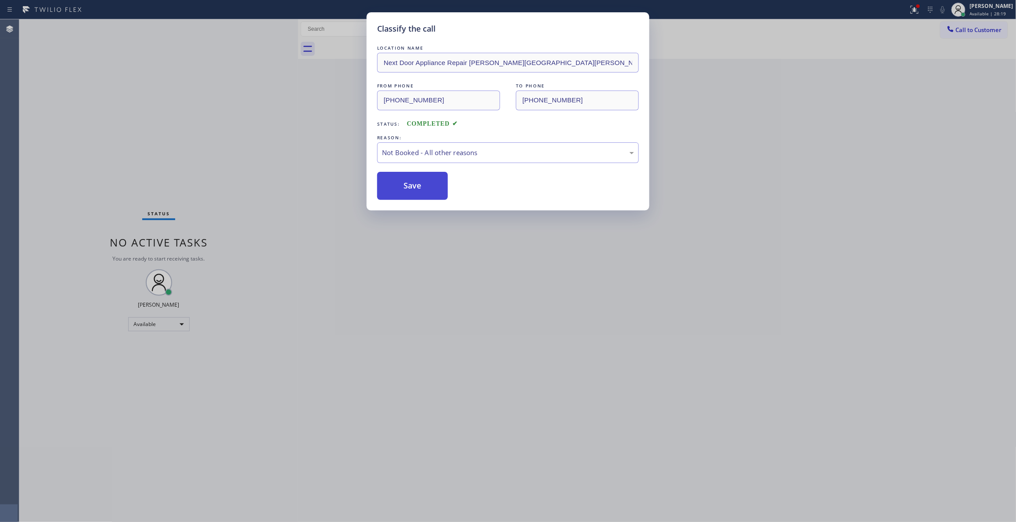
click at [413, 188] on button "Save" at bounding box center [412, 186] width 71 height 28
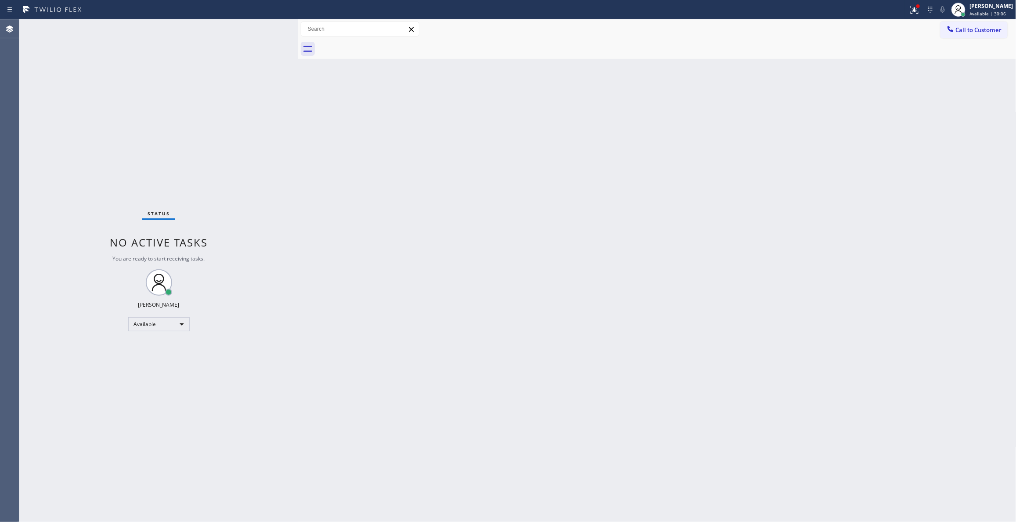
click at [530, 116] on div "Back to Dashboard Change Sender ID Customers Technicians Select a contact Outbo…" at bounding box center [657, 270] width 719 height 503
click at [982, 33] on span "Call to Customer" at bounding box center [979, 30] width 46 height 8
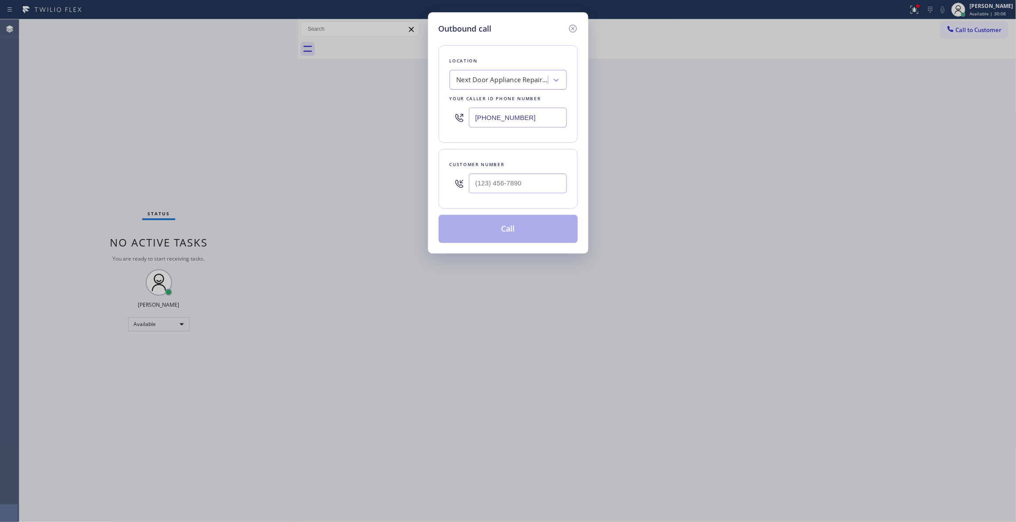
drag, startPoint x: 543, startPoint y: 121, endPoint x: 213, endPoint y: 115, distance: 330.4
click at [213, 115] on div "Outbound call Location Next Door Appliance Repair Castleberry Hill Your caller …" at bounding box center [508, 261] width 1016 height 522
paste input "760) 388-9800"
type input "(760) 388-9800"
click at [493, 183] on input "(___) ___-____" at bounding box center [518, 184] width 98 height 20
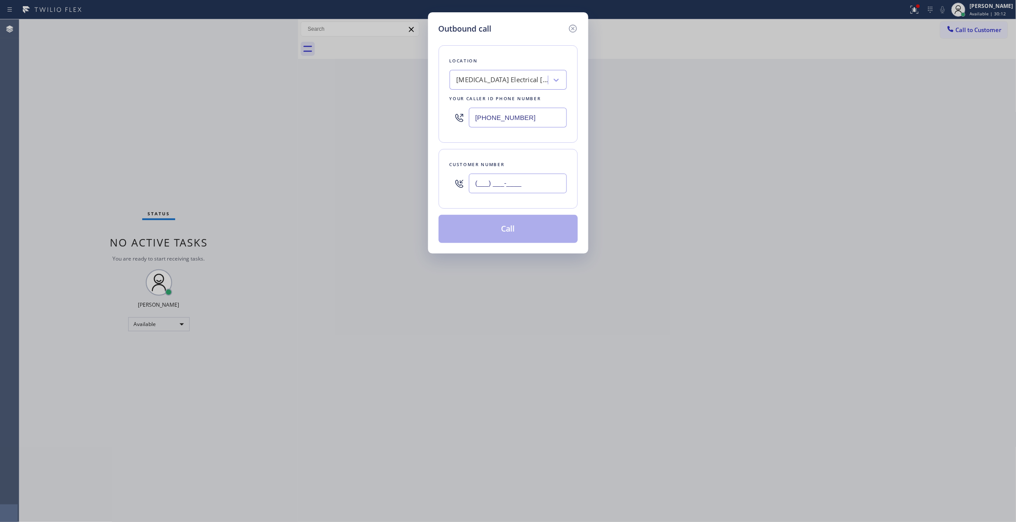
paste input "442) 241-9300"
type input "(442) 241-9300"
click at [492, 232] on button "Call" at bounding box center [508, 229] width 139 height 28
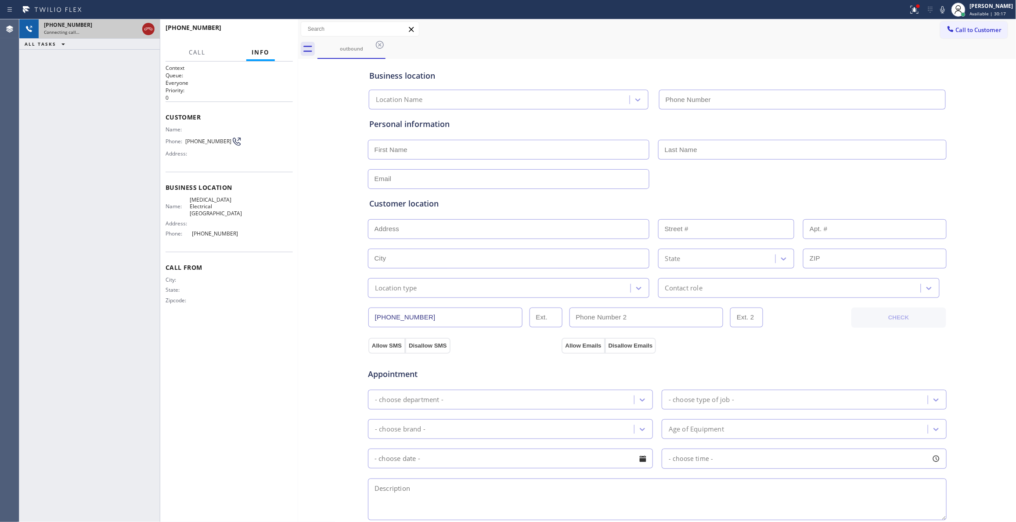
type input "(760) 388-9800"
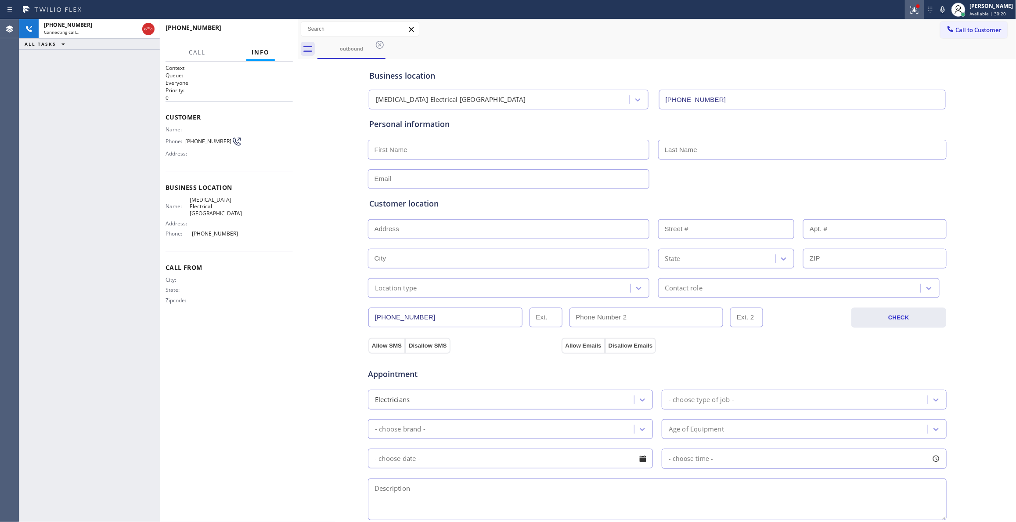
click at [910, 13] on icon at bounding box center [915, 9] width 11 height 11
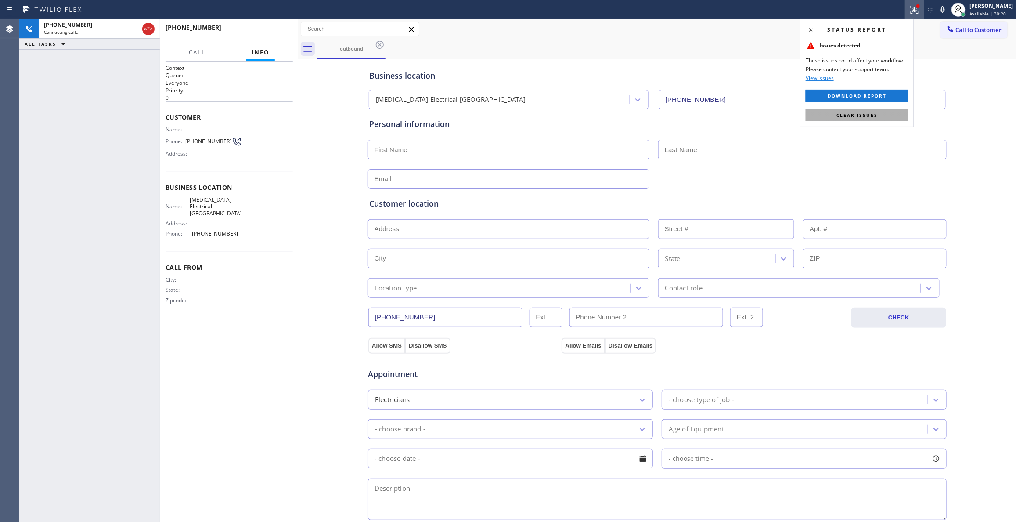
click at [879, 116] on button "Clear issues" at bounding box center [857, 115] width 103 height 12
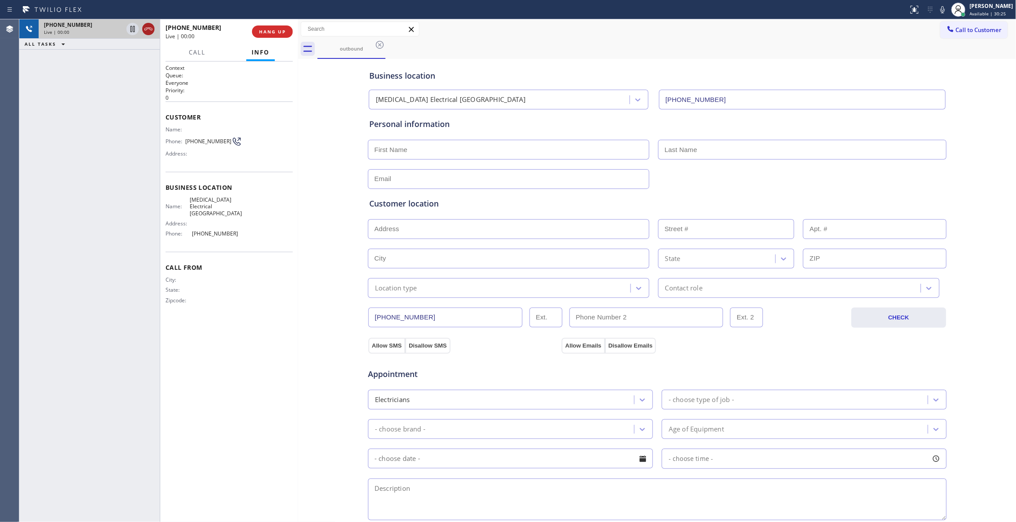
click at [147, 26] on icon at bounding box center [148, 29] width 11 height 11
click at [275, 30] on span "HANG UP" at bounding box center [272, 32] width 27 height 6
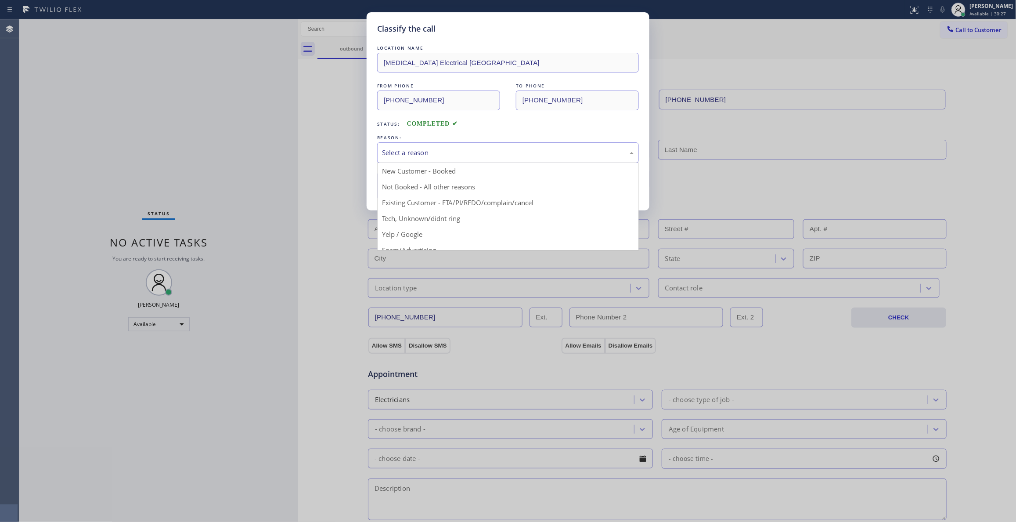
click at [426, 148] on div "Select a reason" at bounding box center [508, 153] width 252 height 10
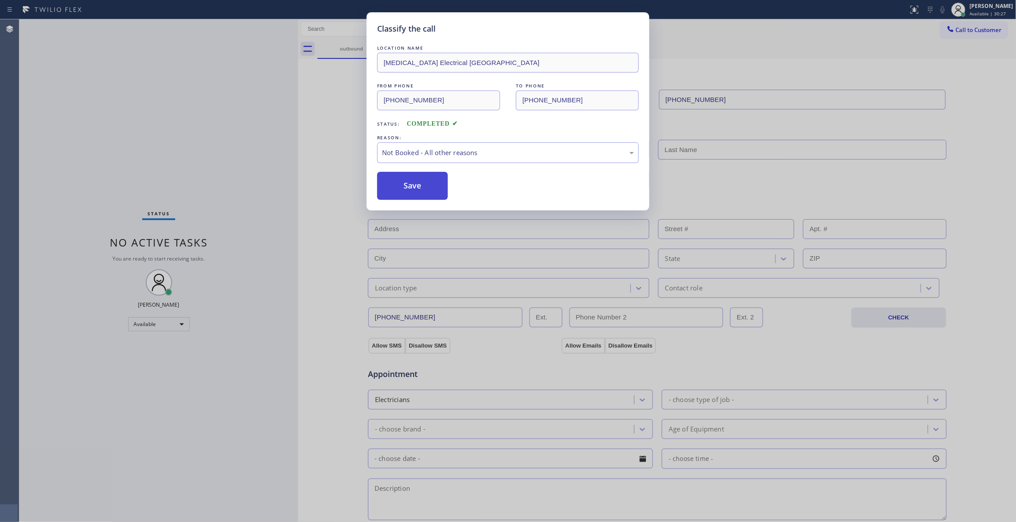
click at [411, 188] on button "Save" at bounding box center [412, 186] width 71 height 28
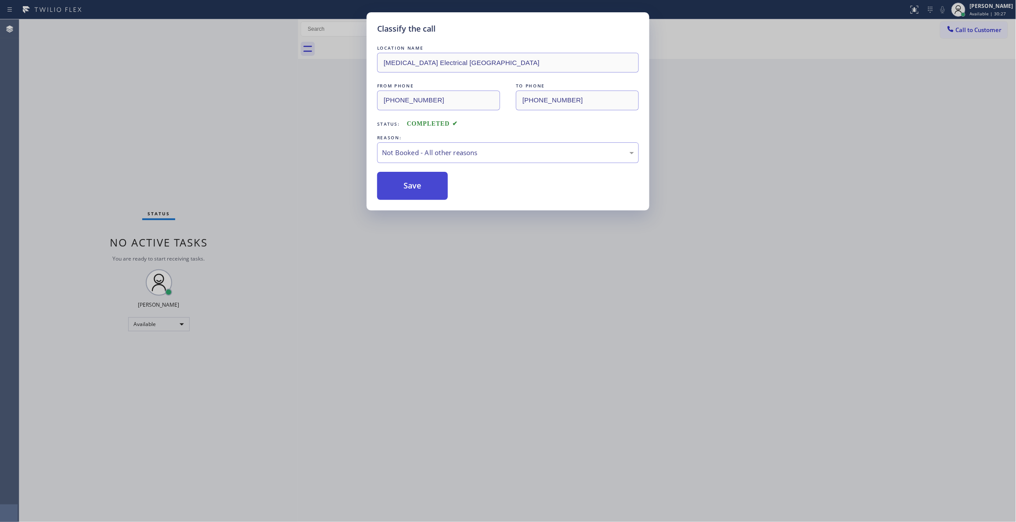
click at [411, 188] on button "Save" at bounding box center [412, 186] width 71 height 28
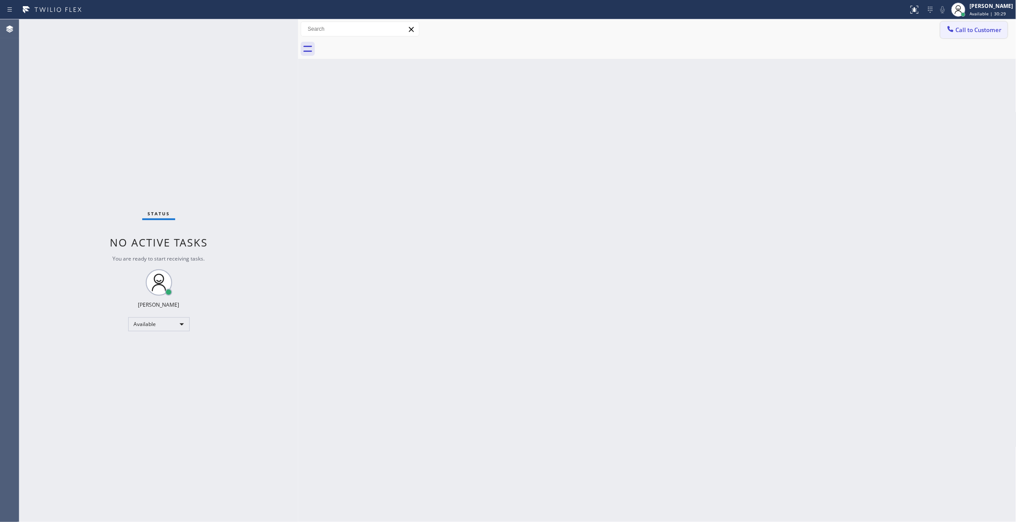
drag, startPoint x: 973, startPoint y: 29, endPoint x: 658, endPoint y: 143, distance: 334.6
click at [972, 28] on span "Call to Customer" at bounding box center [979, 30] width 46 height 8
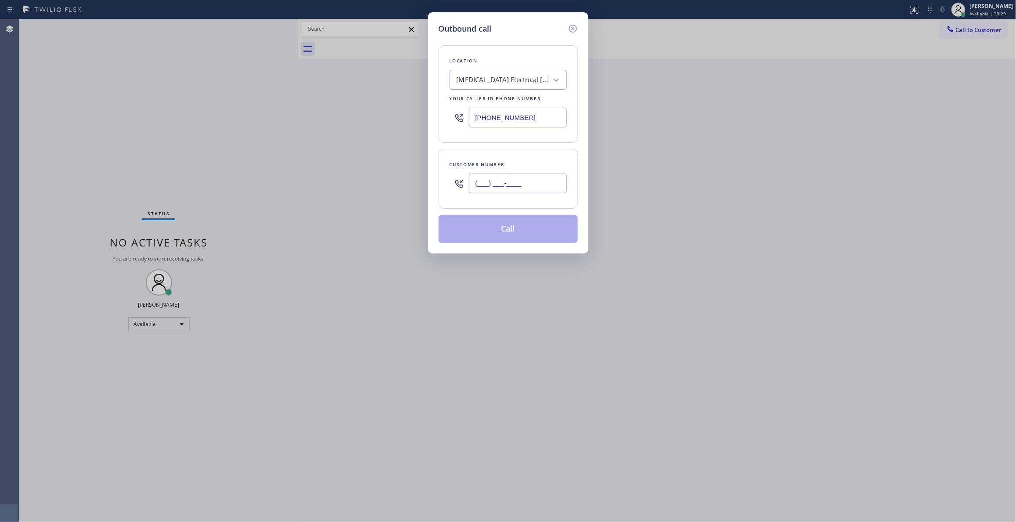
click at [506, 187] on input "(___) ___-____" at bounding box center [518, 184] width 98 height 20
paste input "442) 241-9300"
type input "(442) 241-9300"
click at [505, 235] on button "Call" at bounding box center [508, 229] width 139 height 28
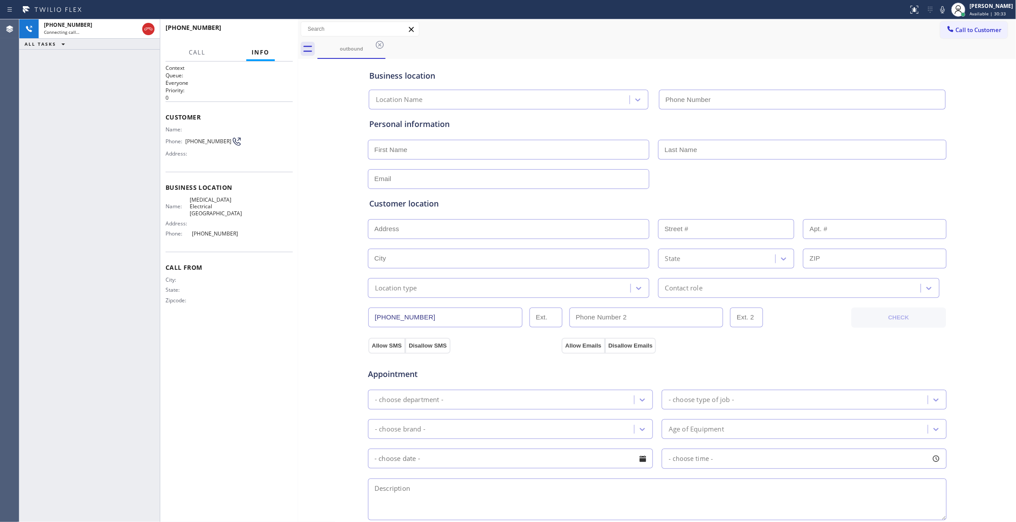
type input "(760) 388-9800"
drag, startPoint x: 146, startPoint y: 28, endPoint x: 217, endPoint y: 34, distance: 70.5
click at [146, 28] on icon at bounding box center [148, 29] width 11 height 11
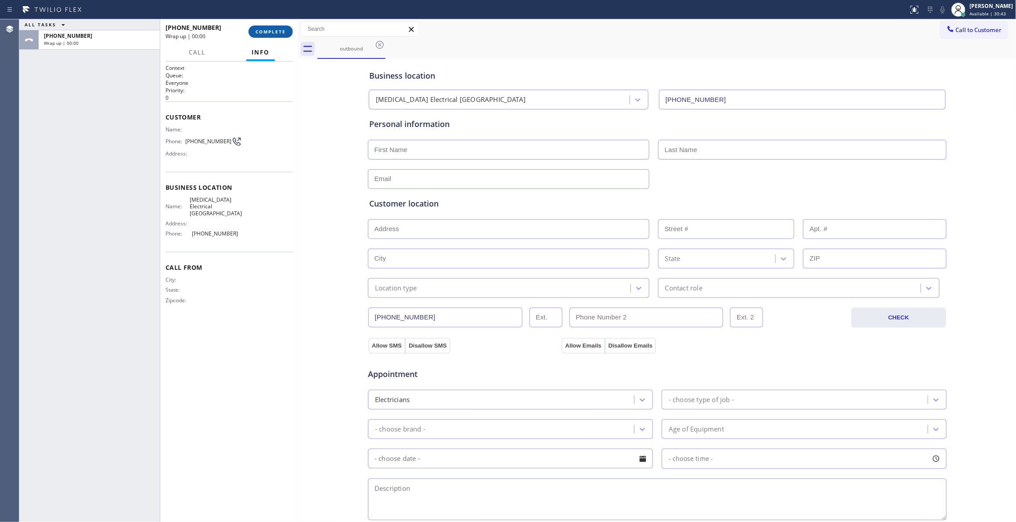
click at [262, 30] on span "COMPLETE" at bounding box center [271, 32] width 30 height 6
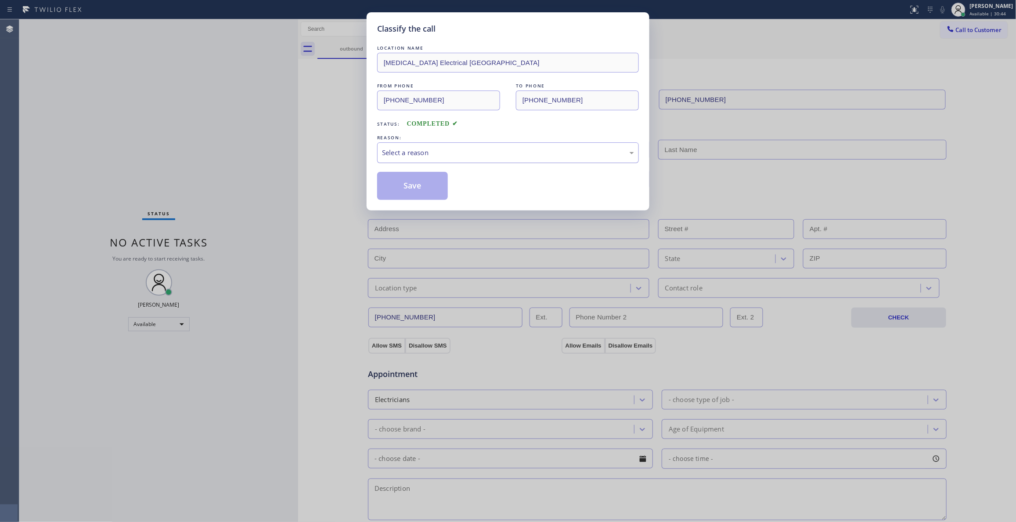
click at [409, 148] on div "Select a reason" at bounding box center [508, 153] width 252 height 10
click at [421, 187] on button "Save" at bounding box center [412, 186] width 71 height 28
drag, startPoint x: 421, startPoint y: 187, endPoint x: 836, endPoint y: 184, distance: 415.5
click at [423, 184] on button "Save" at bounding box center [412, 186] width 71 height 28
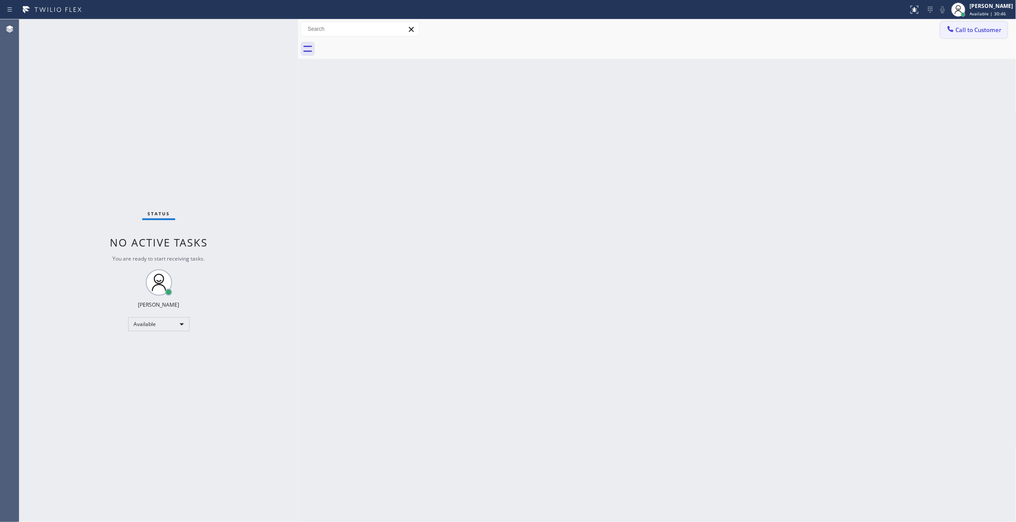
click at [978, 30] on span "Call to Customer" at bounding box center [979, 30] width 46 height 8
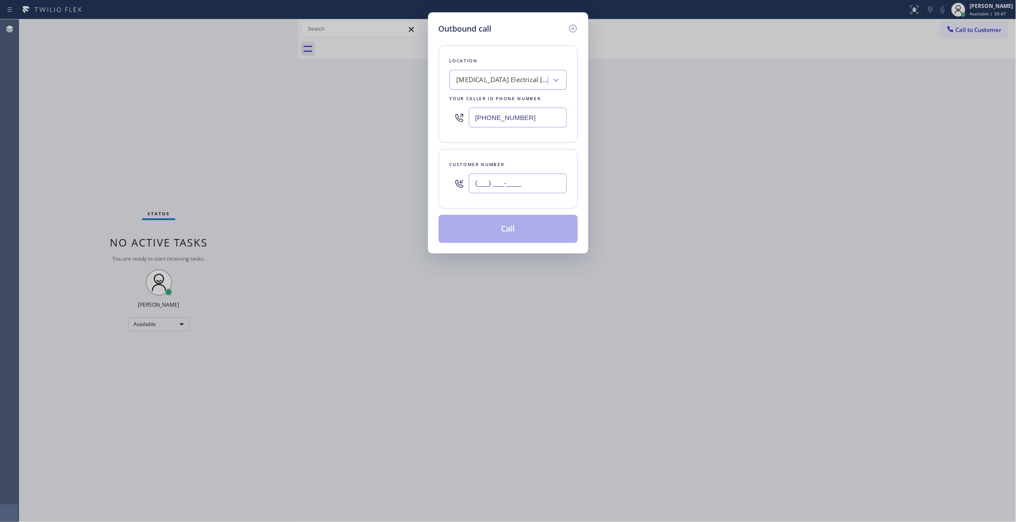
click at [534, 183] on input "(___) ___-____" at bounding box center [518, 184] width 98 height 20
paste input "442) 241-9300"
type input "(442) 241-9300"
click at [492, 233] on button "Call" at bounding box center [508, 229] width 139 height 28
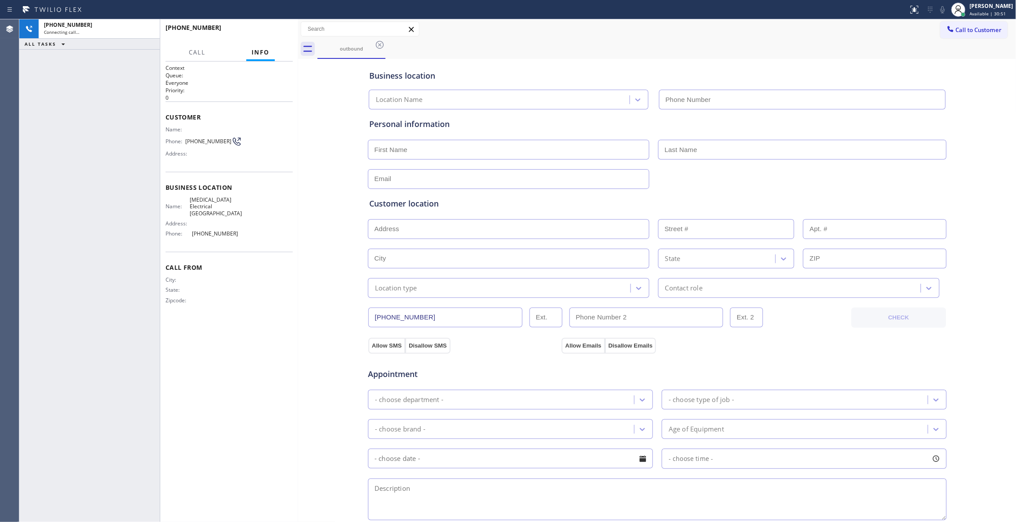
type input "(760) 388-9800"
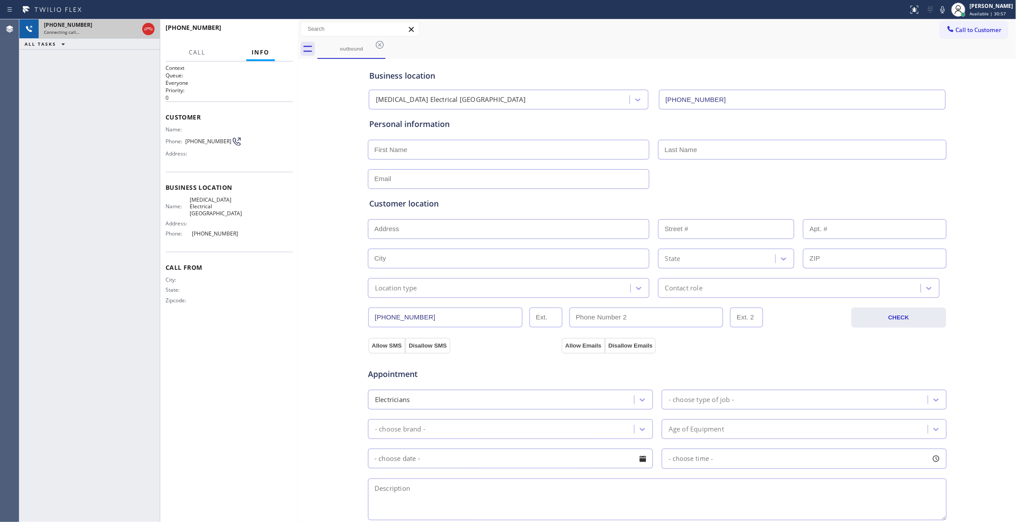
click at [141, 25] on div at bounding box center [149, 28] width 16 height 19
click at [146, 27] on icon at bounding box center [148, 29] width 11 height 11
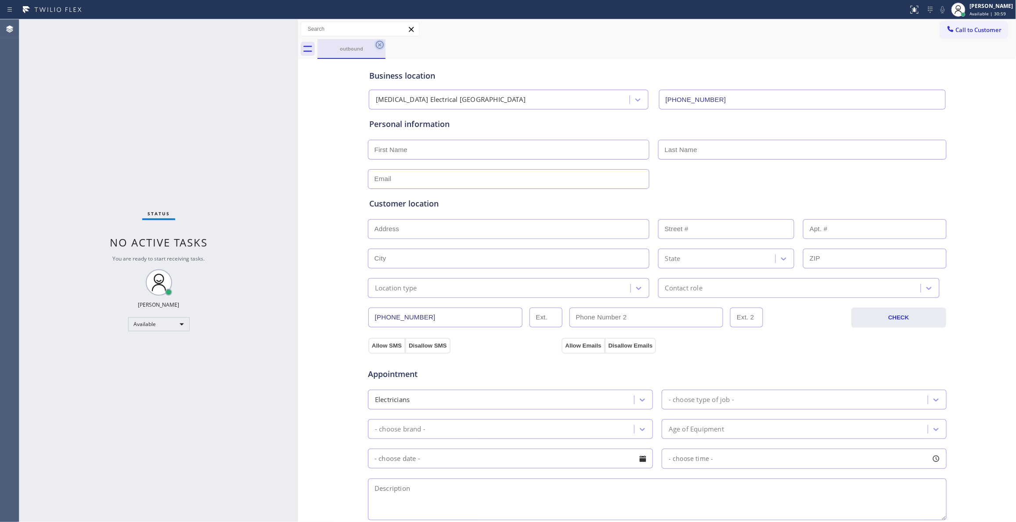
click at [381, 42] on icon at bounding box center [380, 45] width 11 height 11
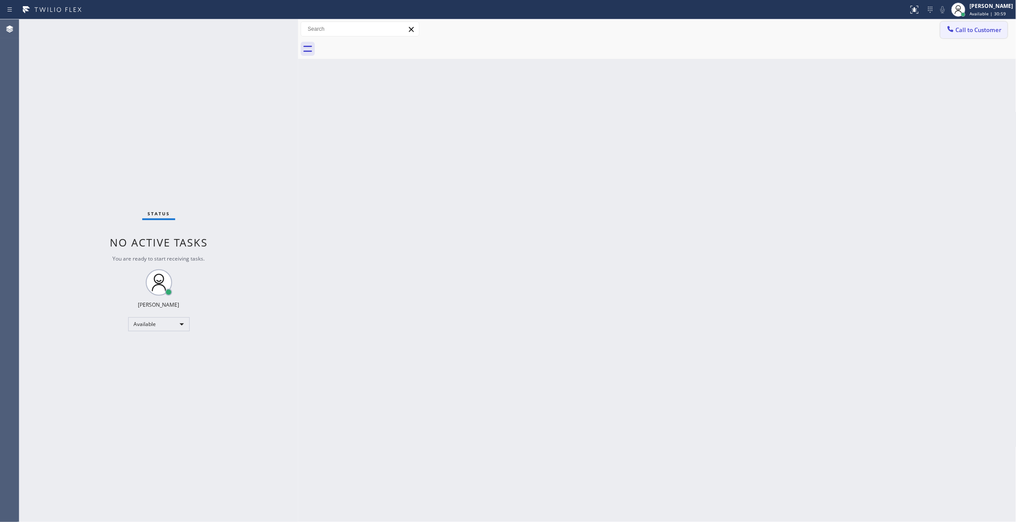
click at [976, 27] on span "Call to Customer" at bounding box center [979, 30] width 46 height 8
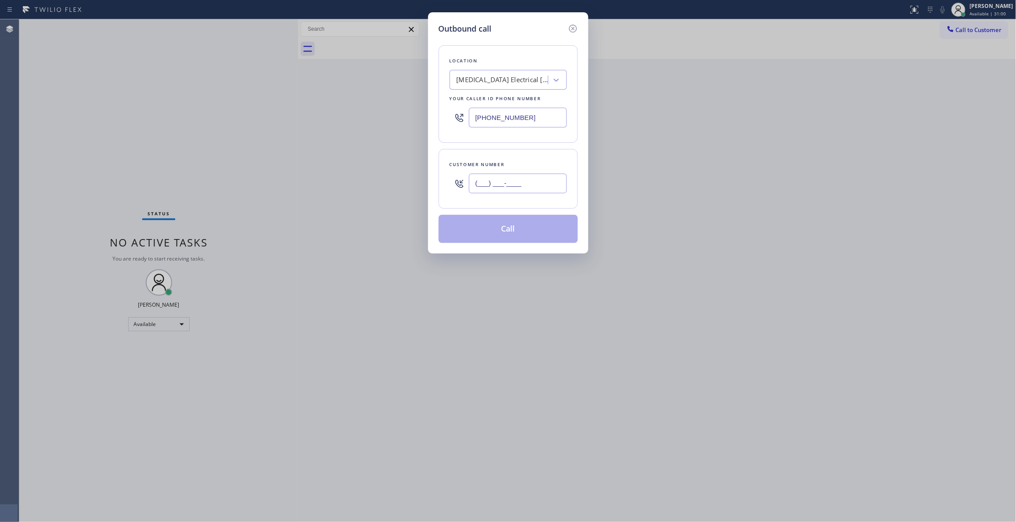
click at [538, 183] on input "(___) ___-____" at bounding box center [518, 184] width 98 height 20
paste input "442) 241-9300"
type input "(442) 241-9300"
click at [498, 234] on button "Call" at bounding box center [508, 229] width 139 height 28
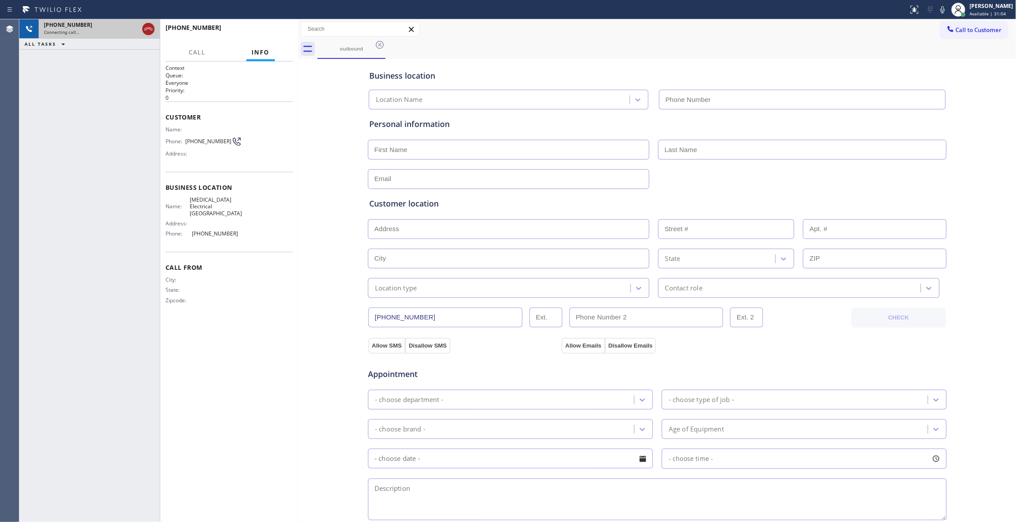
type input "(760) 388-9800"
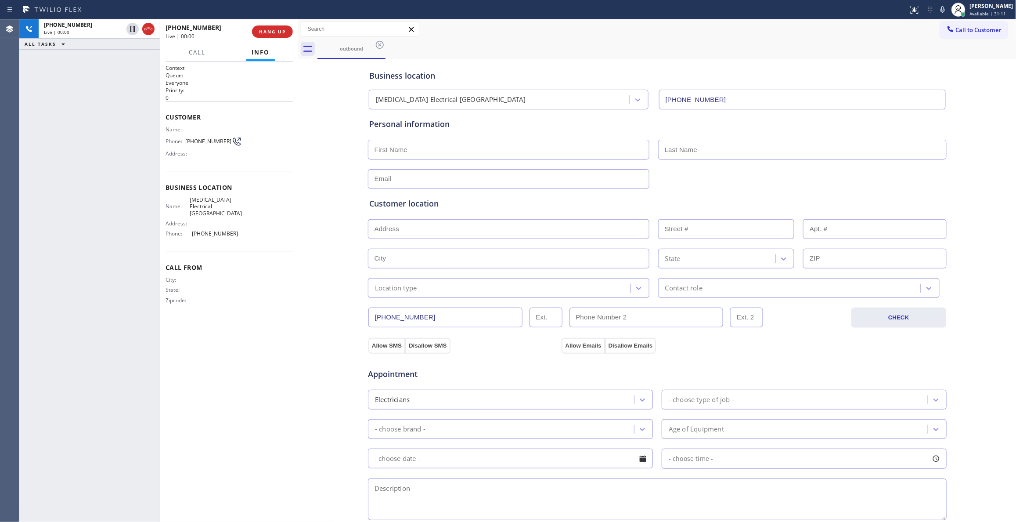
drag, startPoint x: 148, startPoint y: 26, endPoint x: 159, endPoint y: 33, distance: 12.7
click at [148, 26] on icon at bounding box center [148, 29] width 11 height 11
click at [283, 34] on button "COMPLETE" at bounding box center [271, 31] width 44 height 12
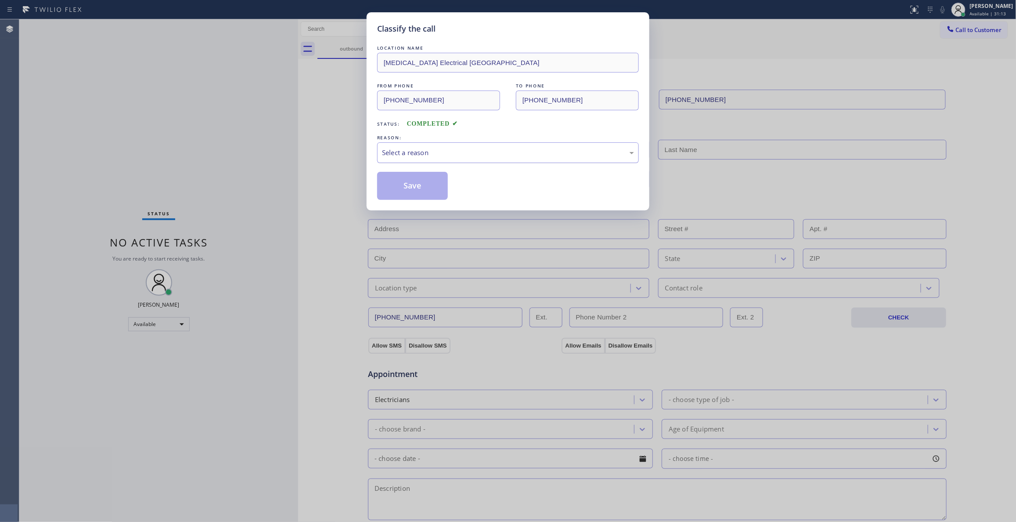
click at [450, 152] on div "Select a reason" at bounding box center [508, 153] width 252 height 10
click at [431, 191] on button "Save" at bounding box center [412, 186] width 71 height 28
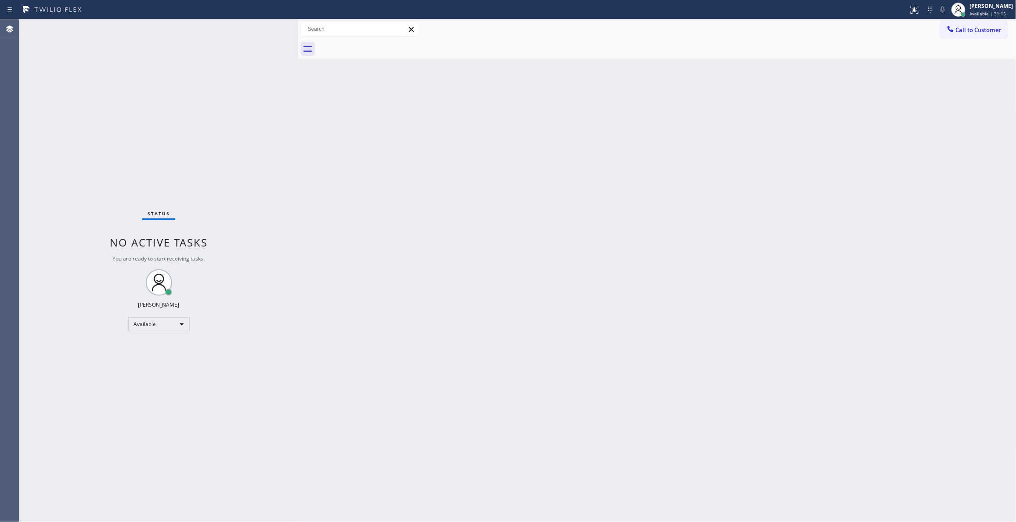
drag, startPoint x: 982, startPoint y: 29, endPoint x: 902, endPoint y: 47, distance: 82.3
click at [980, 33] on span "Call to Customer" at bounding box center [979, 30] width 46 height 8
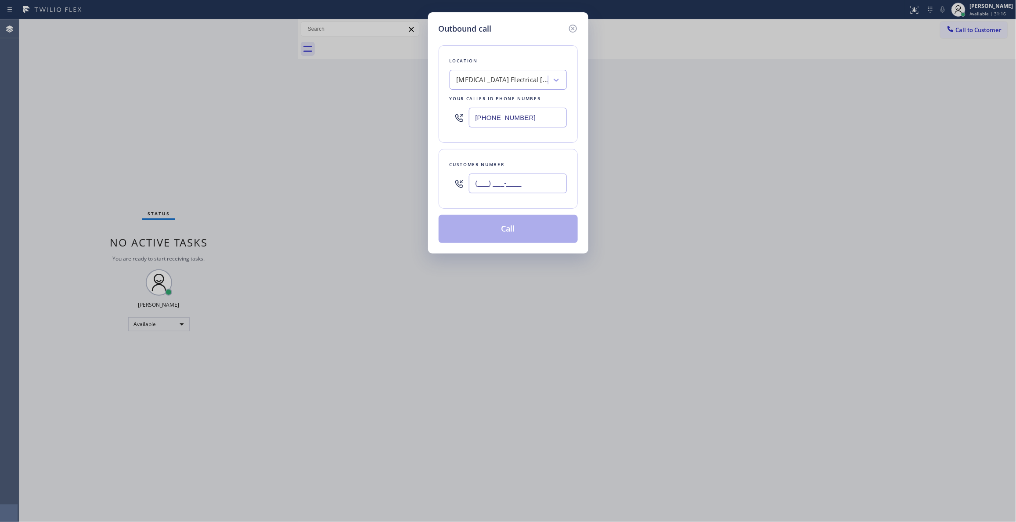
click at [501, 190] on input "(___) ___-____" at bounding box center [518, 184] width 98 height 20
paste input "442) 241-9300"
type input "(442) 241-9300"
click at [507, 227] on button "Call" at bounding box center [508, 229] width 139 height 28
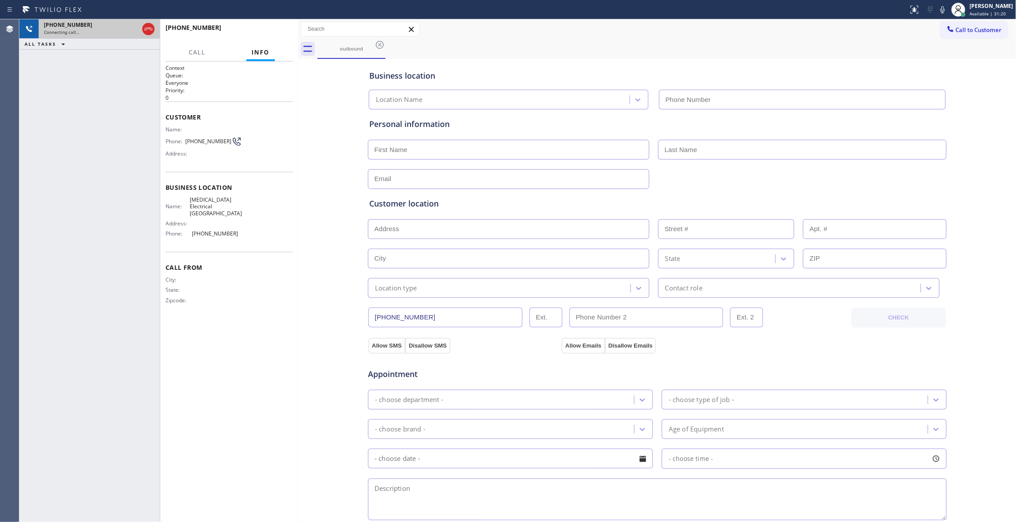
type input "(760) 388-9800"
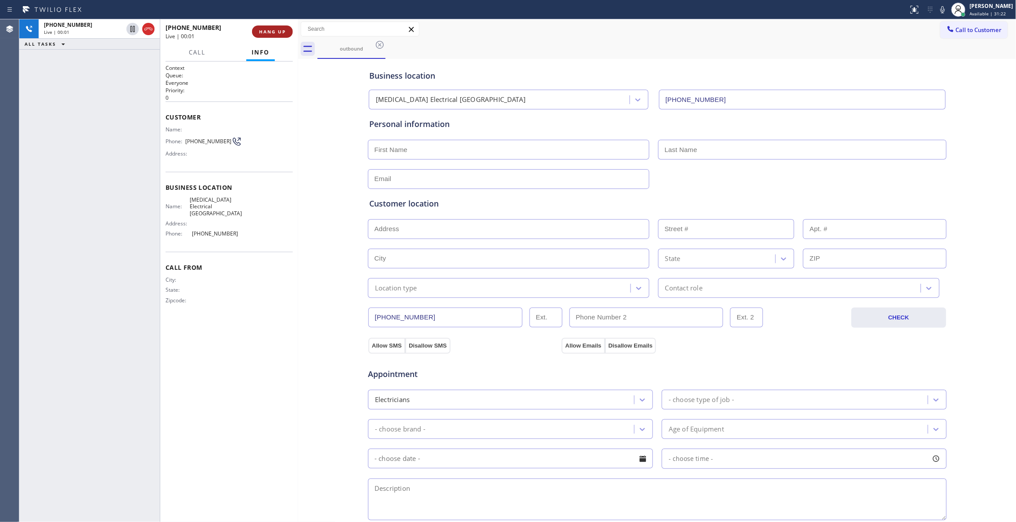
drag, startPoint x: 283, startPoint y: 25, endPoint x: 282, endPoint y: 31, distance: 5.4
click at [283, 30] on button "HANG UP" at bounding box center [272, 31] width 41 height 12
click at [282, 31] on span "HANG UP" at bounding box center [272, 32] width 27 height 6
click at [274, 32] on span "COMPLETE" at bounding box center [271, 32] width 30 height 6
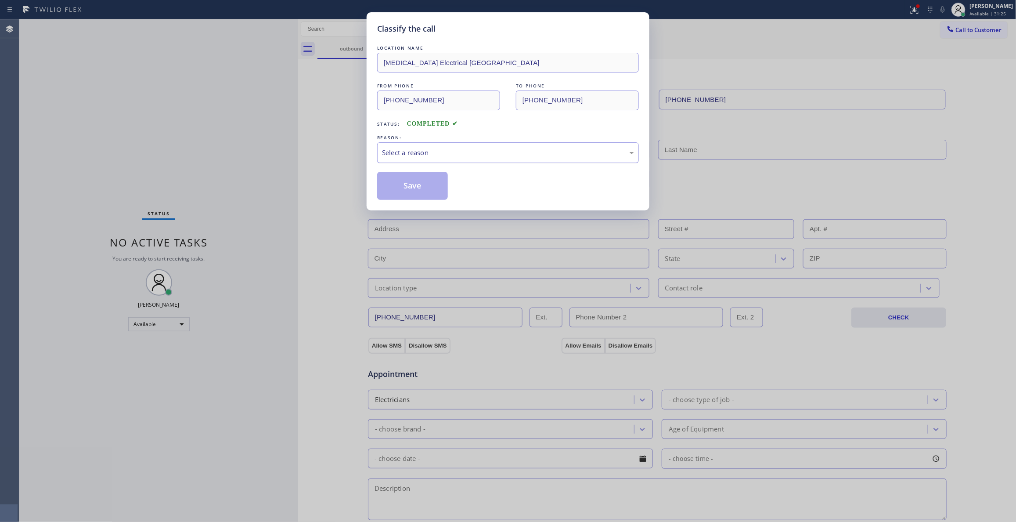
click at [433, 155] on div "Select a reason" at bounding box center [508, 153] width 252 height 10
click at [410, 184] on button "Save" at bounding box center [412, 186] width 71 height 28
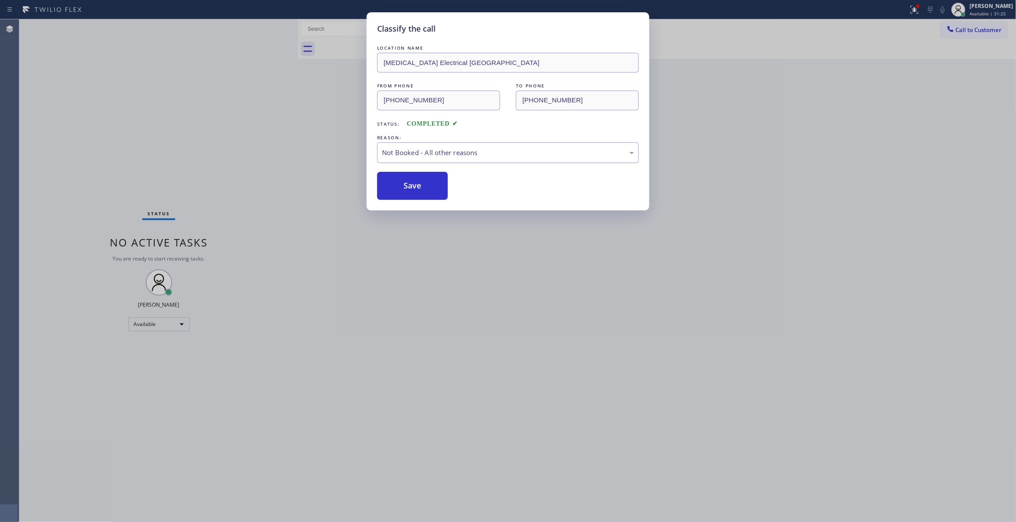
click at [410, 184] on button "Save" at bounding box center [412, 186] width 71 height 28
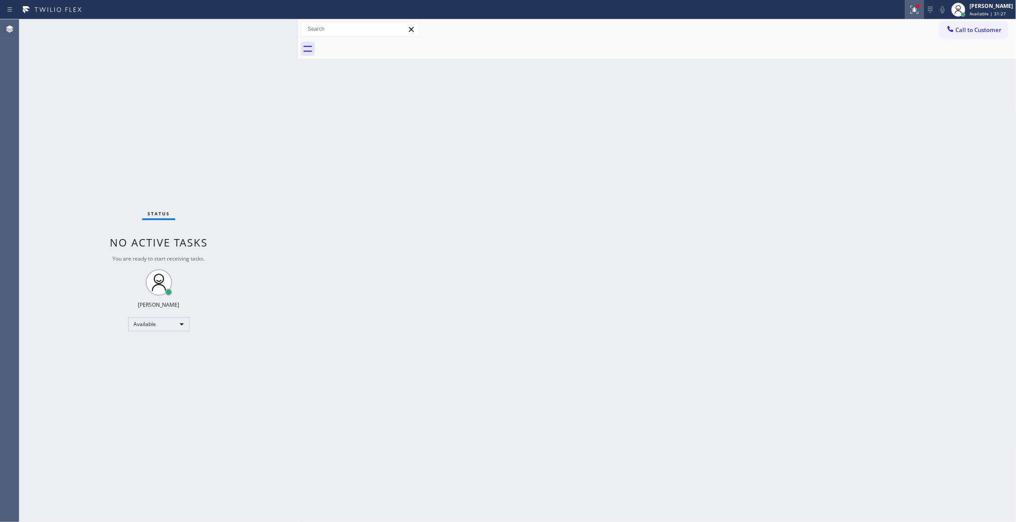
click at [910, 7] on icon at bounding box center [915, 9] width 11 height 11
click at [820, 118] on button "Clear issues" at bounding box center [857, 115] width 103 height 12
click at [981, 27] on span "Call to Customer" at bounding box center [979, 30] width 46 height 8
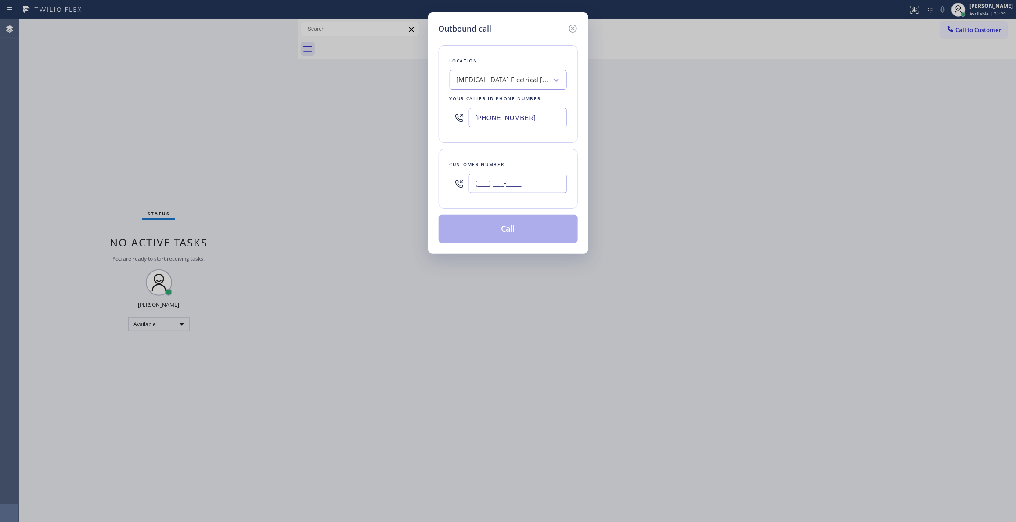
click at [498, 188] on input "(___) ___-____" at bounding box center [518, 184] width 98 height 20
paste input "442) 241-9300"
type input "(442) 241-9300"
click at [489, 230] on button "Call" at bounding box center [508, 229] width 139 height 28
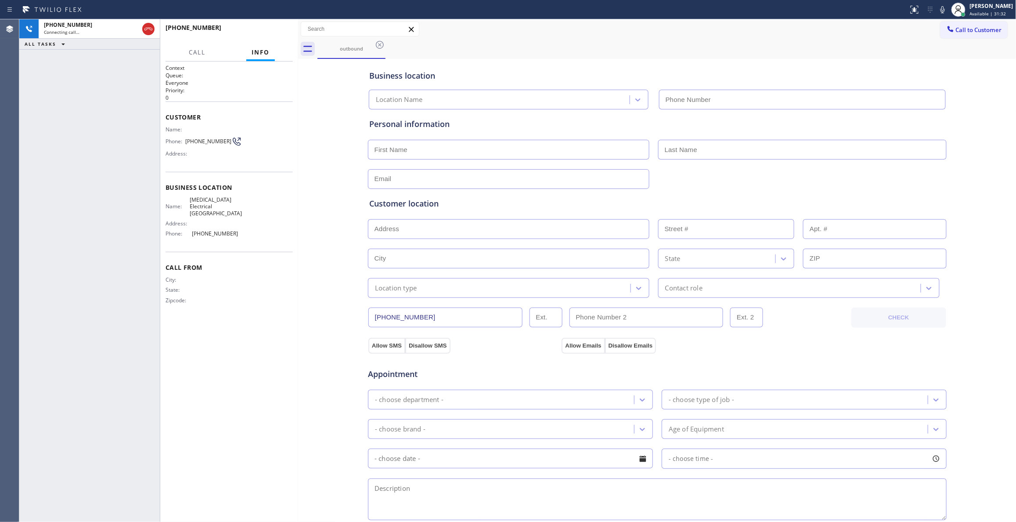
type input "(760) 388-9800"
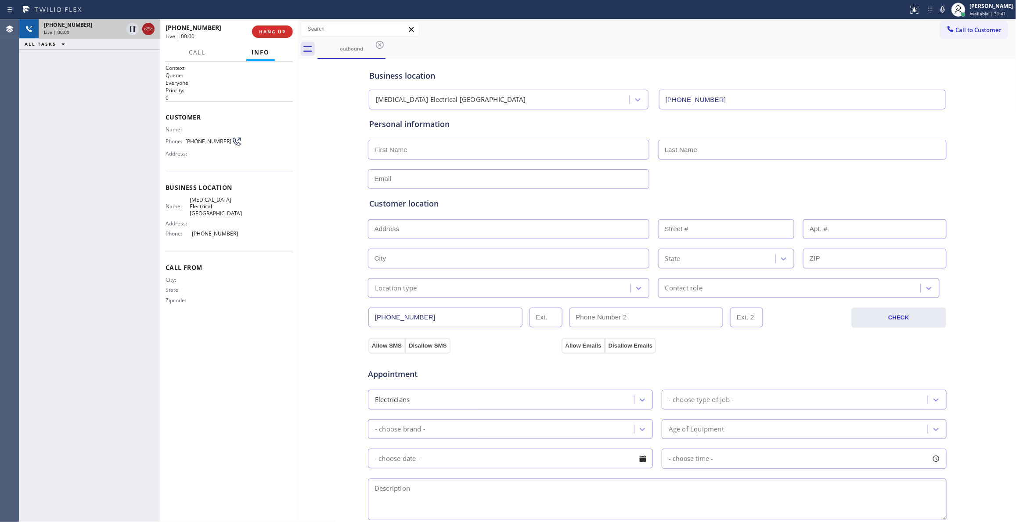
click at [148, 25] on icon at bounding box center [148, 29] width 11 height 11
click at [281, 36] on button "HANG UP" at bounding box center [272, 31] width 41 height 12
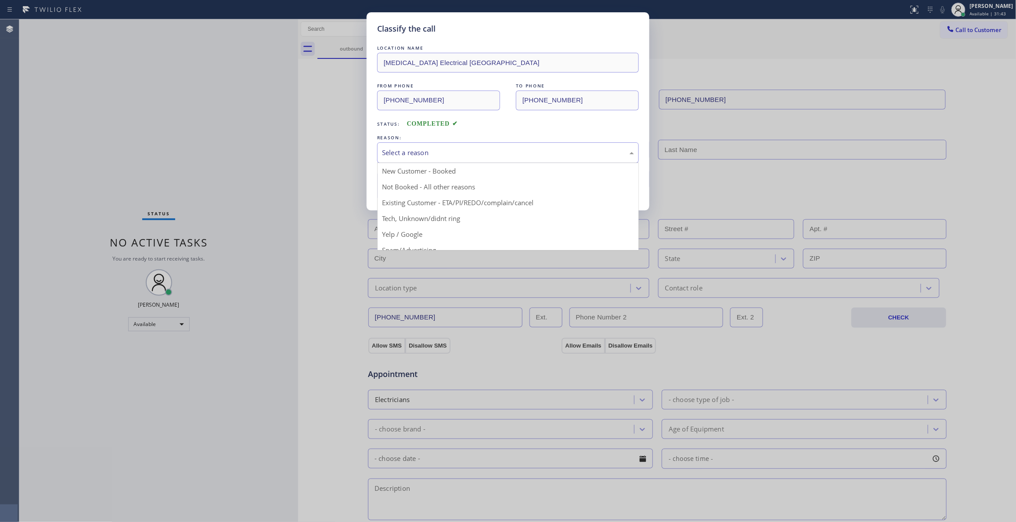
click at [417, 153] on div "Select a reason" at bounding box center [508, 153] width 252 height 10
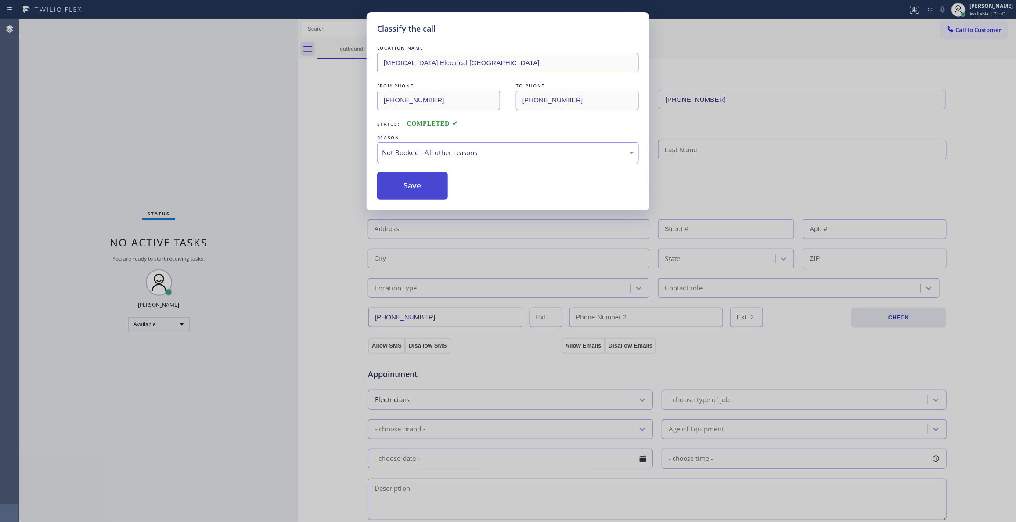
click at [400, 182] on button "Save" at bounding box center [412, 186] width 71 height 28
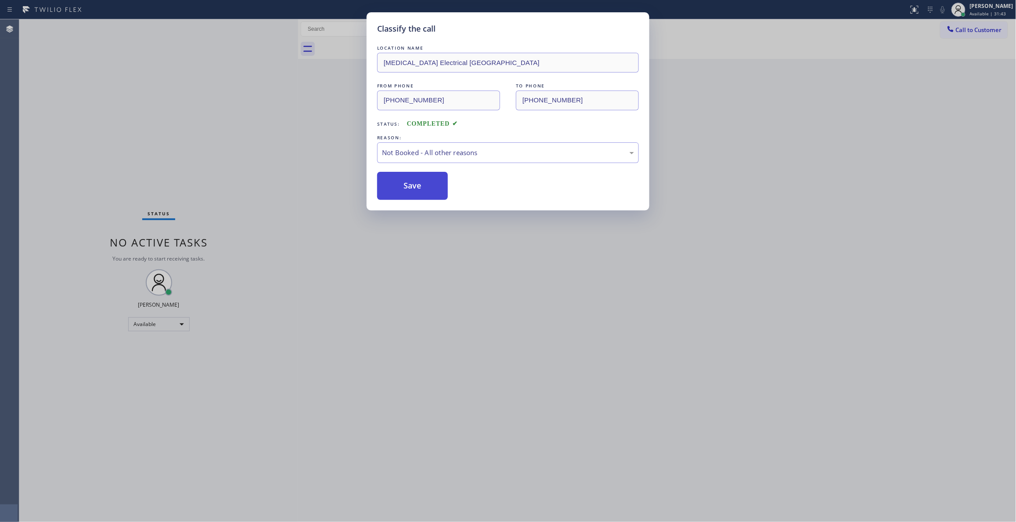
click at [400, 183] on button "Save" at bounding box center [412, 186] width 71 height 28
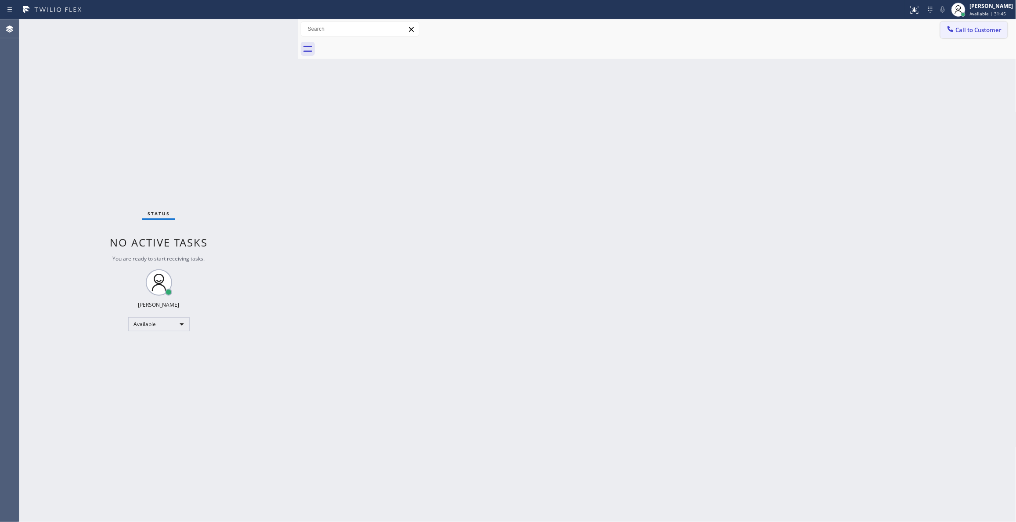
click at [967, 32] on span "Call to Customer" at bounding box center [979, 30] width 46 height 8
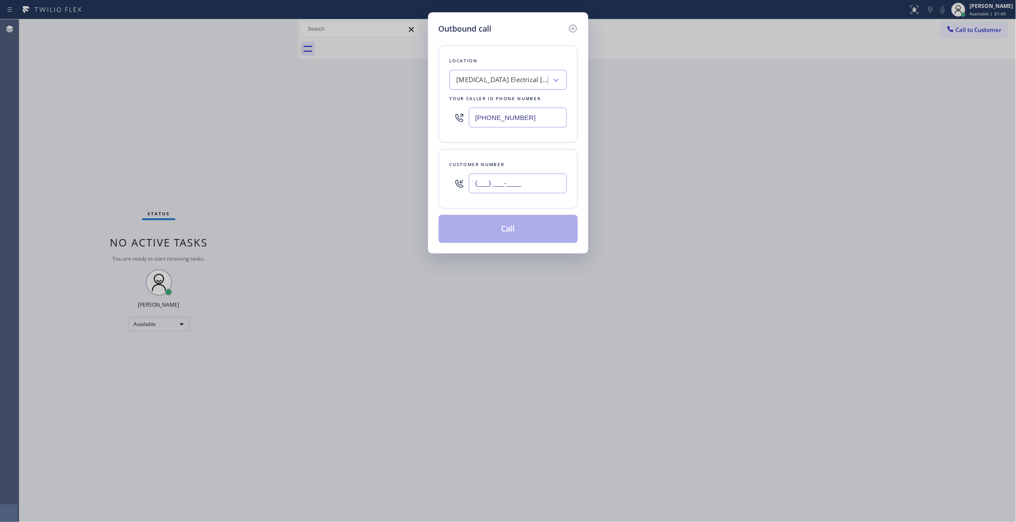
click at [488, 183] on input "(___) ___-____" at bounding box center [518, 184] width 98 height 20
paste input "442) 241-9300"
type input "(442) 241-9300"
click at [501, 227] on button "Call" at bounding box center [508, 229] width 139 height 28
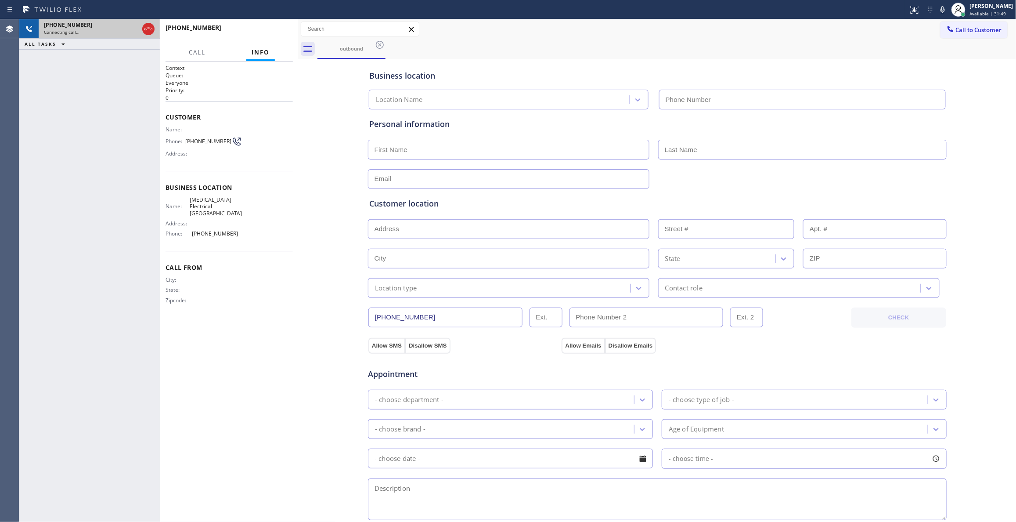
type input "(760) 388-9800"
click at [148, 28] on icon at bounding box center [148, 29] width 11 height 11
click at [287, 33] on button "HANG UP" at bounding box center [272, 31] width 41 height 12
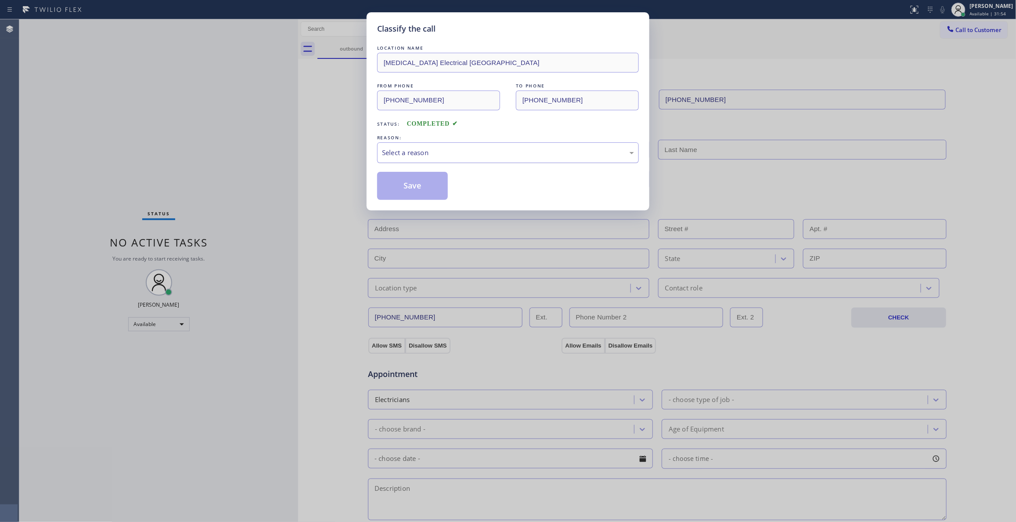
click at [415, 157] on div "Select a reason" at bounding box center [508, 153] width 252 height 10
click at [417, 189] on button "Save" at bounding box center [412, 186] width 71 height 28
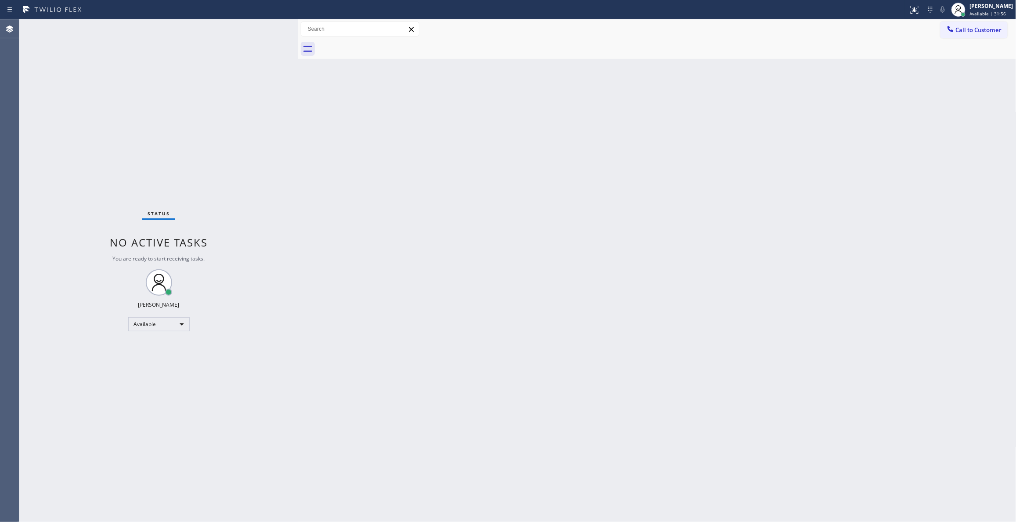
click at [979, 32] on span "Call to Customer" at bounding box center [979, 30] width 46 height 8
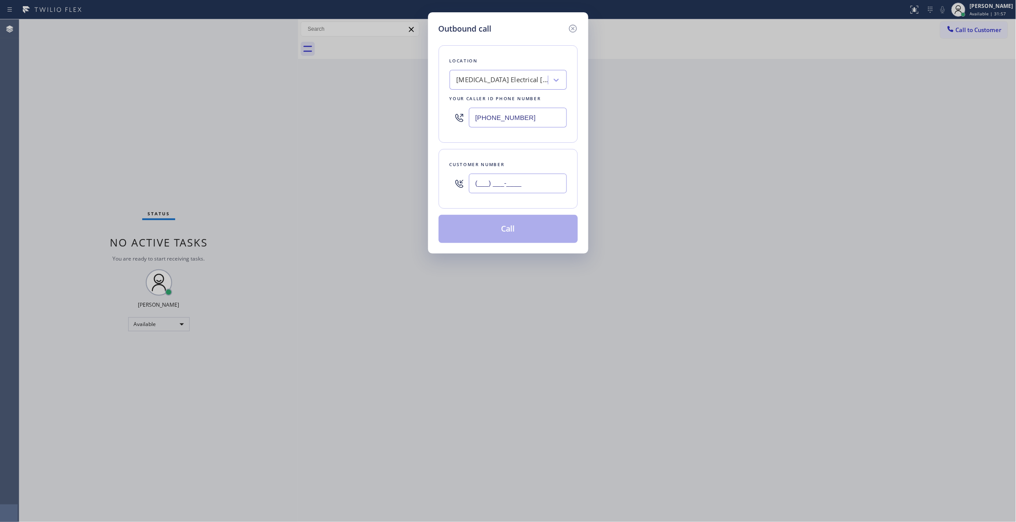
click at [538, 183] on input "(___) ___-____" at bounding box center [518, 184] width 98 height 20
paste input "442) 241-9300"
type input "(442) 241-9300"
click at [510, 227] on button "Call" at bounding box center [508, 229] width 139 height 28
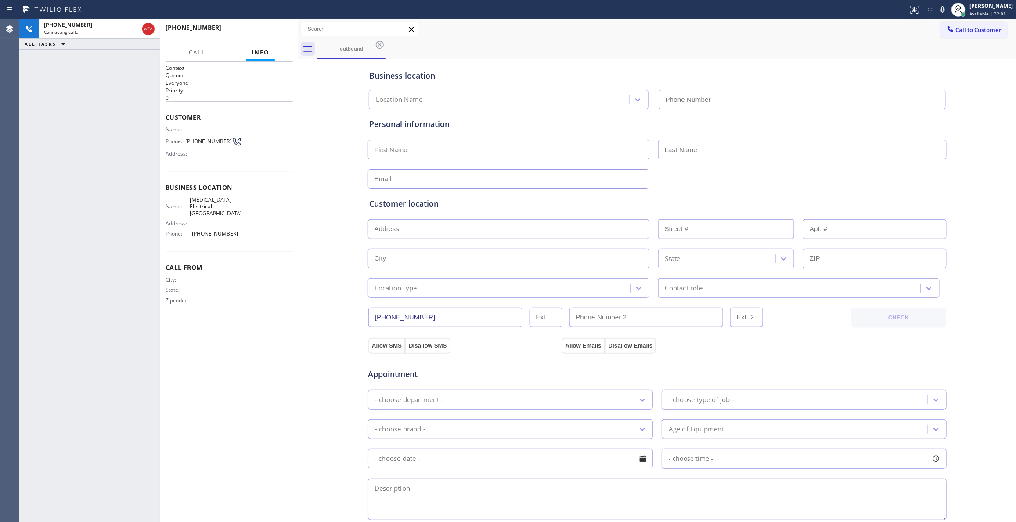
type input "(760) 388-9800"
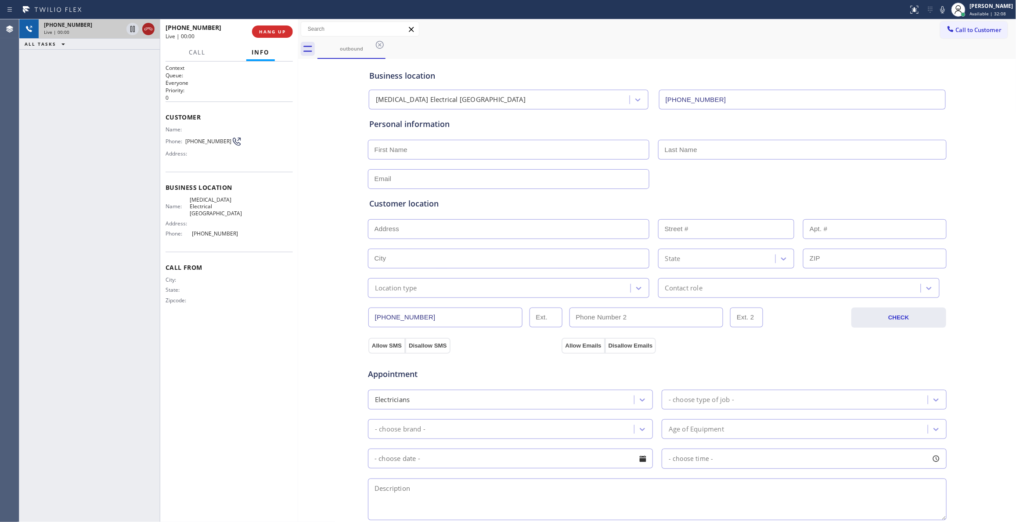
click at [149, 28] on icon at bounding box center [148, 29] width 11 height 11
click at [268, 33] on span "COMPLETE" at bounding box center [271, 32] width 30 height 6
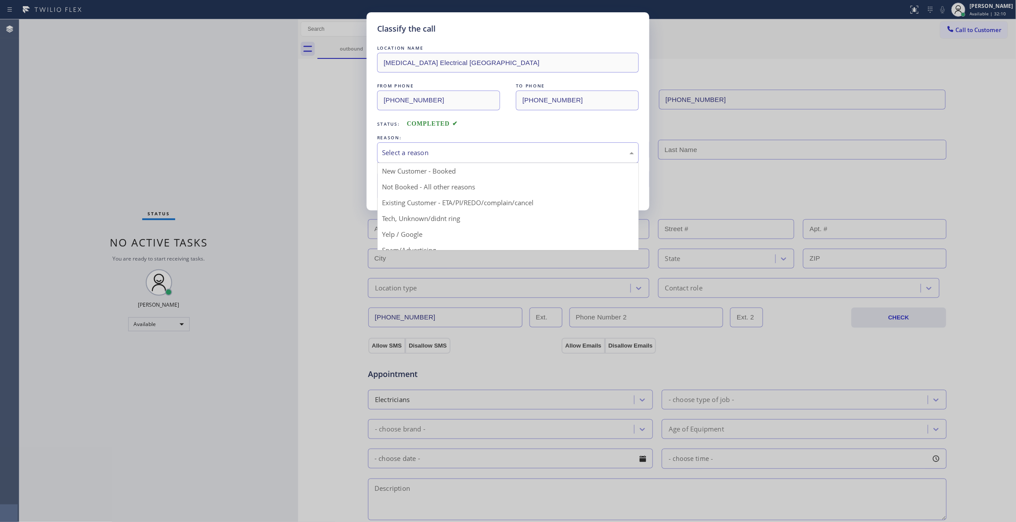
click at [422, 155] on div "Select a reason" at bounding box center [508, 153] width 252 height 10
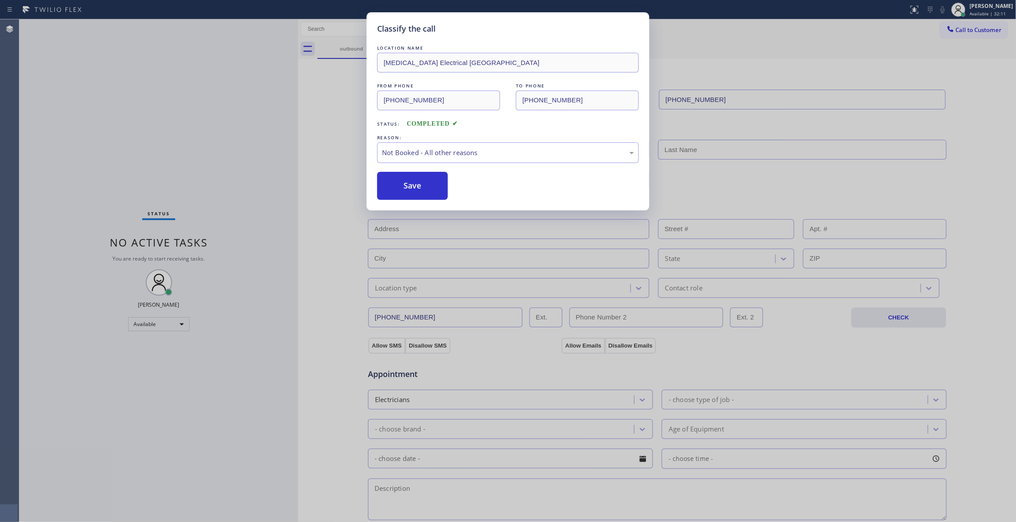
click at [421, 190] on button "Save" at bounding box center [412, 186] width 71 height 28
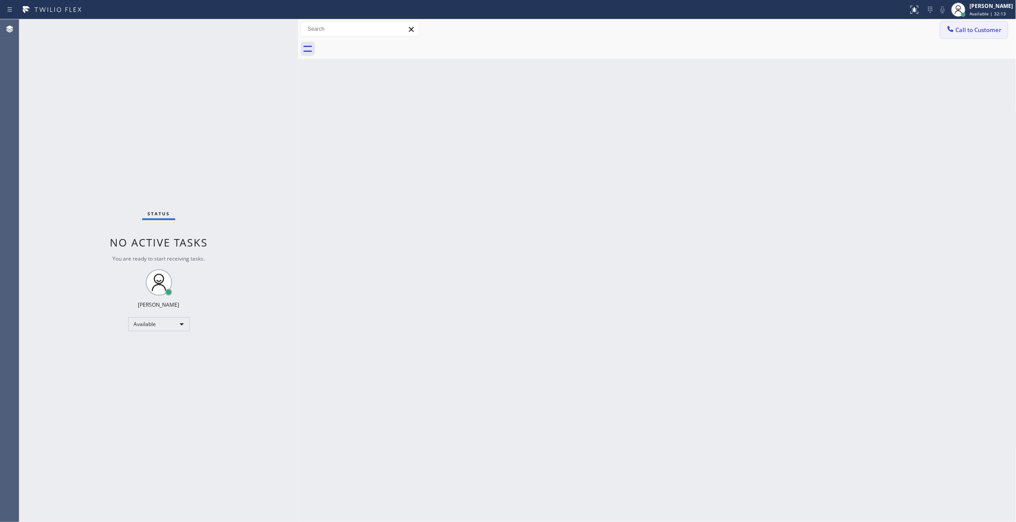
click at [977, 32] on span "Call to Customer" at bounding box center [979, 30] width 46 height 8
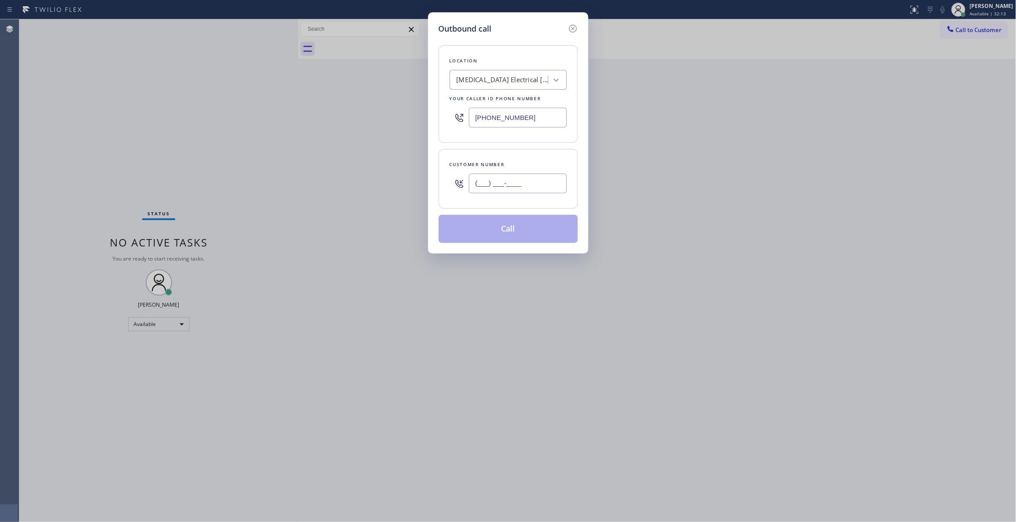
click at [503, 187] on input "(___) ___-____" at bounding box center [518, 184] width 98 height 20
paste input "442) 241-9300"
type input "(442) 241-9300"
click at [494, 223] on button "Call" at bounding box center [508, 229] width 139 height 28
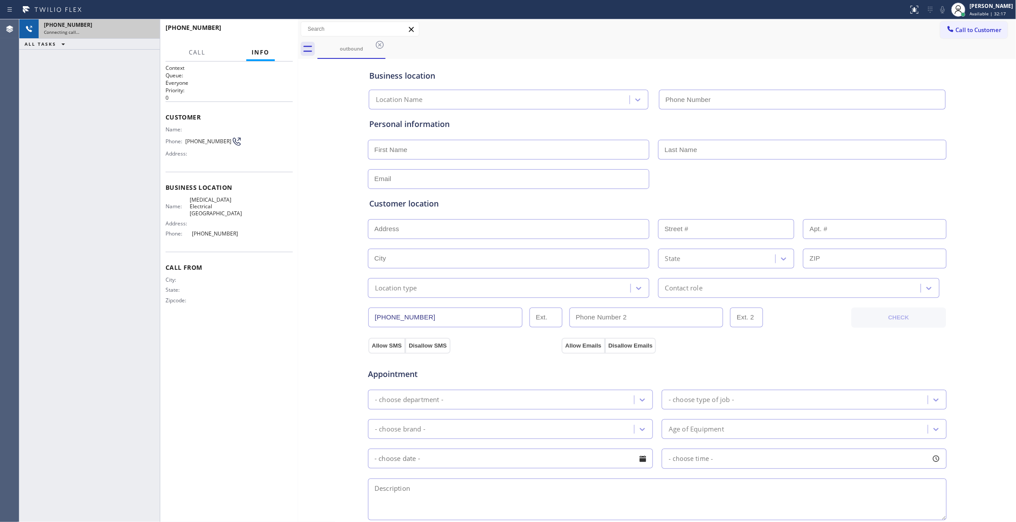
type input "(760) 388-9800"
click at [148, 31] on icon at bounding box center [148, 29] width 11 height 11
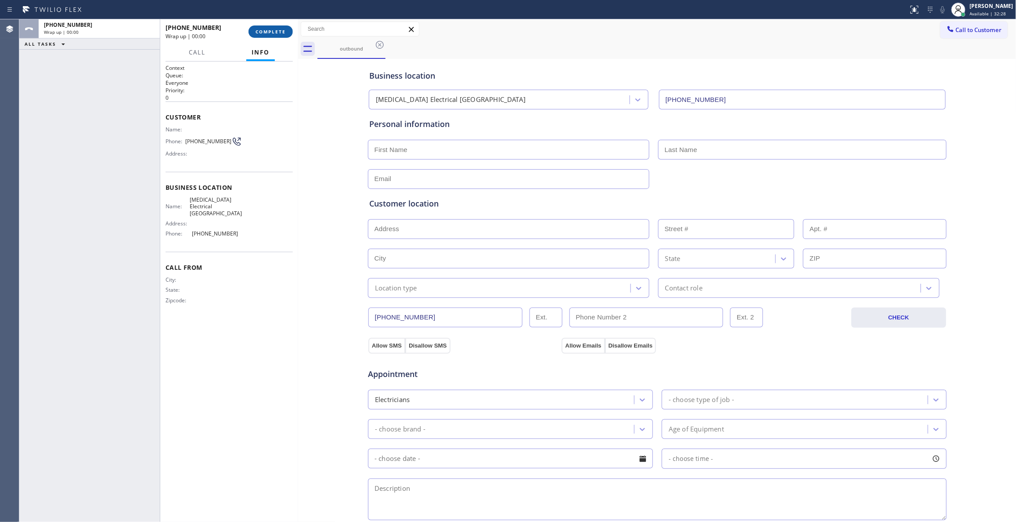
click at [271, 29] on span "COMPLETE" at bounding box center [271, 32] width 30 height 6
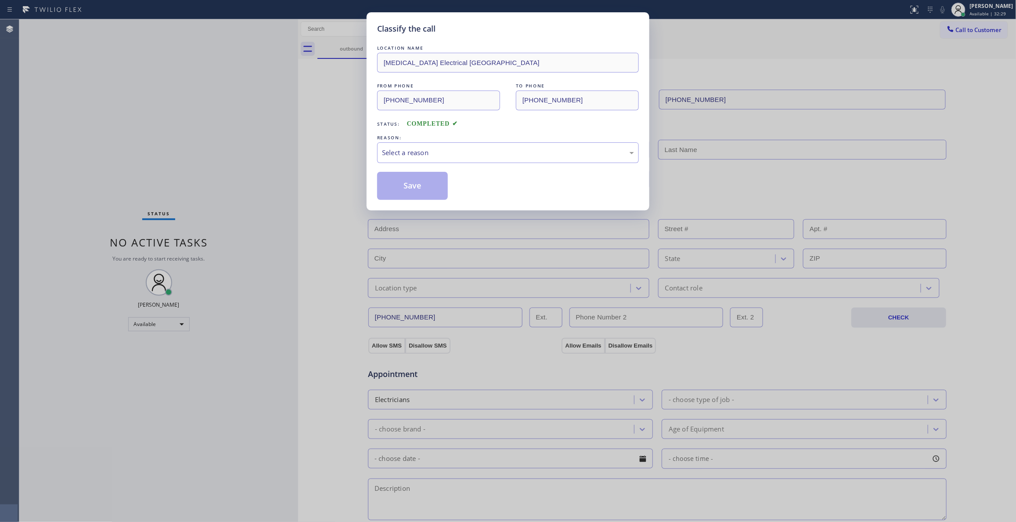
click at [429, 141] on div "REASON:" at bounding box center [508, 137] width 262 height 9
click at [427, 148] on div "Select a reason" at bounding box center [508, 153] width 252 height 10
click at [408, 185] on button "Save" at bounding box center [412, 186] width 71 height 28
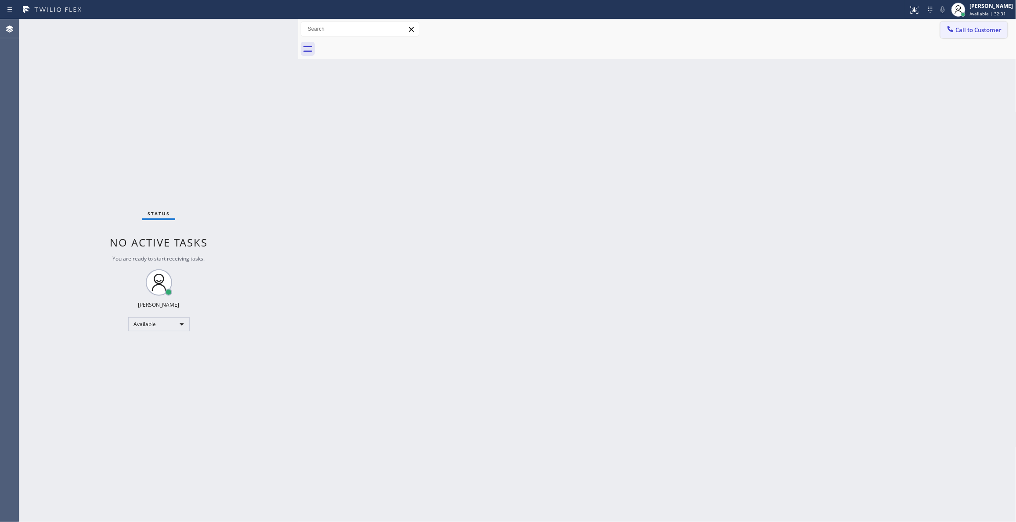
click at [973, 31] on span "Call to Customer" at bounding box center [979, 30] width 46 height 8
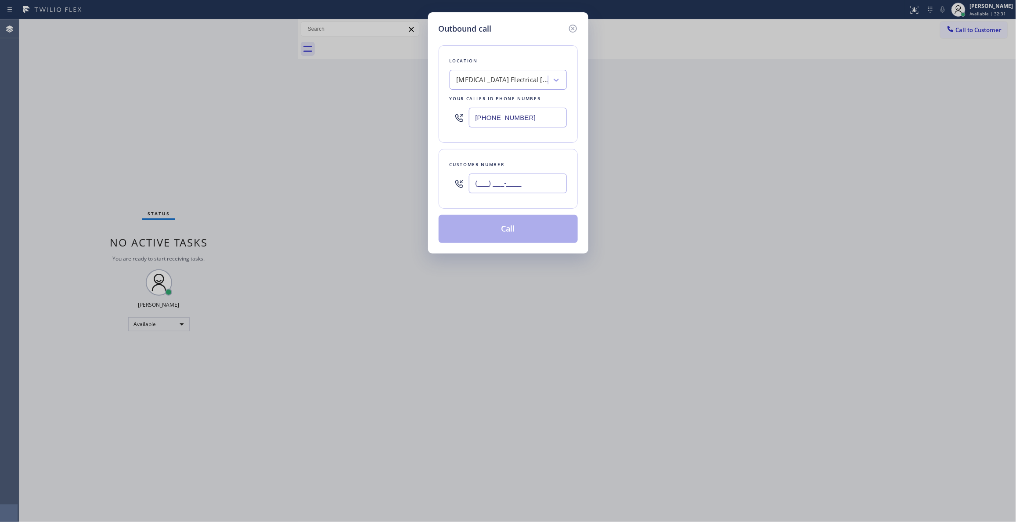
click at [493, 191] on input "(___) ___-____" at bounding box center [518, 184] width 98 height 20
paste input "442) 241-9300"
type input "(442) 241-9300"
click at [505, 235] on button "Call" at bounding box center [508, 229] width 139 height 28
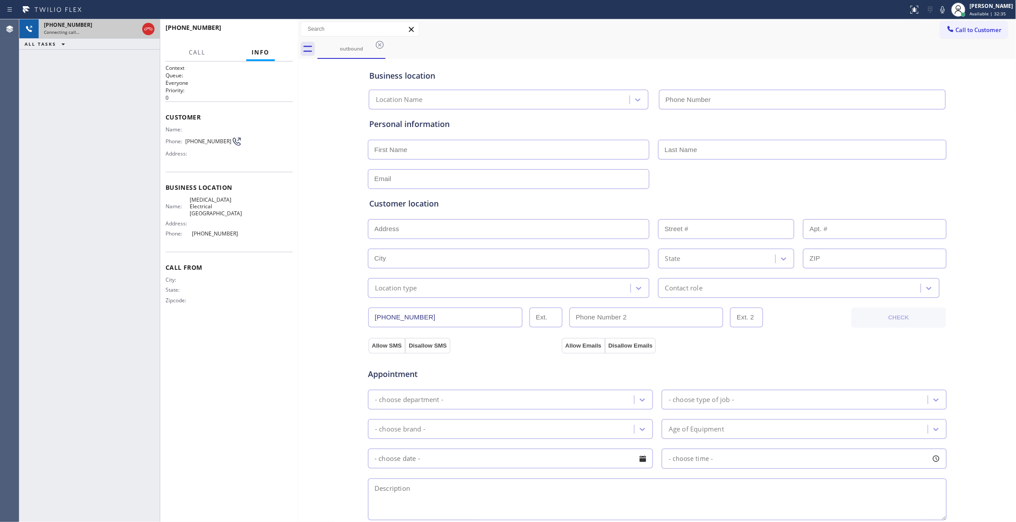
type input "(760) 388-9800"
click at [145, 29] on icon at bounding box center [148, 29] width 11 height 11
click at [271, 31] on span "HANG UP" at bounding box center [272, 32] width 27 height 6
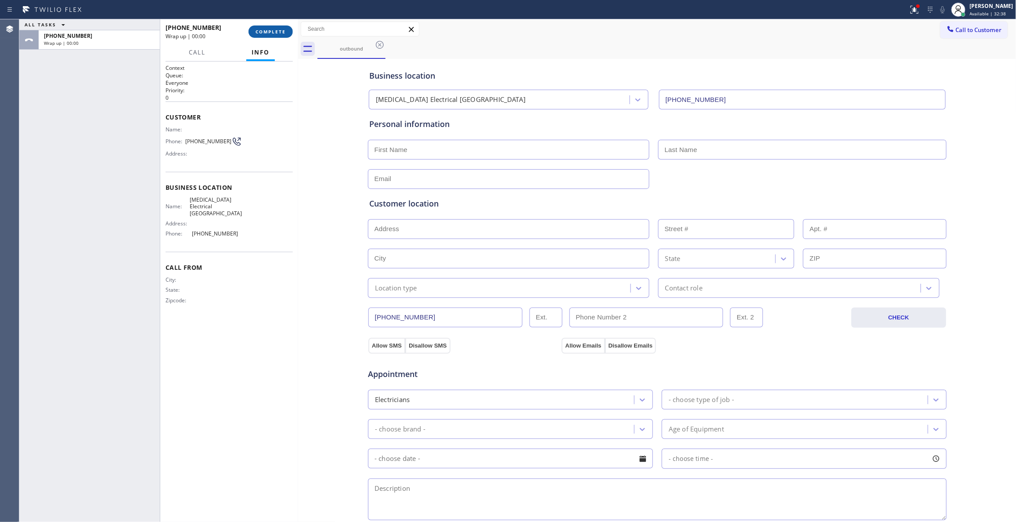
click at [271, 34] on button "COMPLETE" at bounding box center [271, 31] width 44 height 12
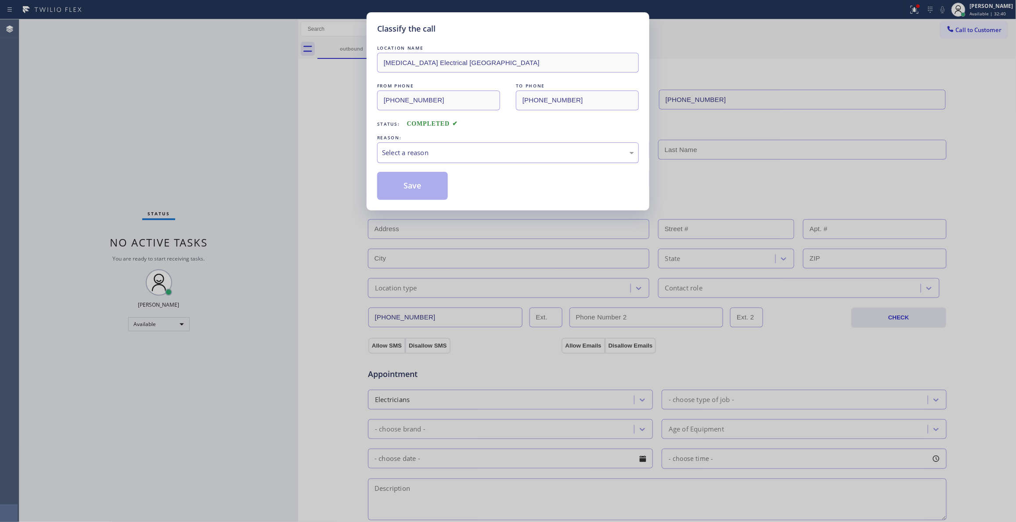
click at [387, 154] on div "Select a reason" at bounding box center [508, 153] width 252 height 10
click at [410, 190] on button "Save" at bounding box center [412, 186] width 71 height 28
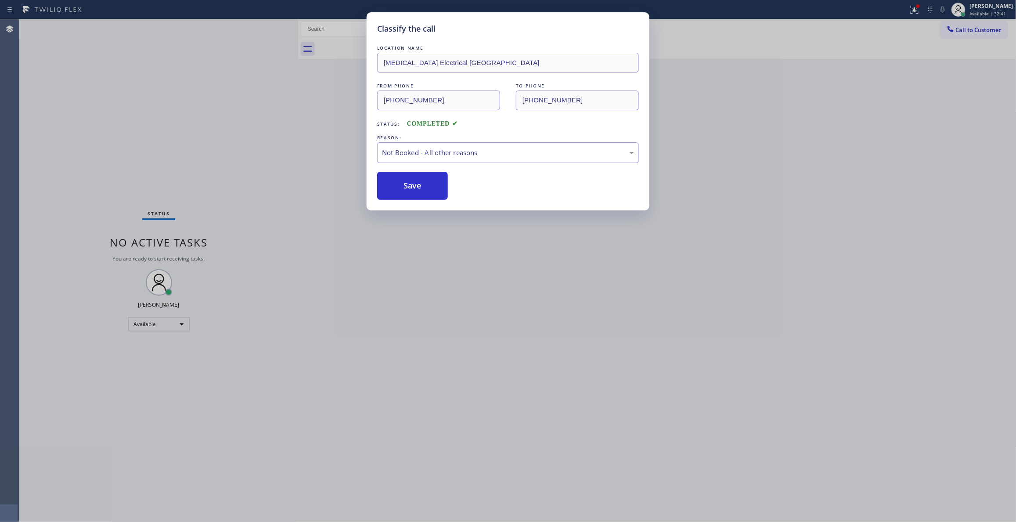
click at [410, 190] on button "Save" at bounding box center [412, 186] width 71 height 28
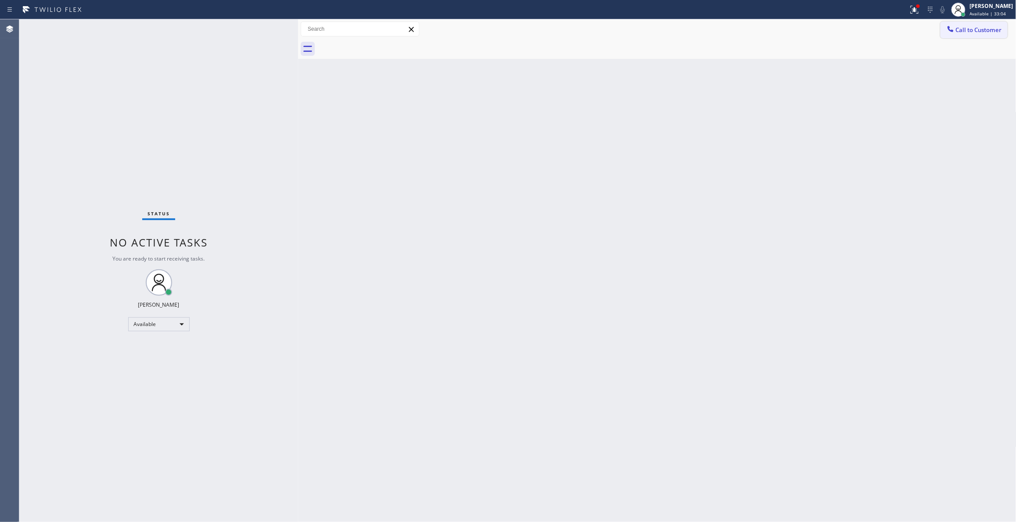
click at [973, 32] on span "Call to Customer" at bounding box center [979, 30] width 46 height 8
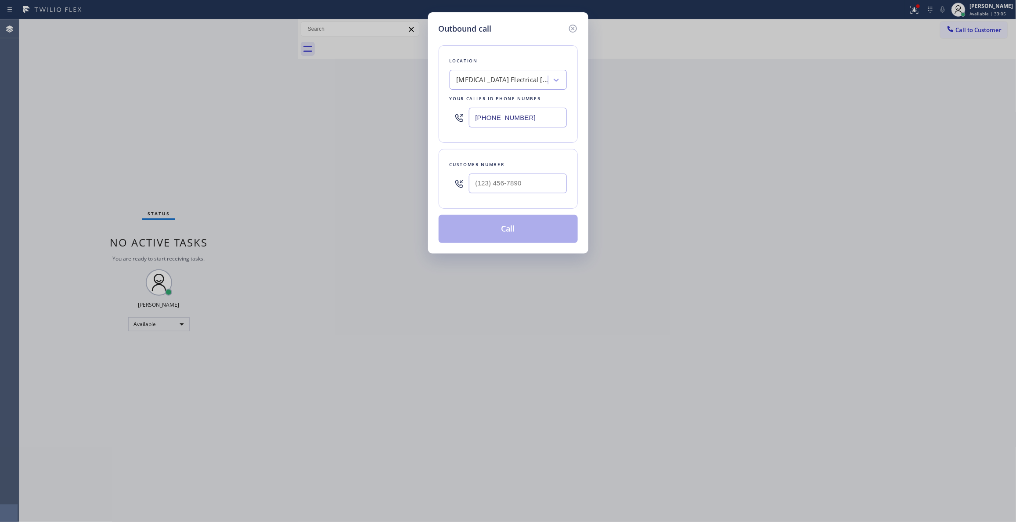
paste input "954) 799-3474"
drag, startPoint x: 528, startPoint y: 119, endPoint x: 296, endPoint y: 125, distance: 232.0
click at [261, 122] on div "Outbound call Location High Voltage Electrical Palm Springs Your caller id phon…" at bounding box center [508, 261] width 1016 height 522
type input "(954) 799-3474"
click at [500, 183] on input "(___) ___-____" at bounding box center [518, 184] width 98 height 20
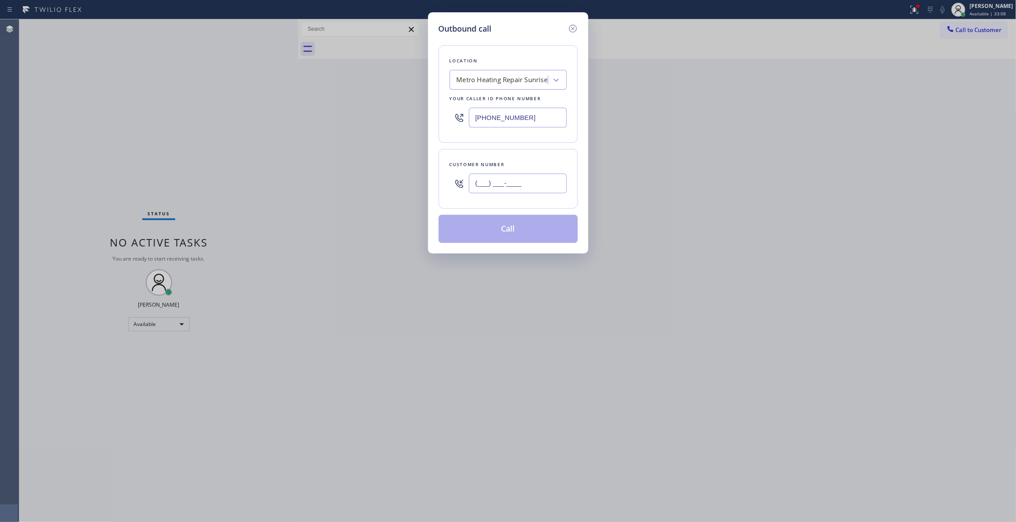
paste input "954) 676-7903"
type input "(954) 676-7903"
click at [510, 229] on button "Call" at bounding box center [508, 229] width 139 height 28
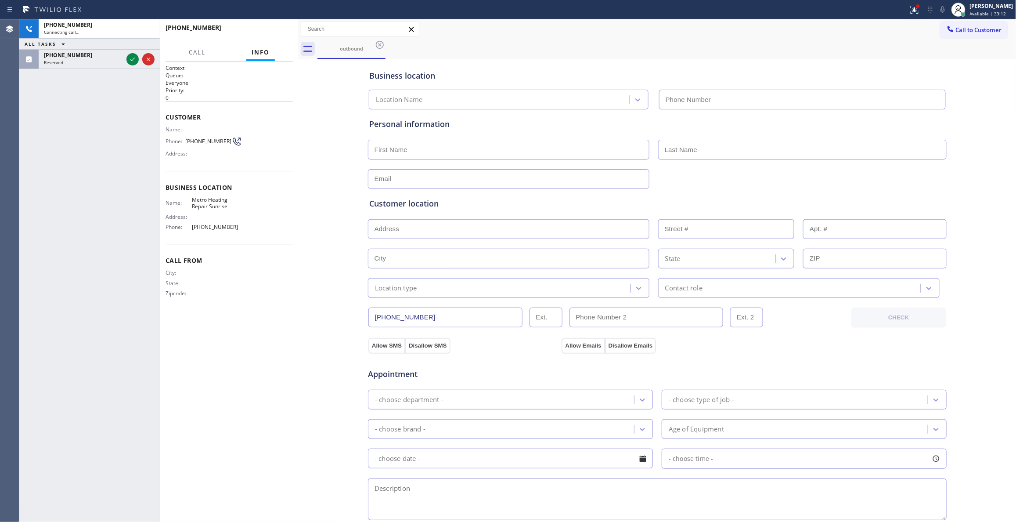
type input "(954) 799-3474"
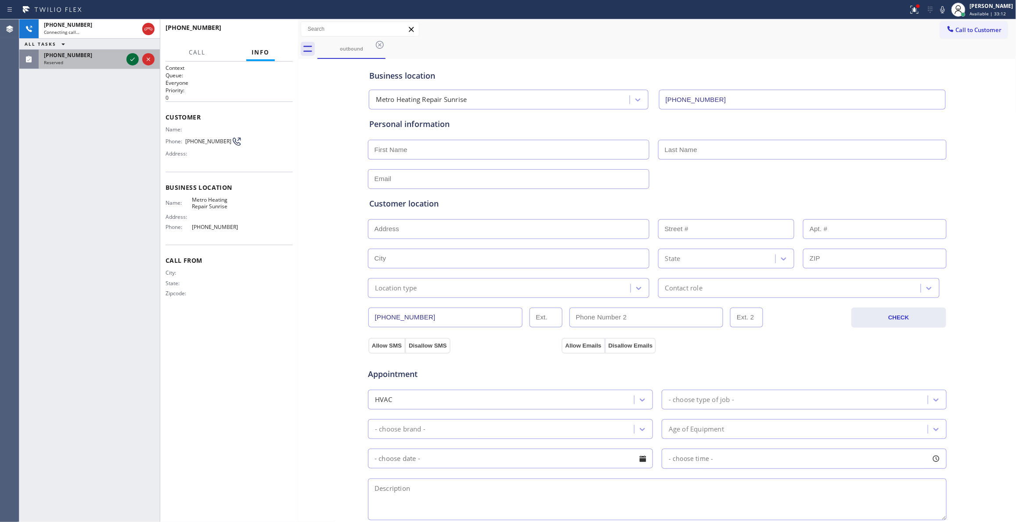
click at [130, 58] on icon at bounding box center [132, 59] width 11 height 11
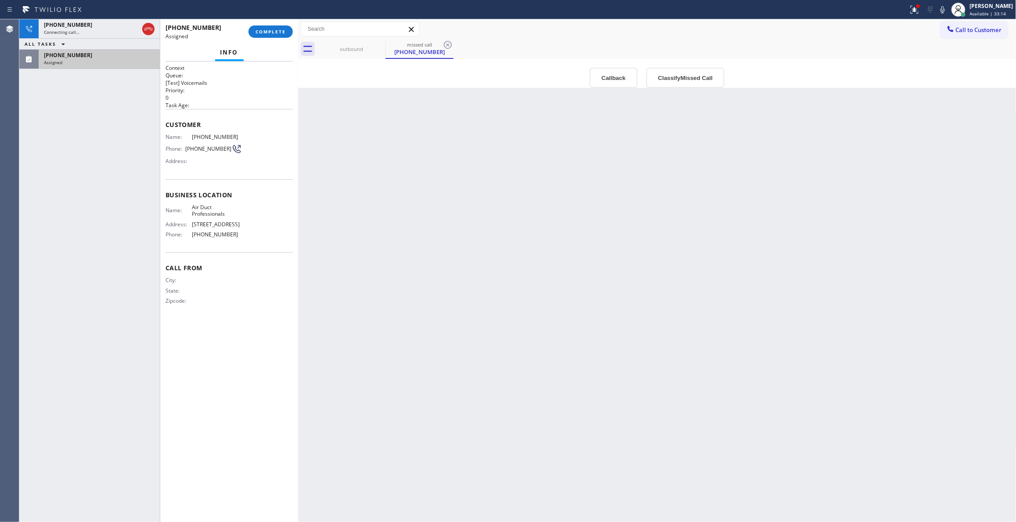
type input "(909) 231-1290"
click at [608, 75] on button "Callback" at bounding box center [614, 78] width 48 height 20
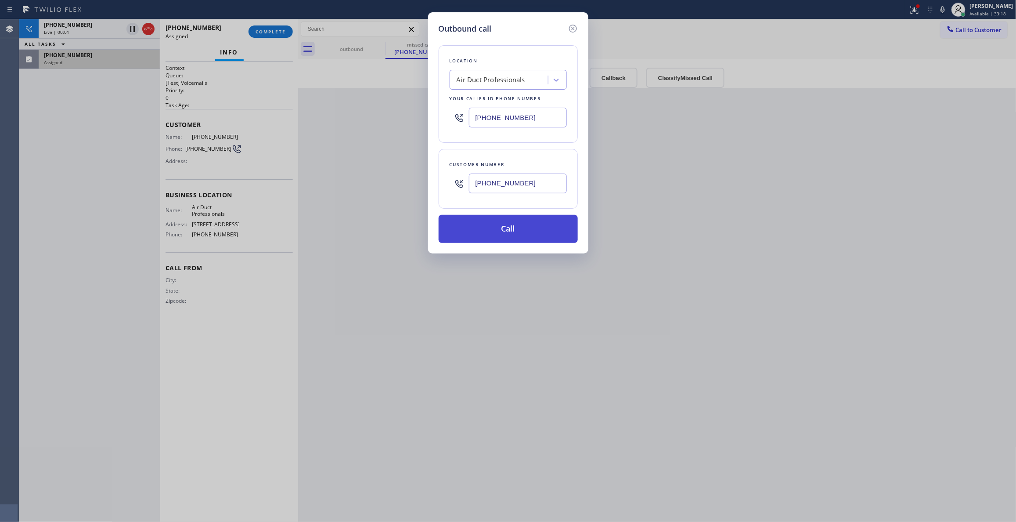
click at [477, 218] on button "Call" at bounding box center [508, 229] width 139 height 28
click at [575, 28] on icon at bounding box center [573, 28] width 11 height 11
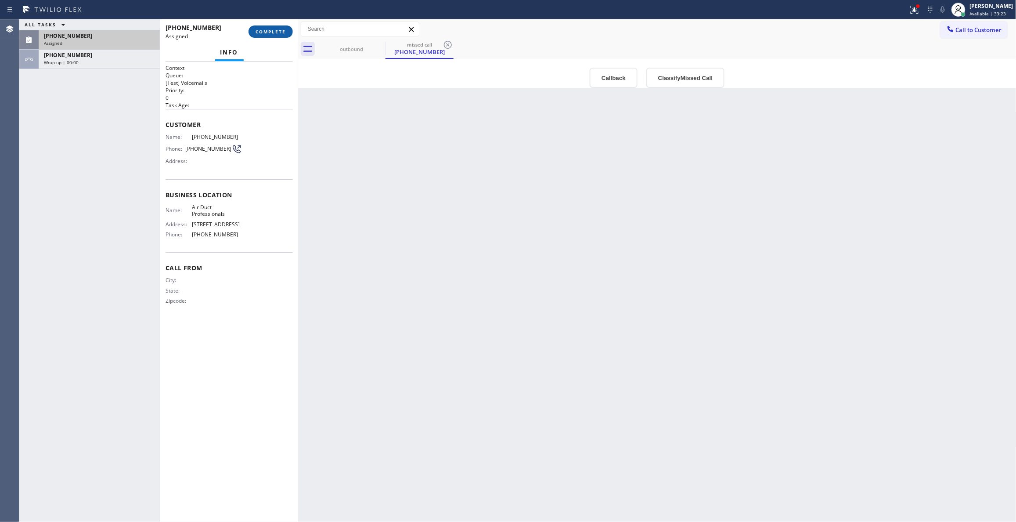
click at [263, 27] on button "COMPLETE" at bounding box center [271, 31] width 44 height 12
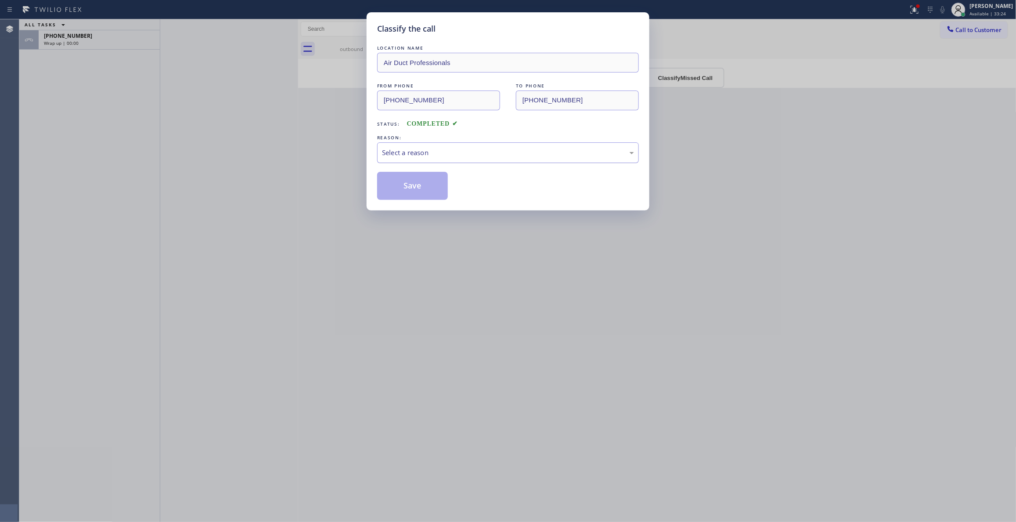
click at [436, 143] on div "Select a reason" at bounding box center [508, 152] width 262 height 21
click at [413, 183] on button "Save" at bounding box center [412, 186] width 71 height 28
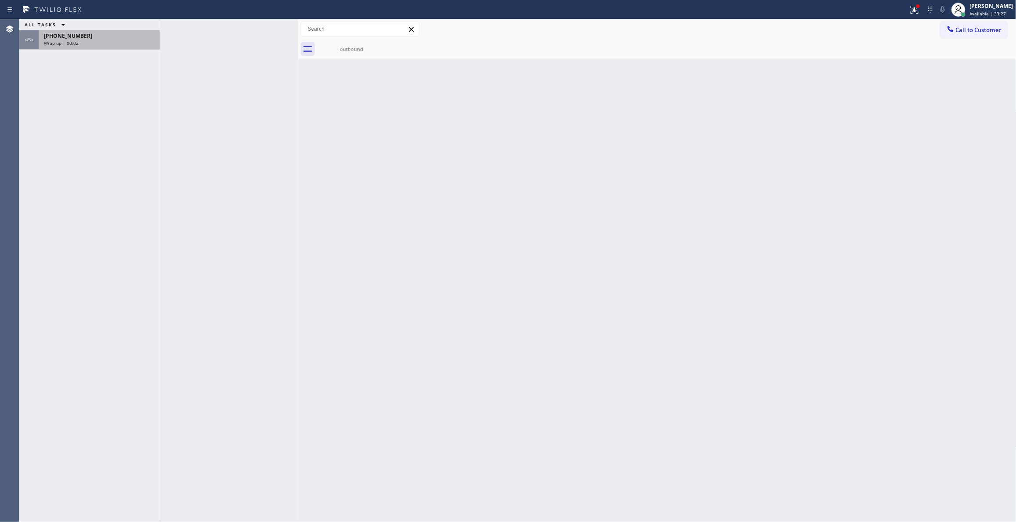
click at [96, 36] on div "+19546767903" at bounding box center [99, 35] width 111 height 7
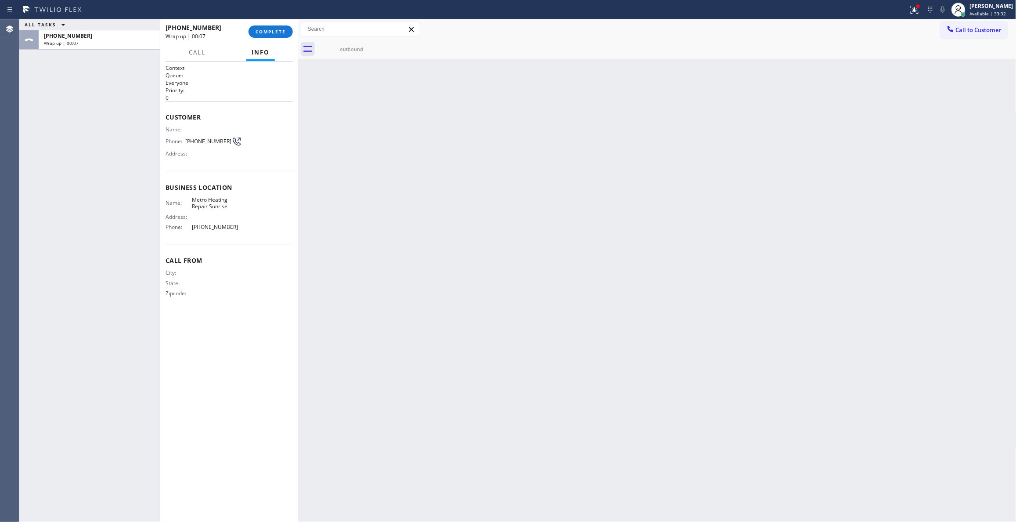
click at [201, 143] on span "(954) 676-7903" at bounding box center [208, 141] width 46 height 7
copy div "(954) 676-7903"
click at [276, 31] on span "COMPLETE" at bounding box center [271, 32] width 30 height 6
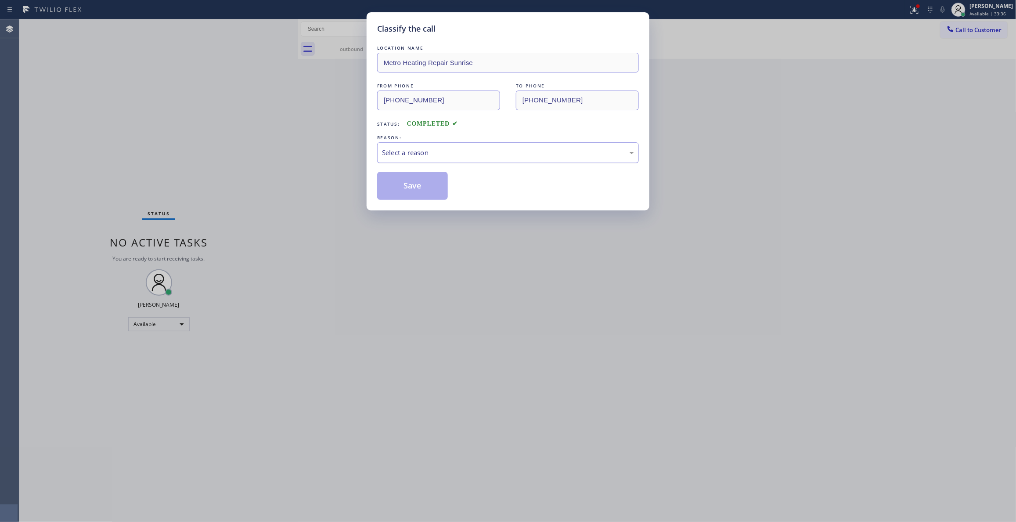
click at [424, 153] on div "Select a reason" at bounding box center [508, 153] width 252 height 10
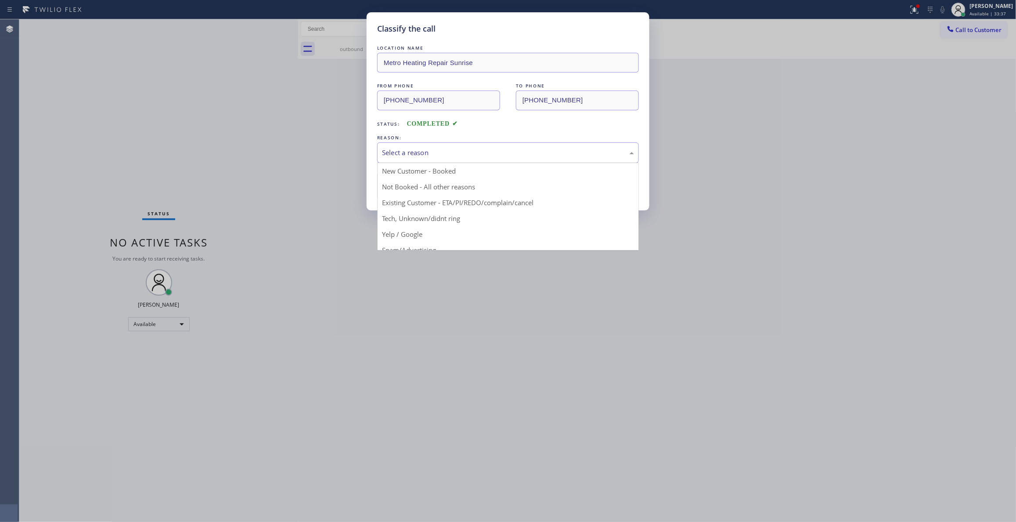
click at [422, 186] on button "Save" at bounding box center [412, 186] width 71 height 28
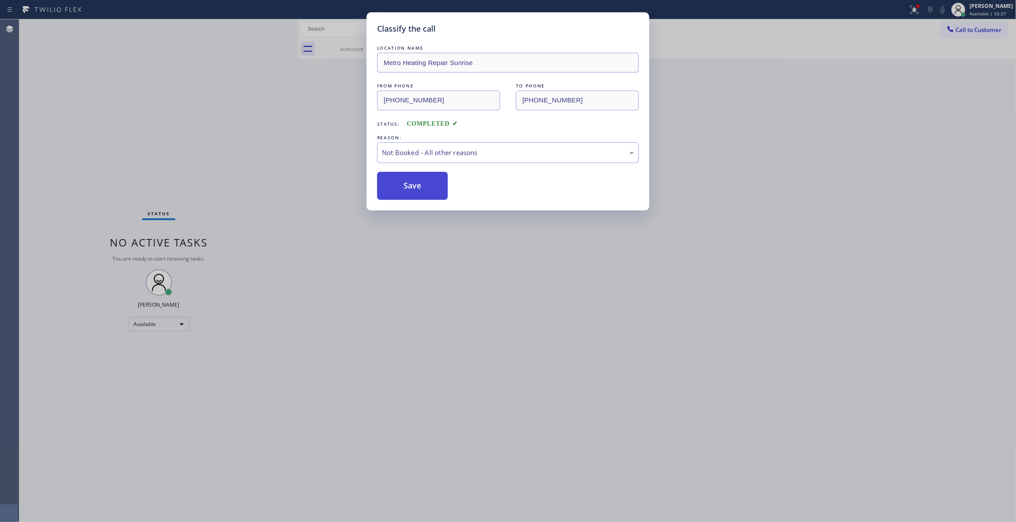
click at [422, 186] on button "Save" at bounding box center [412, 186] width 71 height 28
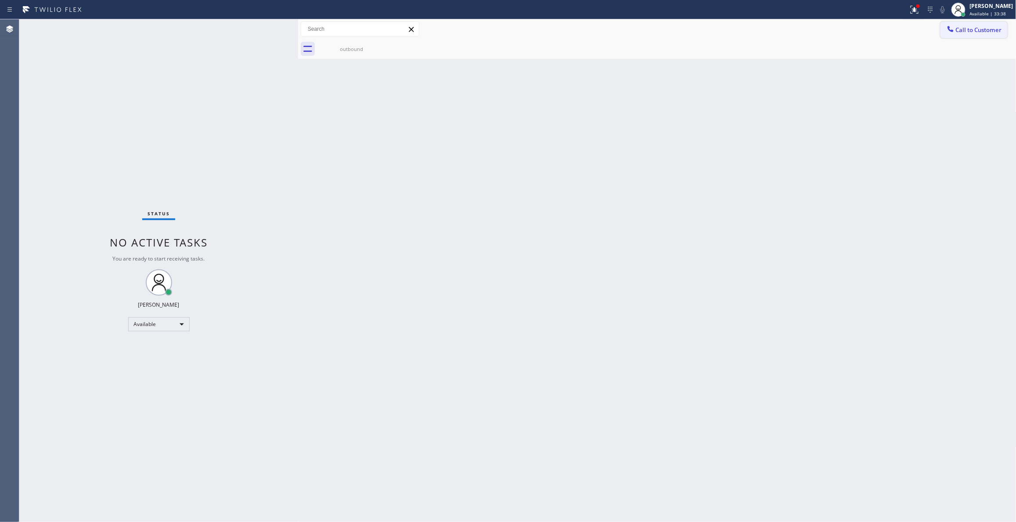
click at [970, 26] on span "Call to Customer" at bounding box center [979, 30] width 46 height 8
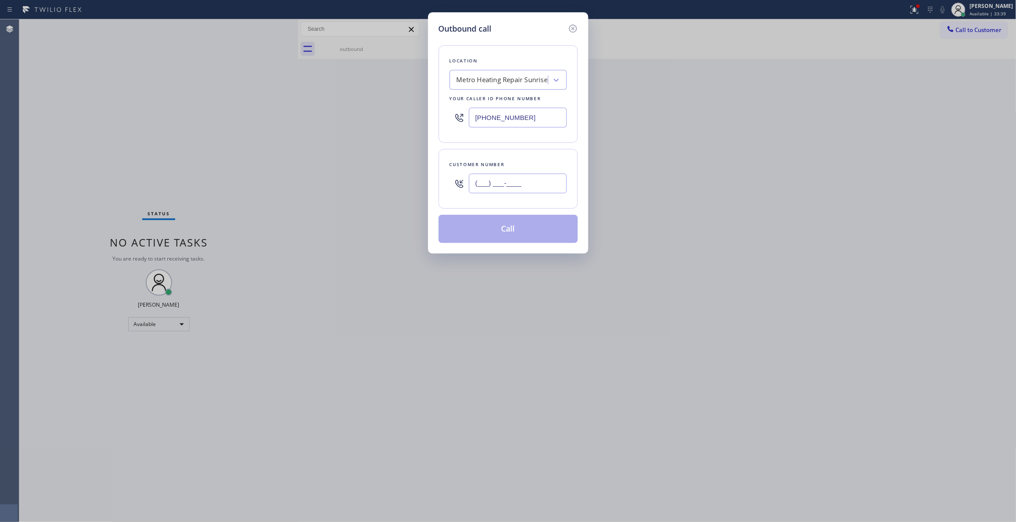
click at [509, 183] on input "(___) ___-____" at bounding box center [518, 184] width 98 height 20
paste input "954) 676-7903"
type input "(954) 676-7903"
click at [505, 238] on button "Call" at bounding box center [508, 229] width 139 height 28
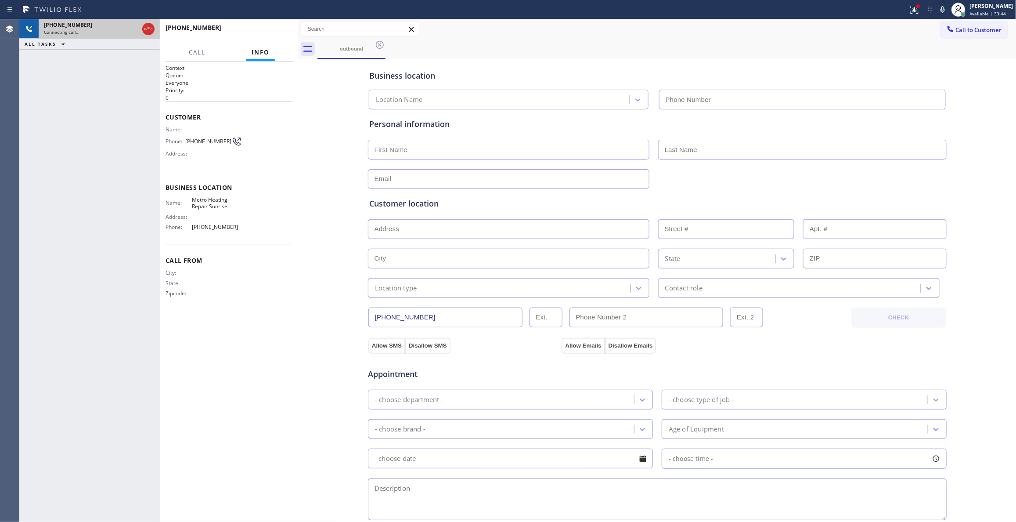
type input "(954) 799-3474"
click at [106, 31] on div "Connecting call…" at bounding box center [91, 32] width 95 height 6
click at [148, 29] on icon at bounding box center [149, 29] width 8 height 3
drag, startPoint x: 302, startPoint y: 28, endPoint x: 268, endPoint y: 36, distance: 35.6
click at [299, 29] on div "+19546767903 Live | 00:00 ALL TASKS ALL TASKS ACTIVE TASKS TASKS IN WRAP UP +19…" at bounding box center [517, 270] width 997 height 503
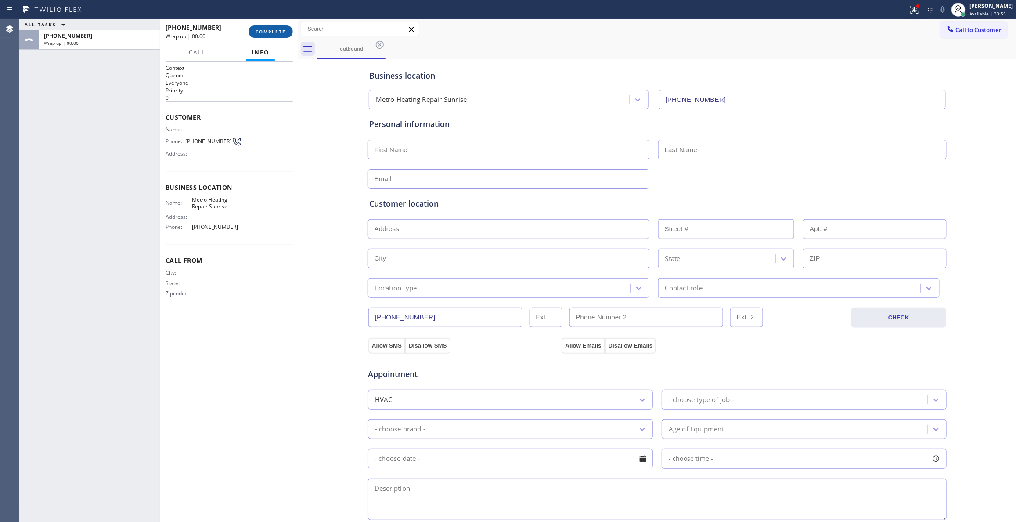
click at [268, 36] on button "COMPLETE" at bounding box center [271, 31] width 44 height 12
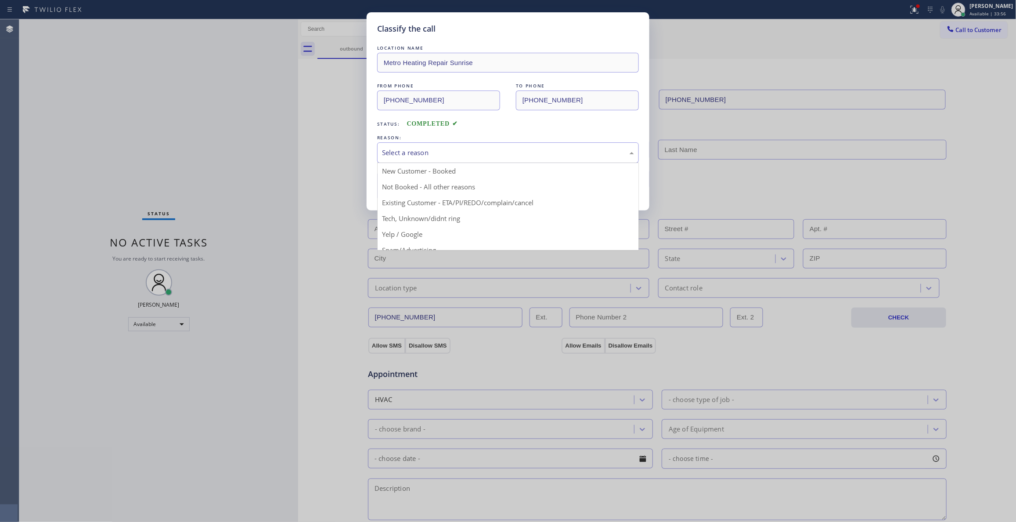
click at [474, 155] on div "Select a reason" at bounding box center [508, 153] width 252 height 10
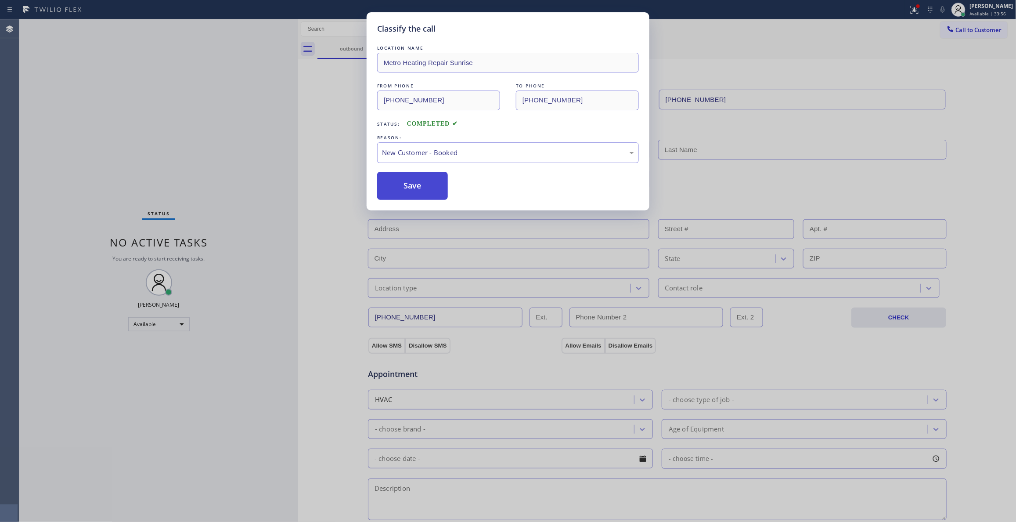
click at [426, 184] on button "Save" at bounding box center [412, 186] width 71 height 28
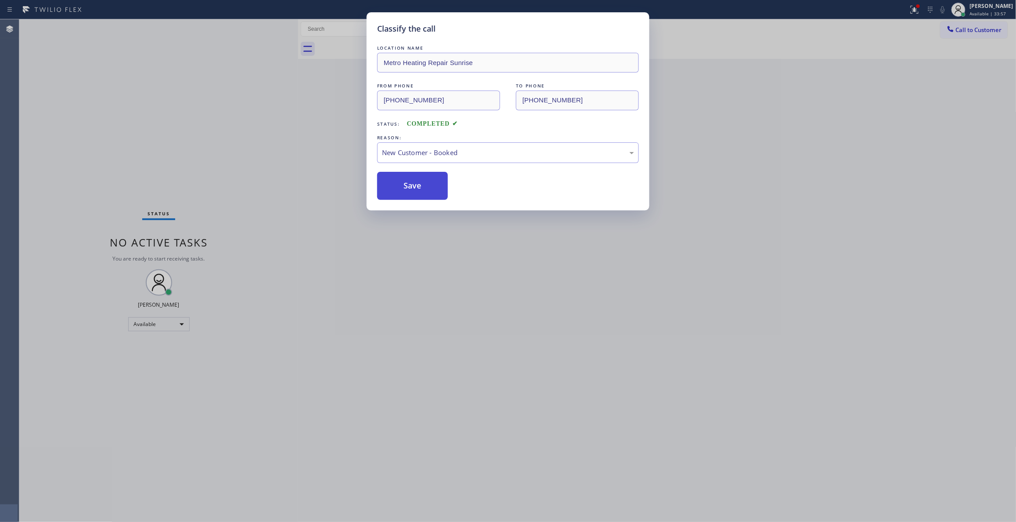
click at [426, 184] on button "Save" at bounding box center [412, 186] width 71 height 28
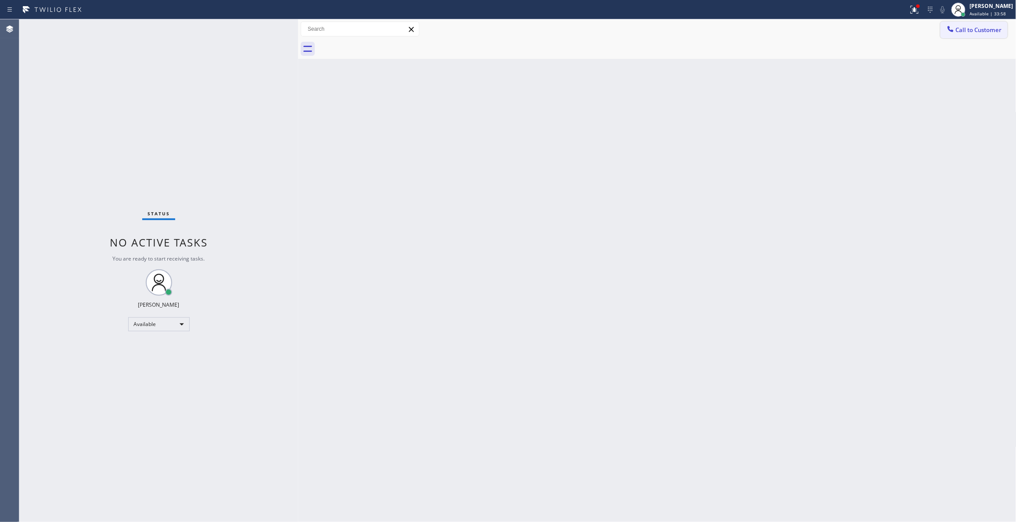
click at [974, 26] on span "Call to Customer" at bounding box center [979, 30] width 46 height 8
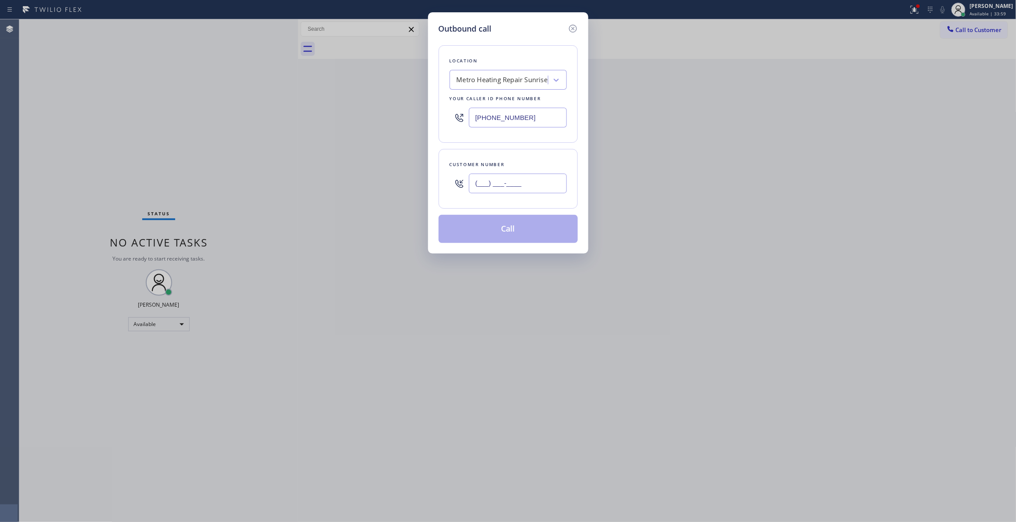
click at [494, 178] on input "(___) ___-____" at bounding box center [518, 184] width 98 height 20
paste input "954) 676-7903"
type input "(954) 676-7903"
click at [490, 229] on button "Call" at bounding box center [508, 229] width 139 height 28
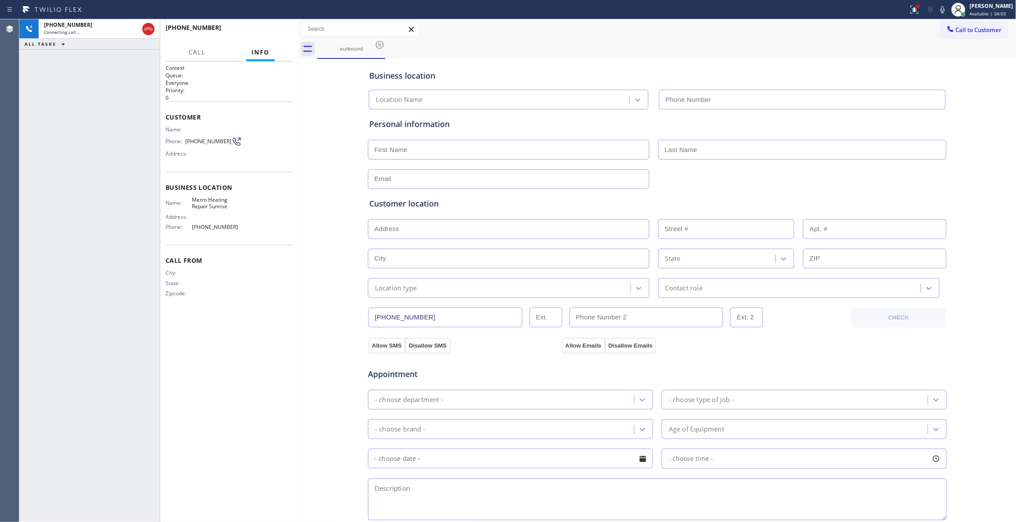
type input "(954) 799-3474"
click at [259, 335] on div "Context Queue: Everyone Priority: 0 Customer Name: Phone: (954) 676-7903 Addres…" at bounding box center [229, 291] width 127 height 455
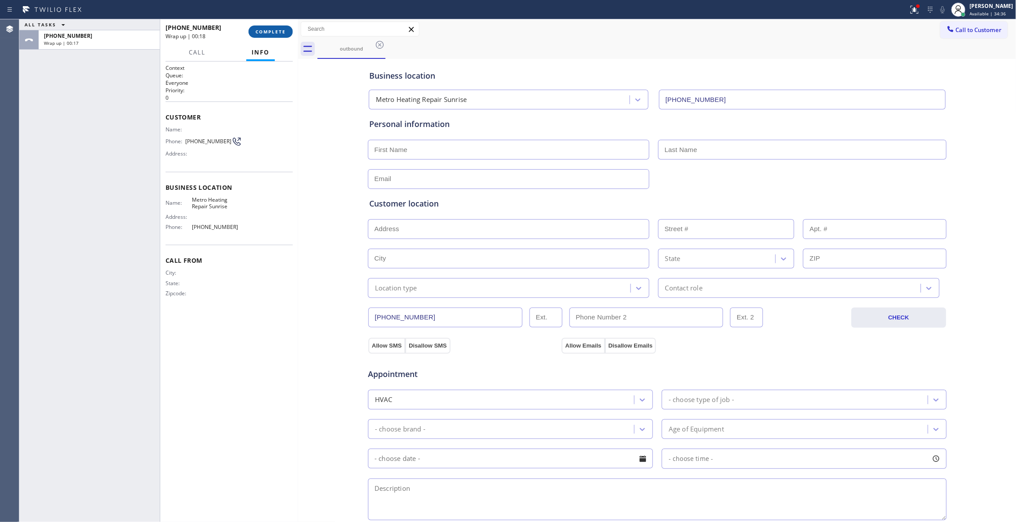
click at [283, 27] on button "COMPLETE" at bounding box center [271, 31] width 44 height 12
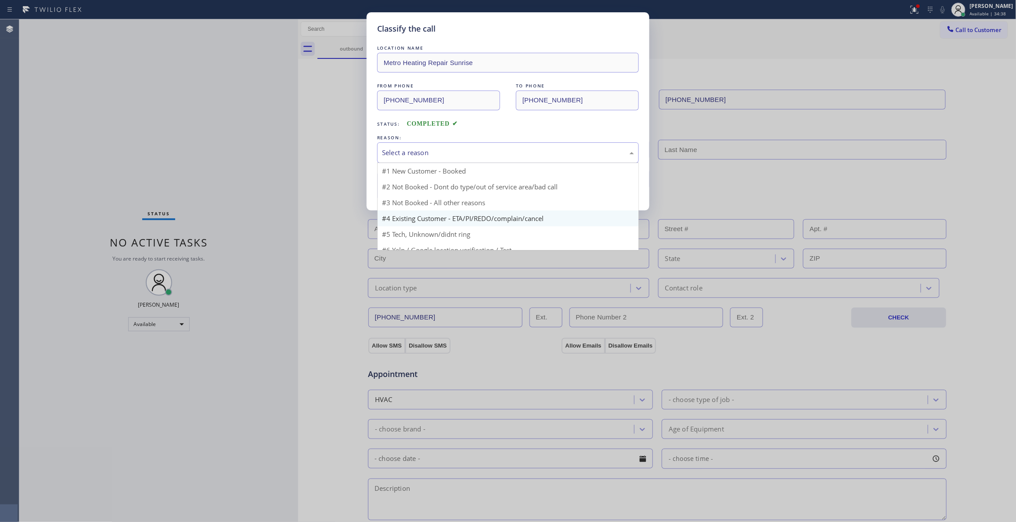
drag, startPoint x: 429, startPoint y: 151, endPoint x: 393, endPoint y: 196, distance: 57.8
click at [428, 151] on div "Select a reason" at bounding box center [508, 153] width 252 height 10
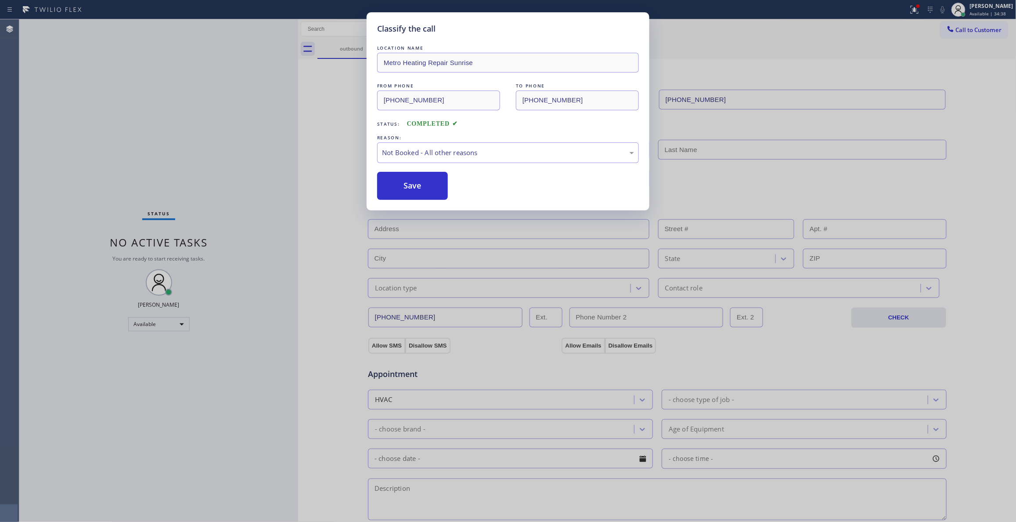
click at [393, 188] on button "Save" at bounding box center [412, 186] width 71 height 28
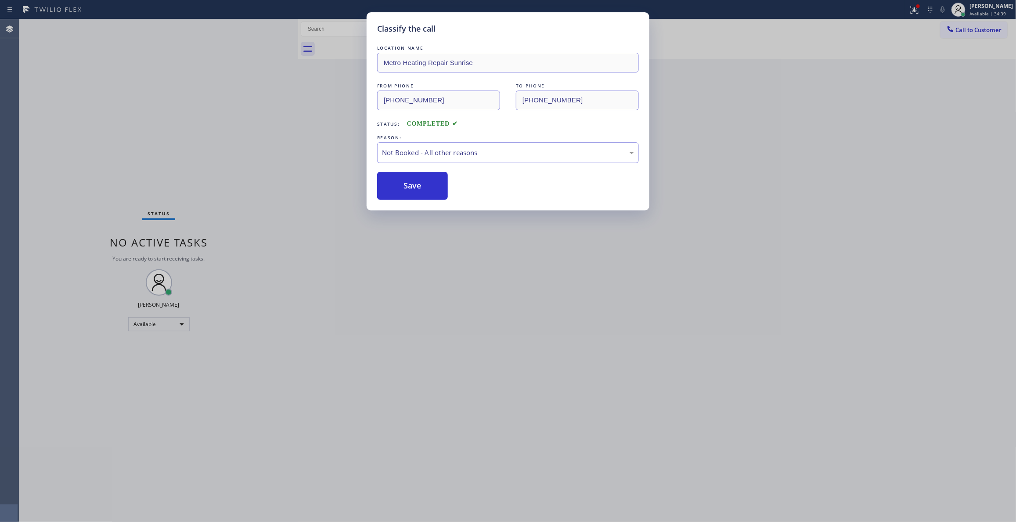
click at [393, 188] on button "Save" at bounding box center [412, 186] width 71 height 28
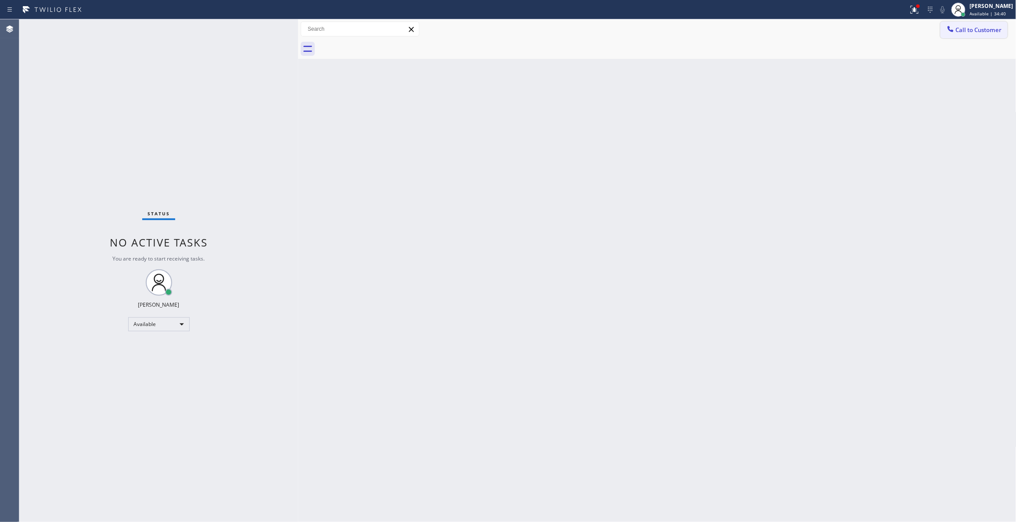
click at [979, 29] on span "Call to Customer" at bounding box center [979, 30] width 46 height 8
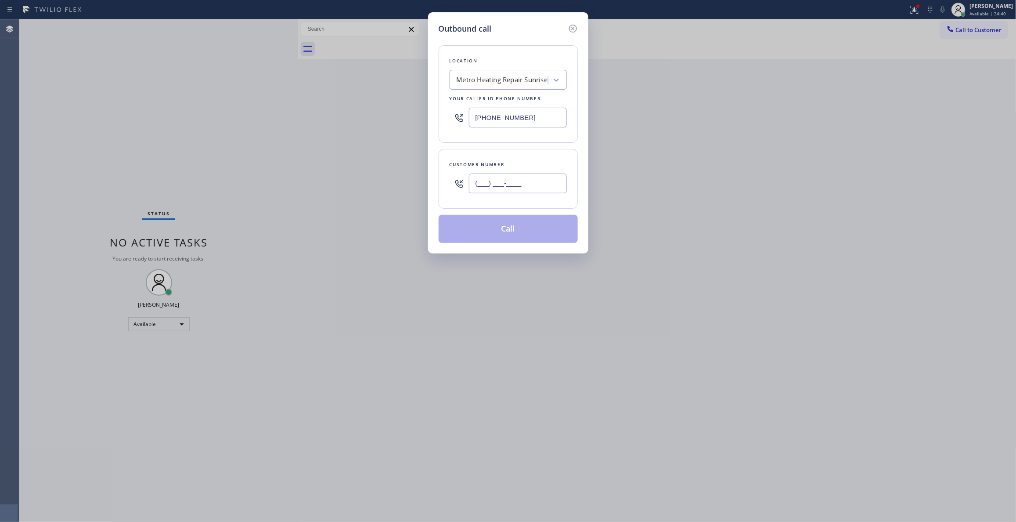
click at [496, 179] on input "(___) ___-____" at bounding box center [518, 184] width 98 height 20
paste input "954) 676-7903"
type input "(954) 676-7903"
click at [503, 232] on button "Call" at bounding box center [508, 229] width 139 height 28
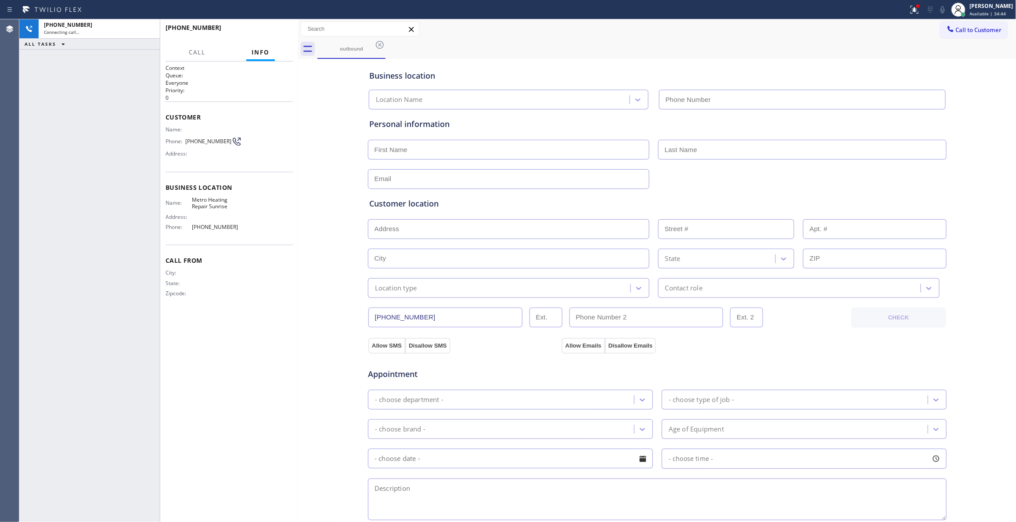
type input "(954) 799-3474"
drag, startPoint x: 276, startPoint y: 343, endPoint x: 281, endPoint y: 167, distance: 175.3
click at [276, 323] on div "Context Queue: Everyone Priority: 0 Customer Name: Phone: (954) 676-7903 Addres…" at bounding box center [229, 291] width 127 height 455
drag, startPoint x: 271, startPoint y: 24, endPoint x: 271, endPoint y: 28, distance: 4.4
click at [271, 23] on div "+19546767903 Live | 00:01 HANG UP" at bounding box center [229, 31] width 127 height 23
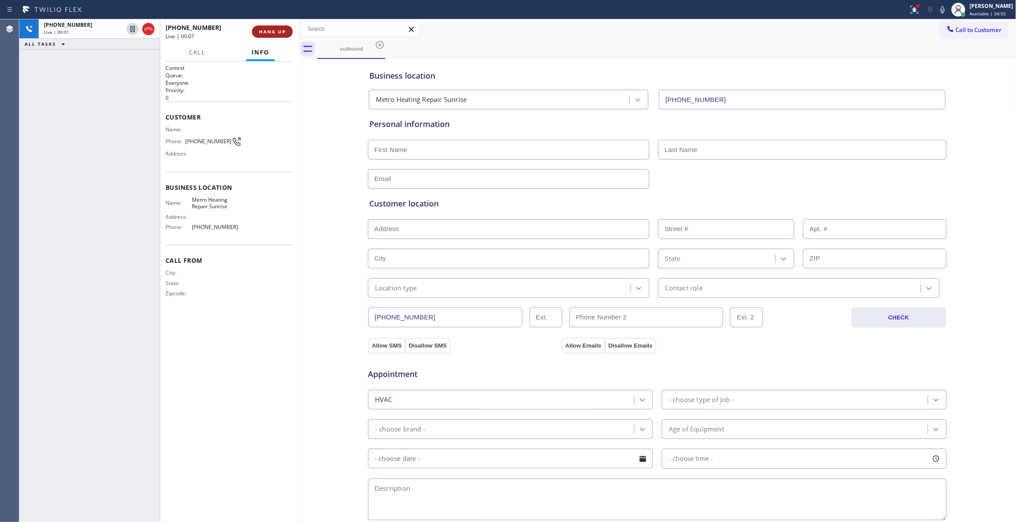
click at [271, 28] on button "HANG UP" at bounding box center [272, 31] width 41 height 12
click at [271, 29] on button "HANG UP" at bounding box center [272, 31] width 41 height 12
click at [911, 11] on icon at bounding box center [913, 9] width 5 height 6
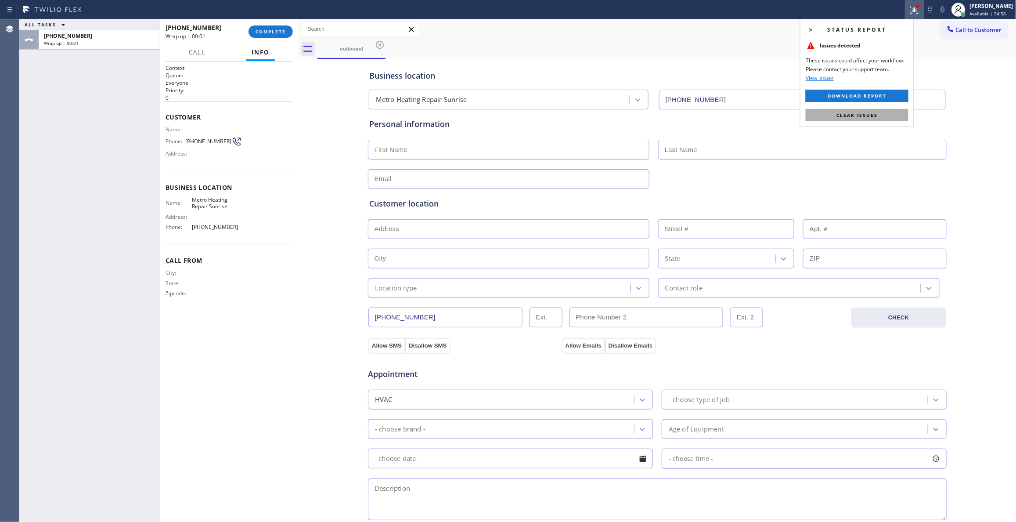
click at [826, 112] on button "Clear issues" at bounding box center [857, 115] width 103 height 12
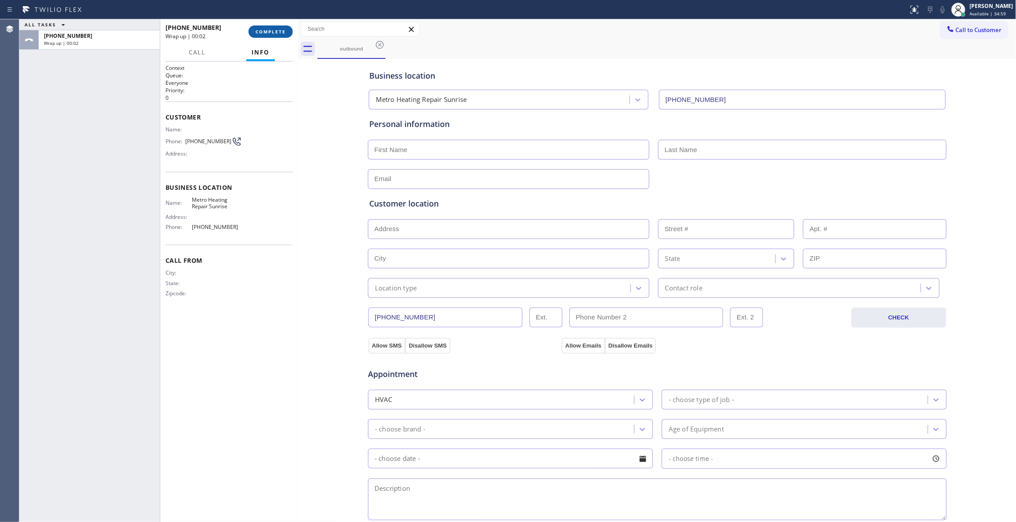
click at [271, 33] on span "COMPLETE" at bounding box center [271, 32] width 30 height 6
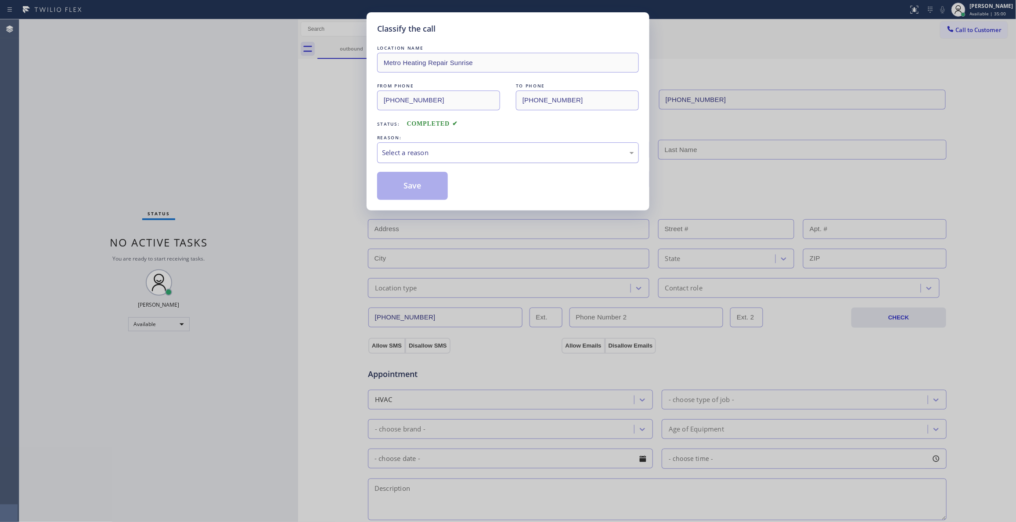
click at [430, 154] on div "Select a reason" at bounding box center [508, 153] width 252 height 10
click at [400, 186] on button "Save" at bounding box center [412, 186] width 71 height 28
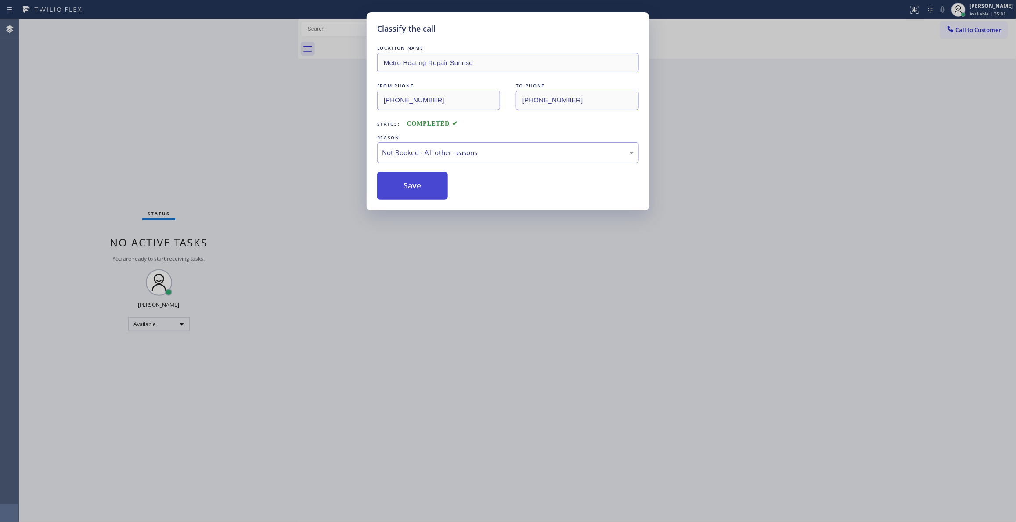
click at [399, 186] on button "Save" at bounding box center [412, 186] width 71 height 28
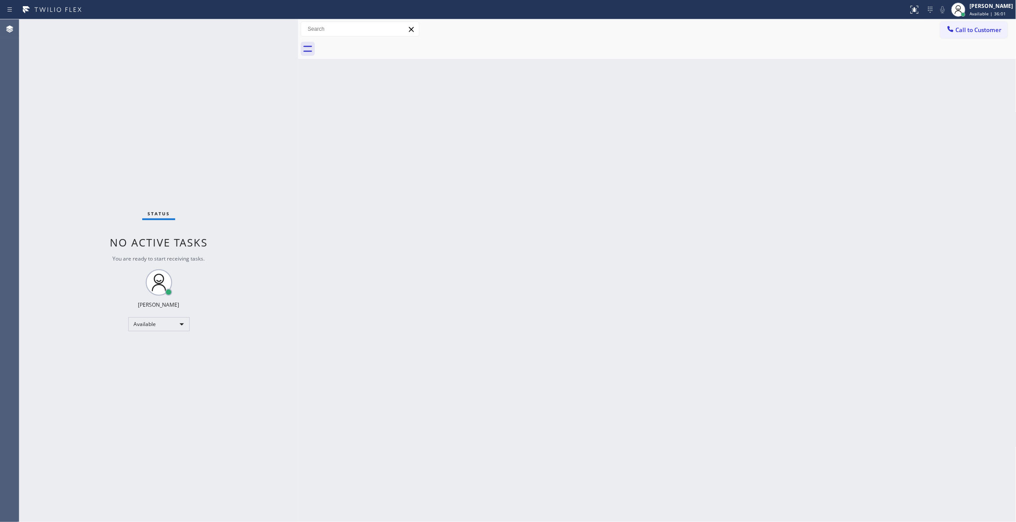
click at [923, 251] on div "Back to Dashboard Change Sender ID Customers Technicians Select a contact Outbo…" at bounding box center [657, 270] width 719 height 503
click at [973, 32] on span "Call to Customer" at bounding box center [979, 30] width 46 height 8
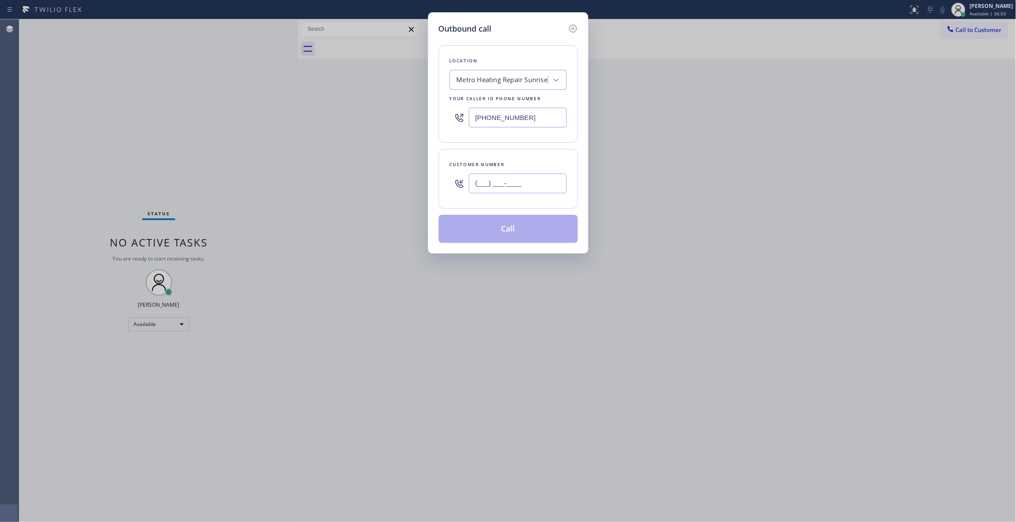
click at [519, 186] on input "(___) ___-____" at bounding box center [518, 184] width 98 height 20
paste input "954) 676-7903"
type input "(954) 676-7903"
click at [501, 230] on button "Call" at bounding box center [508, 229] width 139 height 28
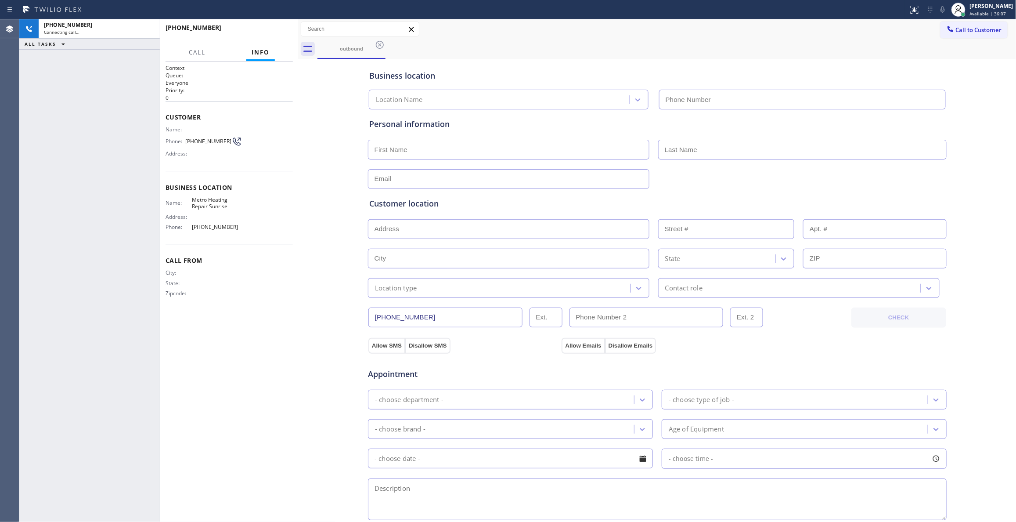
type input "(954) 799-3474"
drag, startPoint x: 942, startPoint y: 201, endPoint x: 911, endPoint y: 180, distance: 37.3
click at [941, 199] on div "Customer location >> ADD NEW ADDRESS << + NEW ADDRESS State Location type Conta…" at bounding box center [658, 243] width 580 height 109
click at [271, 30] on span "HANG UP" at bounding box center [272, 32] width 27 height 6
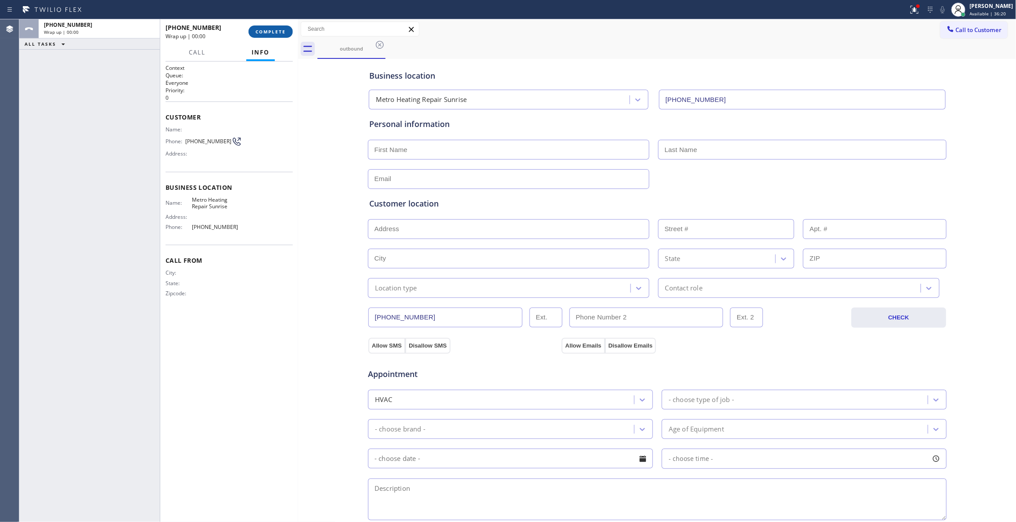
click at [271, 32] on span "COMPLETE" at bounding box center [271, 32] width 30 height 6
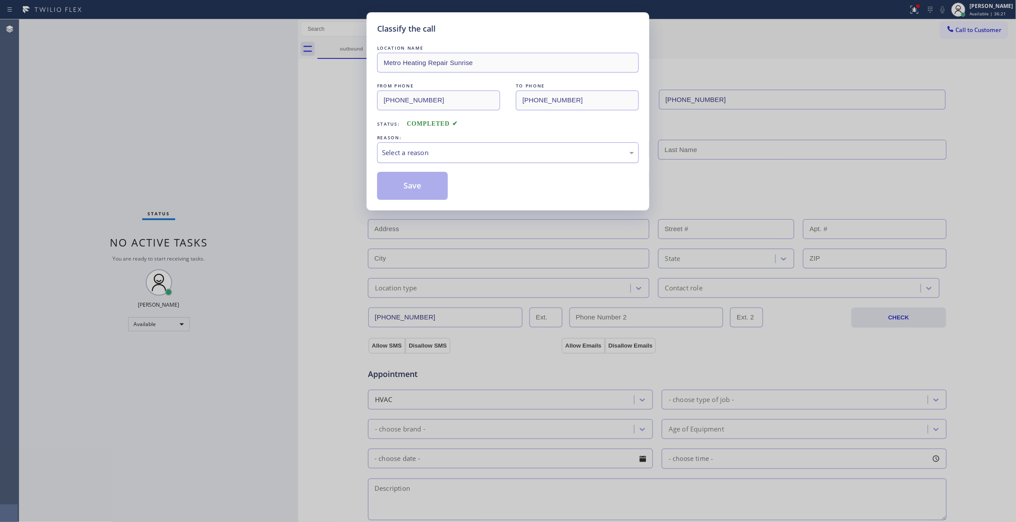
click at [412, 155] on div "Select a reason" at bounding box center [508, 153] width 252 height 10
click at [414, 184] on button "Save" at bounding box center [412, 186] width 71 height 28
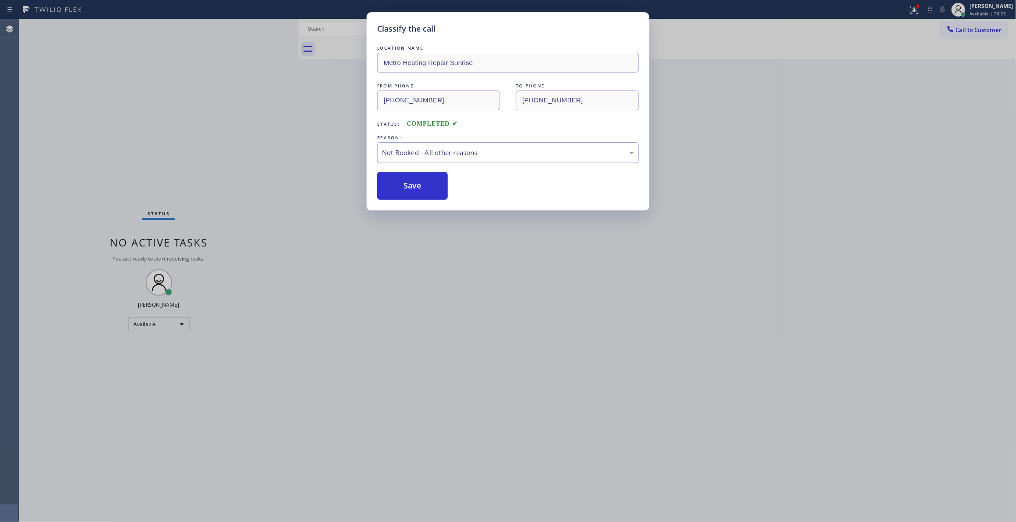
click at [414, 184] on button "Save" at bounding box center [412, 186] width 71 height 28
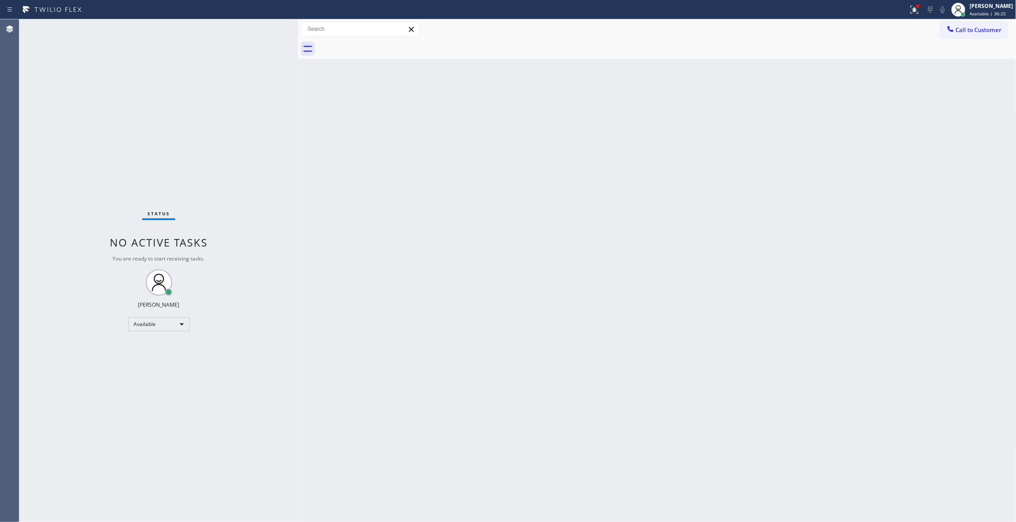
drag, startPoint x: 687, startPoint y: 116, endPoint x: 812, endPoint y: 42, distance: 145.5
click at [687, 115] on div "Back to Dashboard Change Sender ID Customers Technicians Select a contact Outbo…" at bounding box center [657, 270] width 719 height 503
click at [979, 30] on span "Call to Customer" at bounding box center [979, 30] width 46 height 8
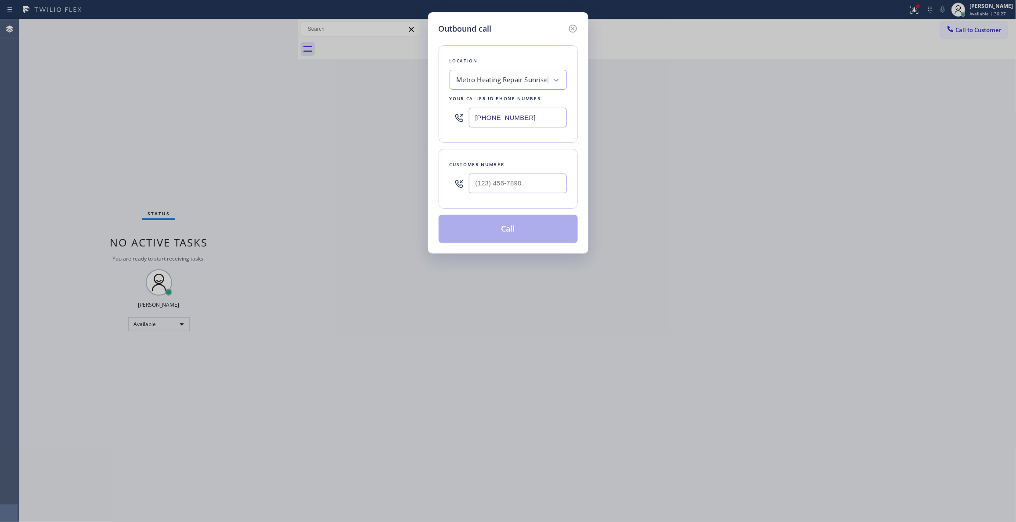
drag, startPoint x: 547, startPoint y: 115, endPoint x: 177, endPoint y: 123, distance: 370.4
click at [169, 120] on div "Outbound call Location Metro Heating Repair Sunrise Your caller id phone number…" at bounding box center [508, 261] width 1016 height 522
paste input "310) 868-0820"
type input "(310) 868-0820"
click at [536, 187] on input "(___) ___-____" at bounding box center [518, 184] width 98 height 20
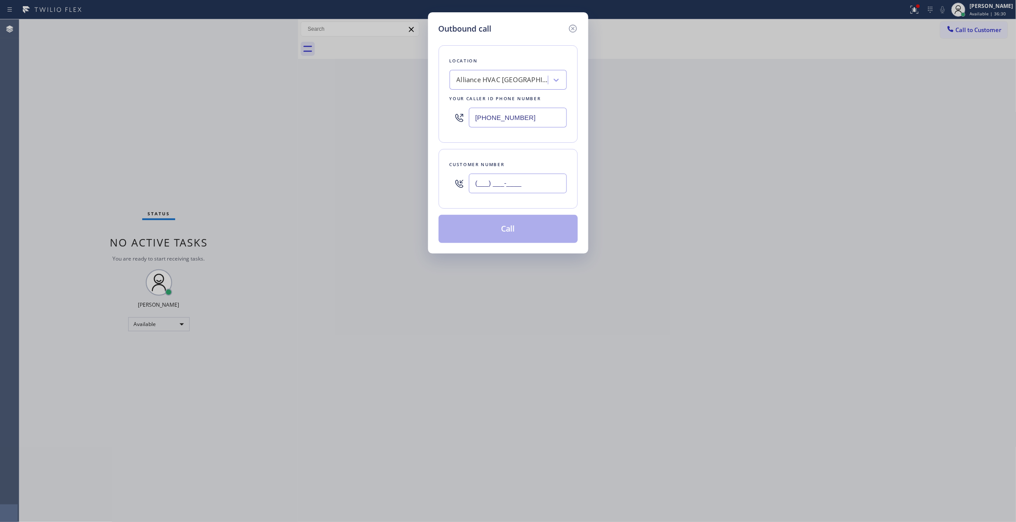
paste input "310) 921-5660"
type input "(310) 921-5660"
click at [539, 234] on button "Call" at bounding box center [508, 229] width 139 height 28
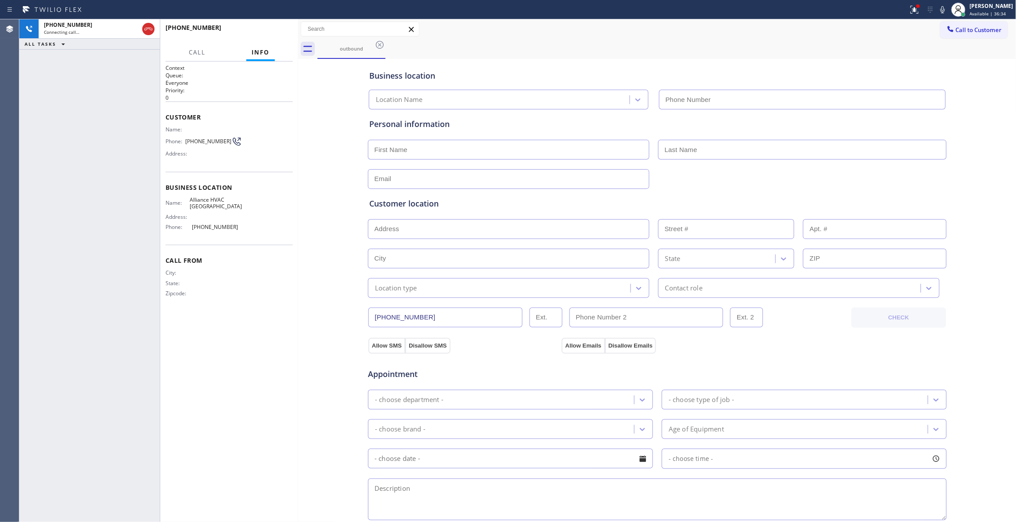
type input "(310) 868-0820"
click at [271, 31] on div "+13109215660 Live | 00:00 HANG UP" at bounding box center [229, 31] width 127 height 23
click at [271, 31] on span "HANG UP" at bounding box center [272, 32] width 27 height 6
click at [272, 31] on span "HANG UP" at bounding box center [272, 32] width 27 height 6
click at [274, 33] on span "HANG UP" at bounding box center [272, 32] width 27 height 6
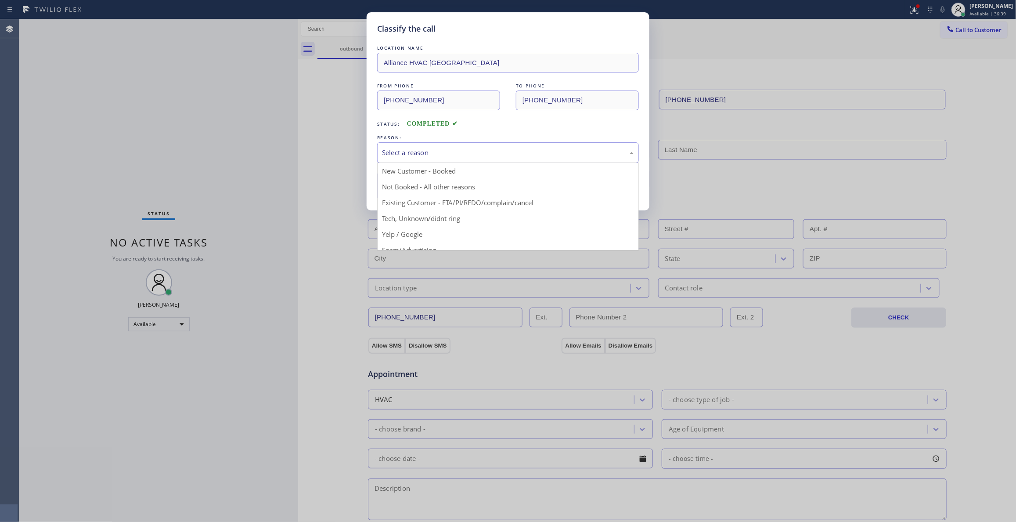
click at [399, 152] on div "Select a reason" at bounding box center [508, 153] width 252 height 10
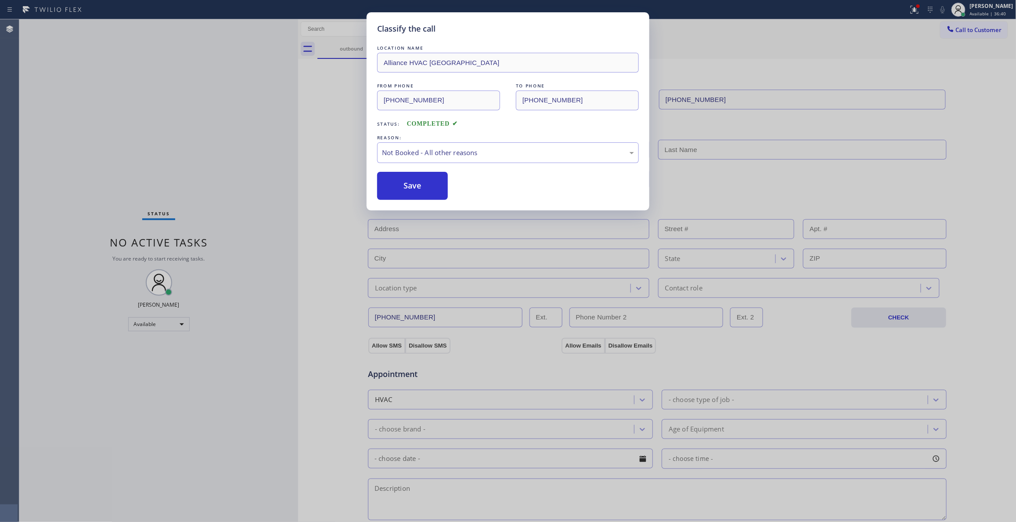
click at [394, 189] on button "Save" at bounding box center [412, 186] width 71 height 28
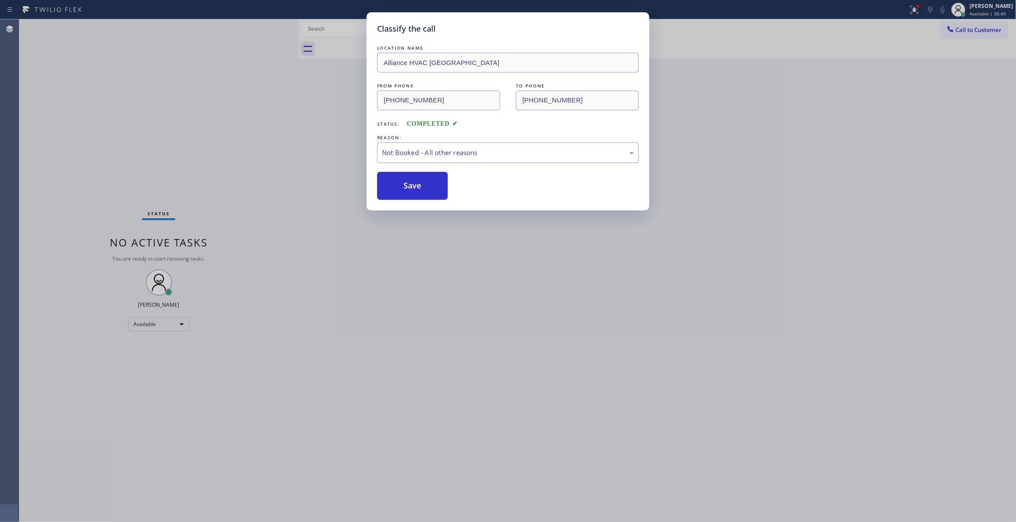
click at [394, 189] on button "Save" at bounding box center [412, 186] width 71 height 28
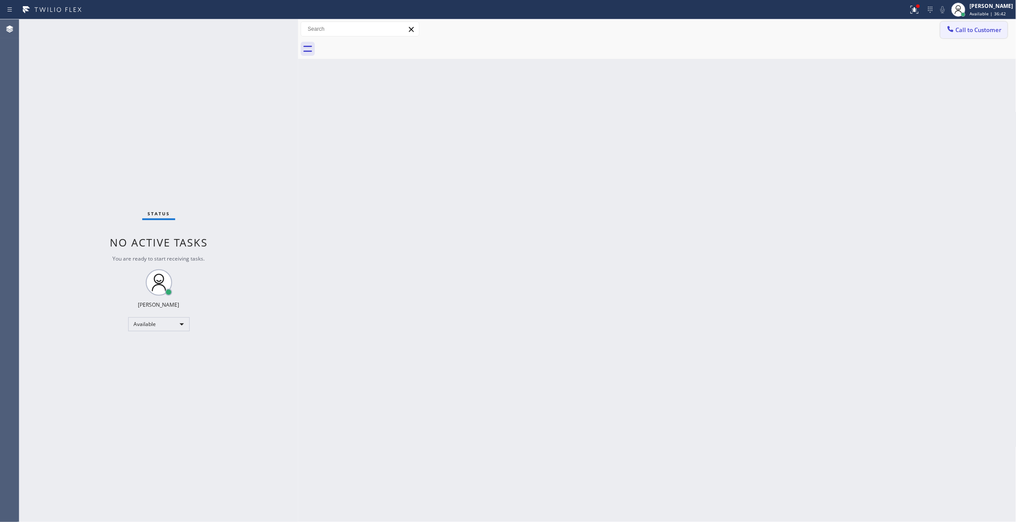
click at [968, 34] on button "Call to Customer" at bounding box center [974, 30] width 67 height 17
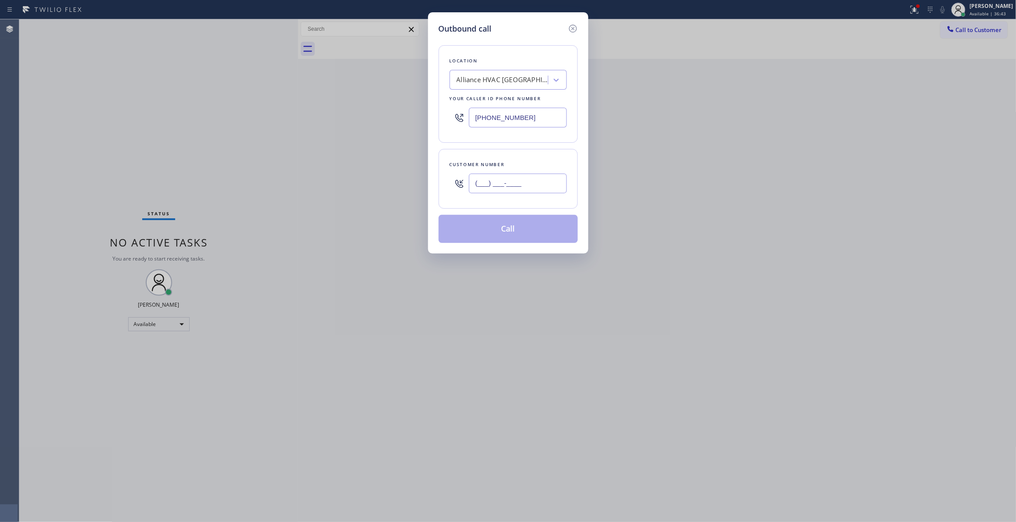
click at [512, 185] on input "(___) ___-____" at bounding box center [518, 184] width 98 height 20
paste input "310) 921-5660"
type input "(310) 921-5660"
click at [528, 230] on button "Call" at bounding box center [508, 229] width 139 height 28
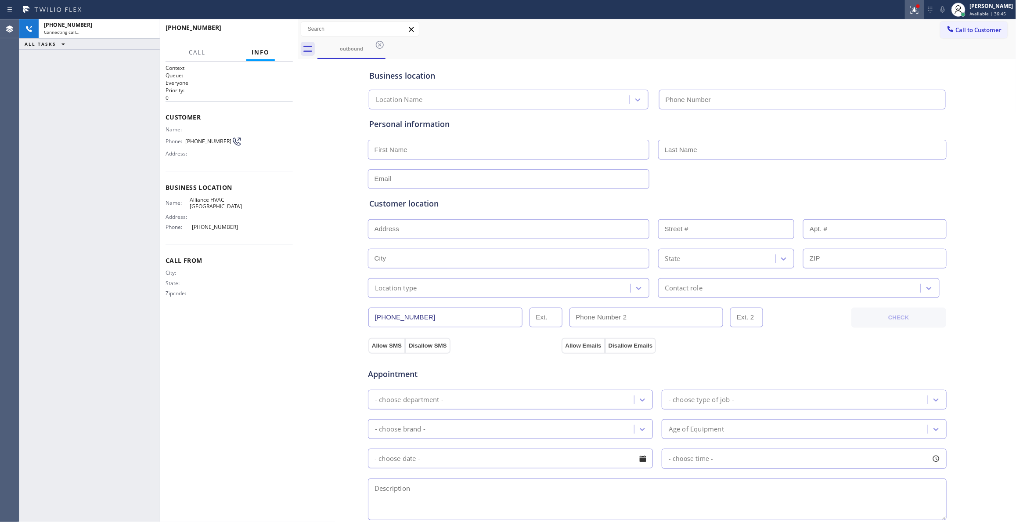
click at [911, 11] on icon at bounding box center [913, 9] width 5 height 6
type input "(310) 868-0820"
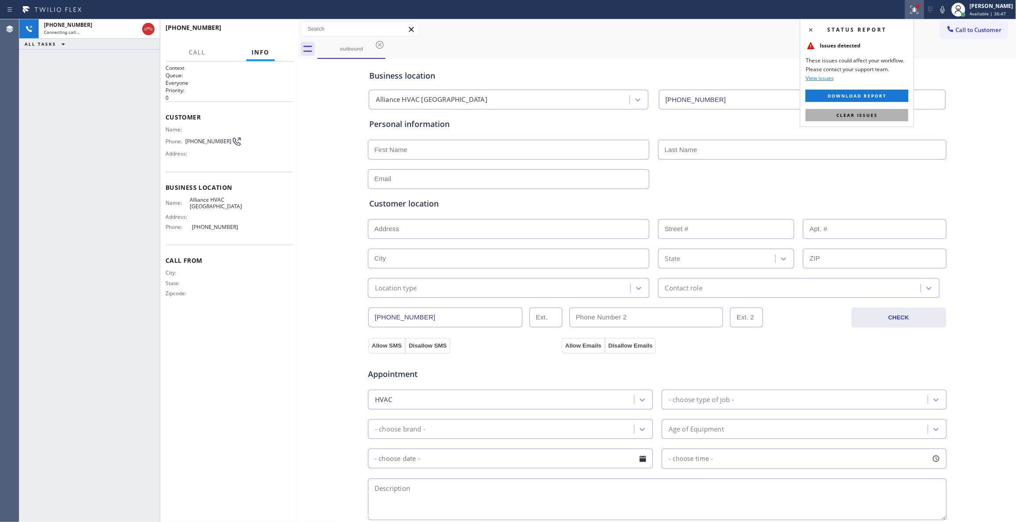
click at [855, 116] on span "Clear issues" at bounding box center [857, 115] width 41 height 6
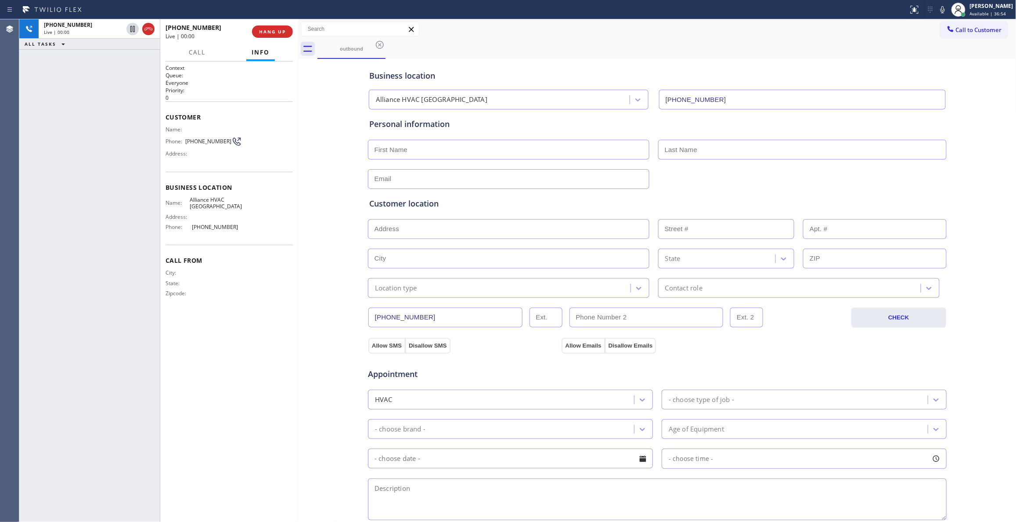
drag, startPoint x: 146, startPoint y: 27, endPoint x: 245, endPoint y: 26, distance: 98.8
click at [146, 27] on icon at bounding box center [148, 29] width 11 height 11
click at [262, 36] on button "COMPLETE" at bounding box center [271, 31] width 44 height 12
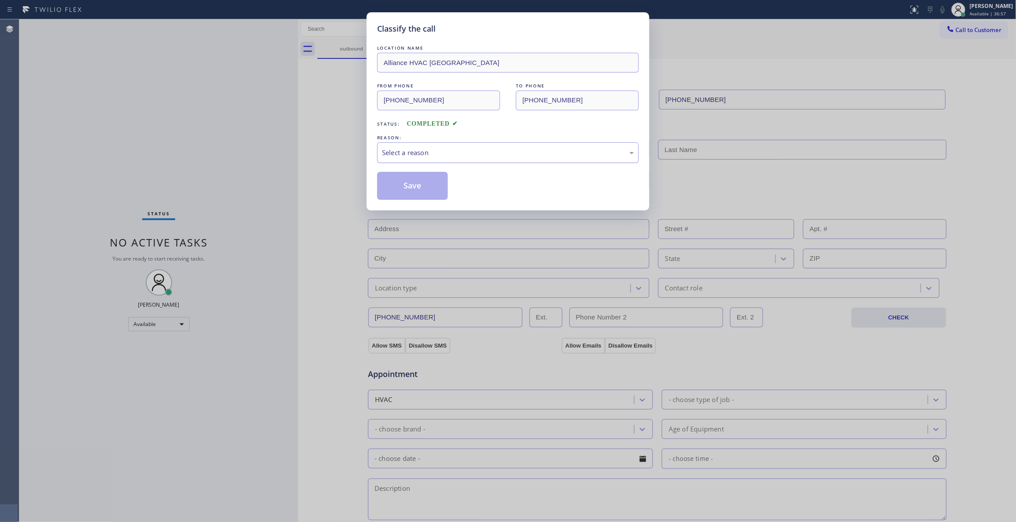
click at [426, 154] on div "Select a reason" at bounding box center [508, 153] width 252 height 10
click at [424, 183] on button "Save" at bounding box center [412, 186] width 71 height 28
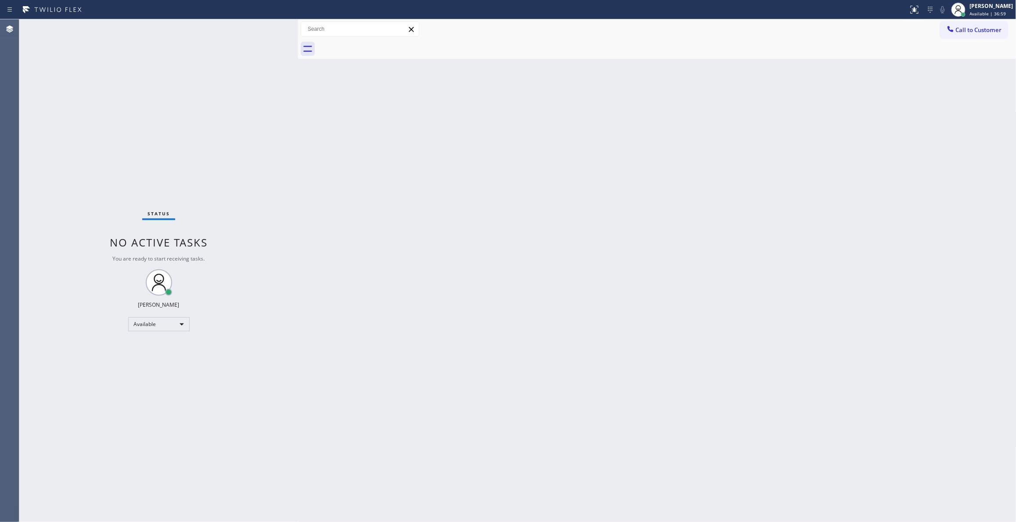
drag, startPoint x: 983, startPoint y: 29, endPoint x: 636, endPoint y: 131, distance: 361.7
click at [980, 31] on span "Call to Customer" at bounding box center [979, 30] width 46 height 8
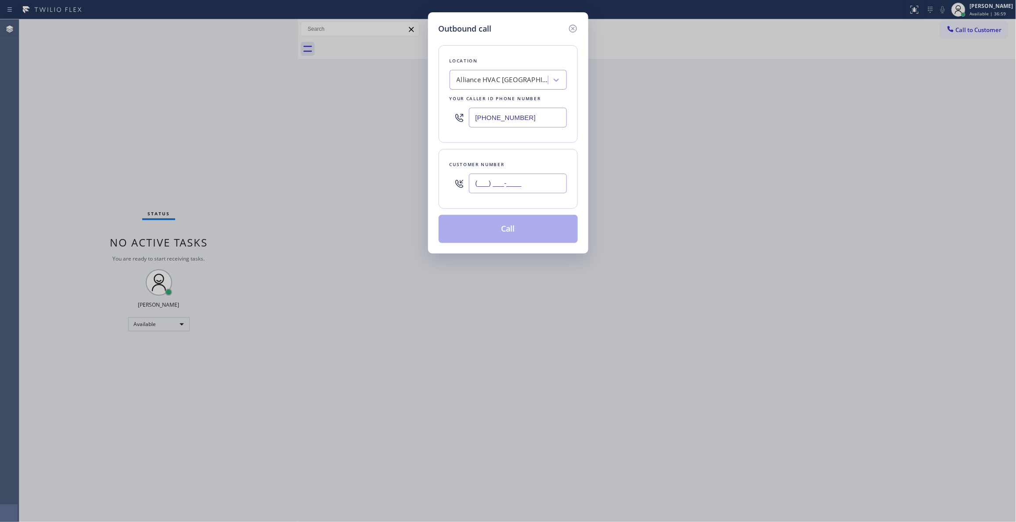
click at [534, 192] on input "(___) ___-____" at bounding box center [518, 184] width 98 height 20
paste input "310) 921-5660"
type input "(310) 921-5660"
click at [499, 235] on button "Call" at bounding box center [508, 229] width 139 height 28
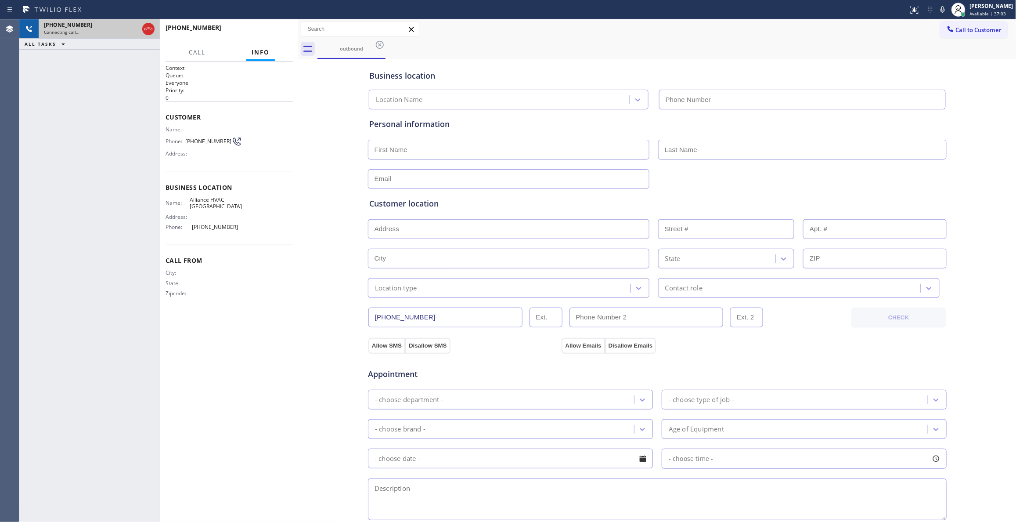
type input "(310) 868-0820"
click at [124, 29] on div "Connecting call…" at bounding box center [91, 32] width 95 height 6
click at [150, 31] on icon at bounding box center [148, 29] width 11 height 11
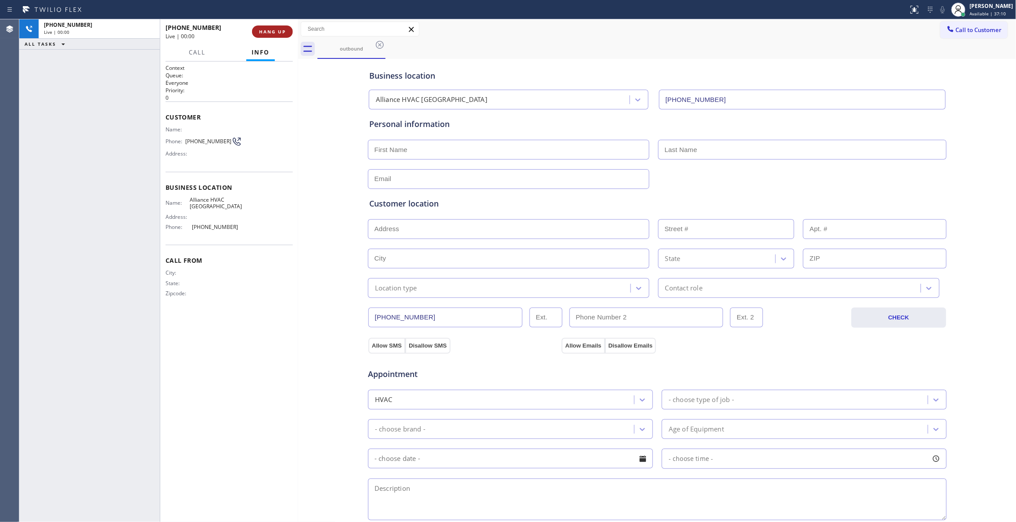
click at [278, 31] on span "HANG UP" at bounding box center [272, 32] width 27 height 6
click at [287, 38] on div "+13109215660 Wrap up | 00:00 COMPLETE" at bounding box center [229, 31] width 127 height 23
click at [265, 32] on span "COMPLETE" at bounding box center [271, 32] width 30 height 6
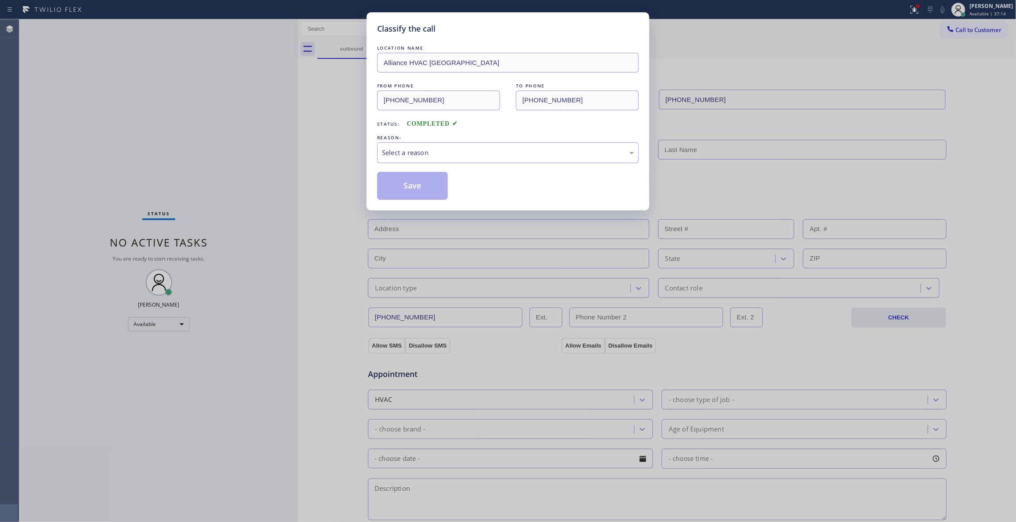
click at [397, 150] on div "Select a reason" at bounding box center [508, 153] width 252 height 10
click at [400, 185] on button "Save" at bounding box center [412, 186] width 71 height 28
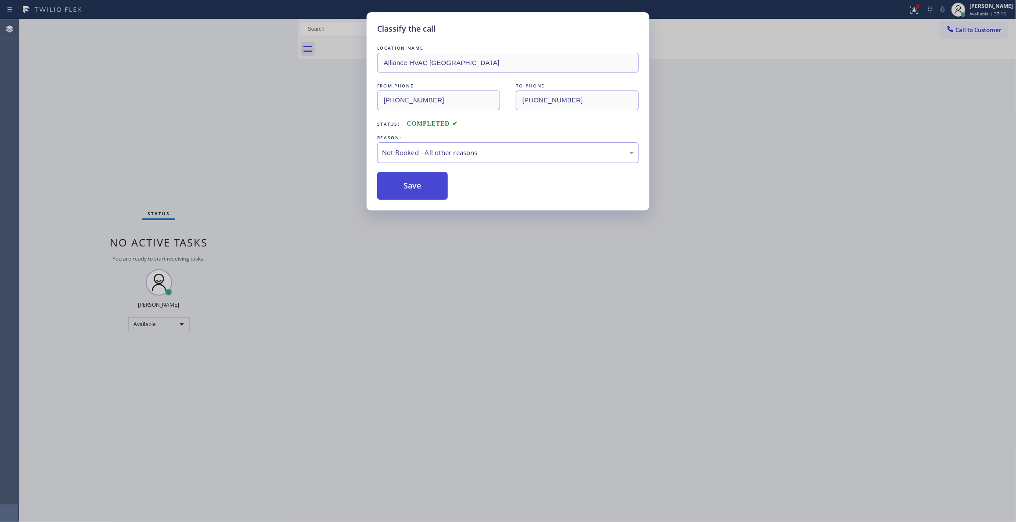
click at [400, 185] on button "Save" at bounding box center [412, 186] width 71 height 28
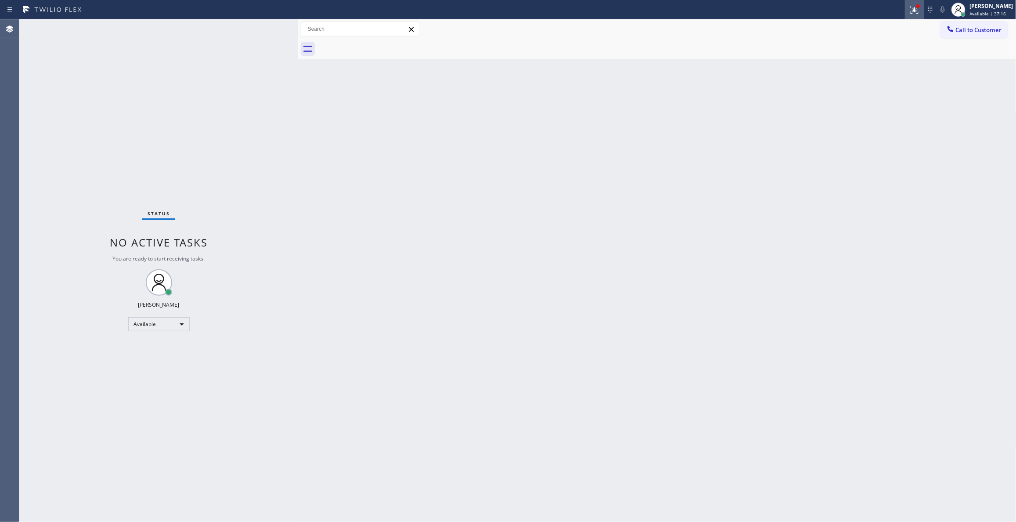
click at [905, 13] on button at bounding box center [914, 9] width 19 height 19
click at [872, 113] on span "Clear issues" at bounding box center [857, 115] width 41 height 6
click at [971, 32] on span "Call to Customer" at bounding box center [979, 30] width 46 height 8
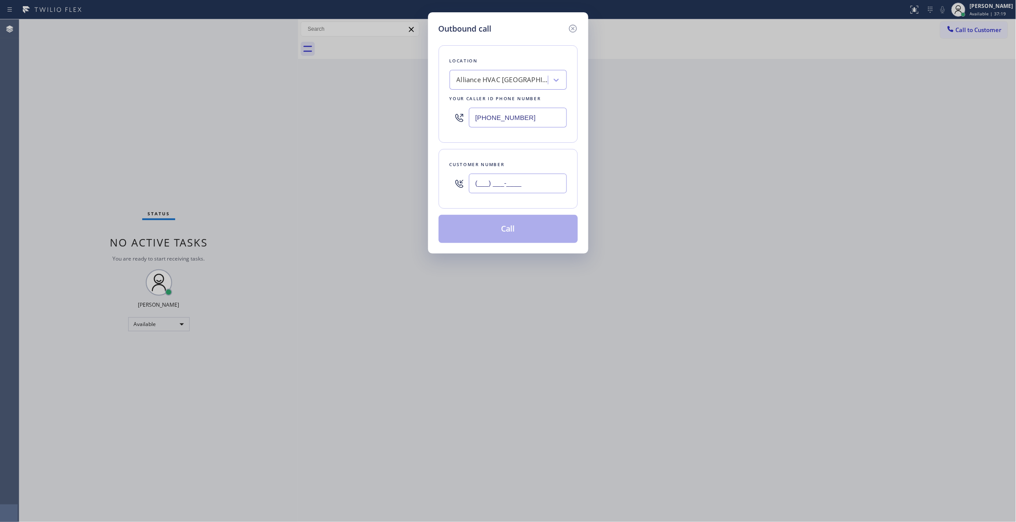
click at [489, 183] on input "(___) ___-____" at bounding box center [518, 184] width 98 height 20
paste input "310) 921-5660"
type input "(310) 921-5660"
click at [485, 232] on button "Call" at bounding box center [508, 229] width 139 height 28
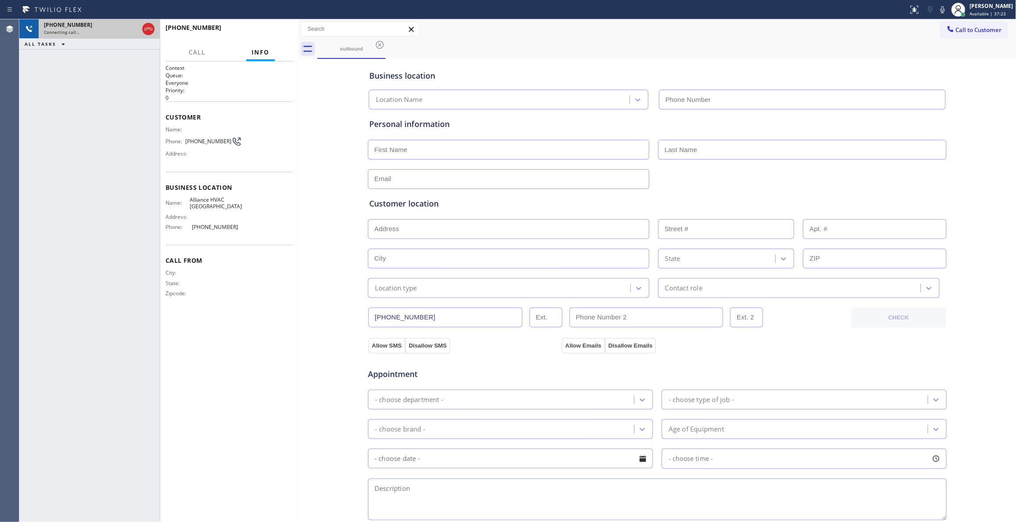
click at [121, 32] on div "Connecting call…" at bounding box center [91, 32] width 95 height 6
click at [146, 29] on icon at bounding box center [148, 29] width 11 height 11
click at [272, 32] on span "HANG UP" at bounding box center [272, 32] width 27 height 6
type input "(310) 868-0820"
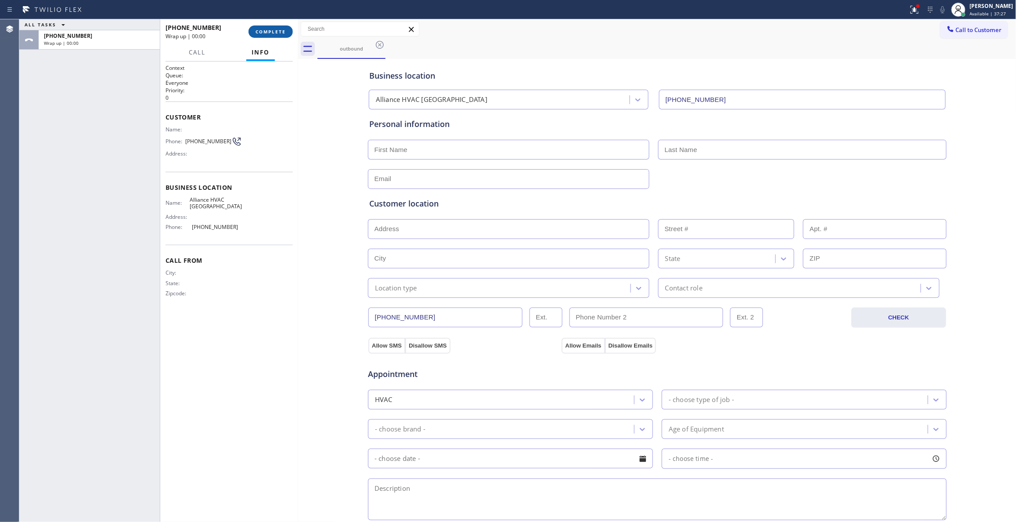
click at [272, 32] on span "COMPLETE" at bounding box center [271, 32] width 30 height 6
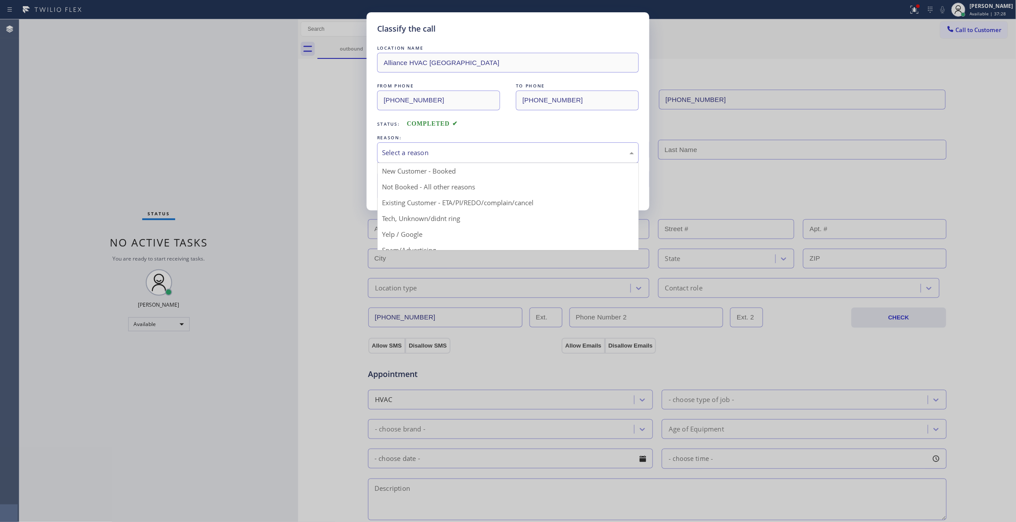
click at [400, 151] on div "Select a reason" at bounding box center [508, 153] width 252 height 10
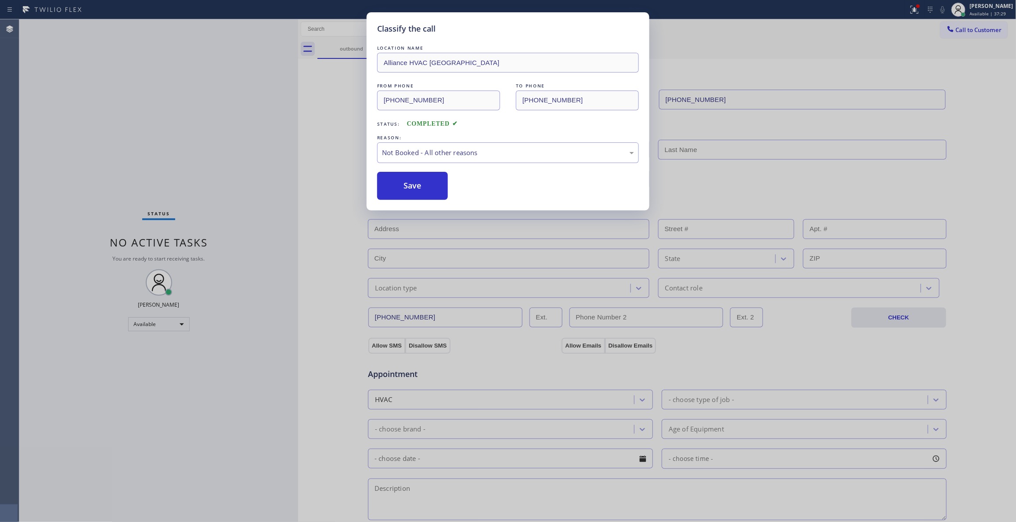
click at [406, 182] on button "Save" at bounding box center [412, 186] width 71 height 28
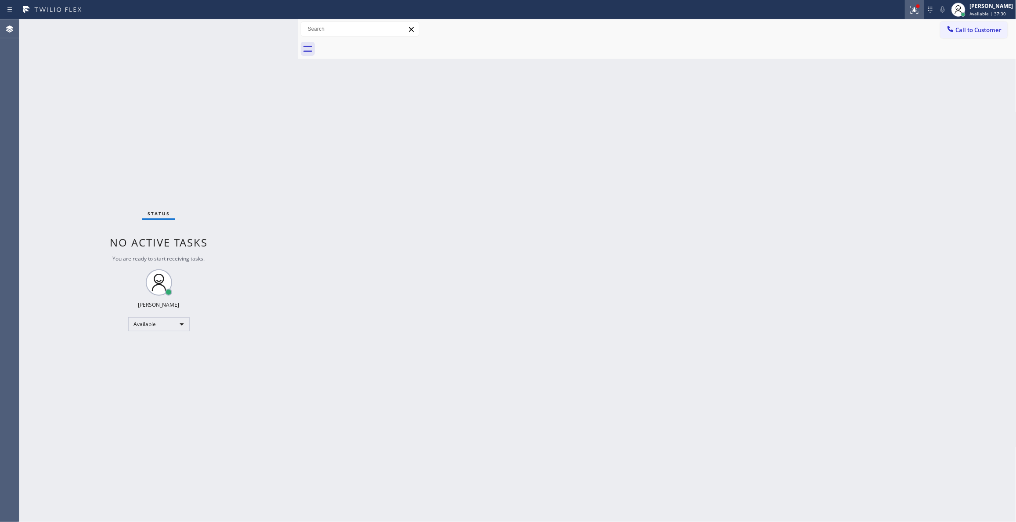
click at [910, 11] on icon at bounding box center [915, 9] width 11 height 11
click at [865, 118] on button "Clear issues" at bounding box center [857, 115] width 103 height 12
click at [979, 31] on span "Call to Customer" at bounding box center [979, 30] width 46 height 8
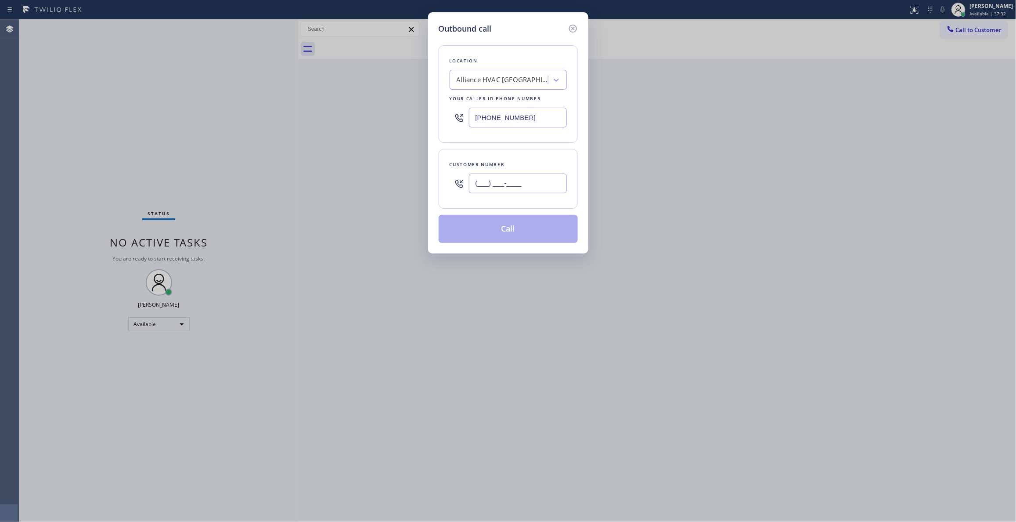
click at [524, 178] on input "(___) ___-____" at bounding box center [518, 184] width 98 height 20
paste input "310) 921-5660"
type input "(310) 921-5660"
click at [515, 232] on button "Call" at bounding box center [508, 229] width 139 height 28
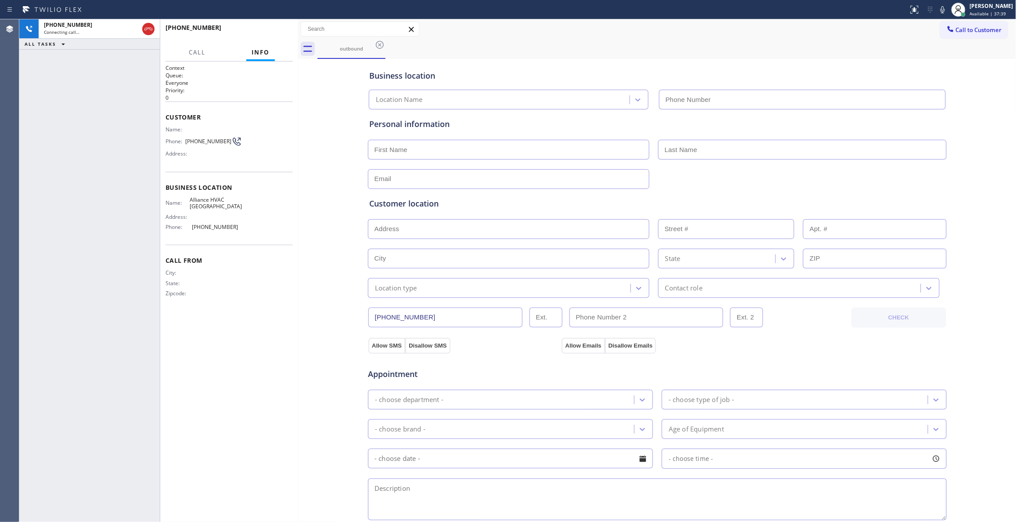
type input "(310) 868-0820"
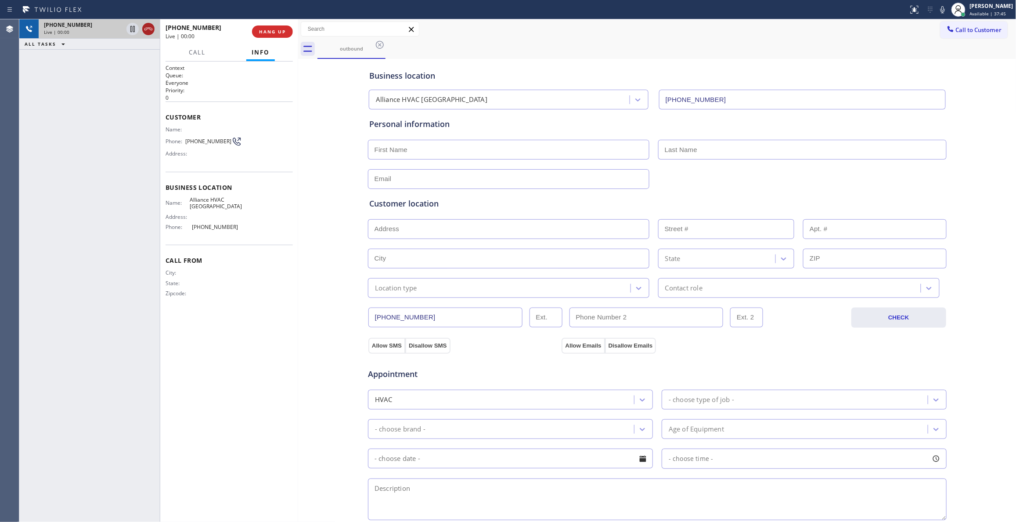
click at [148, 28] on icon at bounding box center [148, 29] width 11 height 11
click at [269, 28] on button "COMPLETE" at bounding box center [271, 31] width 44 height 12
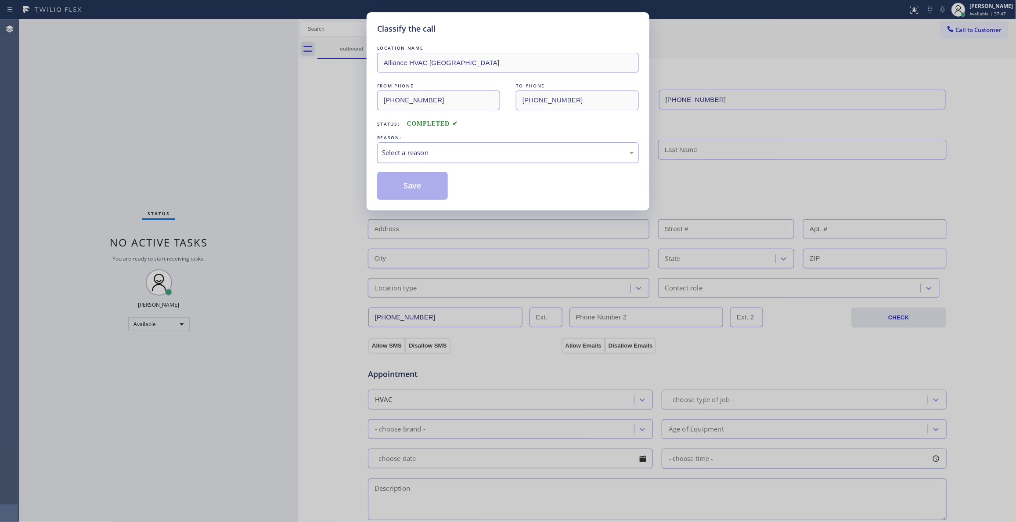
click at [400, 156] on div "Select a reason" at bounding box center [508, 153] width 252 height 10
click at [400, 188] on button "Save" at bounding box center [412, 186] width 71 height 28
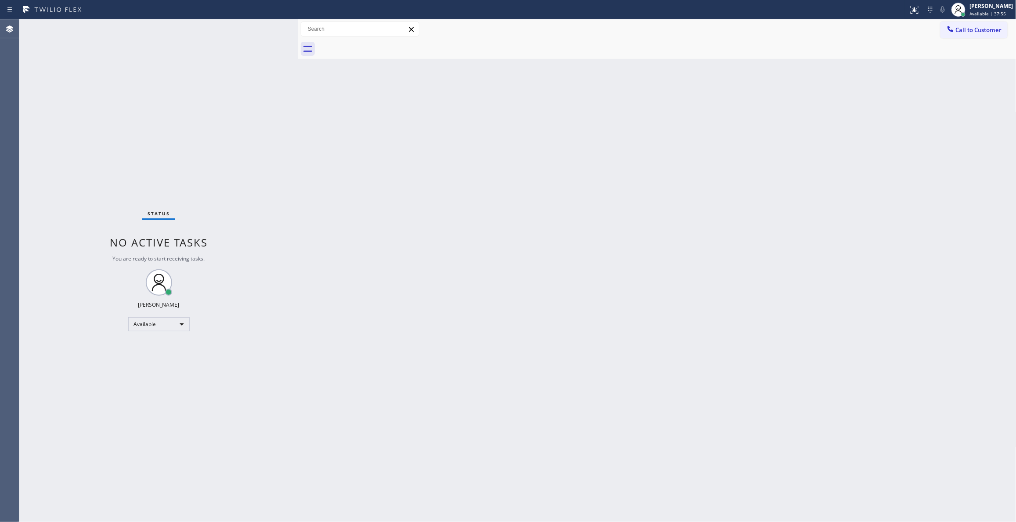
drag, startPoint x: 548, startPoint y: 222, endPoint x: 888, endPoint y: 16, distance: 397.8
click at [561, 194] on div "Back to Dashboard Change Sender ID Customers Technicians Select a contact Outbo…" at bounding box center [657, 270] width 719 height 503
click at [986, 26] on span "Call to Customer" at bounding box center [979, 30] width 46 height 8
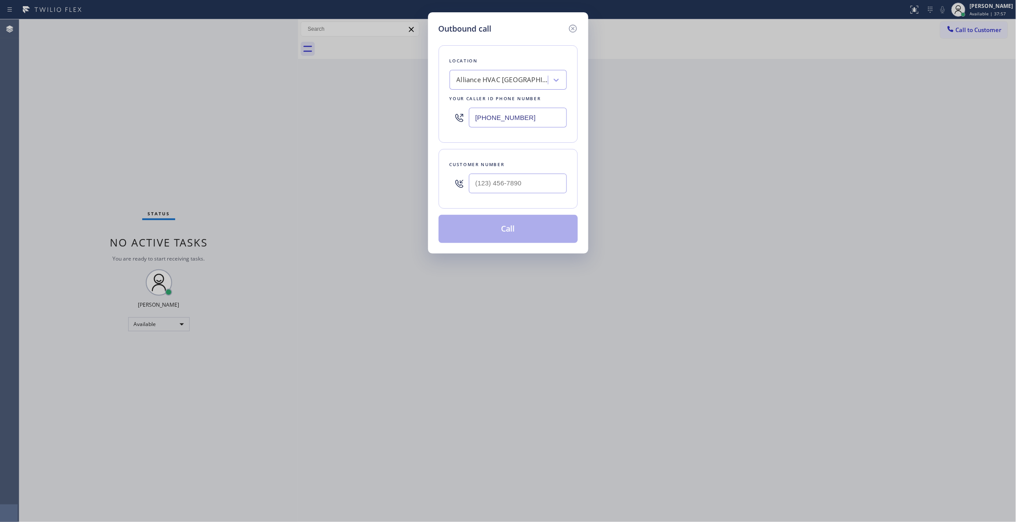
drag, startPoint x: 541, startPoint y: 117, endPoint x: 224, endPoint y: 116, distance: 317.6
click at [227, 116] on div "Outbound call Location Alliance HVAC Rancho Palos Verdes Your caller id phone n…" at bounding box center [508, 261] width 1016 height 522
paste input "213) 397-0028"
type input "(310) 868-0820"
click at [525, 186] on input "text" at bounding box center [518, 184] width 98 height 20
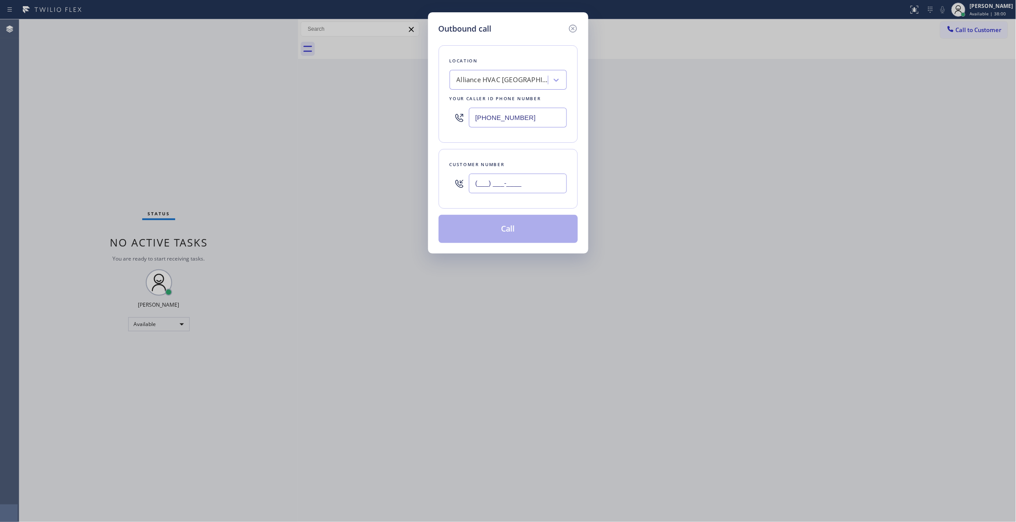
paste input "716) 816-9024"
type input "(716) 816-9024"
click at [523, 229] on button "Call" at bounding box center [508, 229] width 139 height 28
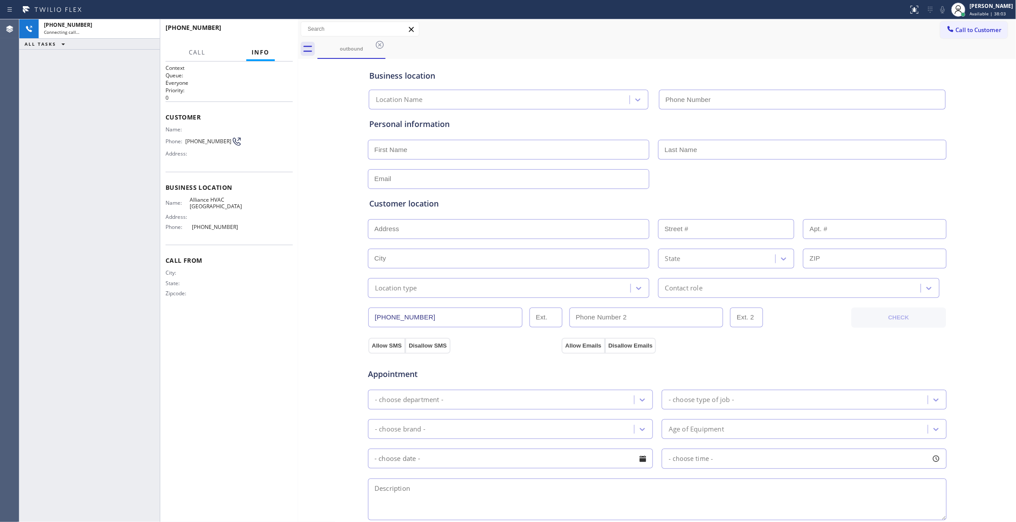
type input "(310) 868-0820"
click at [148, 28] on icon at bounding box center [148, 29] width 11 height 11
click at [148, 28] on div "+17168169024" at bounding box center [99, 24] width 111 height 7
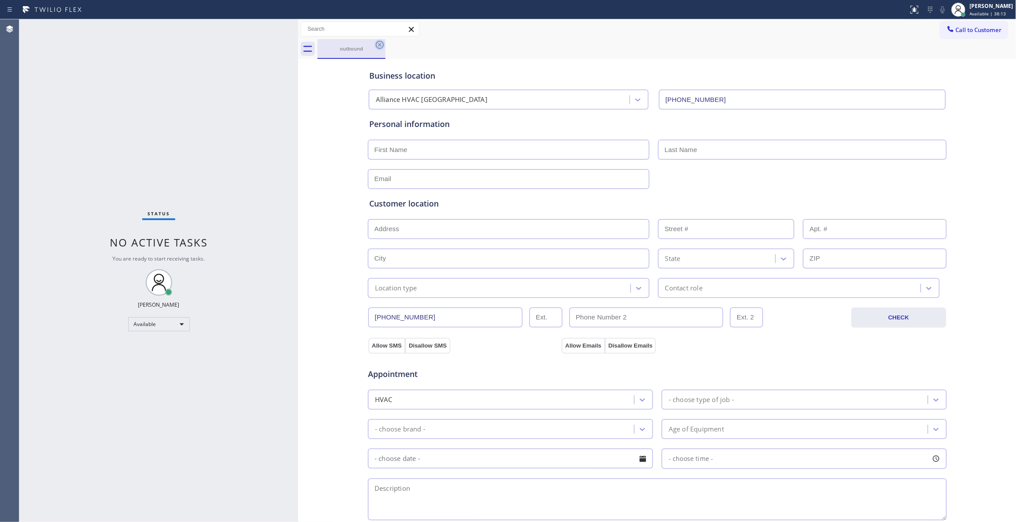
click at [382, 48] on icon at bounding box center [380, 45] width 11 height 11
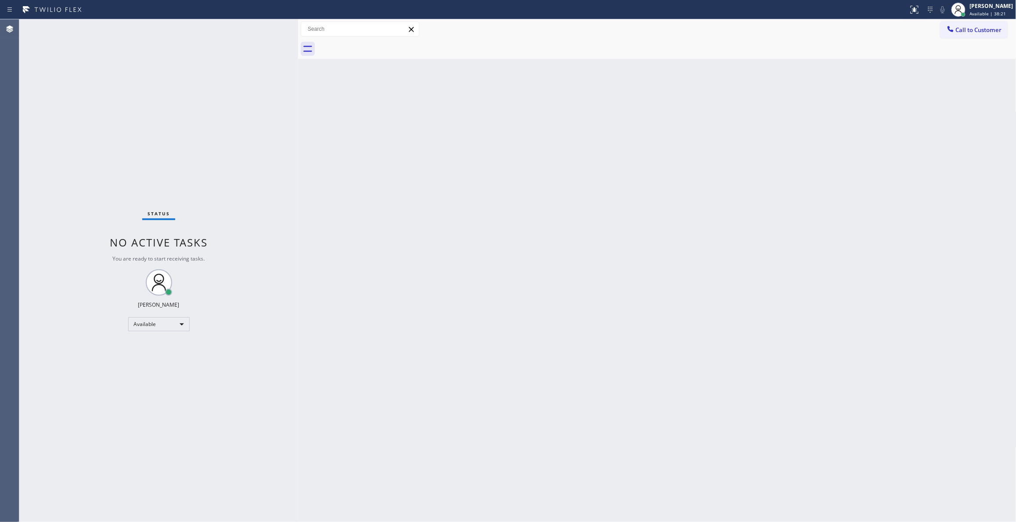
drag, startPoint x: 506, startPoint y: 213, endPoint x: 888, endPoint y: 81, distance: 403.4
click at [508, 211] on div "Back to Dashboard Change Sender ID Customers Technicians Select a contact Outbo…" at bounding box center [657, 270] width 719 height 503
click at [983, 29] on span "Call to Customer" at bounding box center [979, 30] width 46 height 8
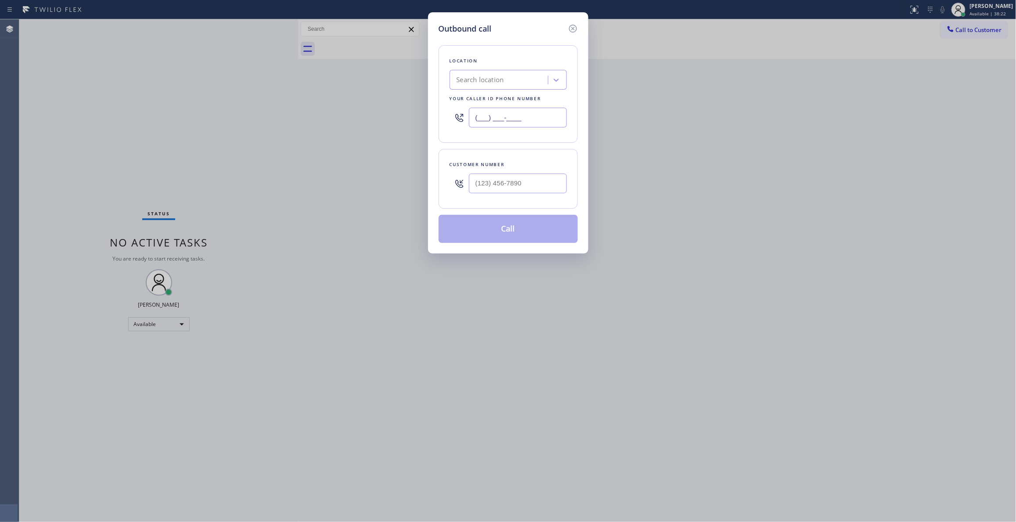
drag, startPoint x: 547, startPoint y: 119, endPoint x: 184, endPoint y: 112, distance: 362.5
click at [171, 104] on div "Outbound call Location Search location Your caller id phone number (___) ___-__…" at bounding box center [508, 261] width 1016 height 522
paste input "323) 458-5382"
type input "(323) 458-5382"
click at [539, 185] on input "(___) ___-____" at bounding box center [518, 184] width 98 height 20
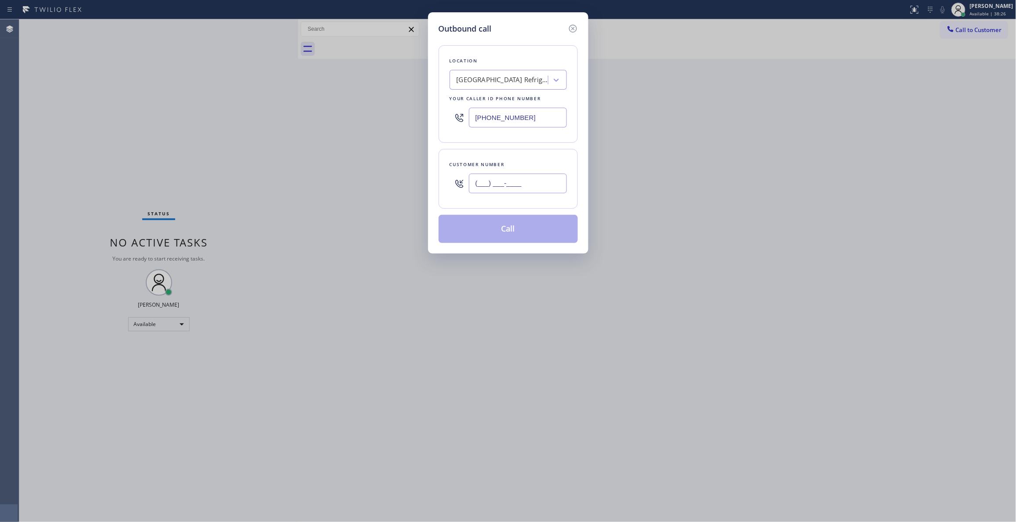
paste input "747) 677-7325"
type input "(747) 677-7325"
click at [515, 232] on button "Call" at bounding box center [508, 229] width 139 height 28
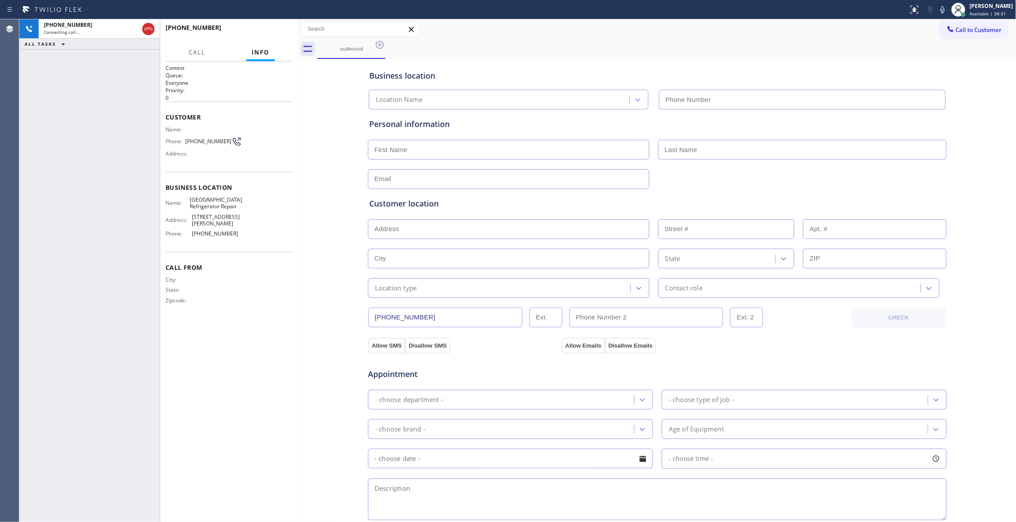
type input "(323) 458-5382"
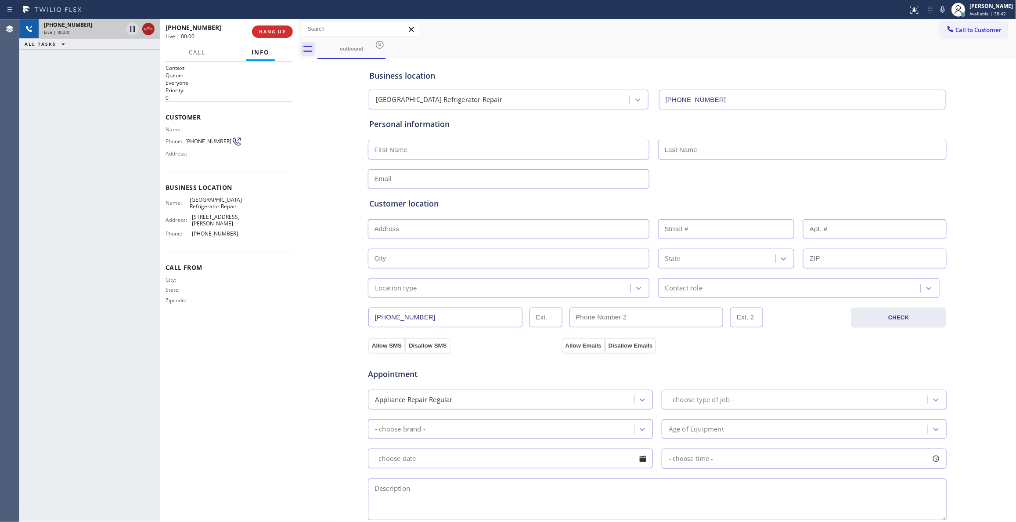
click at [148, 30] on icon at bounding box center [148, 29] width 11 height 11
click at [278, 26] on button "COMPLETE" at bounding box center [271, 31] width 44 height 12
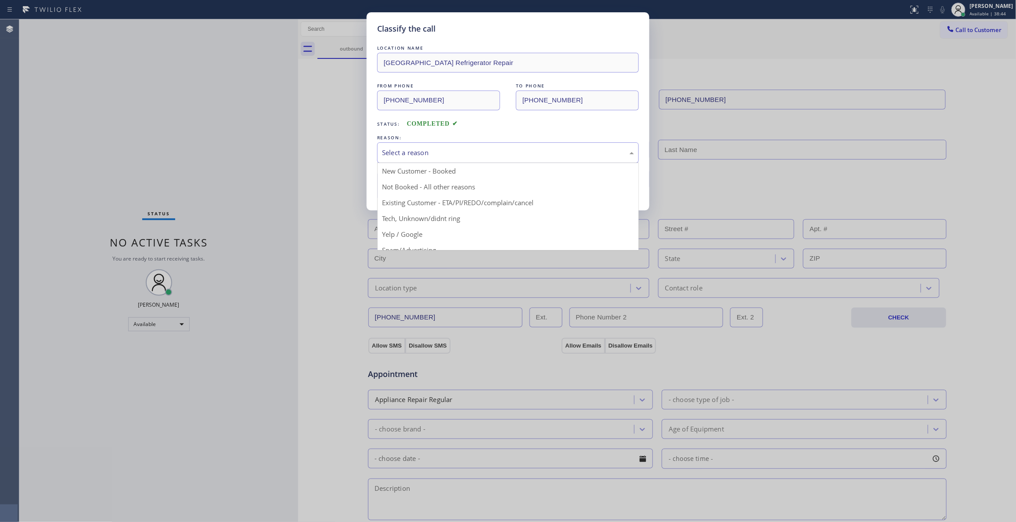
click at [424, 148] on div "Select a reason" at bounding box center [508, 153] width 252 height 10
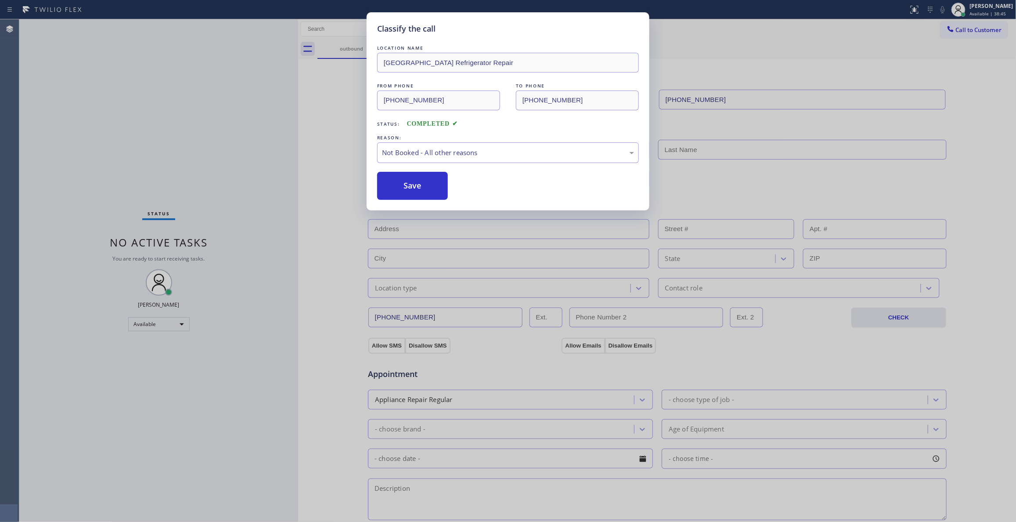
click at [416, 185] on button "Save" at bounding box center [412, 186] width 71 height 28
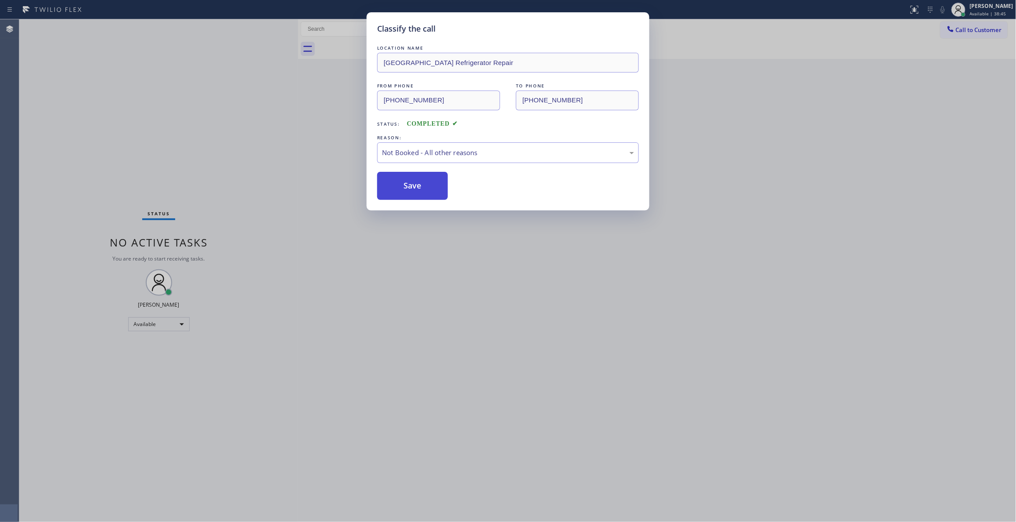
click at [411, 185] on button "Save" at bounding box center [412, 186] width 71 height 28
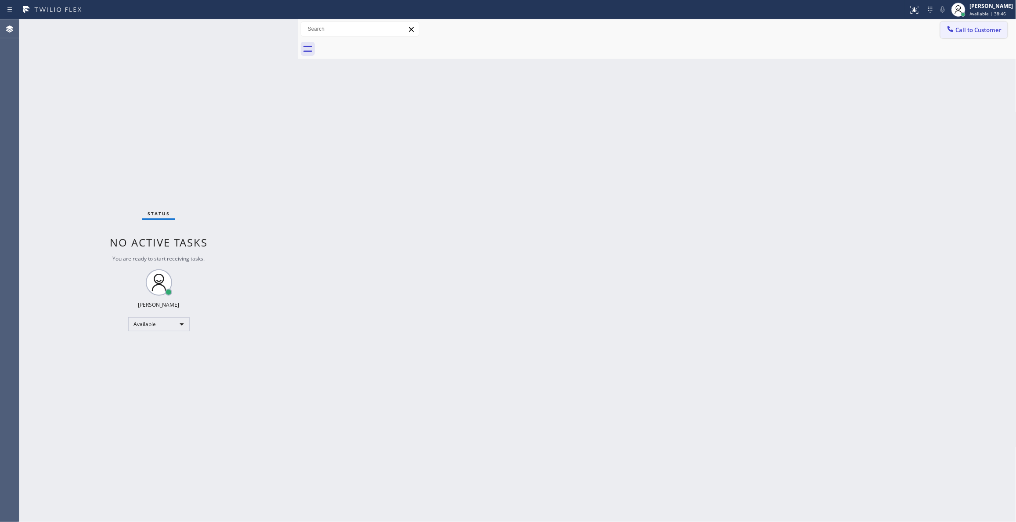
click at [960, 30] on span "Call to Customer" at bounding box center [979, 30] width 46 height 8
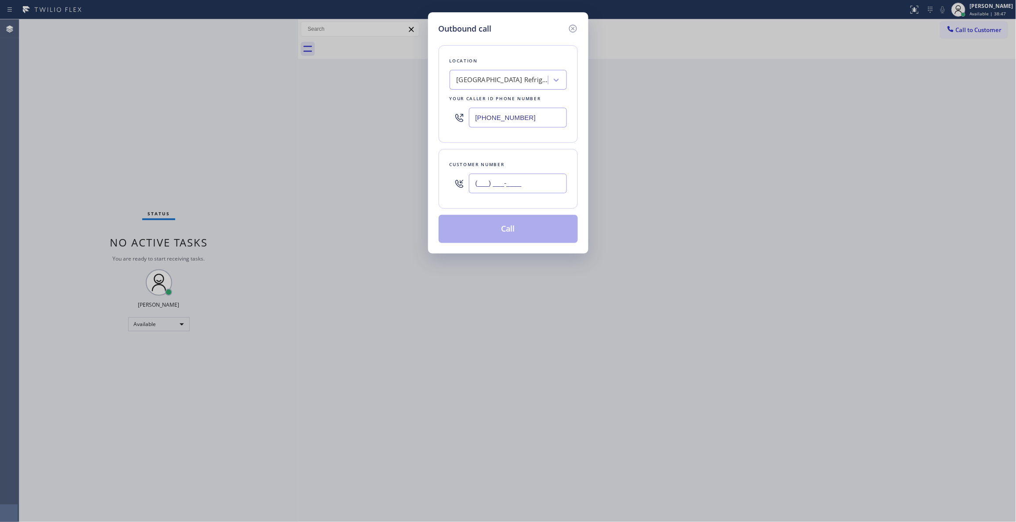
click at [535, 187] on input "(___) ___-____" at bounding box center [518, 184] width 98 height 20
paste input "747) 677-7325"
type input "(747) 677-7325"
click at [502, 231] on button "Call" at bounding box center [508, 229] width 139 height 28
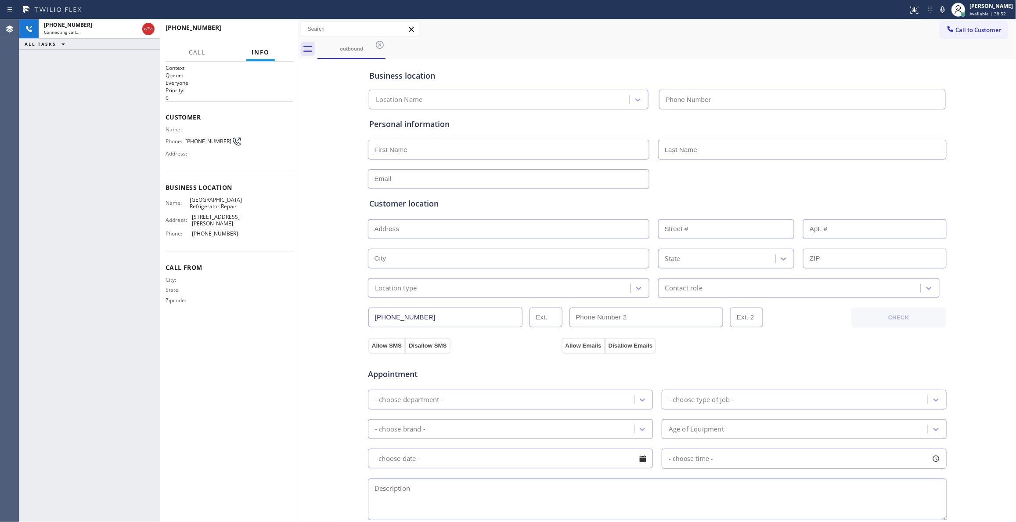
type input "(323) 458-5382"
drag, startPoint x: 884, startPoint y: 376, endPoint x: 463, endPoint y: 29, distance: 546.0
click at [884, 375] on div "Appointment" at bounding box center [657, 369] width 581 height 22
drag, startPoint x: 285, startPoint y: 32, endPoint x: 281, endPoint y: 29, distance: 5.0
click at [283, 33] on span "HANG UP" at bounding box center [272, 32] width 27 height 6
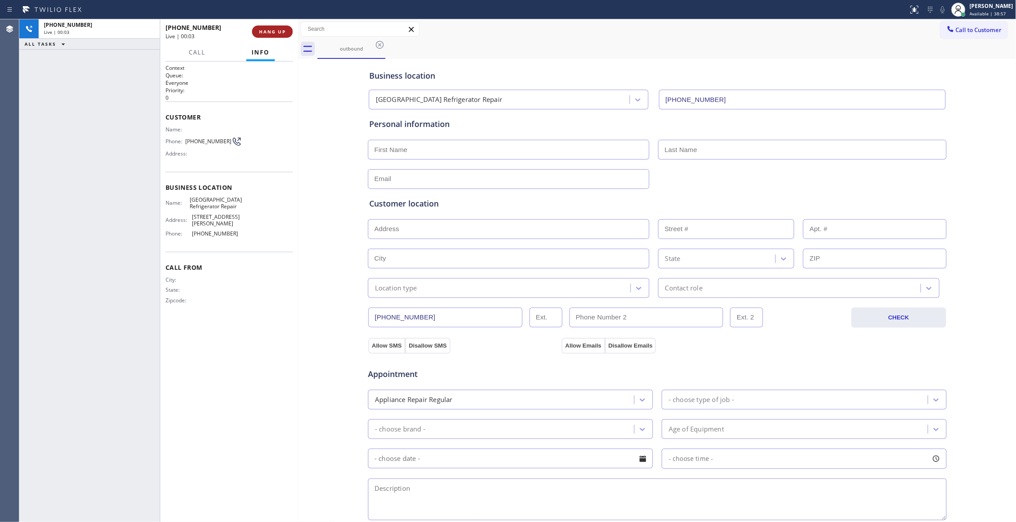
click at [281, 29] on span "HANG UP" at bounding box center [272, 32] width 27 height 6
click at [208, 142] on span "(747) 677-7325" at bounding box center [208, 141] width 46 height 7
click at [208, 141] on span "(747) 677-7325" at bounding box center [208, 141] width 46 height 7
copy div "(747) 677-7325"
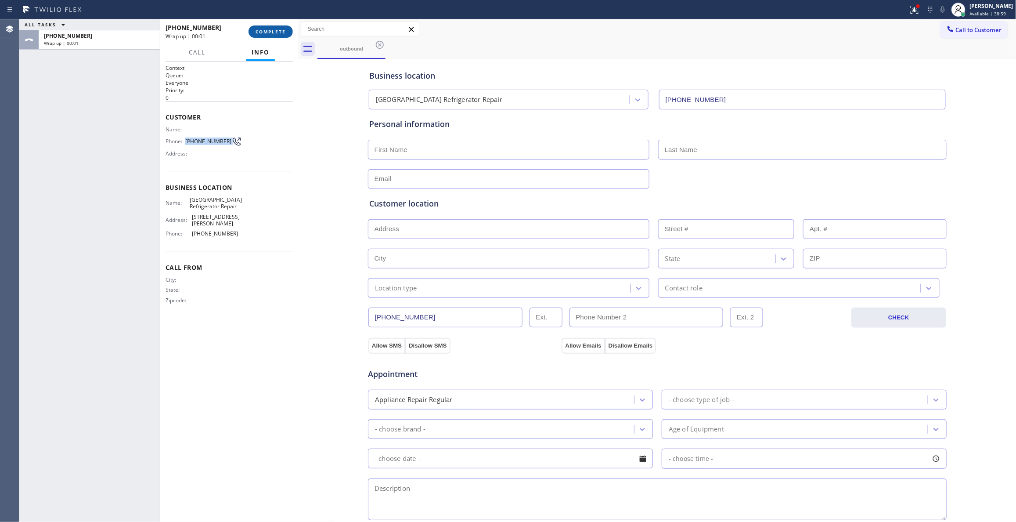
click at [283, 31] on span "COMPLETE" at bounding box center [271, 32] width 30 height 6
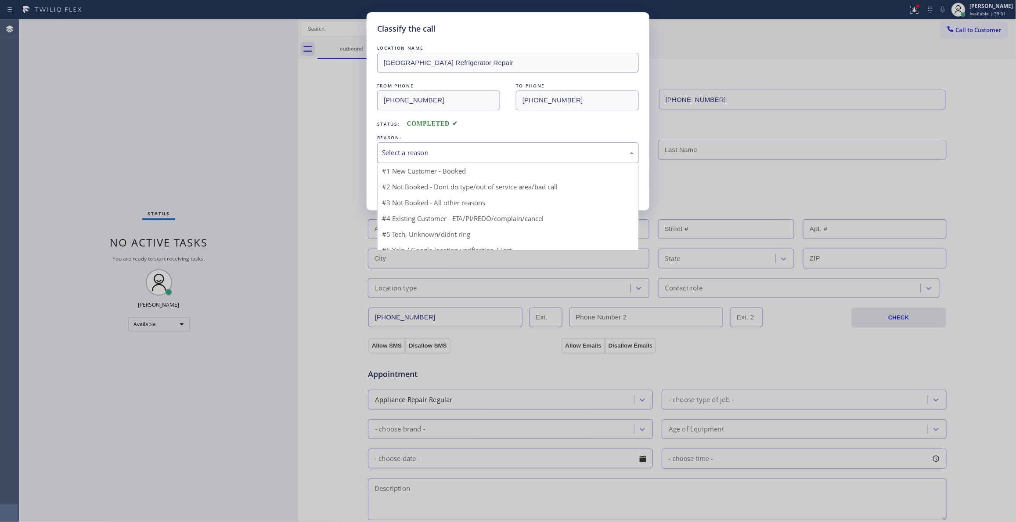
click at [408, 154] on div "Select a reason" at bounding box center [508, 153] width 252 height 10
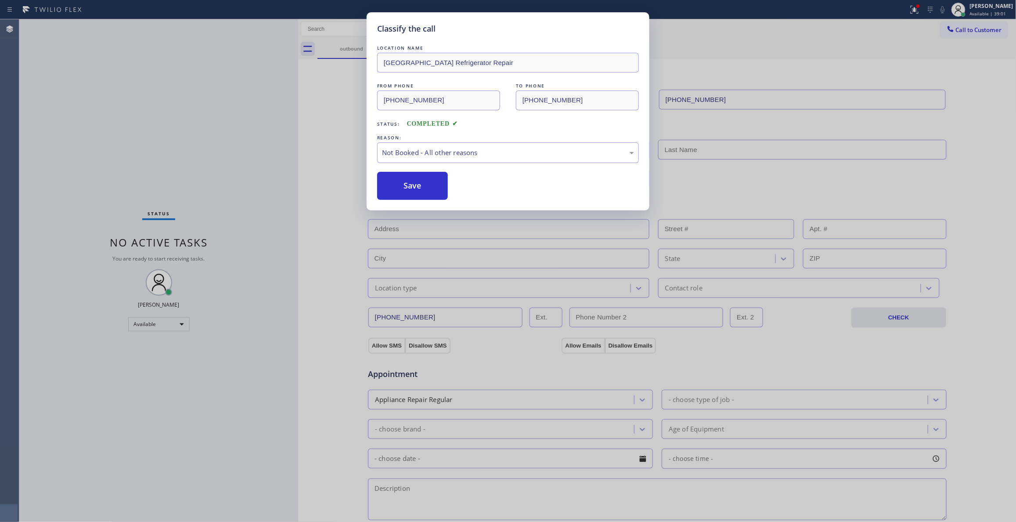
click at [417, 183] on button "Save" at bounding box center [412, 186] width 71 height 28
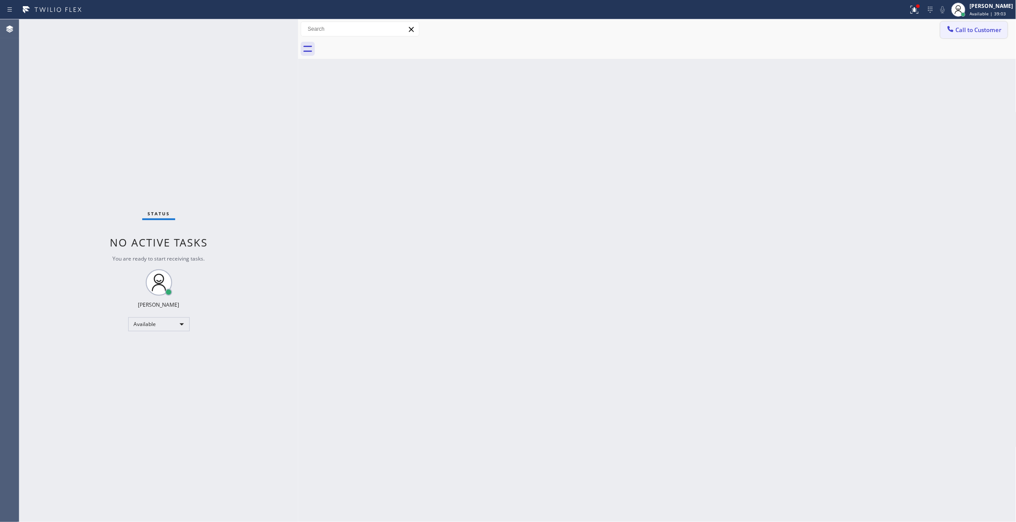
click at [997, 28] on span "Call to Customer" at bounding box center [979, 30] width 46 height 8
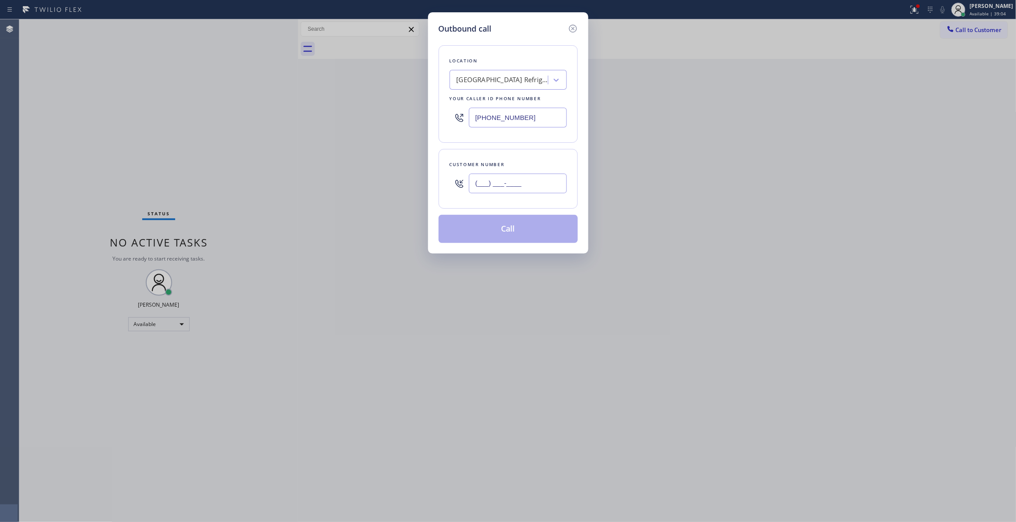
click at [523, 193] on input "(___) ___-____" at bounding box center [518, 184] width 98 height 20
paste input "747) 677-7325"
type input "(747) 677-7325"
click at [521, 235] on button "Call" at bounding box center [508, 229] width 139 height 28
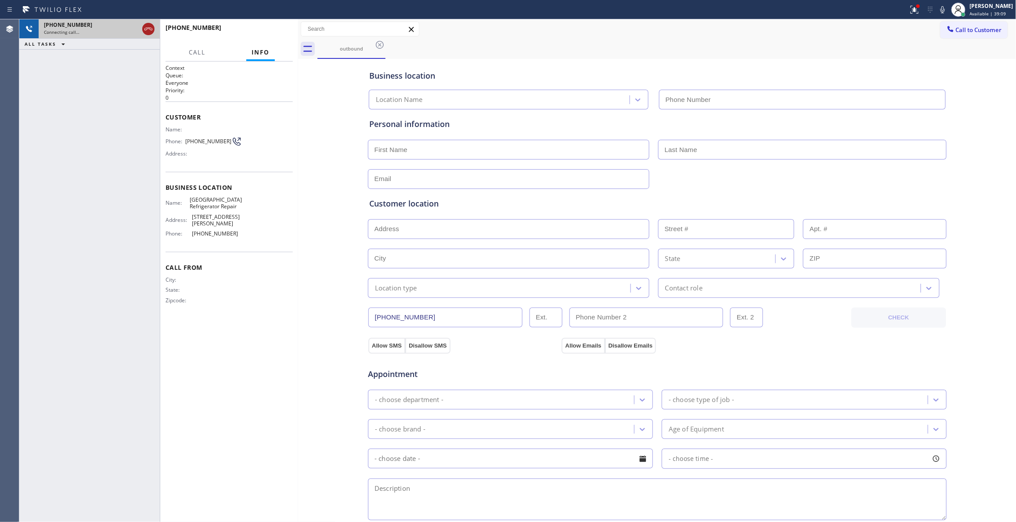
type input "(323) 458-5382"
click at [150, 29] on icon at bounding box center [149, 29] width 8 height 3
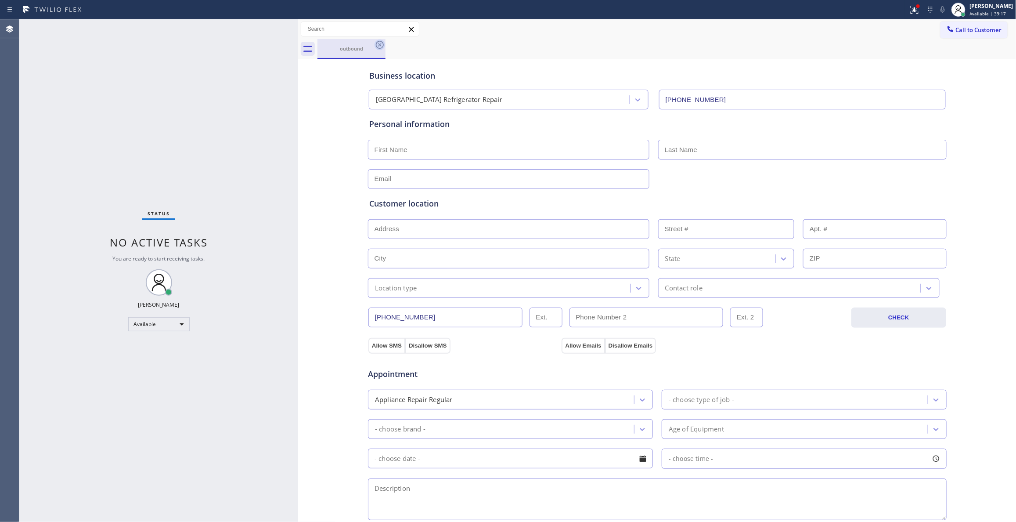
click at [382, 45] on icon at bounding box center [380, 45] width 11 height 11
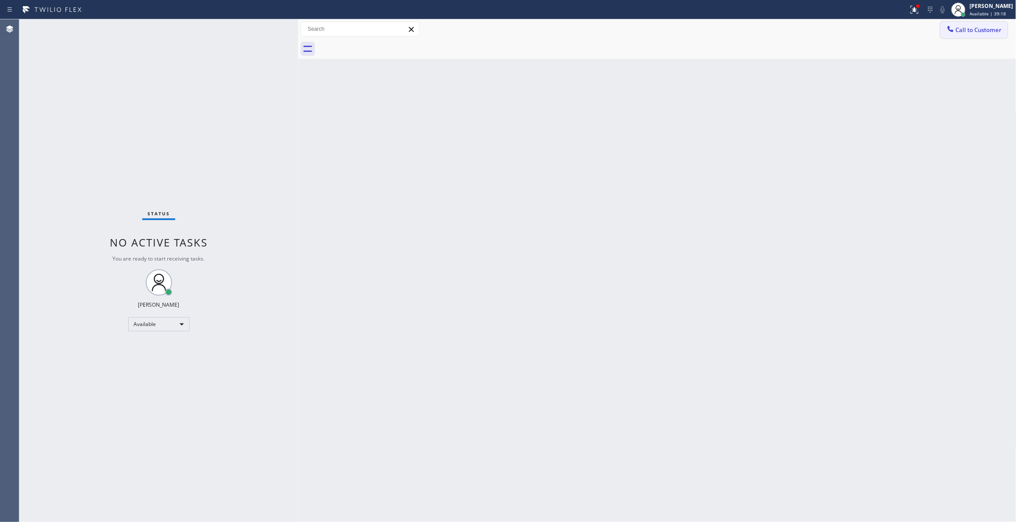
click at [984, 29] on span "Call to Customer" at bounding box center [979, 30] width 46 height 8
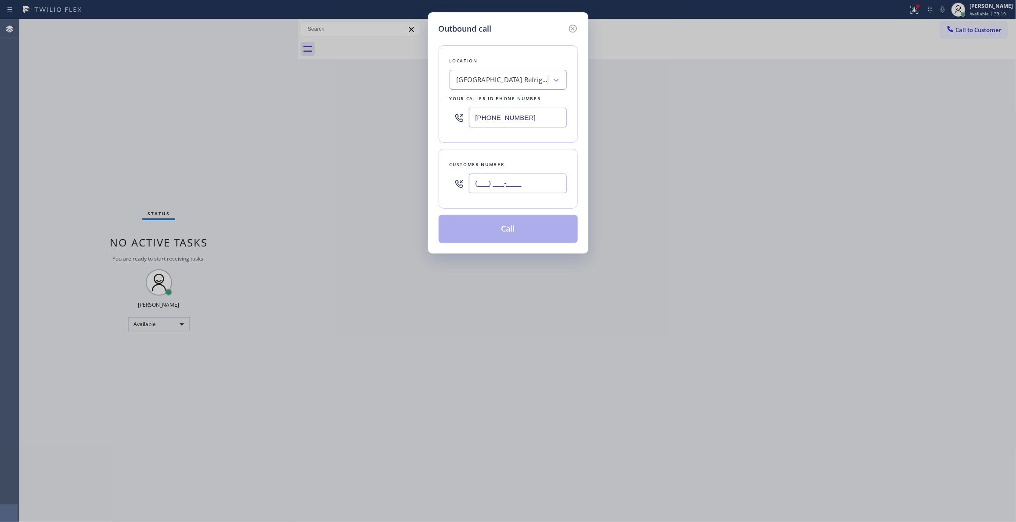
click at [524, 179] on input "(___) ___-____" at bounding box center [518, 184] width 98 height 20
paste input "747) 677-7325"
type input "(747) 677-7325"
click at [507, 233] on button "Call" at bounding box center [508, 229] width 139 height 28
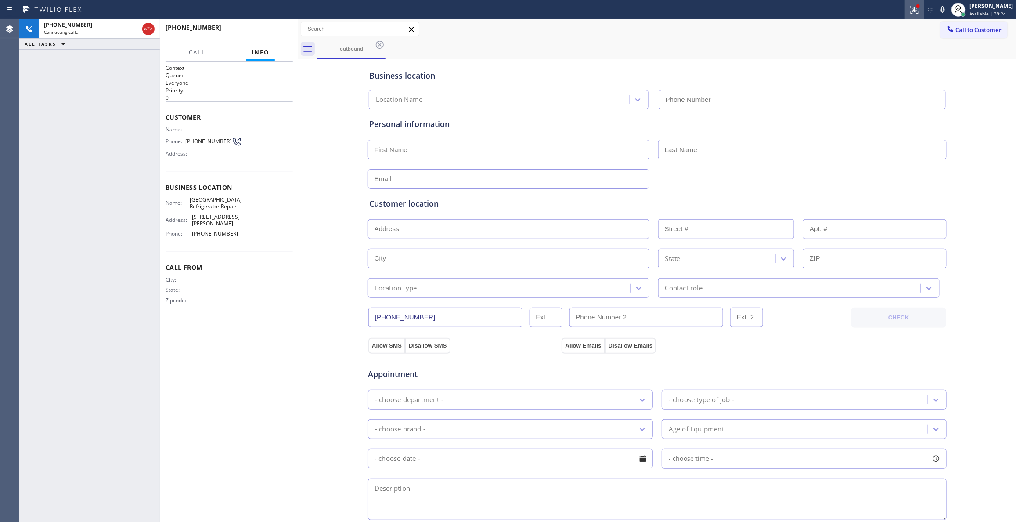
click at [905, 14] on button at bounding box center [914, 9] width 19 height 19
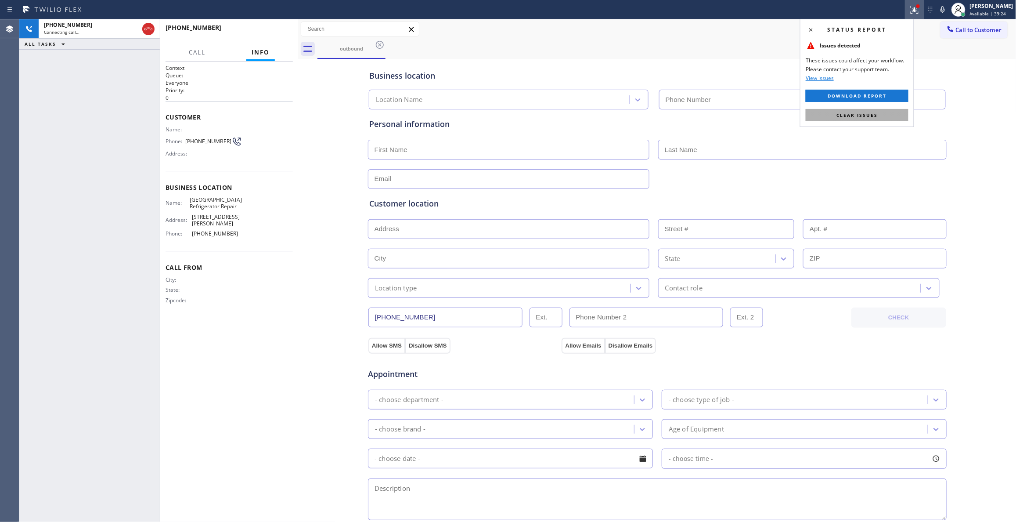
type input "(323) 458-5382"
click at [884, 113] on button "Clear issues" at bounding box center [857, 115] width 103 height 12
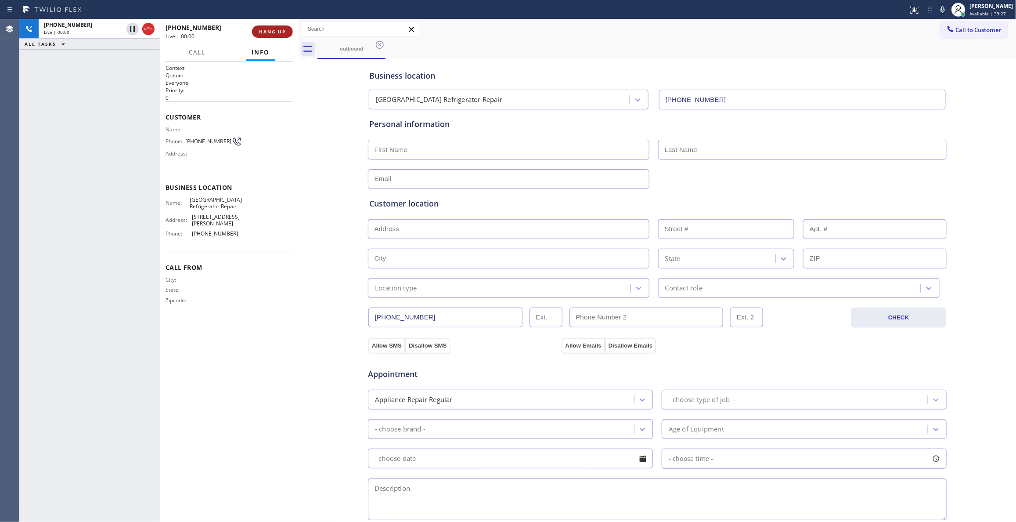
click at [259, 32] on span "HANG UP" at bounding box center [272, 32] width 27 height 6
click at [260, 32] on span "COMPLETE" at bounding box center [271, 32] width 30 height 6
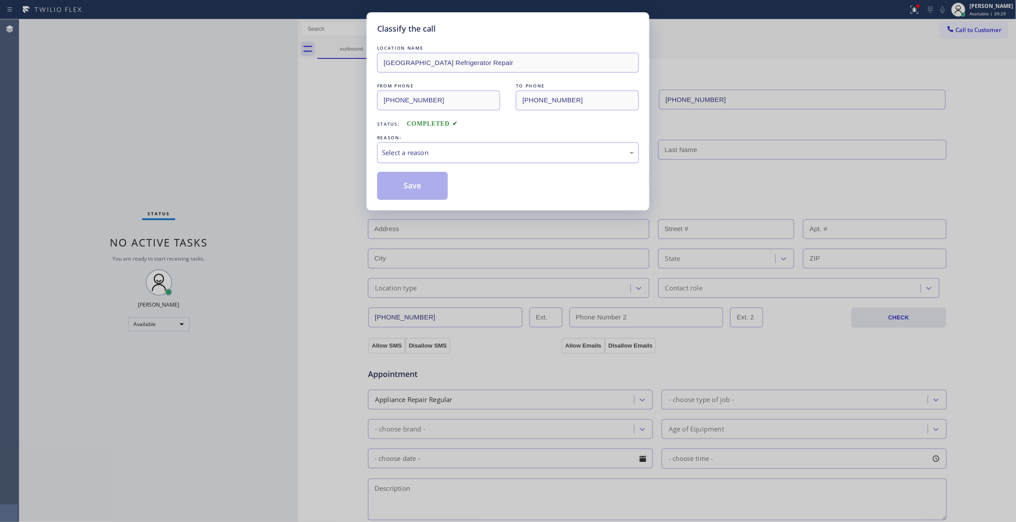
click at [420, 147] on div "Select a reason" at bounding box center [508, 152] width 262 height 21
drag, startPoint x: 417, startPoint y: 182, endPoint x: 405, endPoint y: 178, distance: 12.9
click at [417, 182] on button "Save" at bounding box center [412, 186] width 71 height 28
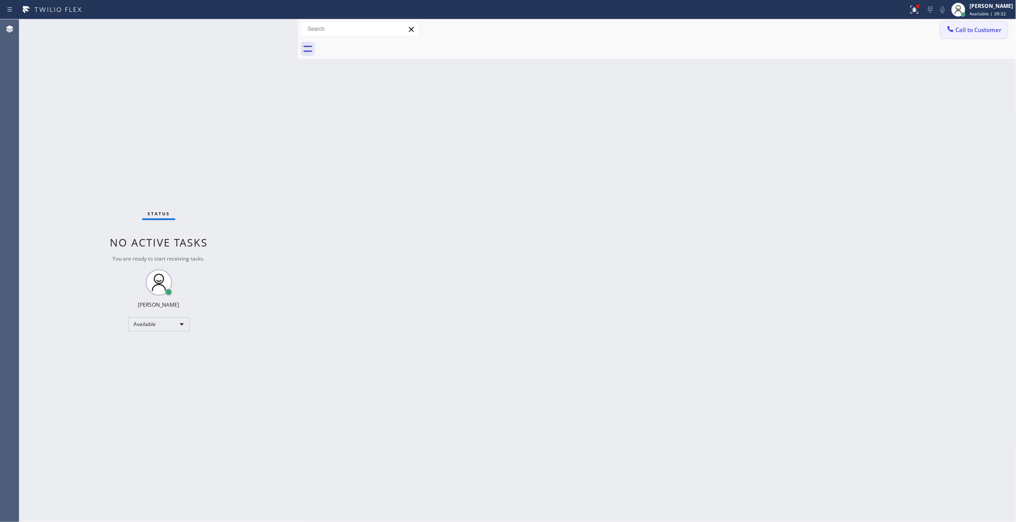
click at [967, 30] on span "Call to Customer" at bounding box center [979, 30] width 46 height 8
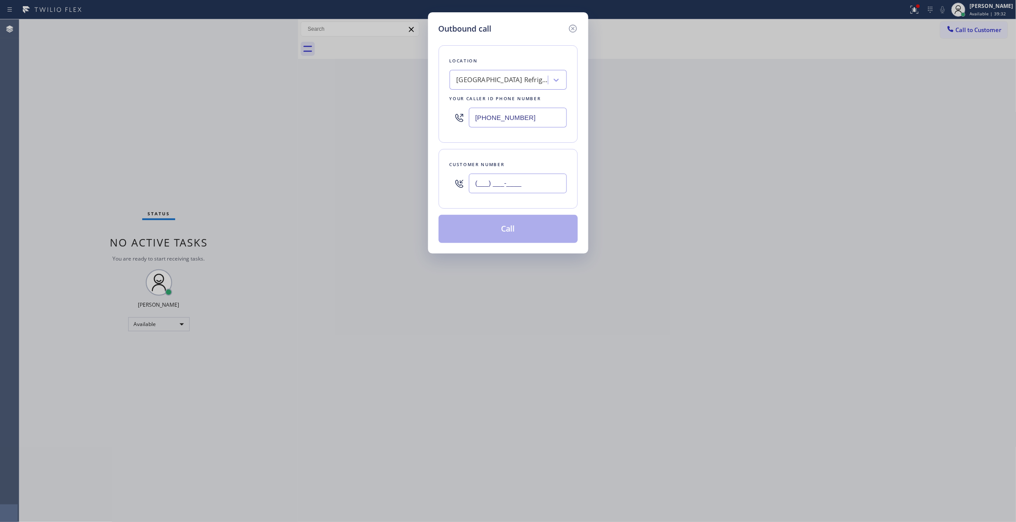
click at [526, 180] on input "(___) ___-____" at bounding box center [518, 184] width 98 height 20
paste input "747) 677-7325"
type input "(747) 677-7325"
click at [510, 237] on button "Call" at bounding box center [508, 229] width 139 height 28
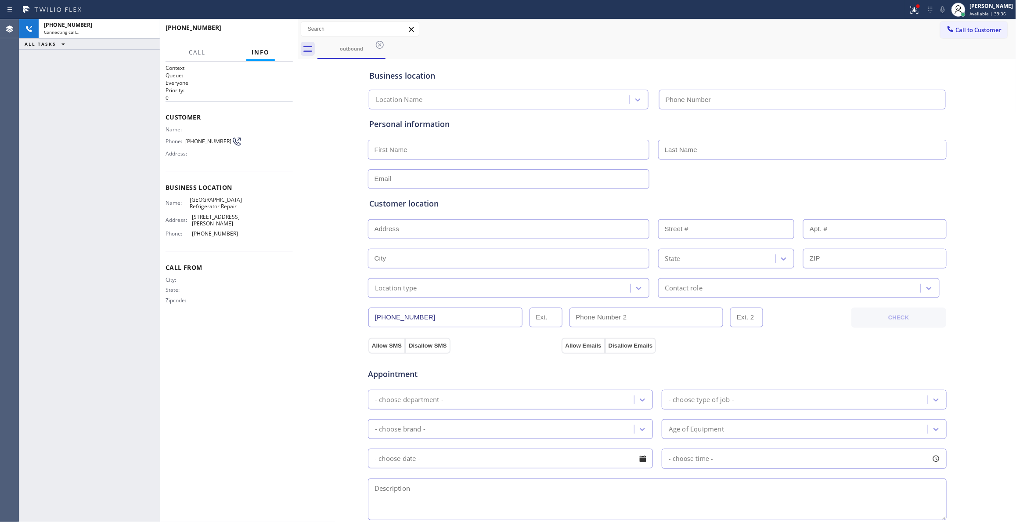
type input "(323) 458-5382"
click at [910, 9] on icon at bounding box center [915, 9] width 11 height 11
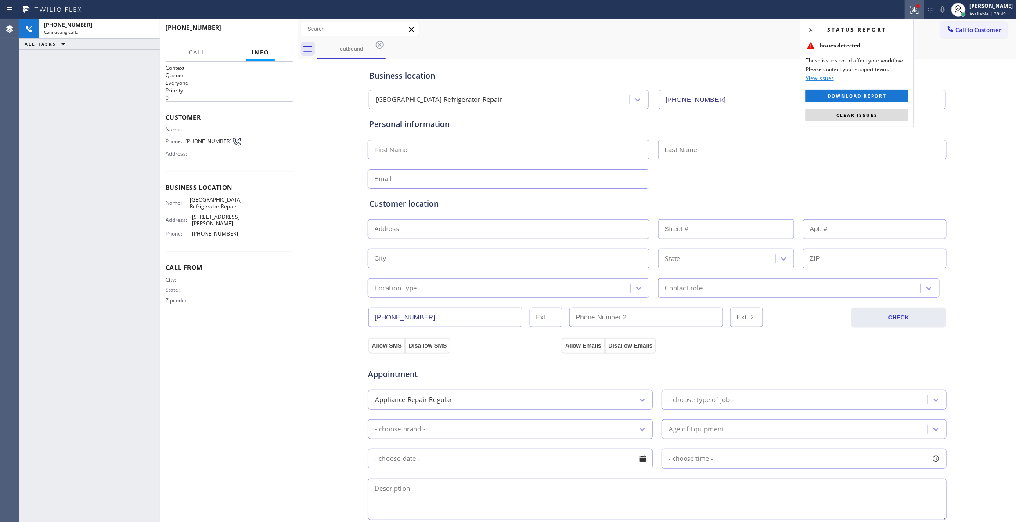
click at [847, 116] on span "Clear issues" at bounding box center [857, 115] width 41 height 6
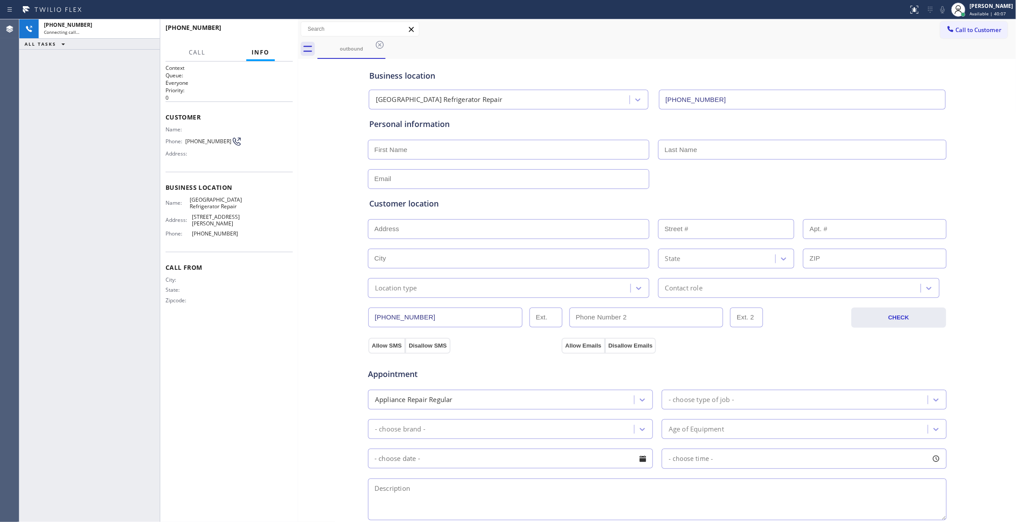
click at [972, 182] on div "Business location Chesterfield Square Refrigerator Repair (323) 458-5382 Person…" at bounding box center [657, 361] width 714 height 600
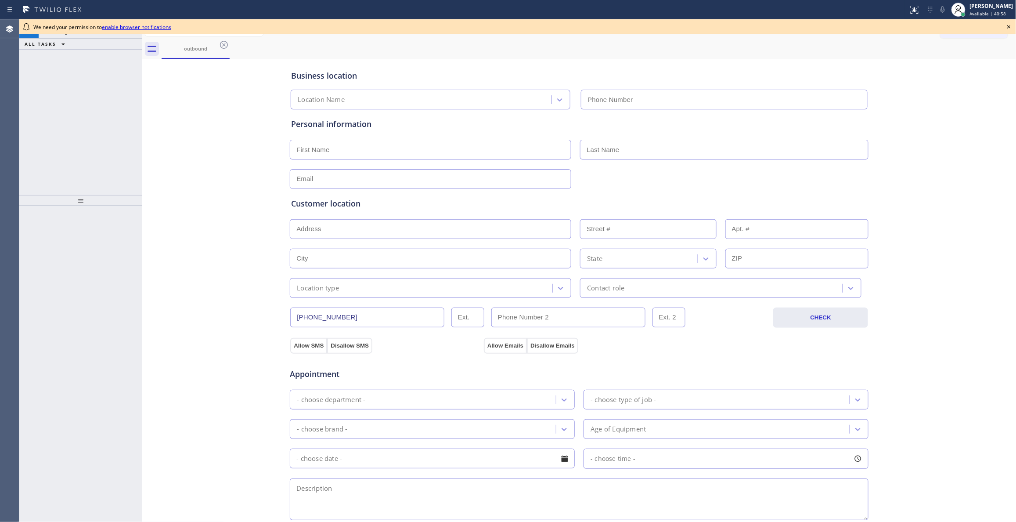
type input "[PHONE_NUMBER]"
click at [1011, 23] on icon at bounding box center [1009, 27] width 11 height 11
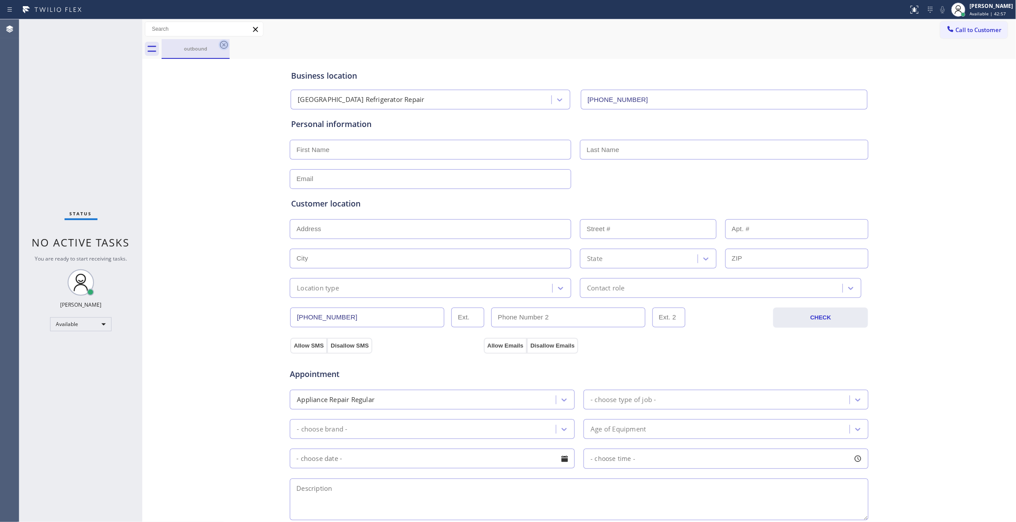
click at [224, 43] on icon at bounding box center [224, 45] width 11 height 11
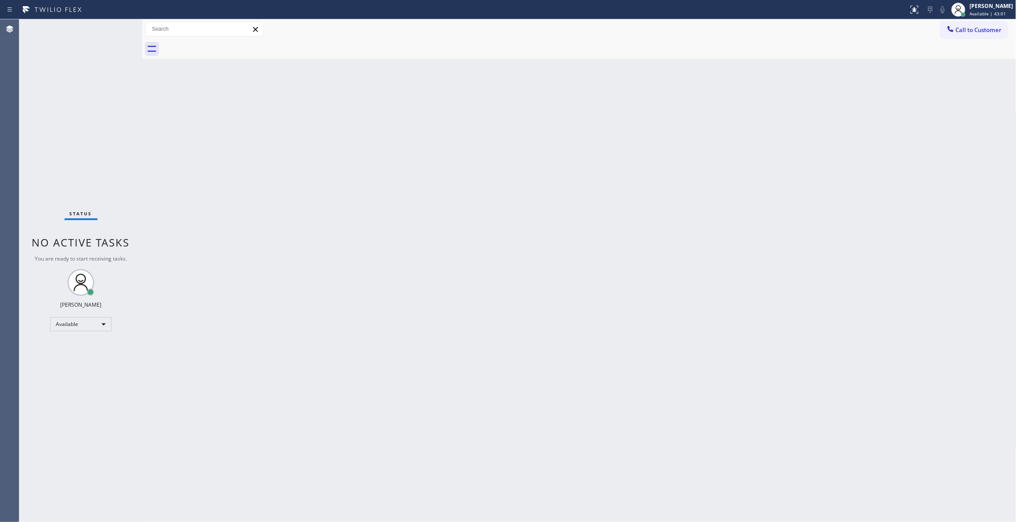
click at [445, 192] on div "Back to Dashboard Change Sender ID Customers Technicians Select a contact Outbo…" at bounding box center [579, 270] width 875 height 503
click at [860, 274] on div "Back to Dashboard Change Sender ID Customers Technicians Select a contact Outbo…" at bounding box center [579, 270] width 875 height 503
drag, startPoint x: 971, startPoint y: 32, endPoint x: 815, endPoint y: 34, distance: 155.5
click at [970, 32] on span "Call to Customer" at bounding box center [979, 30] width 46 height 8
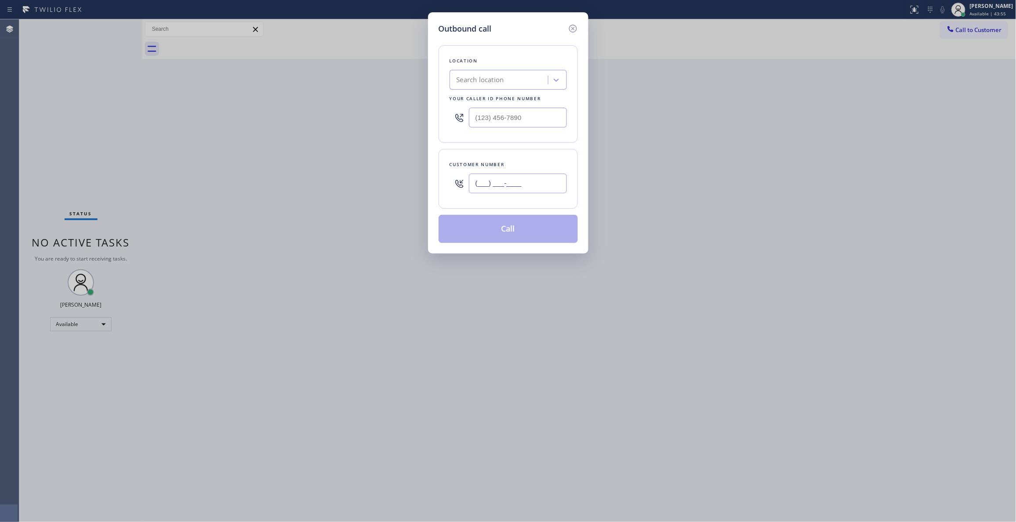
click at [501, 180] on input "(___) ___-____" at bounding box center [518, 184] width 98 height 20
paste input "213) 810-4786"
type input "[PHONE_NUMBER]"
drag, startPoint x: 557, startPoint y: 116, endPoint x: 273, endPoint y: 160, distance: 288.0
click at [65, 114] on div "Outbound call Location Search location Your caller id phone number (___) ___-__…" at bounding box center [508, 261] width 1016 height 522
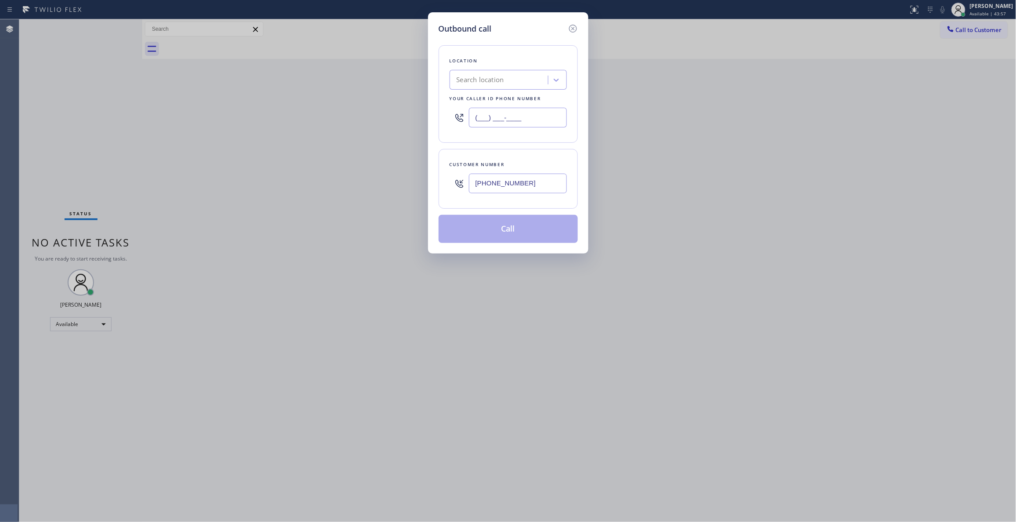
paste input "714) 786-1027"
type input "[PHONE_NUMBER]"
drag, startPoint x: 547, startPoint y: 184, endPoint x: 334, endPoint y: 175, distance: 213.7
click at [334, 175] on div "Outbound call Location Zoom Electricians [GEOGRAPHIC_DATA][PERSON_NAME] Your ca…" at bounding box center [508, 261] width 1016 height 522
click at [518, 229] on button "Call" at bounding box center [508, 229] width 139 height 28
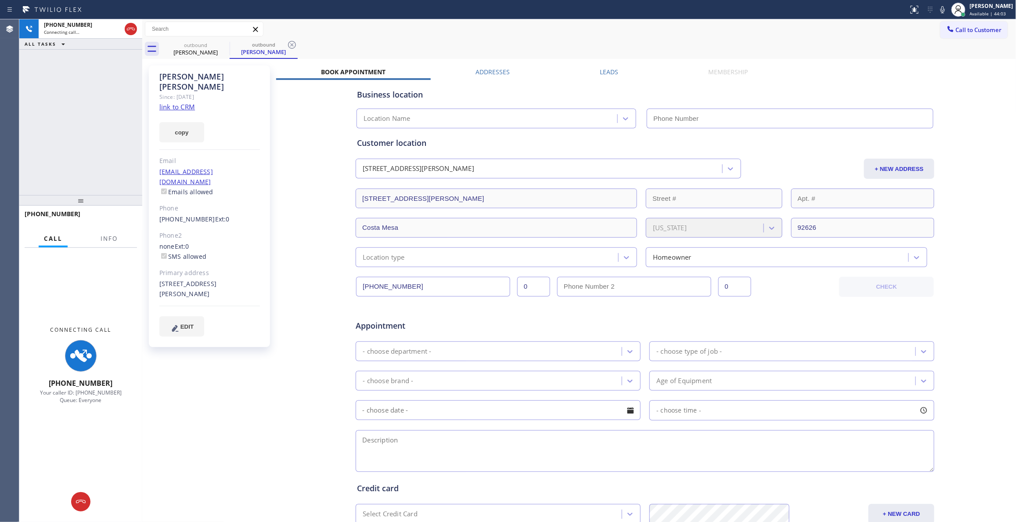
type input "[PHONE_NUMBER]"
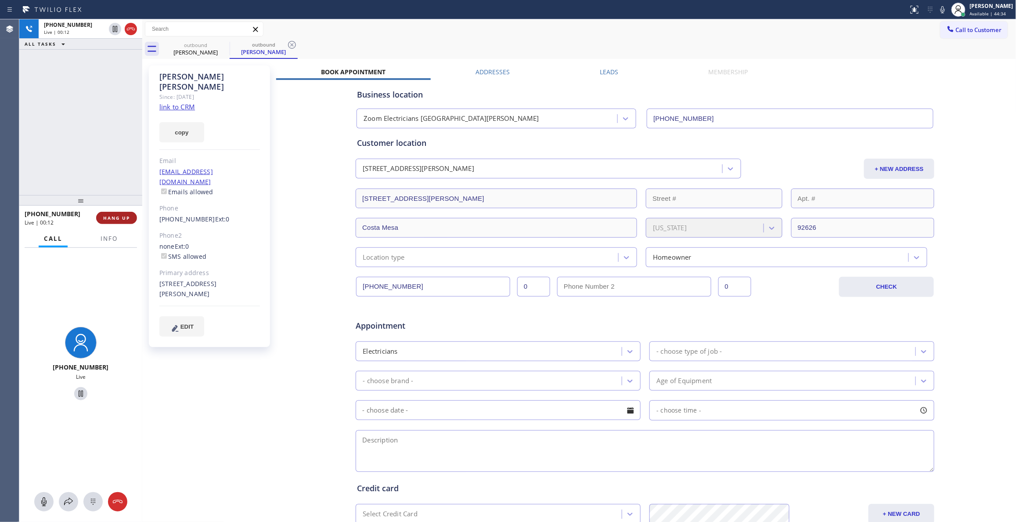
click at [116, 213] on button "HANG UP" at bounding box center [116, 218] width 41 height 12
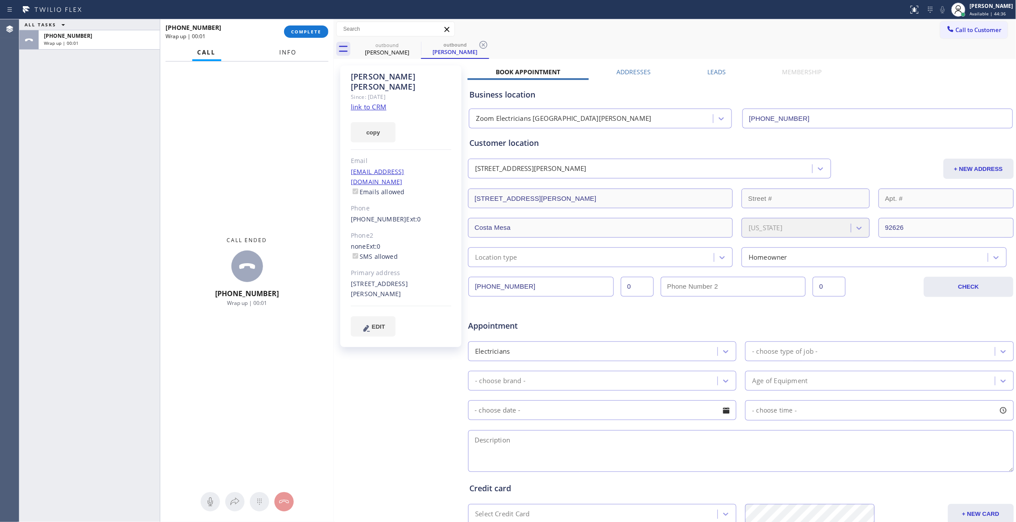
drag, startPoint x: 142, startPoint y: 128, endPoint x: 290, endPoint y: 58, distance: 163.5
click at [334, 116] on div at bounding box center [334, 270] width 0 height 503
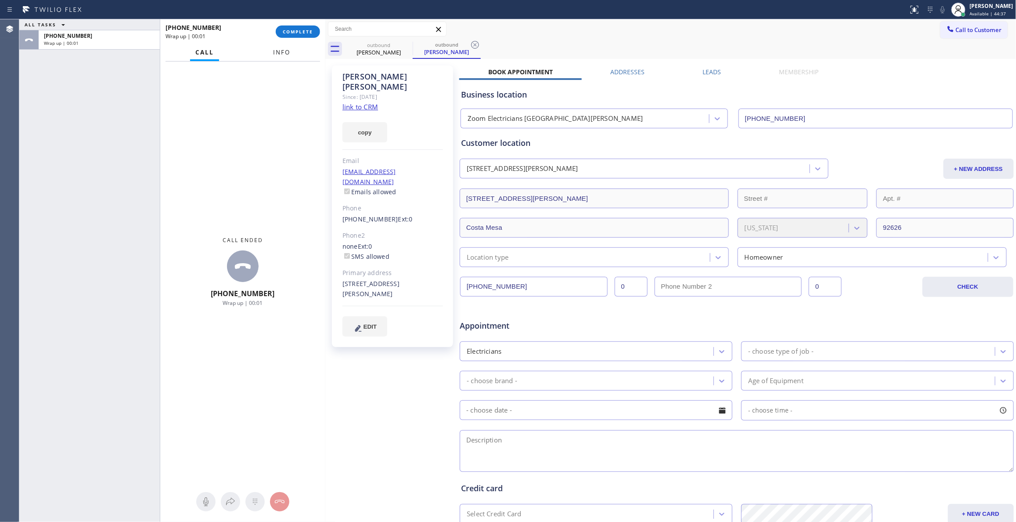
click at [284, 53] on span "Info" at bounding box center [281, 52] width 17 height 8
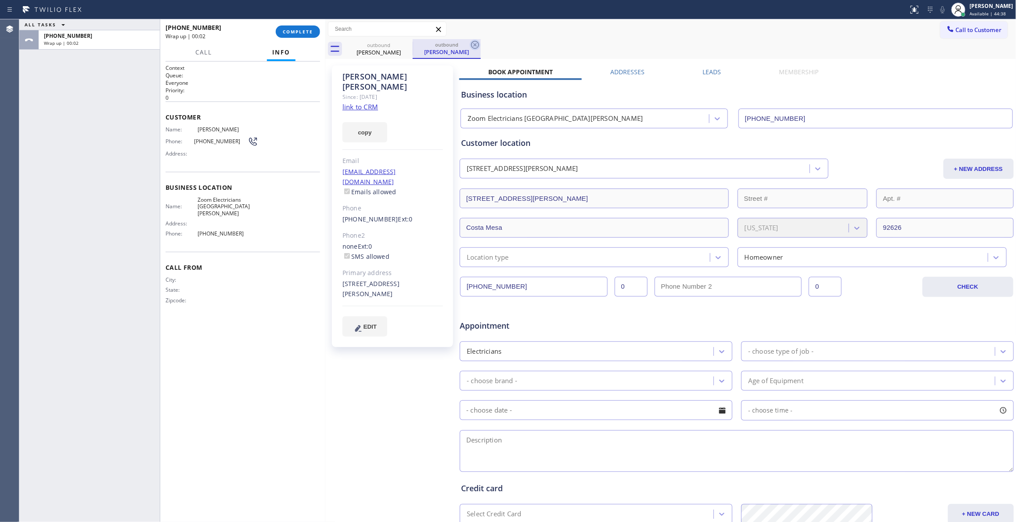
click at [475, 45] on icon at bounding box center [475, 45] width 8 height 8
click at [225, 140] on span "[PHONE_NUMBER]" at bounding box center [221, 141] width 54 height 7
drag, startPoint x: 225, startPoint y: 140, endPoint x: 257, endPoint y: 60, distance: 86.0
click at [225, 139] on span "[PHONE_NUMBER]" at bounding box center [221, 141] width 54 height 7
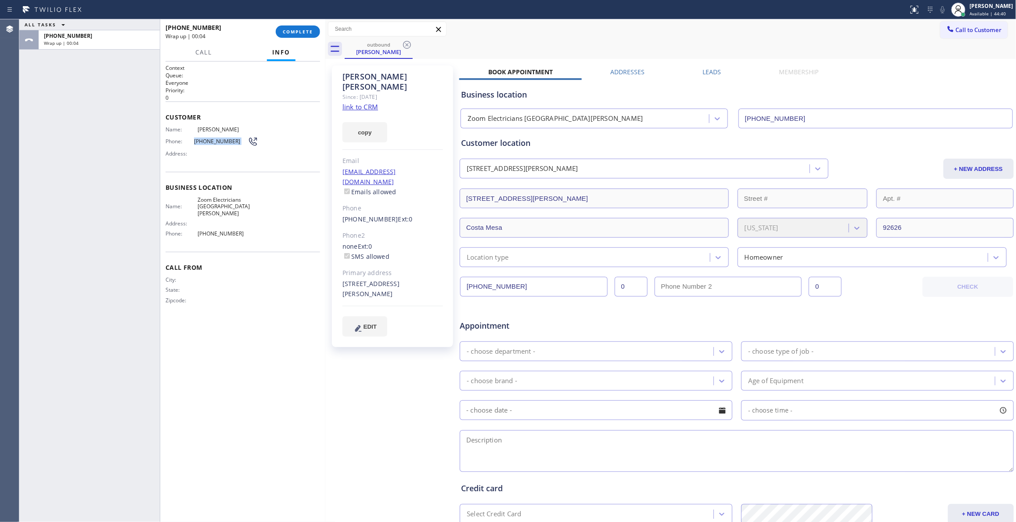
copy div "[PHONE_NUMBER]"
click at [285, 31] on span "COMPLETE" at bounding box center [298, 32] width 30 height 6
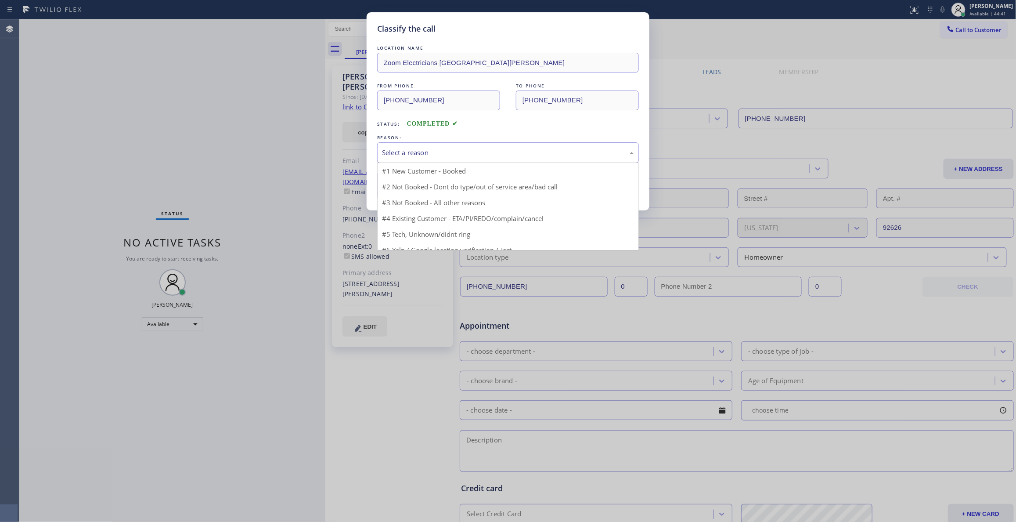
click at [420, 148] on div "Select a reason" at bounding box center [508, 153] width 252 height 10
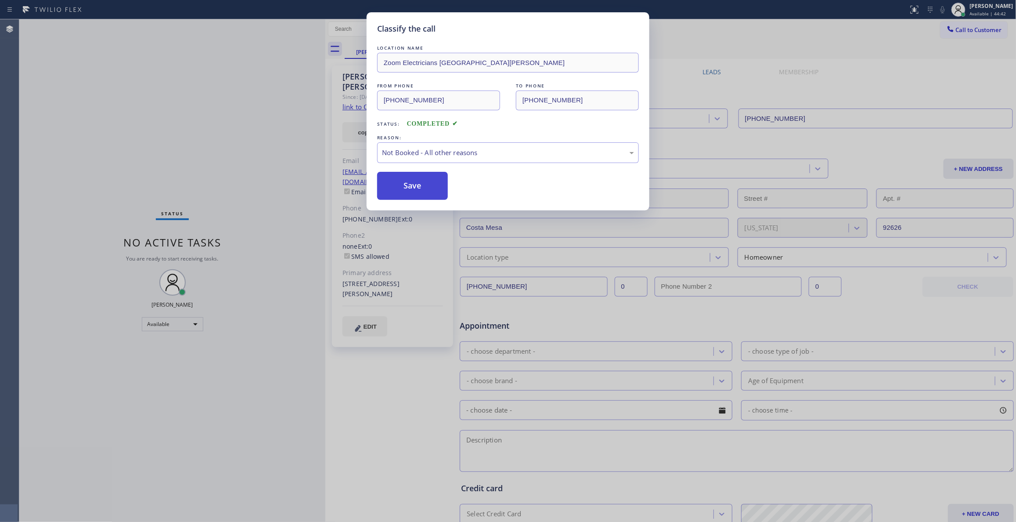
click at [418, 190] on button "Save" at bounding box center [412, 186] width 71 height 28
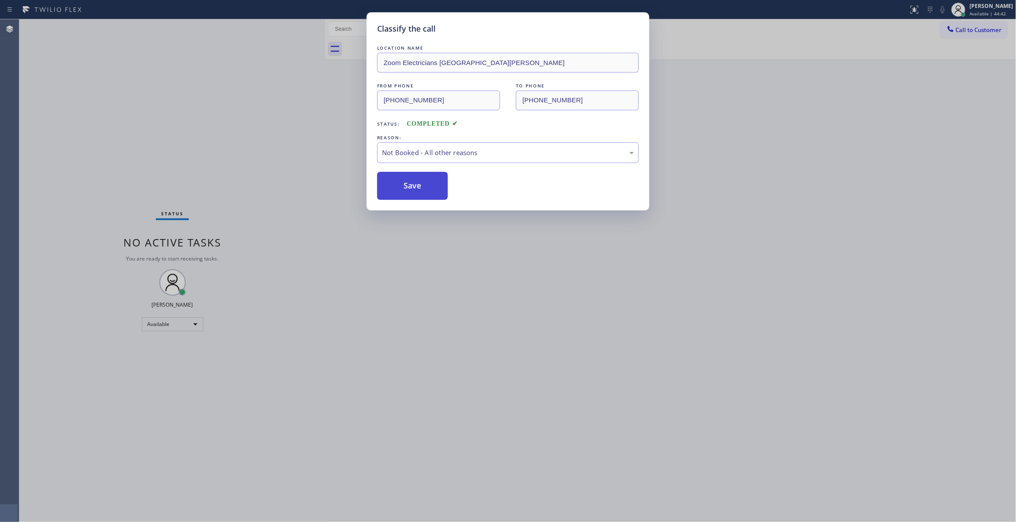
click at [418, 190] on button "Save" at bounding box center [412, 186] width 71 height 28
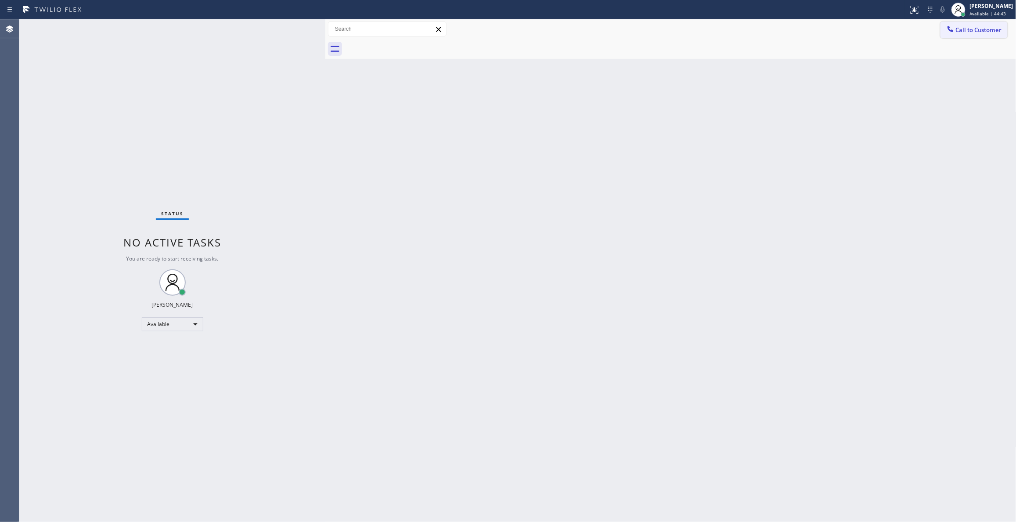
click at [979, 31] on span "Call to Customer" at bounding box center [979, 30] width 46 height 8
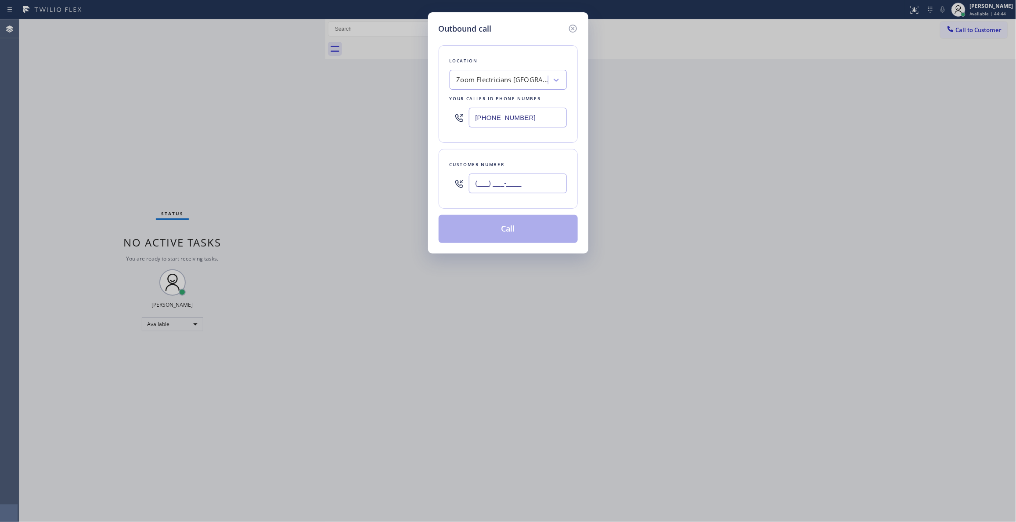
click at [512, 183] on input "(___) ___-____" at bounding box center [518, 184] width 98 height 20
paste input "213) 810-4786"
type input "[PHONE_NUMBER]"
click at [499, 232] on button "Call" at bounding box center [508, 229] width 139 height 28
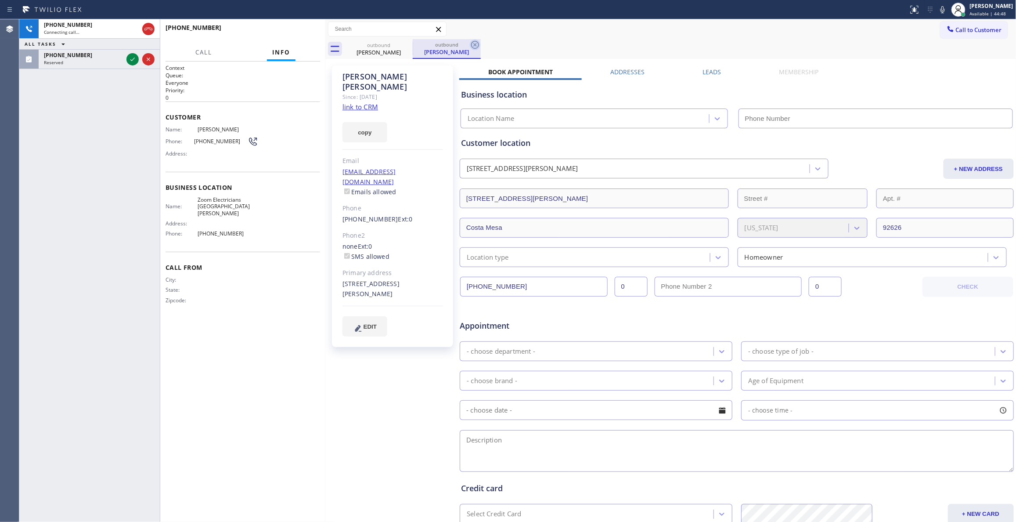
click at [476, 44] on icon at bounding box center [475, 45] width 11 height 11
type input "[PHONE_NUMBER]"
click at [360, 102] on link "link to CRM" at bounding box center [361, 106] width 36 height 9
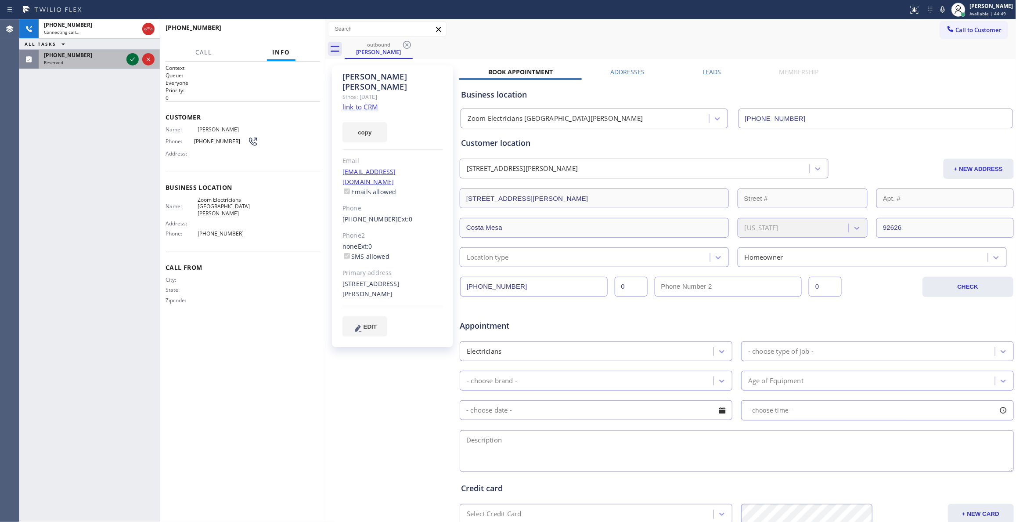
click at [133, 60] on icon at bounding box center [132, 59] width 11 height 11
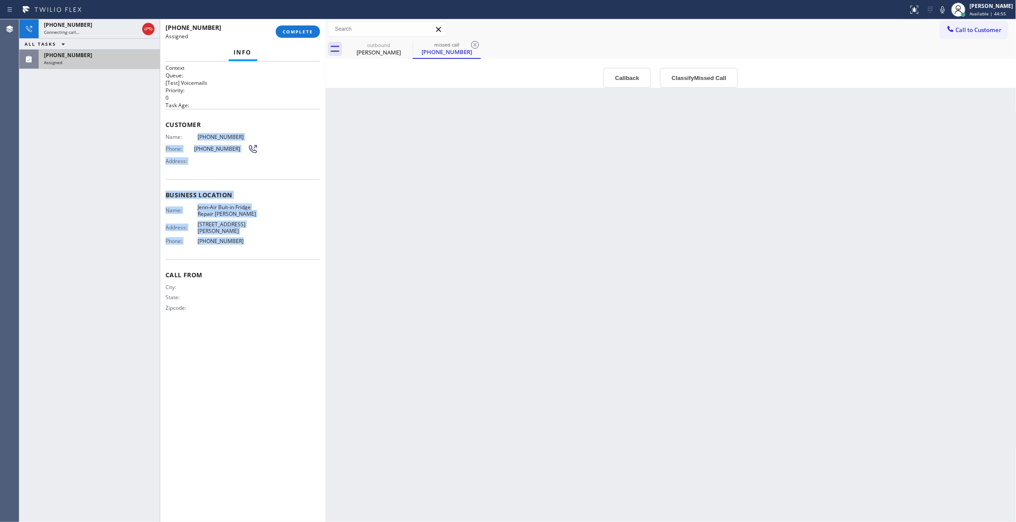
drag, startPoint x: 245, startPoint y: 232, endPoint x: 204, endPoint y: 135, distance: 105.2
click at [197, 136] on div "Context Queue: [Test] Voicemails Priority: 0 Task Age: Customer Name: [PHONE_NU…" at bounding box center [243, 195] width 155 height 262
copy div "[PHONE_NUMBER] Phone: [PHONE_NUMBER] Address: Business location Name: Jenn-Air …"
click at [698, 71] on button "Classify Missed Call" at bounding box center [699, 78] width 78 height 20
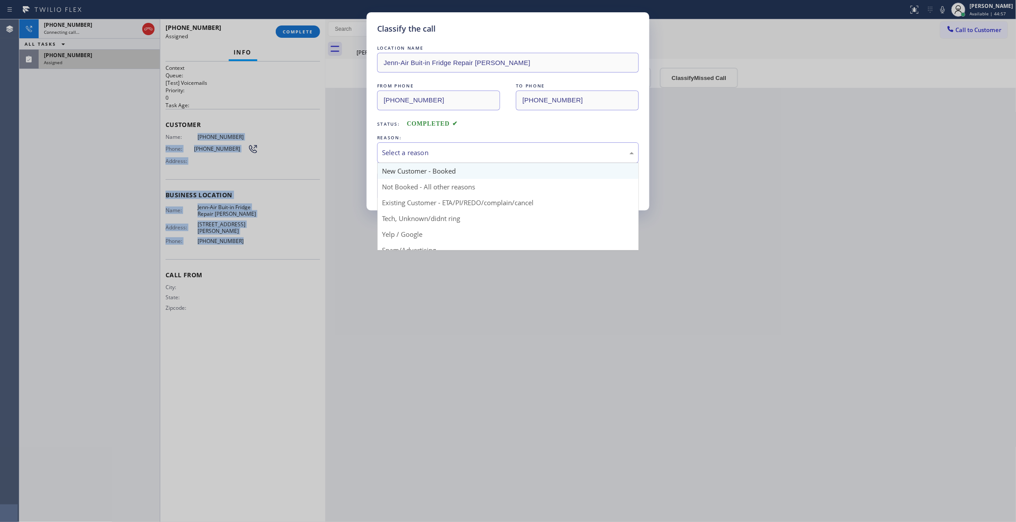
drag, startPoint x: 466, startPoint y: 149, endPoint x: 448, endPoint y: 166, distance: 24.6
click at [464, 148] on div "Select a reason" at bounding box center [508, 153] width 252 height 10
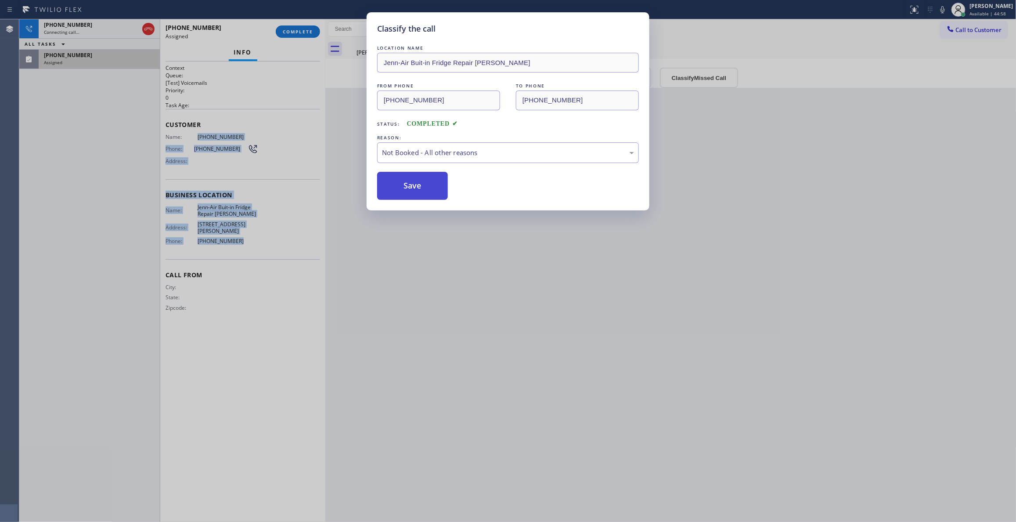
click at [419, 189] on button "Save" at bounding box center [412, 186] width 71 height 28
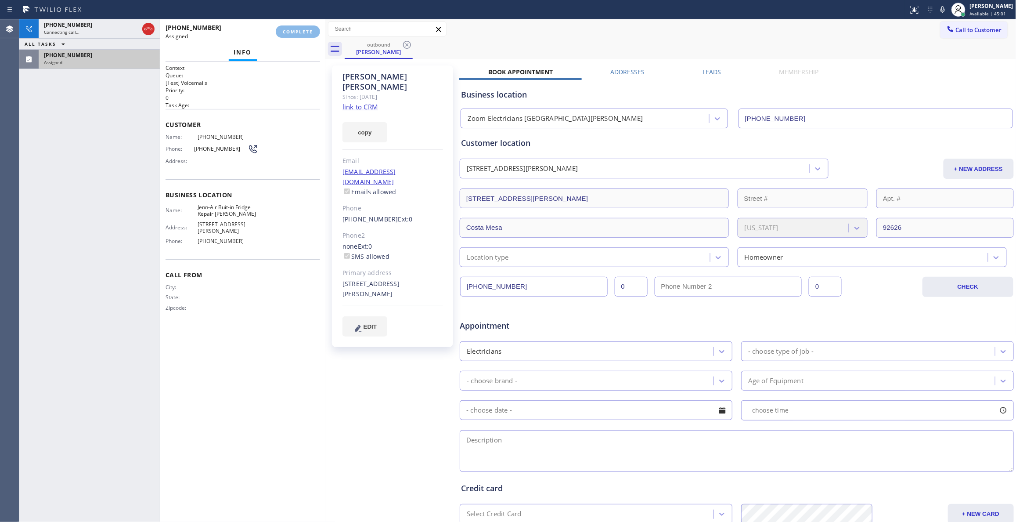
drag, startPoint x: 397, startPoint y: 401, endPoint x: 338, endPoint y: 190, distance: 219.3
click at [396, 401] on div "[PERSON_NAME] Since: [DATE] link to CRM copy Email [EMAIL_ADDRESS][DOMAIN_NAME]…" at bounding box center [394, 345] width 132 height 569
click at [96, 55] on div "[PHONE_NUMBER]" at bounding box center [99, 54] width 111 height 7
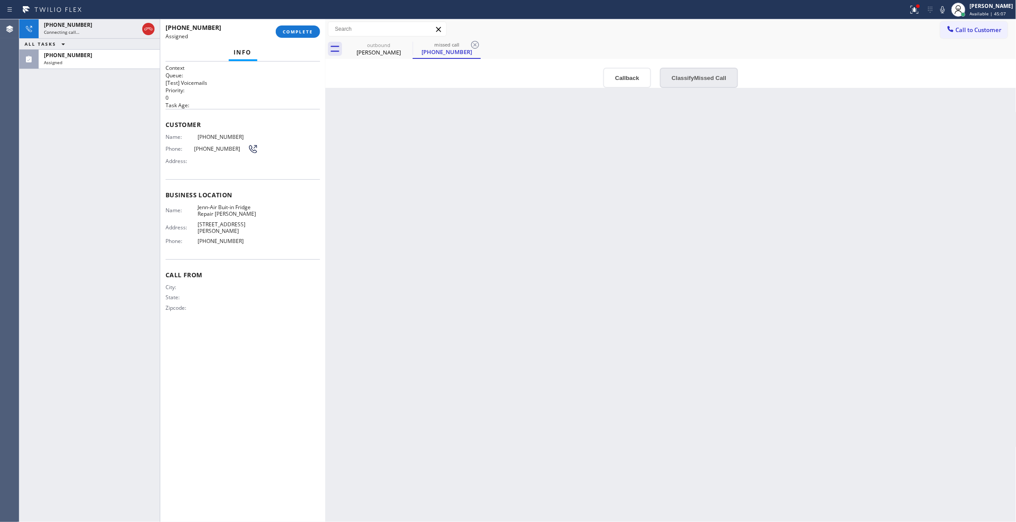
click at [698, 78] on button "Classify Missed Call" at bounding box center [699, 78] width 78 height 20
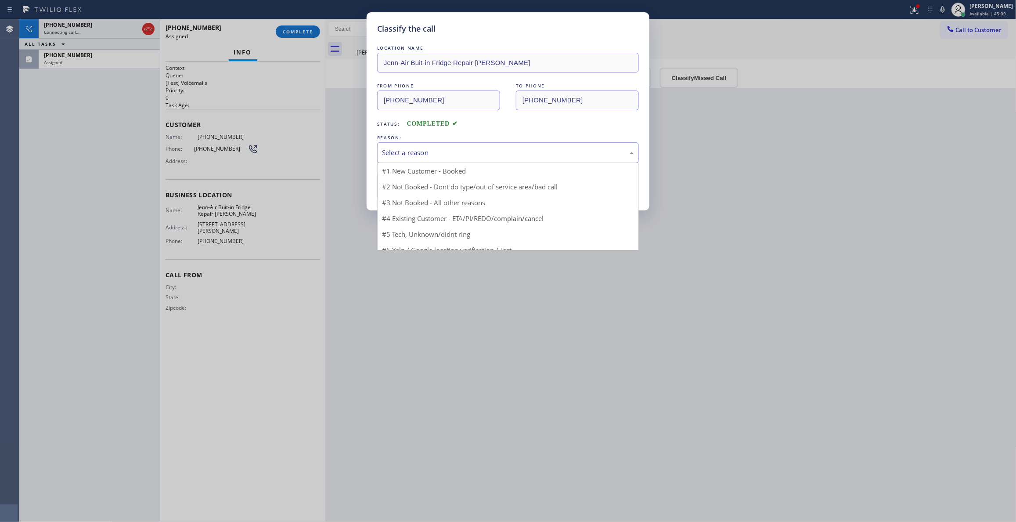
click at [441, 153] on div "Select a reason" at bounding box center [508, 153] width 252 height 10
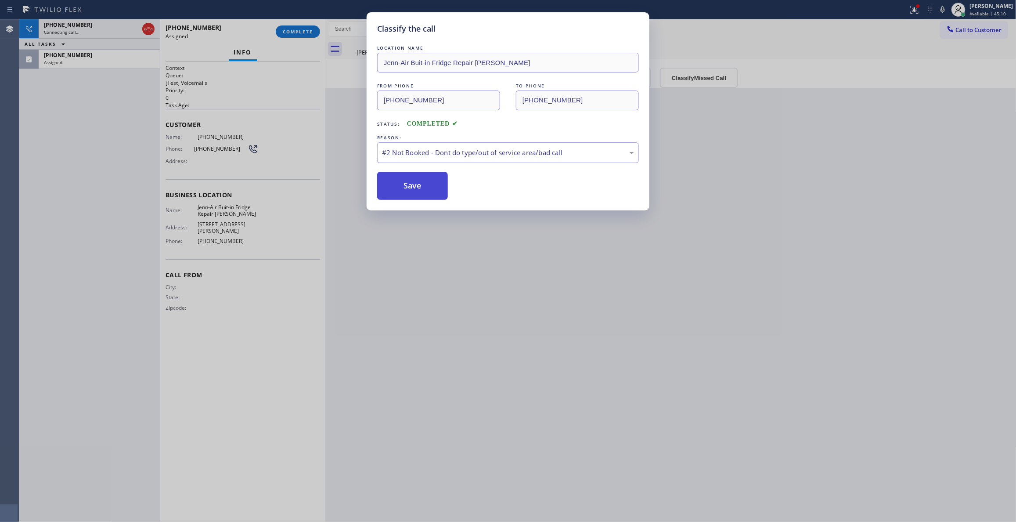
click at [406, 192] on button "Save" at bounding box center [412, 186] width 71 height 28
click at [290, 27] on div "Classify the call LOCATION NAME Jenn-Air Buit-in Fridge Repair [PERSON_NAME] FR…" at bounding box center [508, 261] width 1016 height 522
click at [392, 170] on div "LOCATION NAME Jenn-Air Buit-in Fridge Repair [PERSON_NAME] FROM PHONE [PHONE_NU…" at bounding box center [508, 121] width 262 height 156
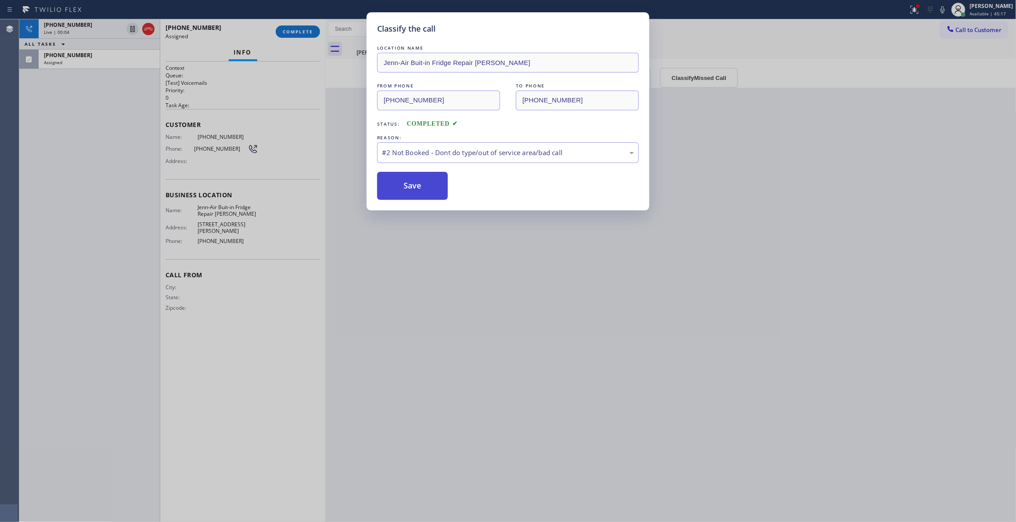
click at [394, 182] on button "Save" at bounding box center [412, 186] width 71 height 28
click at [396, 182] on button "Save" at bounding box center [412, 186] width 71 height 28
click at [399, 181] on button "Save" at bounding box center [412, 186] width 71 height 28
drag, startPoint x: 436, startPoint y: 310, endPoint x: 437, endPoint y: 315, distance: 5.9
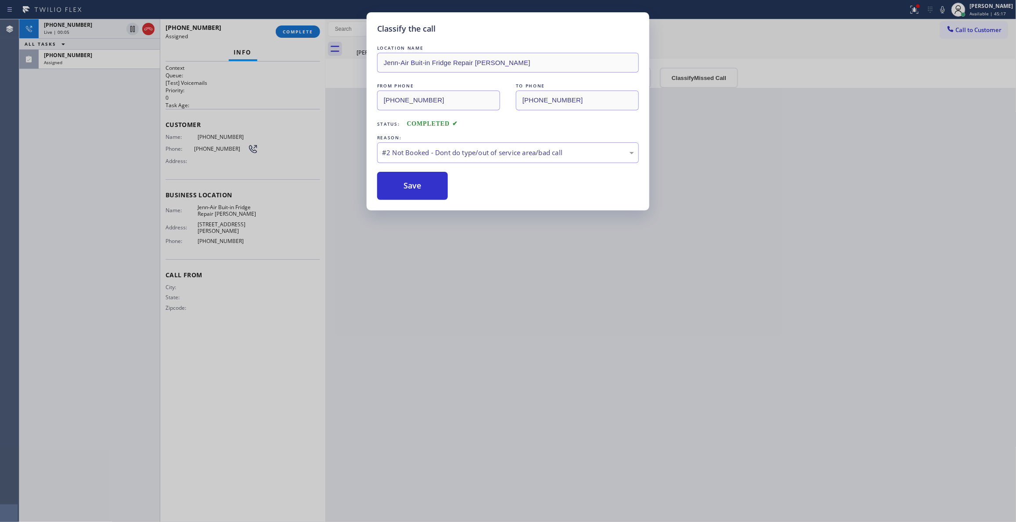
click at [439, 317] on div "Classify the call LOCATION NAME Jenn-Air Buit-in Fridge Repair [PERSON_NAME] FR…" at bounding box center [508, 261] width 1016 height 522
click at [429, 327] on div "Classify the call LOCATION NAME Jenn-Air Buit-in Fridge Repair [PERSON_NAME] FR…" at bounding box center [508, 261] width 1016 height 522
click at [288, 27] on div "Classify the call LOCATION NAME Jenn-Air Buit-in Fridge Repair [PERSON_NAME] FR…" at bounding box center [508, 261] width 1016 height 522
click at [289, 27] on div "Classify the call LOCATION NAME Jenn-Air Buit-in Fridge Repair [PERSON_NAME] FR…" at bounding box center [508, 261] width 1016 height 522
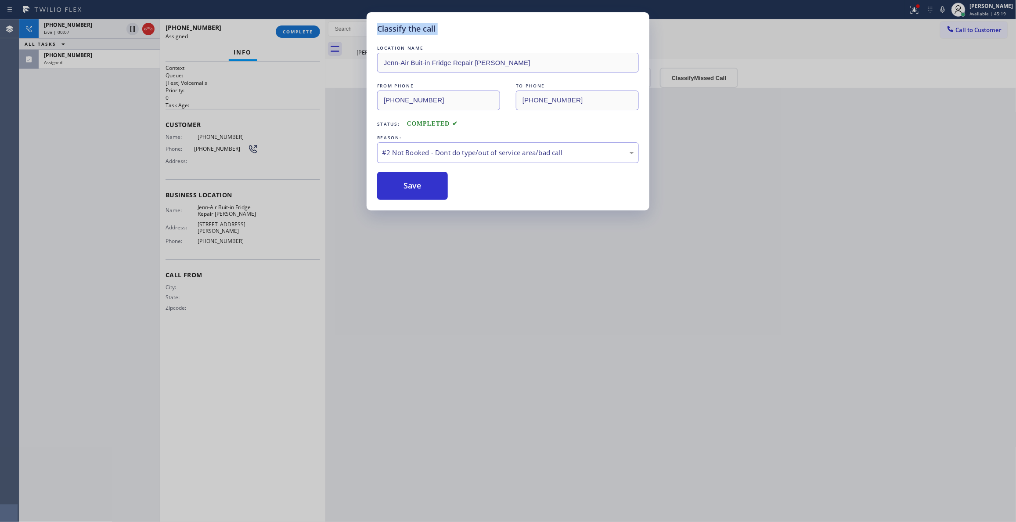
click at [290, 27] on div "Classify the call LOCATION NAME Jenn-Air Buit-in Fridge Repair [PERSON_NAME] FR…" at bounding box center [508, 261] width 1016 height 522
click at [292, 27] on div "Classify the call LOCATION NAME Jenn-Air Buit-in Fridge Repair [PERSON_NAME] FR…" at bounding box center [508, 261] width 1016 height 522
drag, startPoint x: 420, startPoint y: 262, endPoint x: 417, endPoint y: 256, distance: 7.5
click at [420, 260] on div "Classify the call LOCATION NAME Jenn-Air Buit-in Fridge Repair [PERSON_NAME] FR…" at bounding box center [508, 261] width 1016 height 522
drag, startPoint x: 417, startPoint y: 256, endPoint x: 396, endPoint y: 210, distance: 50.5
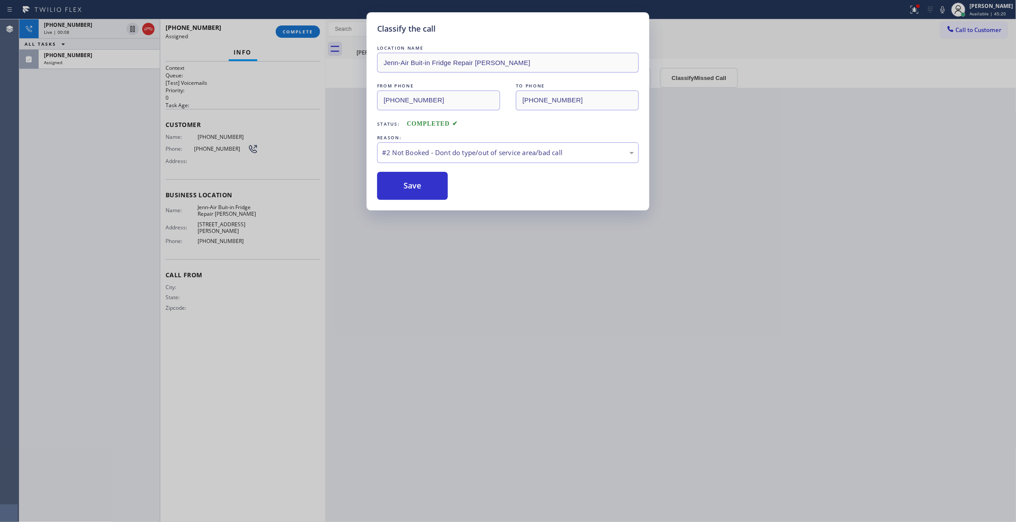
click at [417, 248] on div "Classify the call LOCATION NAME Jenn-Air Buit-in Fridge Repair [PERSON_NAME] FR…" at bounding box center [508, 261] width 1016 height 522
click at [290, 39] on div "Classify the call LOCATION NAME Jenn-Air Buit-in Fridge Repair [PERSON_NAME] FR…" at bounding box center [508, 261] width 1016 height 522
click at [290, 30] on div "Classify the call LOCATION NAME Jenn-Air Buit-in Fridge Repair [PERSON_NAME] FR…" at bounding box center [508, 261] width 1016 height 522
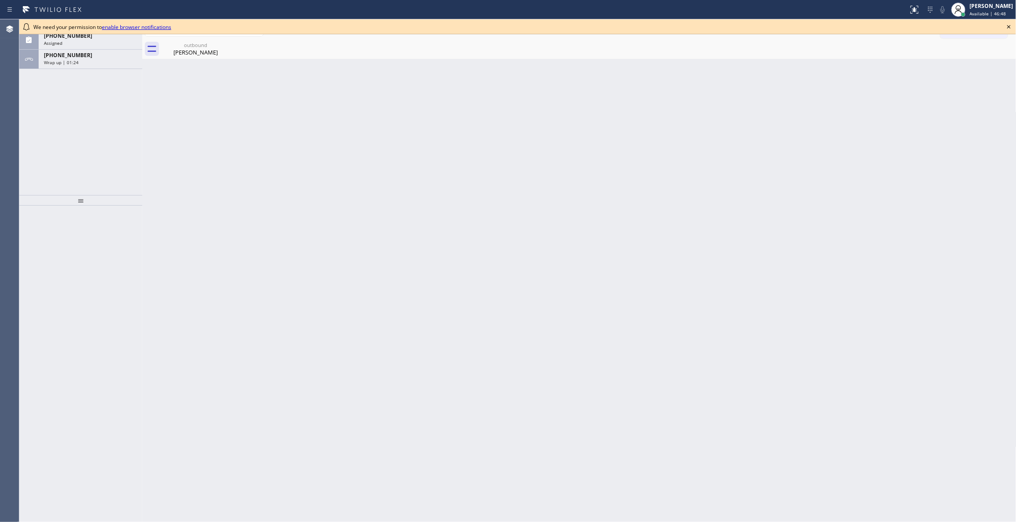
click at [1012, 26] on icon at bounding box center [1009, 27] width 11 height 11
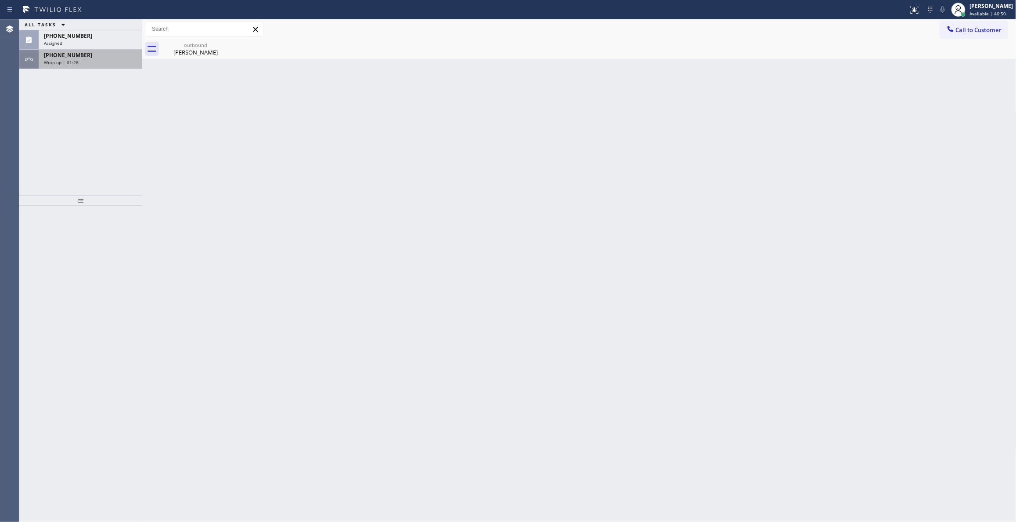
click at [88, 60] on div "Wrap up | 01:26" at bounding box center [90, 62] width 93 height 6
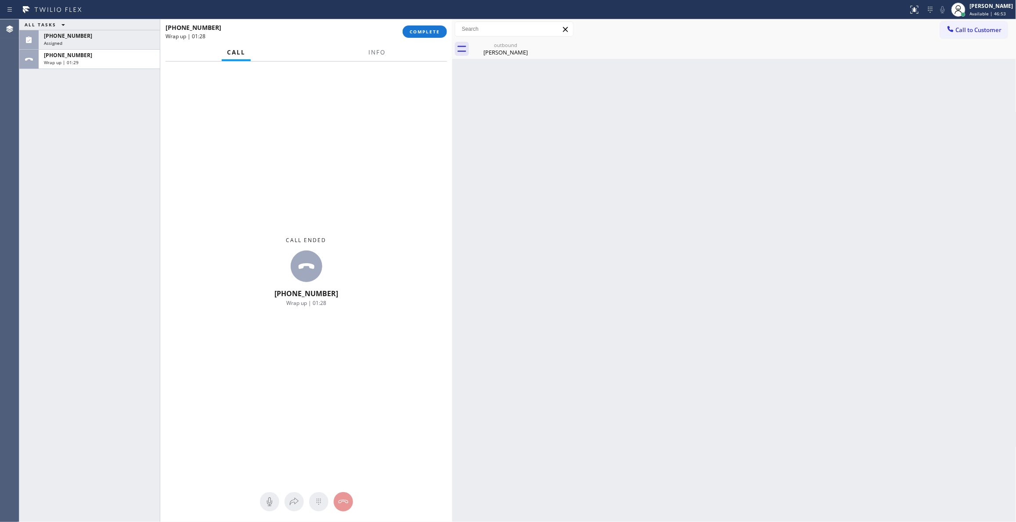
drag, startPoint x: 141, startPoint y: 55, endPoint x: 452, endPoint y: 106, distance: 314.3
click at [452, 106] on div at bounding box center [452, 270] width 0 height 503
click at [376, 50] on span "Info" at bounding box center [377, 52] width 17 height 8
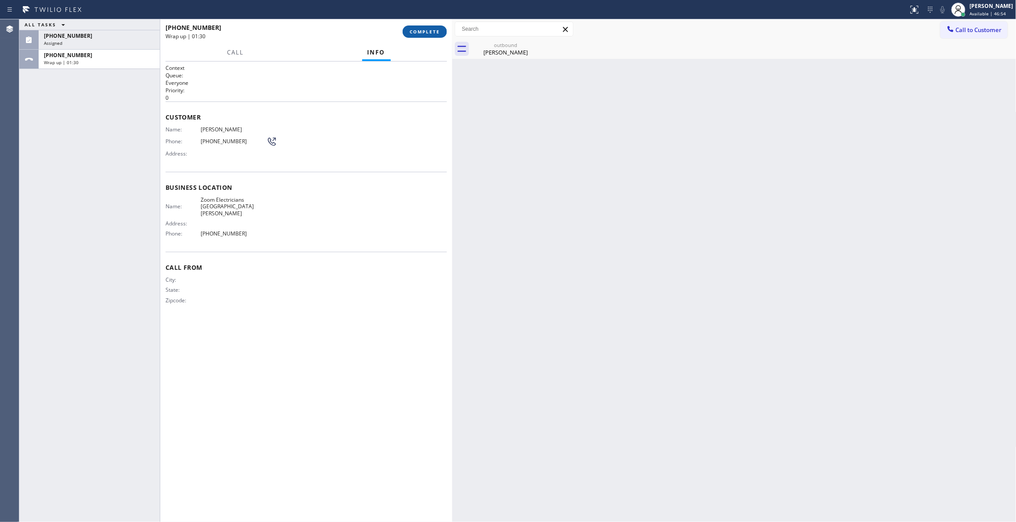
click at [416, 36] on button "COMPLETE" at bounding box center [425, 31] width 44 height 12
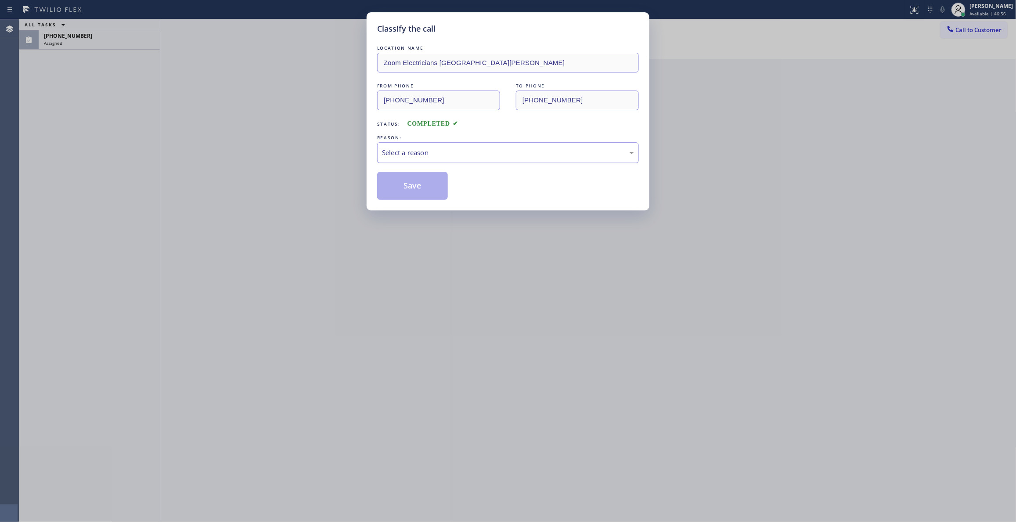
click at [401, 149] on div "Select a reason" at bounding box center [508, 153] width 252 height 10
click at [403, 190] on button "Save" at bounding box center [412, 186] width 71 height 28
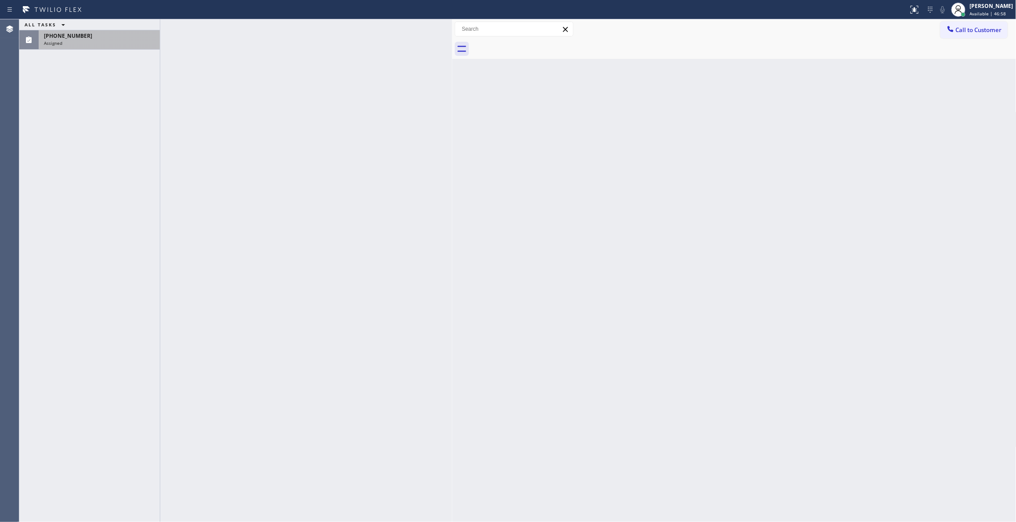
click at [85, 37] on div "[PHONE_NUMBER]" at bounding box center [99, 35] width 111 height 7
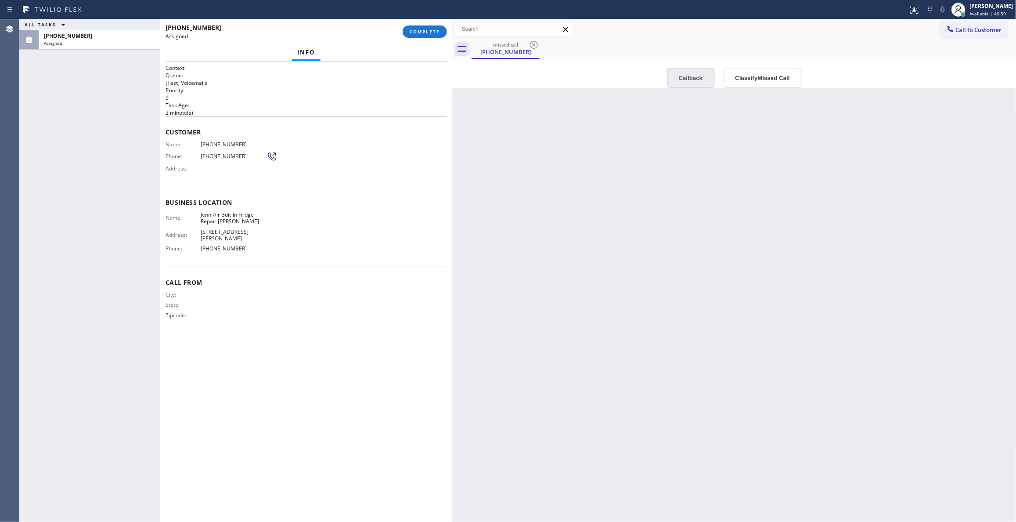
drag, startPoint x: 682, startPoint y: 79, endPoint x: 651, endPoint y: 71, distance: 32.3
click at [682, 78] on button "Callback" at bounding box center [691, 78] width 48 height 20
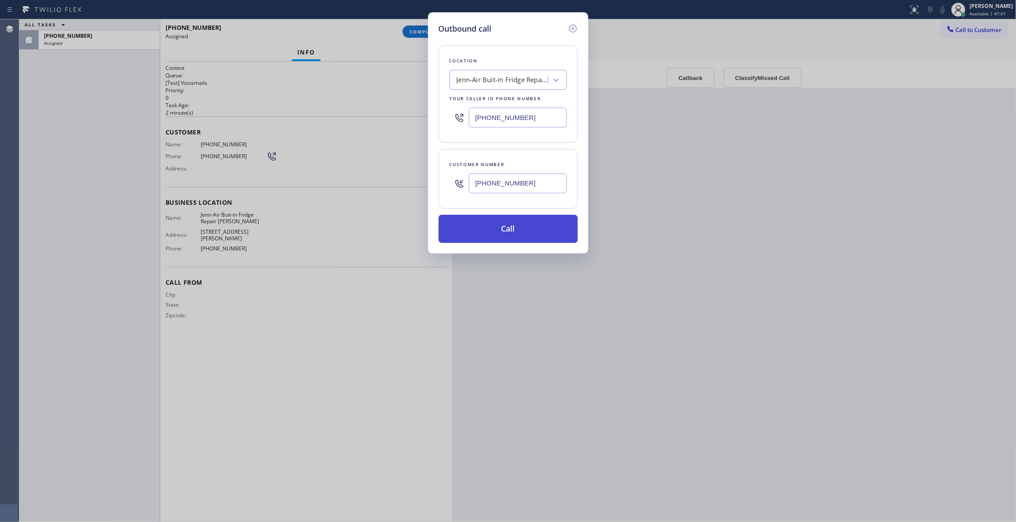
click at [484, 225] on button "Call" at bounding box center [508, 229] width 139 height 28
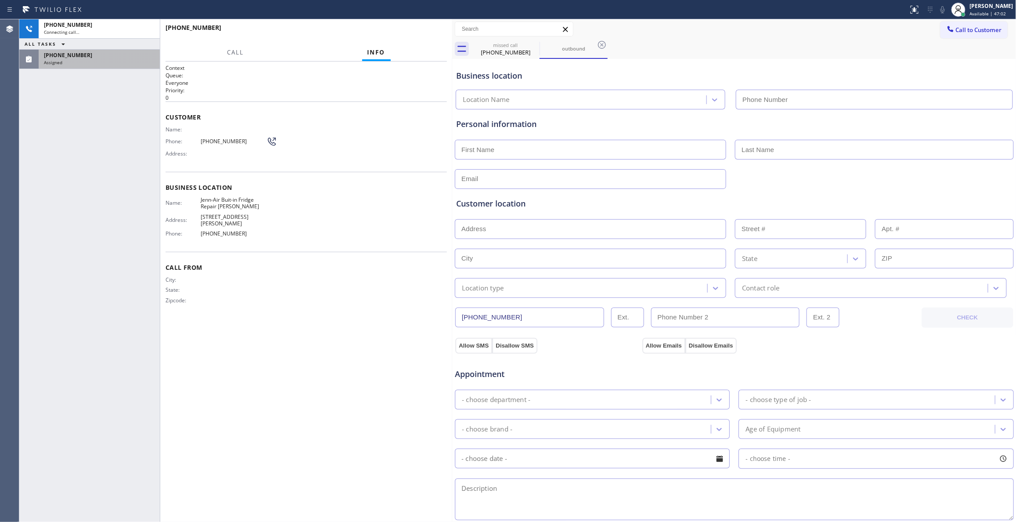
type input "[PHONE_NUMBER]"
click at [94, 56] on div "[PHONE_NUMBER]" at bounding box center [99, 54] width 111 height 7
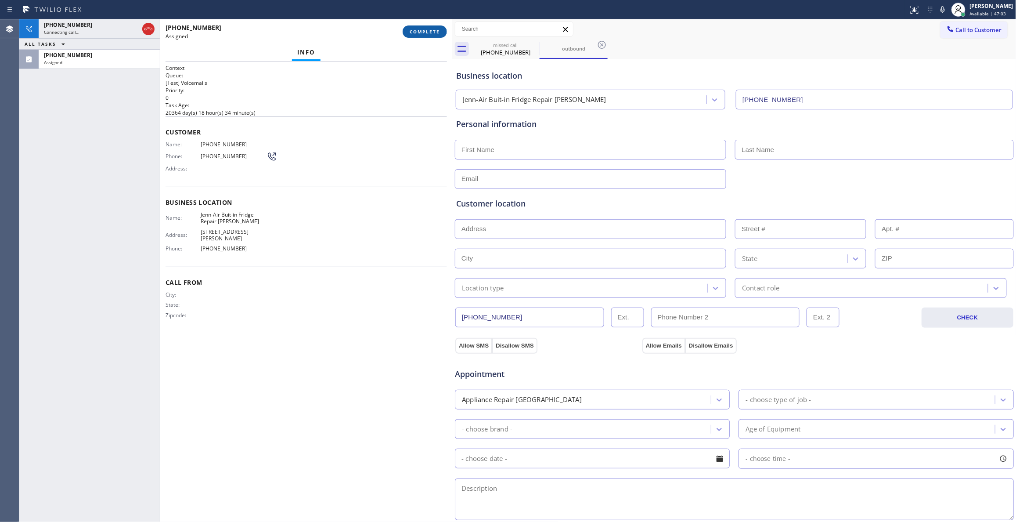
click at [410, 32] on span "COMPLETE" at bounding box center [425, 32] width 30 height 6
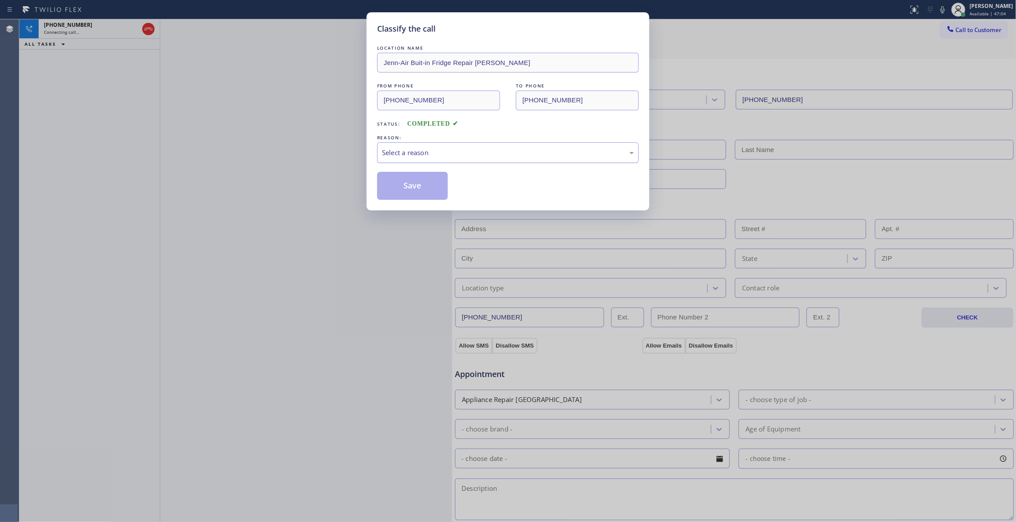
click at [426, 155] on div "Select a reason" at bounding box center [508, 153] width 252 height 10
click at [402, 189] on button "Save" at bounding box center [412, 186] width 71 height 28
drag, startPoint x: 402, startPoint y: 189, endPoint x: 147, endPoint y: 77, distance: 278.9
click at [402, 188] on button "Save" at bounding box center [412, 186] width 71 height 28
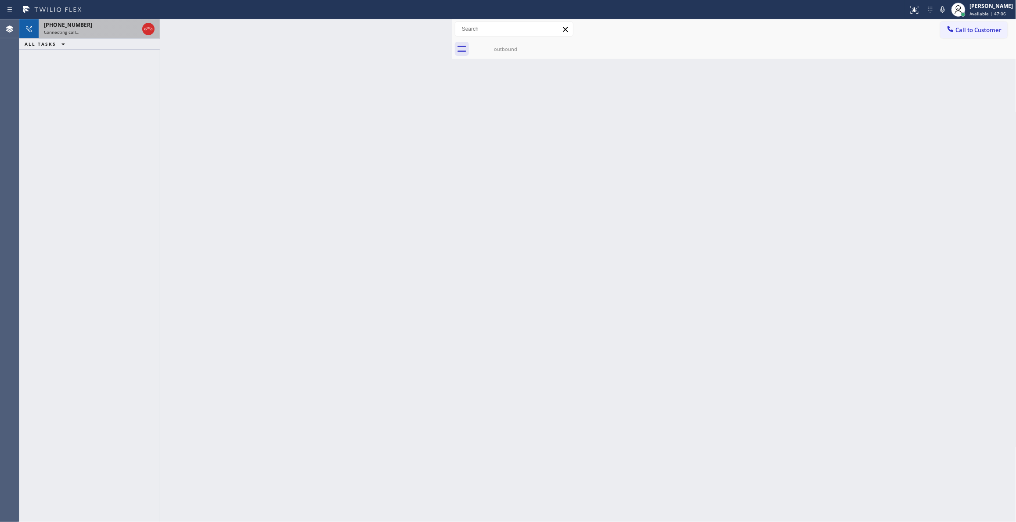
click at [92, 27] on div "[PHONE_NUMBER]" at bounding box center [91, 24] width 95 height 7
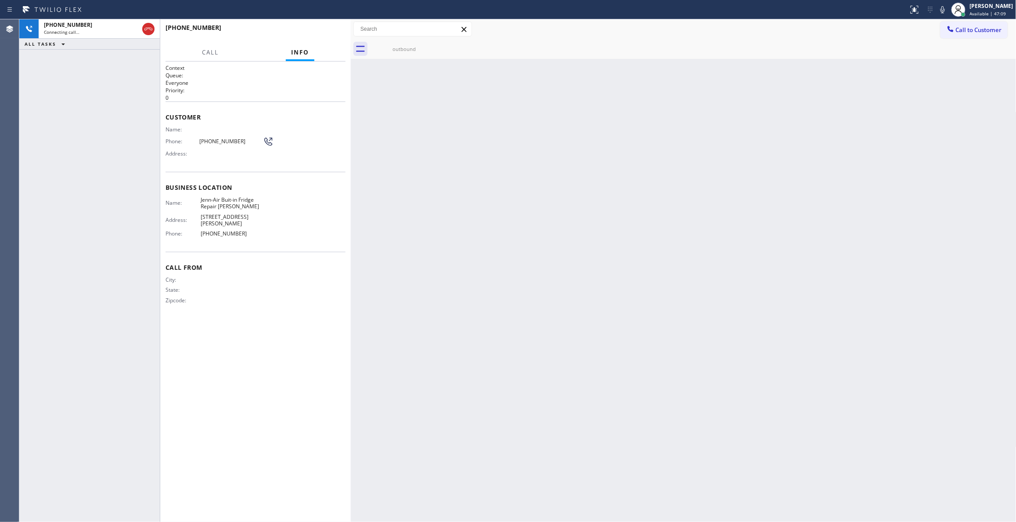
drag, startPoint x: 454, startPoint y: 58, endPoint x: 352, endPoint y: 74, distance: 102.6
click at [351, 74] on div at bounding box center [351, 270] width 0 height 503
drag, startPoint x: 347, startPoint y: 25, endPoint x: 340, endPoint y: 32, distance: 9.9
click at [345, 26] on div "[PHONE_NUMBER] Live | 00:01 HANG UP" at bounding box center [255, 31] width 191 height 25
click at [336, 32] on span "HANG UP" at bounding box center [325, 32] width 27 height 6
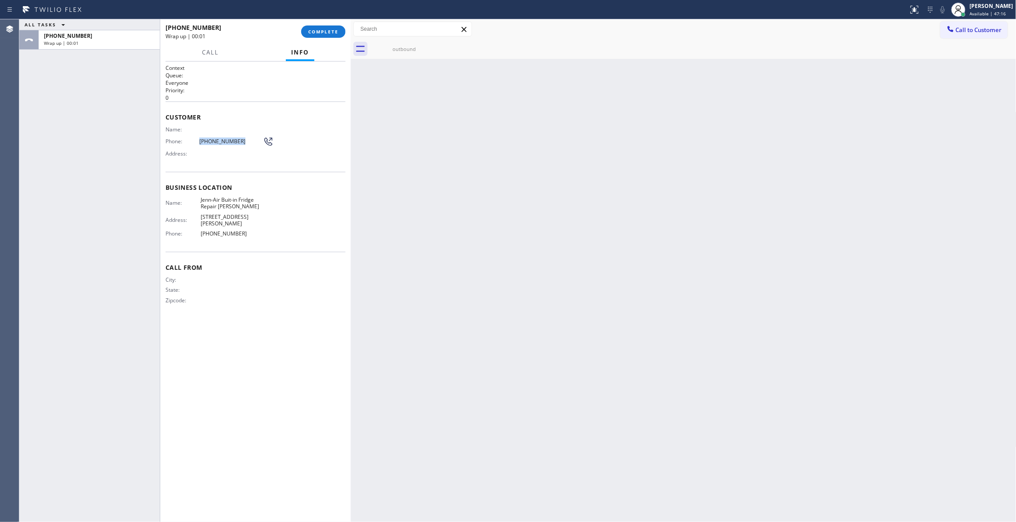
drag, startPoint x: 245, startPoint y: 141, endPoint x: 206, endPoint y: 123, distance: 42.3
click at [197, 141] on div "Phone: [PHONE_NUMBER]" at bounding box center [220, 141] width 108 height 11
copy div "[PHONE_NUMBER]"
click at [321, 37] on button "COMPLETE" at bounding box center [323, 31] width 44 height 12
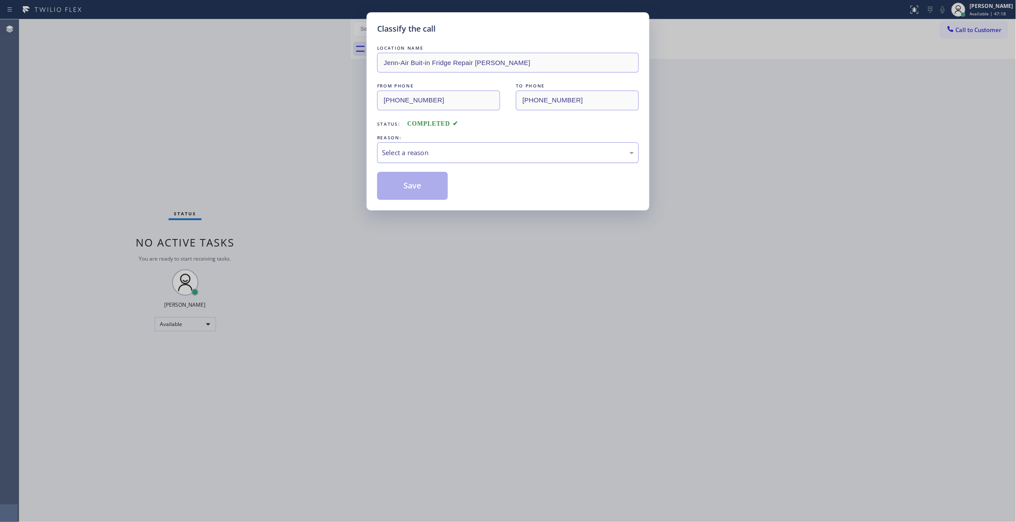
click at [409, 147] on div "Select a reason" at bounding box center [508, 152] width 262 height 21
click at [404, 186] on button "Save" at bounding box center [412, 186] width 71 height 28
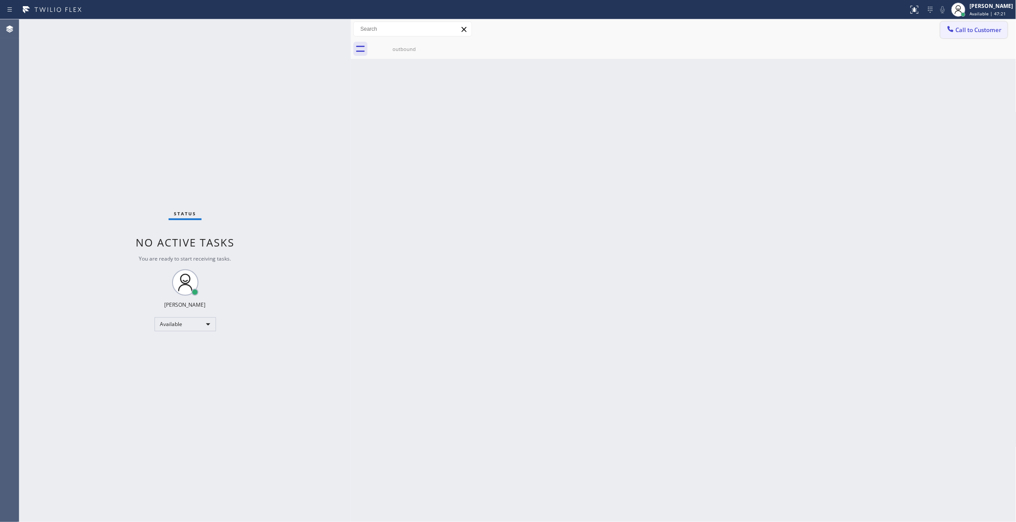
click at [979, 31] on span "Call to Customer" at bounding box center [979, 30] width 46 height 8
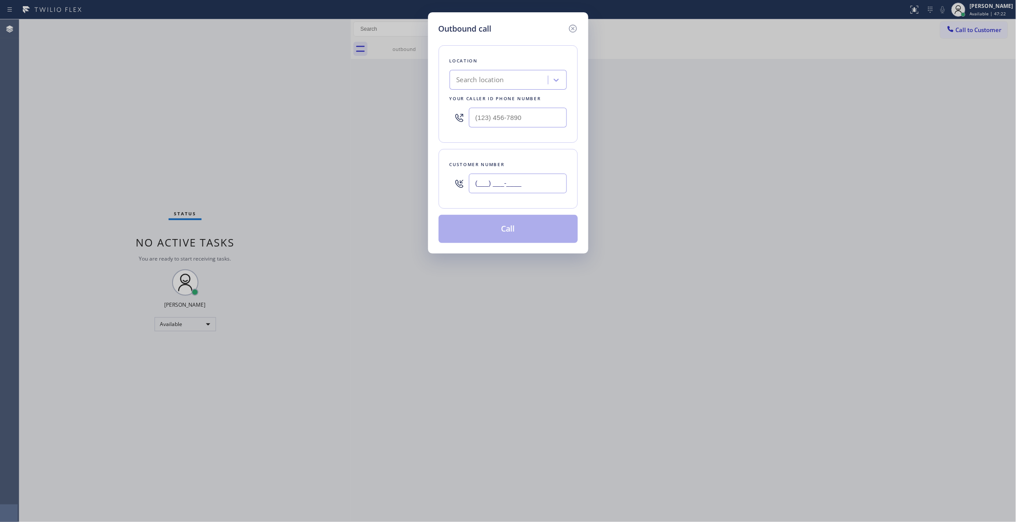
click at [510, 181] on input "(___) ___-____" at bounding box center [518, 184] width 98 height 20
paste input "720) 618-0846"
type input "[PHONE_NUMBER]"
paste input "720) 636-8966"
drag, startPoint x: 559, startPoint y: 125, endPoint x: 316, endPoint y: 148, distance: 243.9
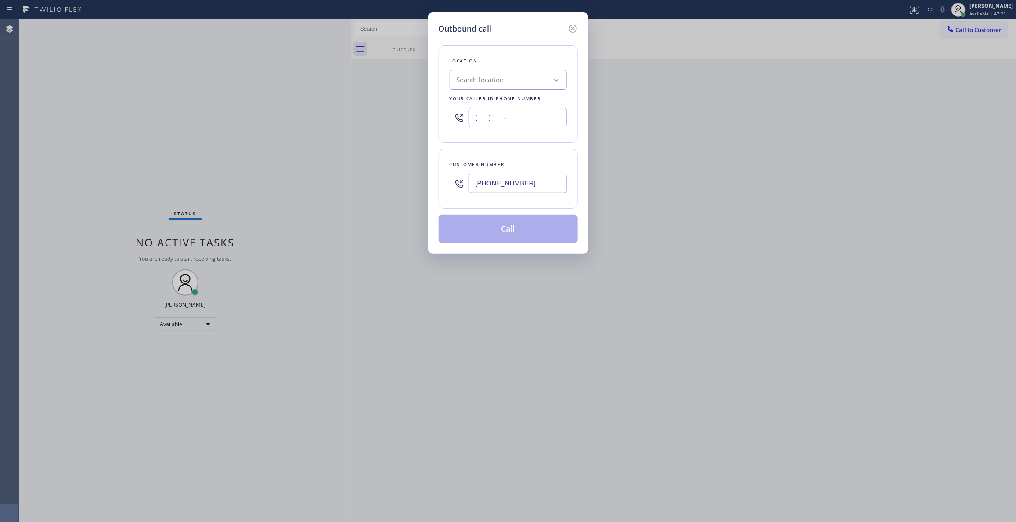
click at [287, 123] on div "Outbound call Location Search location Your caller id phone number (___) ___-__…" at bounding box center [508, 261] width 1016 height 522
type input "[PHONE_NUMBER]"
drag, startPoint x: 497, startPoint y: 224, endPoint x: 76, endPoint y: 317, distance: 431.9
click at [497, 224] on button "Call" at bounding box center [508, 229] width 139 height 28
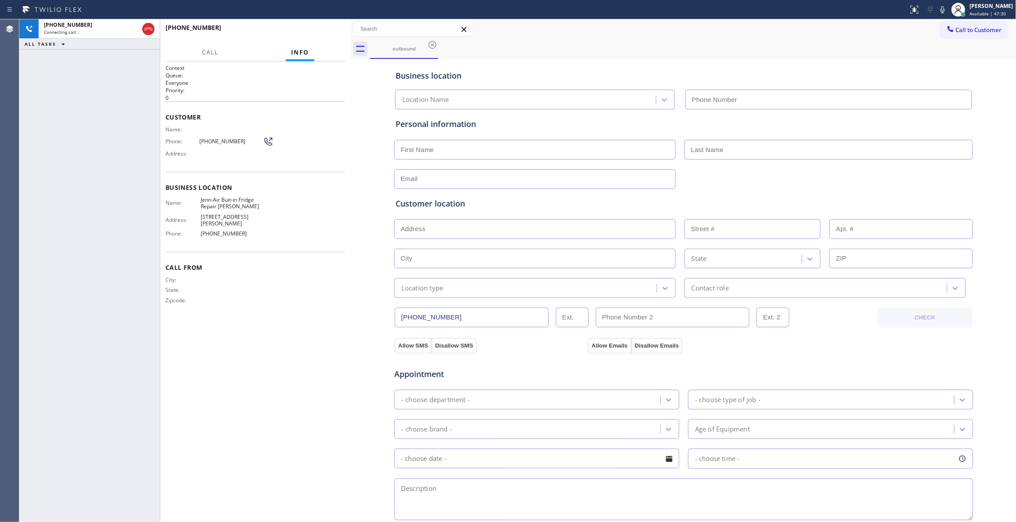
type input "[PHONE_NUMBER]"
click at [290, 333] on div "Context Queue: Everyone Priority: 0 Customer Name: Phone: [PHONE_NUMBER] Addres…" at bounding box center [256, 291] width 180 height 455
click at [257, 343] on div "Context Queue: Everyone Priority: 0 Customer Name: Phone: [PHONE_NUMBER] Addres…" at bounding box center [256, 291] width 180 height 455
click at [271, 311] on div "Call From City: State: Zipcode:" at bounding box center [256, 285] width 180 height 66
click at [324, 32] on span "HANG UP" at bounding box center [325, 32] width 27 height 6
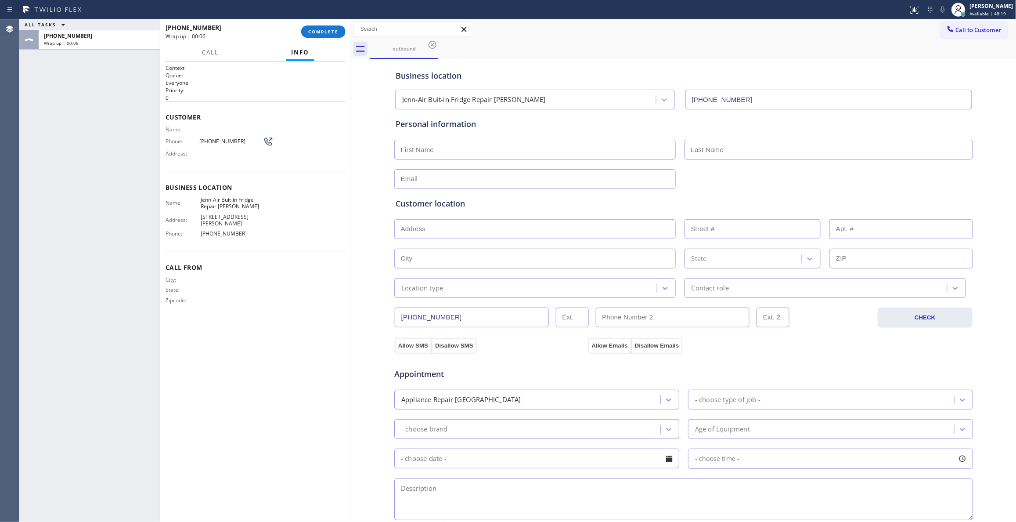
click at [334, 25] on div "[PHONE_NUMBER] Wrap up | 00:06 COMPLETE" at bounding box center [256, 31] width 180 height 23
click at [333, 32] on span "COMPLETE" at bounding box center [323, 32] width 30 height 6
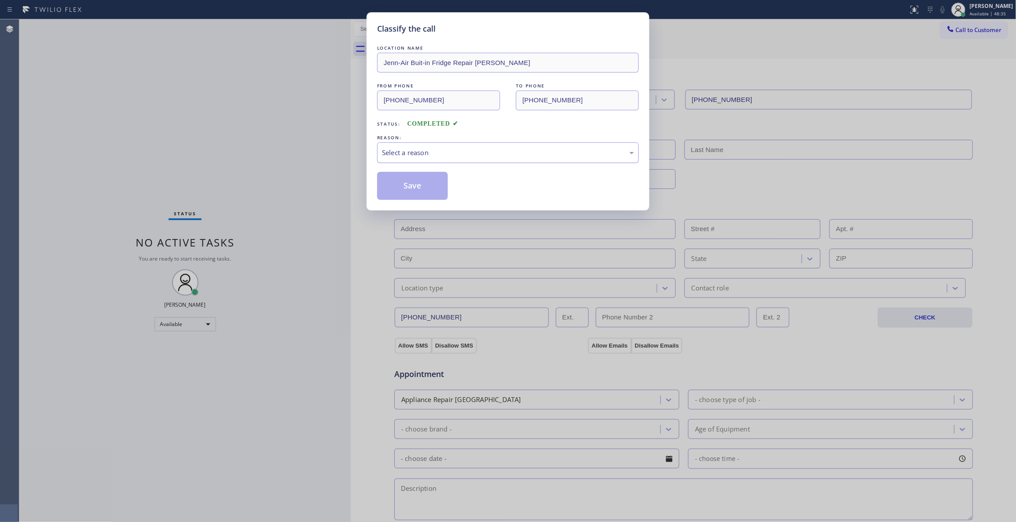
drag, startPoint x: 464, startPoint y: 154, endPoint x: 453, endPoint y: 159, distance: 12.2
click at [464, 154] on div "Select a reason" at bounding box center [508, 153] width 252 height 10
click at [415, 190] on button "Save" at bounding box center [412, 186] width 71 height 28
drag, startPoint x: 415, startPoint y: 190, endPoint x: 415, endPoint y: 183, distance: 7.0
click at [415, 187] on button "Save" at bounding box center [412, 186] width 71 height 28
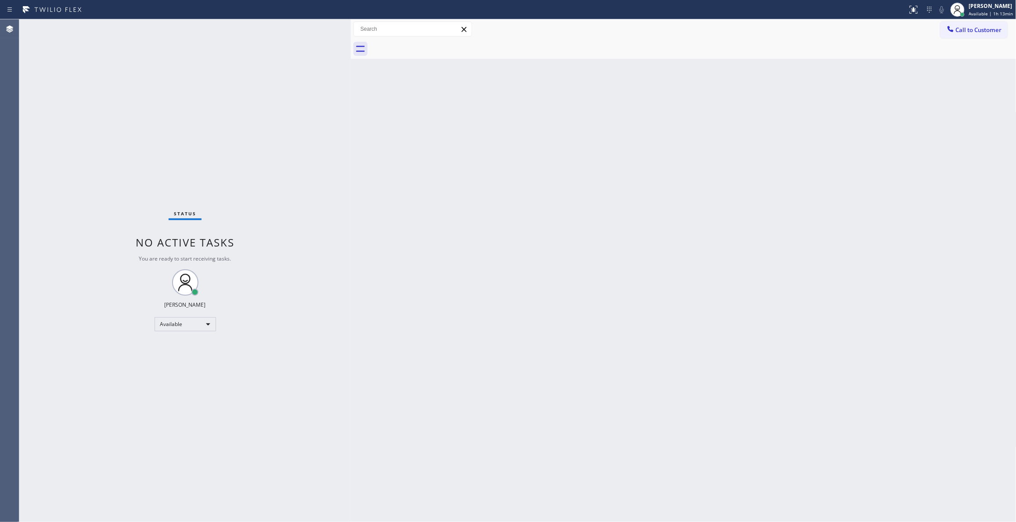
drag, startPoint x: 909, startPoint y: 103, endPoint x: 588, endPoint y: 278, distance: 366.0
click at [909, 103] on div "Back to Dashboard Change Sender ID Customers Technicians Select a contact Outbo…" at bounding box center [684, 270] width 666 height 503
click at [416, 340] on div "Back to Dashboard Change Sender ID Customers Technicians Select a contact Outbo…" at bounding box center [684, 270] width 666 height 503
click at [869, 231] on div "Back to Dashboard Change Sender ID Customers Technicians Select a contact Outbo…" at bounding box center [684, 270] width 666 height 503
click at [873, 152] on div "Back to Dashboard Change Sender ID Customers Technicians Select a contact Outbo…" at bounding box center [684, 270] width 666 height 503
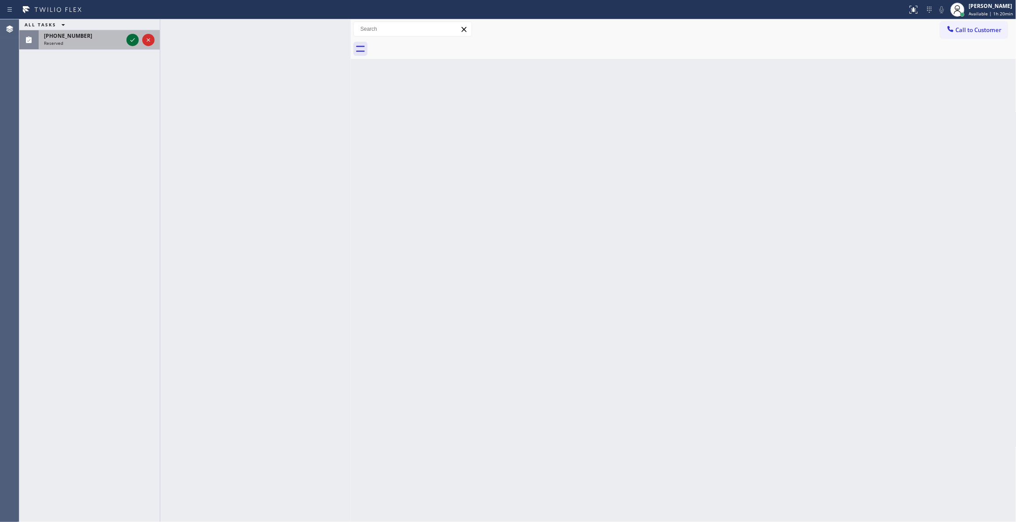
click at [132, 39] on icon at bounding box center [132, 40] width 11 height 11
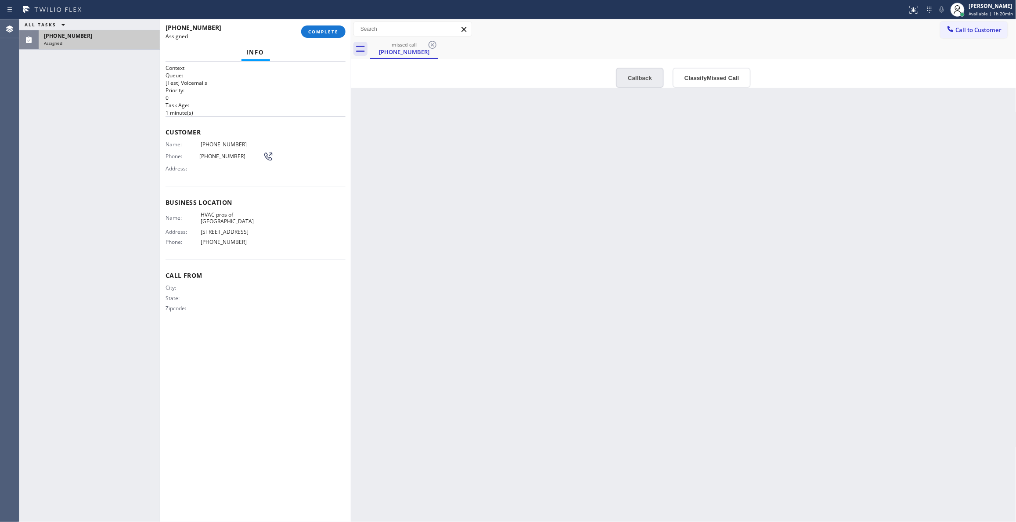
click at [638, 83] on button "Callback" at bounding box center [640, 78] width 48 height 20
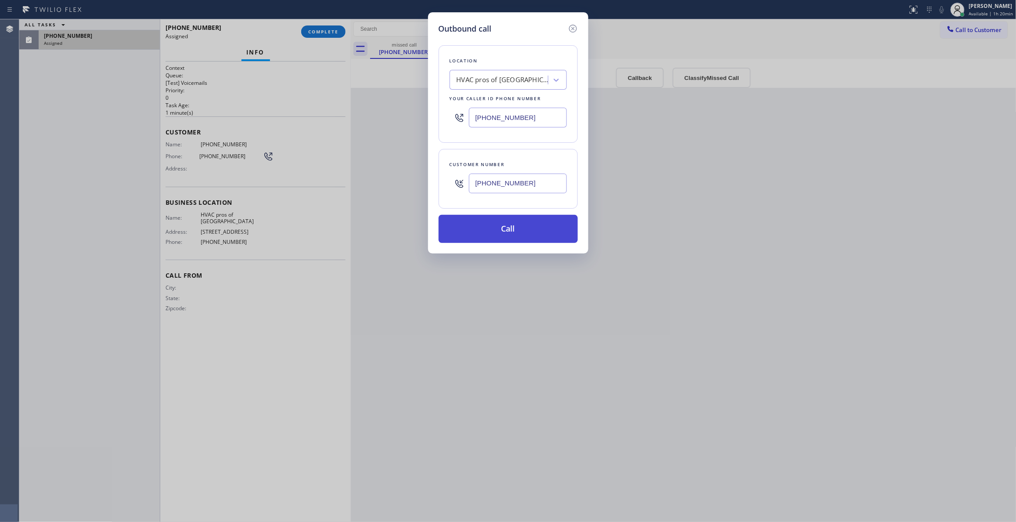
click at [488, 233] on button "Call" at bounding box center [508, 229] width 139 height 28
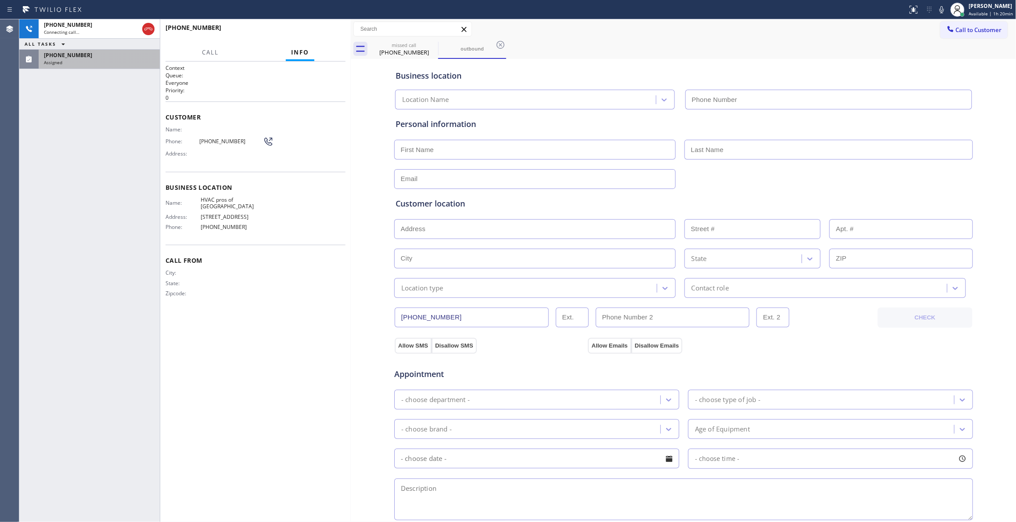
click at [67, 60] on div "Assigned" at bounding box center [99, 62] width 111 height 6
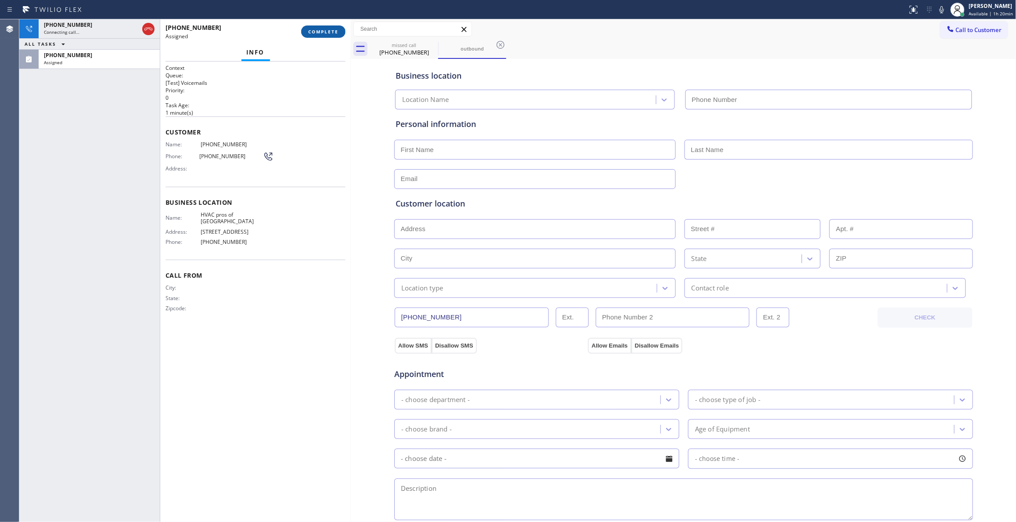
click at [335, 28] on button "COMPLETE" at bounding box center [323, 31] width 44 height 12
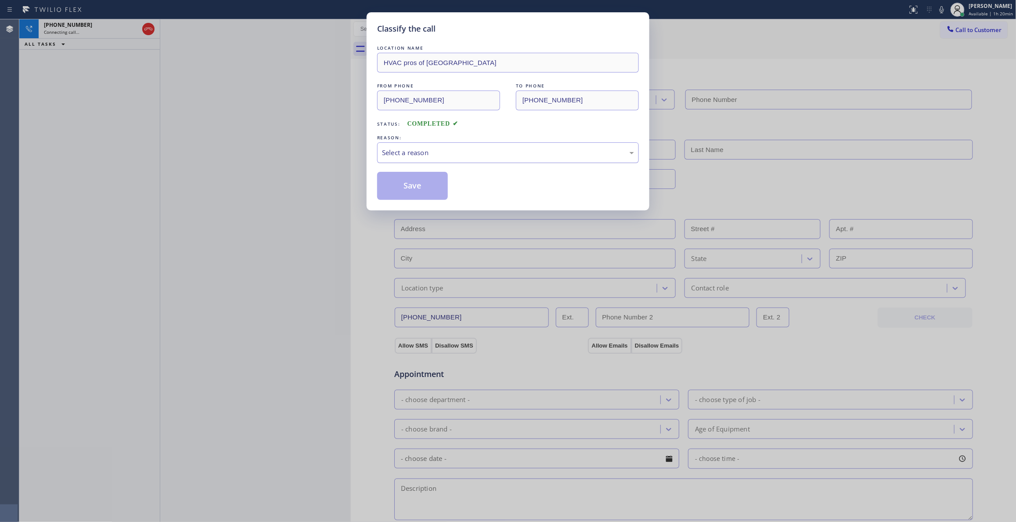
type input "[PHONE_NUMBER]"
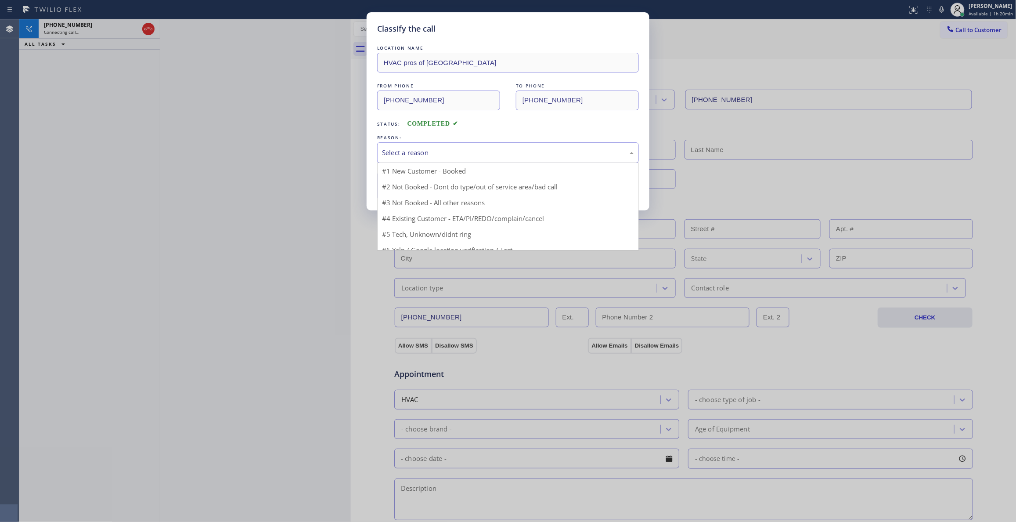
click at [409, 152] on div "Select a reason" at bounding box center [508, 153] width 252 height 10
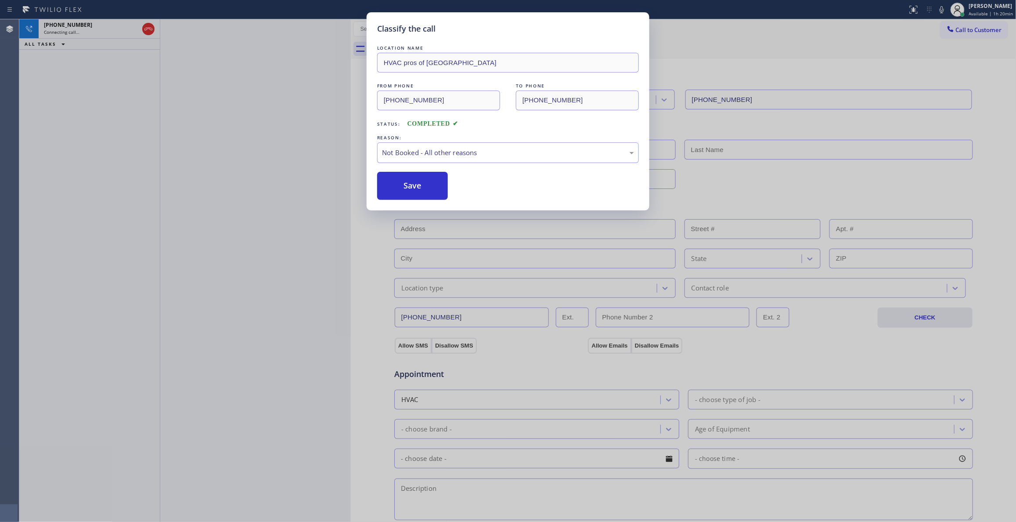
click at [400, 187] on button "Save" at bounding box center [412, 186] width 71 height 28
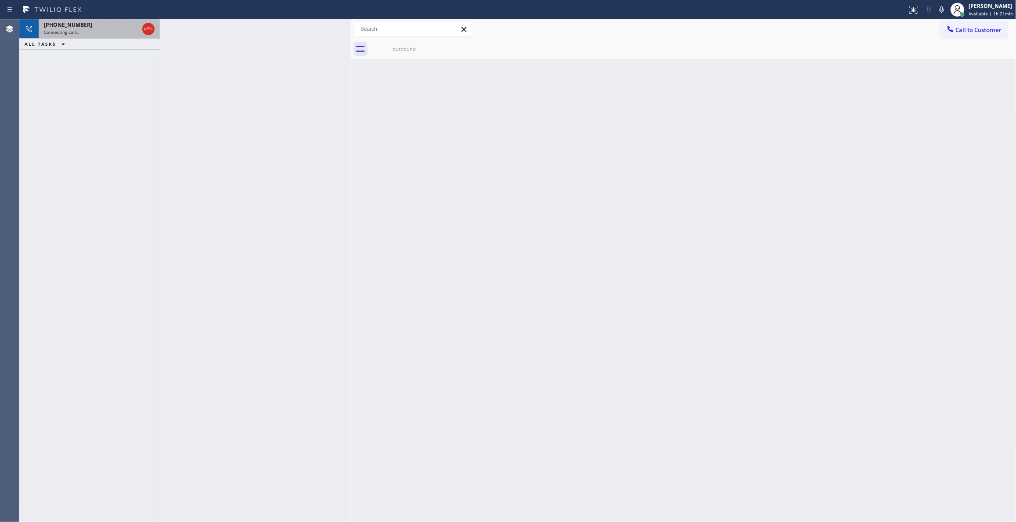
click at [99, 29] on div "Connecting call…" at bounding box center [91, 32] width 95 height 6
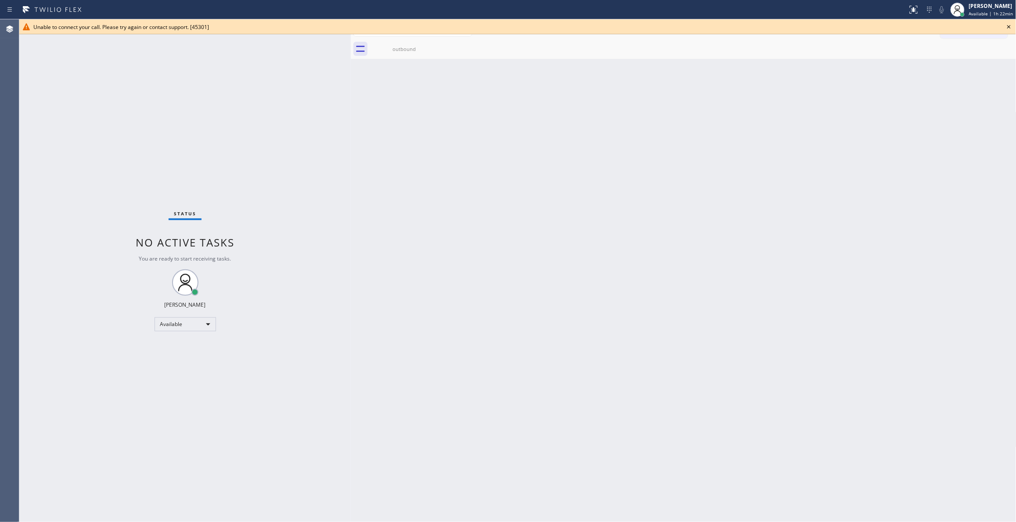
drag, startPoint x: 895, startPoint y: 159, endPoint x: 983, endPoint y: 33, distance: 153.7
click at [905, 148] on div "Back to Dashboard Change Sender ID Customers Technicians Select a contact Outbo…" at bounding box center [684, 270] width 666 height 503
click at [1010, 27] on icon at bounding box center [1009, 27] width 11 height 11
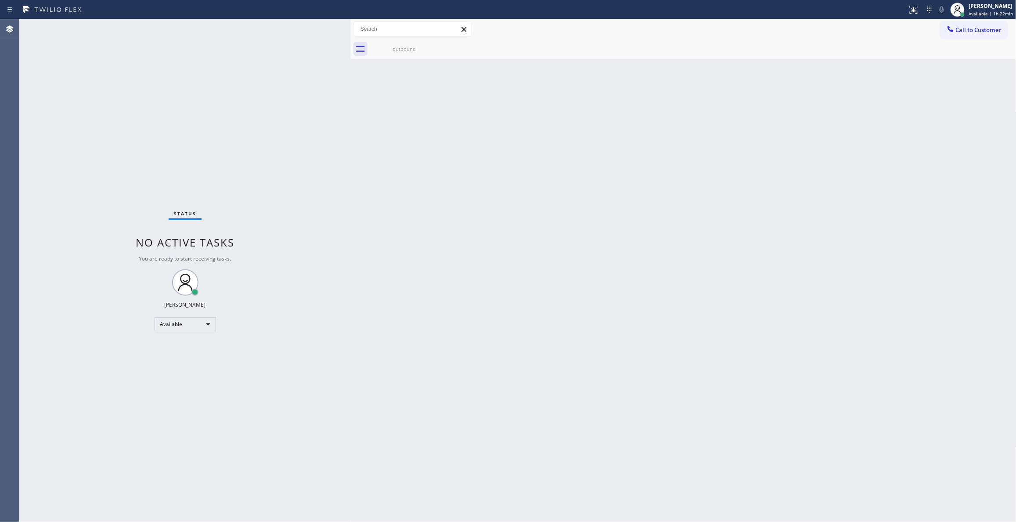
drag, startPoint x: 965, startPoint y: 182, endPoint x: 756, endPoint y: 3, distance: 275.0
click at [965, 181] on div "Back to Dashboard Change Sender ID Customers Technicians Select a contact Outbo…" at bounding box center [684, 270] width 666 height 503
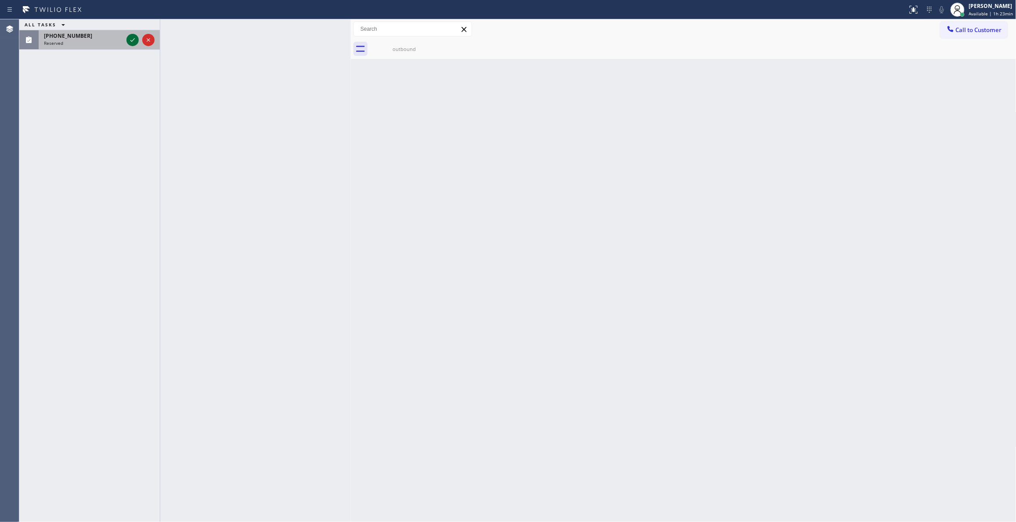
click at [131, 40] on icon at bounding box center [132, 40] width 11 height 11
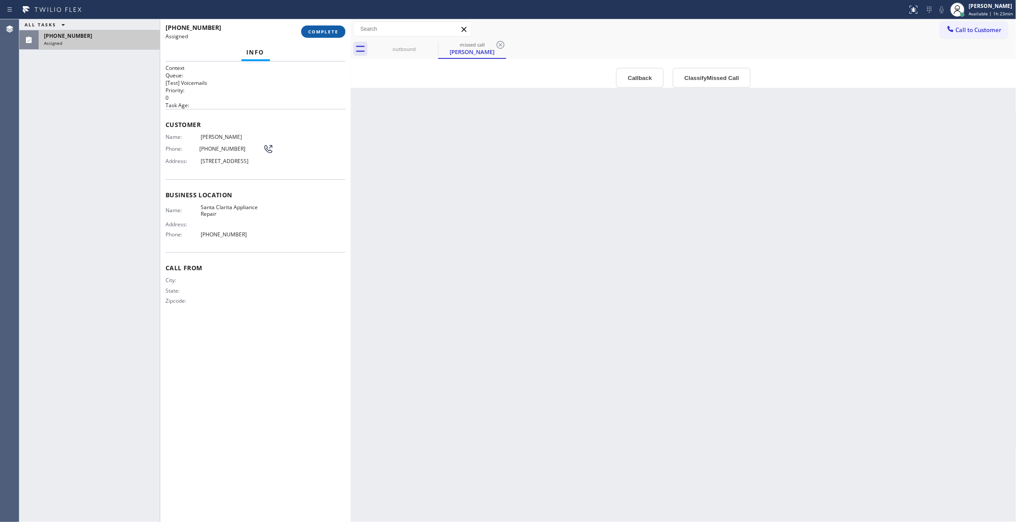
type input "[PHONE_NUMBER]"
click at [643, 74] on button "Callback" at bounding box center [640, 78] width 48 height 20
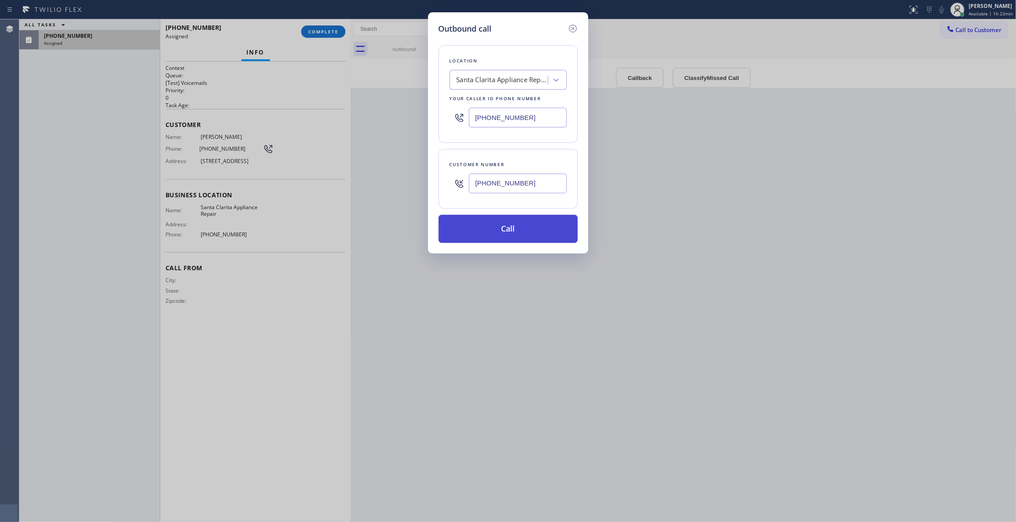
click at [507, 235] on button "Call" at bounding box center [508, 229] width 139 height 28
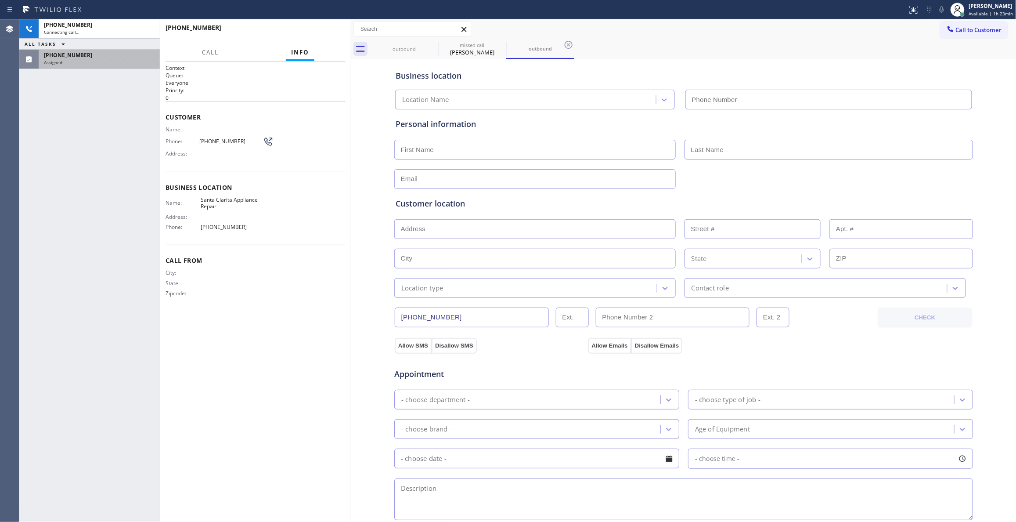
type input "[PHONE_NUMBER]"
drag, startPoint x: 76, startPoint y: 62, endPoint x: 296, endPoint y: 36, distance: 222.1
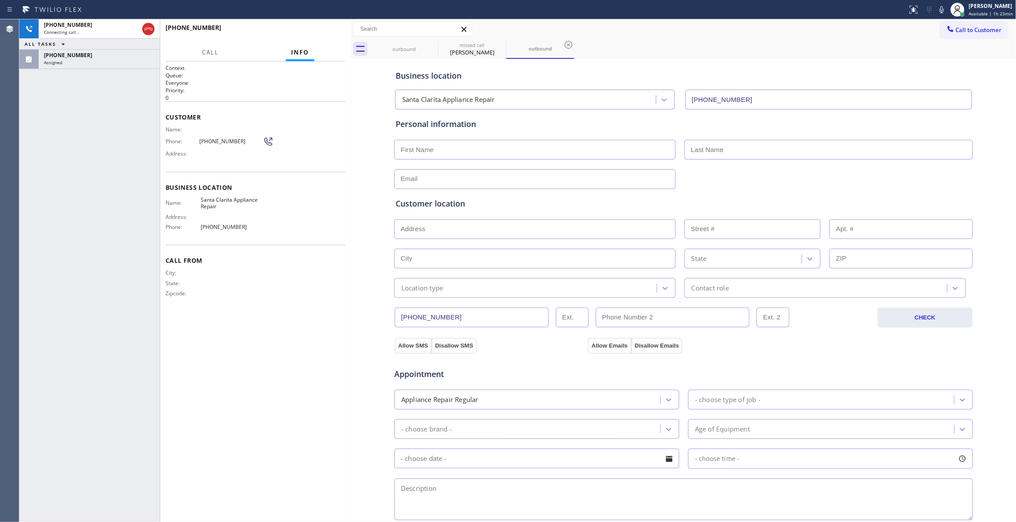
click at [76, 62] on div "Assigned" at bounding box center [99, 62] width 111 height 6
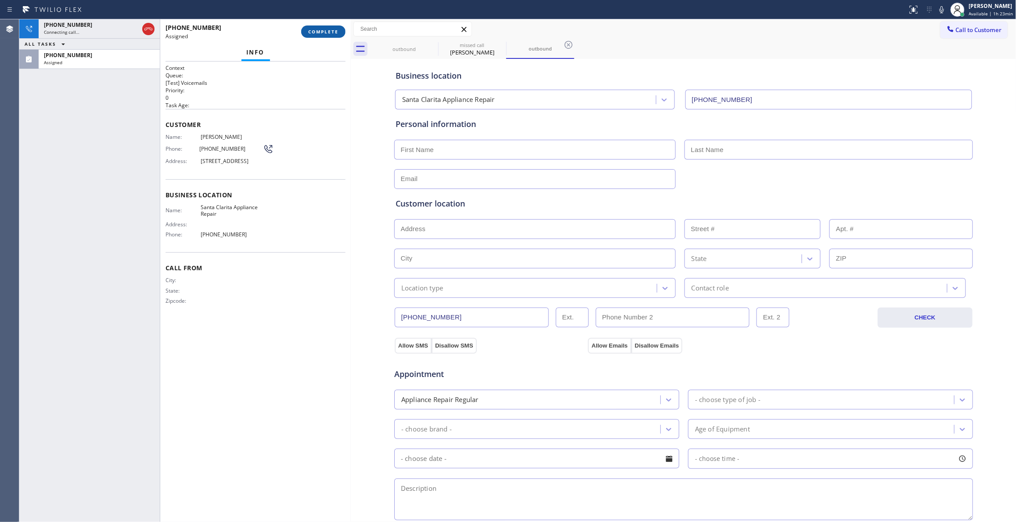
click at [325, 33] on span "COMPLETE" at bounding box center [323, 32] width 30 height 6
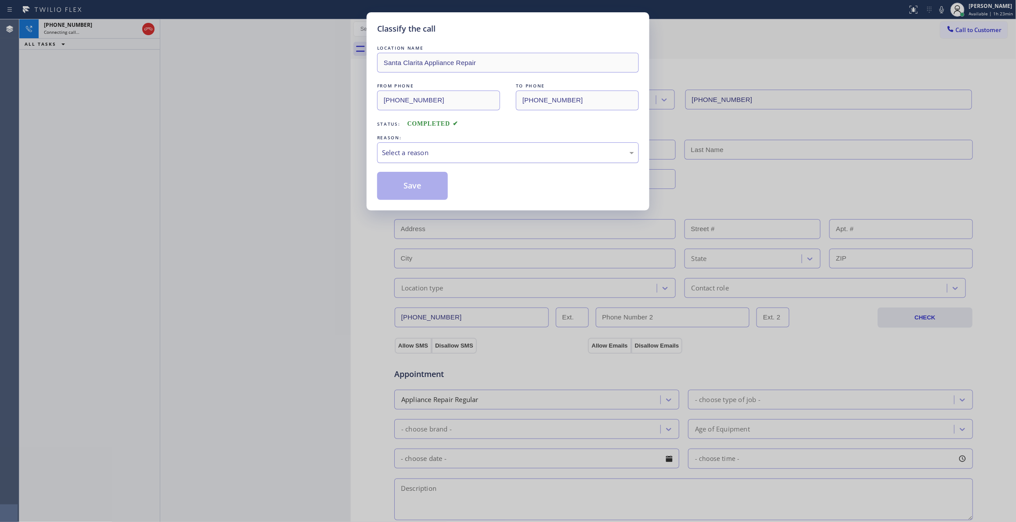
click at [426, 153] on div "Select a reason" at bounding box center [508, 153] width 252 height 10
click at [420, 185] on button "Save" at bounding box center [412, 186] width 71 height 28
click at [311, 189] on div "Classify the call LOCATION NAME [GEOGRAPHIC_DATA] Appliance Repair FROM PHONE […" at bounding box center [508, 261] width 1016 height 522
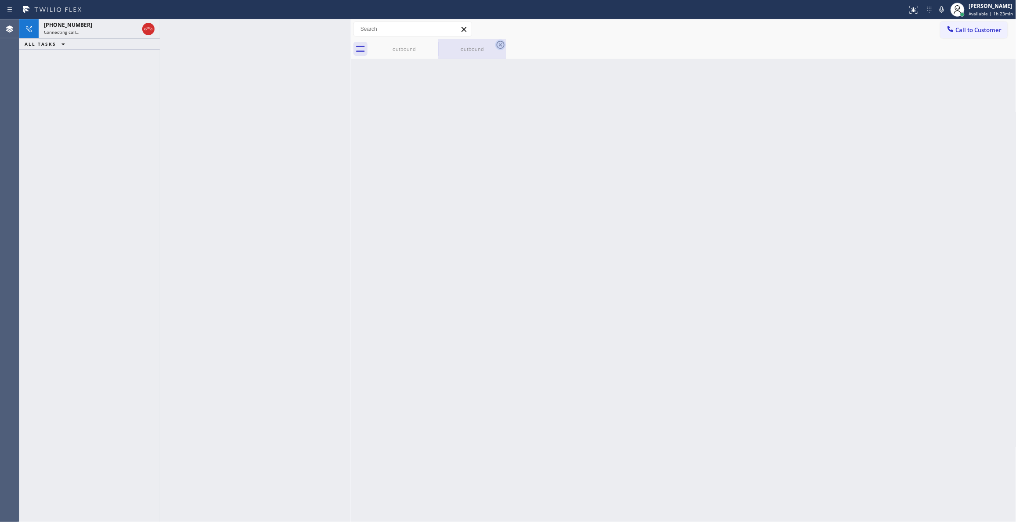
click at [498, 43] on icon at bounding box center [500, 45] width 11 height 11
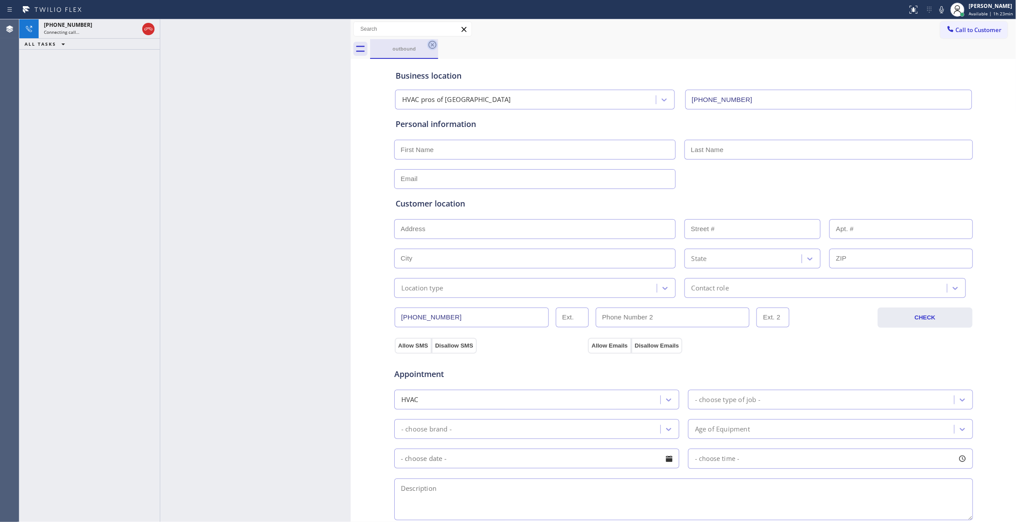
click at [431, 48] on icon at bounding box center [433, 45] width 8 height 8
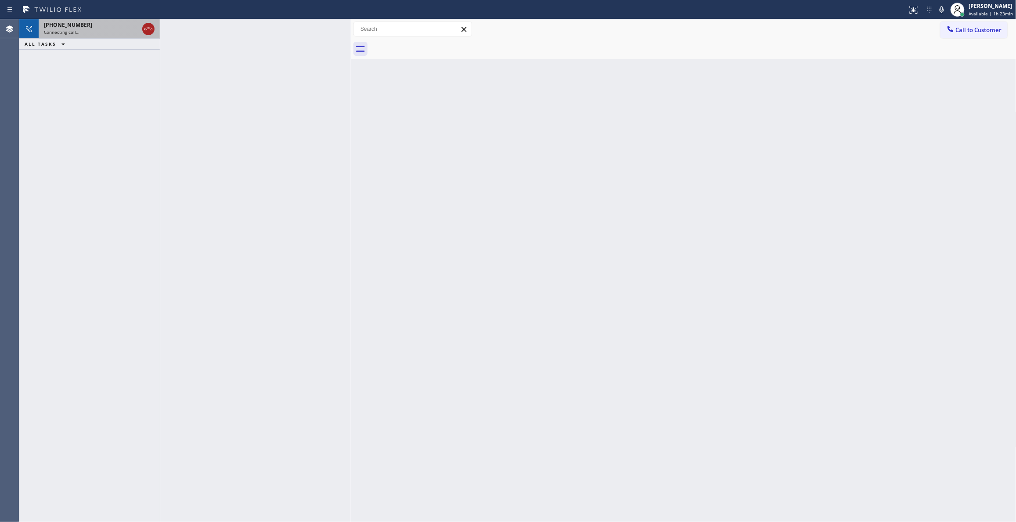
click at [108, 24] on div "[PHONE_NUMBER]" at bounding box center [91, 24] width 95 height 7
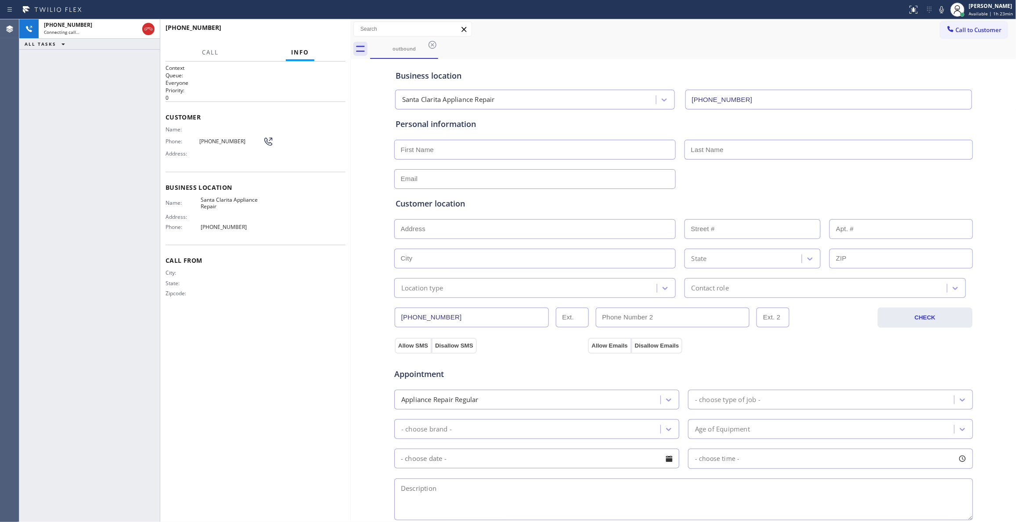
type input "[PHONE_NUMBER]"
click at [204, 51] on span "Call" at bounding box center [210, 52] width 17 height 8
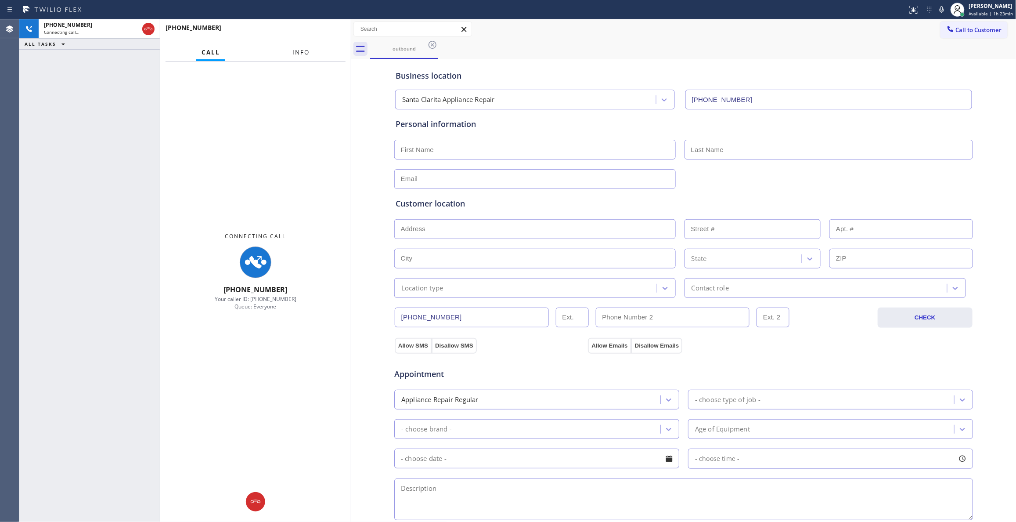
click at [303, 53] on span "Info" at bounding box center [301, 52] width 17 height 8
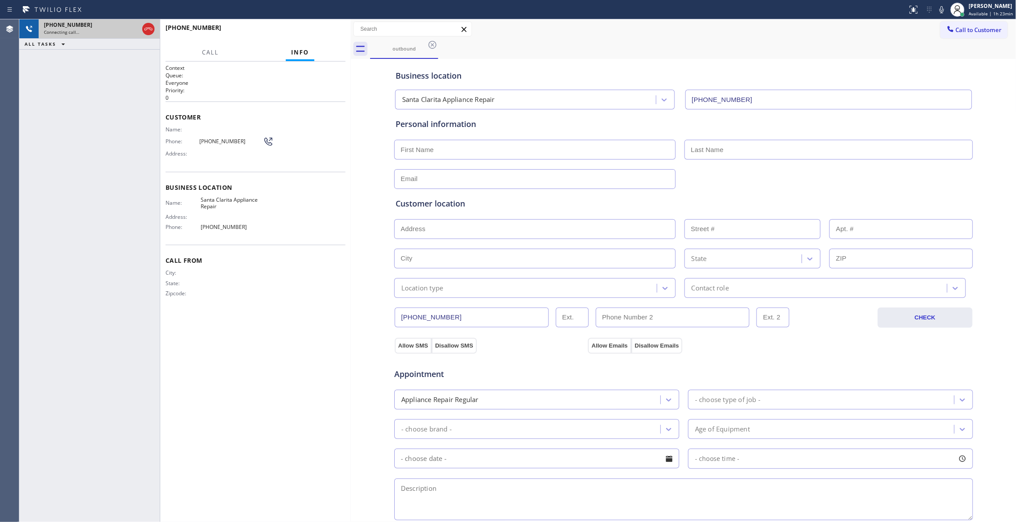
click at [108, 30] on div "Connecting call…" at bounding box center [91, 32] width 95 height 6
click at [321, 285] on div "City: State: Zipcode:" at bounding box center [256, 284] width 180 height 31
drag, startPoint x: 242, startPoint y: 141, endPoint x: 227, endPoint y: 140, distance: 15.0
click at [227, 140] on span "[PHONE_NUMBER]" at bounding box center [231, 141] width 64 height 7
click at [248, 142] on span "[PHONE_NUMBER]" at bounding box center [231, 141] width 64 height 7
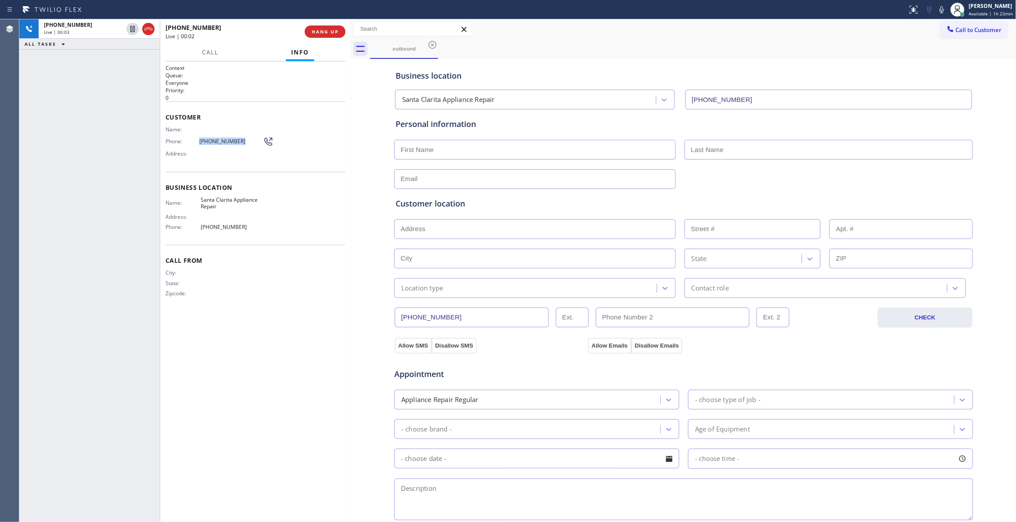
drag, startPoint x: 249, startPoint y: 141, endPoint x: 195, endPoint y: 142, distance: 54.0
click at [195, 142] on div "Phone: [PHONE_NUMBER]" at bounding box center [220, 141] width 108 height 11
copy div "[PHONE_NUMBER]"
click at [131, 27] on icon at bounding box center [132, 29] width 11 height 11
click at [937, 7] on icon at bounding box center [942, 9] width 11 height 11
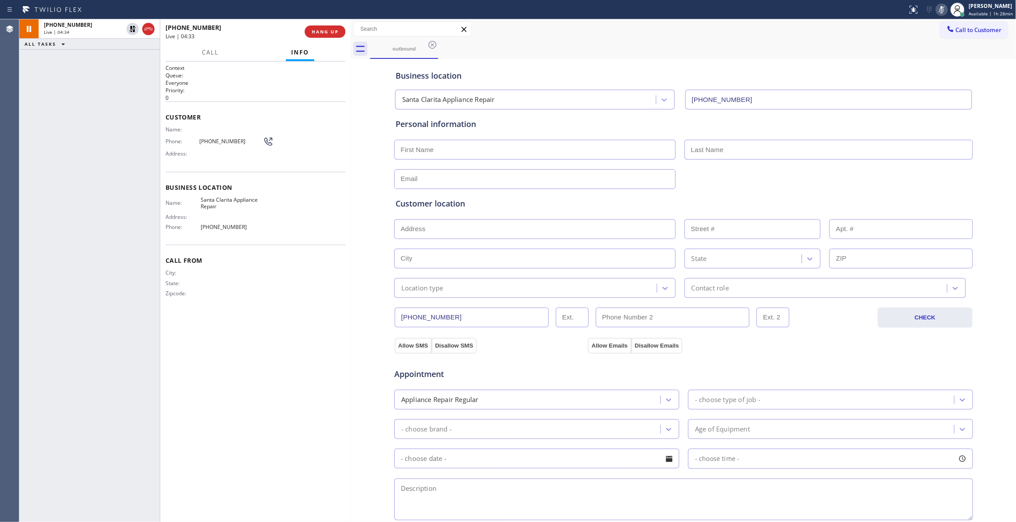
click at [943, 174] on div at bounding box center [684, 178] width 581 height 22
click at [130, 30] on icon at bounding box center [132, 29] width 11 height 11
click at [937, 10] on icon at bounding box center [942, 9] width 11 height 11
click at [333, 30] on span "HANG UP" at bounding box center [325, 32] width 27 height 6
click at [333, 30] on span "COMPLETE" at bounding box center [323, 32] width 30 height 6
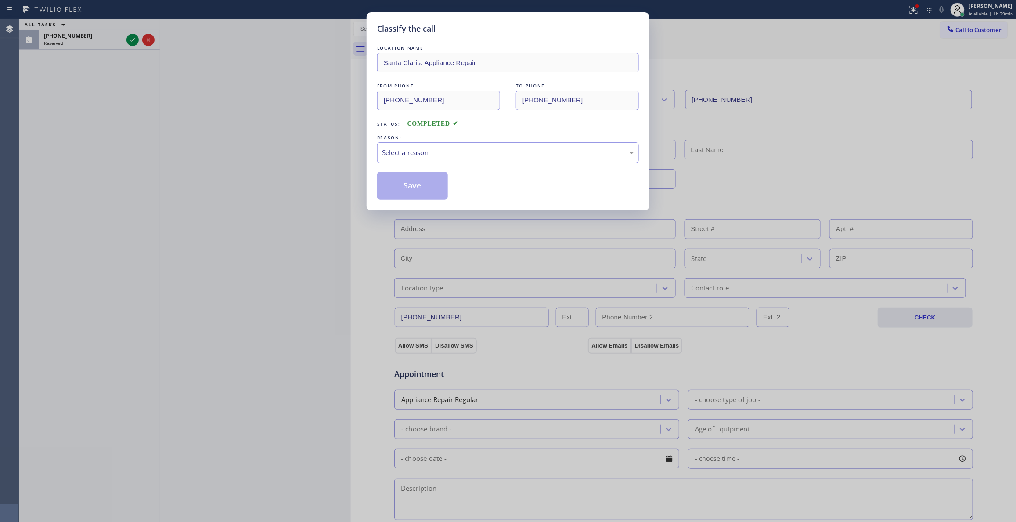
click at [408, 161] on div "Select a reason" at bounding box center [508, 152] width 262 height 21
click at [403, 187] on button "Save" at bounding box center [412, 186] width 71 height 28
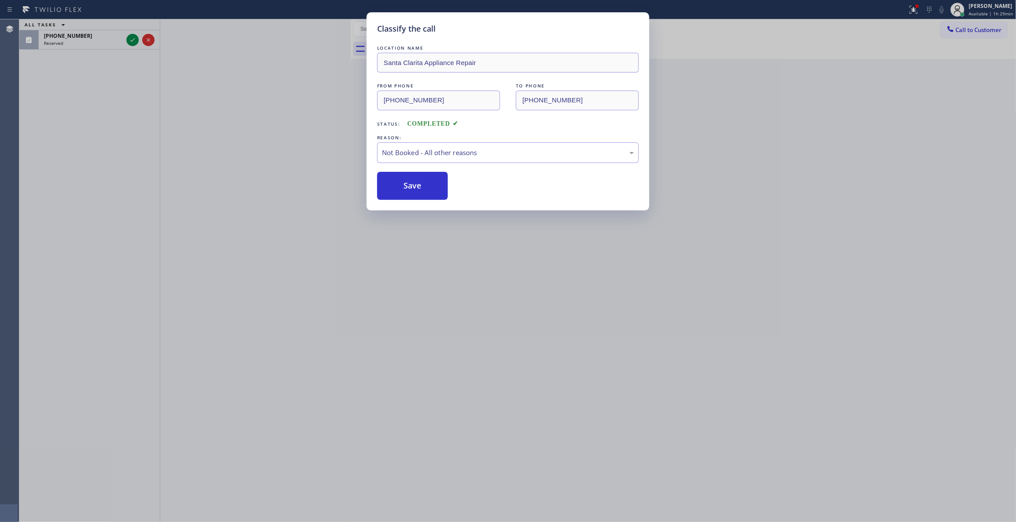
click at [403, 187] on button "Save" at bounding box center [412, 186] width 71 height 28
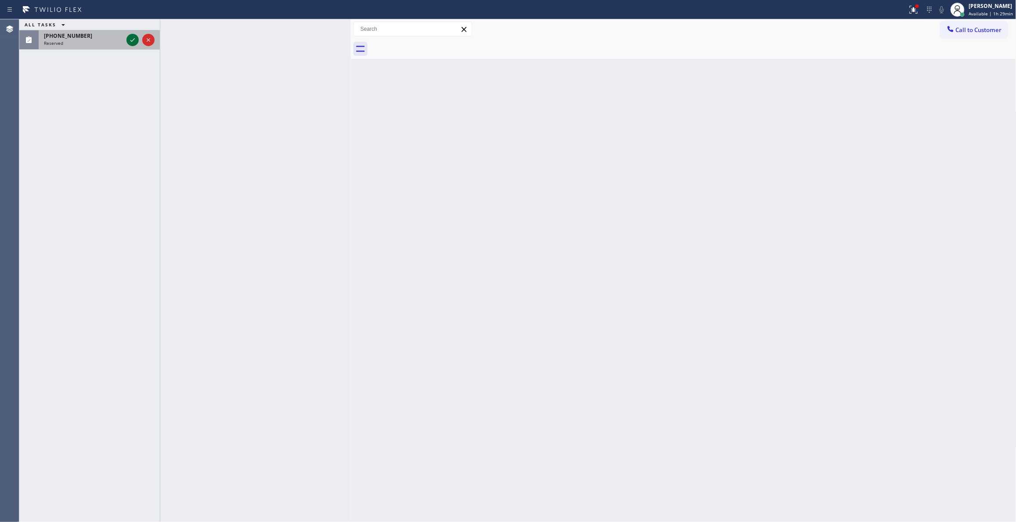
click at [130, 41] on icon at bounding box center [132, 40] width 11 height 11
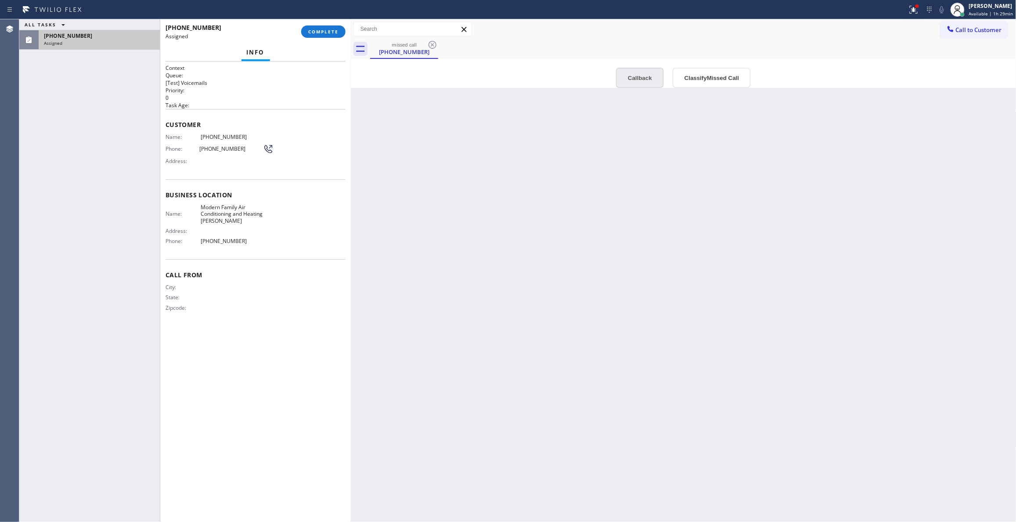
click at [639, 78] on button "Callback" at bounding box center [640, 78] width 48 height 20
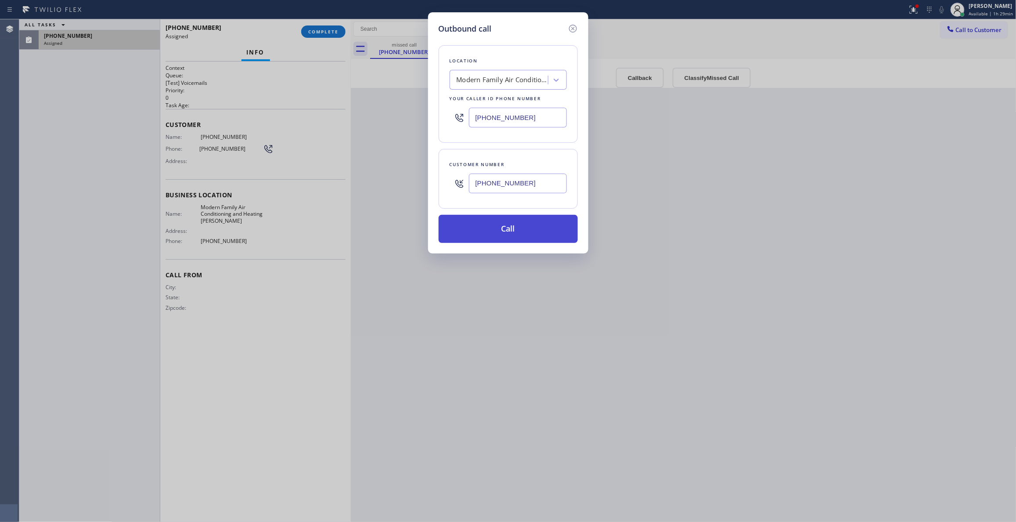
click at [482, 233] on button "Call" at bounding box center [508, 229] width 139 height 28
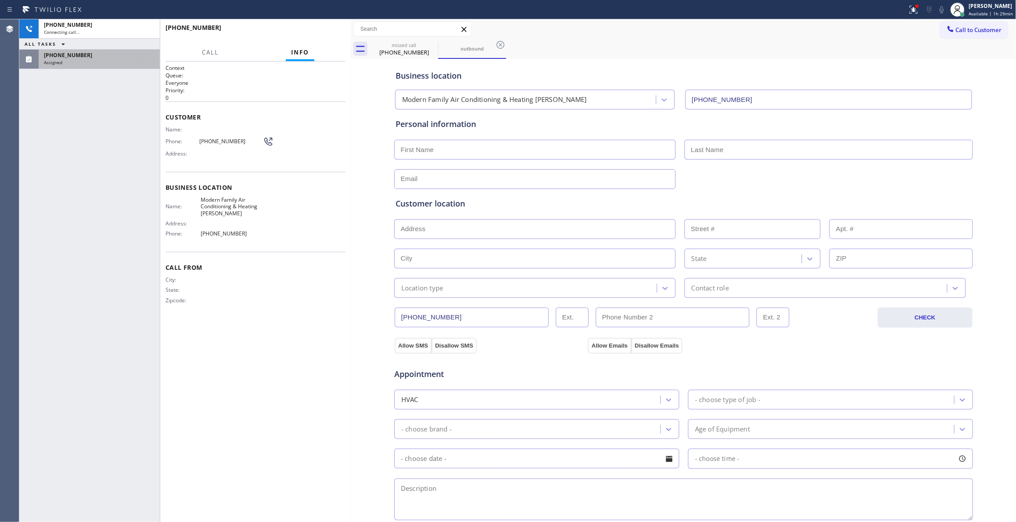
type input "[PHONE_NUMBER]"
drag, startPoint x: 119, startPoint y: 60, endPoint x: 294, endPoint y: 44, distance: 175.6
click at [119, 60] on div "Assigned" at bounding box center [99, 62] width 111 height 6
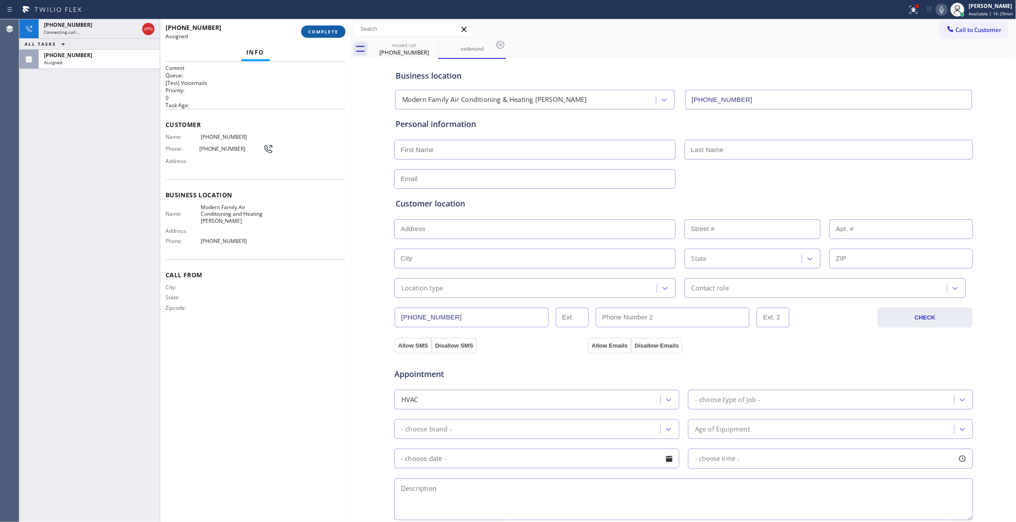
click at [323, 33] on span "COMPLETE" at bounding box center [323, 32] width 30 height 6
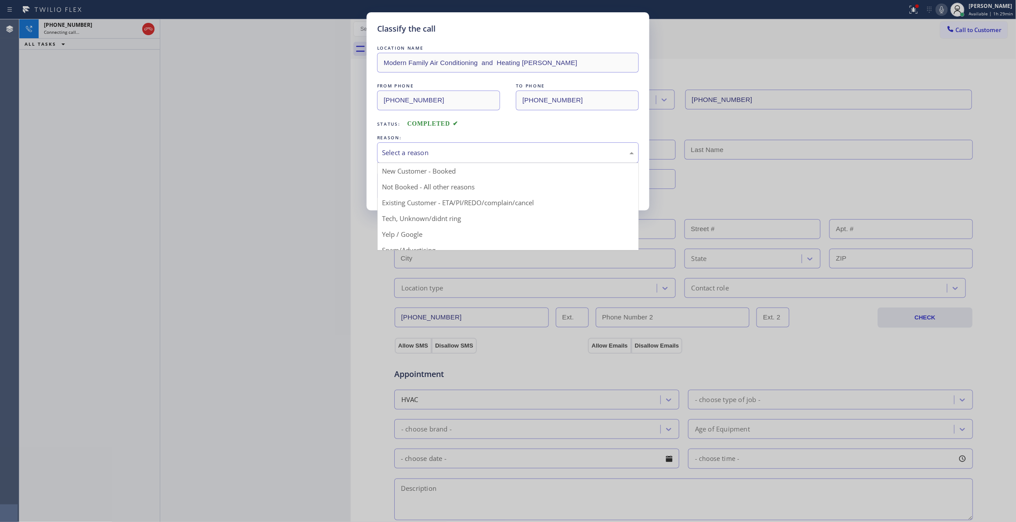
click at [428, 155] on div "Select a reason" at bounding box center [508, 153] width 252 height 10
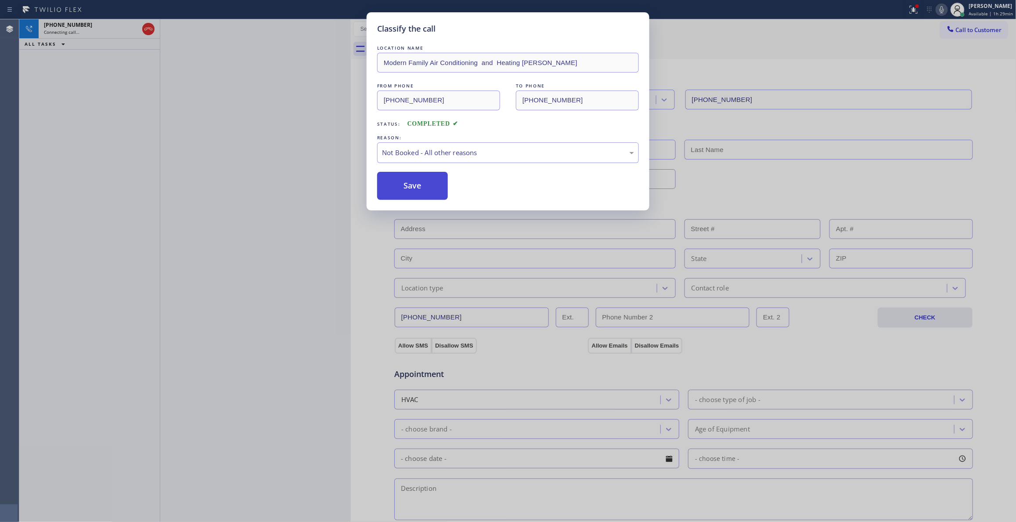
click at [410, 188] on button "Save" at bounding box center [412, 186] width 71 height 28
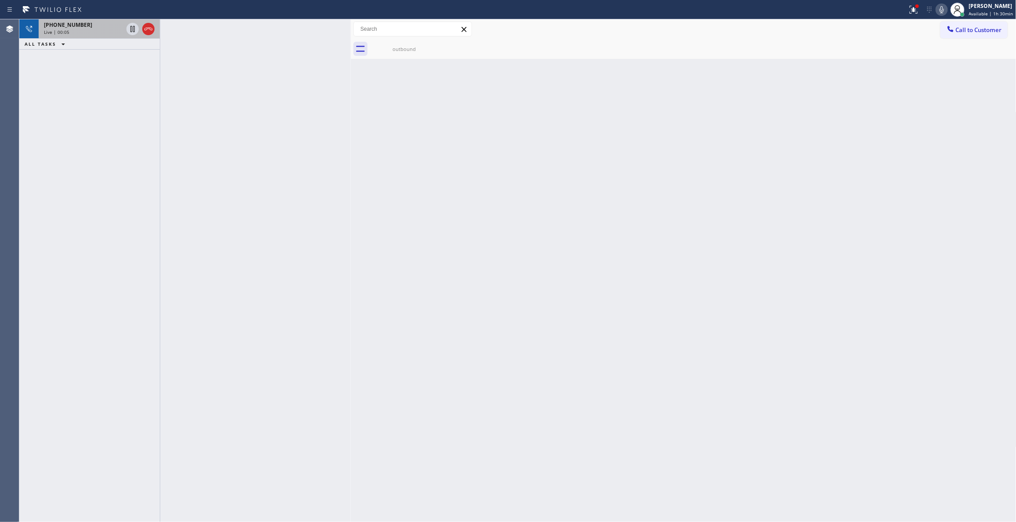
click at [100, 29] on div "Live | 00:05" at bounding box center [83, 32] width 79 height 6
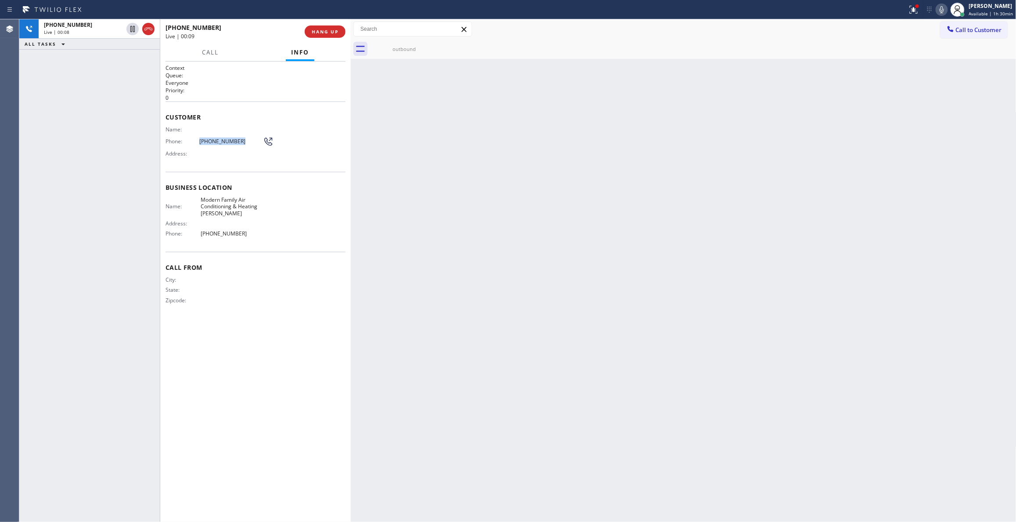
drag, startPoint x: 243, startPoint y: 143, endPoint x: 199, endPoint y: 141, distance: 44.0
click at [199, 141] on span "[PHONE_NUMBER]" at bounding box center [231, 141] width 64 height 7
click at [251, 232] on span "[PHONE_NUMBER]" at bounding box center [234, 233] width 66 height 7
drag, startPoint x: 241, startPoint y: 232, endPoint x: 192, endPoint y: 141, distance: 103.8
click at [192, 141] on div "Context Queue: Everyone Priority: 0 Customer Name: Phone: [PHONE_NUMBER] Addres…" at bounding box center [256, 191] width 180 height 254
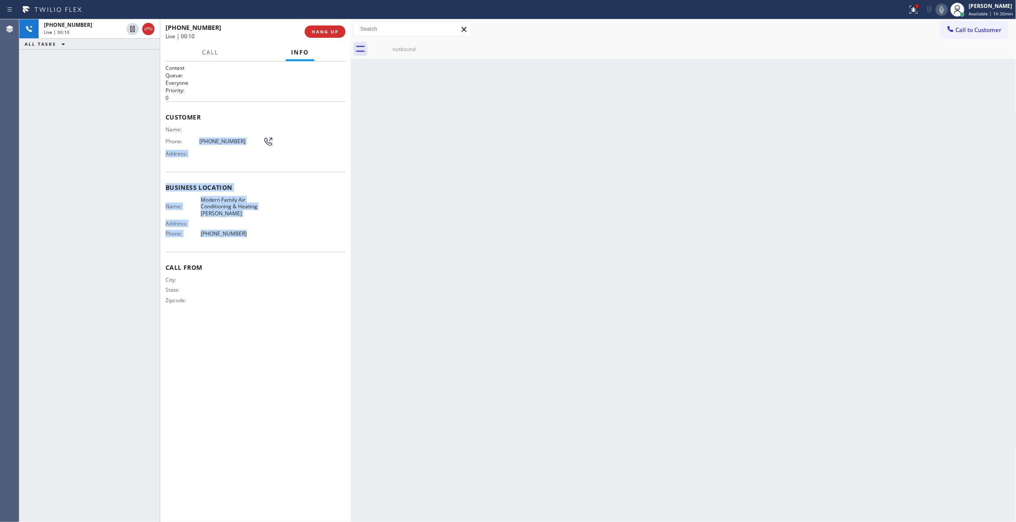
copy div "[PHONE_NUMBER] Address: Business location Name: Modern Family Air Conditioning …"
click at [324, 30] on span "HANG UP" at bounding box center [325, 32] width 27 height 6
click at [318, 26] on button "COMPLETE" at bounding box center [323, 31] width 44 height 12
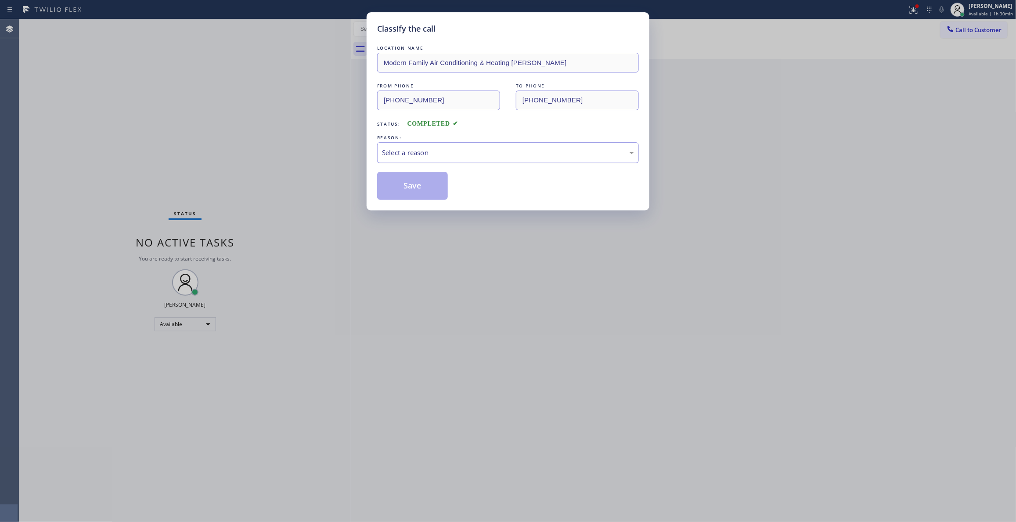
click at [415, 149] on div "Select a reason" at bounding box center [508, 153] width 252 height 10
click at [405, 181] on button "Save" at bounding box center [412, 186] width 71 height 28
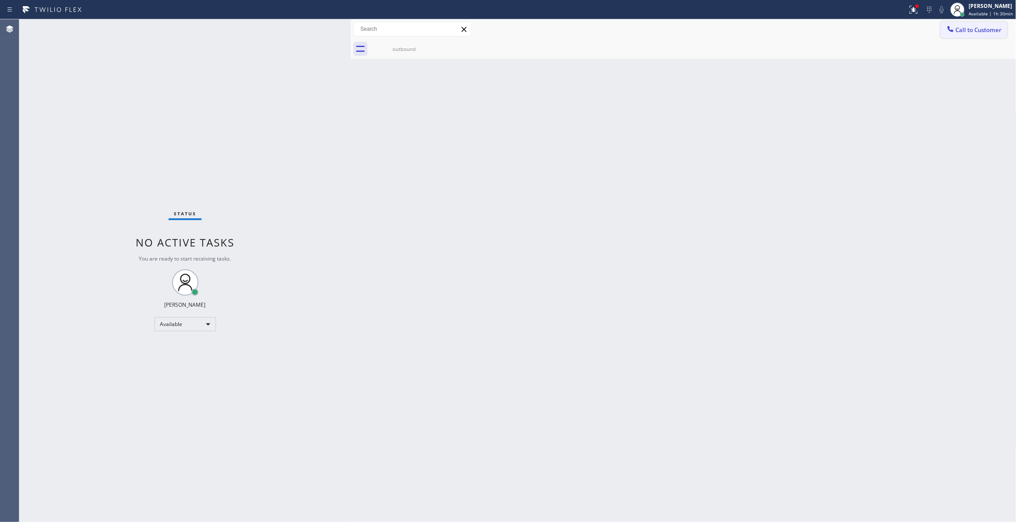
click at [964, 29] on span "Call to Customer" at bounding box center [979, 30] width 46 height 8
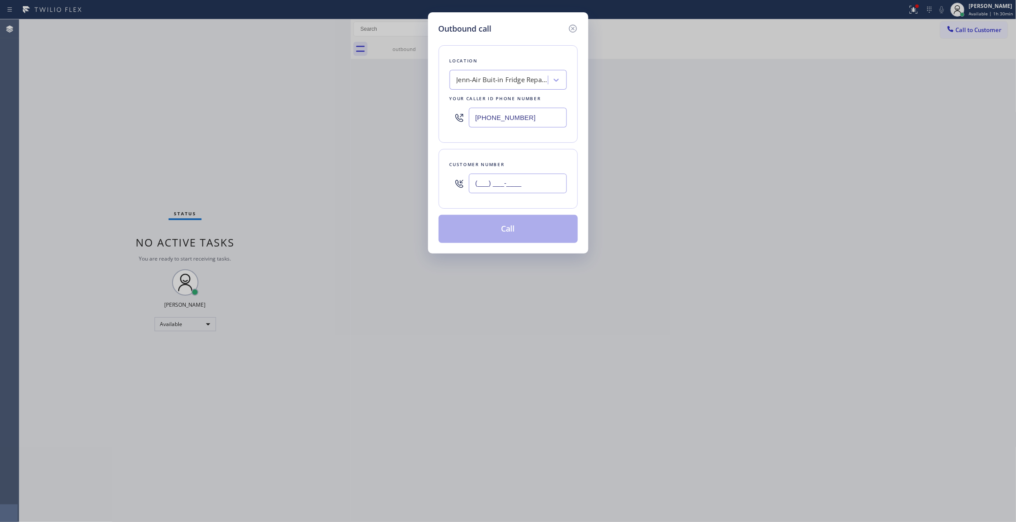
click at [539, 181] on input "(___) ___-____" at bounding box center [518, 184] width 98 height 20
paste input "562) 972-0453"
type input "[PHONE_NUMBER]"
drag, startPoint x: 543, startPoint y: 115, endPoint x: 346, endPoint y: 195, distance: 213.1
click at [272, 127] on div "Outbound call Location Jenn-Air Buit-in Fridge Repair [GEOGRAPHIC_DATA] Your ca…" at bounding box center [508, 261] width 1016 height 522
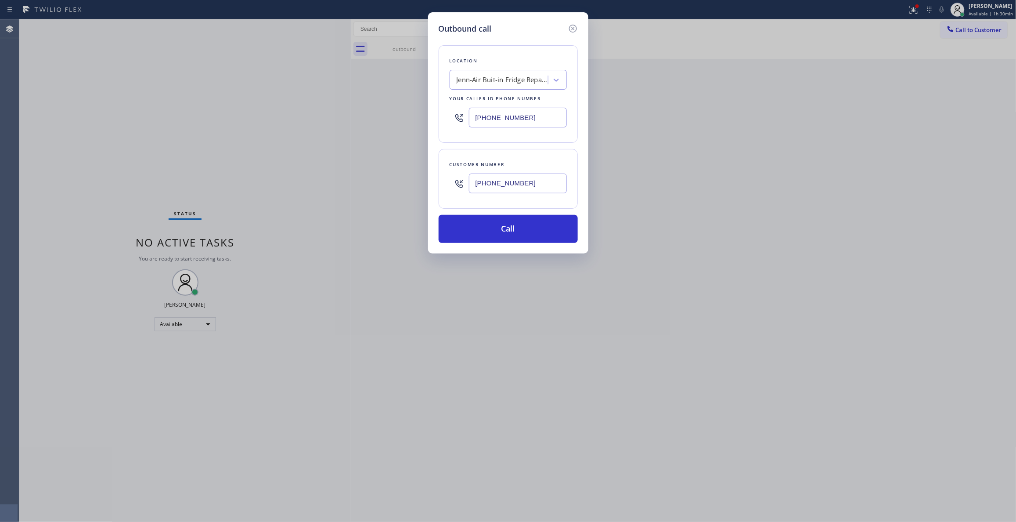
paste input "323) 541-4642"
type input "[PHONE_NUMBER]"
drag, startPoint x: 535, startPoint y: 183, endPoint x: 343, endPoint y: 183, distance: 192.4
click at [343, 183] on div "Outbound call Location Modern Family Air Conditioning & Heating [PERSON_NAME] Y…" at bounding box center [508, 261] width 1016 height 522
click at [510, 227] on button "Call" at bounding box center [508, 229] width 139 height 28
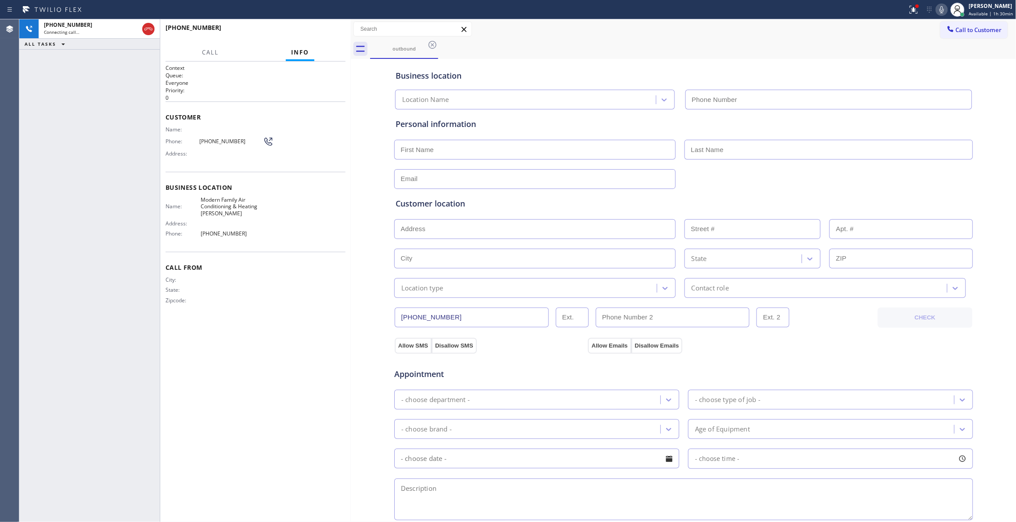
type input "[PHONE_NUMBER]"
drag, startPoint x: 314, startPoint y: 322, endPoint x: 332, endPoint y: 230, distance: 94.1
click at [315, 318] on div "Context Queue: Everyone Priority: 0 Customer Name: Phone: [PHONE_NUMBER] Addres…" at bounding box center [256, 291] width 180 height 455
click at [910, 9] on icon at bounding box center [914, 10] width 8 height 8
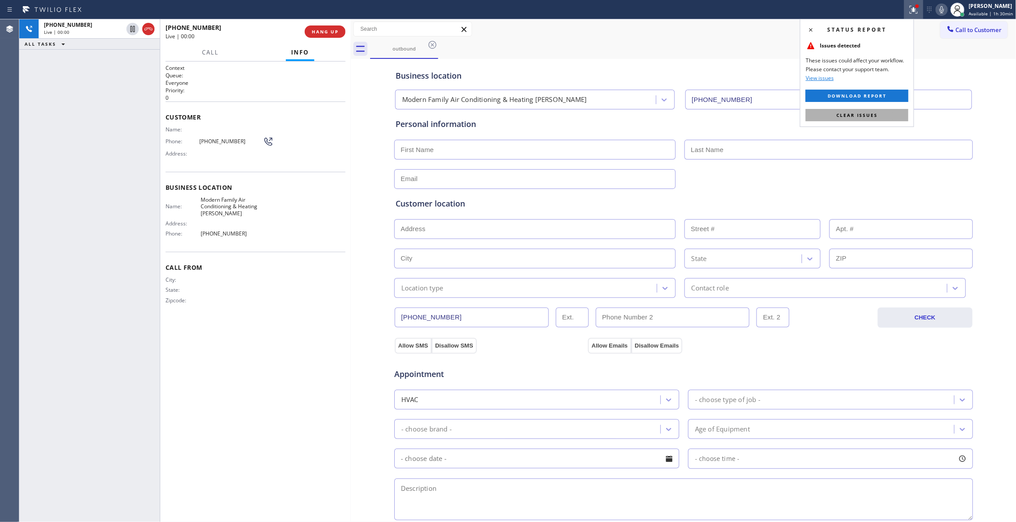
click at [854, 110] on button "Clear issues" at bounding box center [857, 115] width 103 height 12
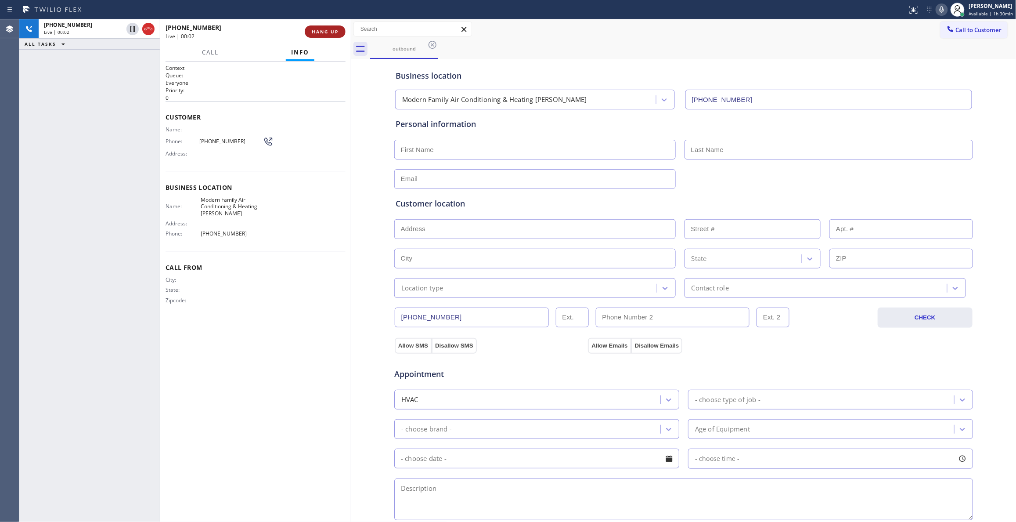
click at [332, 32] on span "HANG UP" at bounding box center [325, 32] width 27 height 6
click at [216, 147] on div "Phone: [PHONE_NUMBER]" at bounding box center [220, 141] width 108 height 11
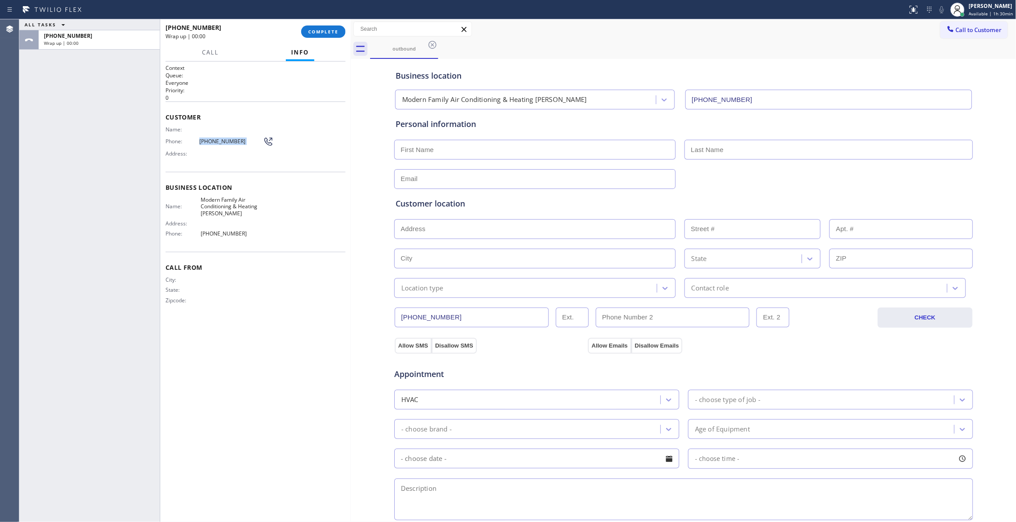
copy div "[PHONE_NUMBER]"
click at [326, 36] on button "COMPLETE" at bounding box center [323, 31] width 44 height 12
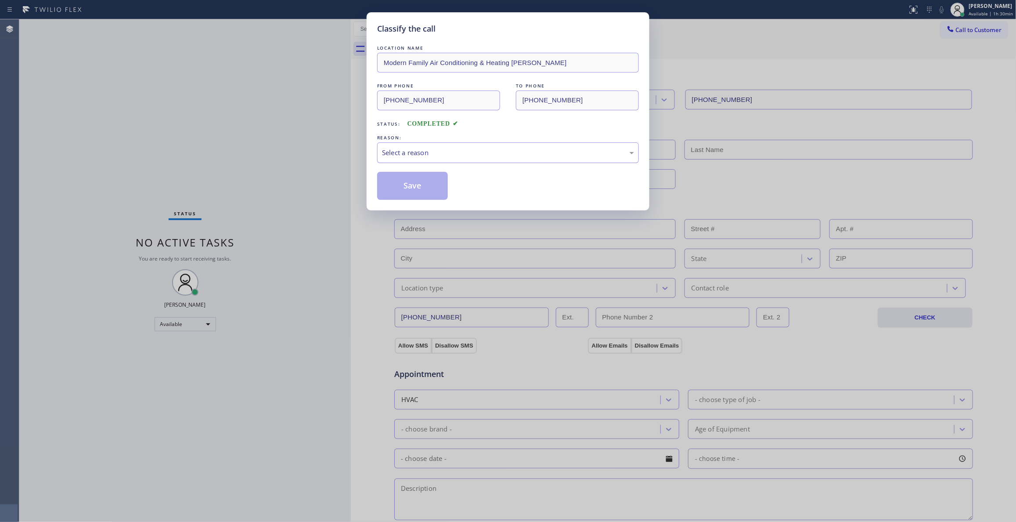
click at [452, 144] on div "Select a reason" at bounding box center [508, 152] width 262 height 21
click at [434, 185] on button "Save" at bounding box center [412, 186] width 71 height 28
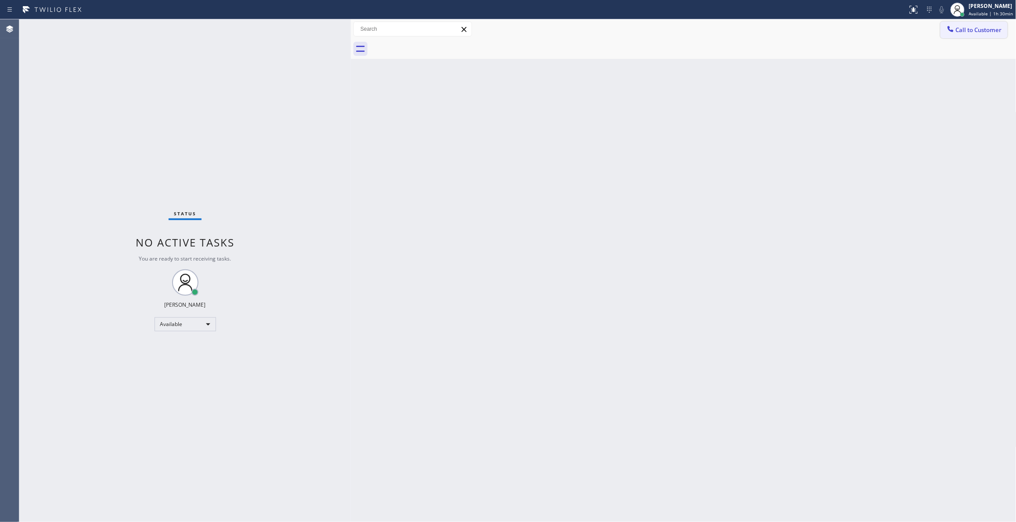
click at [978, 29] on span "Call to Customer" at bounding box center [979, 30] width 46 height 8
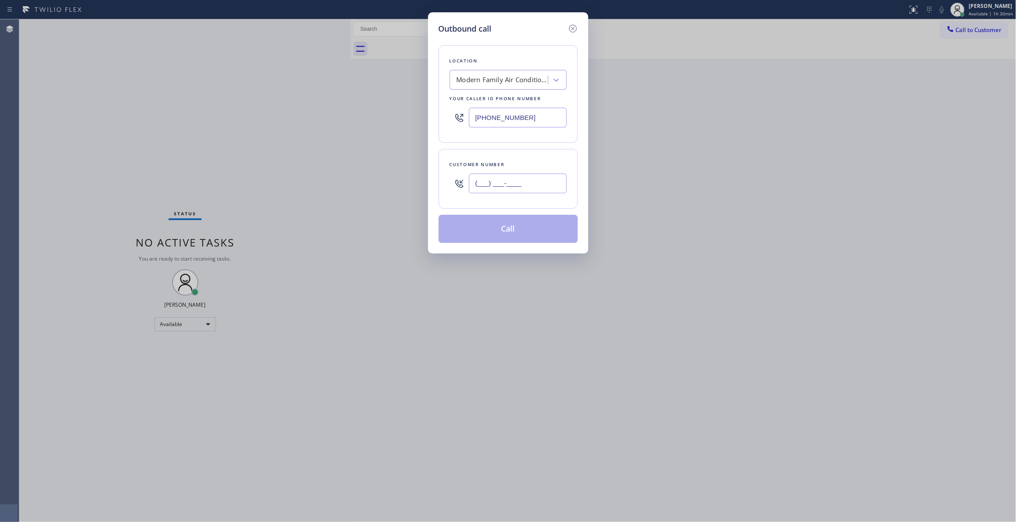
click at [535, 175] on input "(___) ___-____" at bounding box center [518, 184] width 98 height 20
paste input "562) 972-0453"
type input "[PHONE_NUMBER]"
click at [495, 229] on button "Call" at bounding box center [508, 229] width 139 height 28
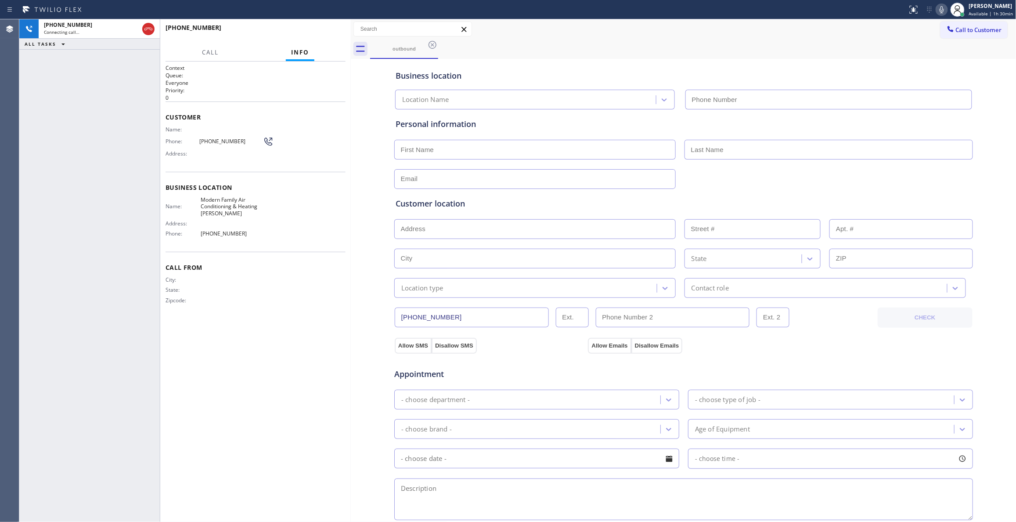
type input "[PHONE_NUMBER]"
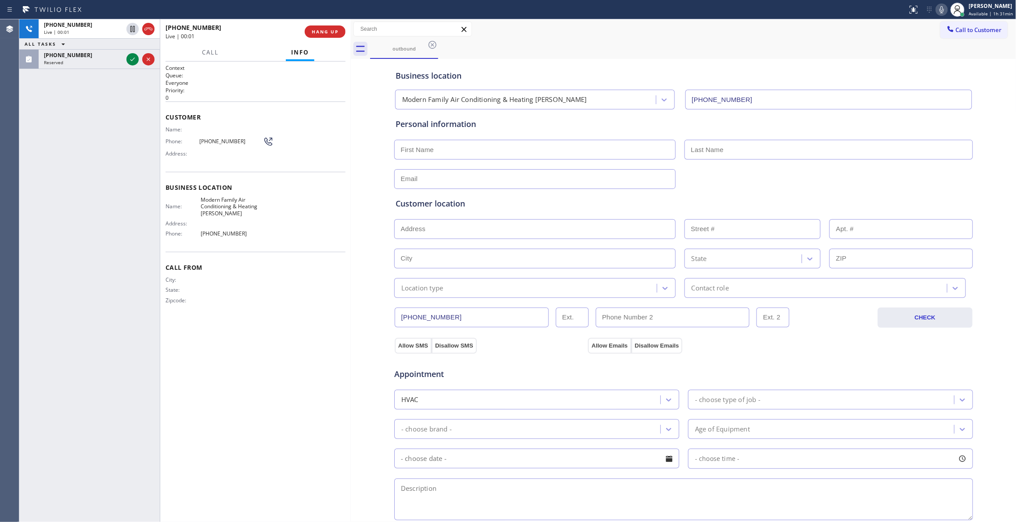
click at [336, 293] on div "City: State: Zipcode:" at bounding box center [256, 291] width 180 height 31
click at [328, 36] on button "HANG UP" at bounding box center [325, 31] width 41 height 12
click at [327, 34] on button "COMPLETE" at bounding box center [323, 31] width 44 height 12
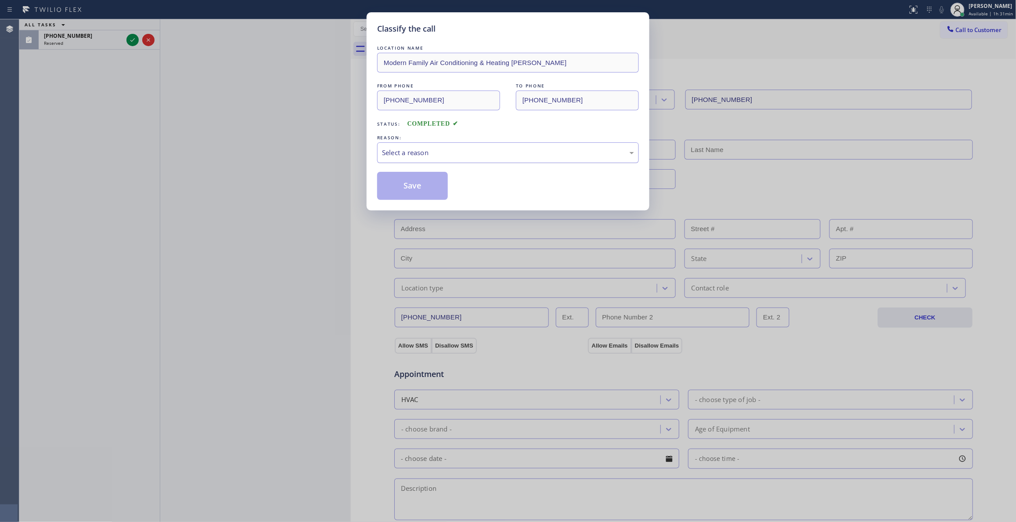
click at [393, 159] on div "Select a reason" at bounding box center [508, 152] width 262 height 21
click at [406, 185] on button "Save" at bounding box center [412, 186] width 71 height 28
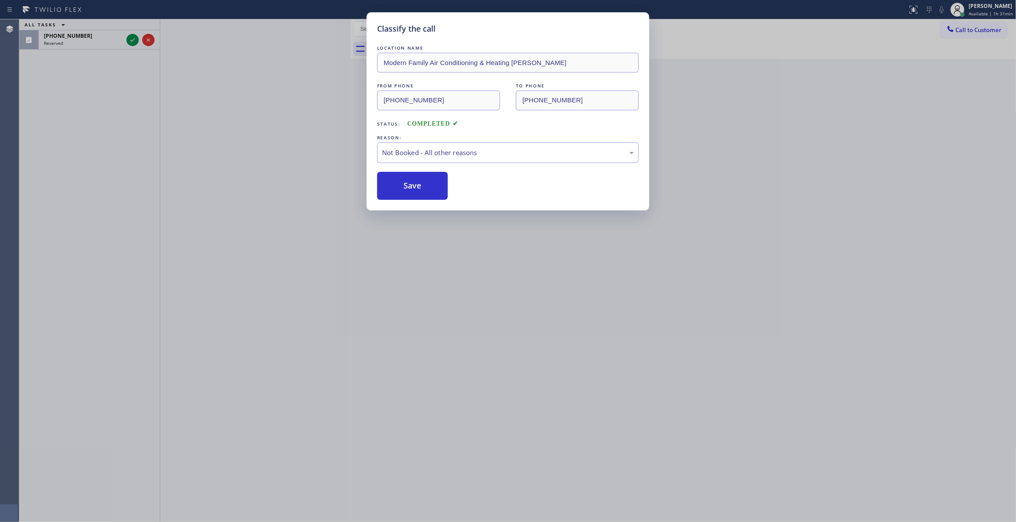
drag, startPoint x: 406, startPoint y: 185, endPoint x: 157, endPoint y: 30, distance: 293.4
click at [392, 176] on button "Save" at bounding box center [412, 186] width 71 height 28
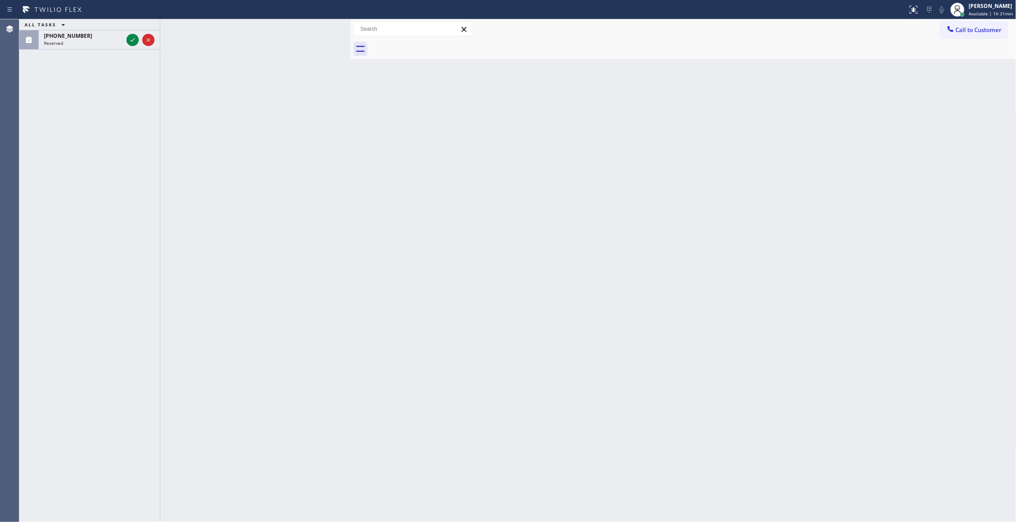
click at [130, 41] on icon at bounding box center [132, 40] width 11 height 11
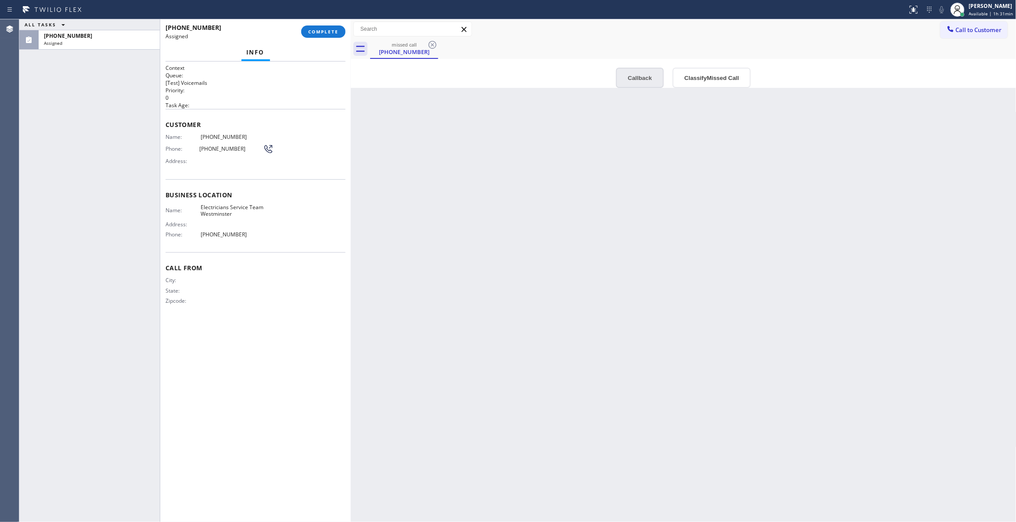
click at [648, 76] on button "Callback" at bounding box center [640, 78] width 48 height 20
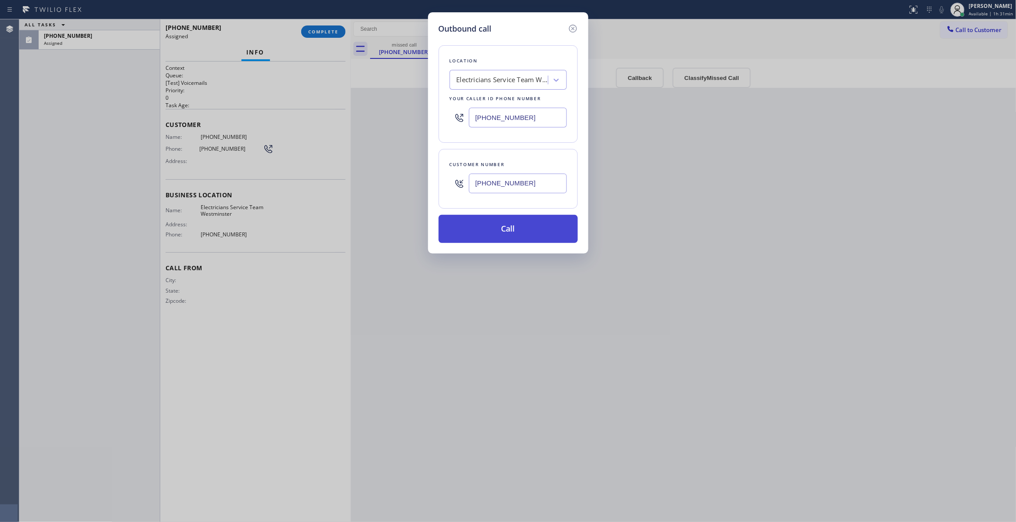
click at [492, 228] on button "Call" at bounding box center [508, 229] width 139 height 28
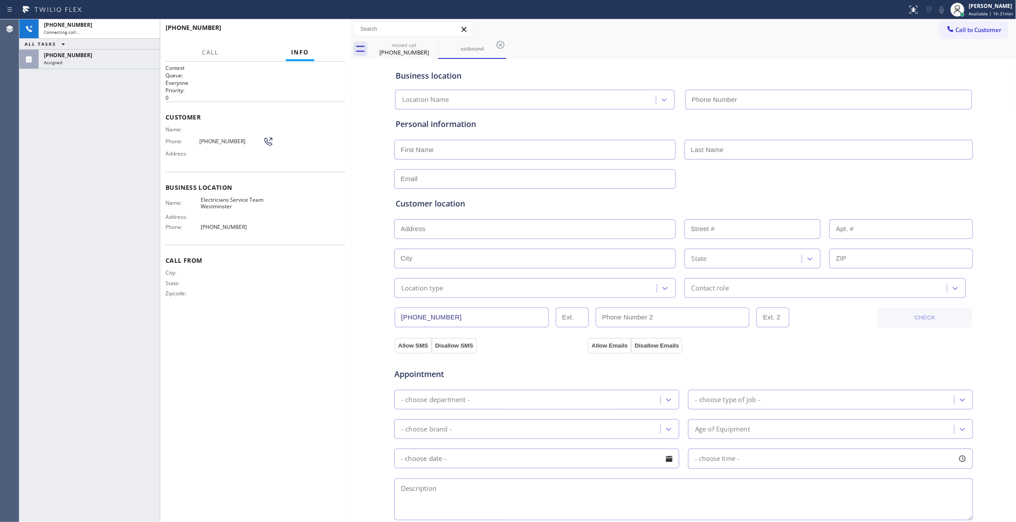
type input "[PHONE_NUMBER]"
click at [118, 61] on div "Assigned" at bounding box center [99, 62] width 111 height 6
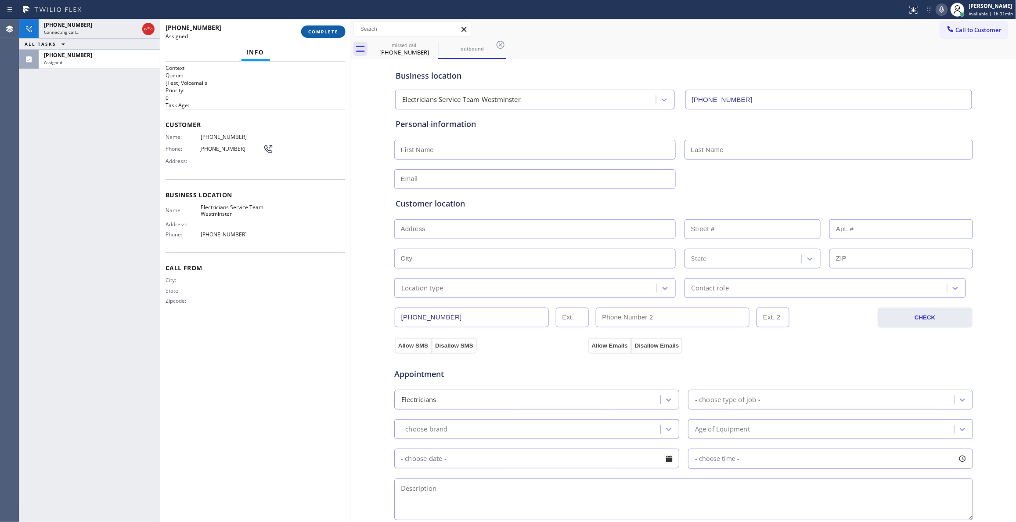
click at [319, 32] on span "COMPLETE" at bounding box center [323, 32] width 30 height 6
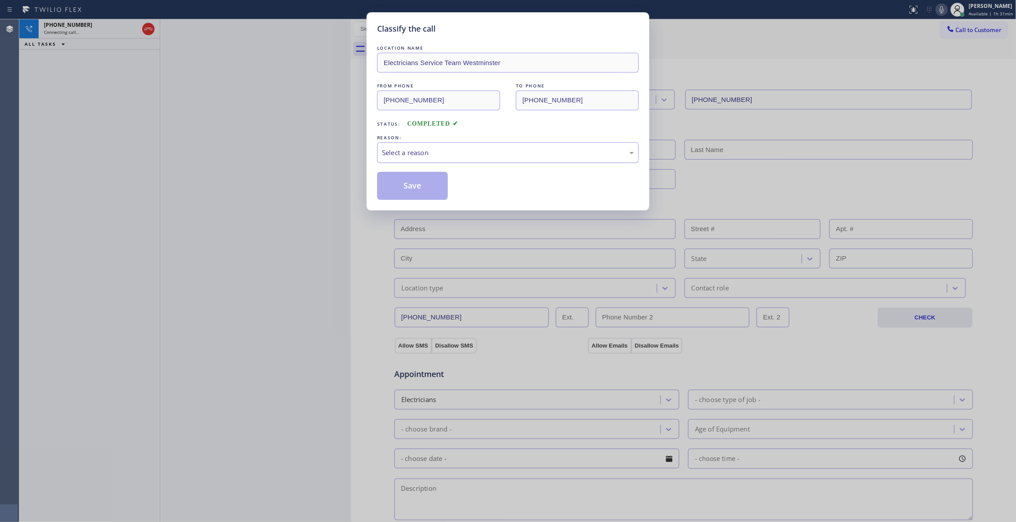
click at [431, 153] on div "Select a reason" at bounding box center [508, 153] width 252 height 10
click at [412, 188] on button "Save" at bounding box center [412, 186] width 71 height 28
click at [408, 187] on button "Save" at bounding box center [412, 186] width 71 height 28
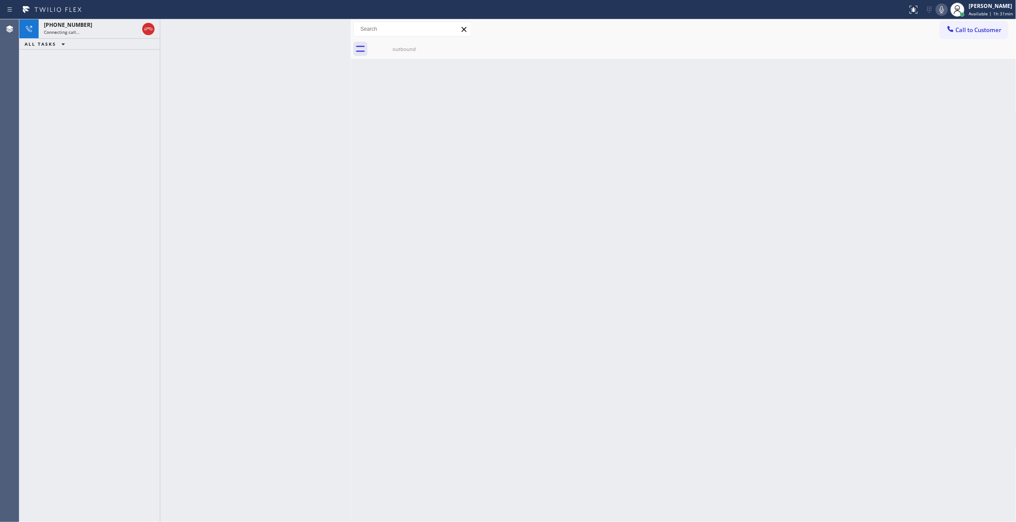
click at [113, 29] on div "Connecting call…" at bounding box center [91, 32] width 95 height 6
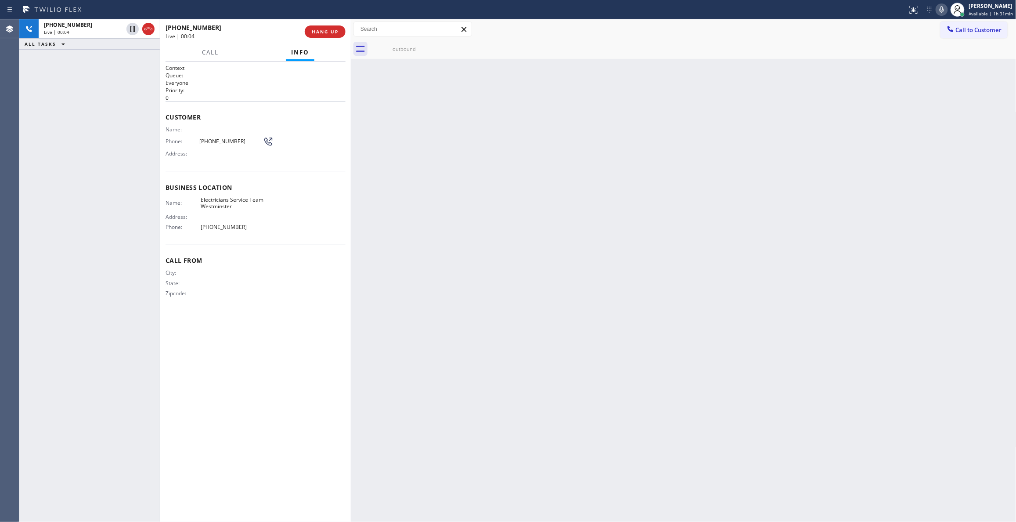
click at [222, 137] on div "Phone: [PHONE_NUMBER]" at bounding box center [220, 141] width 108 height 11
click at [253, 220] on div "Address:" at bounding box center [216, 216] width 101 height 7
drag, startPoint x: 246, startPoint y: 228, endPoint x: 199, endPoint y: 136, distance: 103.3
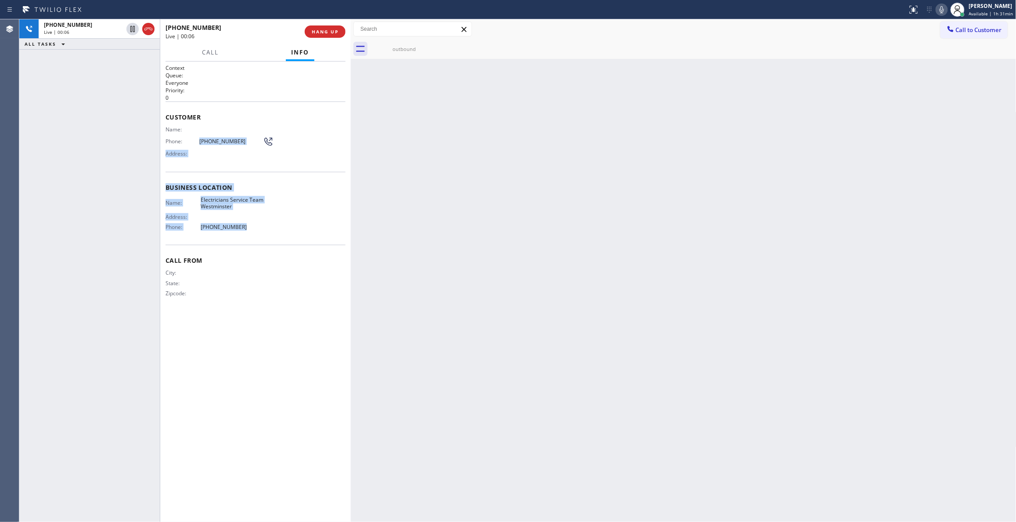
click at [199, 136] on div "Context Queue: Everyone Priority: 0 Customer Name: Phone: [PHONE_NUMBER] Addres…" at bounding box center [256, 187] width 180 height 247
copy div "[PHONE_NUMBER] Address: Business location Name: Electricians Service Team Westm…"
click at [331, 28] on button "HANG UP" at bounding box center [325, 31] width 41 height 12
click at [331, 27] on button "HANG UP" at bounding box center [325, 31] width 41 height 12
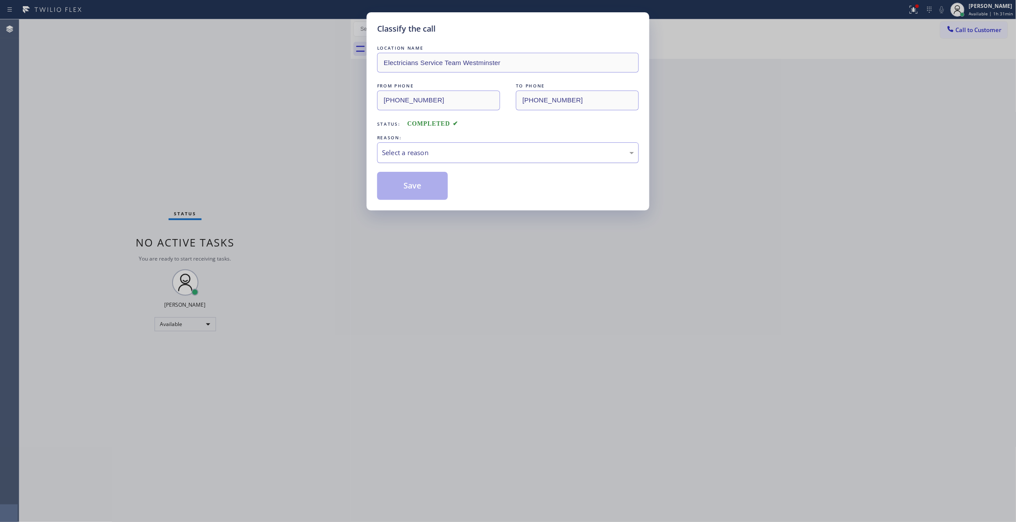
drag, startPoint x: 401, startPoint y: 153, endPoint x: 401, endPoint y: 161, distance: 8.0
click at [401, 153] on div "Select a reason" at bounding box center [508, 153] width 252 height 10
click at [402, 190] on button "Save" at bounding box center [412, 186] width 71 height 28
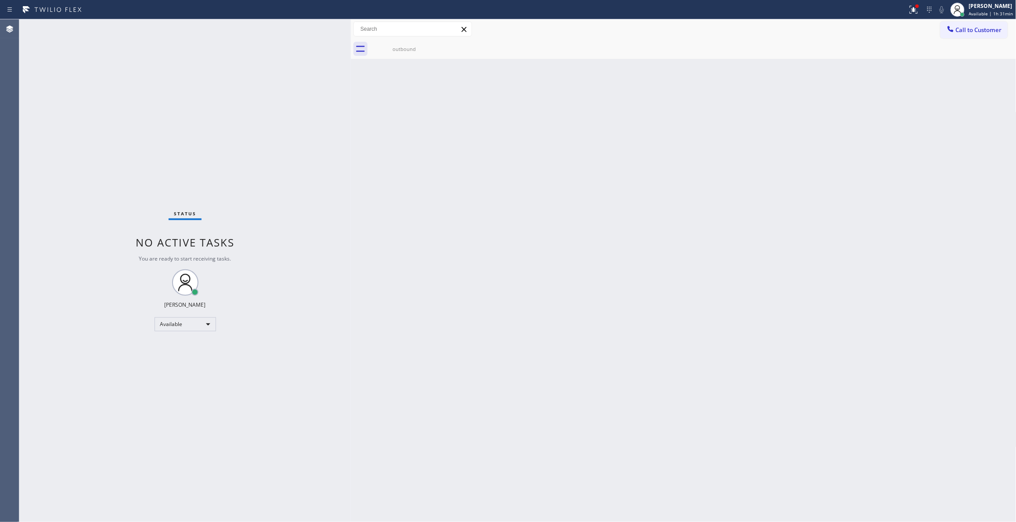
click at [976, 27] on span "Call to Customer" at bounding box center [979, 30] width 46 height 8
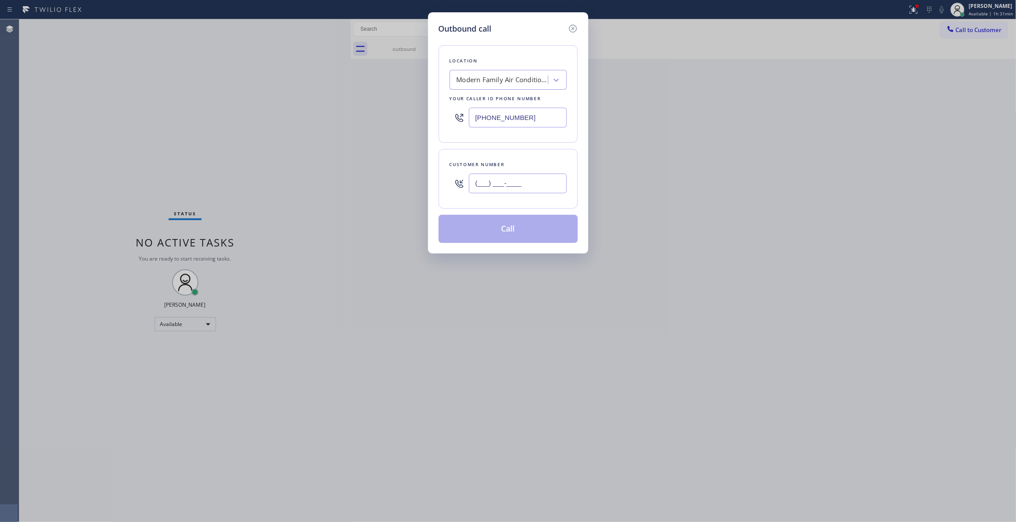
click at [513, 181] on input "(___) ___-____" at bounding box center [518, 184] width 98 height 20
paste input "714) 210-1365"
type input "[PHONE_NUMBER]"
drag, startPoint x: 541, startPoint y: 113, endPoint x: 305, endPoint y: 109, distance: 236.4
click at [318, 112] on div "Outbound call Location Modern Family Air Conditioning & Heating [PERSON_NAME] Y…" at bounding box center [508, 261] width 1016 height 522
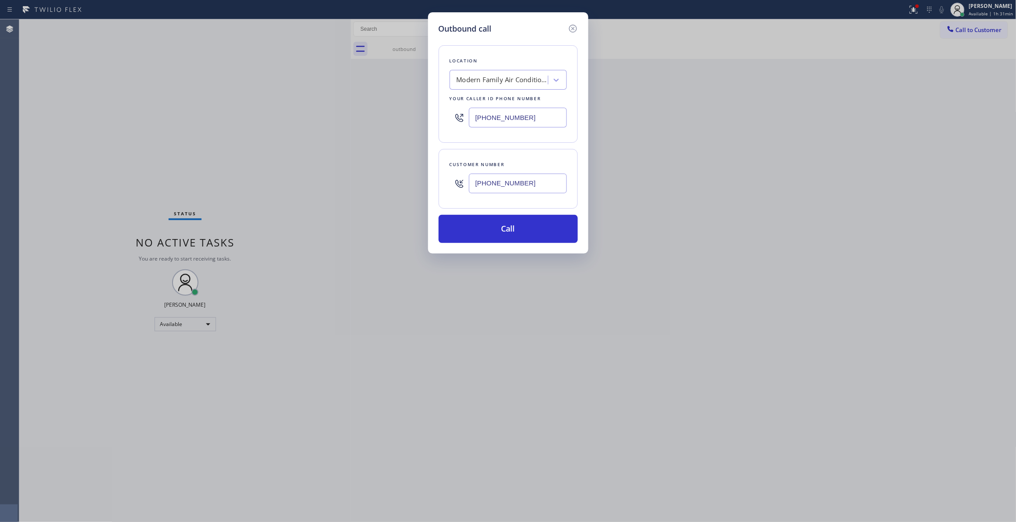
paste input "714) 410-692"
type input "[PHONE_NUMBER]"
drag, startPoint x: 540, startPoint y: 188, endPoint x: 408, endPoint y: 171, distance: 133.3
click at [408, 171] on div "Outbound call Location Electricians Service Team Westminster Your caller id pho…" at bounding box center [508, 261] width 1016 height 522
click at [526, 229] on button "Call" at bounding box center [508, 229] width 139 height 28
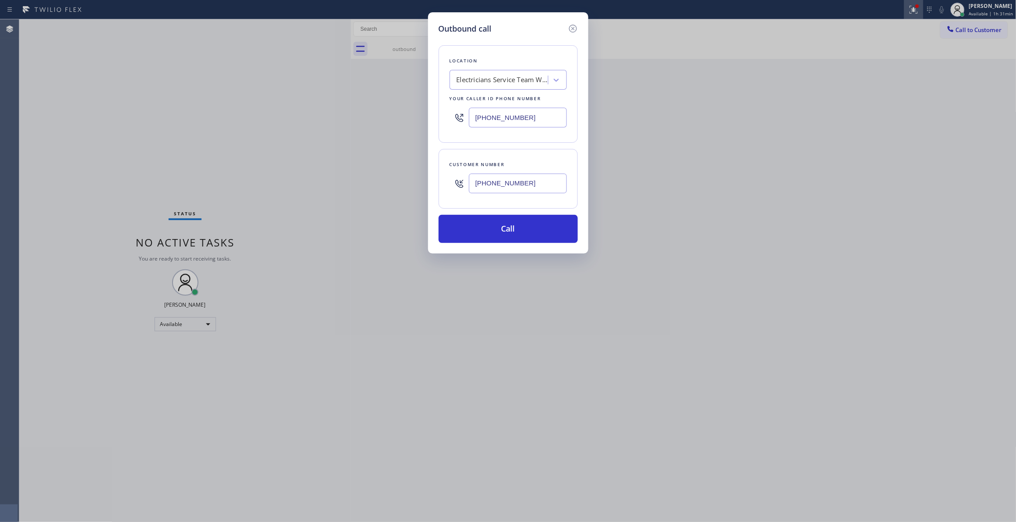
click at [909, 11] on icon at bounding box center [914, 9] width 11 height 11
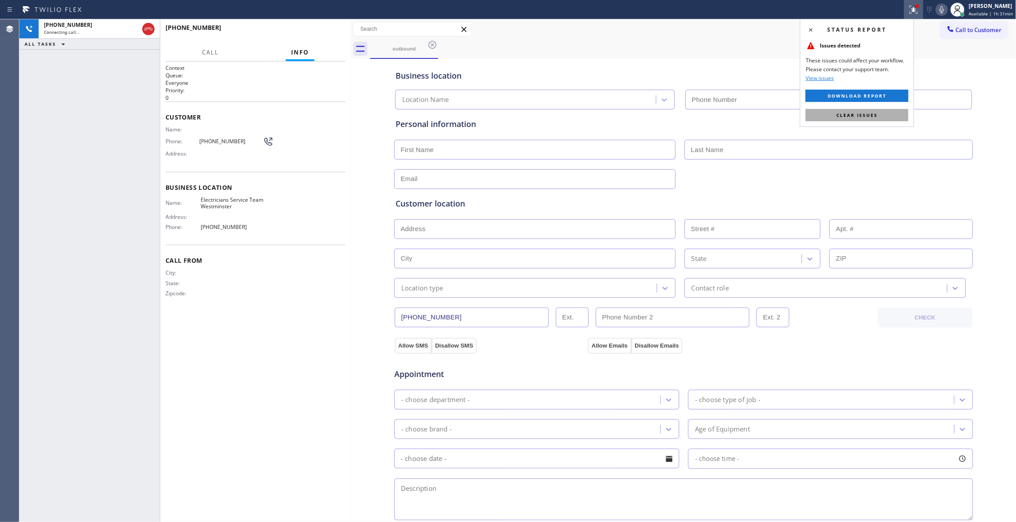
click at [852, 113] on span "Clear issues" at bounding box center [857, 115] width 41 height 6
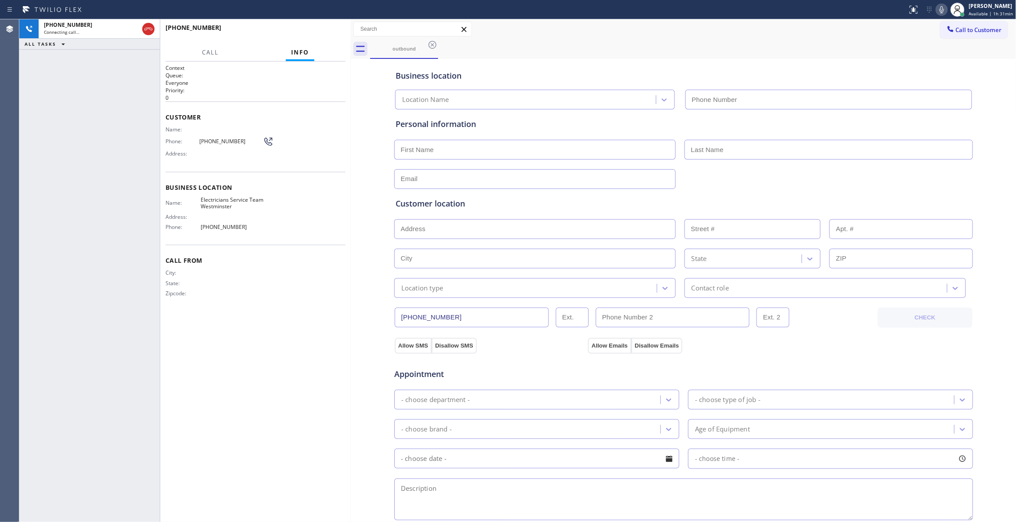
type input "[PHONE_NUMBER]"
click at [330, 32] on span "HANG UP" at bounding box center [325, 32] width 27 height 6
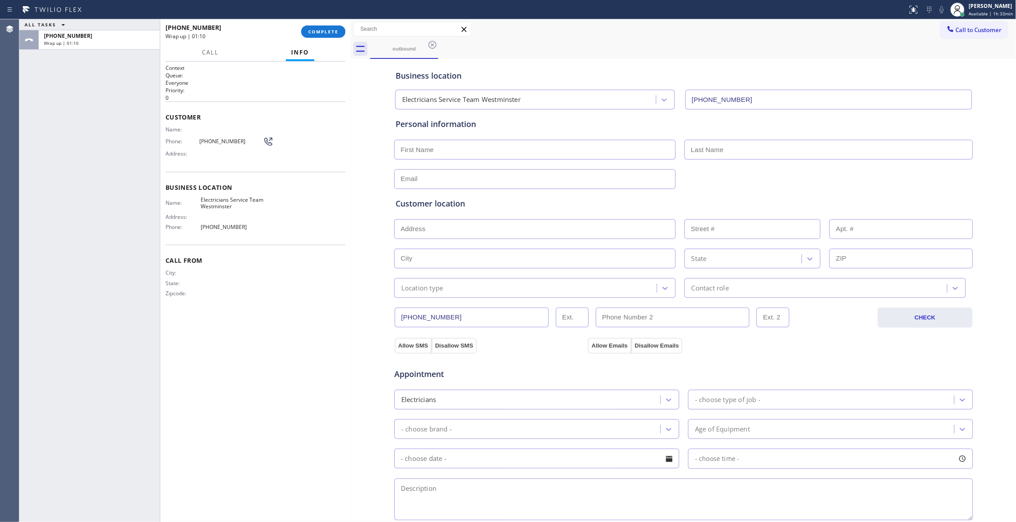
click at [214, 141] on span "[PHONE_NUMBER]" at bounding box center [231, 141] width 64 height 7
click at [214, 140] on span "[PHONE_NUMBER]" at bounding box center [231, 141] width 64 height 7
copy div "[PHONE_NUMBER]"
click at [315, 33] on span "COMPLETE" at bounding box center [323, 32] width 30 height 6
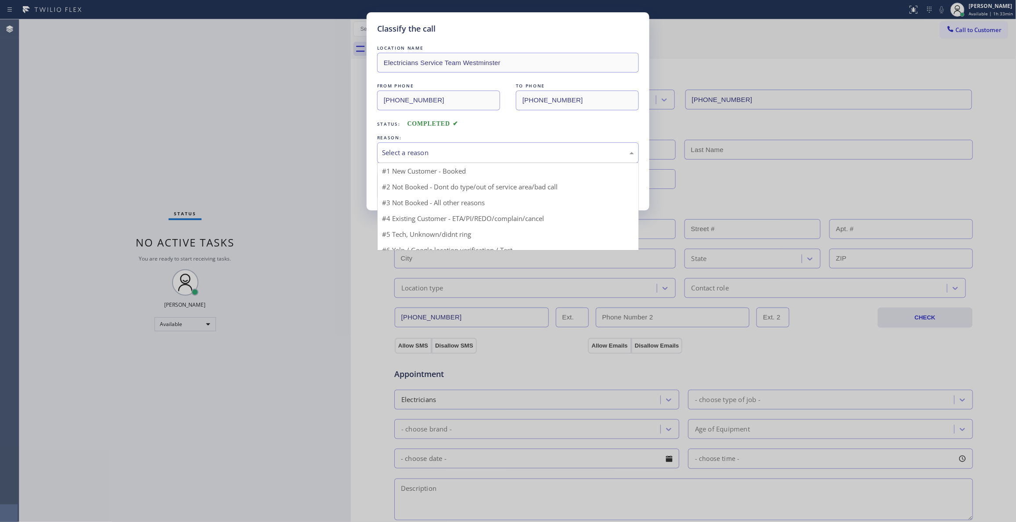
click at [425, 152] on div "Select a reason" at bounding box center [508, 153] width 252 height 10
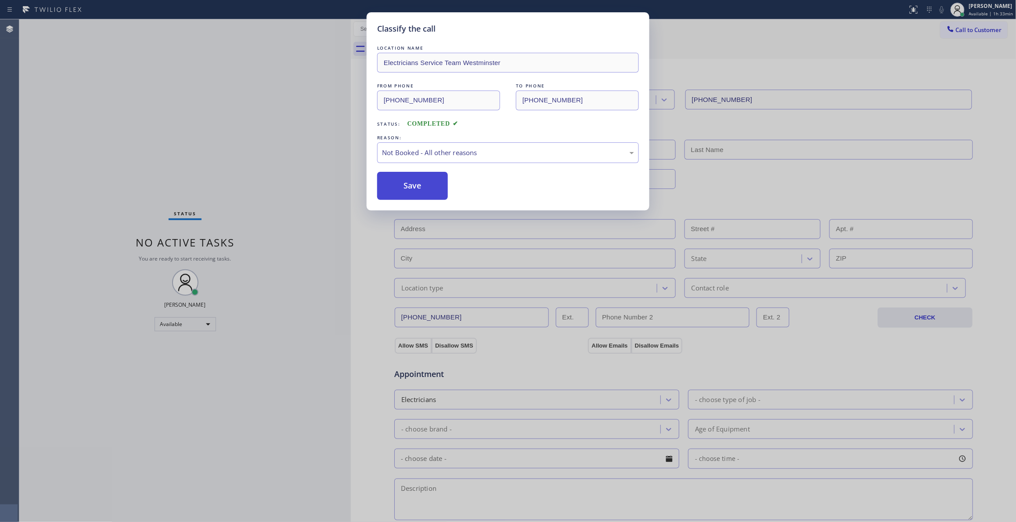
click at [414, 187] on button "Save" at bounding box center [412, 186] width 71 height 28
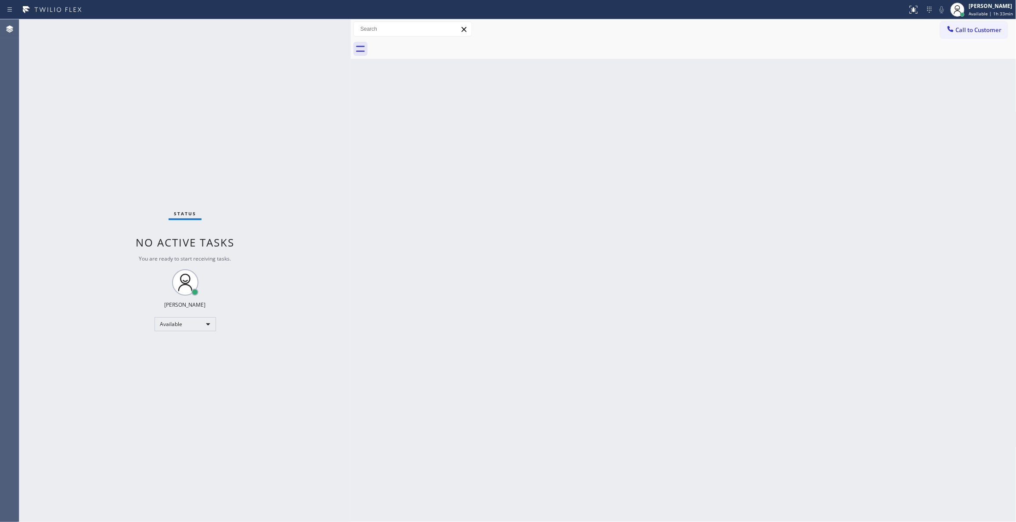
click at [987, 162] on div "Back to Dashboard Change Sender ID Customers Technicians Select a contact Outbo…" at bounding box center [684, 270] width 666 height 503
click at [978, 159] on div "Back to Dashboard Change Sender ID Customers Technicians Select a contact Outbo…" at bounding box center [684, 270] width 666 height 503
click at [974, 23] on button "Call to Customer" at bounding box center [974, 30] width 67 height 17
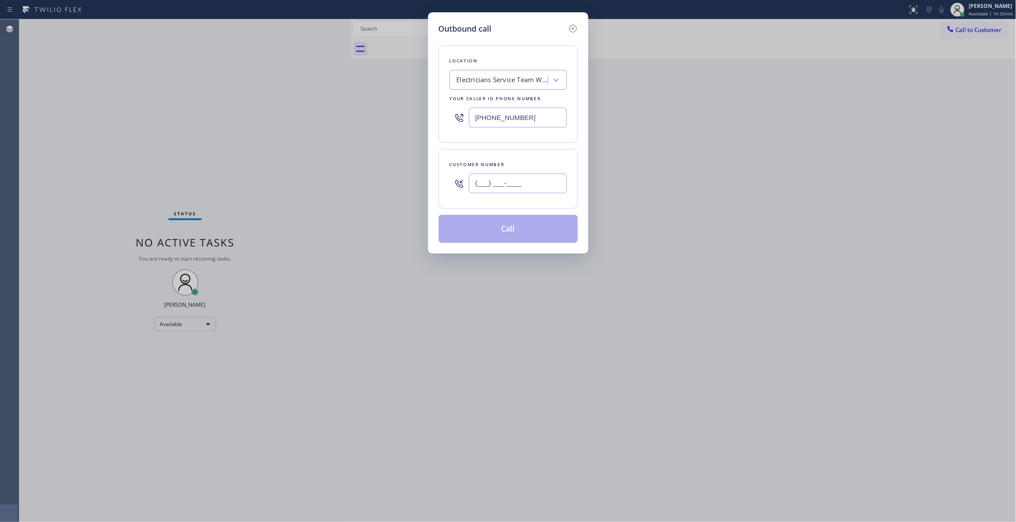
click at [523, 176] on input "(___) ___-____" at bounding box center [518, 184] width 98 height 20
paste input "714) 210-1365"
type input "[PHONE_NUMBER]"
click at [522, 227] on button "Call" at bounding box center [508, 229] width 139 height 28
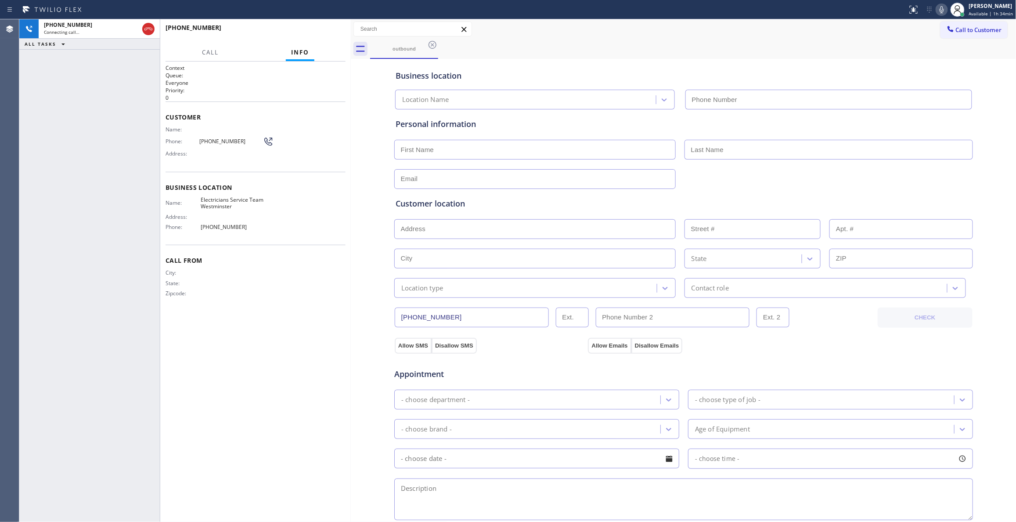
type input "[PHONE_NUMBER]"
click at [987, 236] on div "Business location Electricians Service Team Westminster [PHONE_NUMBER] Personal…" at bounding box center [684, 361] width 662 height 600
click at [336, 30] on span "HANG UP" at bounding box center [325, 32] width 27 height 6
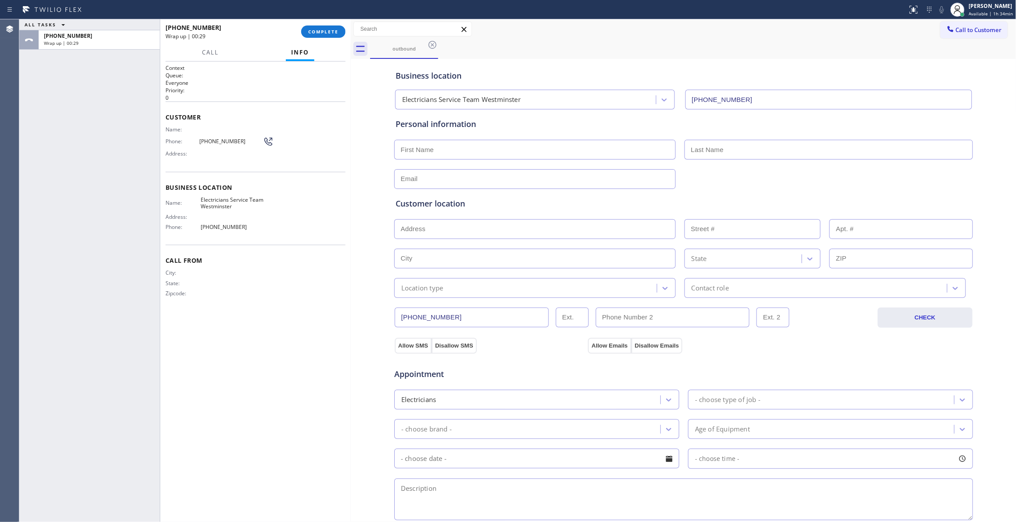
click at [984, 195] on div "Business location Electricians Service Team Westminster [PHONE_NUMBER] Personal…" at bounding box center [684, 361] width 662 height 600
click at [317, 32] on span "COMPLETE" at bounding box center [323, 32] width 30 height 6
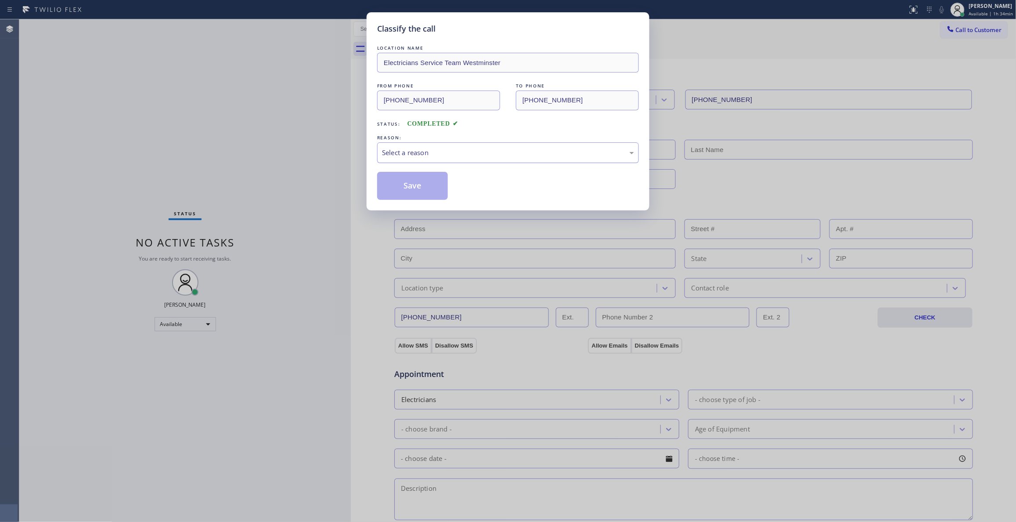
click at [401, 150] on div "Select a reason" at bounding box center [508, 153] width 252 height 10
click at [415, 186] on button "Save" at bounding box center [412, 186] width 71 height 28
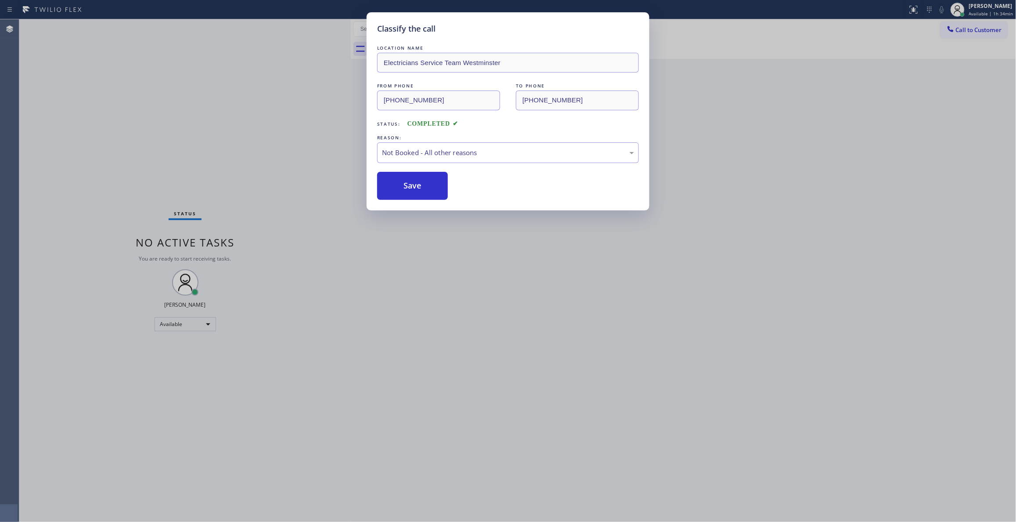
click at [415, 186] on button "Save" at bounding box center [412, 186] width 71 height 28
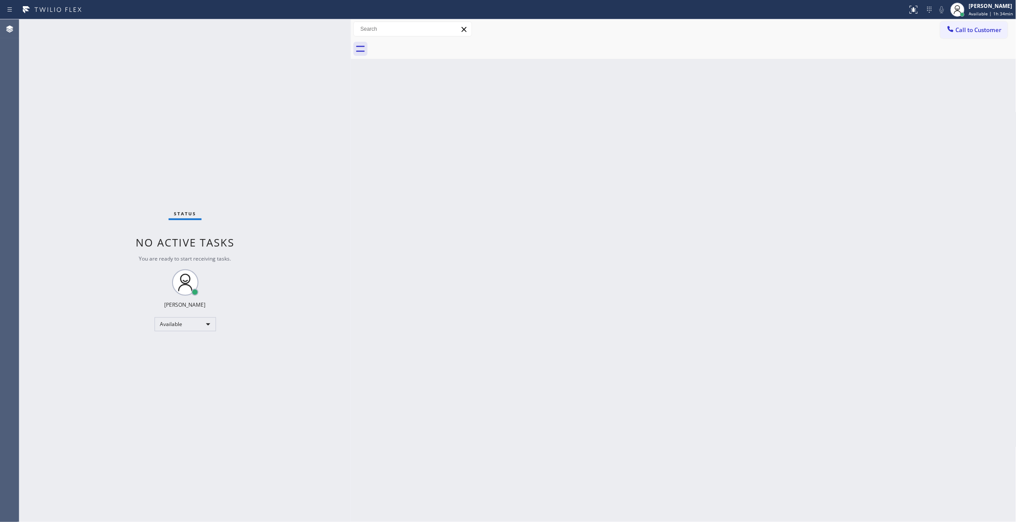
click at [904, 343] on div "Back to Dashboard Change Sender ID Customers Technicians Select a contact Outbo…" at bounding box center [684, 270] width 666 height 503
click at [881, 176] on div "Back to Dashboard Change Sender ID Customers Technicians Select a contact Outbo…" at bounding box center [684, 270] width 666 height 503
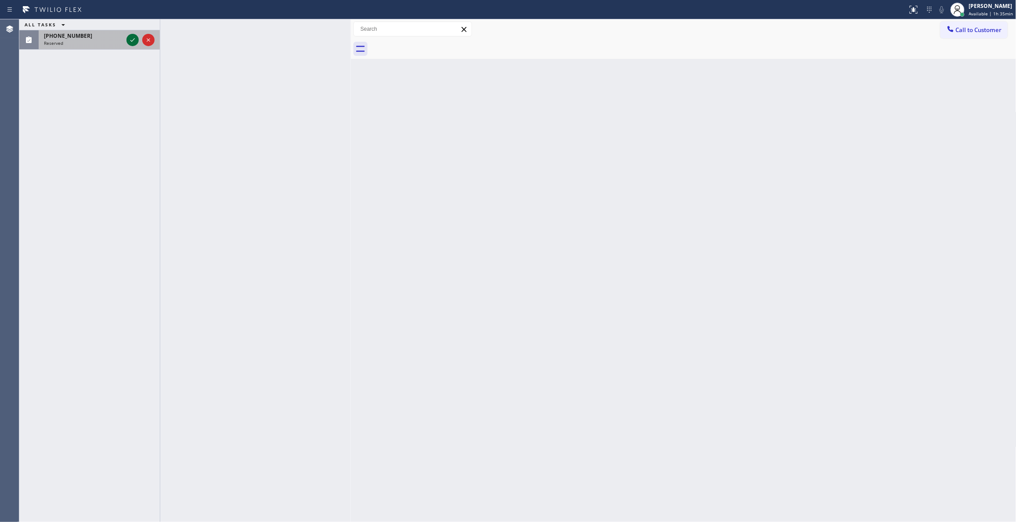
click at [132, 41] on icon at bounding box center [132, 40] width 4 height 4
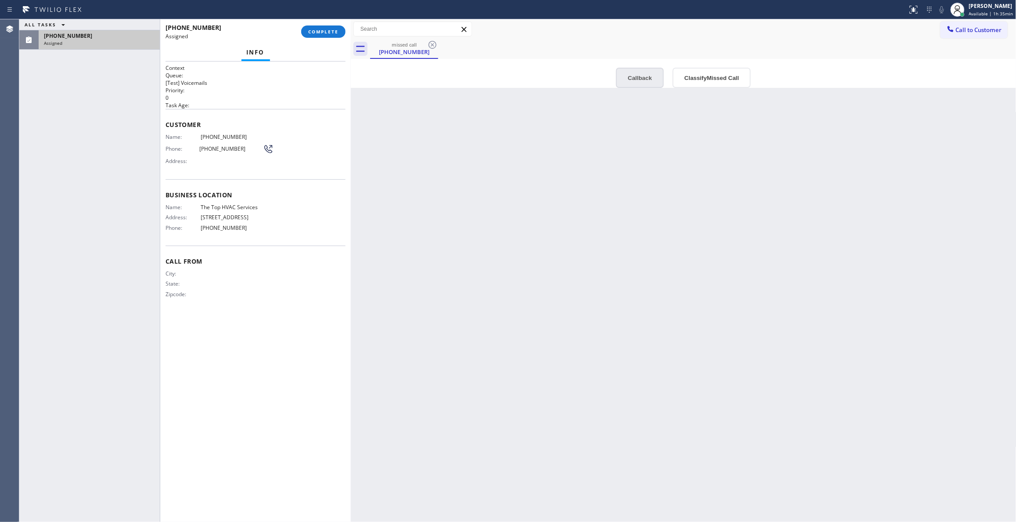
click at [633, 78] on button "Callback" at bounding box center [640, 78] width 48 height 20
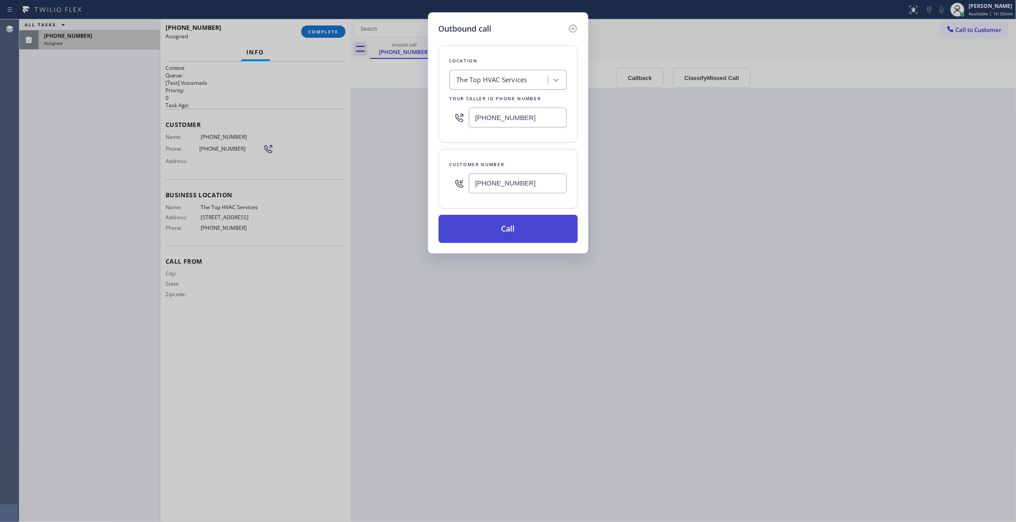
click at [517, 238] on button "Call" at bounding box center [508, 229] width 139 height 28
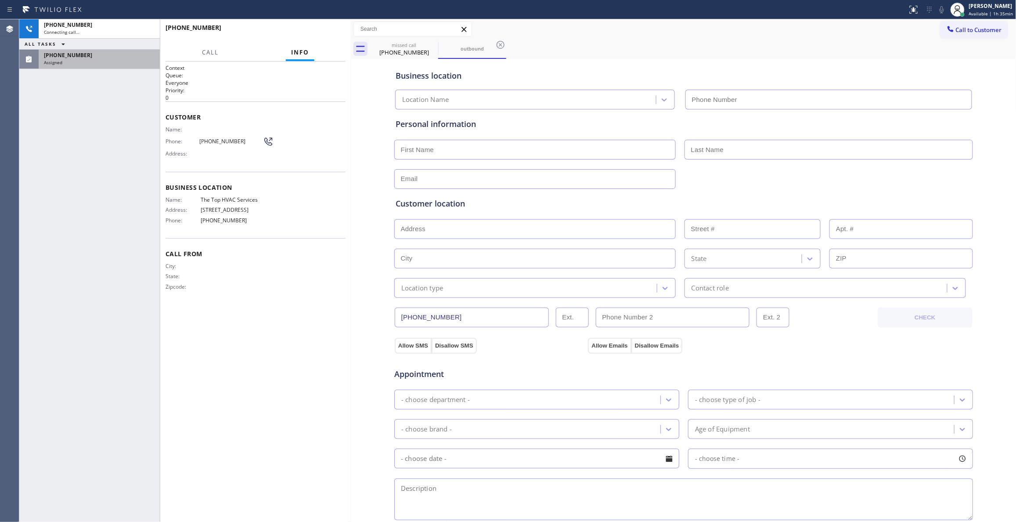
type input "[PHONE_NUMBER]"
click at [973, 199] on div "Business location The Top HVAC Services [PHONE_NUMBER] Personal information Cus…" at bounding box center [684, 361] width 662 height 600
click at [105, 64] on div "Assigned" at bounding box center [99, 62] width 111 height 6
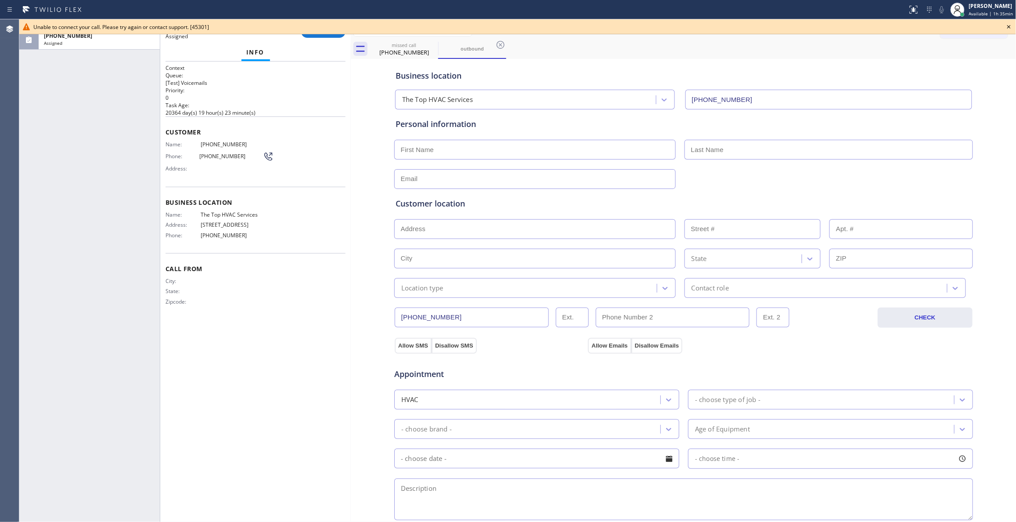
click at [317, 33] on div "Unable to connect your call. Please try again or contact support. [45301]" at bounding box center [517, 26] width 997 height 15
click at [334, 38] on div "[PHONE_NUMBER] Assigned COMPLETE" at bounding box center [256, 31] width 180 height 23
click at [331, 37] on button "COMPLETE" at bounding box center [323, 31] width 44 height 12
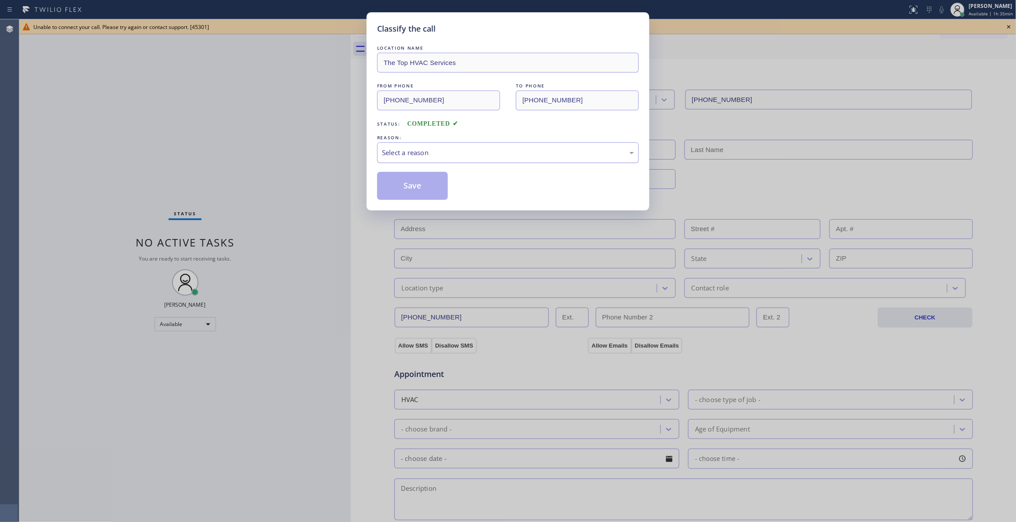
click at [457, 152] on div "Select a reason" at bounding box center [508, 153] width 252 height 10
click at [427, 184] on button "Save" at bounding box center [412, 186] width 71 height 28
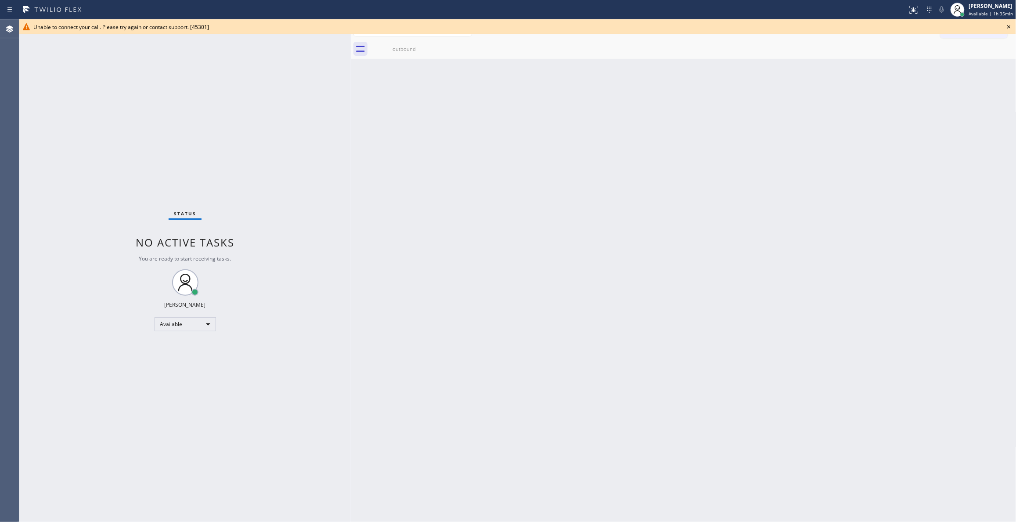
drag, startPoint x: 992, startPoint y: 242, endPoint x: 972, endPoint y: 265, distance: 30.9
click at [992, 242] on div "Back to Dashboard Change Sender ID Customers Technicians Select a contact Outbo…" at bounding box center [684, 270] width 666 height 503
click at [1010, 28] on icon at bounding box center [1009, 27] width 11 height 11
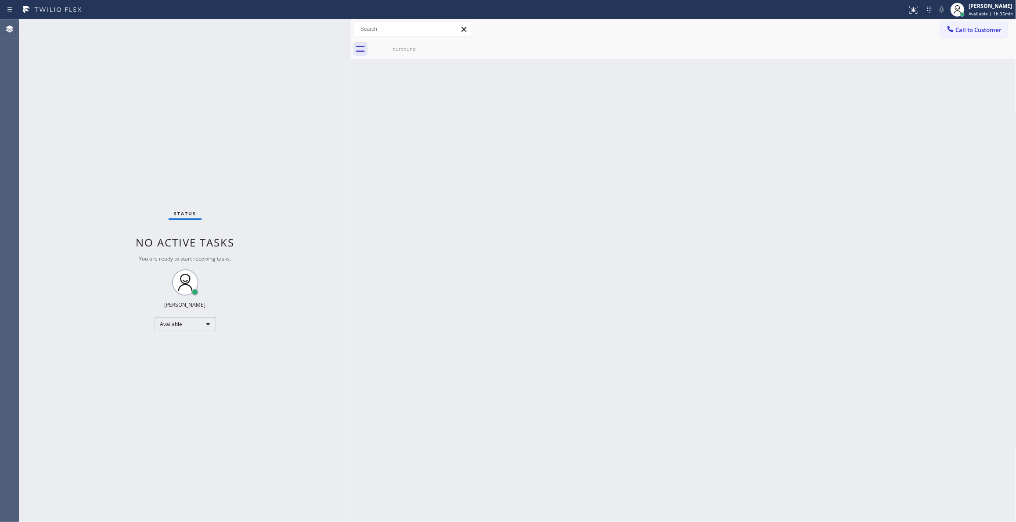
click at [967, 231] on div "Back to Dashboard Change Sender ID Customers Technicians Select a contact Outbo…" at bounding box center [684, 270] width 666 height 503
click at [970, 161] on div "Back to Dashboard Change Sender ID Customers Technicians Select a contact Outbo…" at bounding box center [684, 270] width 666 height 503
click at [977, 126] on div "Back to Dashboard Change Sender ID Customers Technicians Select a contact Outbo…" at bounding box center [684, 270] width 666 height 503
click at [982, 218] on div "Back to Dashboard Change Sender ID Customers Technicians Select a contact Outbo…" at bounding box center [684, 270] width 666 height 503
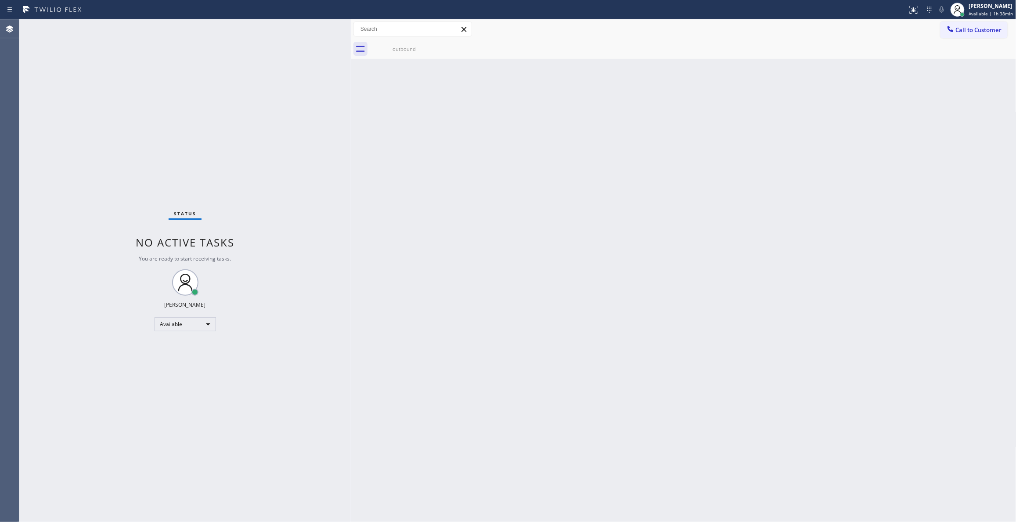
click at [970, 139] on div "Back to Dashboard Change Sender ID Customers Technicians Select a contact Outbo…" at bounding box center [684, 270] width 666 height 503
click at [973, 141] on div "Back to Dashboard Change Sender ID Customers Technicians Select a contact Outbo…" at bounding box center [684, 270] width 666 height 503
click at [977, 235] on div "Back to Dashboard Change Sender ID Customers Technicians Select a contact Outbo…" at bounding box center [684, 270] width 666 height 503
click at [980, 253] on div "Back to Dashboard Change Sender ID Customers Technicians Select a contact Outbo…" at bounding box center [684, 270] width 666 height 503
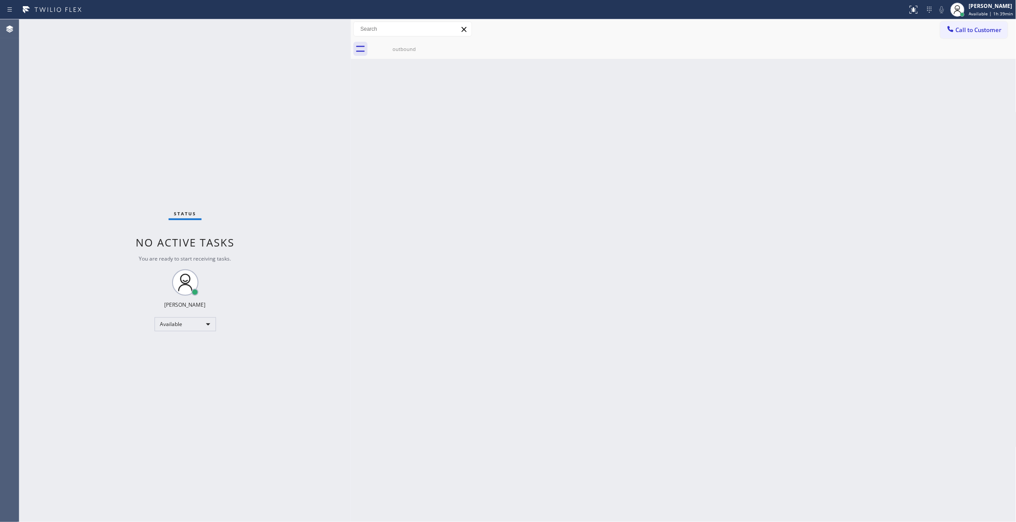
click at [990, 206] on div "Back to Dashboard Change Sender ID Customers Technicians Select a contact Outbo…" at bounding box center [684, 270] width 666 height 503
click at [981, 210] on div "Back to Dashboard Change Sender ID Customers Technicians Select a contact Outbo…" at bounding box center [684, 270] width 666 height 503
click at [986, 253] on div "Back to Dashboard Change Sender ID Customers Technicians Select a contact Outbo…" at bounding box center [684, 270] width 666 height 503
click at [967, 304] on div "Back to Dashboard Change Sender ID Customers Technicians Select a contact Outbo…" at bounding box center [684, 270] width 666 height 503
click at [981, 329] on div "Back to Dashboard Change Sender ID Customers Technicians Select a contact Outbo…" at bounding box center [684, 270] width 666 height 503
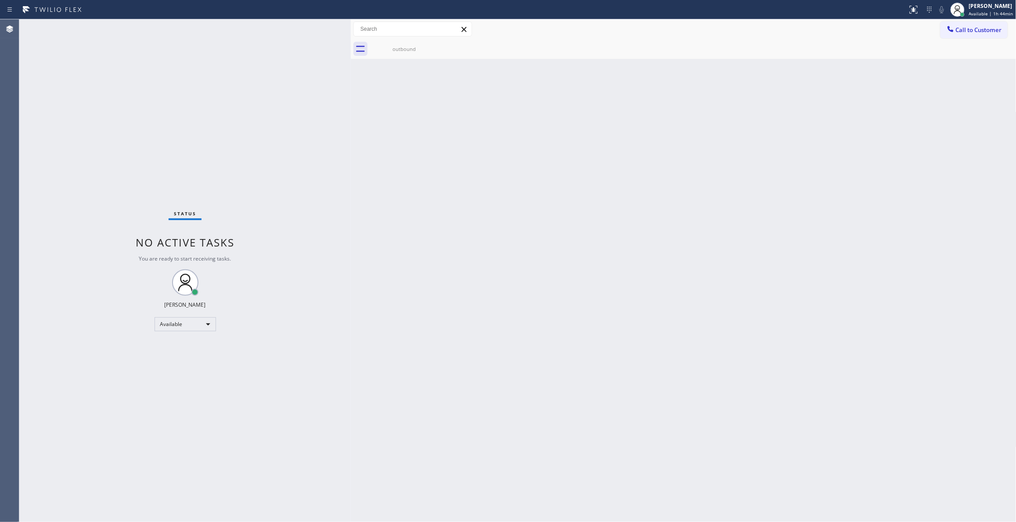
click at [979, 213] on div "Back to Dashboard Change Sender ID Customers Technicians Select a contact Outbo…" at bounding box center [684, 270] width 666 height 503
click at [1015, 162] on div "Back to Dashboard Change Sender ID Customers Technicians Select a contact Outbo…" at bounding box center [684, 270] width 666 height 503
click at [543, 273] on div "Back to Dashboard Change Sender ID Customers Technicians Select a contact Outbo…" at bounding box center [684, 270] width 666 height 503
drag, startPoint x: 1002, startPoint y: 27, endPoint x: 992, endPoint y: 26, distance: 10.6
click at [1002, 27] on span "Call to Customer" at bounding box center [979, 30] width 46 height 8
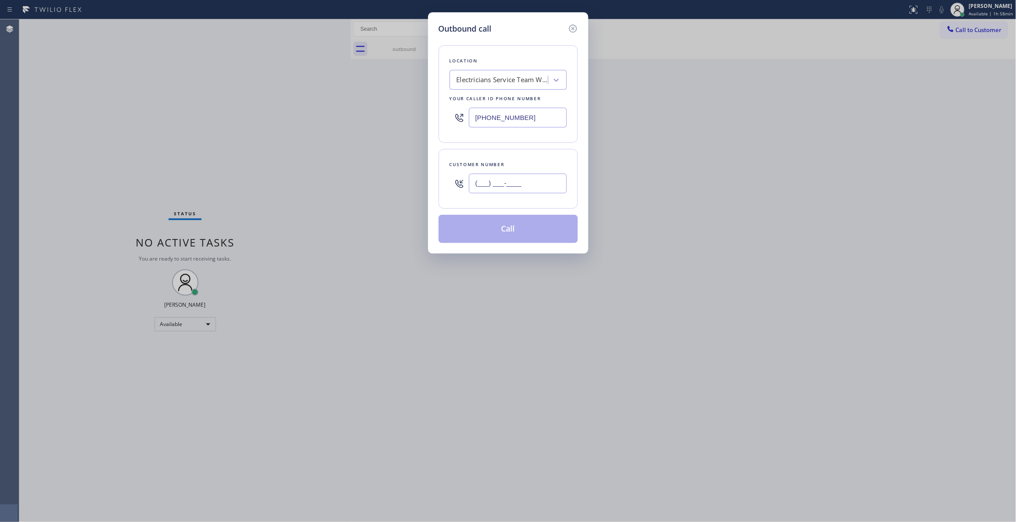
click at [496, 185] on input "(___) ___-____" at bounding box center [518, 184] width 98 height 20
paste input "630) 639-7061"
type input "[PHONE_NUMBER]"
drag, startPoint x: 553, startPoint y: 117, endPoint x: 215, endPoint y: 115, distance: 337.8
click at [215, 115] on div "Outbound call Location Electricians Service Team Westminster Your caller id pho…" at bounding box center [508, 261] width 1016 height 522
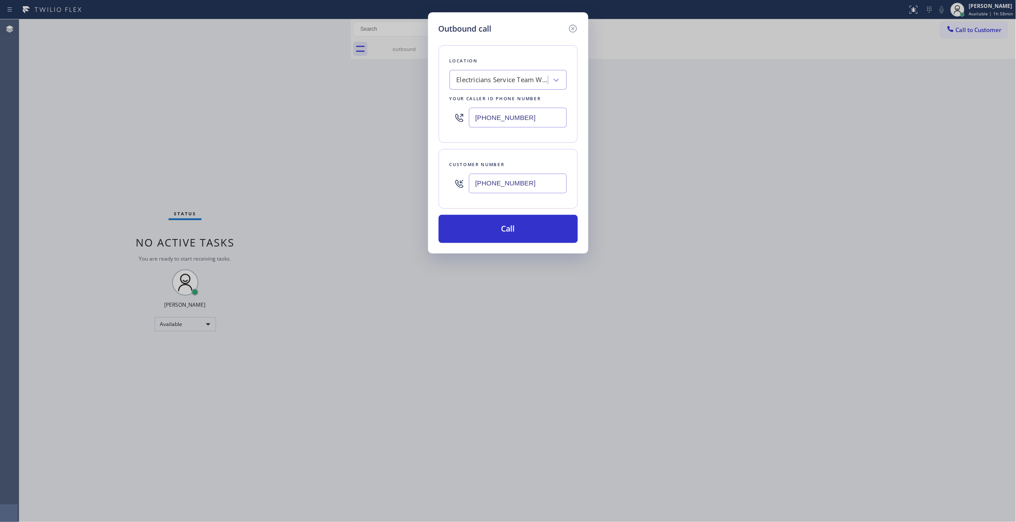
paste input "323) 416-234"
type input "[PHONE_NUMBER]"
click at [917, 123] on div "Outbound call Location 4B2.Paid Viking Repair Service Your caller id phone numb…" at bounding box center [508, 261] width 1016 height 522
drag, startPoint x: 544, startPoint y: 185, endPoint x: 390, endPoint y: 183, distance: 153.3
click at [390, 183] on div "Outbound call Location 4B2.Paid Viking Repair Service Your caller id phone numb…" at bounding box center [508, 261] width 1016 height 522
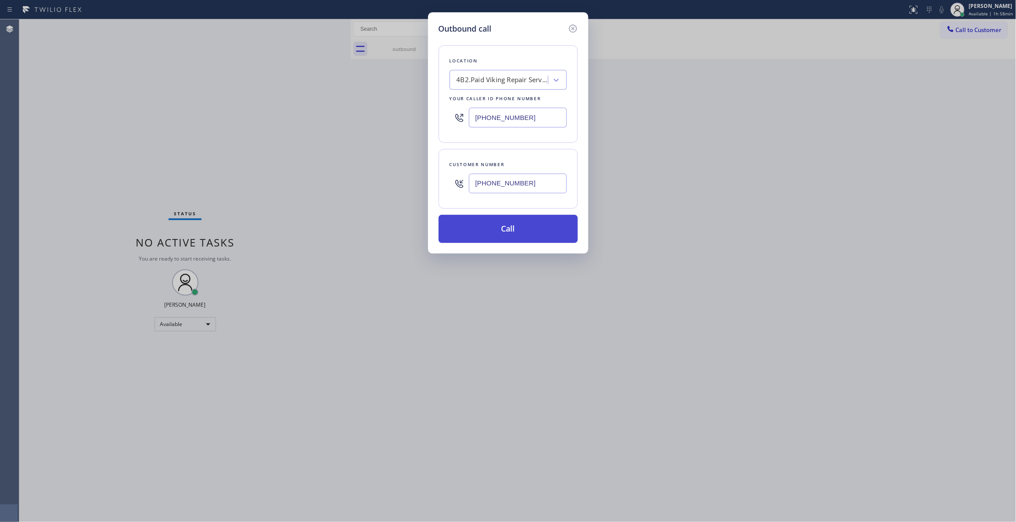
paste input "text"
type input "[PHONE_NUMBER]"
click at [505, 229] on button "Call" at bounding box center [508, 229] width 139 height 28
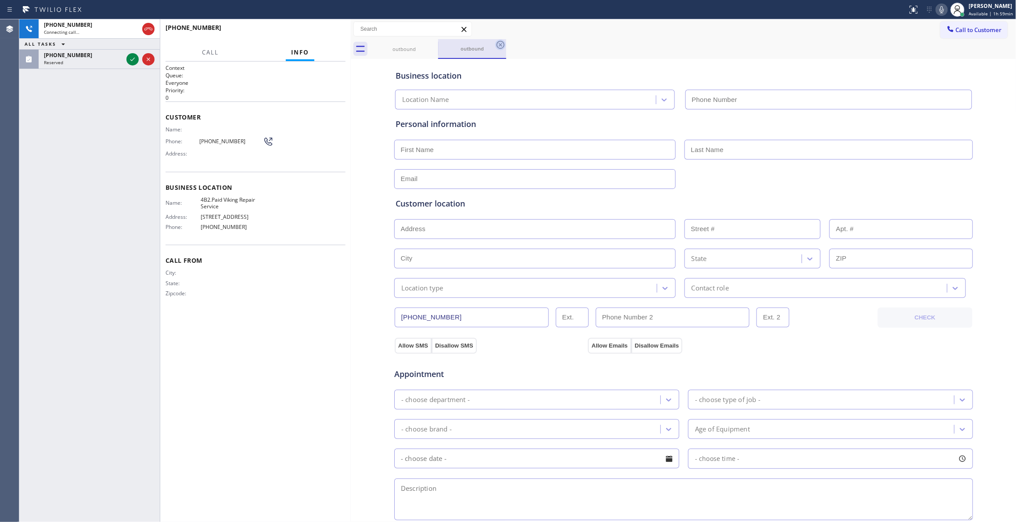
click at [498, 45] on icon at bounding box center [500, 45] width 11 height 11
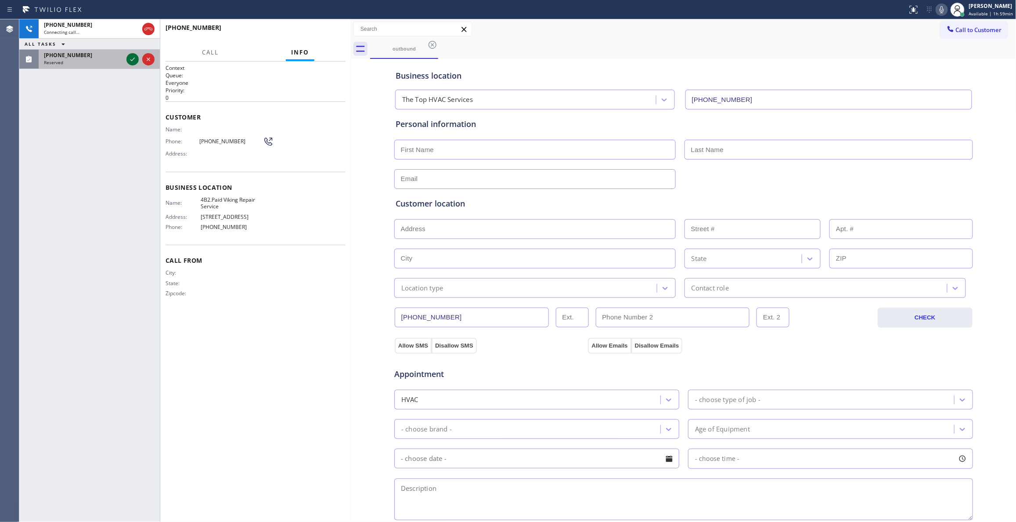
click at [129, 58] on icon at bounding box center [132, 59] width 11 height 11
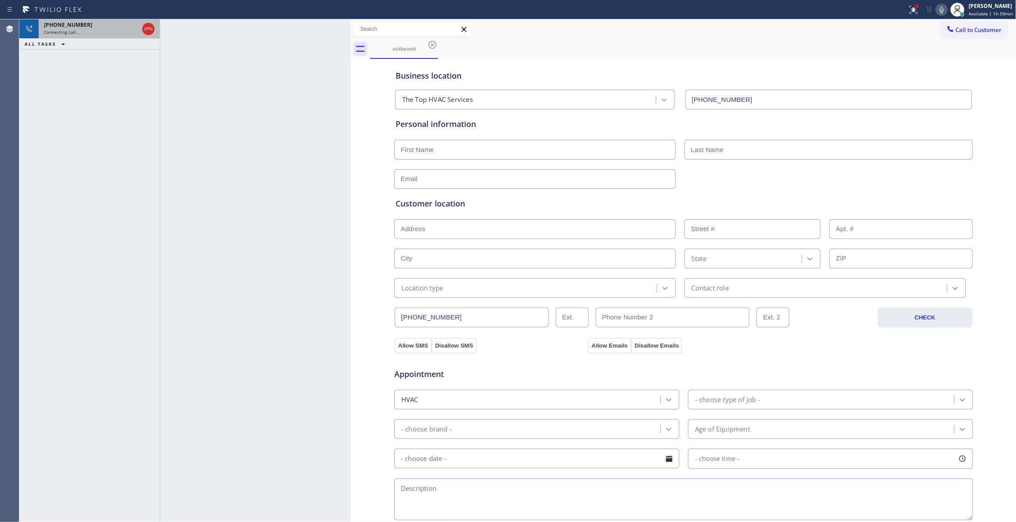
click at [109, 27] on div "[PHONE_NUMBER]" at bounding box center [91, 24] width 95 height 7
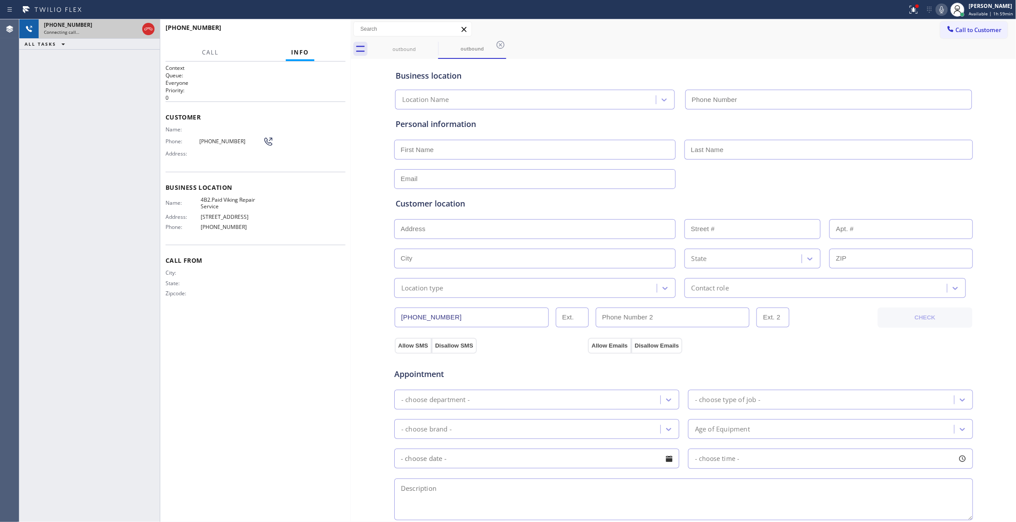
type input "[PHONE_NUMBER]"
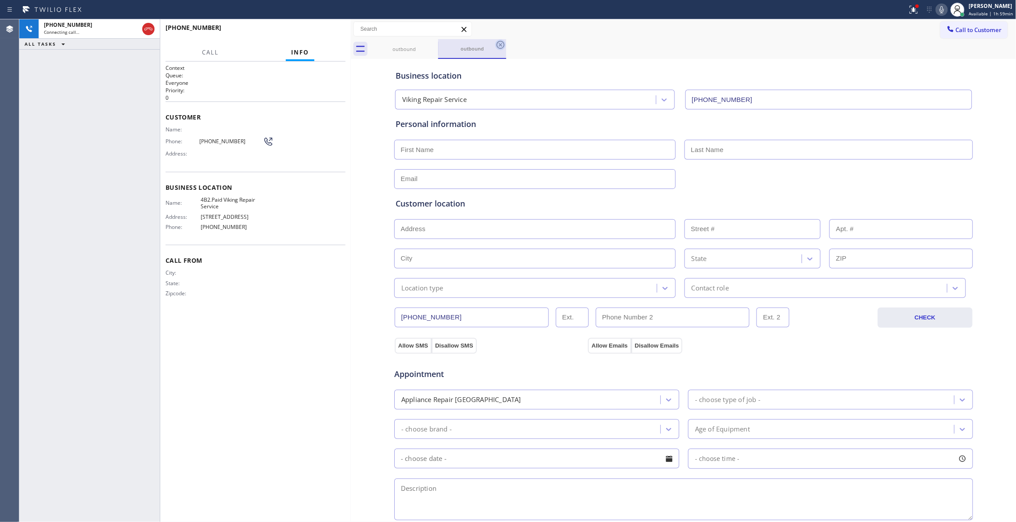
click at [501, 44] on icon at bounding box center [501, 45] width 8 height 8
click at [868, 362] on div "Appointment" at bounding box center [684, 369] width 581 height 22
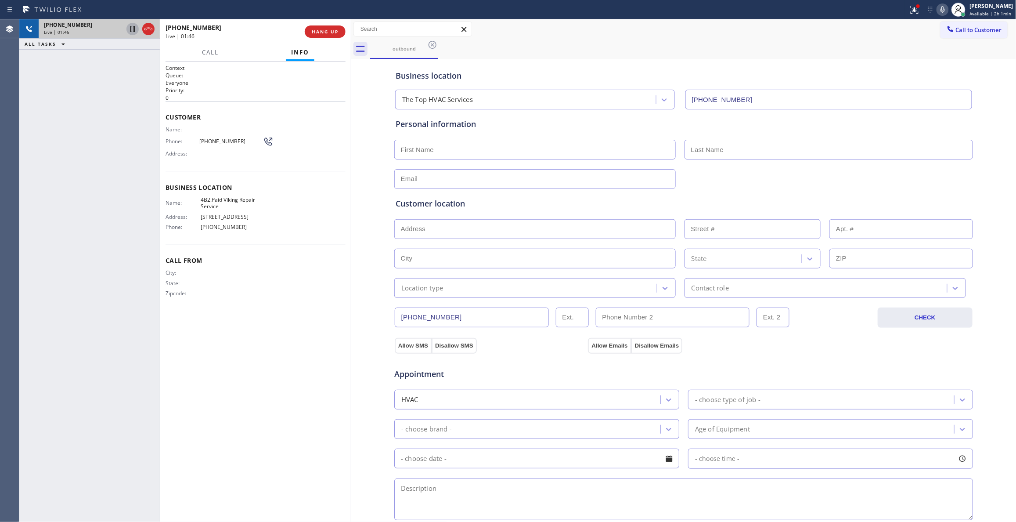
click at [132, 29] on icon at bounding box center [132, 29] width 11 height 11
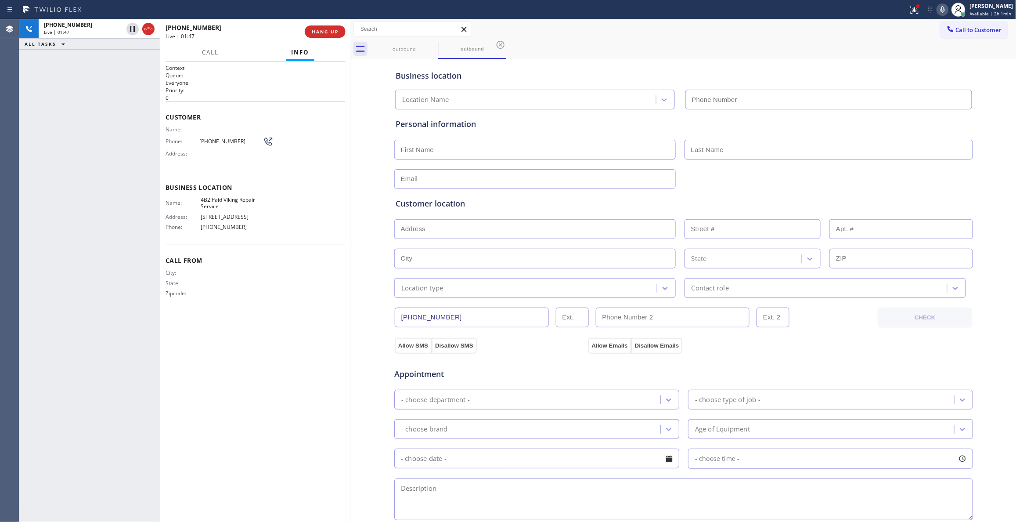
type input "[PHONE_NUMBER]"
click at [938, 5] on icon at bounding box center [943, 9] width 11 height 11
click at [856, 355] on div "Appointment Appliance Repair High End - choose type of job - - choose brand - A…" at bounding box center [684, 437] width 580 height 169
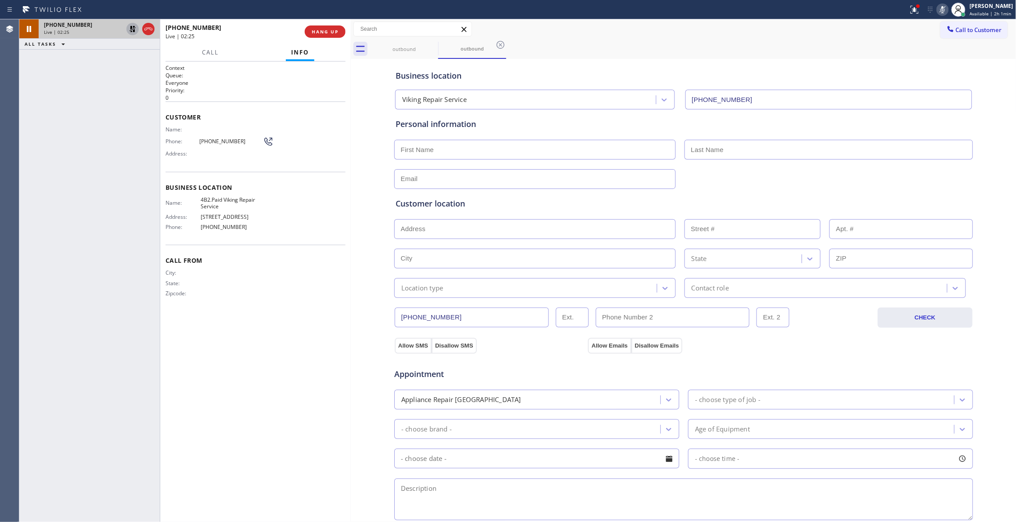
click at [129, 27] on icon at bounding box center [132, 29] width 11 height 11
click at [938, 11] on icon at bounding box center [943, 9] width 11 height 11
click at [324, 359] on div "Context Queue: Everyone Priority: 0 Customer Name: Phone: [PHONE_NUMBER] Addres…" at bounding box center [256, 291] width 180 height 455
click at [503, 46] on icon at bounding box center [500, 45] width 11 height 11
click at [320, 306] on div "Call From City: State: Zipcode:" at bounding box center [256, 278] width 180 height 66
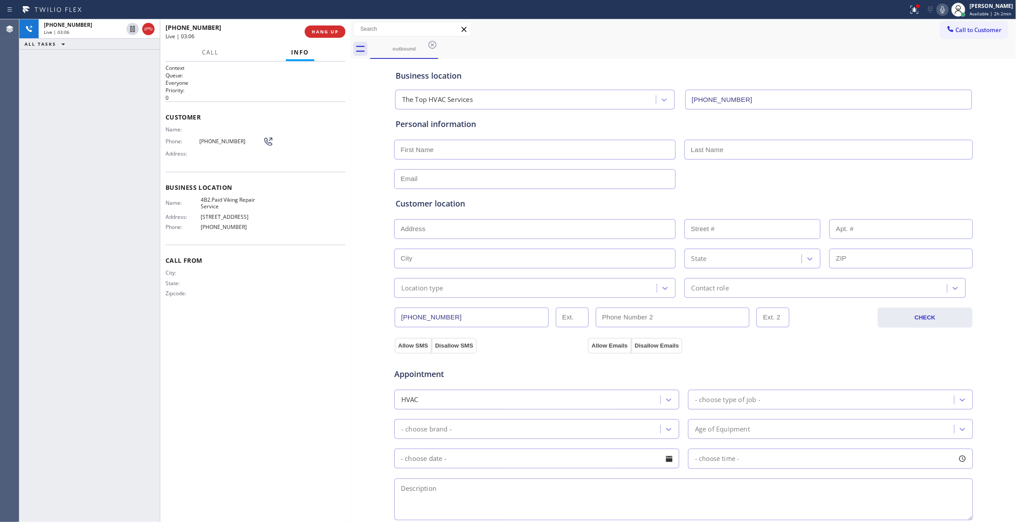
drag, startPoint x: 325, startPoint y: 380, endPoint x: 315, endPoint y: 381, distance: 11.0
click at [325, 380] on div "Context Queue: Everyone Priority: 0 Customer Name: Phone: [PHONE_NUMBER] Addres…" at bounding box center [256, 291] width 180 height 455
click at [324, 331] on div "Context Queue: Everyone Priority: 0 Customer Name: Phone: [PHONE_NUMBER] Addres…" at bounding box center [256, 291] width 180 height 455
click at [430, 177] on input "text" at bounding box center [535, 179] width 282 height 20
paste input "[EMAIL_ADDRESS][DOMAIN_NAME]"
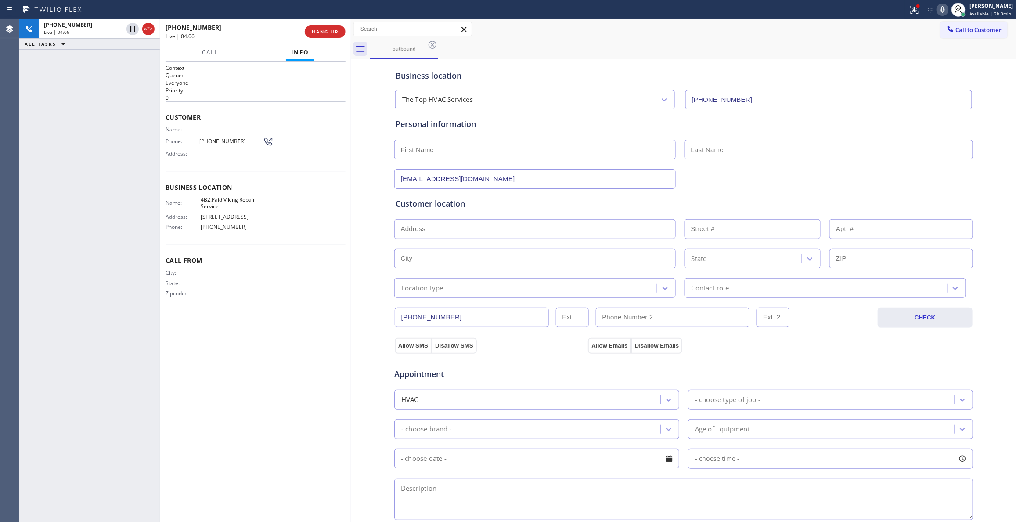
type input "[EMAIL_ADDRESS][DOMAIN_NAME]"
click at [474, 152] on input "text" at bounding box center [535, 150] width 282 height 20
paste input "[PERSON_NAME]"
click at [425, 148] on input "[PERSON_NAME]" at bounding box center [535, 150] width 282 height 20
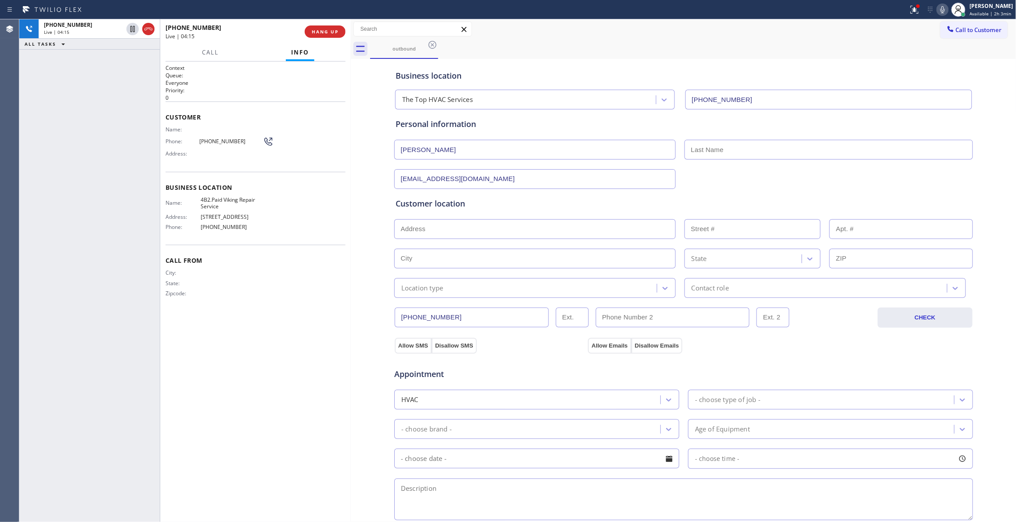
type input "[PERSON_NAME]"
click at [723, 151] on input "text" at bounding box center [829, 150] width 289 height 20
paste input "[PERSON_NAME]"
type input "[PERSON_NAME]"
click at [426, 226] on input "text" at bounding box center [535, 229] width 282 height 20
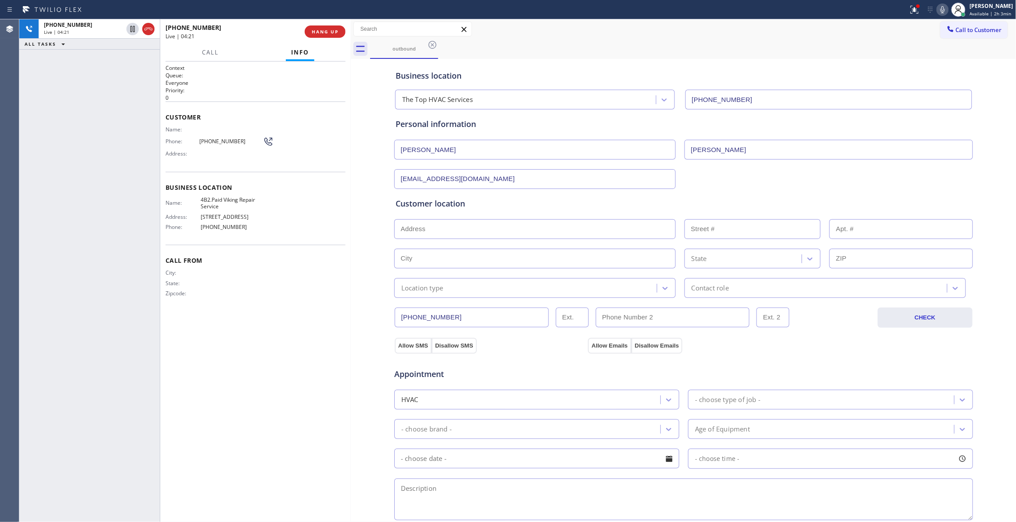
paste input "[STREET_ADDRESS][PERSON_NAME][PERSON_NAME]"
type input "[STREET_ADDRESS][PERSON_NAME]"
type input "8578"
type input "[PERSON_NAME]"
type input "60531"
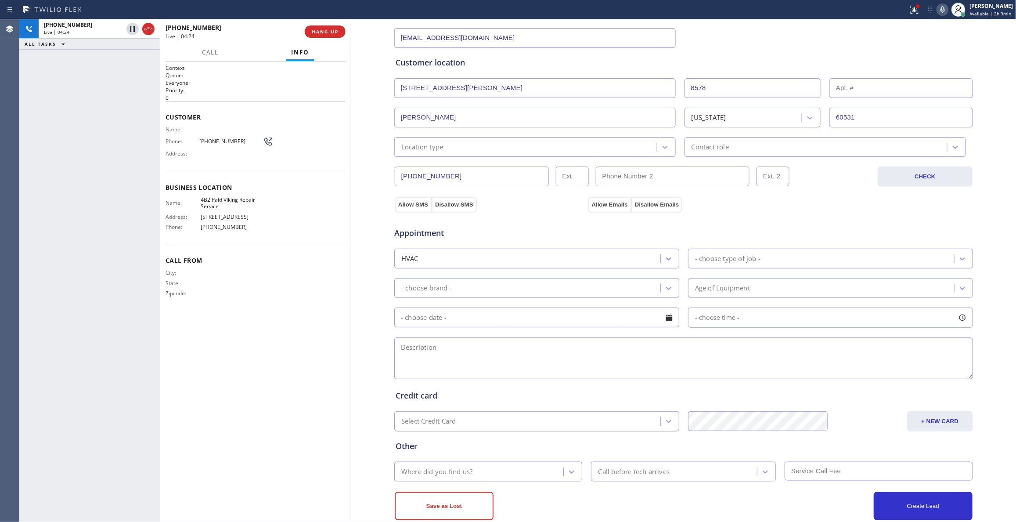
scroll to position [162, 0]
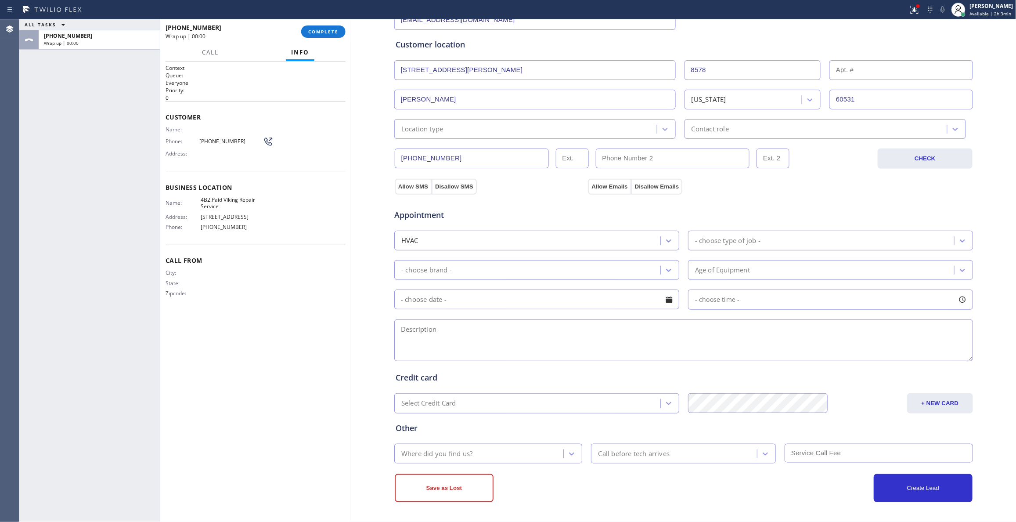
click at [501, 128] on div "Location type" at bounding box center [527, 128] width 260 height 15
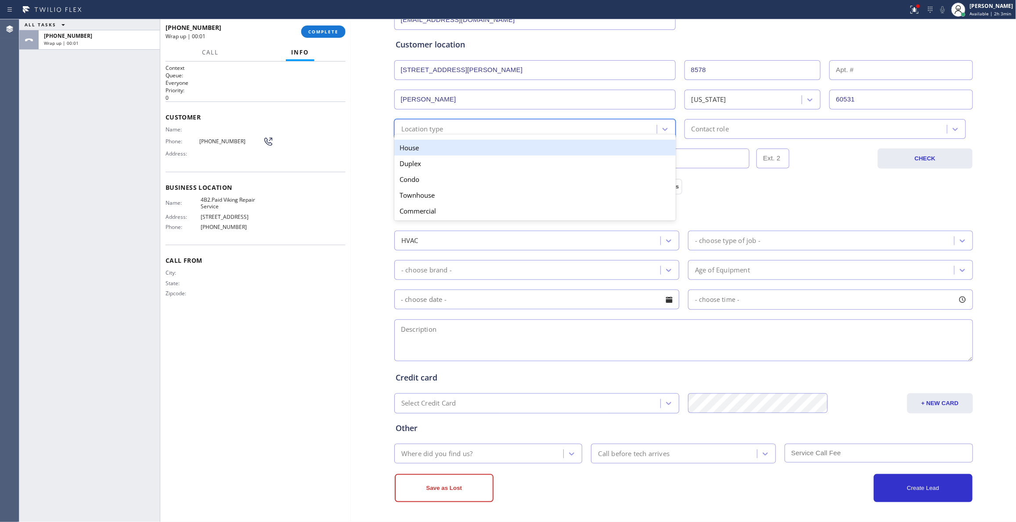
click at [445, 147] on div "House" at bounding box center [535, 148] width 282 height 16
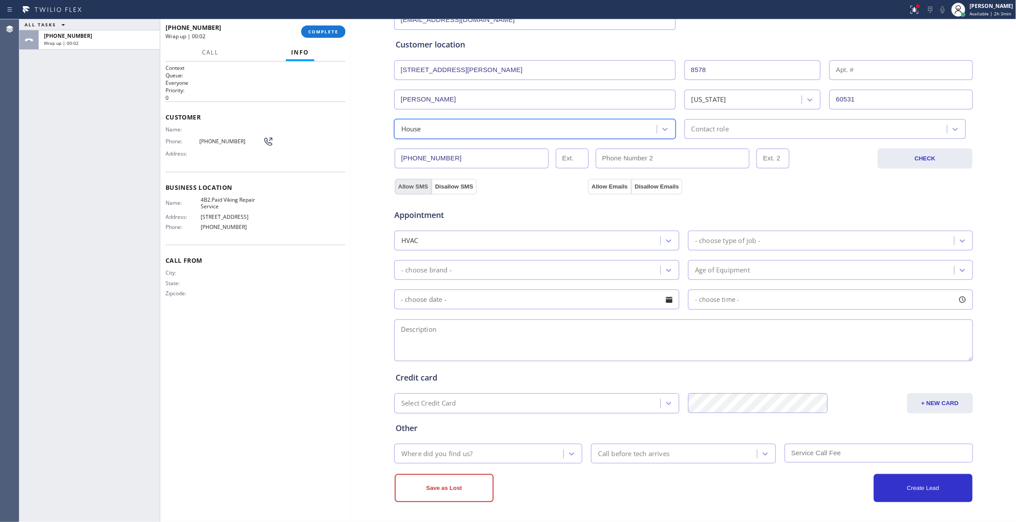
click at [402, 188] on button "Allow SMS" at bounding box center [413, 187] width 37 height 16
click at [597, 187] on button "Allow Emails" at bounding box center [609, 187] width 43 height 16
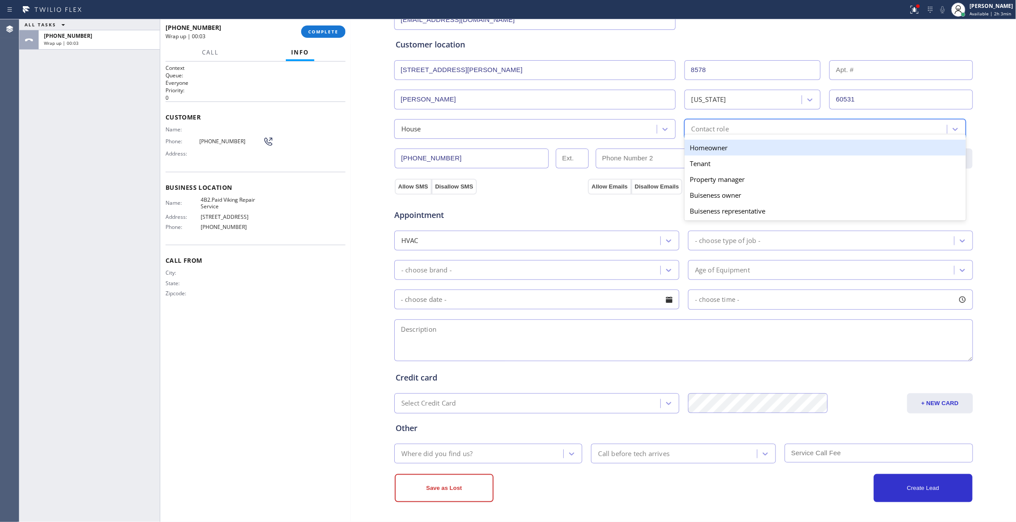
click at [710, 127] on div "Contact role" at bounding box center [710, 129] width 37 height 10
click at [701, 145] on div "Homeowner" at bounding box center [826, 148] width 282 height 16
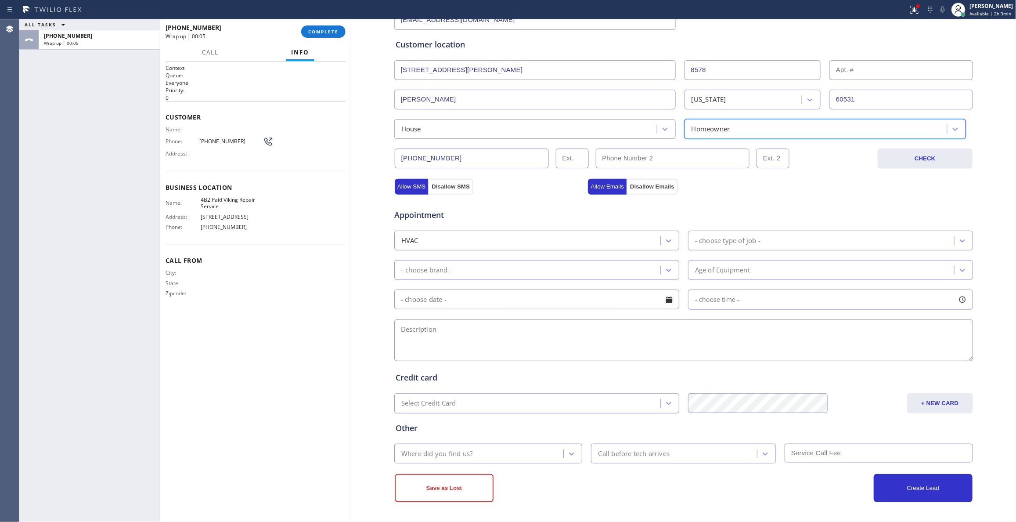
click at [589, 249] on div "HVAC" at bounding box center [536, 241] width 285 height 20
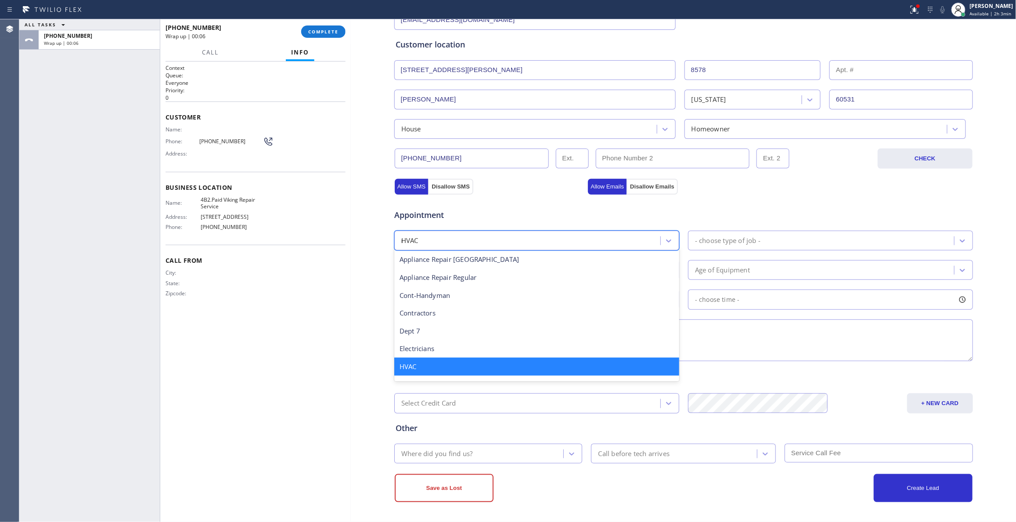
scroll to position [72, 0]
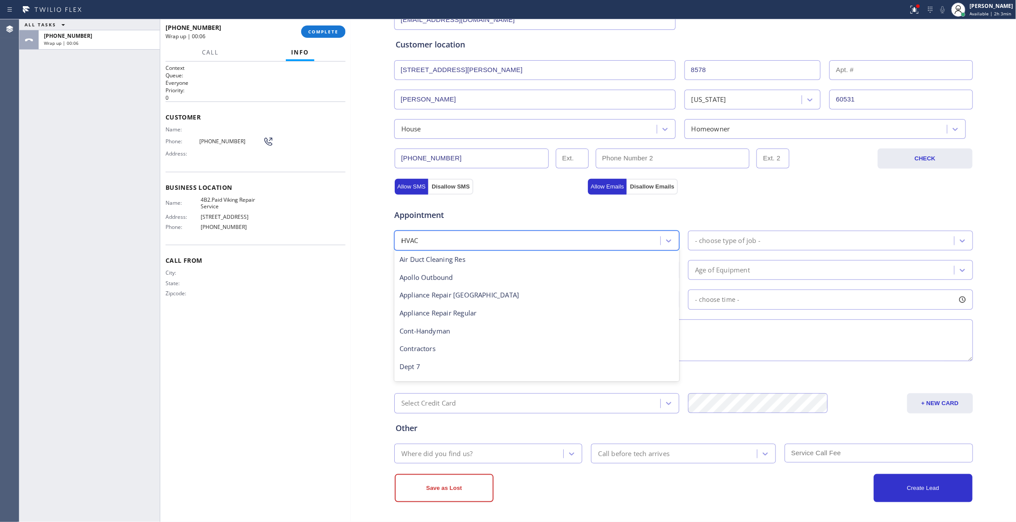
type input "re"
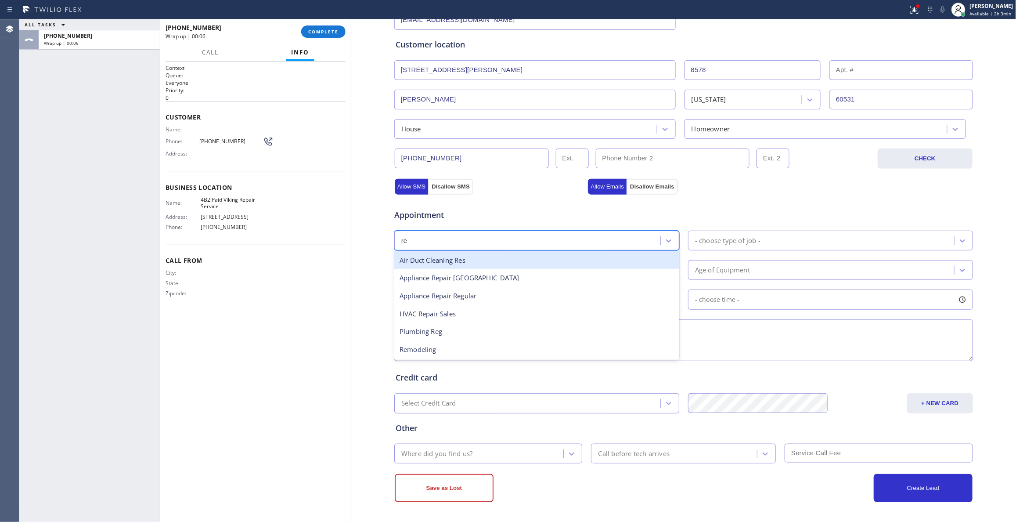
scroll to position [0, 0]
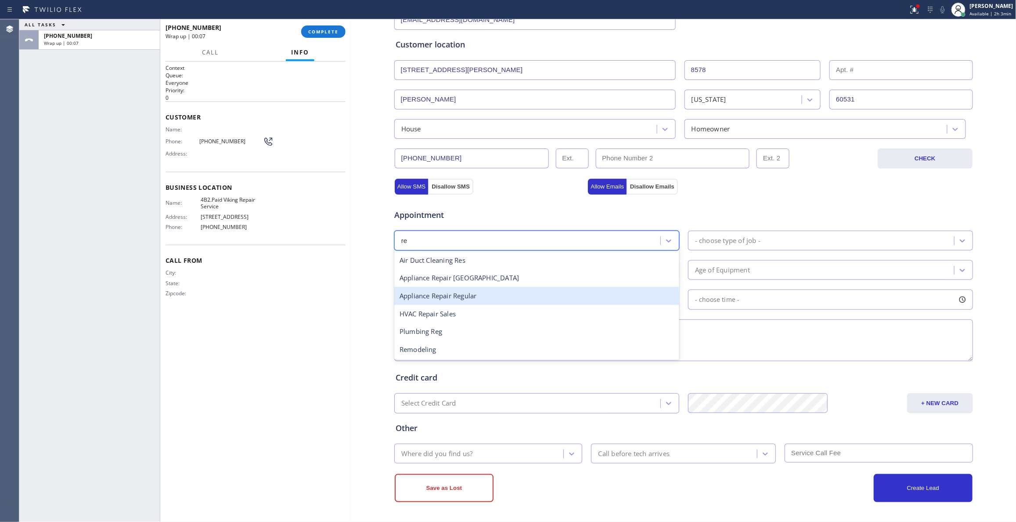
click at [438, 294] on div "Appliance Repair Regular" at bounding box center [536, 296] width 285 height 18
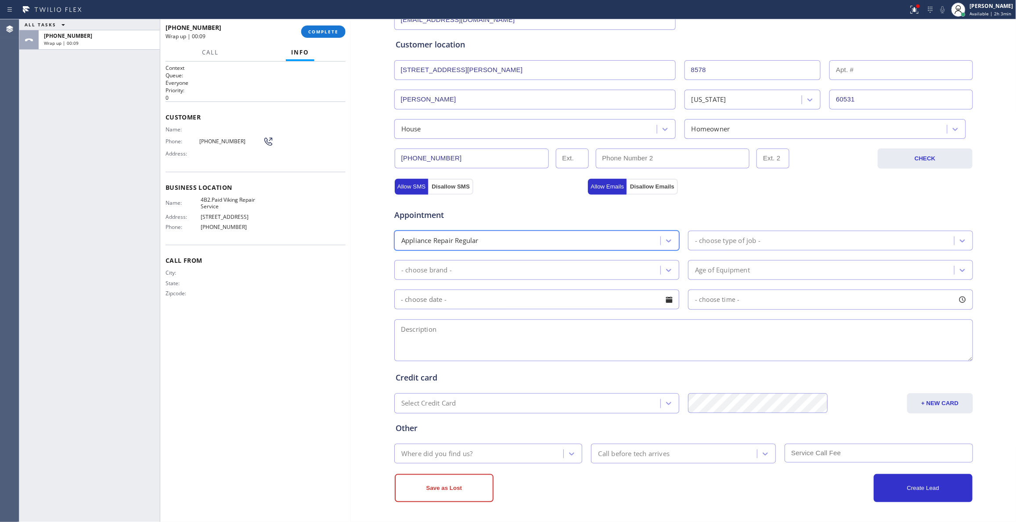
click at [557, 245] on div "Appliance Repair Regular" at bounding box center [529, 240] width 264 height 15
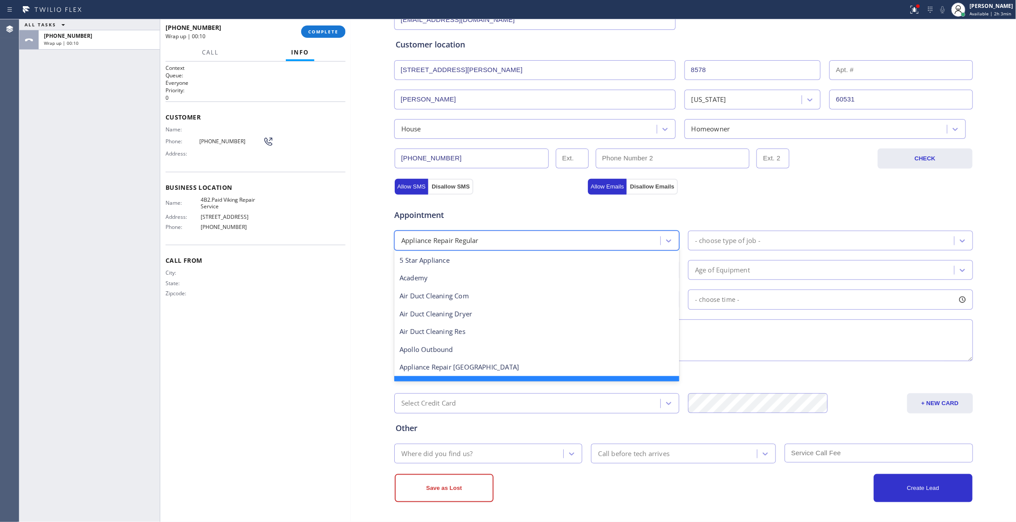
scroll to position [18, 0]
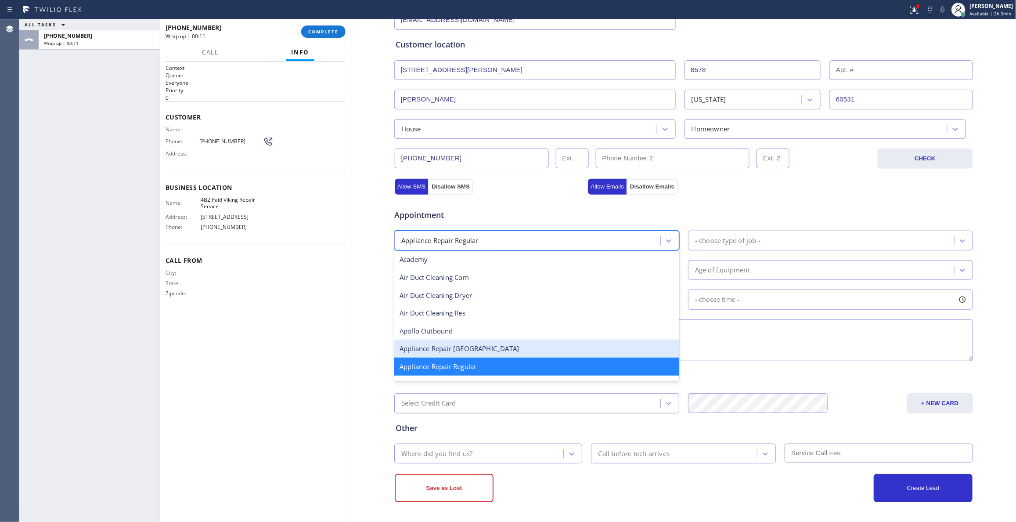
click at [472, 344] on div "Appliance Repair [GEOGRAPHIC_DATA]" at bounding box center [536, 349] width 285 height 18
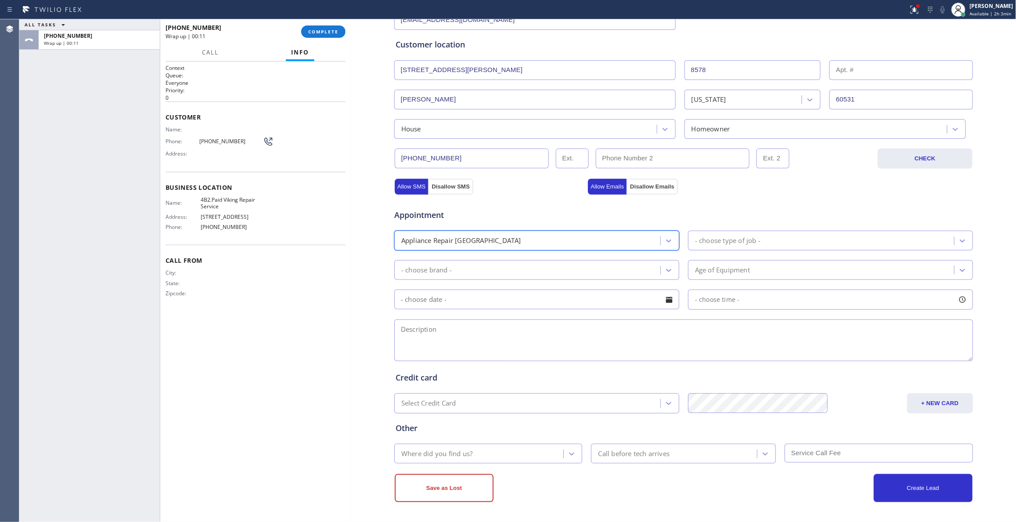
click at [756, 243] on div "- choose type of job -" at bounding box center [727, 240] width 65 height 10
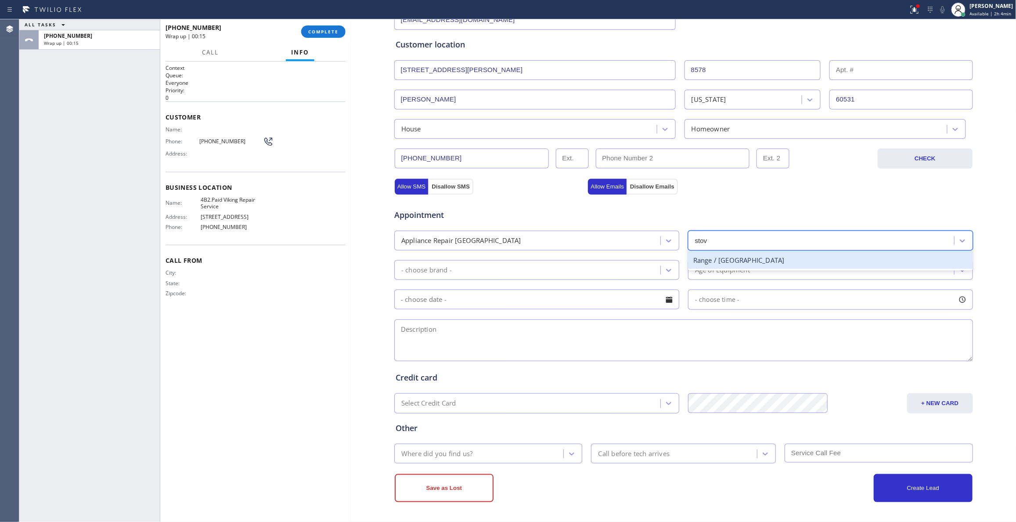
type input "stove"
click at [737, 256] on div "Range / [GEOGRAPHIC_DATA]" at bounding box center [830, 260] width 285 height 18
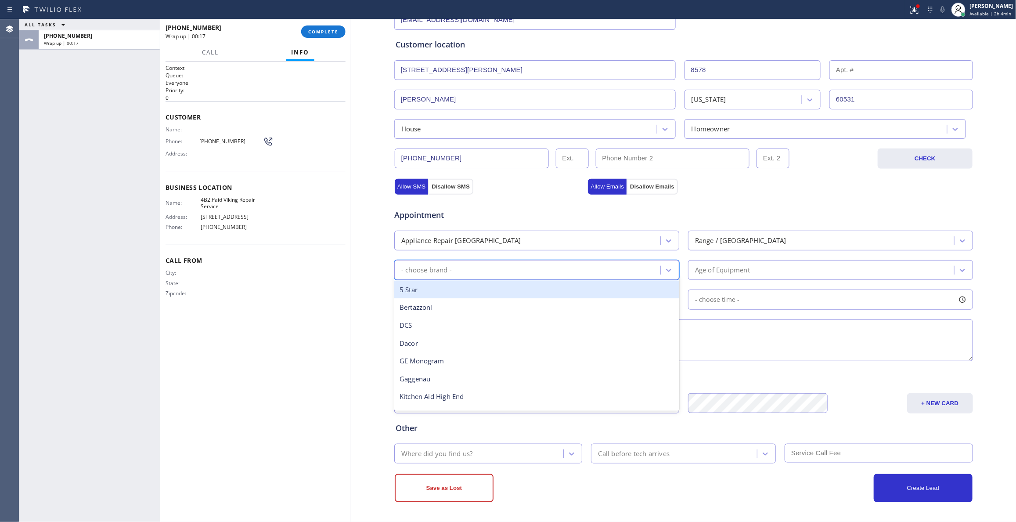
click at [456, 271] on div "- choose brand -" at bounding box center [529, 269] width 264 height 15
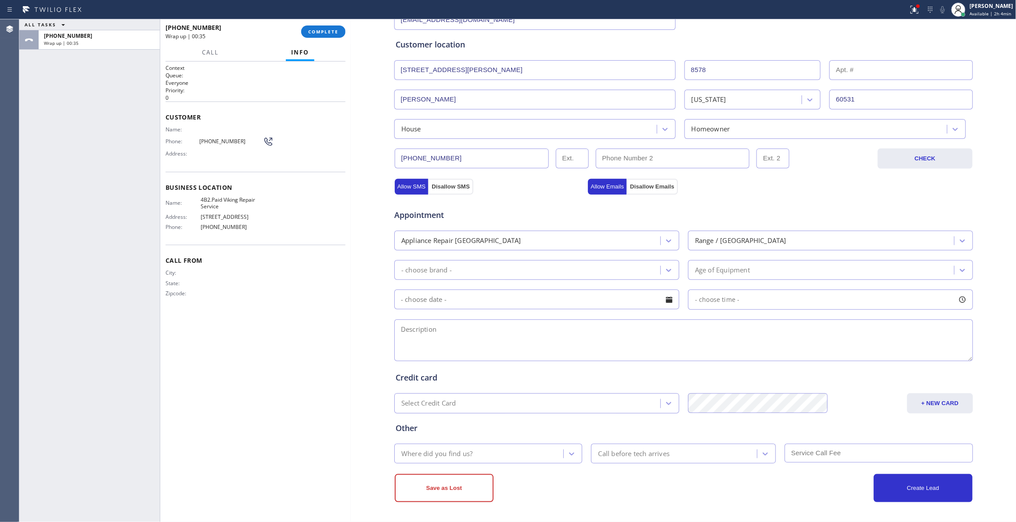
click at [322, 316] on div "Context Queue: Everyone Priority: 0 Customer Name: Phone: [PHONE_NUMBER] Addres…" at bounding box center [256, 291] width 180 height 455
drag, startPoint x: 218, startPoint y: 205, endPoint x: 224, endPoint y: 199, distance: 8.4
click at [224, 199] on span "4B2.Paid Viking Repair Service" at bounding box center [234, 203] width 66 height 14
copy span "Viking Repair Service"
click at [468, 339] on textarea at bounding box center [683, 340] width 579 height 42
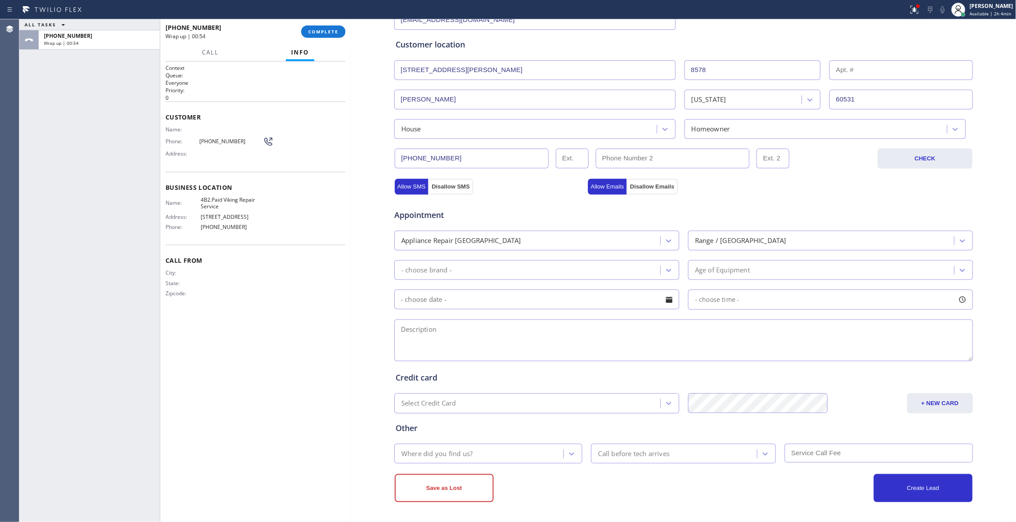
paste textarea "Viking / Stove range / Large oven does not come to heat -possible valve issue; …"
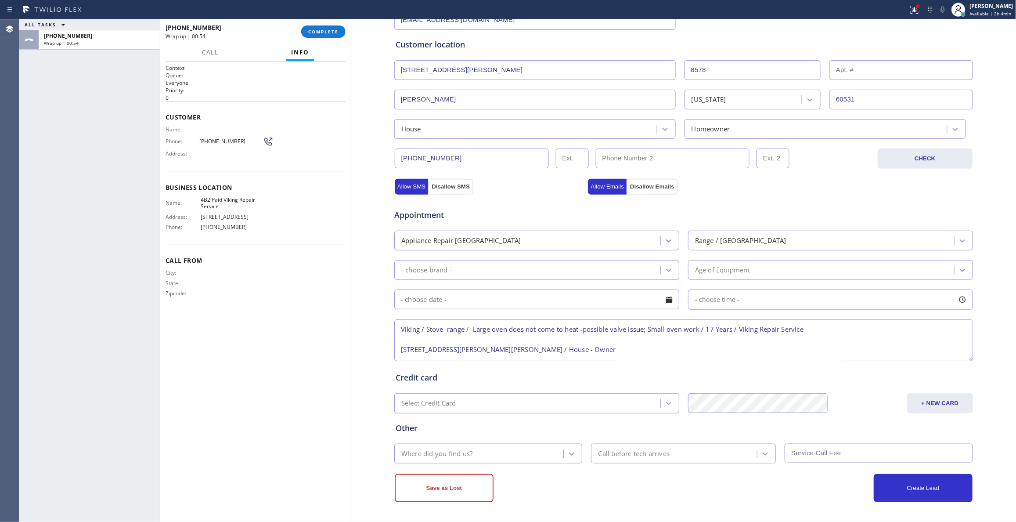
scroll to position [24, 0]
type textarea "Viking / Stove range / Large oven does not come to heat -possible valve issue; …"
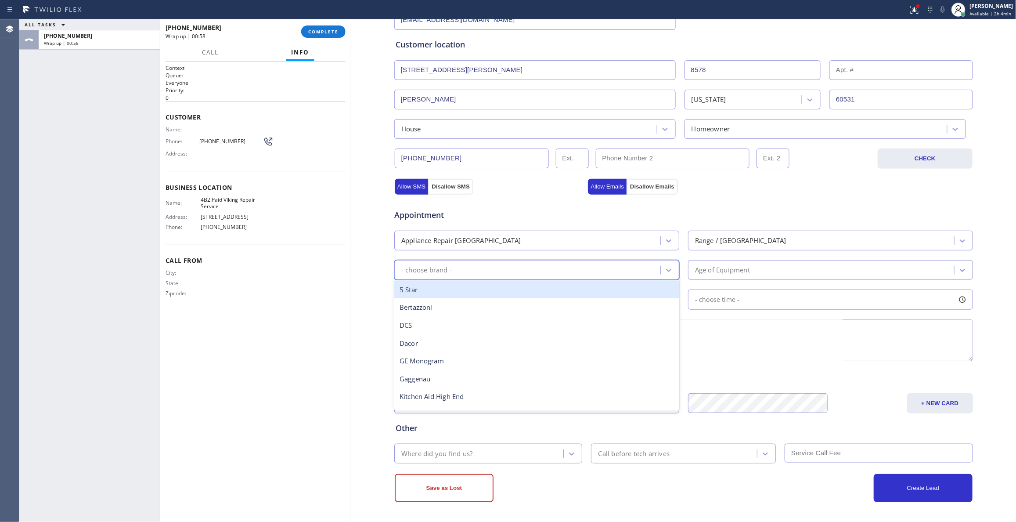
click at [510, 268] on div "- choose brand -" at bounding box center [529, 269] width 264 height 15
type input "vi"
click at [434, 287] on div "Viking" at bounding box center [536, 290] width 285 height 18
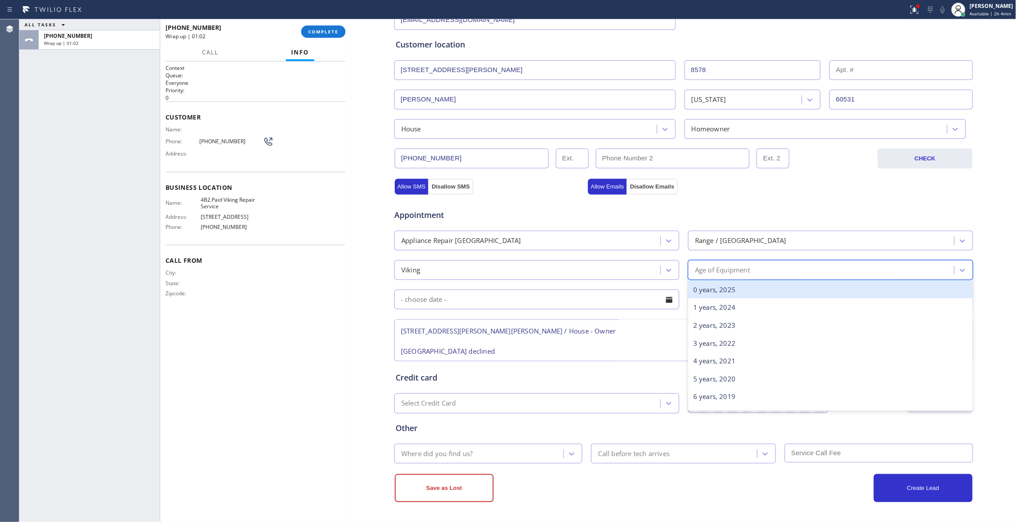
click at [721, 273] on div "Age of Equipment" at bounding box center [722, 270] width 55 height 10
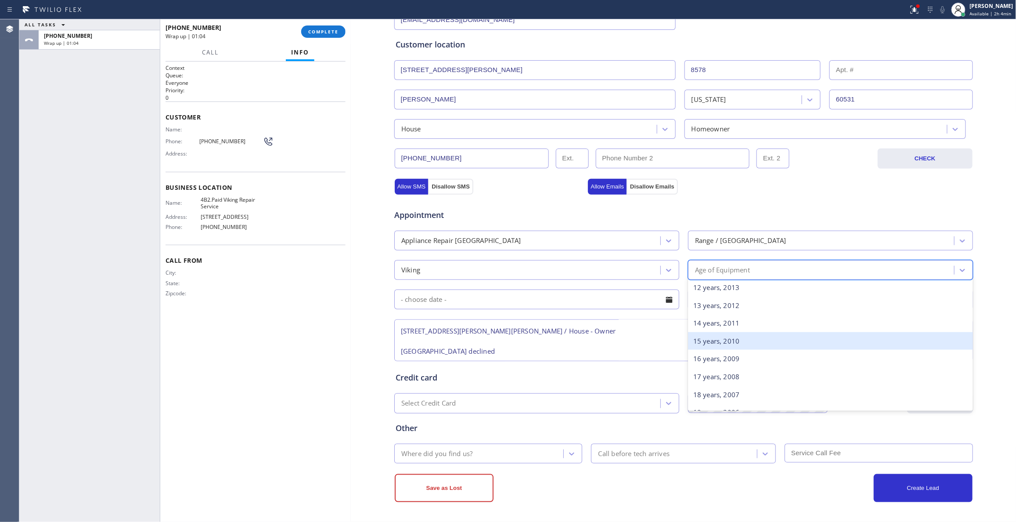
scroll to position [234, 0]
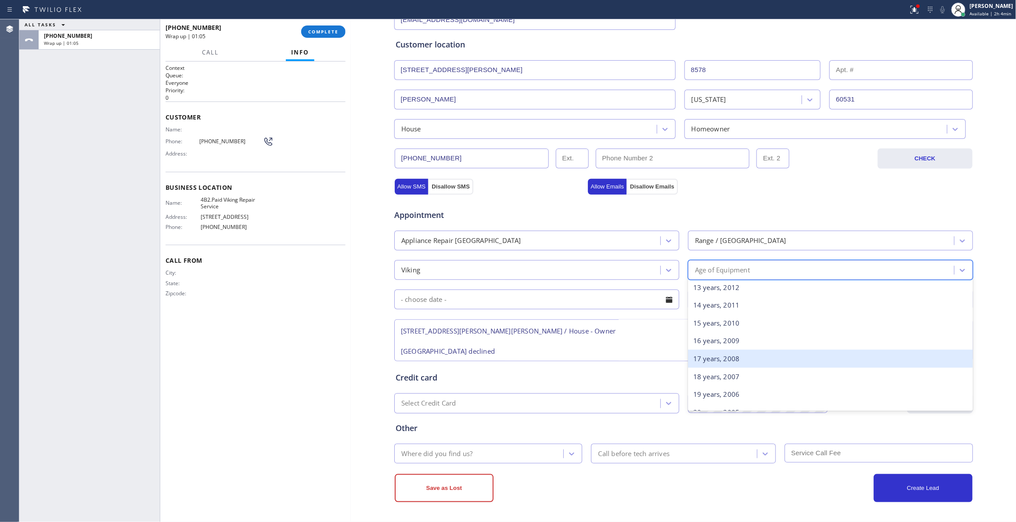
click at [699, 362] on div "17 years, 2008" at bounding box center [830, 359] width 285 height 18
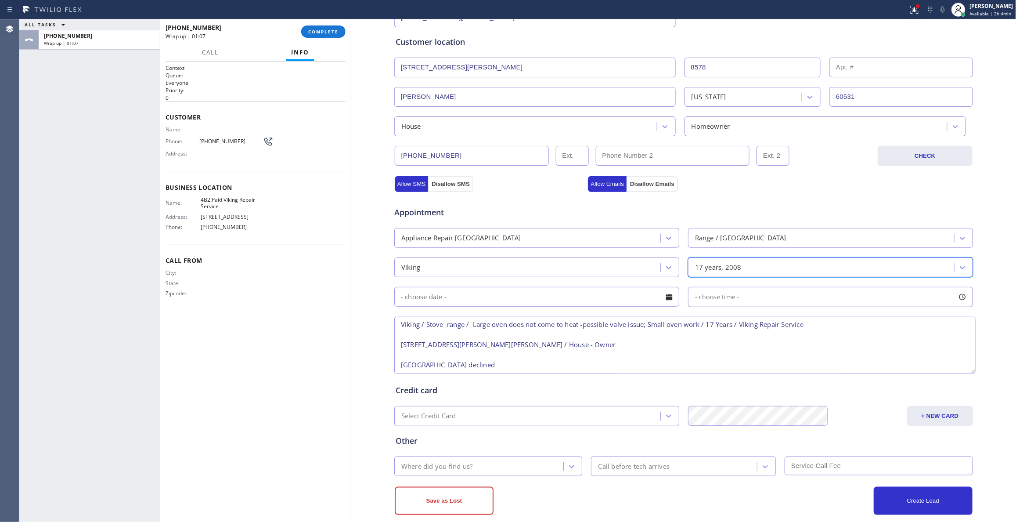
scroll to position [0, 0]
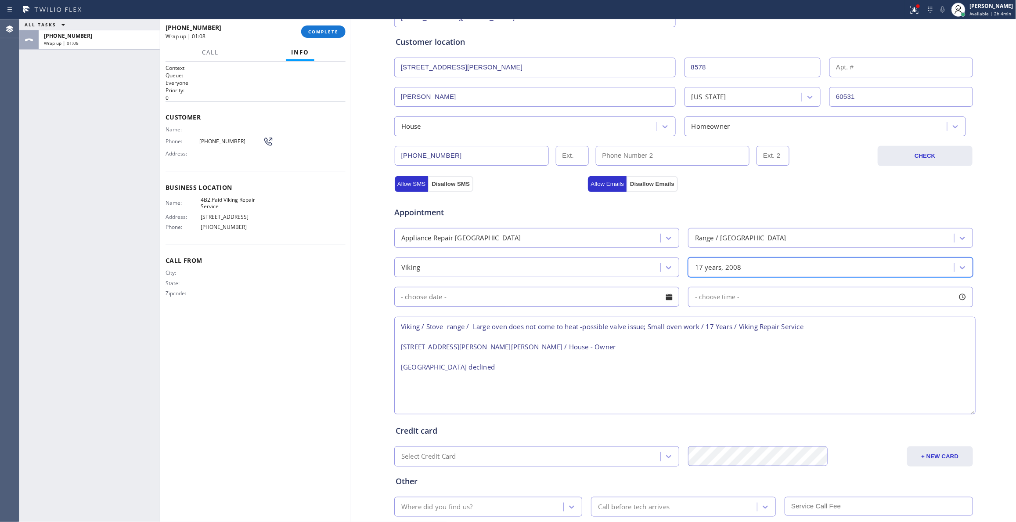
drag, startPoint x: 964, startPoint y: 357, endPoint x: 966, endPoint y: 413, distance: 55.8
click at [966, 413] on textarea "Viking / Stove range / Large oven does not come to heat -possible valve issue; …" at bounding box center [685, 366] width 582 height 98
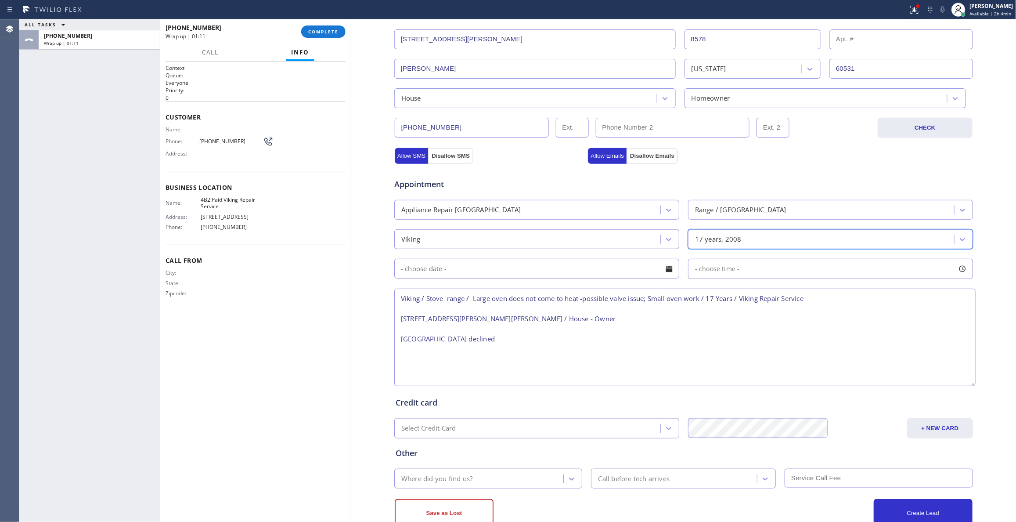
scroll to position [217, 0]
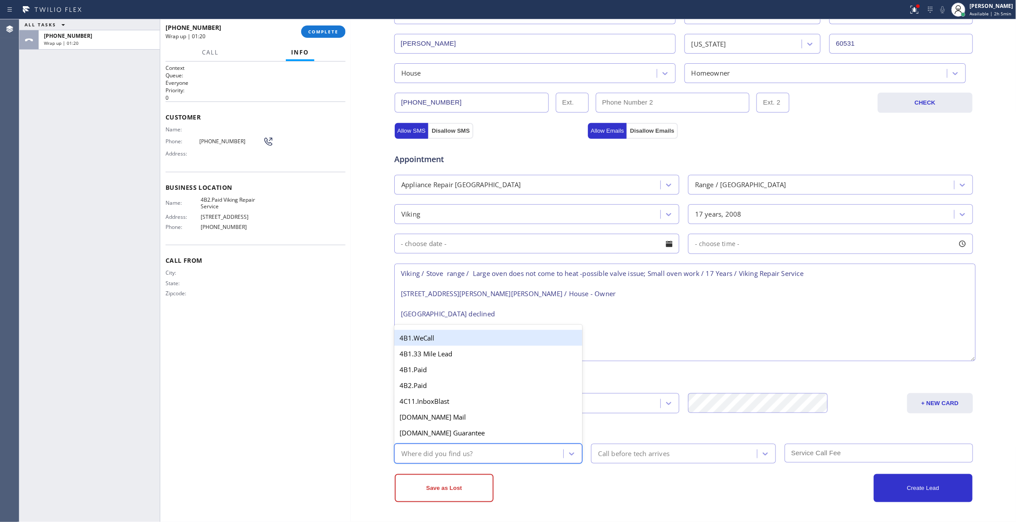
click at [516, 454] on div "Where did you find us?" at bounding box center [480, 453] width 167 height 15
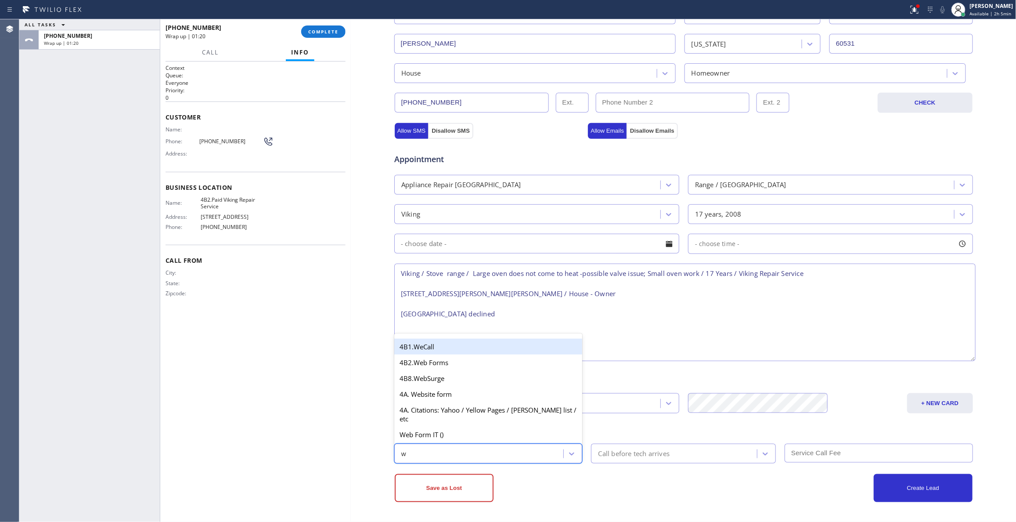
type input "we"
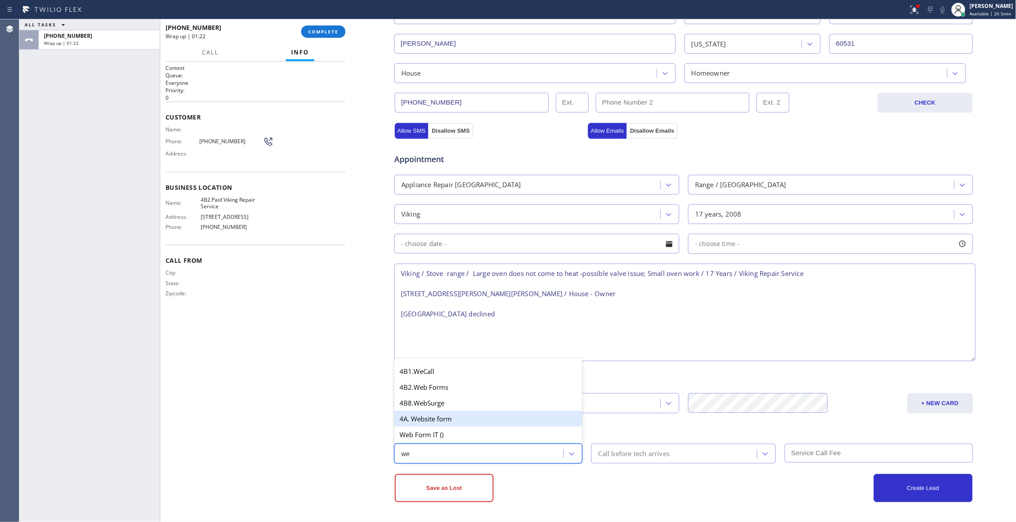
click at [441, 416] on div "4A. Website form" at bounding box center [488, 419] width 188 height 16
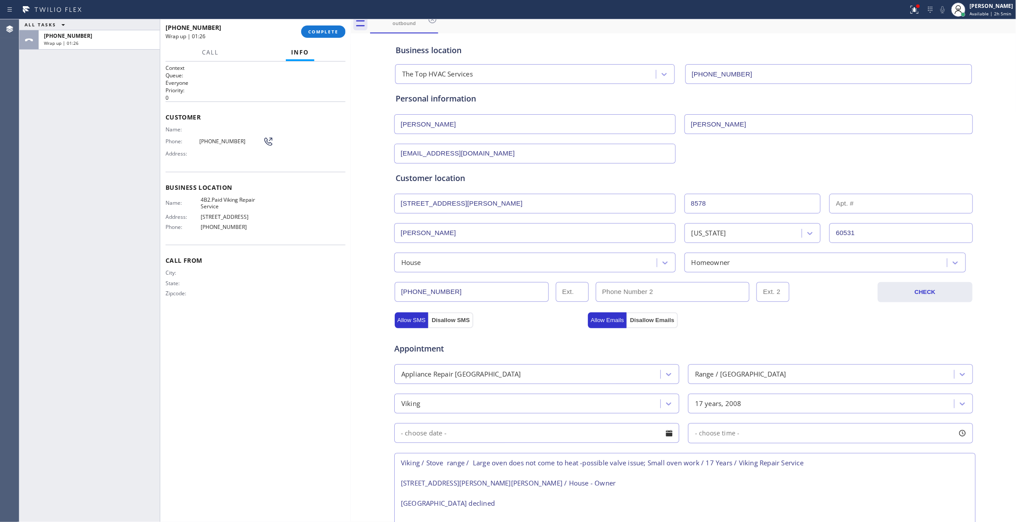
scroll to position [0, 0]
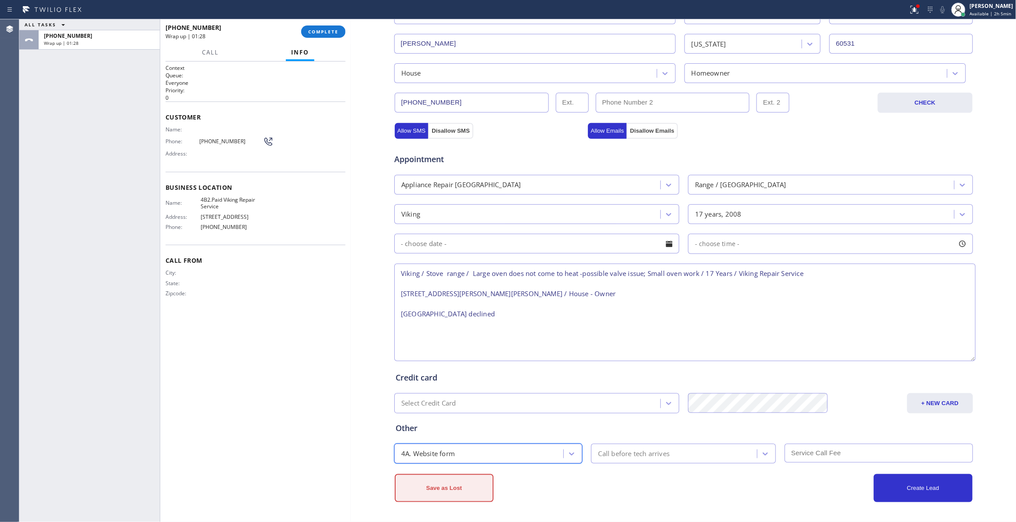
click at [430, 488] on button "Save as Lost" at bounding box center [444, 488] width 99 height 28
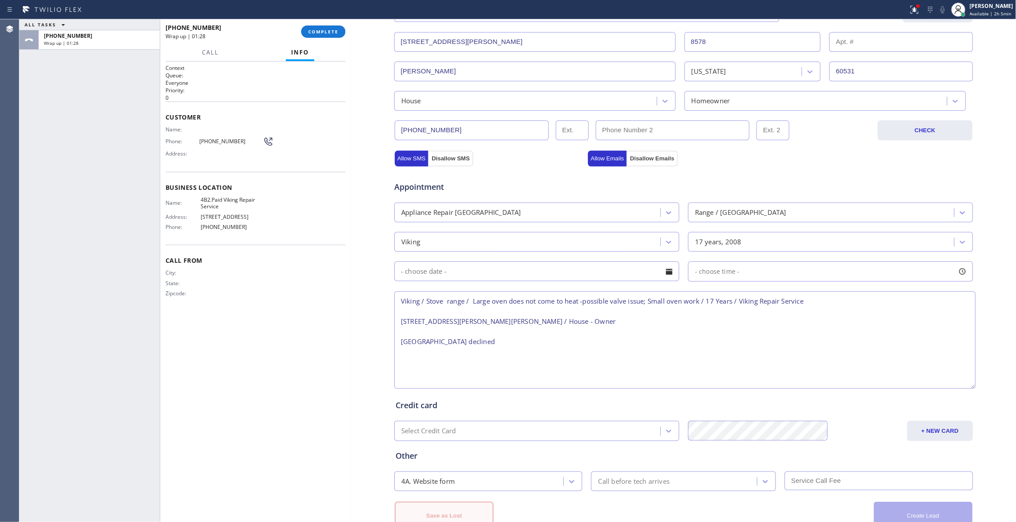
scroll to position [247, 0]
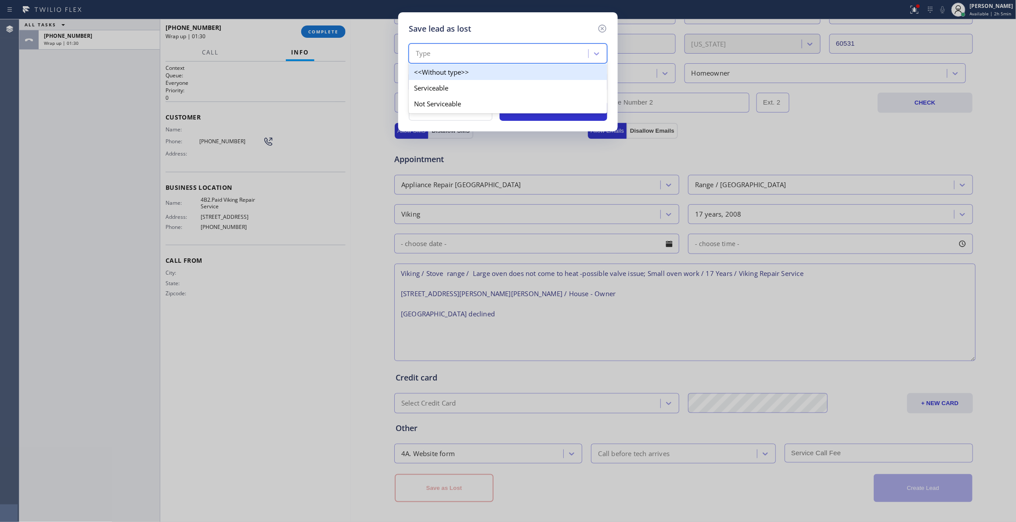
click at [484, 51] on div "Type" at bounding box center [500, 53] width 177 height 15
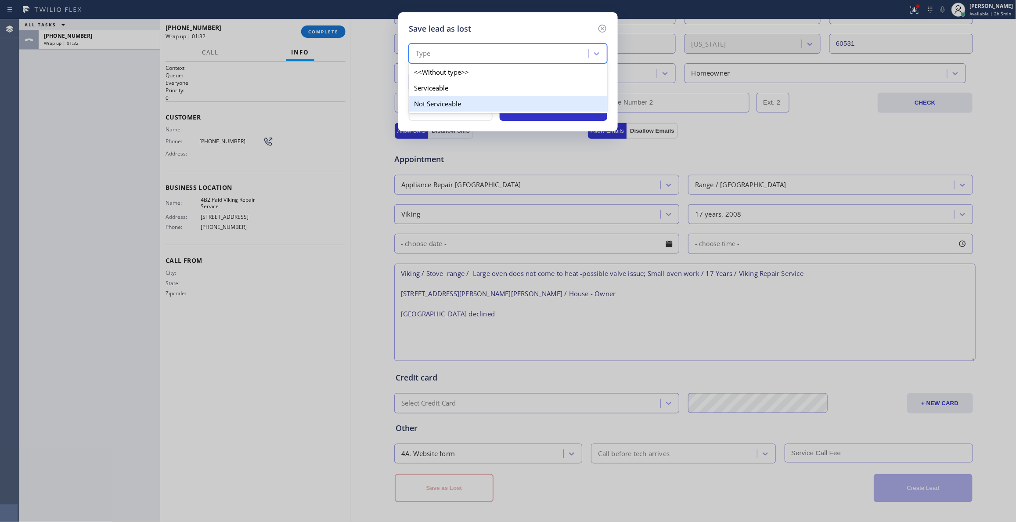
click at [437, 104] on div "Not Serviceable" at bounding box center [508, 104] width 199 height 16
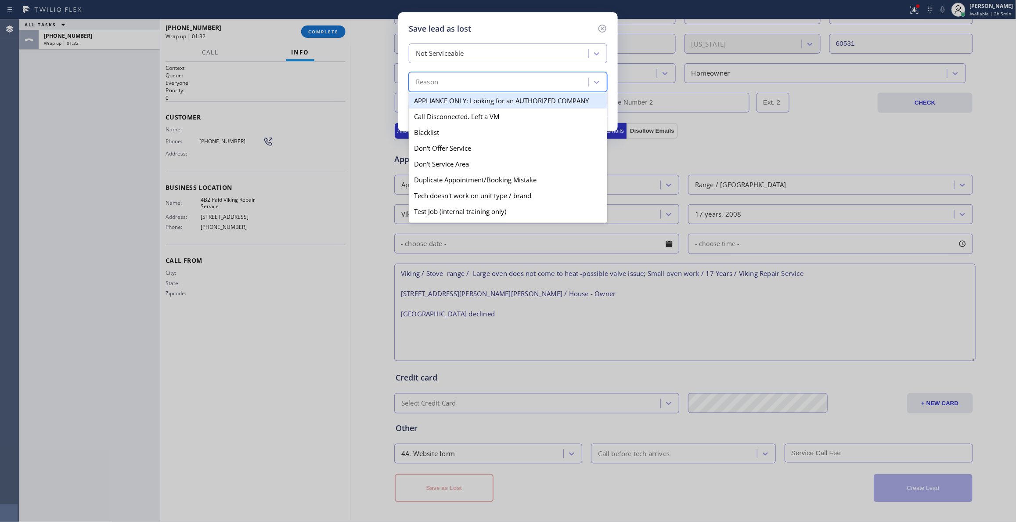
click at [443, 79] on div "Reason" at bounding box center [500, 82] width 177 height 15
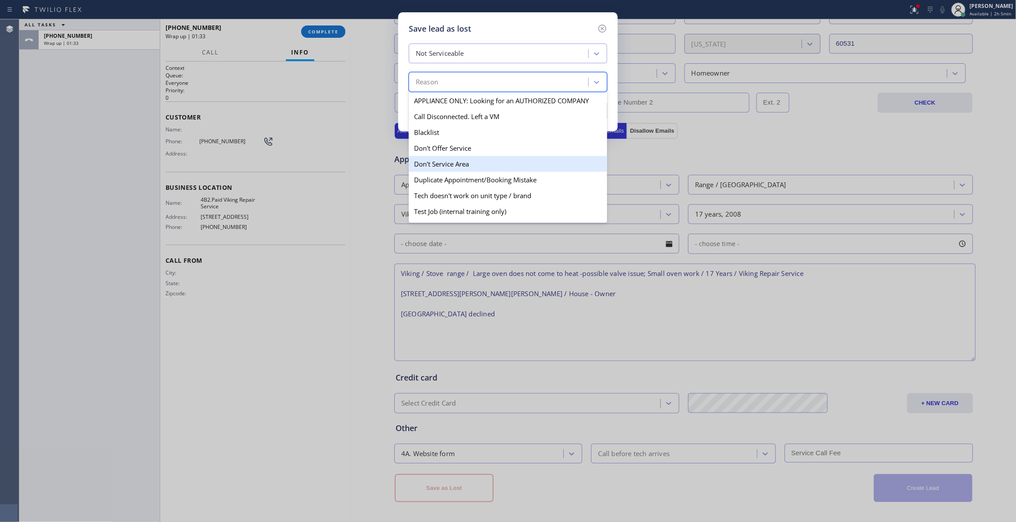
click at [445, 162] on div "Don't Service Area" at bounding box center [508, 164] width 199 height 16
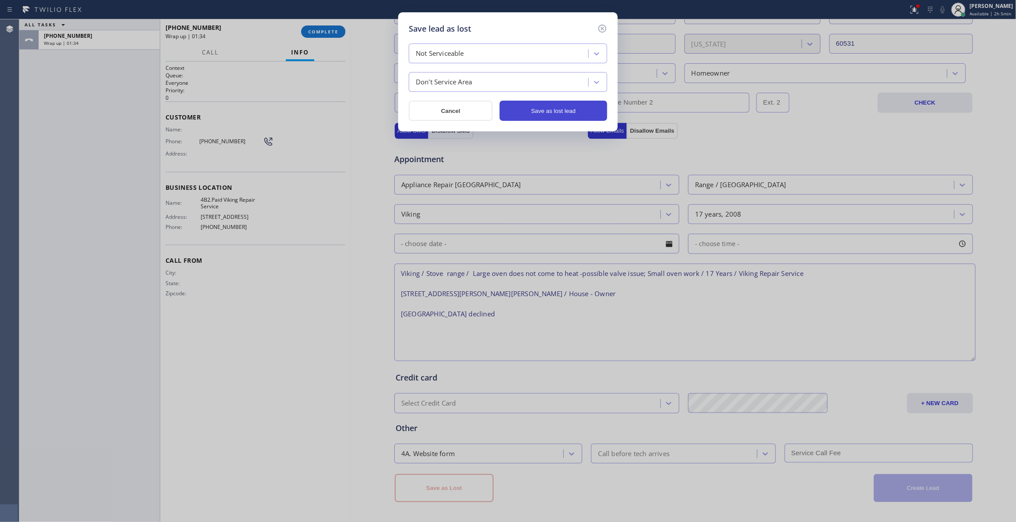
click at [570, 108] on button "Save as lost lead" at bounding box center [554, 111] width 108 height 20
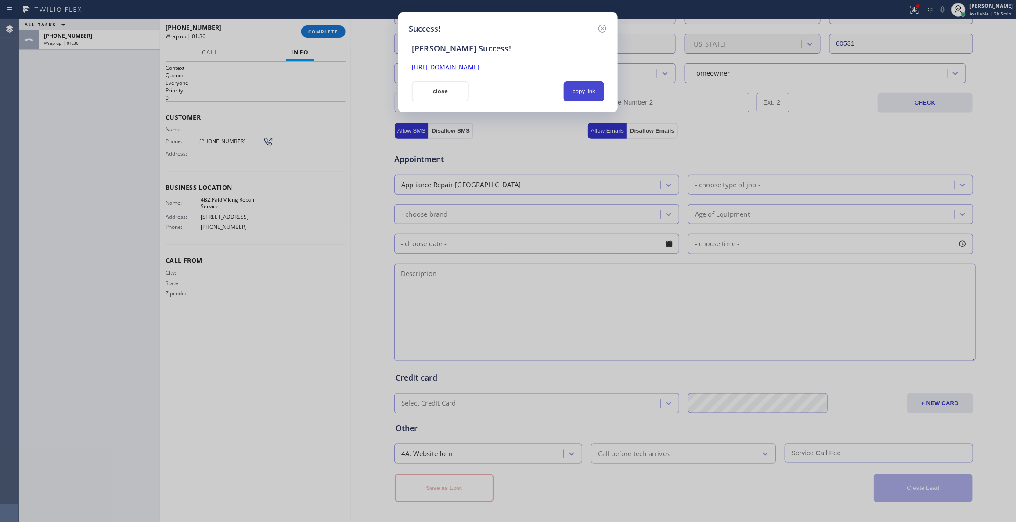
click at [584, 92] on button "copy link" at bounding box center [584, 91] width 40 height 20
click at [480, 65] on link "[URL][DOMAIN_NAME]" at bounding box center [446, 67] width 68 height 8
click at [603, 27] on icon at bounding box center [602, 28] width 11 height 11
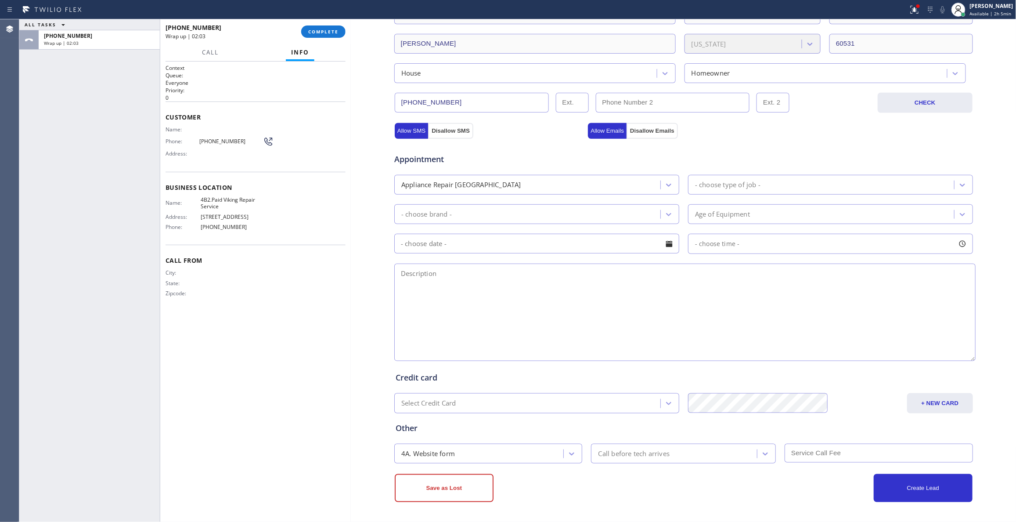
click at [222, 227] on span "[PHONE_NUMBER]" at bounding box center [234, 227] width 66 height 7
copy span "[PHONE_NUMBER]"
click at [220, 203] on span "4B2.Paid Viking Repair Service" at bounding box center [234, 203] width 66 height 14
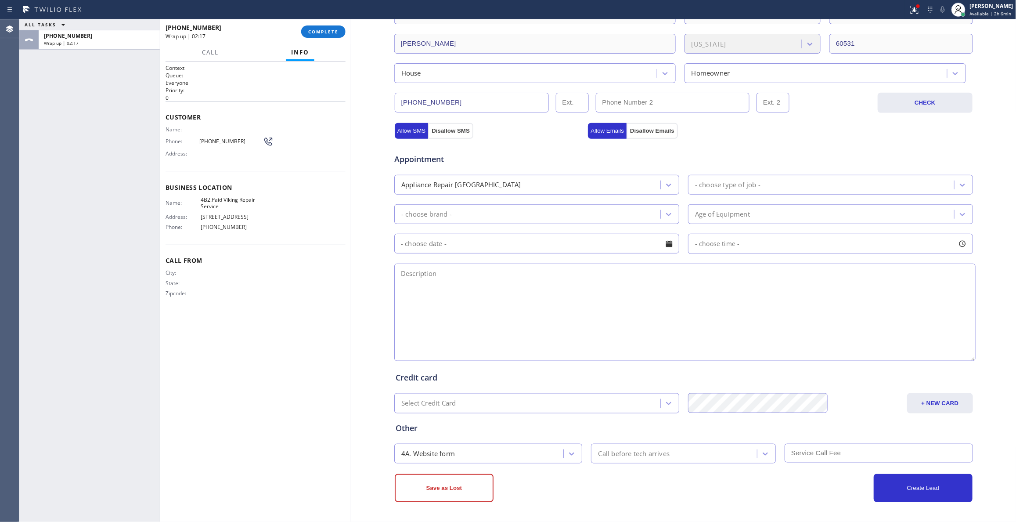
click at [455, 285] on textarea at bounding box center [685, 313] width 582 height 98
paste textarea "[PHONE_NUMBER]"
type textarea "[PHONE_NUMBER]"
drag, startPoint x: 228, startPoint y: 206, endPoint x: 224, endPoint y: 199, distance: 7.7
click at [224, 199] on span "4B2.Paid Viking Repair Service" at bounding box center [234, 203] width 66 height 14
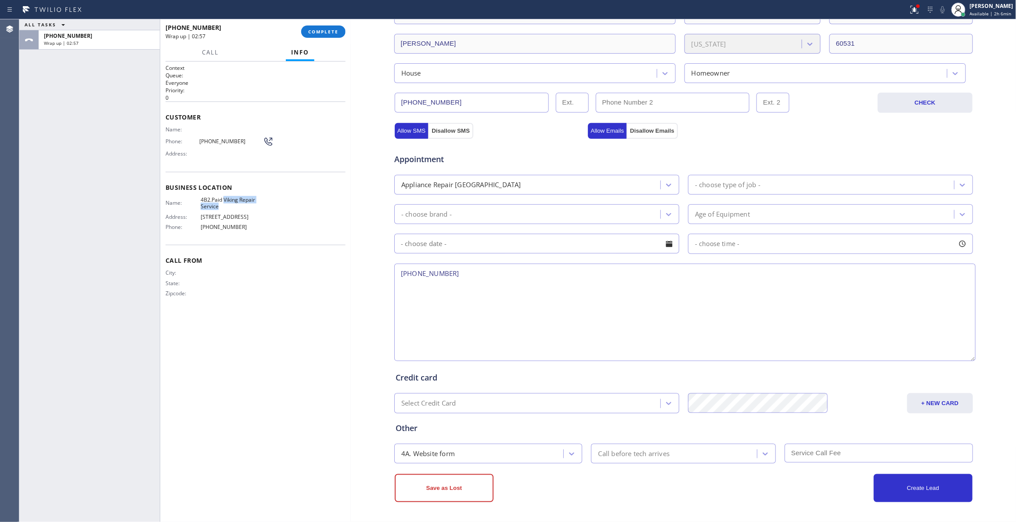
copy span "Viking Repair Service"
click at [315, 25] on button "COMPLETE" at bounding box center [323, 31] width 44 height 12
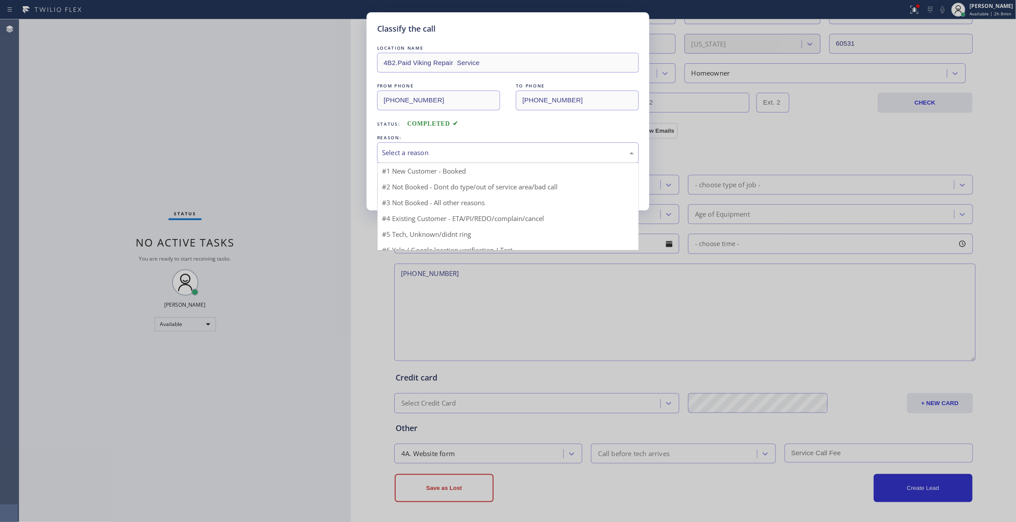
click at [429, 157] on div "Select a reason" at bounding box center [508, 153] width 252 height 10
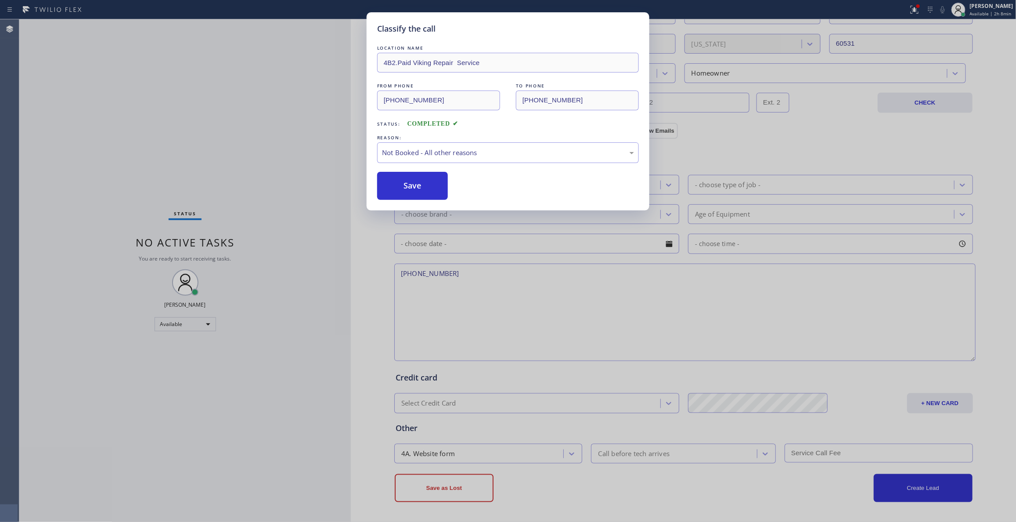
click at [433, 192] on button "Save" at bounding box center [412, 186] width 71 height 28
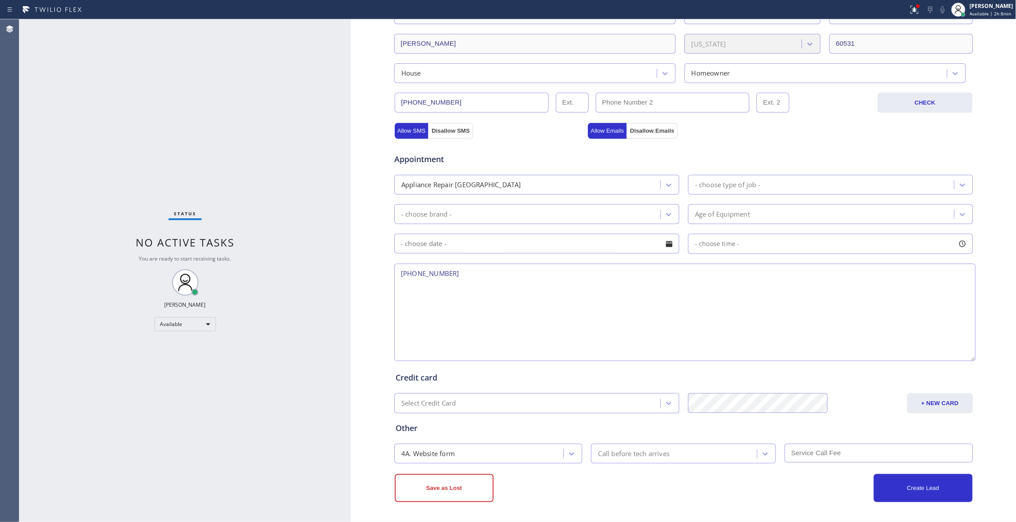
click at [867, 394] on div "+ NEW CARD" at bounding box center [901, 403] width 145 height 20
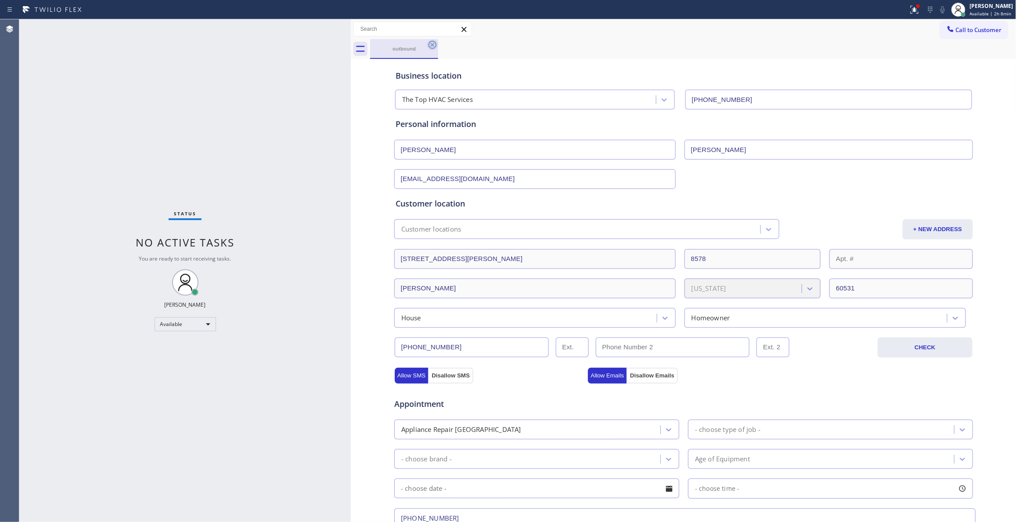
click at [429, 45] on icon at bounding box center [432, 45] width 11 height 11
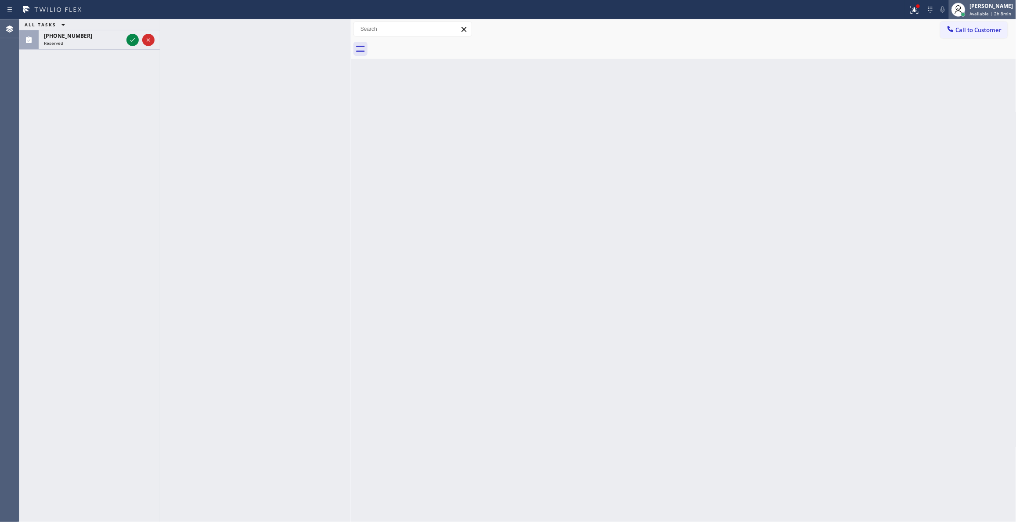
click at [976, 13] on span "Available | 2h 8min" at bounding box center [991, 14] width 42 height 6
click at [972, 11] on span "Available | 2h 8min" at bounding box center [991, 14] width 42 height 6
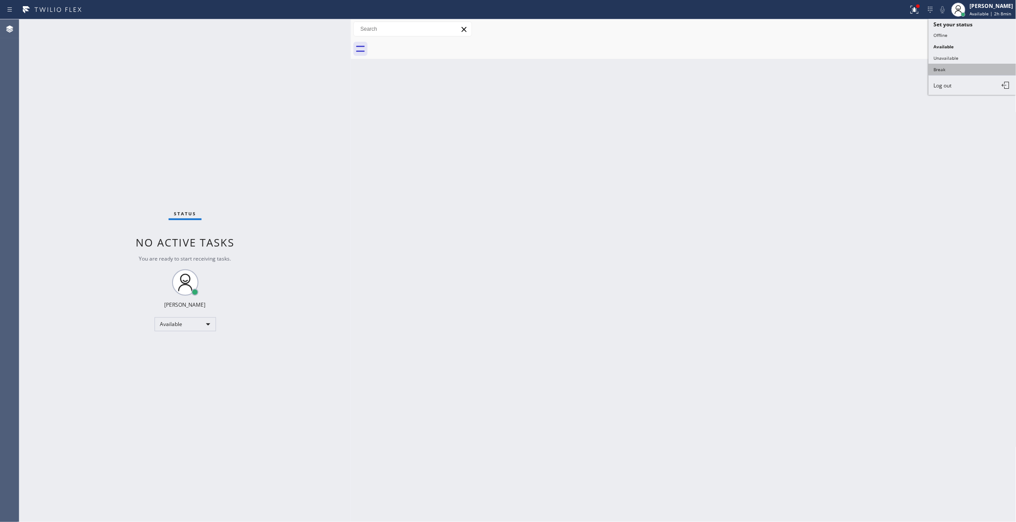
click at [947, 70] on button "Break" at bounding box center [973, 69] width 88 height 11
click at [964, 177] on div "Back to Dashboard Change Sender ID Customers Technicians Select a contact Outbo…" at bounding box center [684, 270] width 666 height 503
